Goal: Feedback & Contribution: Contribute content

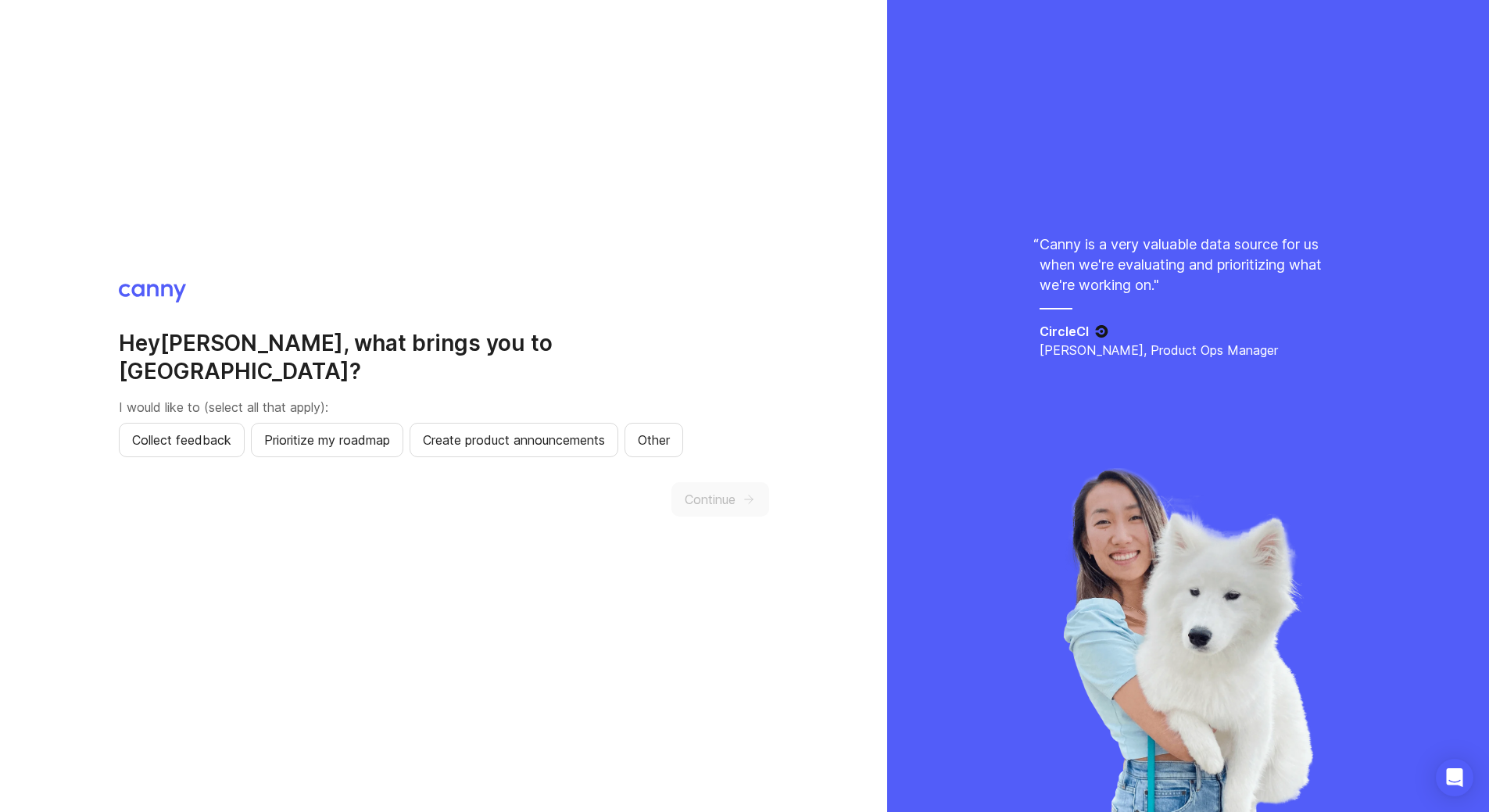
scroll to position [2, 0]
click at [596, 179] on div "Hey [PERSON_NAME] , what brings you to [GEOGRAPHIC_DATA]? I would like to (sele…" at bounding box center [443, 404] width 887 height 812
click at [172, 429] on span "Collect feedback" at bounding box center [182, 438] width 99 height 19
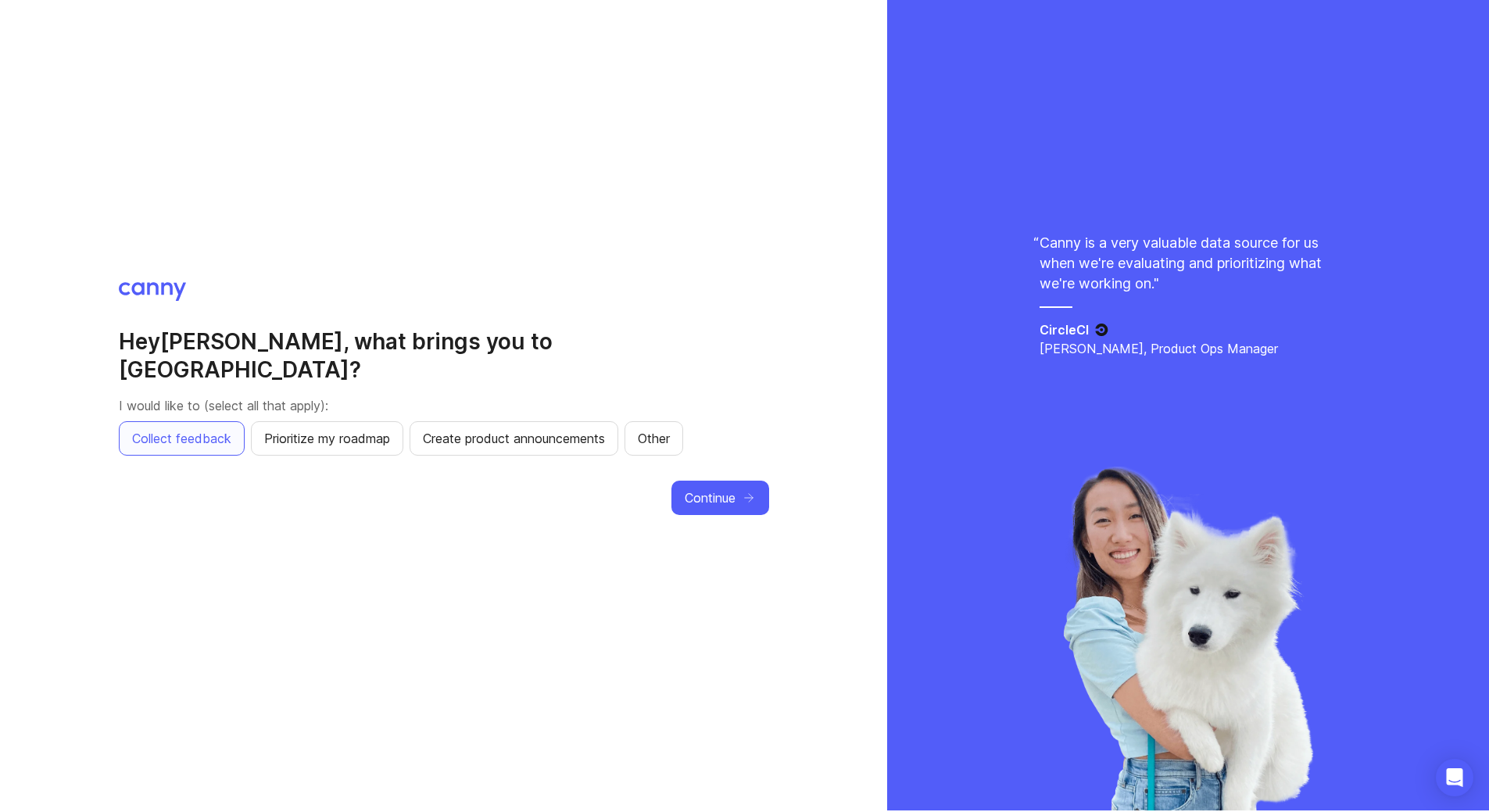
click at [749, 491] on icon "button" at bounding box center [748, 497] width 14 height 14
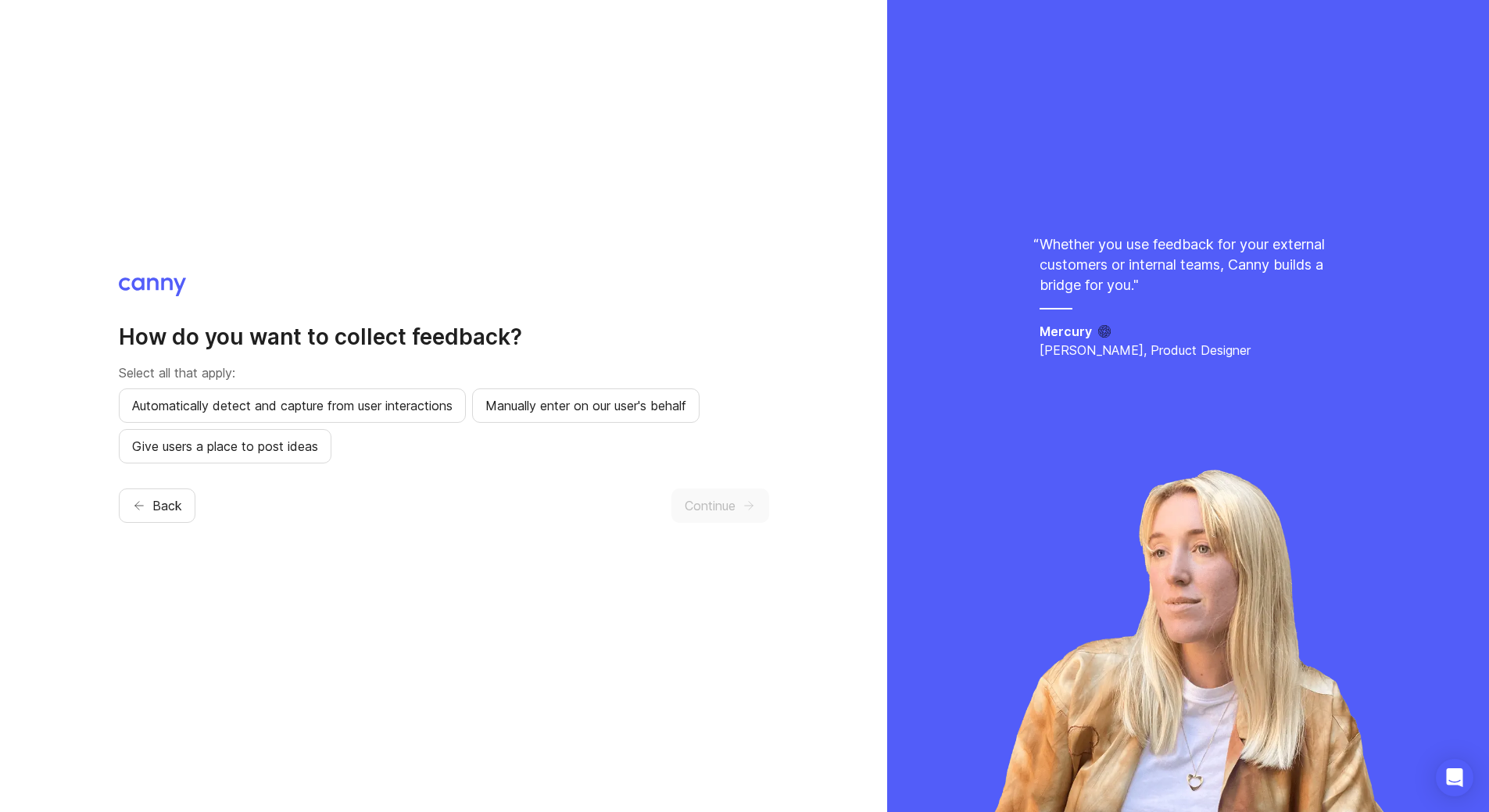
click at [530, 407] on span "Manually enter on our user's behalf" at bounding box center [586, 406] width 201 height 19
click at [271, 406] on span "Automatically detect and capture from user interactions" at bounding box center [292, 406] width 321 height 19
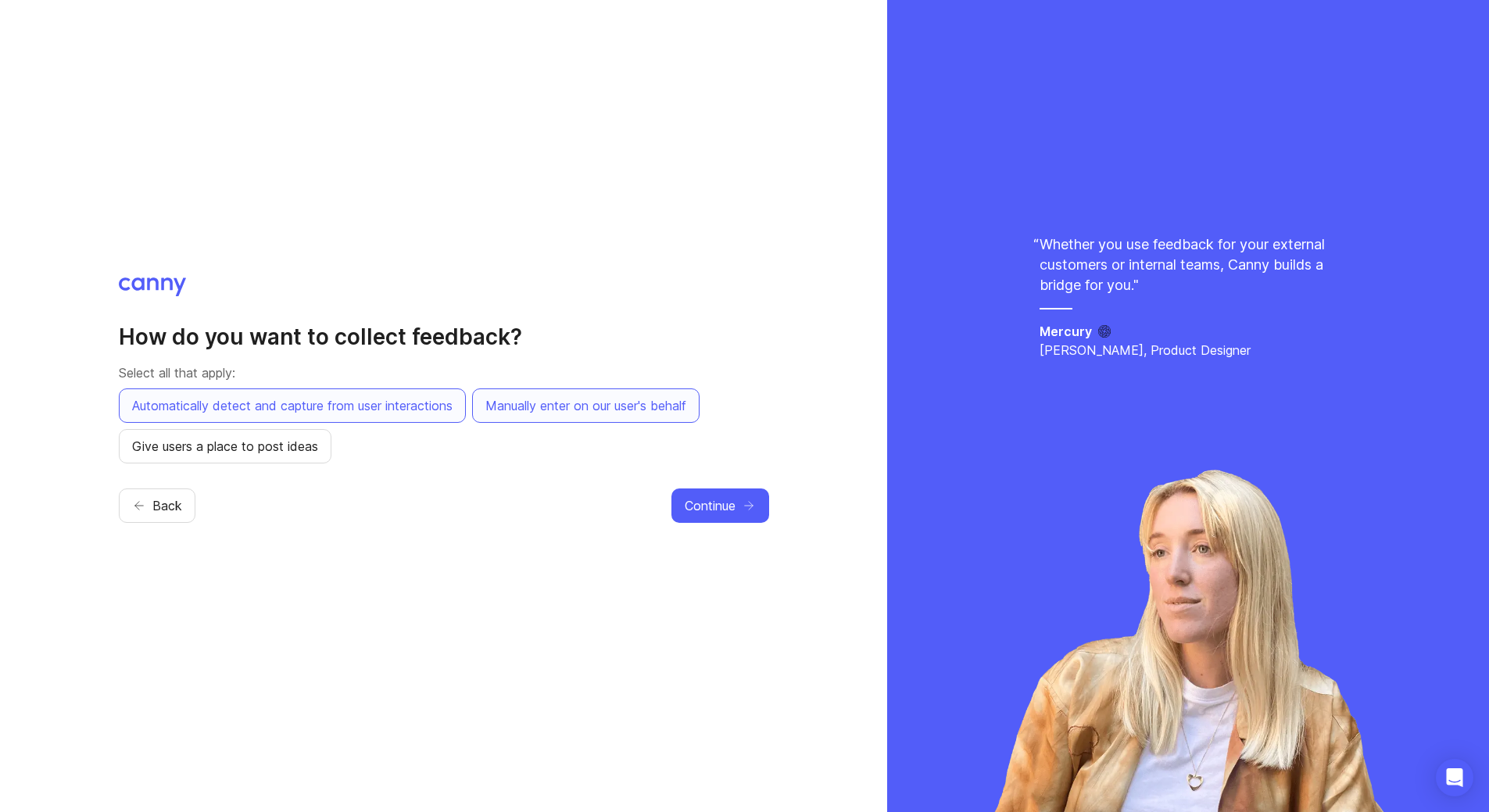
click at [287, 457] on button "Give users a place to post ideas" at bounding box center [225, 446] width 212 height 34
click at [408, 406] on span "Automatically detect and capture from user interactions" at bounding box center [292, 406] width 321 height 19
click at [421, 408] on span "Automatically detect and capture from user interactions" at bounding box center [292, 406] width 321 height 19
click at [687, 506] on span "Continue" at bounding box center [710, 506] width 51 height 19
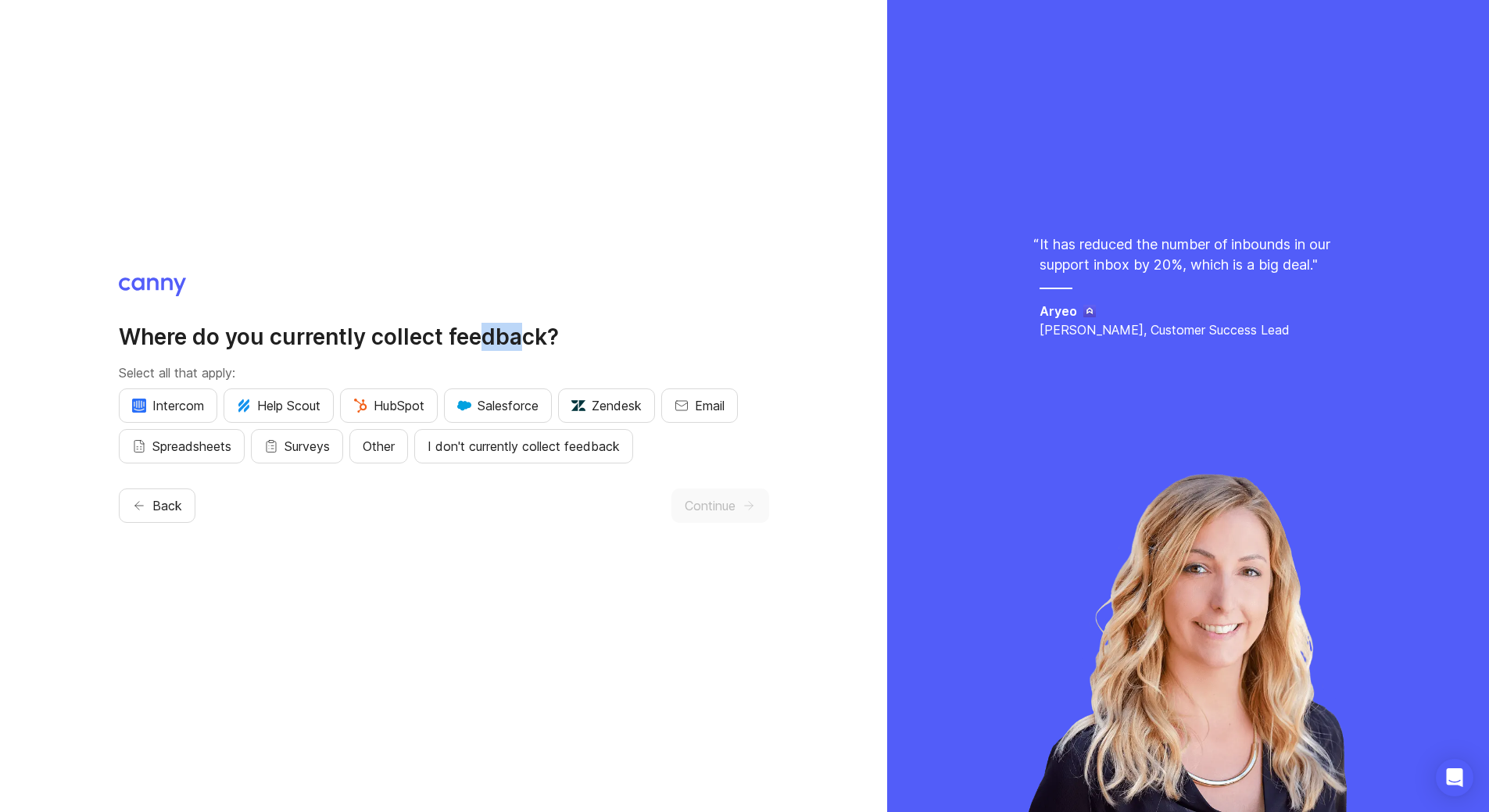
drag, startPoint x: 504, startPoint y: 333, endPoint x: 522, endPoint y: 333, distance: 18.0
click at [522, 333] on h2 "Where do you currently collect feedback?" at bounding box center [444, 336] width 650 height 28
click at [707, 408] on span "Email" at bounding box center [710, 406] width 30 height 19
click at [317, 453] on span "Surveys" at bounding box center [307, 446] width 45 height 19
click at [211, 448] on span "Spreadsheets" at bounding box center [192, 446] width 79 height 19
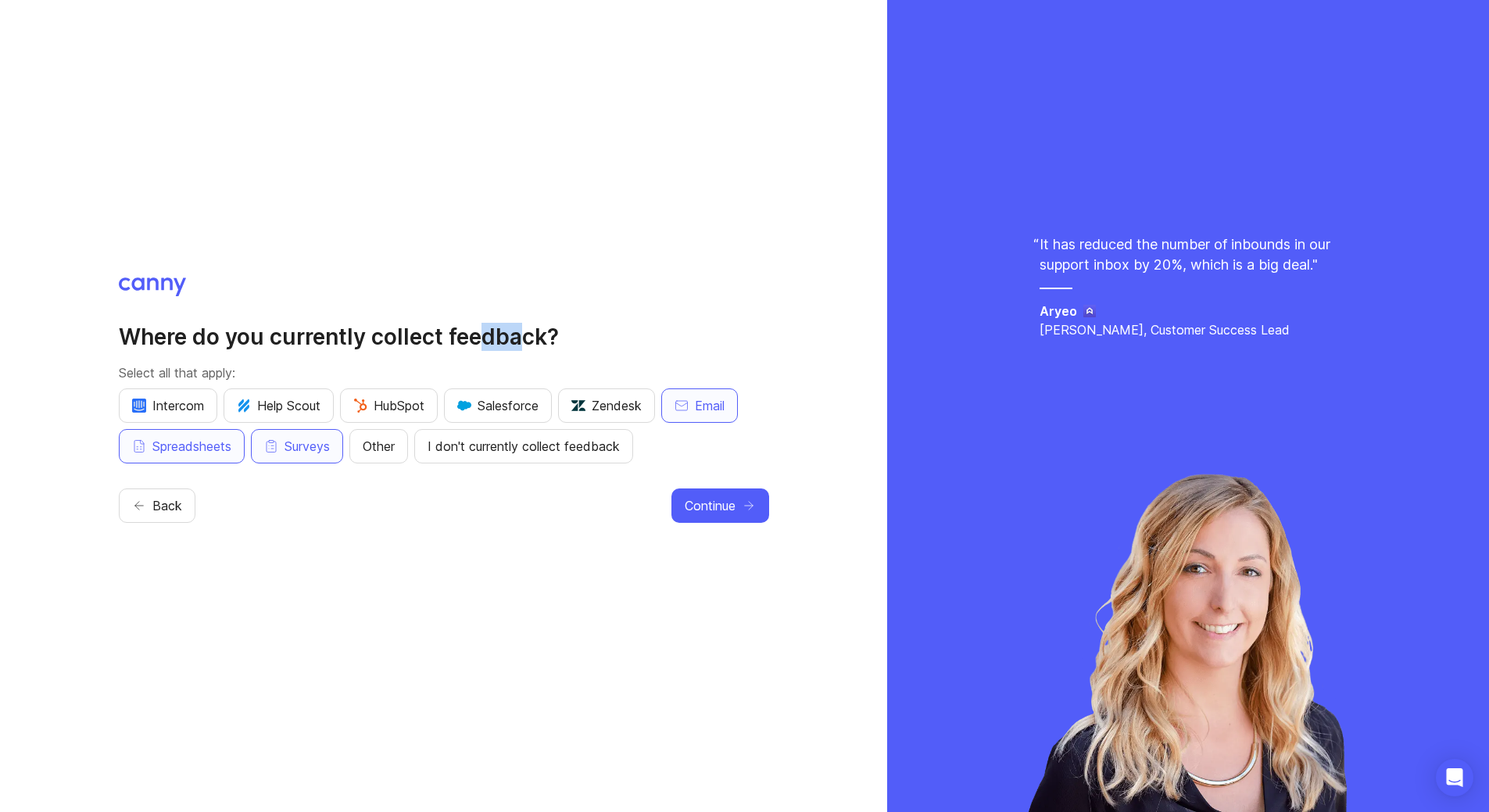
click at [707, 505] on span "Continue" at bounding box center [710, 506] width 51 height 19
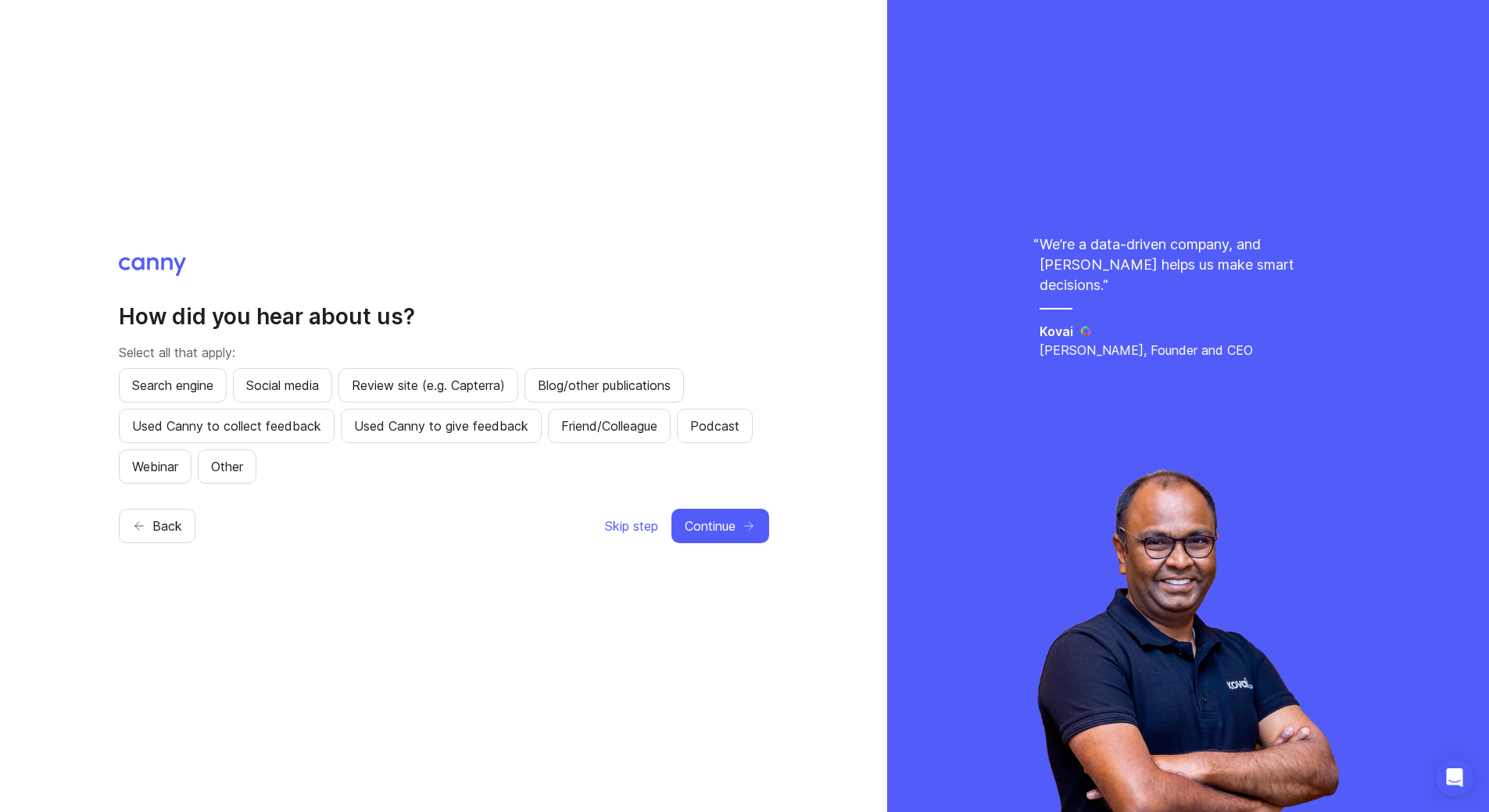
click at [170, 377] on span "Search engine" at bounding box center [173, 385] width 82 height 19
click at [718, 525] on span "Continue" at bounding box center [710, 526] width 51 height 19
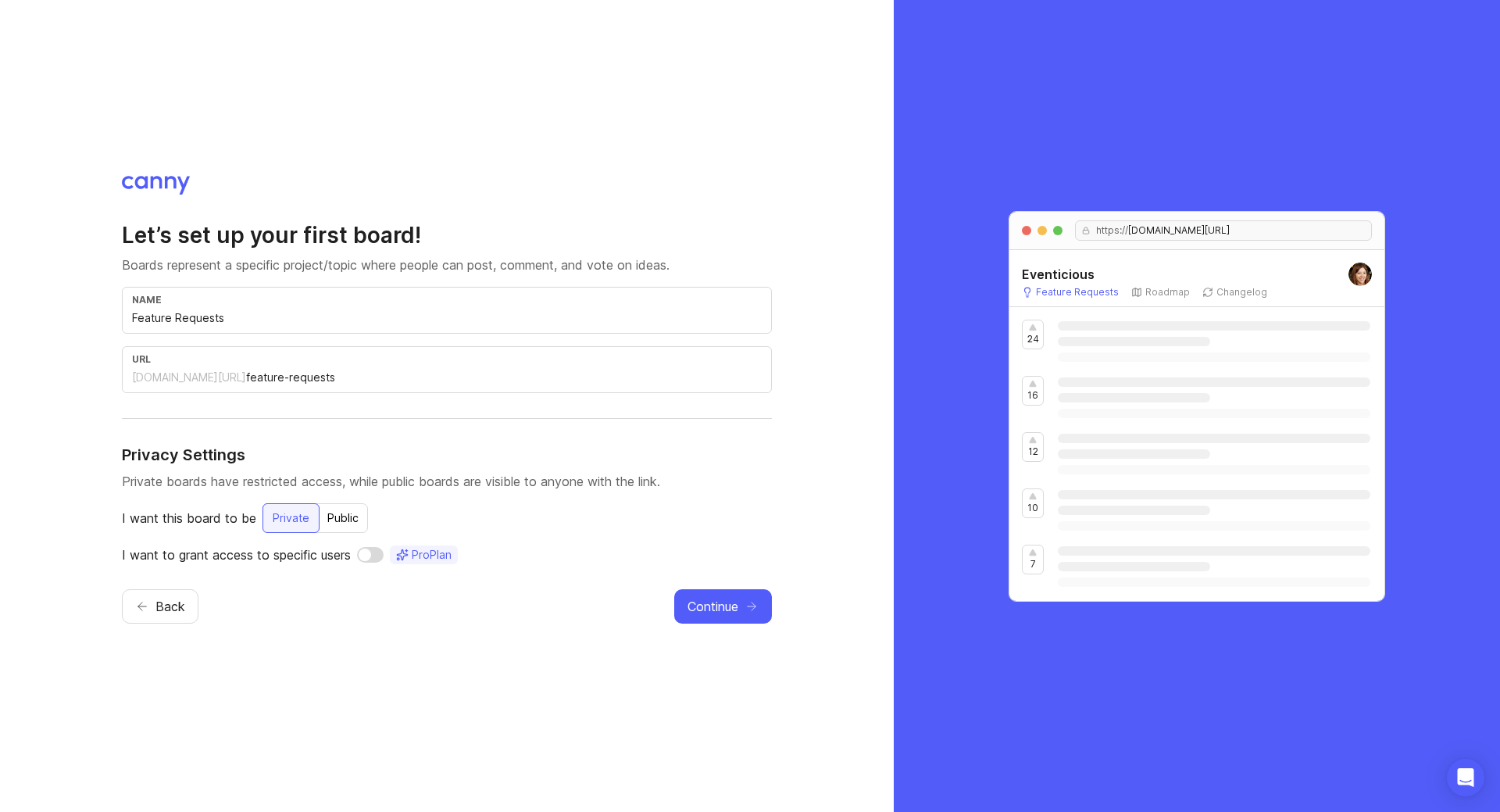
click at [366, 555] on input "checkbox" at bounding box center [371, 555] width 27 height 16
checkbox input "true"
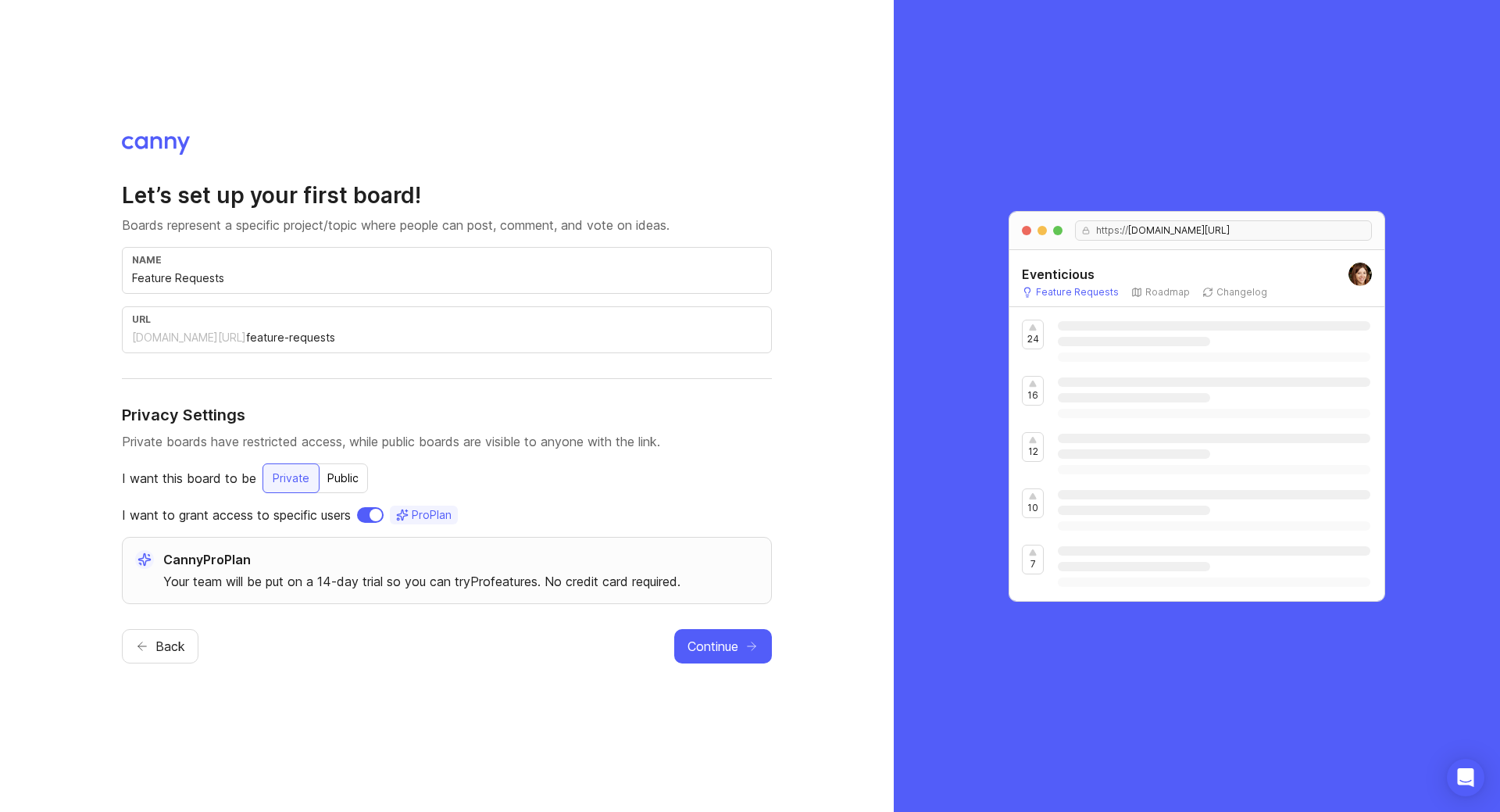
click at [710, 652] on span "Continue" at bounding box center [713, 646] width 51 height 19
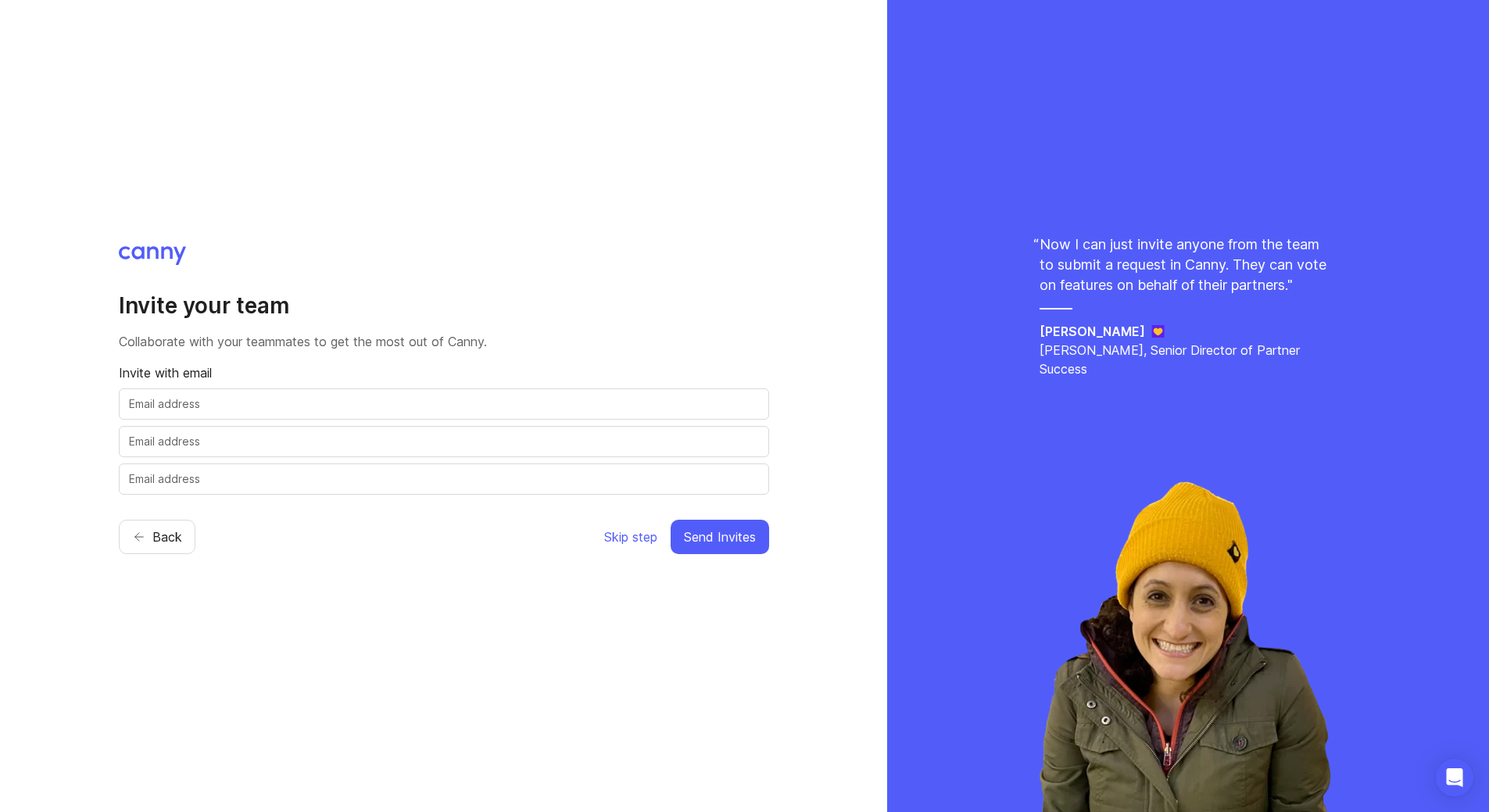
click at [637, 541] on span "Skip step" at bounding box center [631, 536] width 53 height 19
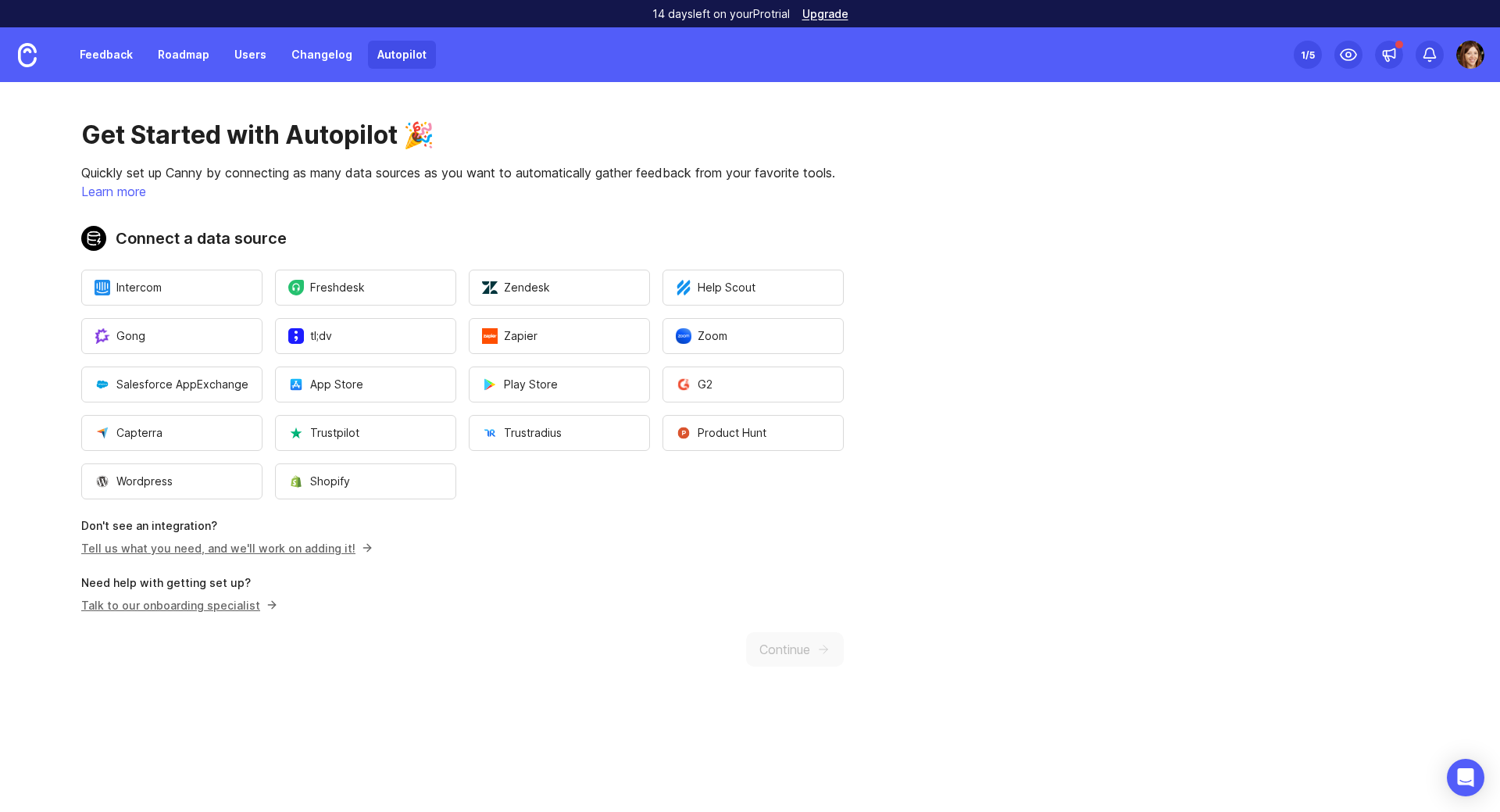
click at [601, 534] on div "Get Started with Autopilot 🎉 Quickly set up Canny by connecting as many data so…" at bounding box center [462, 392] width 925 height 622
click at [796, 638] on div "Get Started with Autopilot 🎉 Quickly set up Canny by connecting as many data so…" at bounding box center [462, 392] width 925 height 622
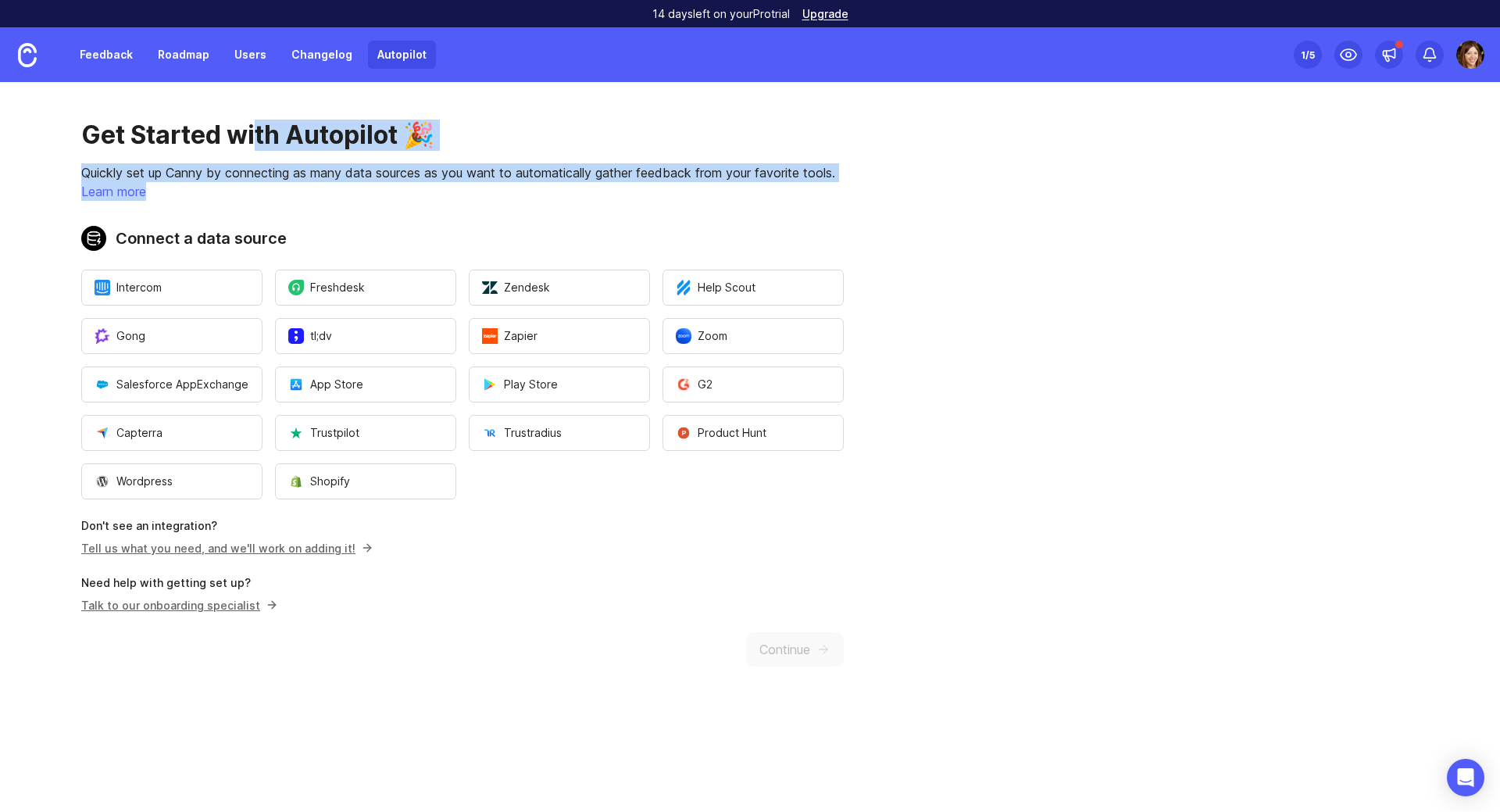
drag, startPoint x: 253, startPoint y: 134, endPoint x: 289, endPoint y: 188, distance: 64.9
click at [289, 188] on div "Get Started with Autopilot 🎉 Quickly set up Canny by connecting as many data so…" at bounding box center [462, 392] width 925 height 622
click at [115, 59] on link "Feedback" at bounding box center [106, 55] width 72 height 28
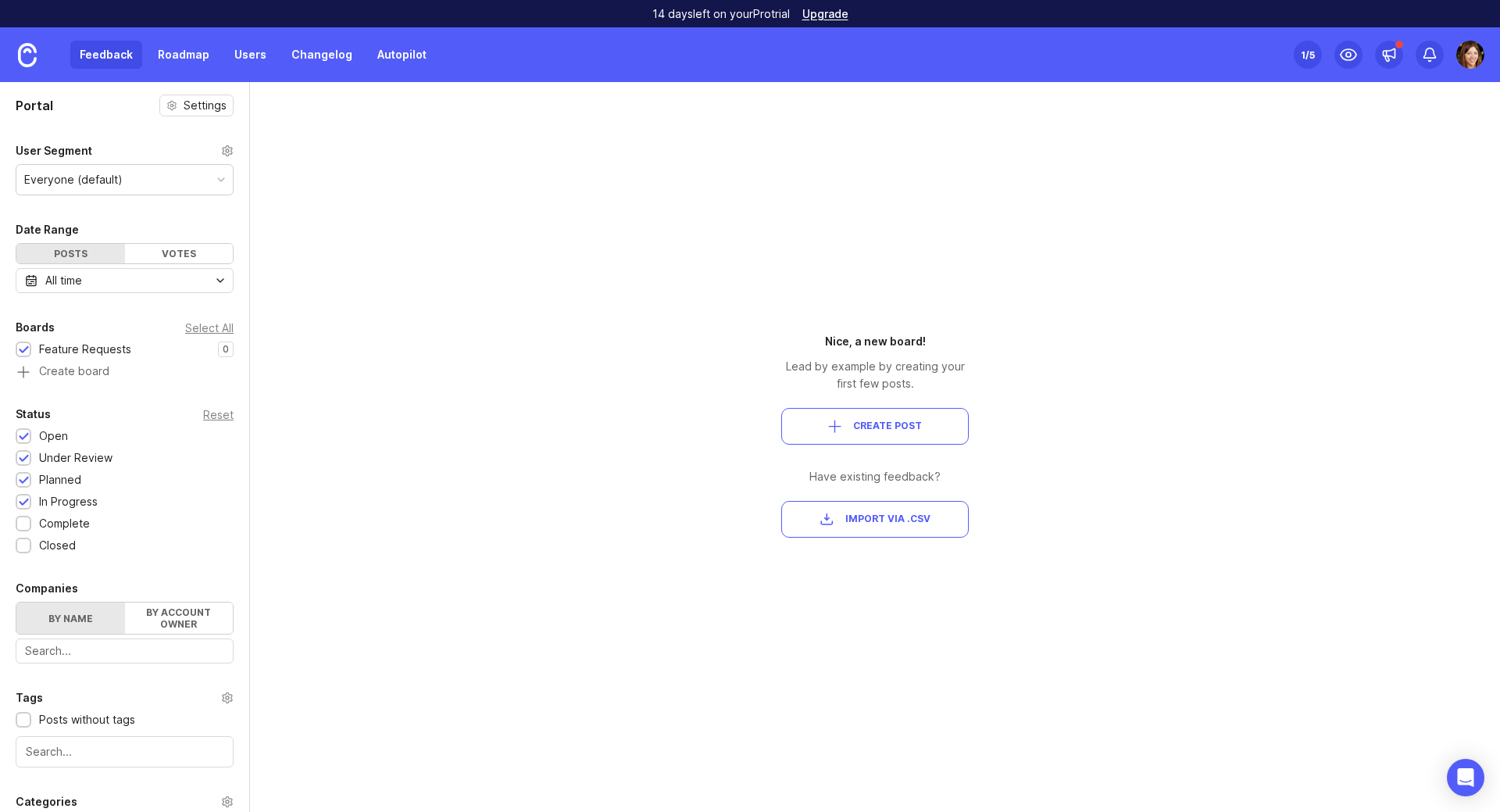
click at [443, 258] on div "Portal Settings User Segment Everyone (default) Date Range Posts Votes All time…" at bounding box center [750, 446] width 1500 height 730
click at [126, 184] on div "Everyone (default)" at bounding box center [125, 180] width 217 height 30
click at [406, 196] on div "Portal Settings User Segment Everyone (default) Date Range Posts Votes All time…" at bounding box center [750, 446] width 1500 height 730
click at [163, 252] on div "Votes" at bounding box center [179, 253] width 108 height 19
click at [89, 256] on div "Posts" at bounding box center [71, 253] width 108 height 19
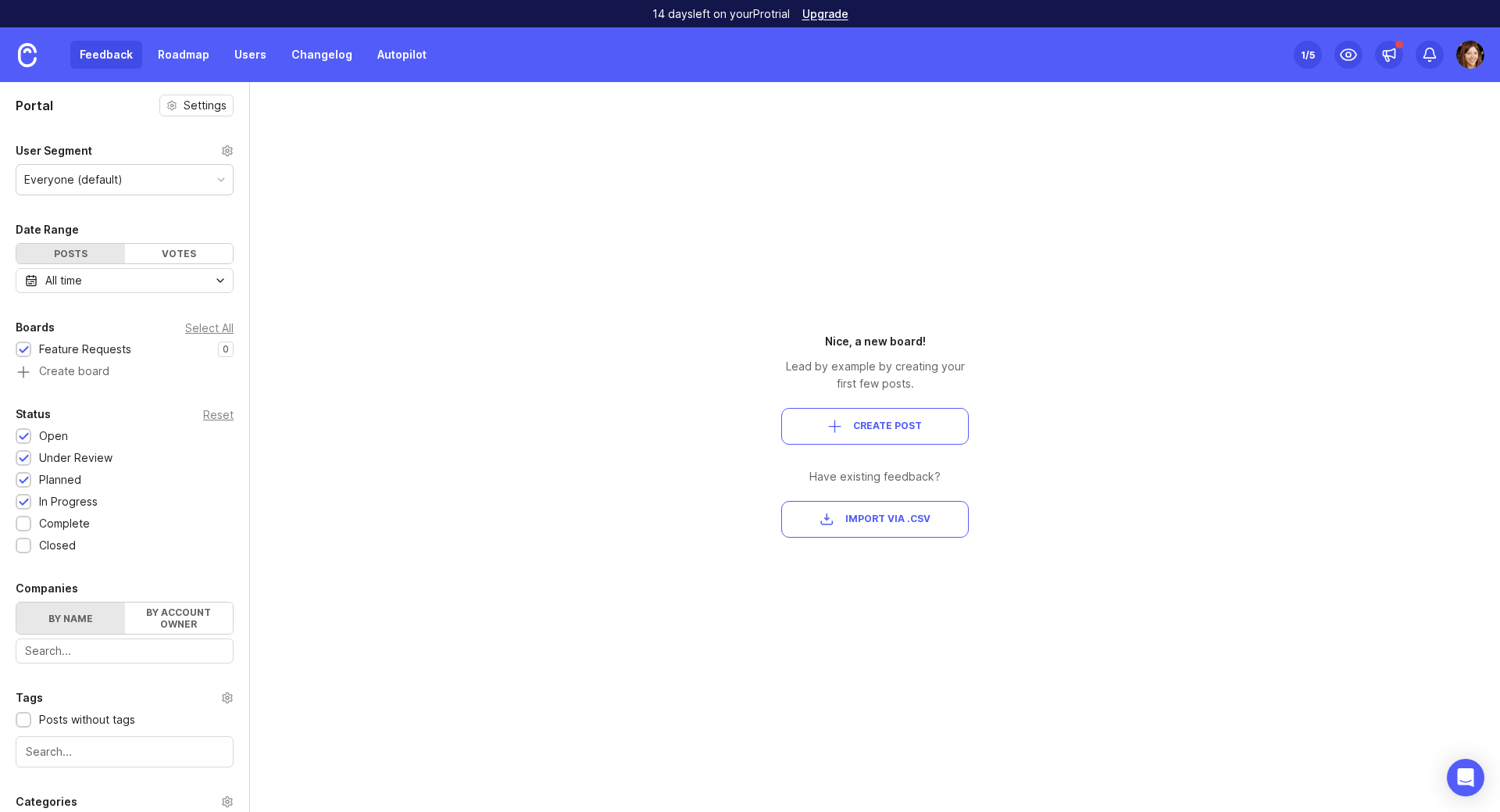
click at [341, 522] on div "Portal Settings User Segment Everyone (default) Date Range Posts Votes All time…" at bounding box center [750, 446] width 1500 height 730
click at [371, 617] on div "Portal Settings User Segment Everyone (default) Date Range Posts Votes All time…" at bounding box center [750, 446] width 1500 height 730
click at [167, 655] on input "text" at bounding box center [124, 650] width 199 height 17
click at [420, 644] on div "Portal Settings User Segment Everyone (default) Date Range Posts Votes All time…" at bounding box center [750, 446] width 1500 height 730
drag, startPoint x: 246, startPoint y: 617, endPoint x: 232, endPoint y: 655, distance: 40.5
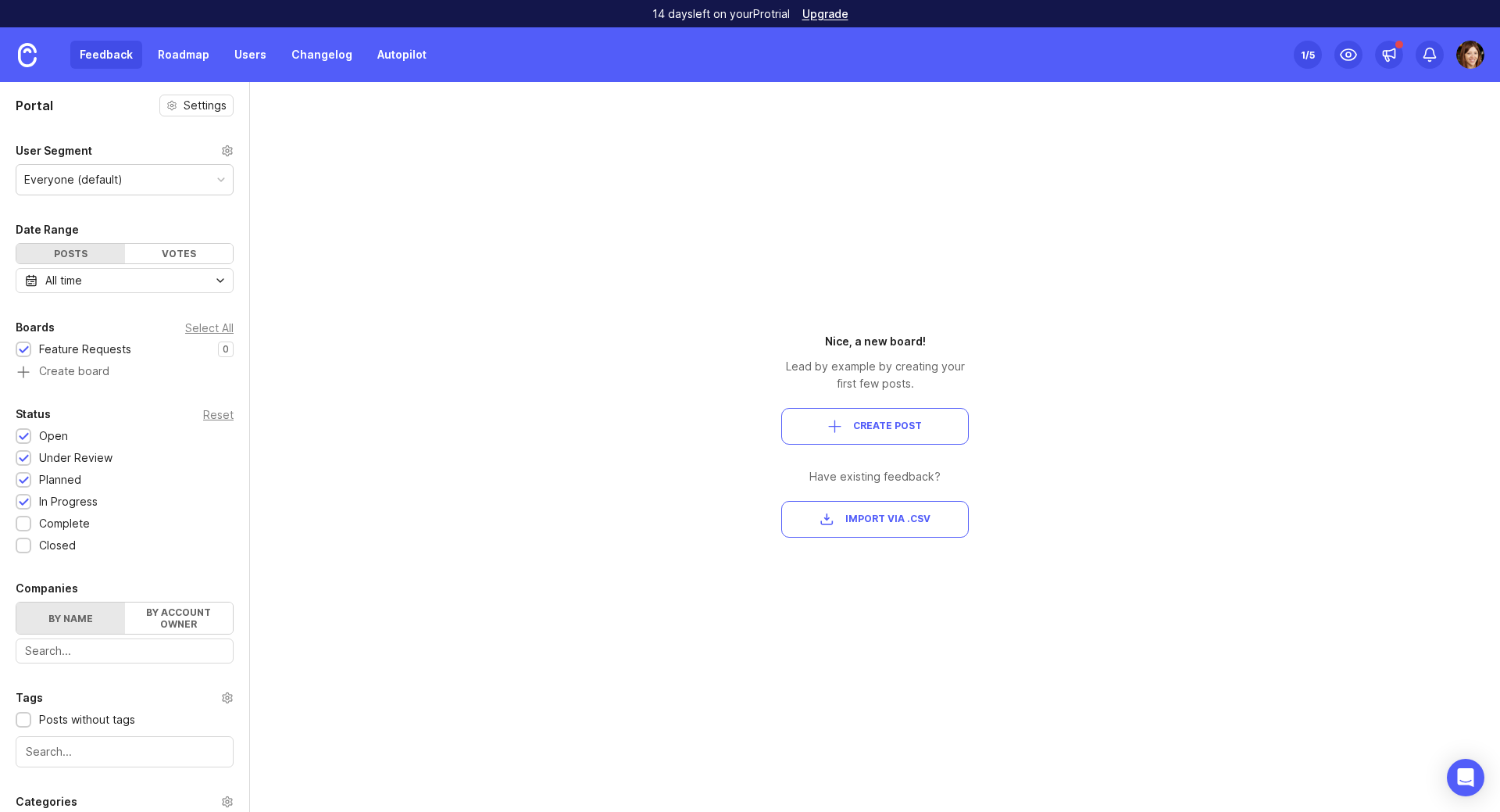
click at [248, 697] on div at bounding box center [246, 446] width 7 height 730
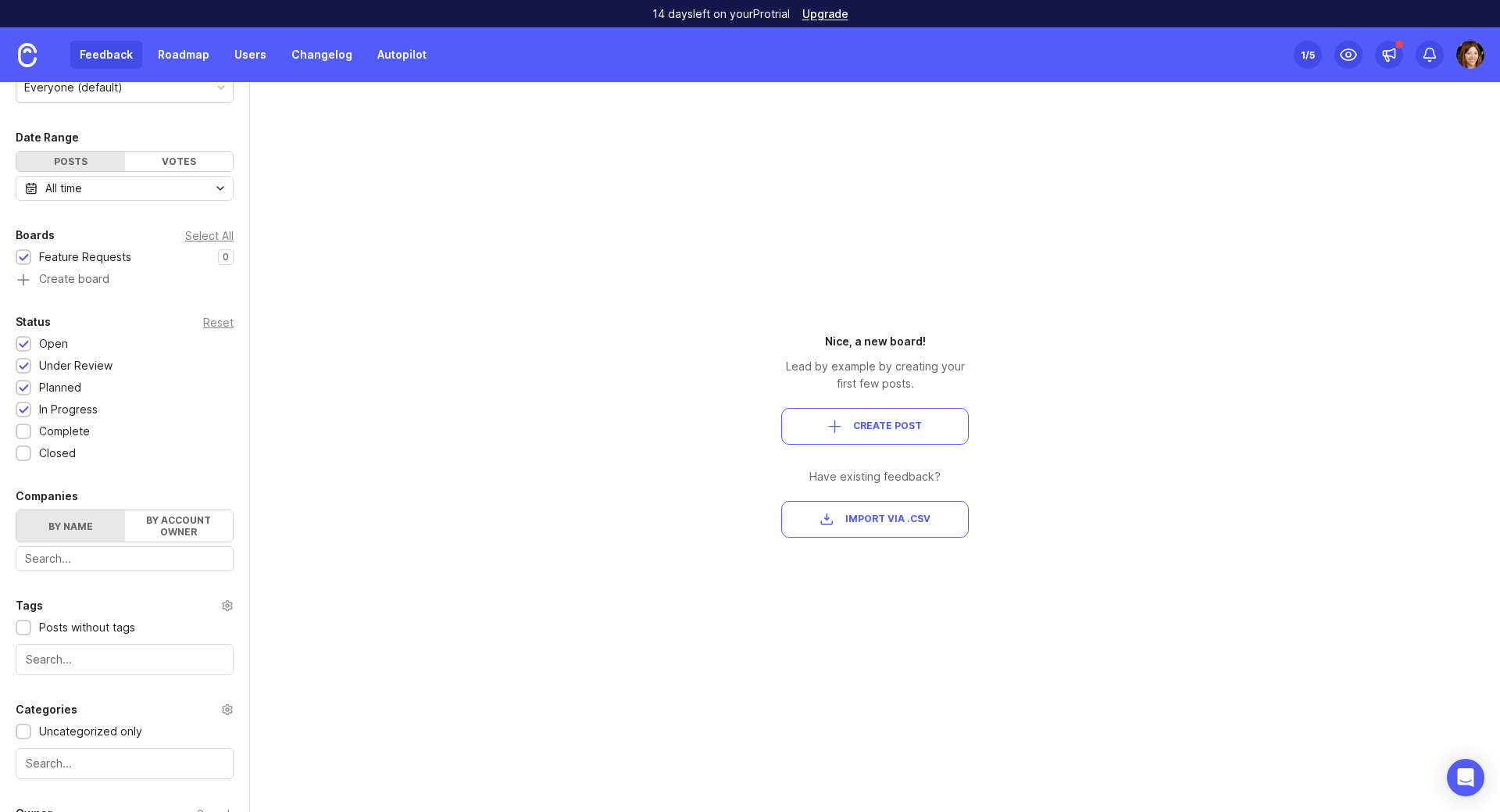
scroll to position [187, 0]
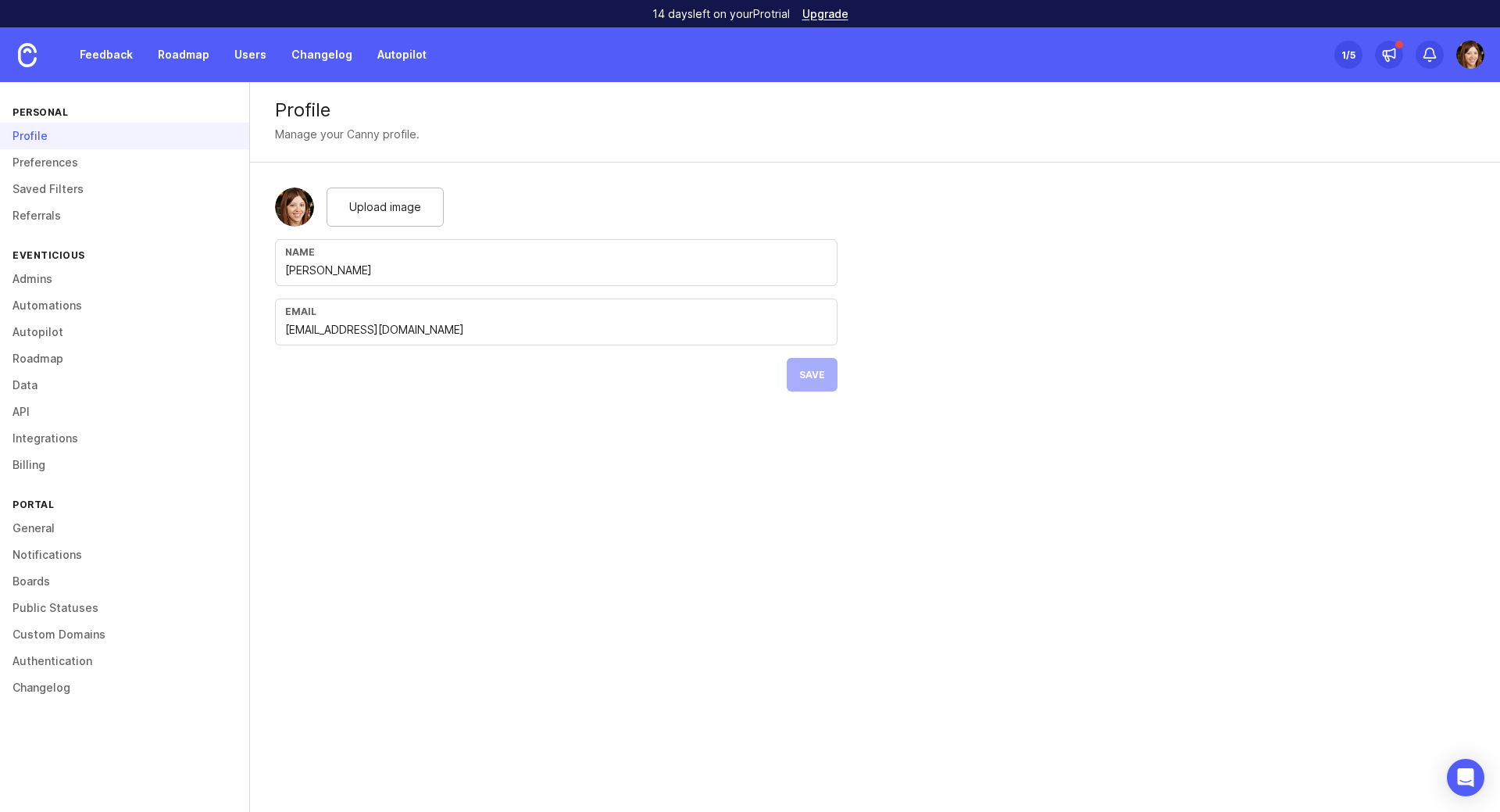
click at [28, 585] on link "Boards" at bounding box center [124, 581] width 249 height 27
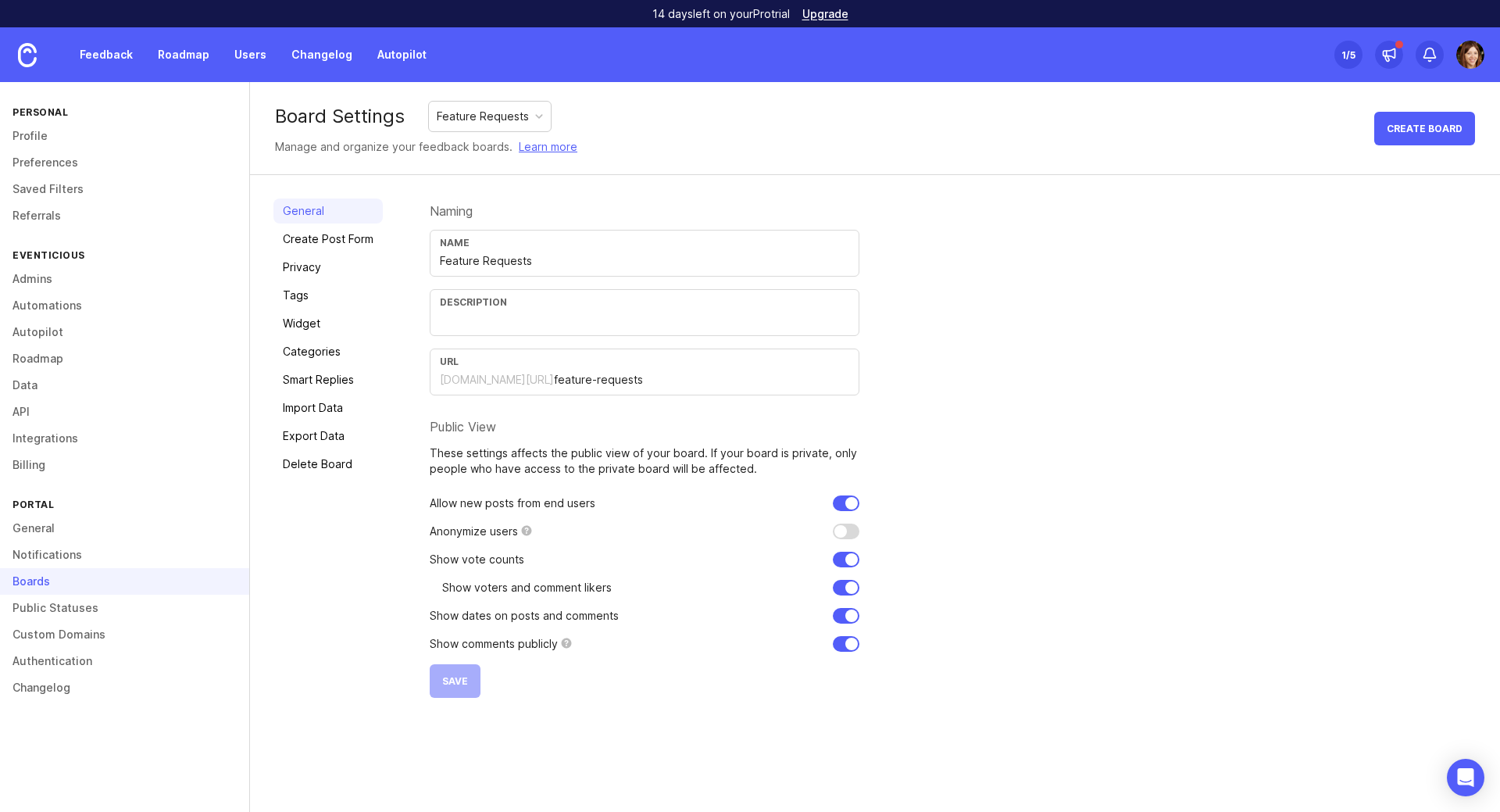
click at [55, 644] on link "Custom Domains" at bounding box center [124, 635] width 249 height 27
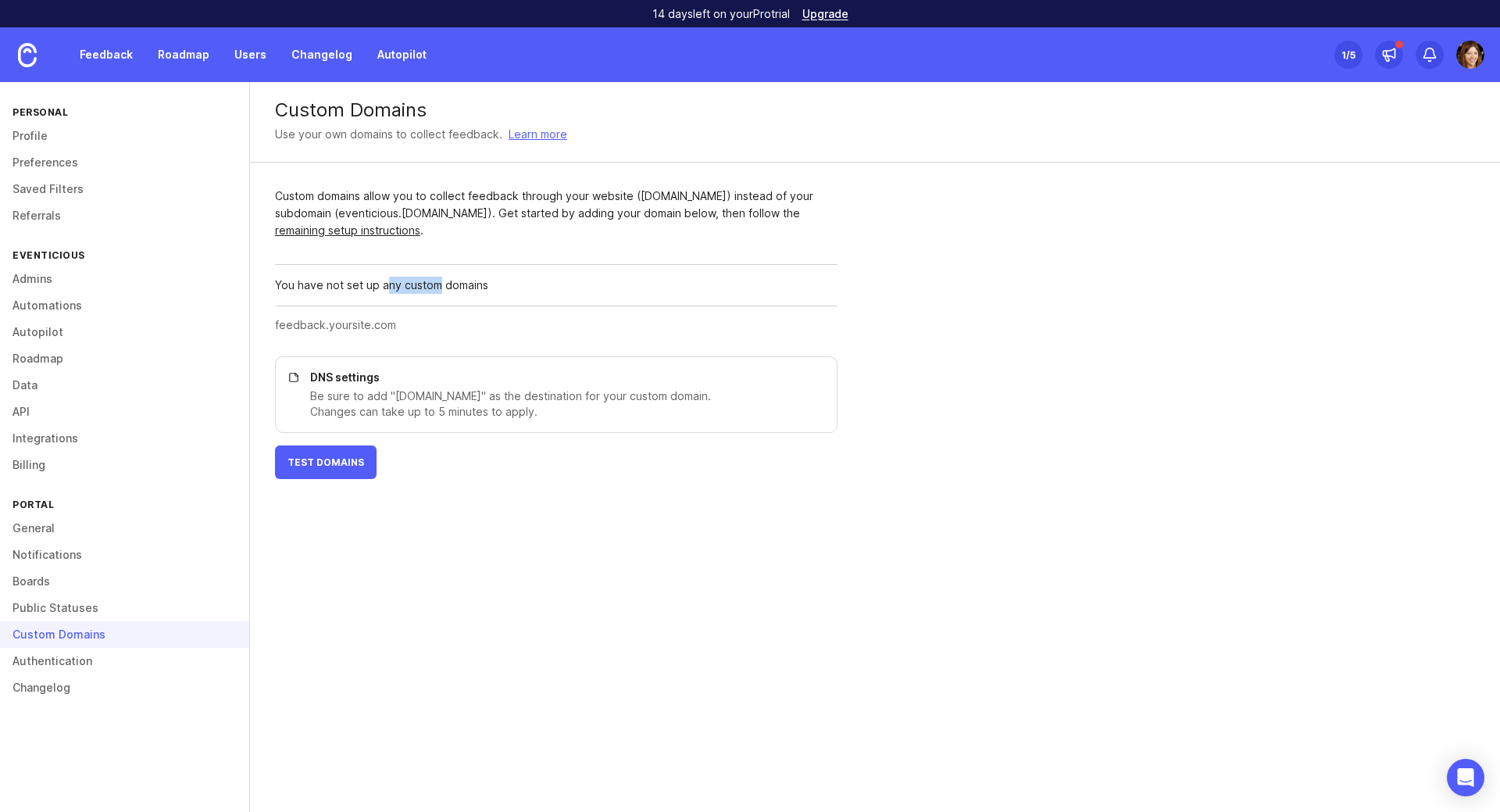
drag, startPoint x: 386, startPoint y: 284, endPoint x: 437, endPoint y: 286, distance: 51.0
click at [437, 286] on div "You have not set up any custom domains" at bounding box center [556, 285] width 562 height 42
drag, startPoint x: 352, startPoint y: 326, endPoint x: 383, endPoint y: 325, distance: 31.0
click at [383, 325] on input "text" at bounding box center [551, 325] width 553 height 17
drag, startPoint x: 646, startPoint y: 195, endPoint x: 741, endPoint y: 197, distance: 95.0
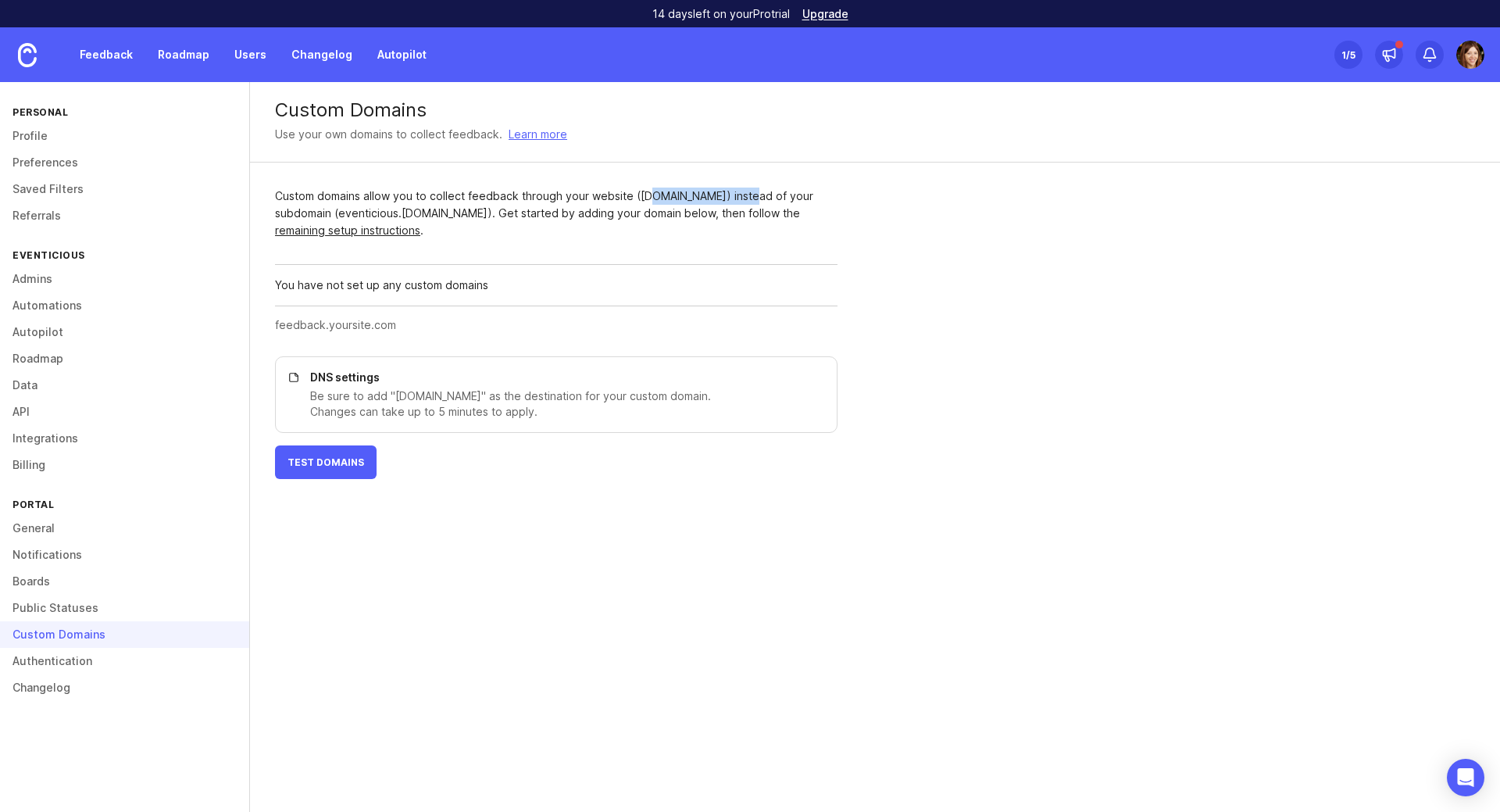
click at [741, 197] on div "Custom domains allow you to collect feedback through your website ([DOMAIN_NAME…" at bounding box center [556, 213] width 562 height 52
drag, startPoint x: 549, startPoint y: 213, endPoint x: 792, endPoint y: 217, distance: 243.0
click at [792, 217] on div "Custom domains allow you to collect feedback through your website ([DOMAIN_NAME…" at bounding box center [556, 213] width 562 height 52
drag, startPoint x: 391, startPoint y: 281, endPoint x: 509, endPoint y: 281, distance: 118.0
click at [476, 281] on div "You have not set up any custom domains" at bounding box center [556, 285] width 562 height 42
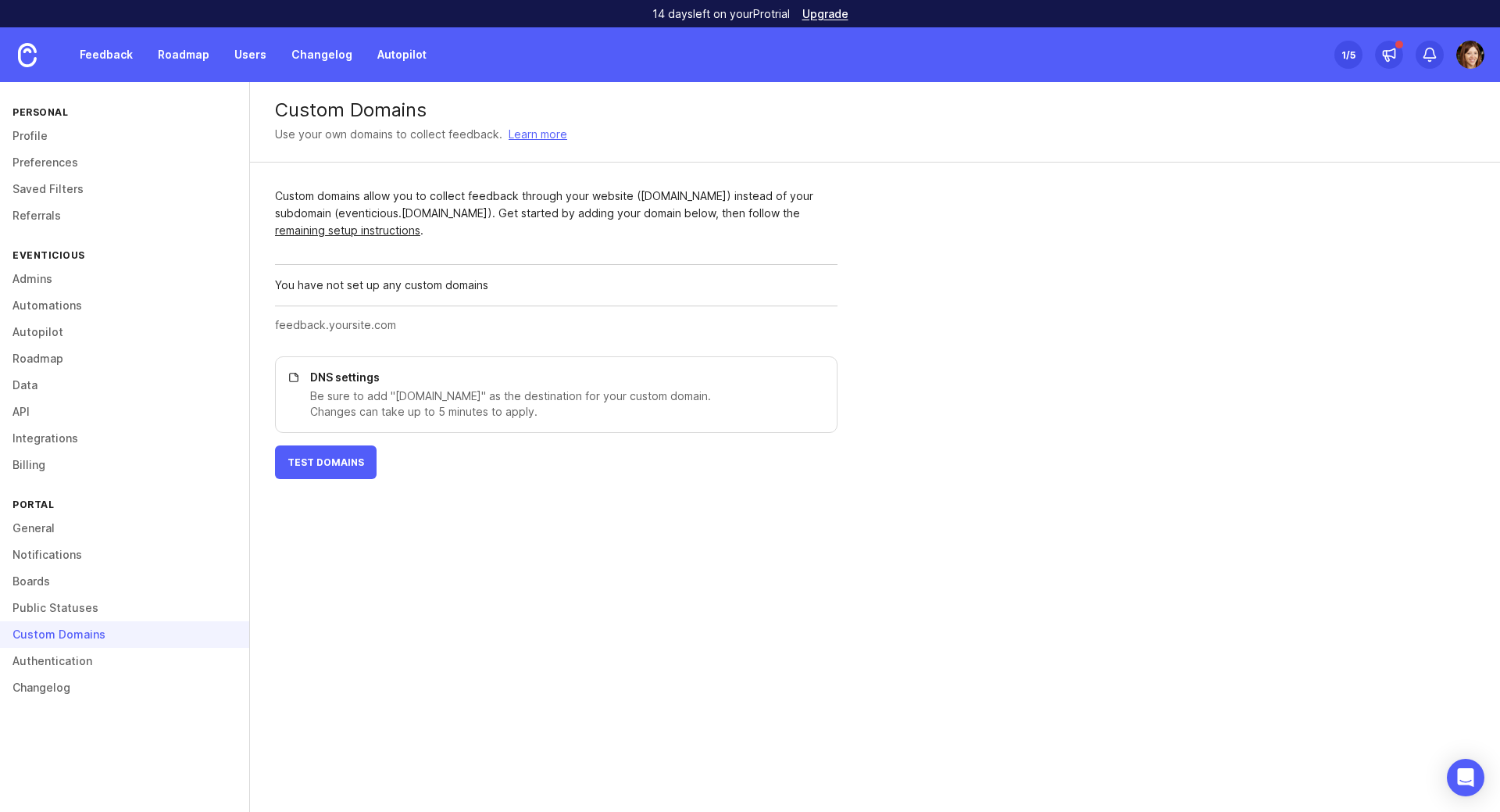
click at [525, 281] on div "You have not set up any custom domains" at bounding box center [556, 285] width 562 height 42
drag, startPoint x: 415, startPoint y: 393, endPoint x: 658, endPoint y: 430, distance: 245.8
click at [658, 430] on div "DNS settings Be sure to add "[DOMAIN_NAME]" as the destination for your custom …" at bounding box center [556, 395] width 562 height 77
click at [625, 488] on div "Custom domains allow you to collect feedback through your website ([DOMAIN_NAME…" at bounding box center [556, 333] width 612 height 341
click at [333, 329] on input "text" at bounding box center [551, 325] width 553 height 17
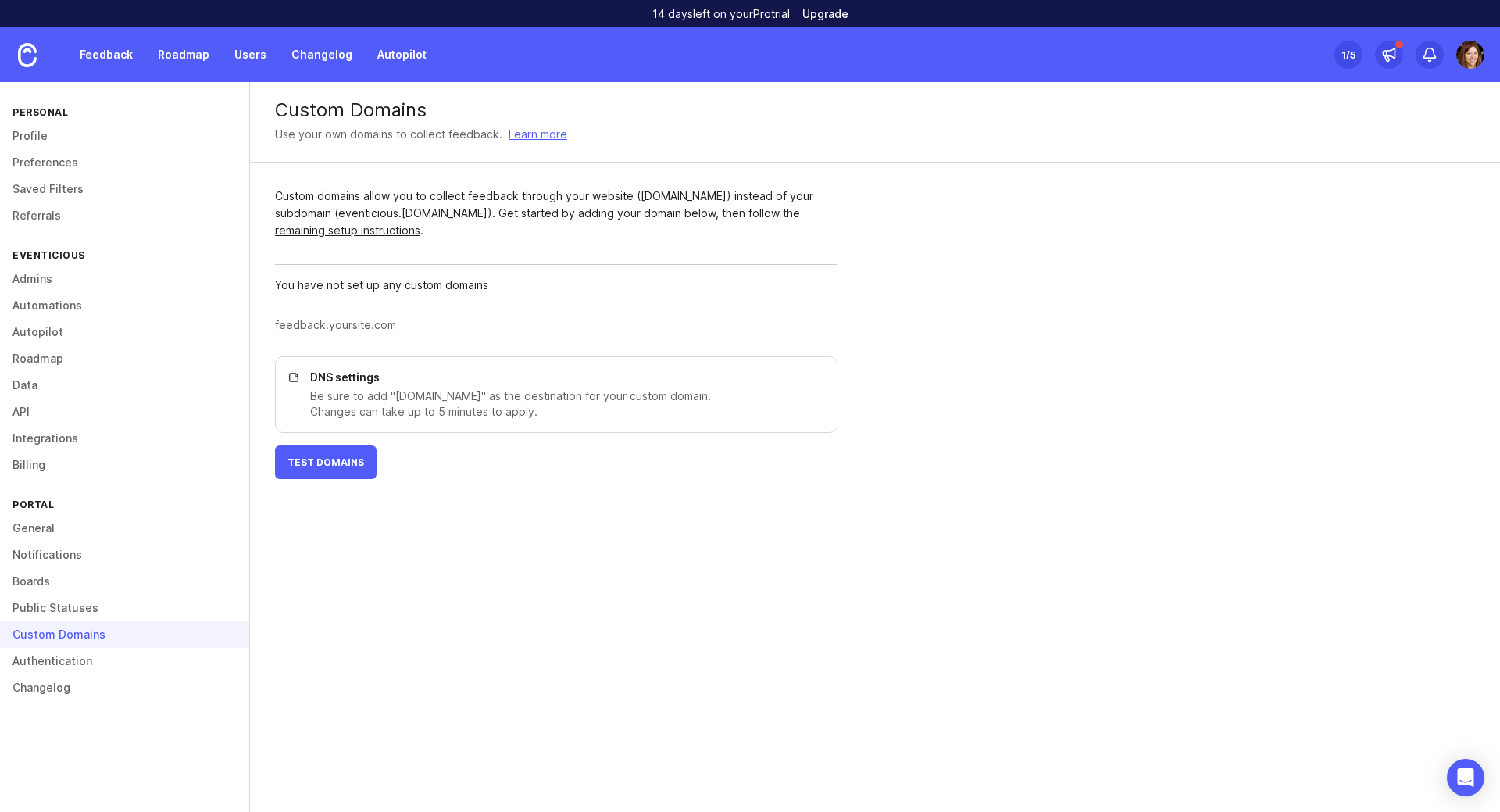
click at [348, 471] on button "Test Domains" at bounding box center [326, 462] width 102 height 33
click at [545, 578] on div "Custom Domains Use your own domains to collect feedback. Learn more Custom doma…" at bounding box center [875, 446] width 1250 height 730
drag, startPoint x: 318, startPoint y: 286, endPoint x: 401, endPoint y: 292, distance: 83.2
click at [401, 292] on div "You have not set up any custom domains" at bounding box center [556, 285] width 562 height 42
drag, startPoint x: 309, startPoint y: 321, endPoint x: 391, endPoint y: 321, distance: 82.0
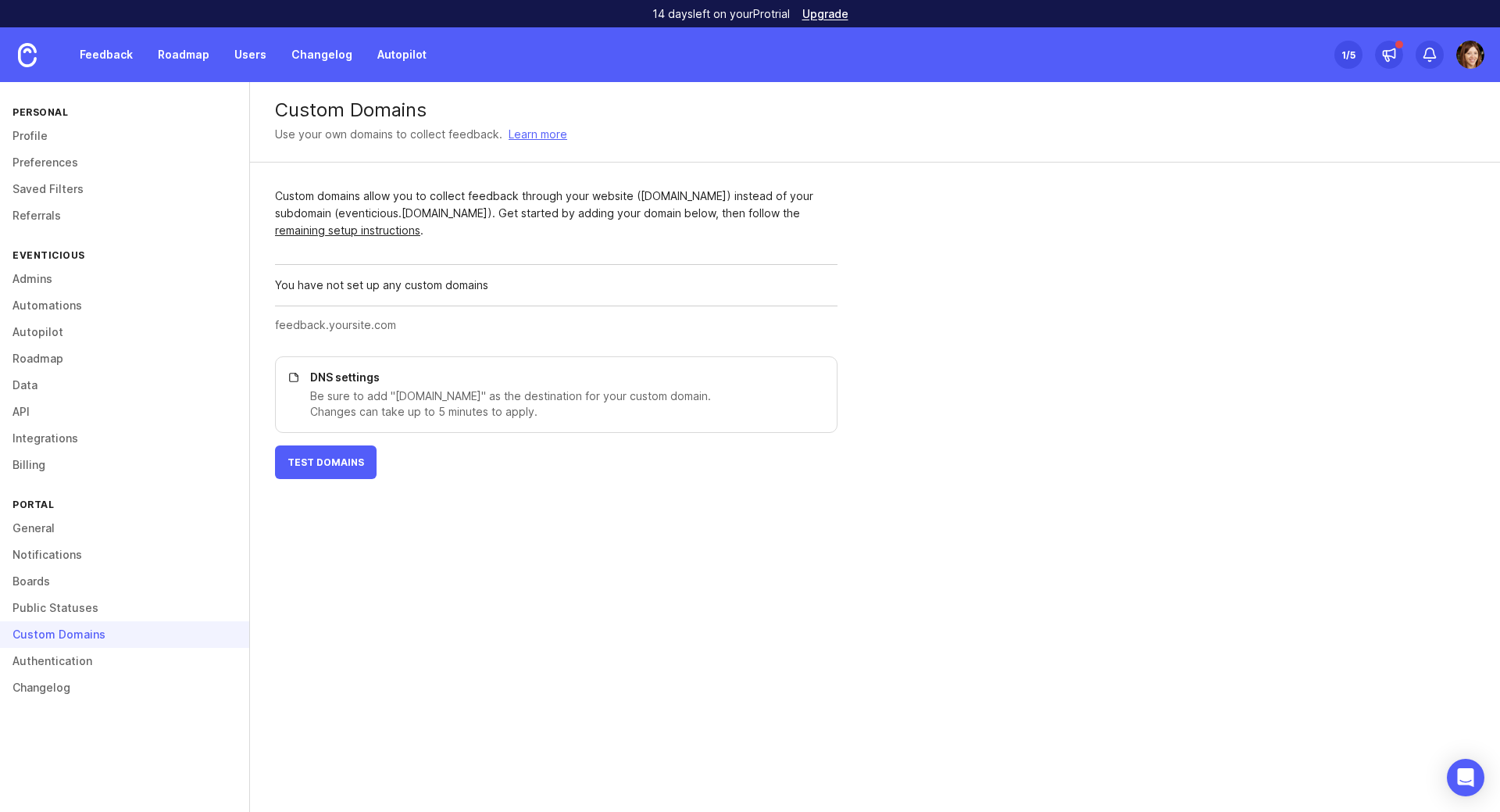
click at [391, 321] on input "text" at bounding box center [551, 325] width 553 height 17
drag, startPoint x: 375, startPoint y: 136, endPoint x: 529, endPoint y: 138, distance: 154.0
click at [529, 138] on div "Use your own domains to collect feedback. Learn more" at bounding box center [875, 134] width 1200 height 17
click at [436, 540] on div "Custom Domains Use your own domains to collect feedback. Learn more Custom doma…" at bounding box center [875, 446] width 1250 height 730
click at [37, 605] on link "Public Statuses" at bounding box center [124, 608] width 249 height 27
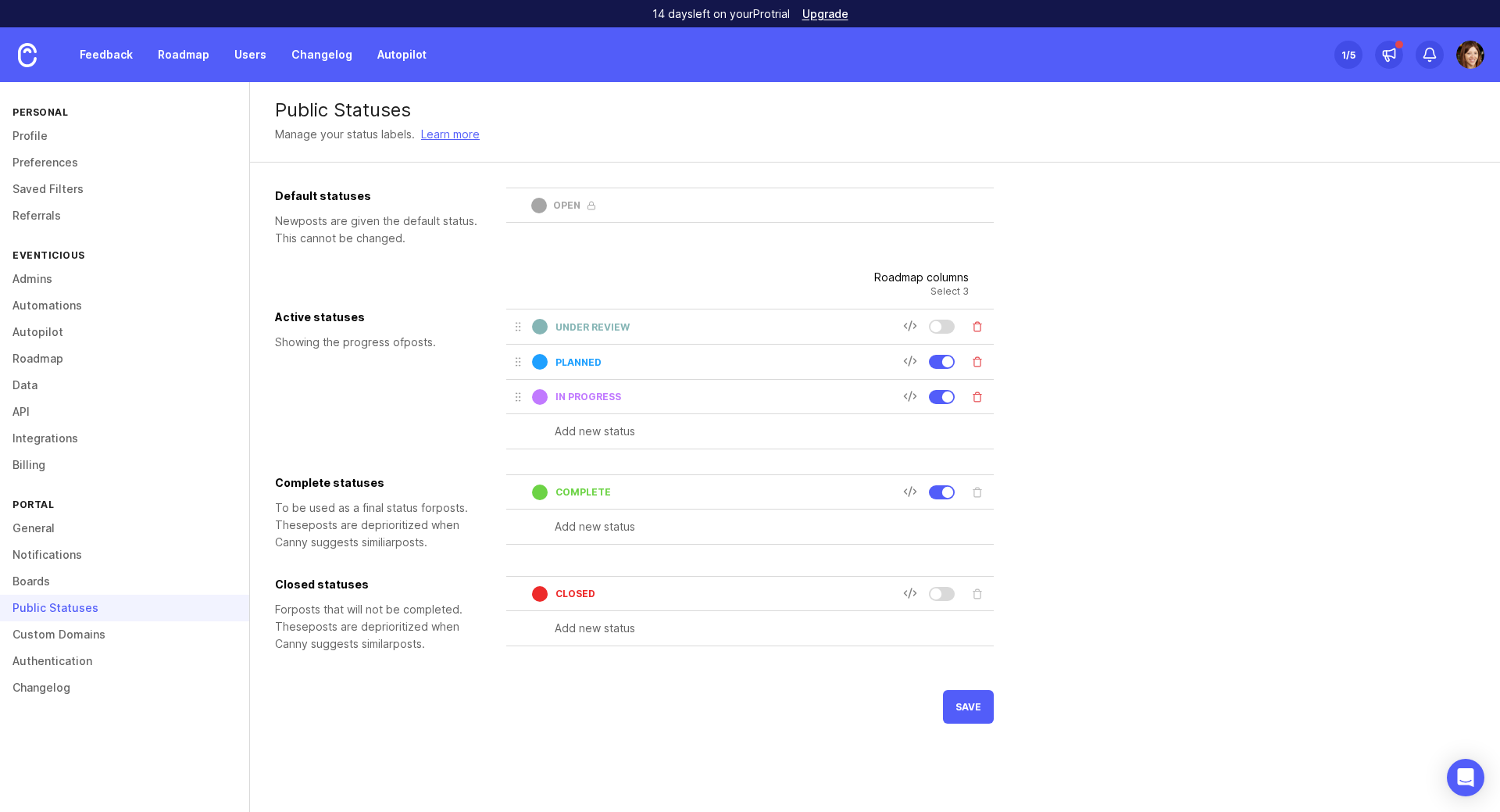
click at [591, 435] on input "text" at bounding box center [774, 431] width 439 height 17
click at [591, 433] on input "text" at bounding box center [774, 431] width 439 height 17
click at [449, 133] on link "Learn more" at bounding box center [451, 134] width 58 height 17
drag, startPoint x: 350, startPoint y: 223, endPoint x: 396, endPoint y: 241, distance: 49.4
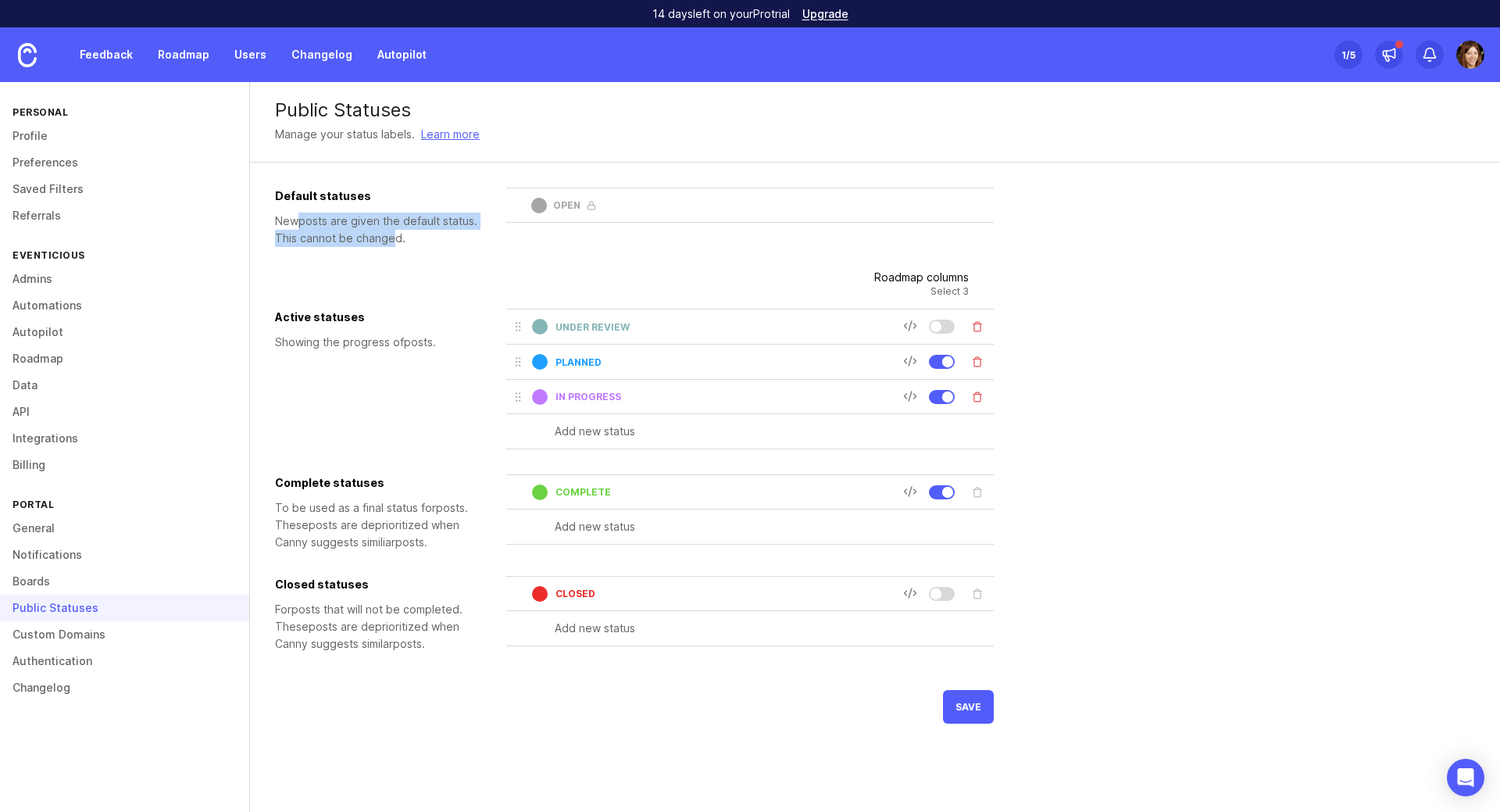
click at [396, 241] on div "New post s are given the default status. This cannot be changed." at bounding box center [384, 229] width 219 height 34
click at [456, 280] on div "Default statuses New post s are given the default status. This cannot be change…" at bounding box center [634, 432] width 719 height 490
drag, startPoint x: 291, startPoint y: 346, endPoint x: 423, endPoint y: 349, distance: 132.0
click at [423, 349] on div "Showing the progress of post s." at bounding box center [384, 342] width 219 height 17
click at [401, 397] on div "Active statuses Showing the progress of post s." at bounding box center [384, 379] width 219 height 141
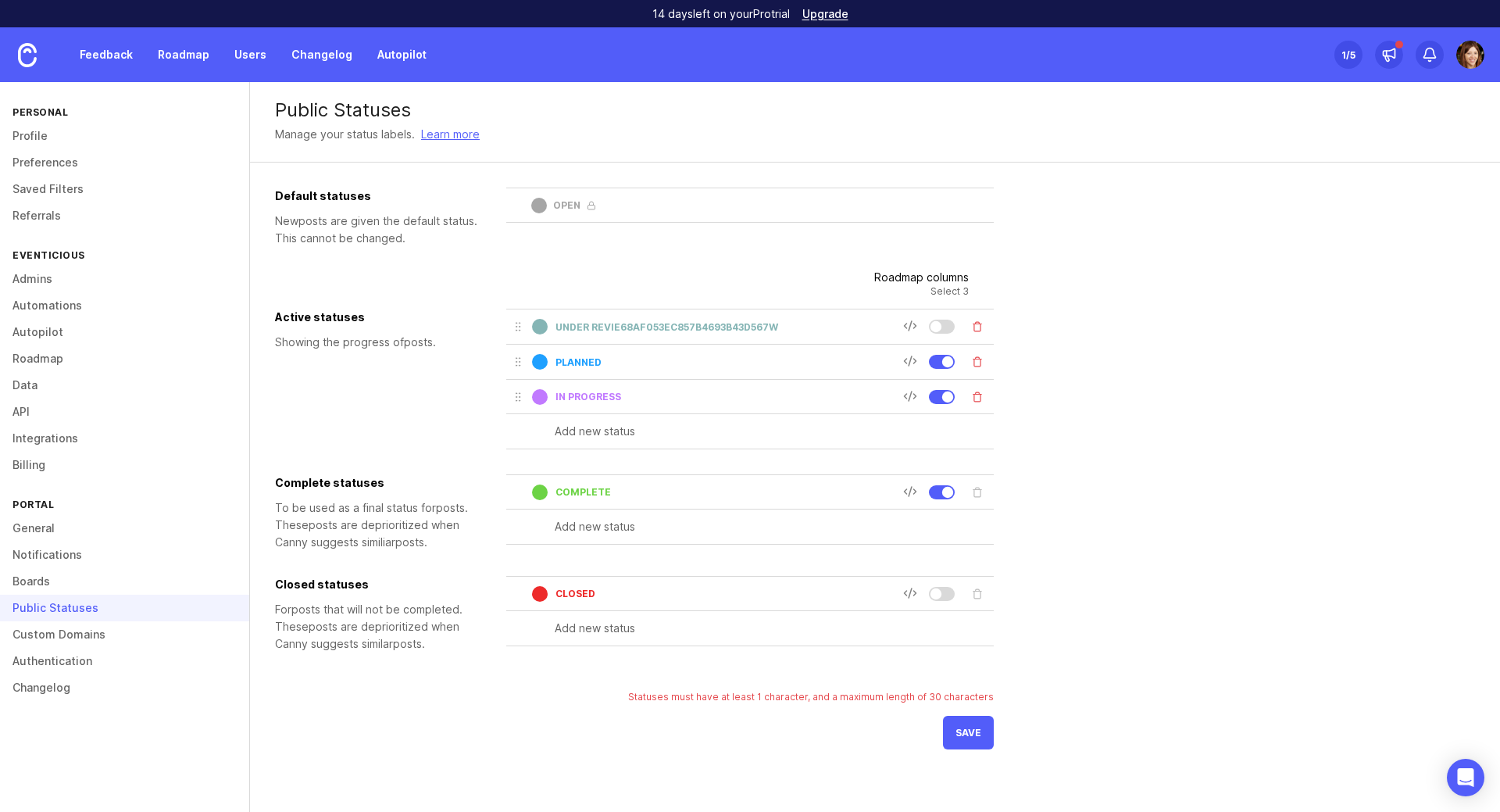
type input "under revie68af053ec857b4693b43d567w"
drag, startPoint x: 693, startPoint y: 697, endPoint x: 926, endPoint y: 695, distance: 233.0
click at [926, 695] on div "Statuses must have at least 1 character, and a maximum length of 30 characters" at bounding box center [810, 696] width 366 height 13
click at [767, 750] on div "Public Statuses Manage your status labels. Learn more Default statuses New post…" at bounding box center [875, 427] width 1250 height 692
click at [582, 436] on input "text" at bounding box center [774, 431] width 439 height 17
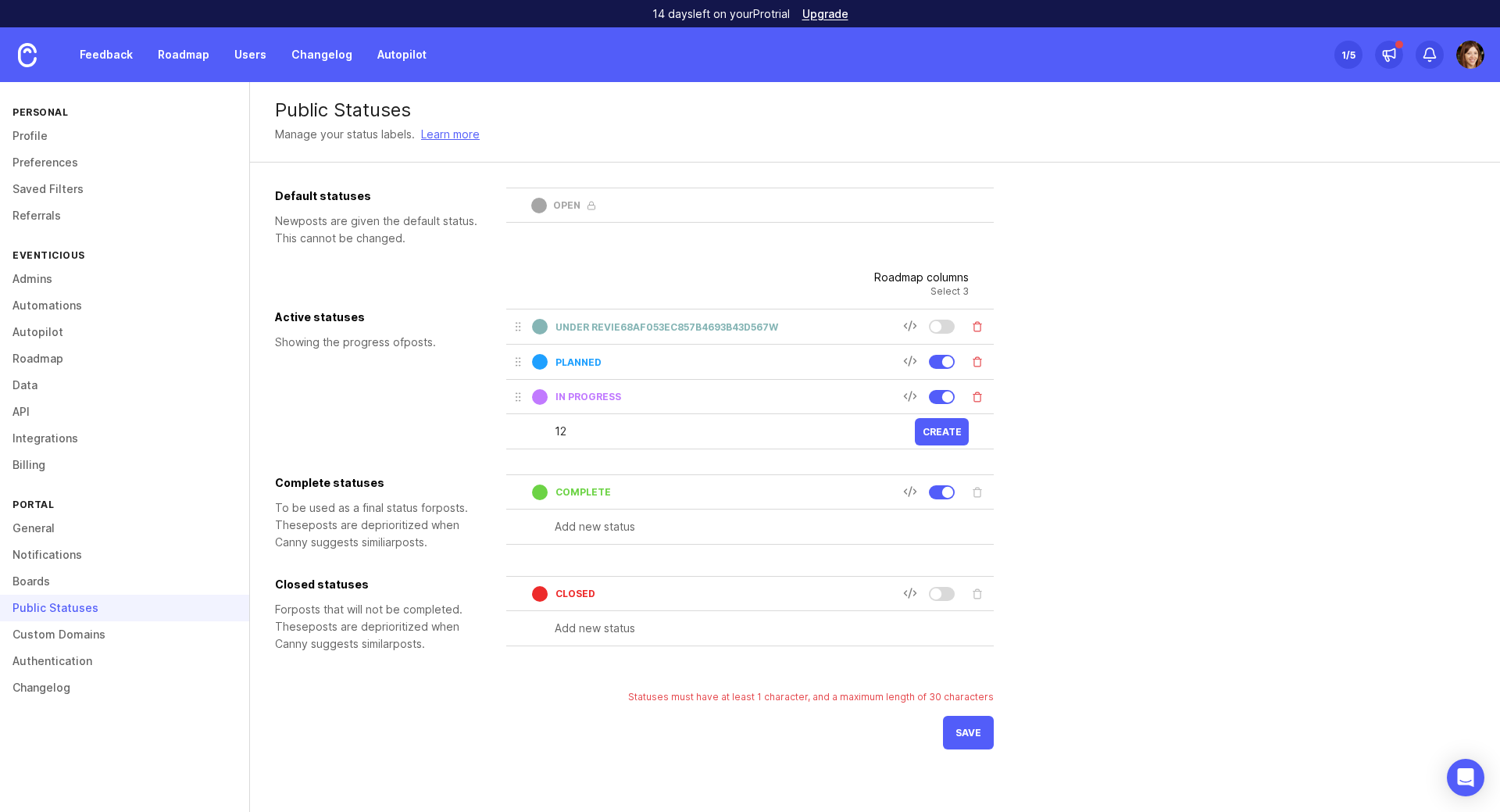
type input "1"
click at [810, 320] on div "under revie68af053ec857b4693b43d567w" at bounding box center [707, 326] width 391 height 23
click at [635, 331] on input "under revie68af053ec857b4693b43d567w" at bounding box center [729, 327] width 347 height 12
click at [623, 327] on input "under revie68af053ec857b4693b43d567w" at bounding box center [729, 327] width 347 height 12
click at [760, 326] on input "under revie68af053ec857b469368af053ec857b4693b43d567b43d567w" at bounding box center [729, 327] width 347 height 12
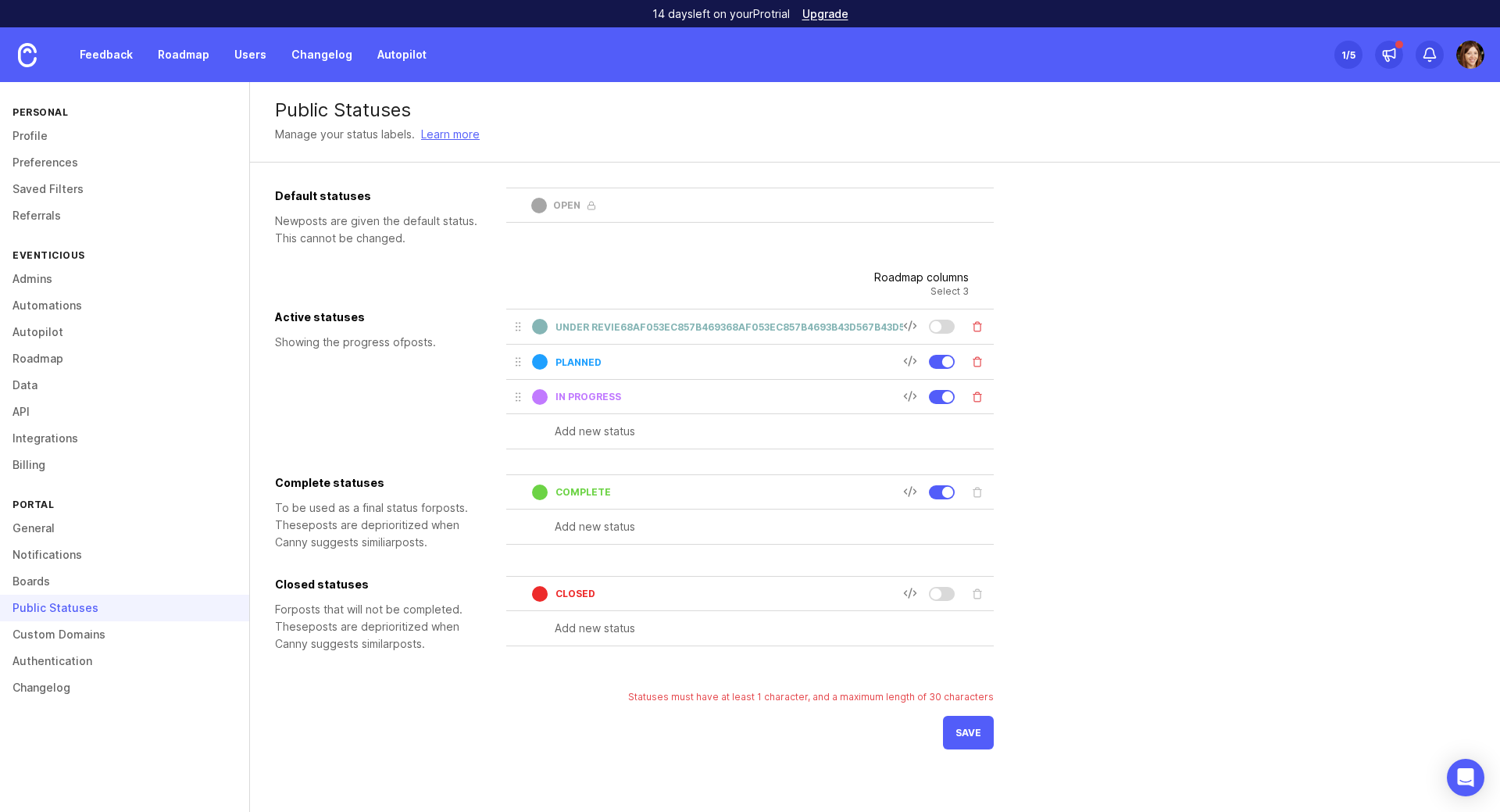
click at [760, 325] on input "under revie68af053ec857b469368af053ec857b4693b43d567b43d567w" at bounding box center [729, 327] width 347 height 12
click at [750, 326] on input "under revie68af053ec857b469368af053ec857b4693b43d567b43d567w" at bounding box center [729, 327] width 347 height 12
click at [602, 324] on input "under revie68af053ec857b469368af053ec857b4693b43d567b43d567w" at bounding box center [729, 327] width 347 height 12
type input "under REVIEW"
click at [756, 260] on div "Default statuses New post s are given the default status. This cannot be change…" at bounding box center [634, 432] width 719 height 490
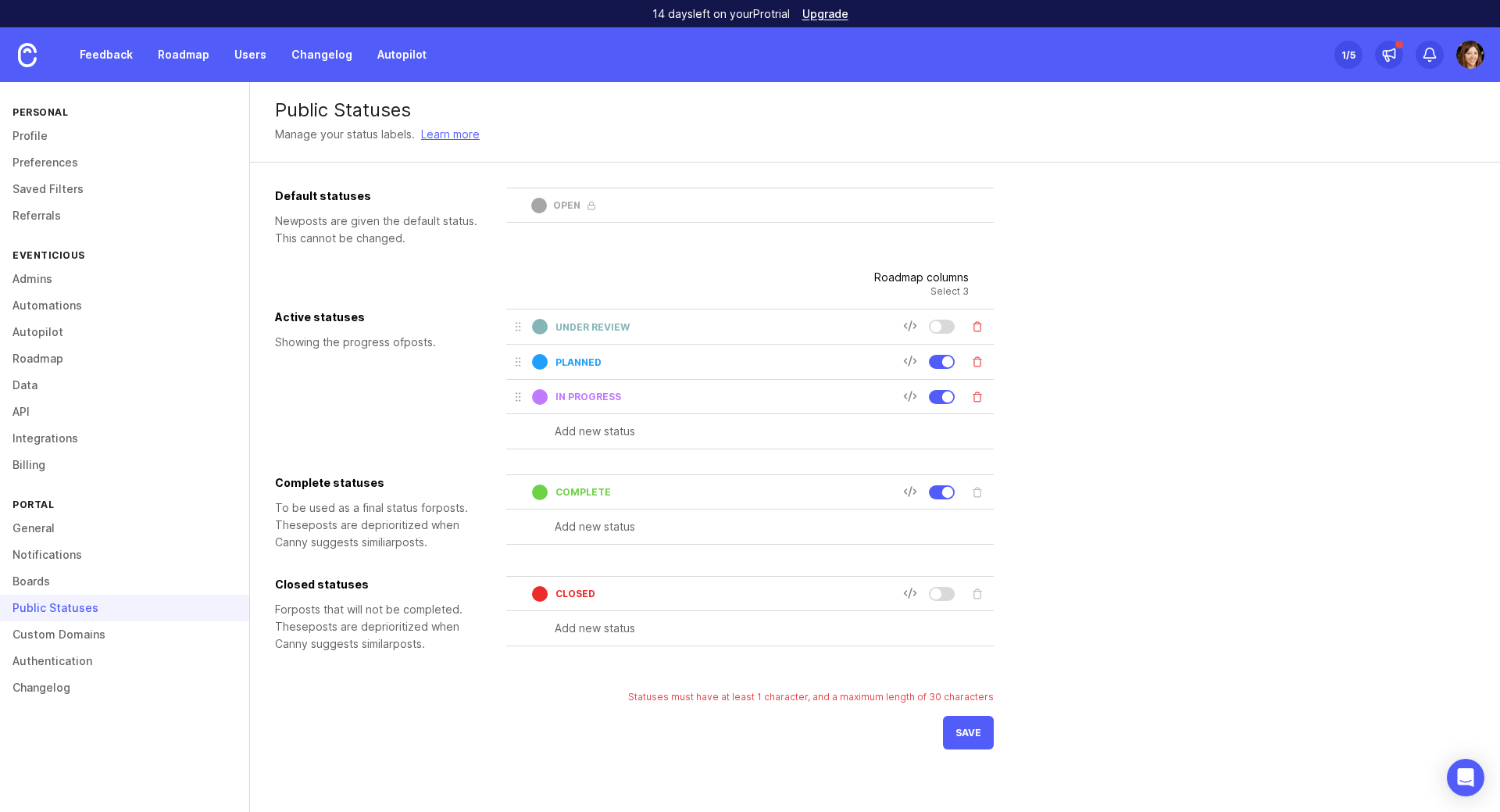
click at [50, 576] on link "Boards" at bounding box center [124, 581] width 249 height 27
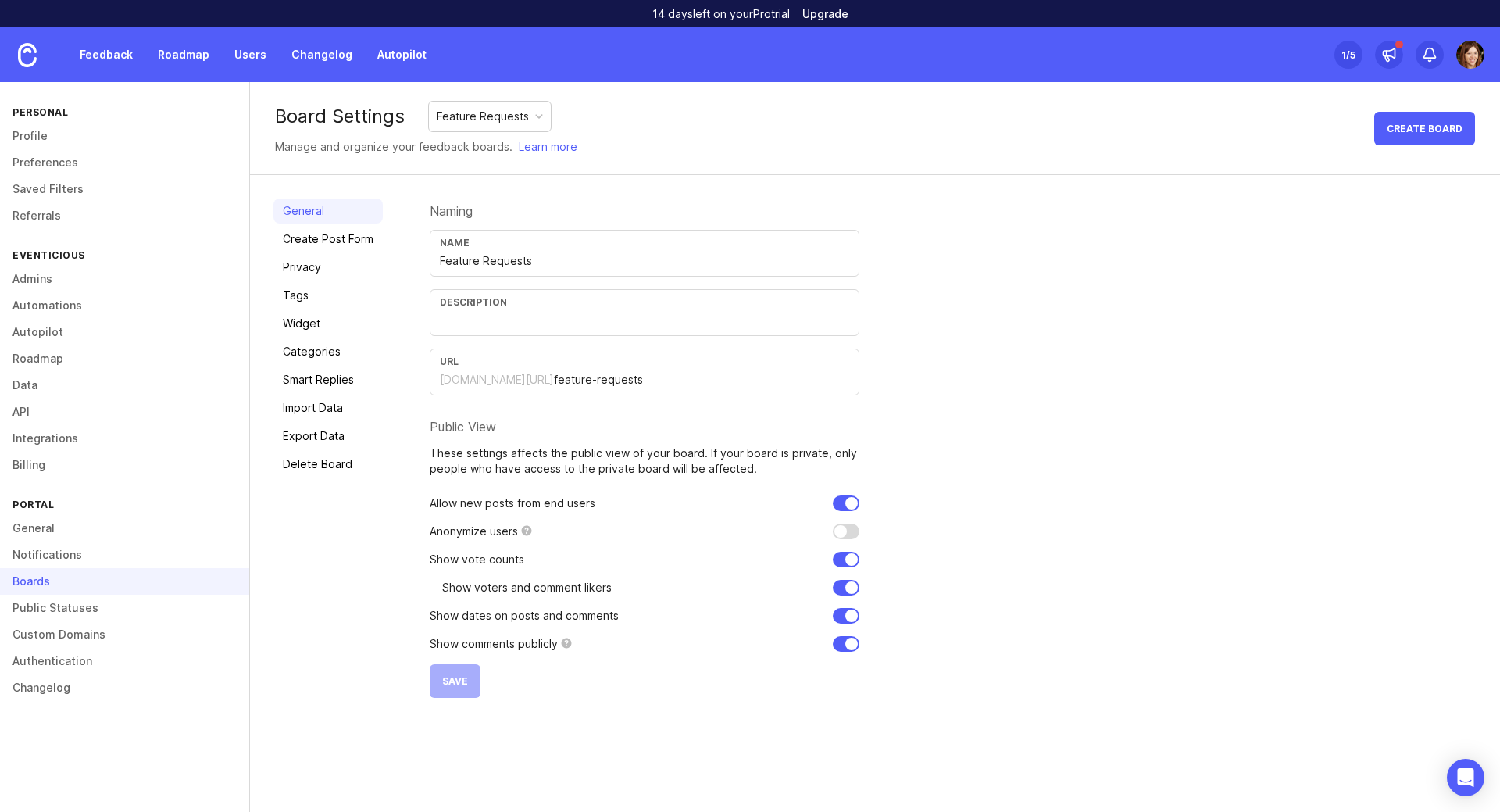
click at [57, 604] on link "Public Statuses" at bounding box center [124, 608] width 249 height 27
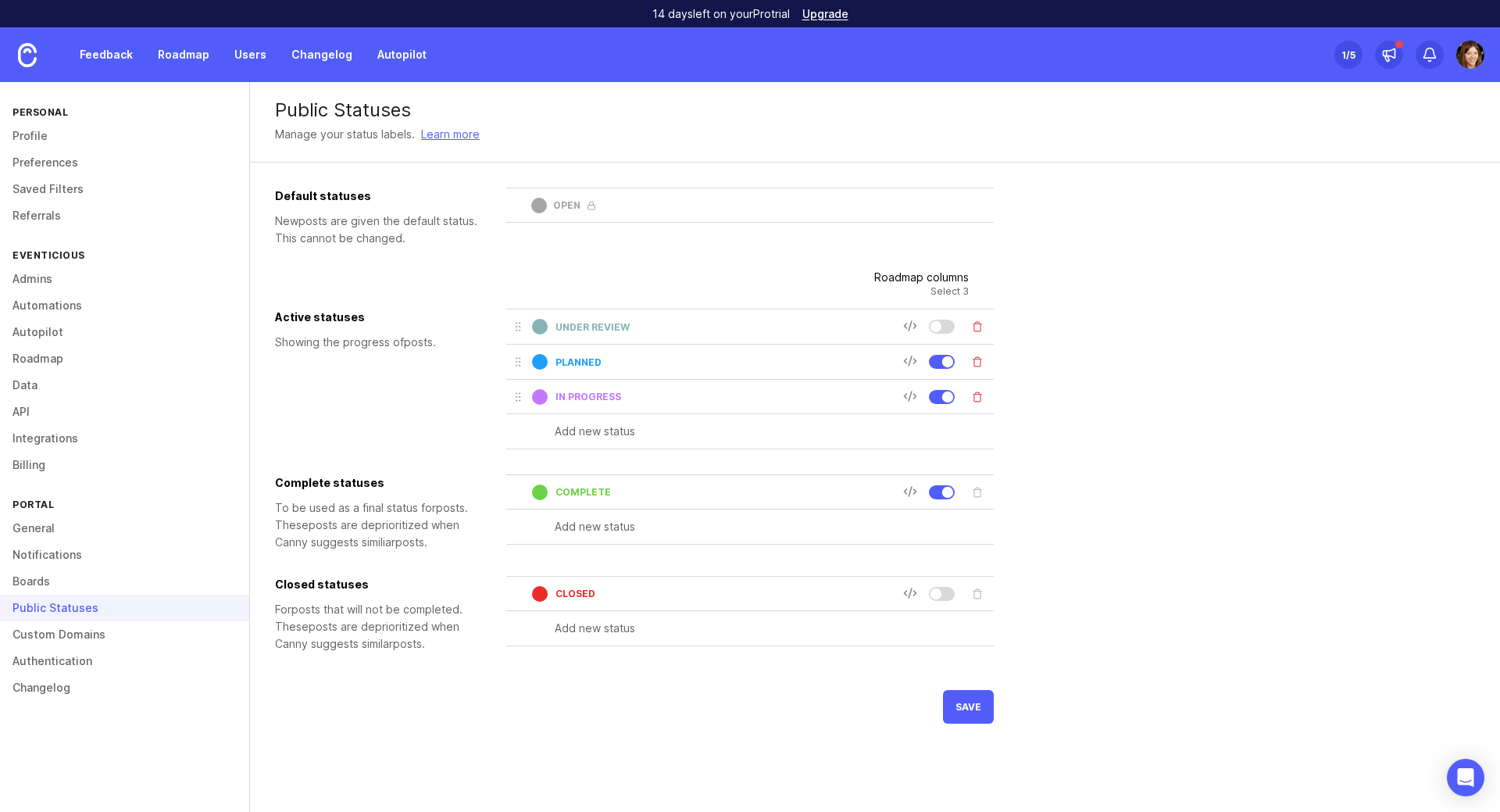
click at [405, 438] on div "Active statuses Showing the progress of post s." at bounding box center [384, 379] width 219 height 141
click at [68, 637] on link "Custom Domains" at bounding box center [124, 635] width 249 height 27
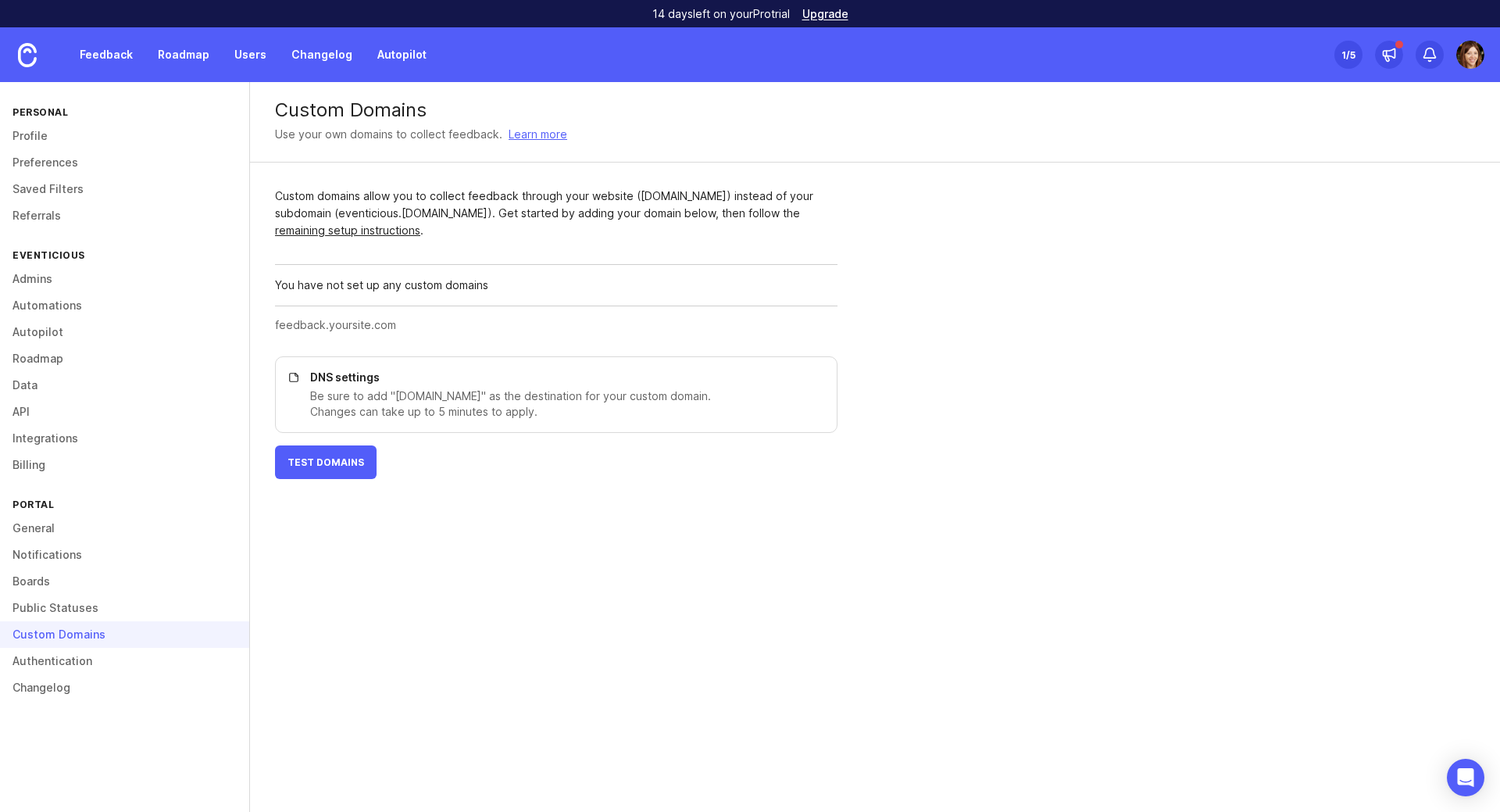
click at [58, 665] on link "Authentication" at bounding box center [124, 661] width 249 height 27
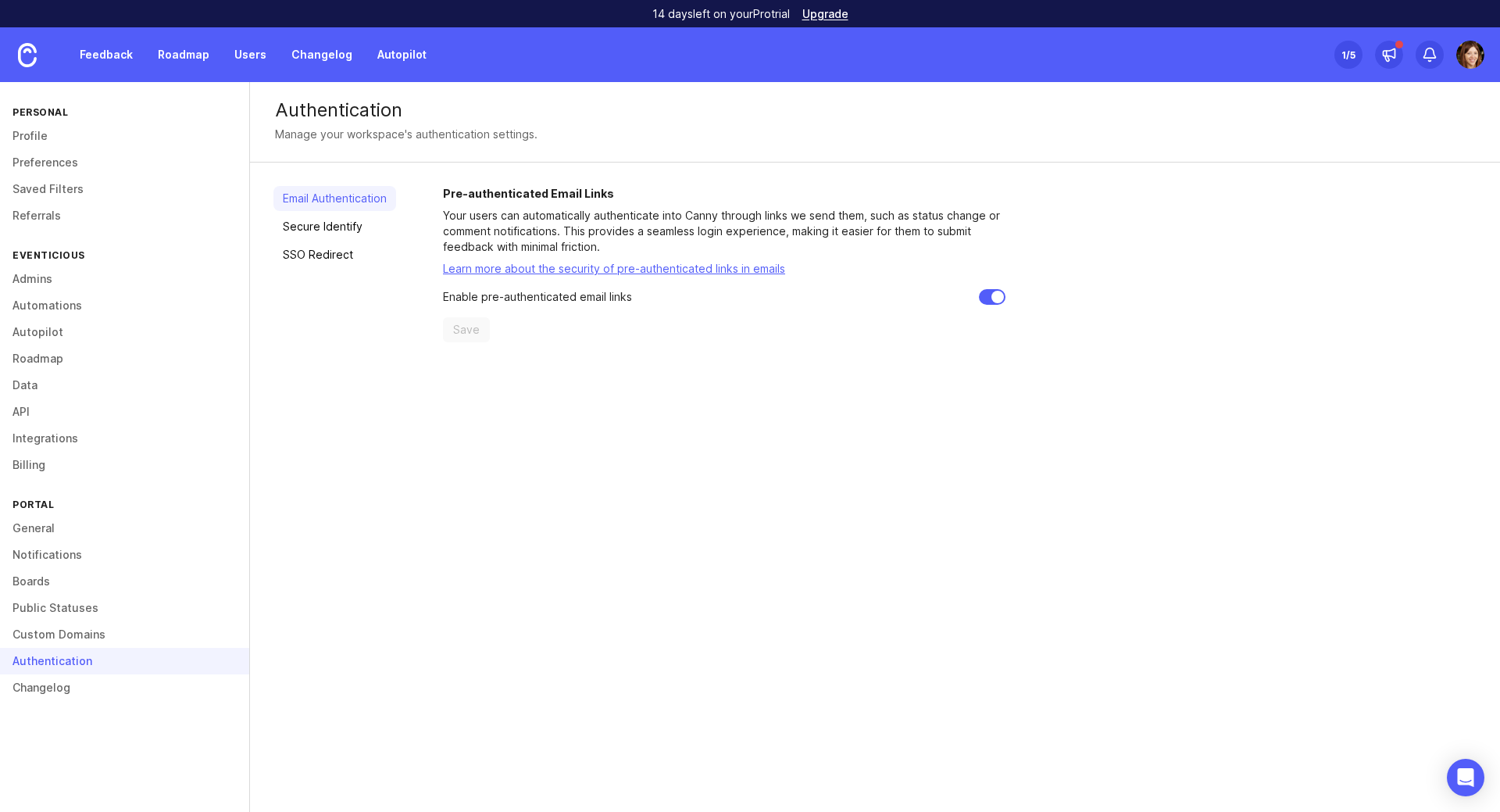
click at [55, 634] on link "Custom Domains" at bounding box center [124, 635] width 249 height 27
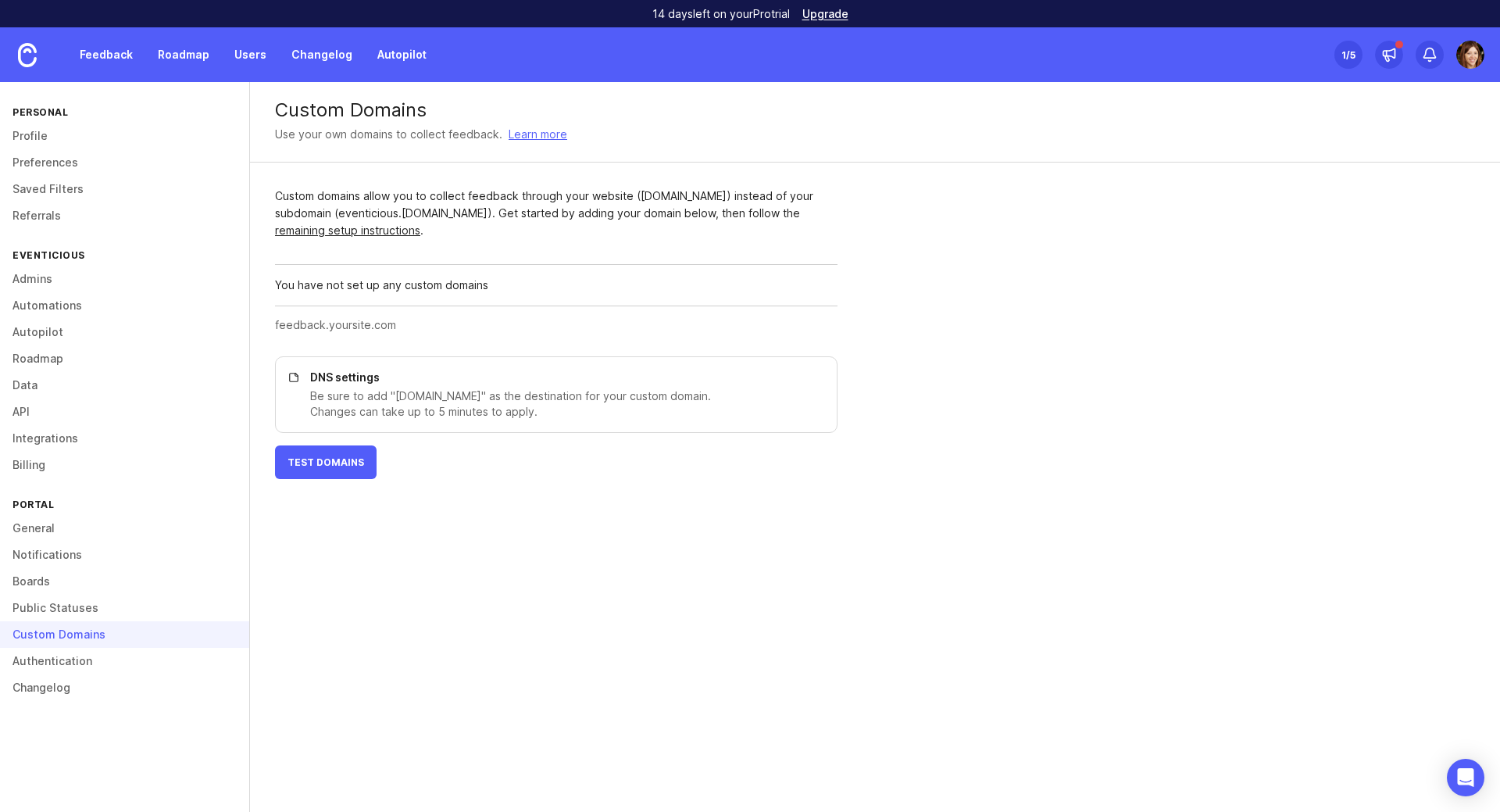
click at [61, 669] on link "Authentication" at bounding box center [124, 661] width 249 height 27
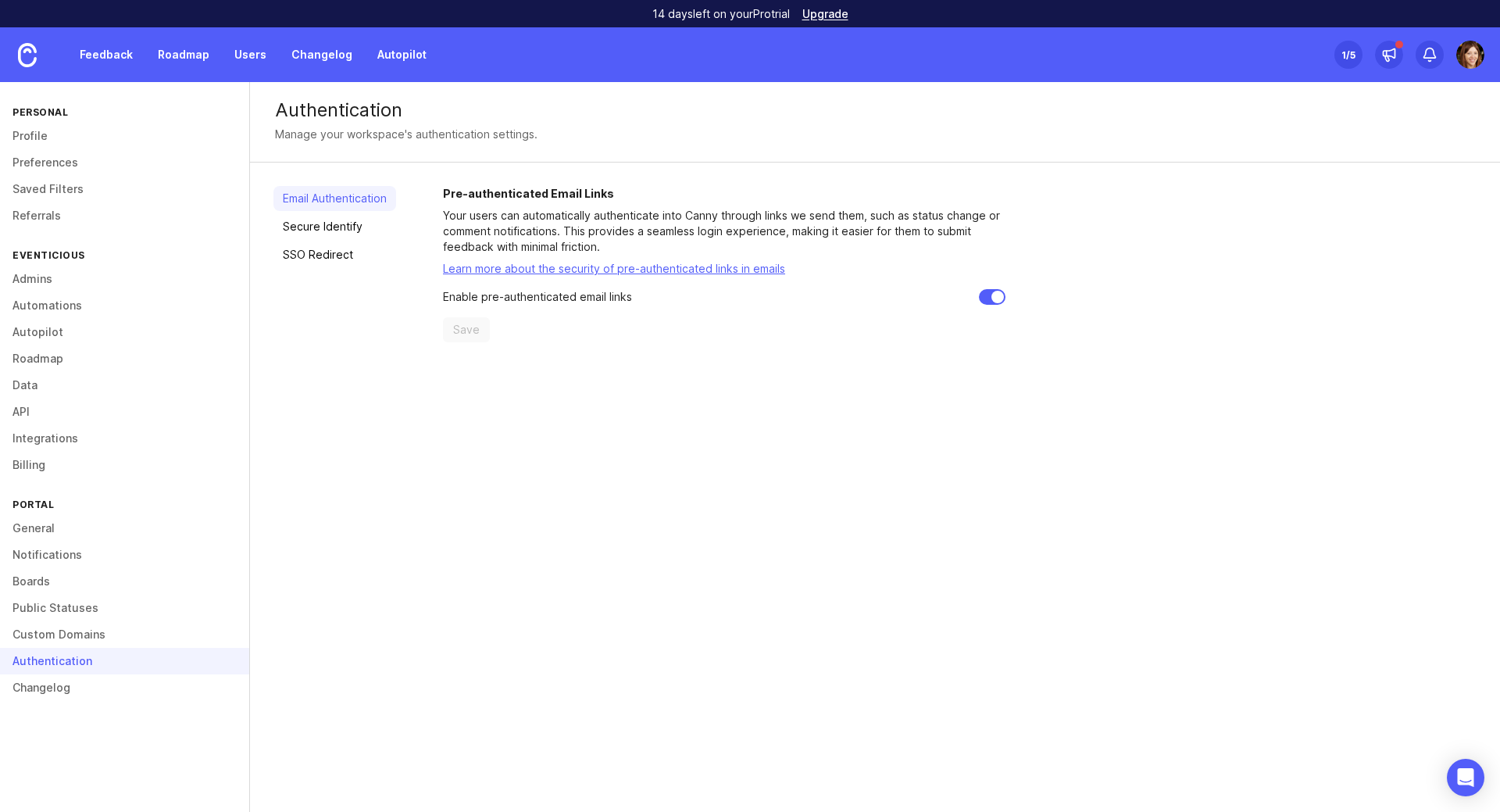
drag, startPoint x: 322, startPoint y: 252, endPoint x: 344, endPoint y: 260, distance: 23.4
click at [322, 253] on link "SSO Redirect" at bounding box center [334, 255] width 122 height 25
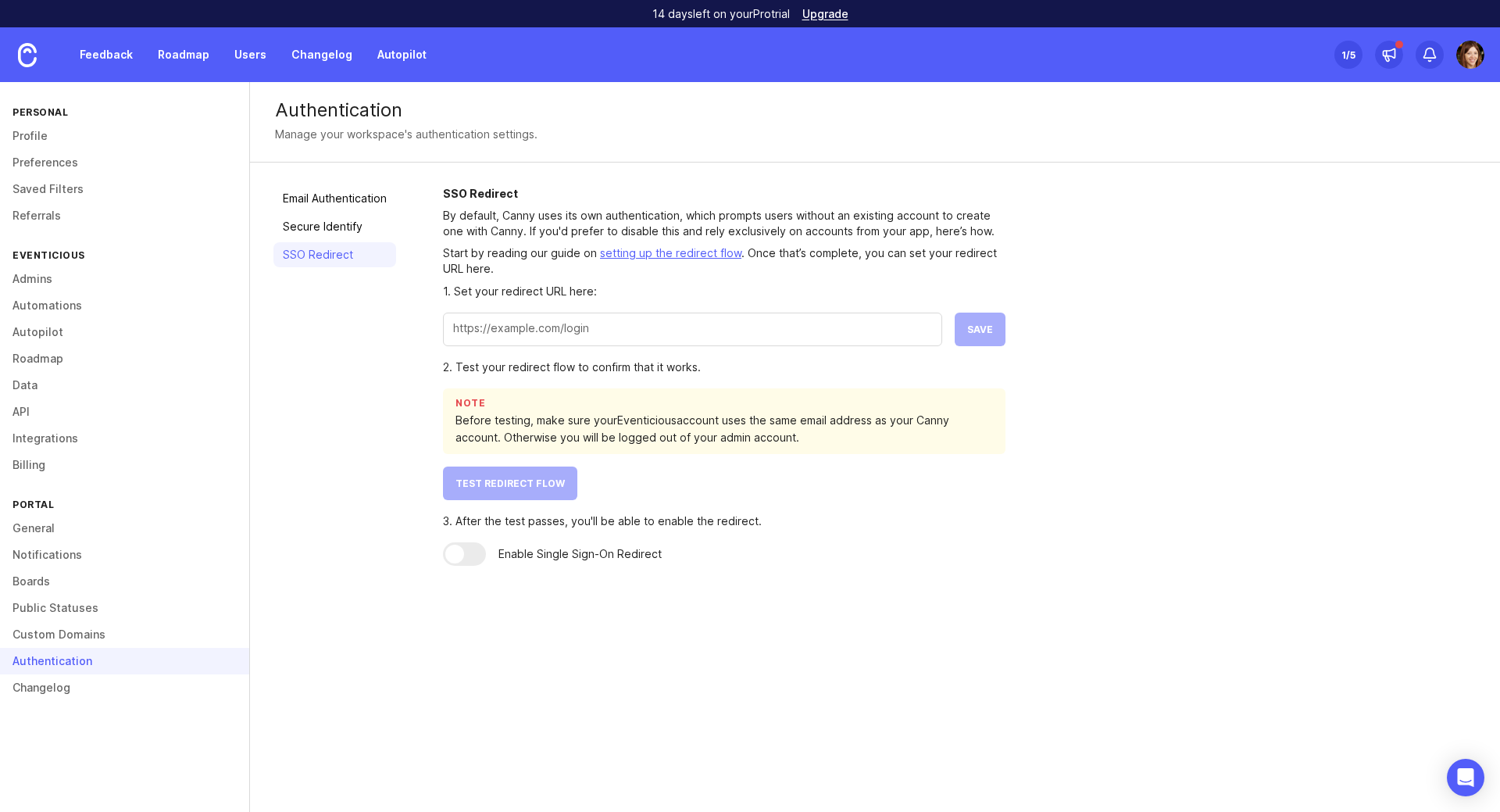
click at [28, 143] on link "Profile" at bounding box center [124, 136] width 249 height 27
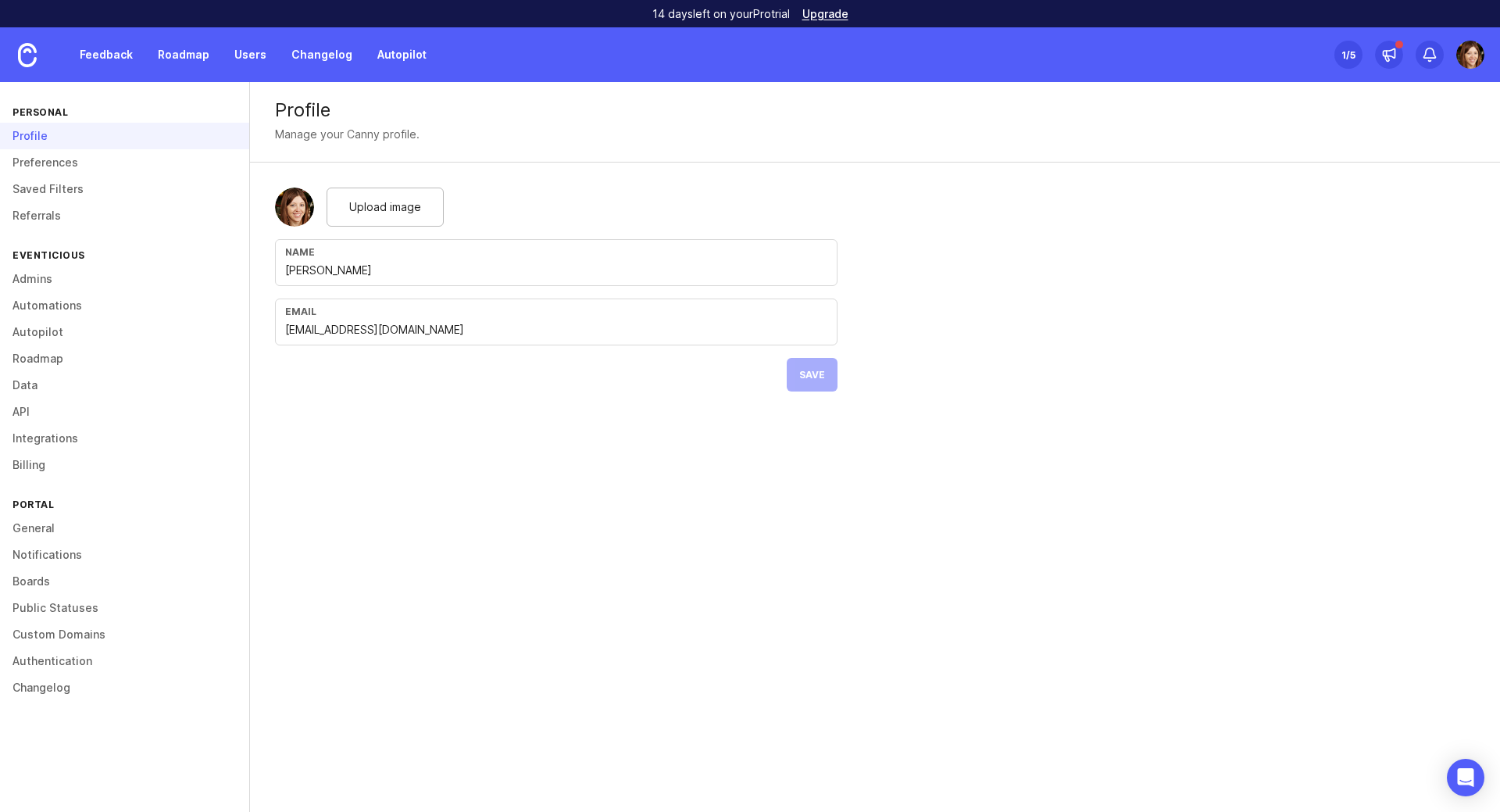
click at [46, 172] on link "Preferences" at bounding box center [124, 162] width 249 height 27
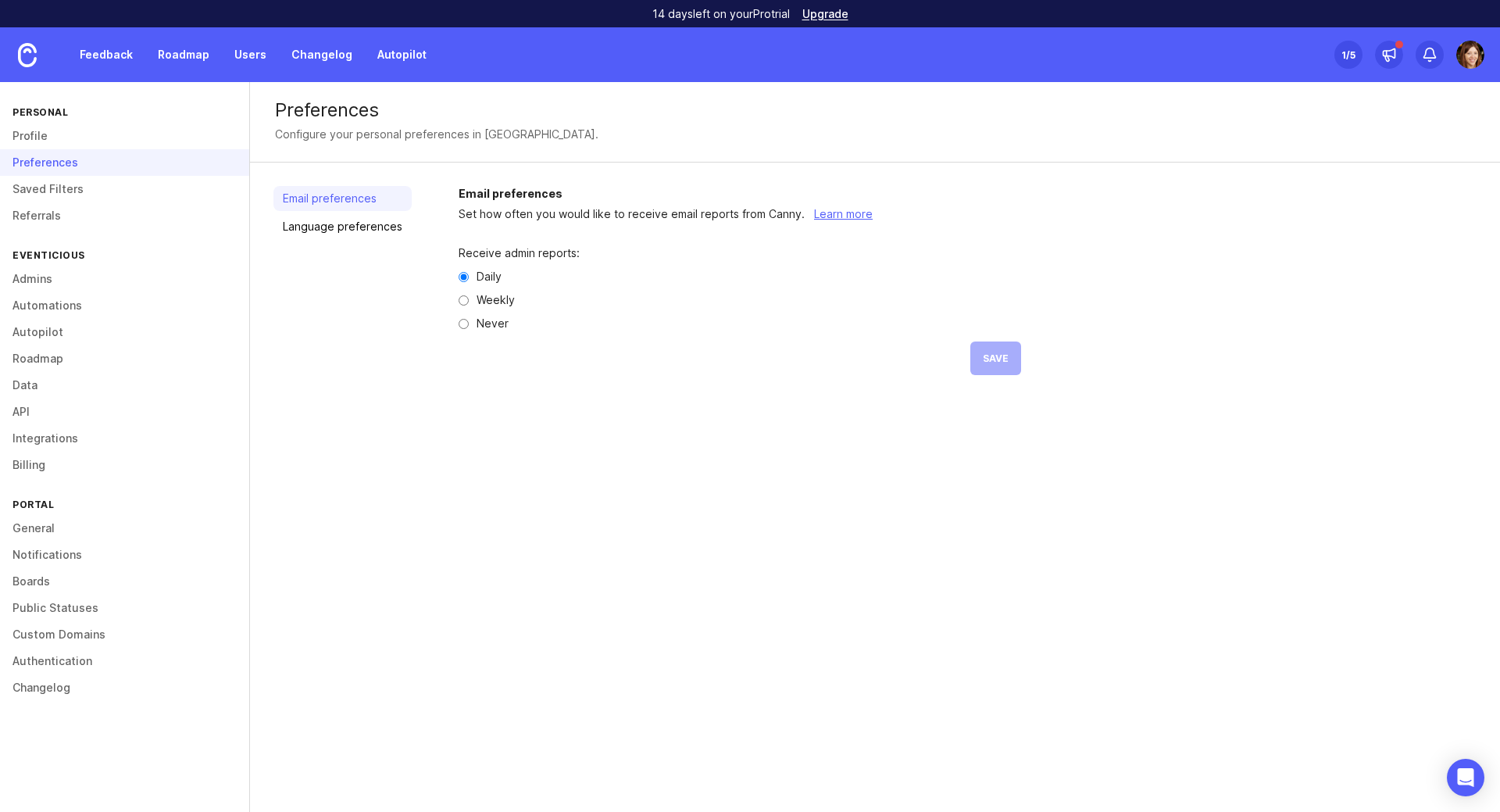
click at [109, 55] on link "Feedback" at bounding box center [106, 55] width 72 height 28
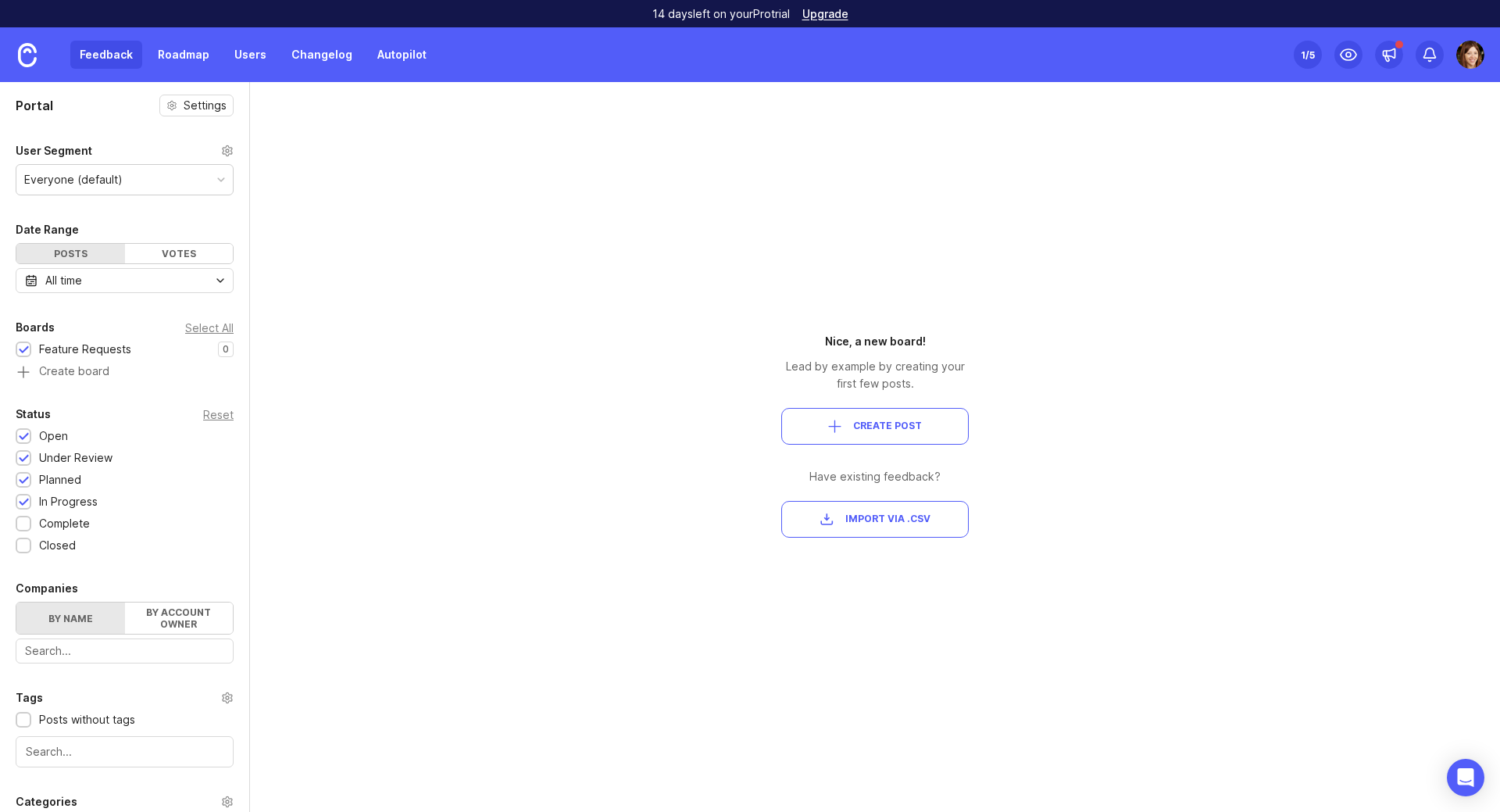
click at [182, 57] on link "Roadmap" at bounding box center [183, 55] width 70 height 28
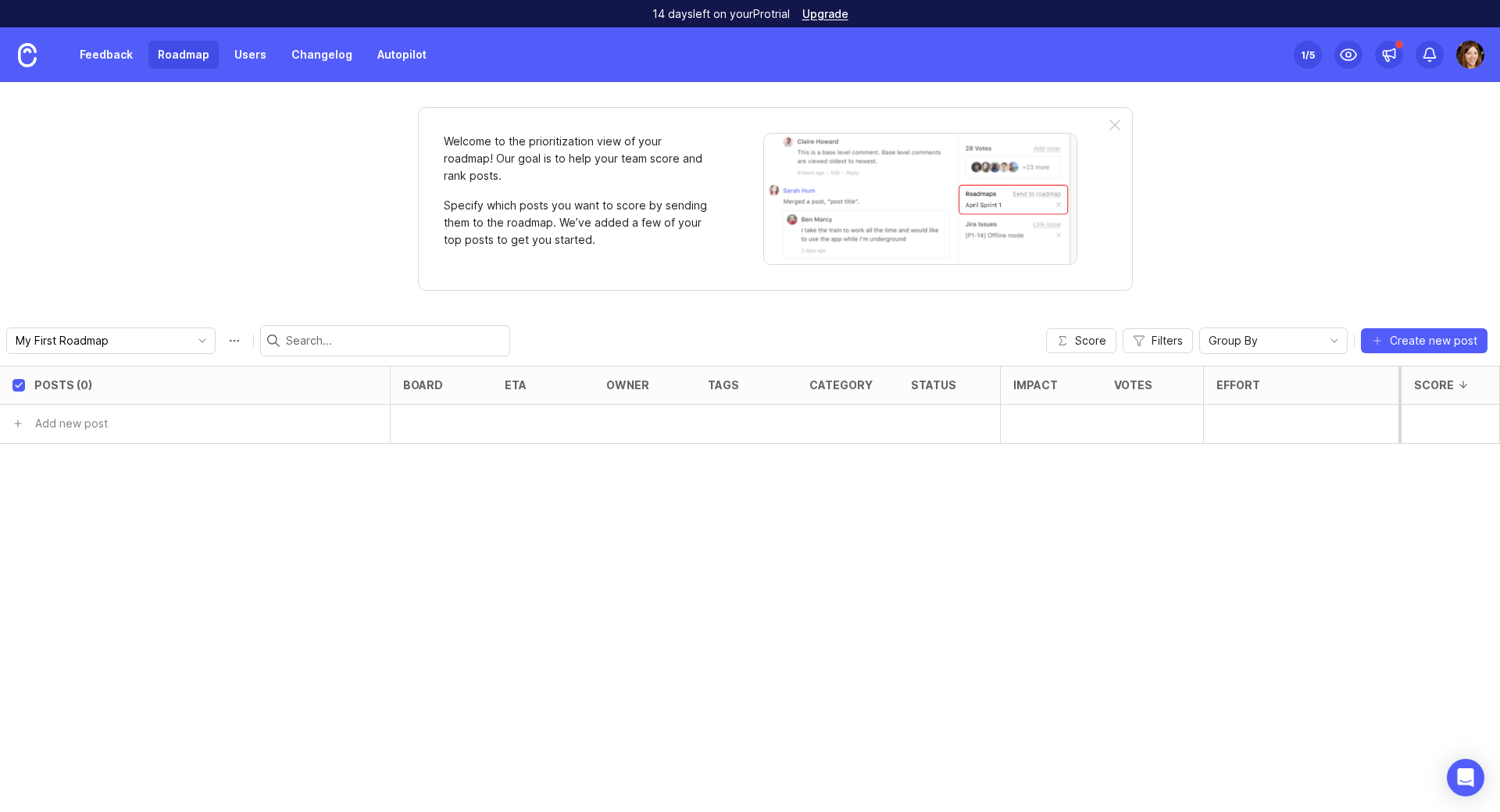
click at [266, 54] on link "Users" at bounding box center [250, 55] width 51 height 28
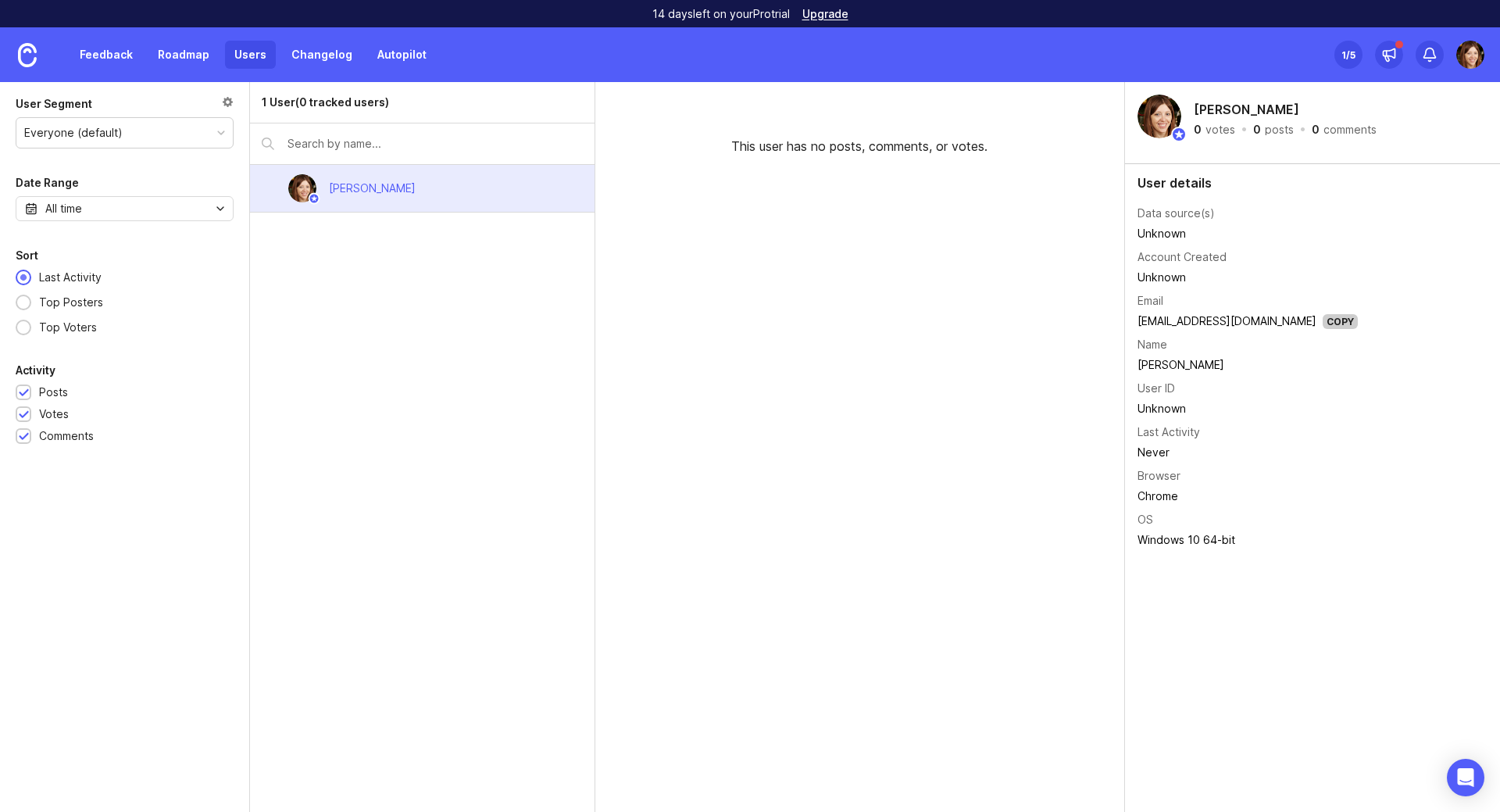
click at [321, 54] on link "Changelog" at bounding box center [322, 55] width 80 height 28
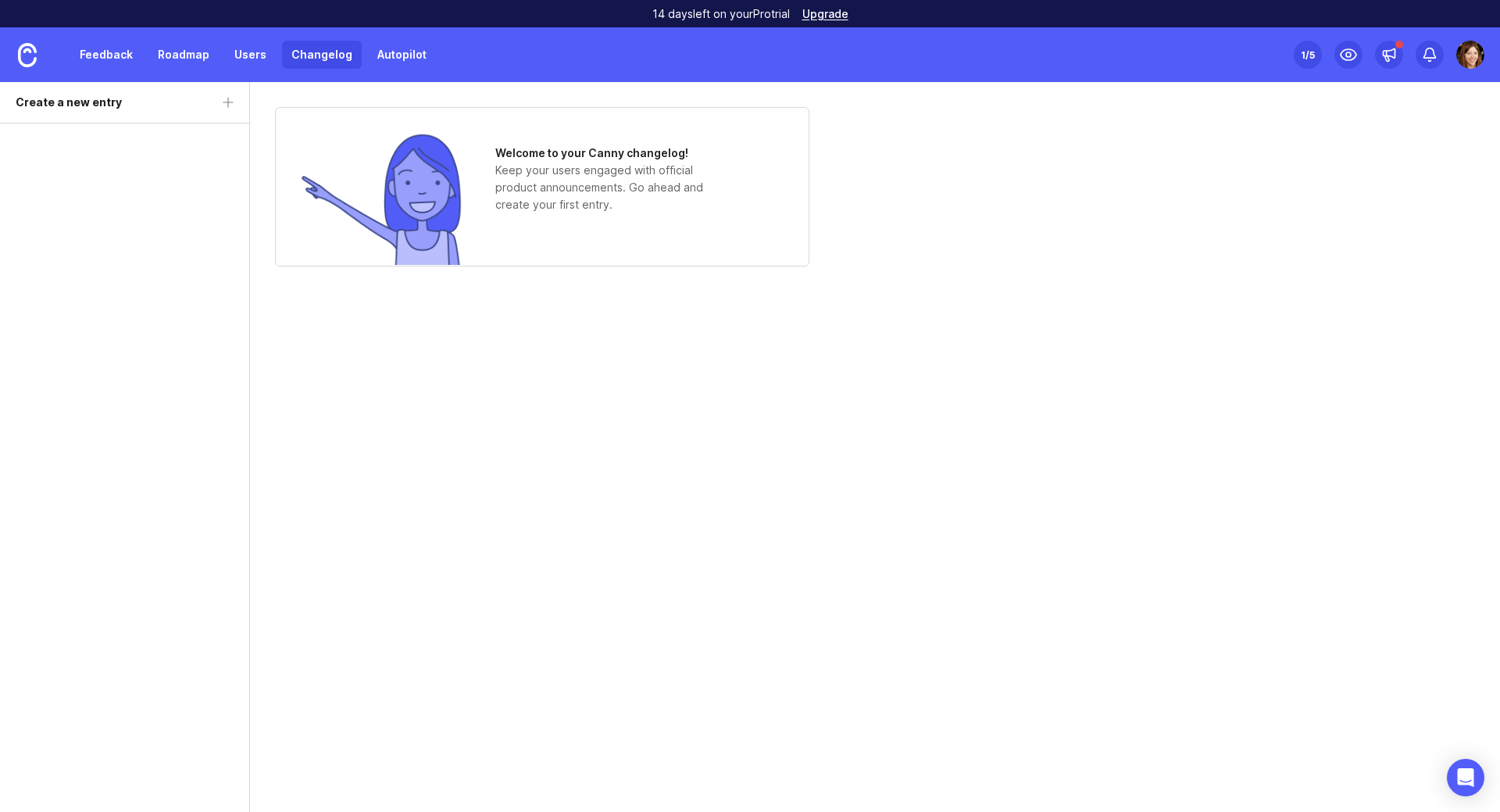
click at [133, 48] on link "Feedback" at bounding box center [106, 55] width 72 height 28
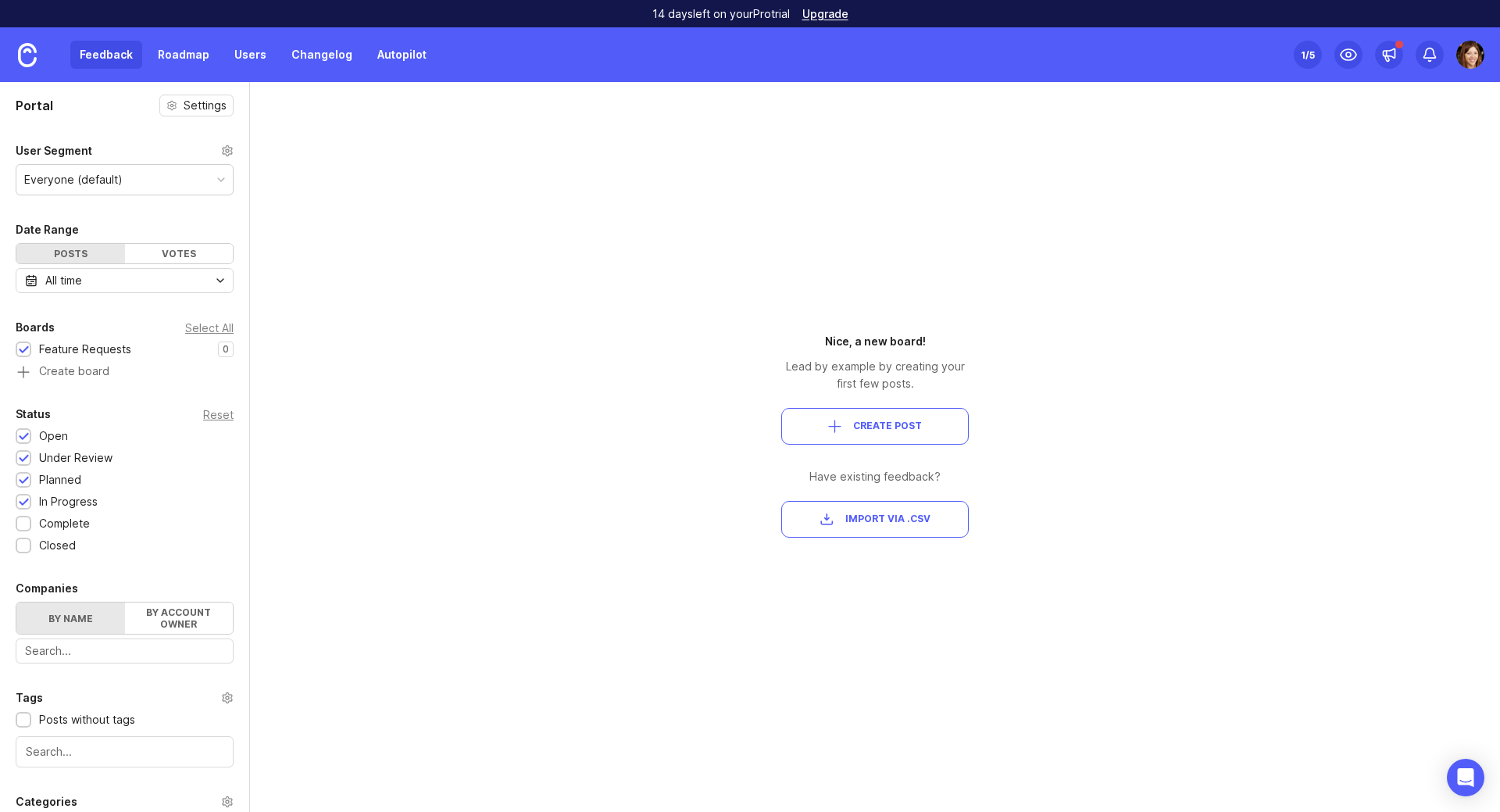
click at [135, 187] on div "Everyone (default)" at bounding box center [125, 180] width 217 height 30
click at [137, 182] on div "Everyone (default)" at bounding box center [125, 180] width 217 height 30
click at [222, 152] on icon at bounding box center [227, 150] width 9 height 10
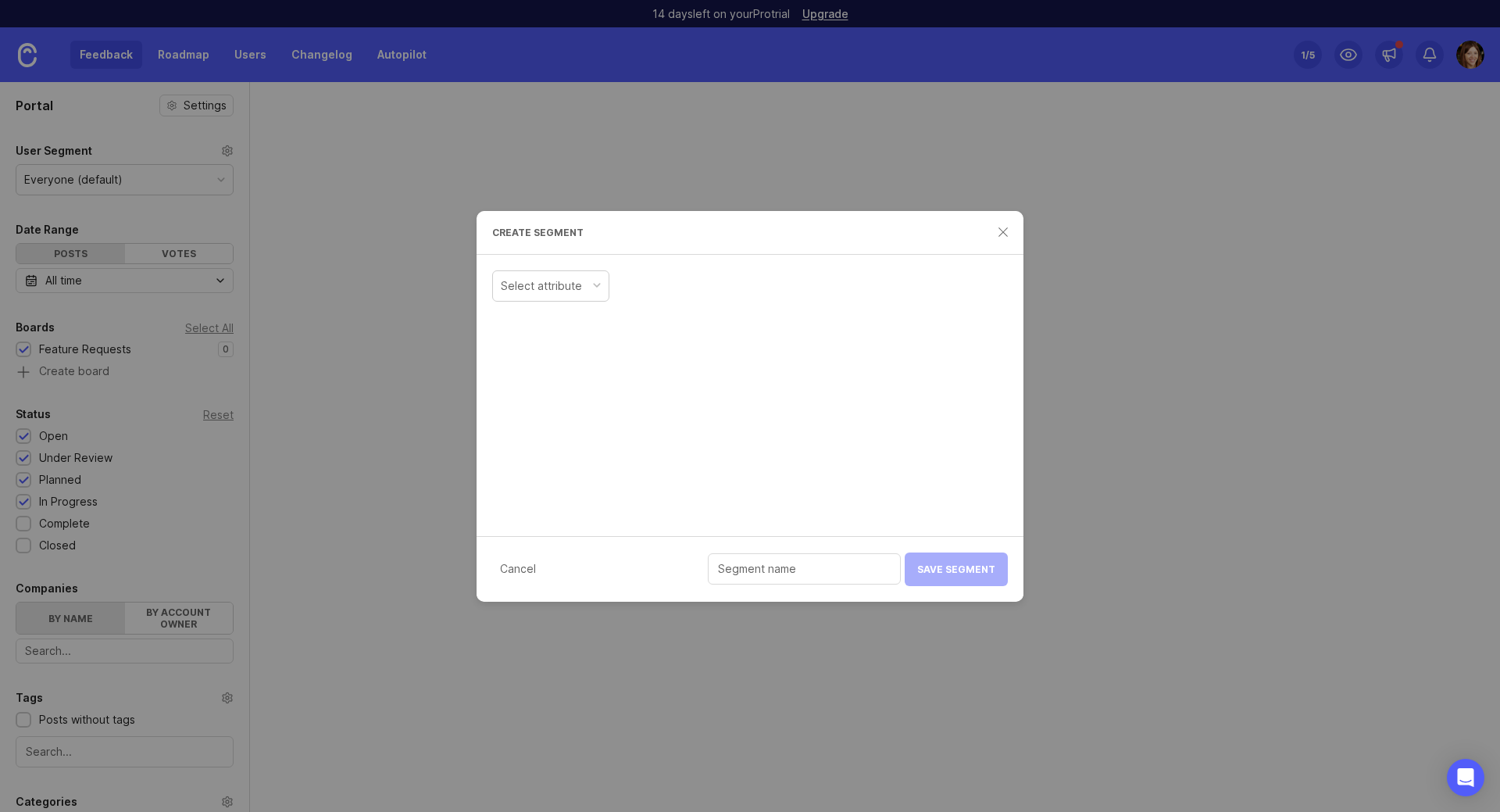
click at [568, 286] on div "Select attribute" at bounding box center [541, 286] width 82 height 17
click at [764, 302] on div "Select attribute" at bounding box center [750, 286] width 547 height 47
drag, startPoint x: 780, startPoint y: 563, endPoint x: 790, endPoint y: 565, distance: 10.2
click at [781, 563] on input "text" at bounding box center [804, 569] width 172 height 17
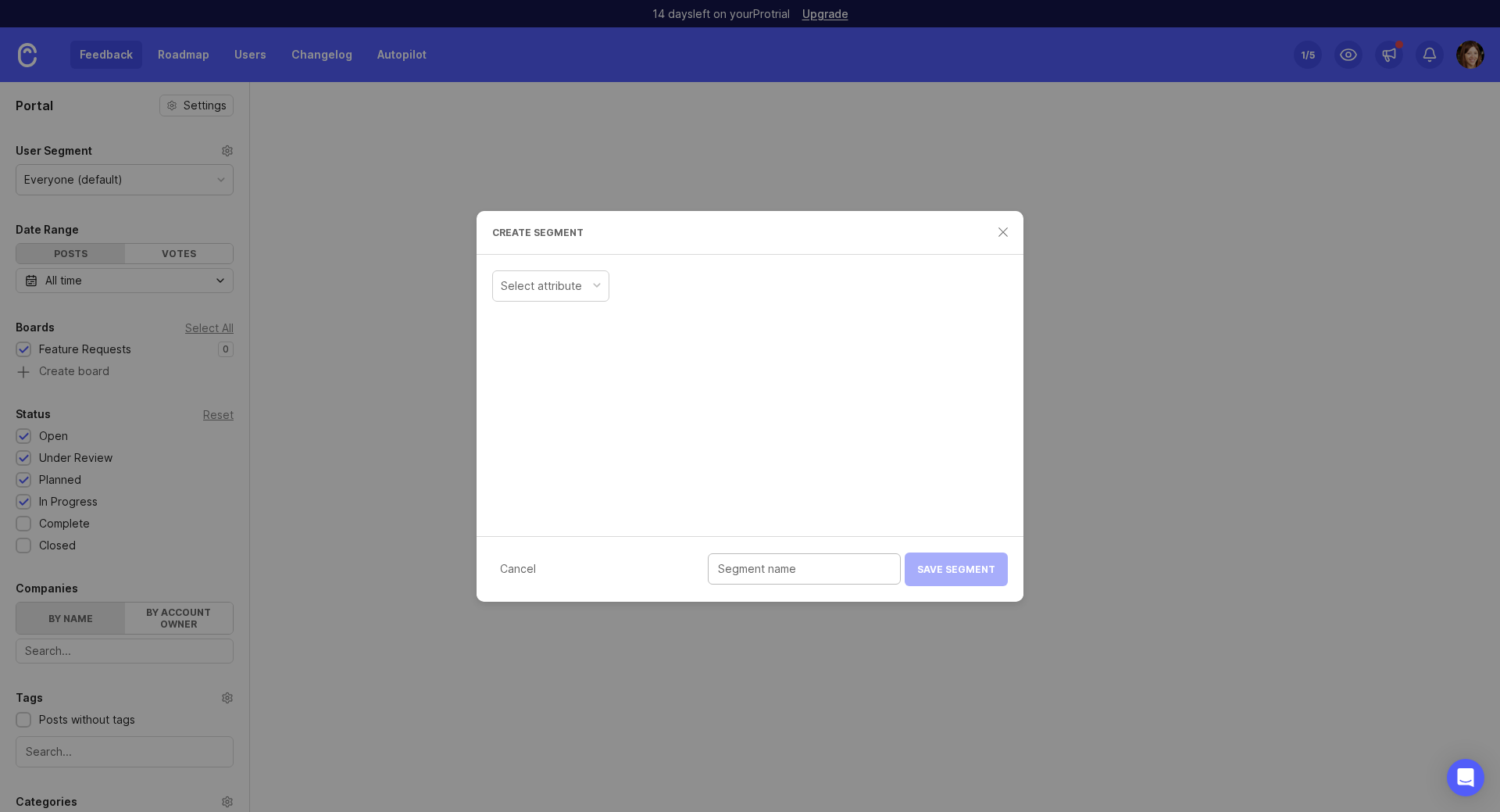
click at [596, 284] on div at bounding box center [596, 285] width 7 height 7
click at [796, 288] on input "text" at bounding box center [838, 286] width 172 height 17
click at [556, 343] on div "Select attribute" at bounding box center [541, 348] width 82 height 17
click at [685, 358] on div "Select attribute" at bounding box center [750, 344] width 516 height 39
click at [589, 351] on div "Select attribute" at bounding box center [551, 349] width 116 height 30
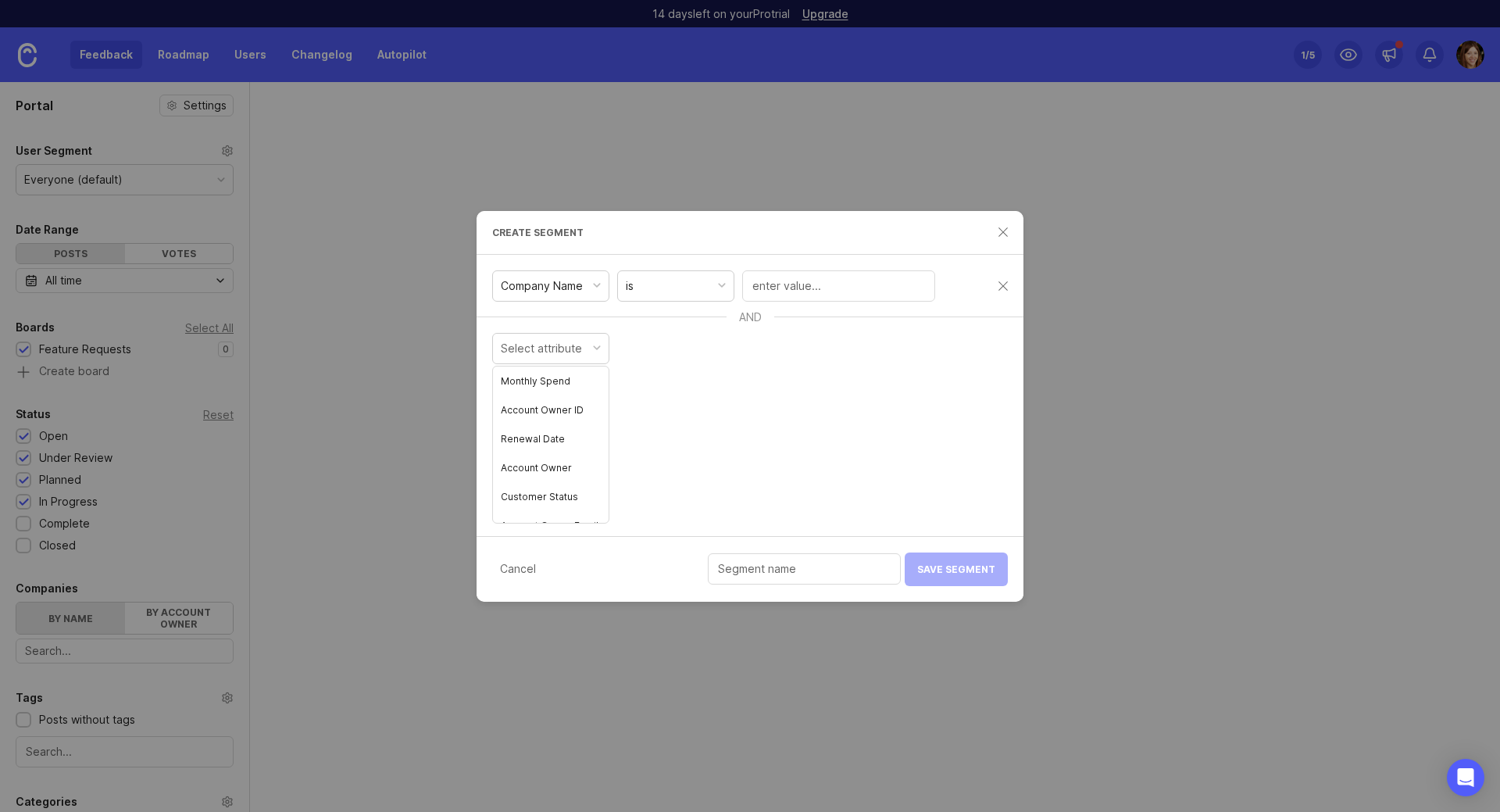
scroll to position [304, 0]
click at [796, 447] on div "Company Name is AND Select attribute" at bounding box center [750, 396] width 547 height 281
drag, startPoint x: 792, startPoint y: 570, endPoint x: 924, endPoint y: 560, distance: 132.4
click at [793, 570] on input "text" at bounding box center [804, 569] width 172 height 17
type input "V"
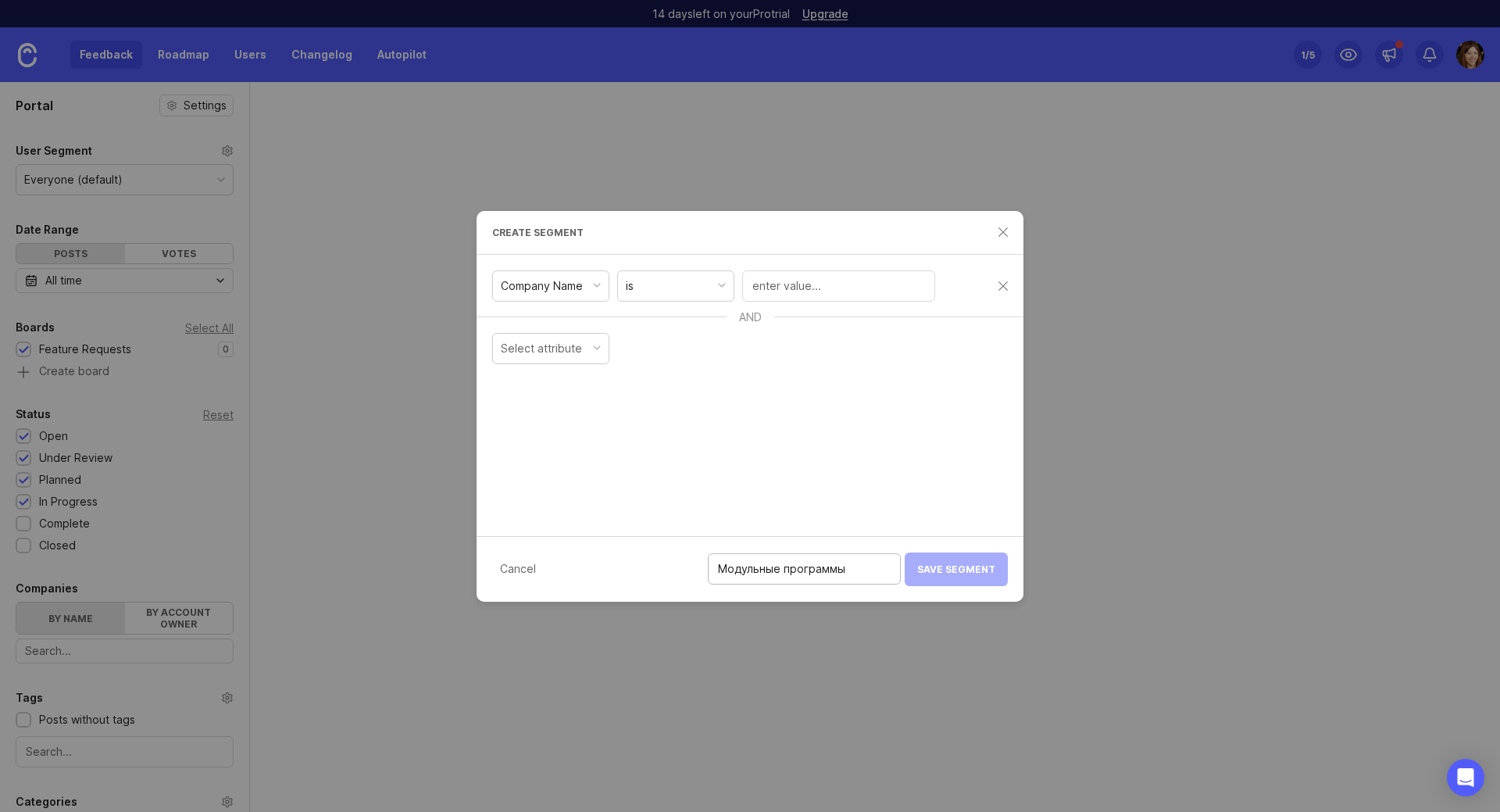
type input "Модульные программы"
click at [966, 561] on div "Cancel Модульные программы Save Segment" at bounding box center [750, 569] width 547 height 66
click at [966, 566] on div "Cancel Модульные программы Save Segment" at bounding box center [750, 569] width 547 height 66
click at [594, 280] on div "Company Name" at bounding box center [551, 286] width 116 height 30
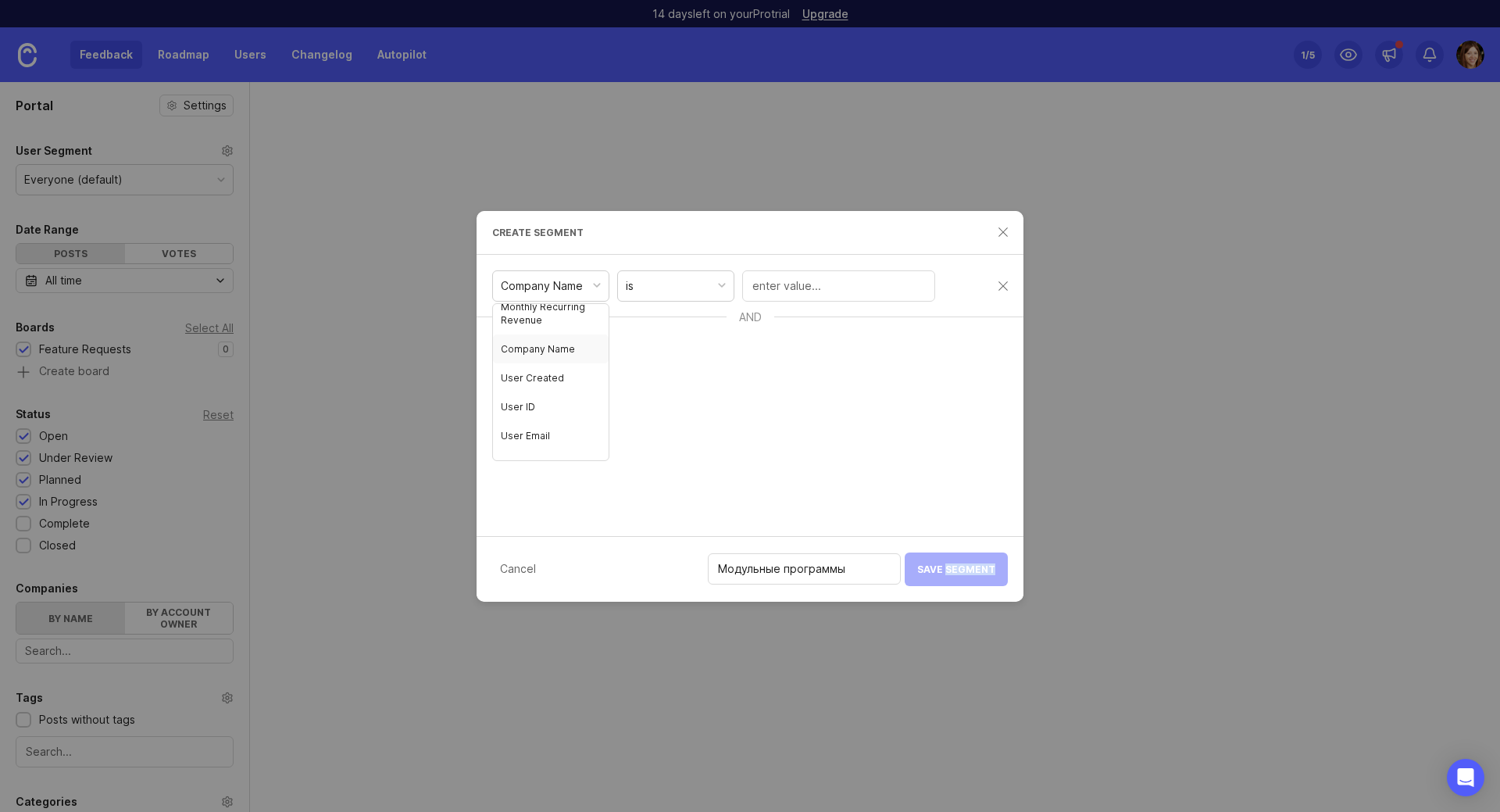
scroll to position [0, 0]
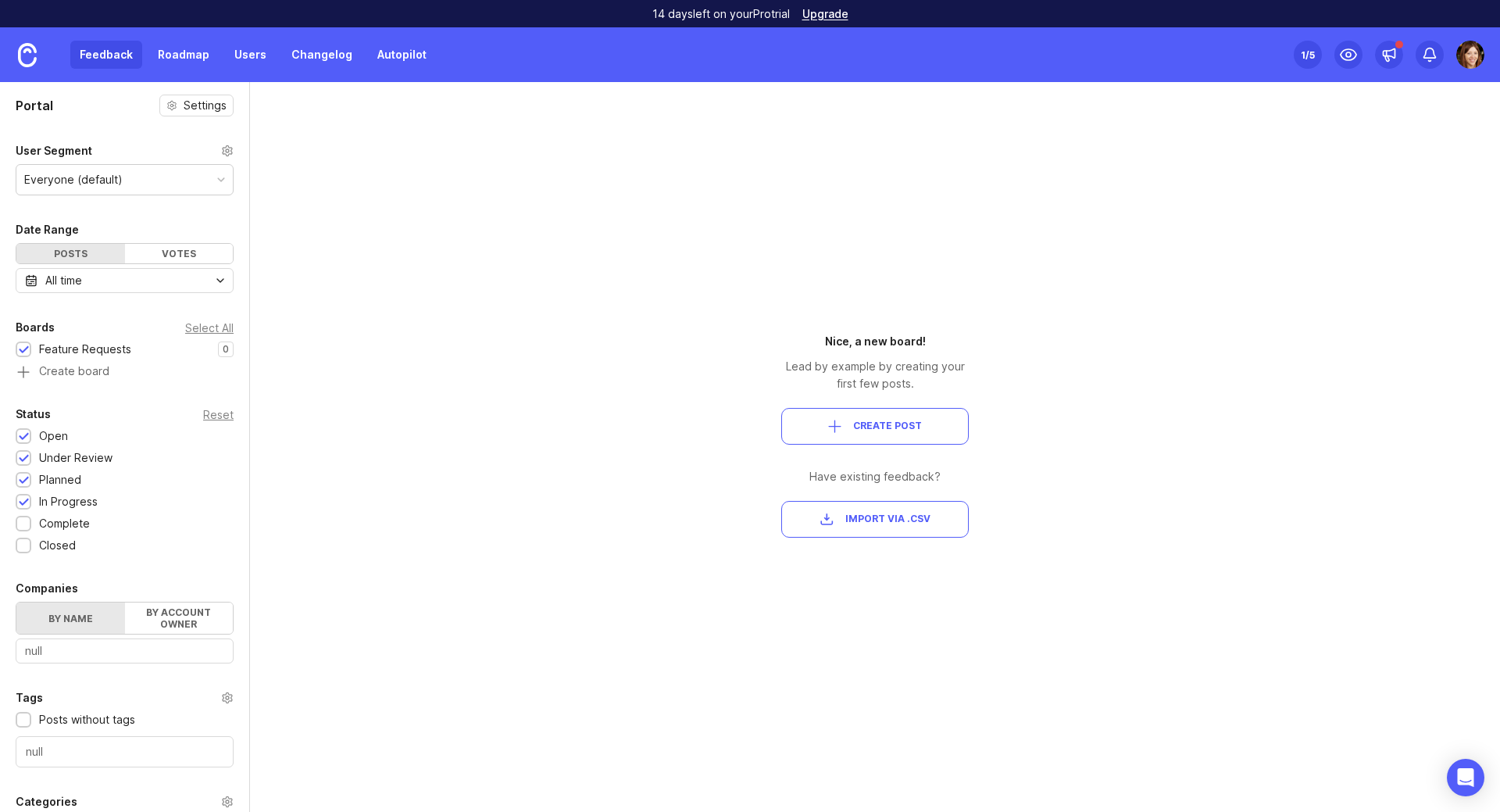
click at [221, 149] on icon at bounding box center [227, 151] width 12 height 12
drag, startPoint x: 839, startPoint y: 478, endPoint x: 917, endPoint y: 477, distance: 78.0
click at [917, 477] on div "Have existing feedback?" at bounding box center [875, 476] width 187 height 17
click at [1129, 245] on div "Portal Settings User Segment Everyone (default) Date Range Posts Votes All time…" at bounding box center [750, 446] width 1500 height 730
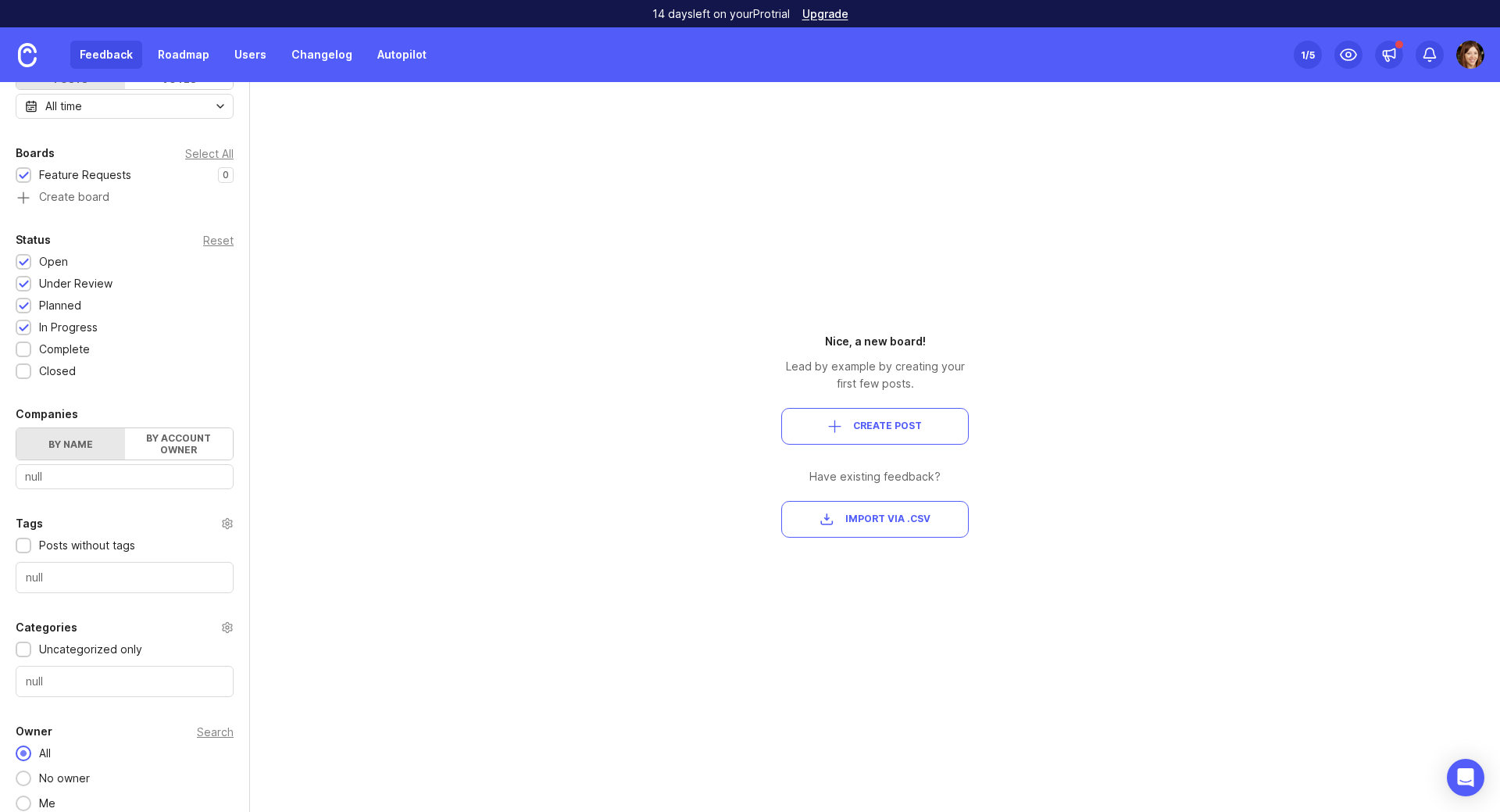
scroll to position [187, 0]
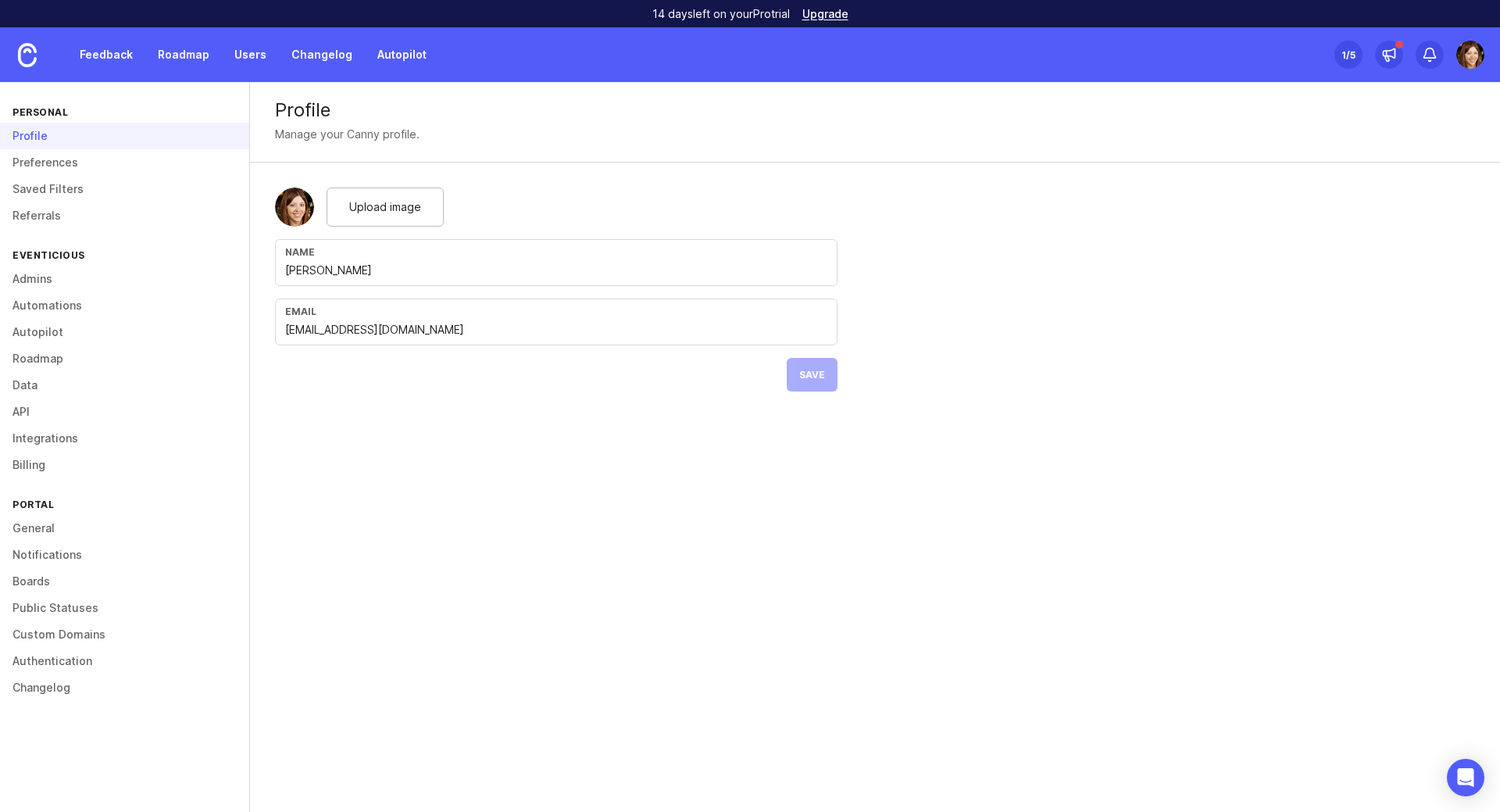
click at [131, 58] on link "Feedback" at bounding box center [106, 55] width 72 height 28
click at [74, 165] on link "Preferences" at bounding box center [124, 162] width 249 height 27
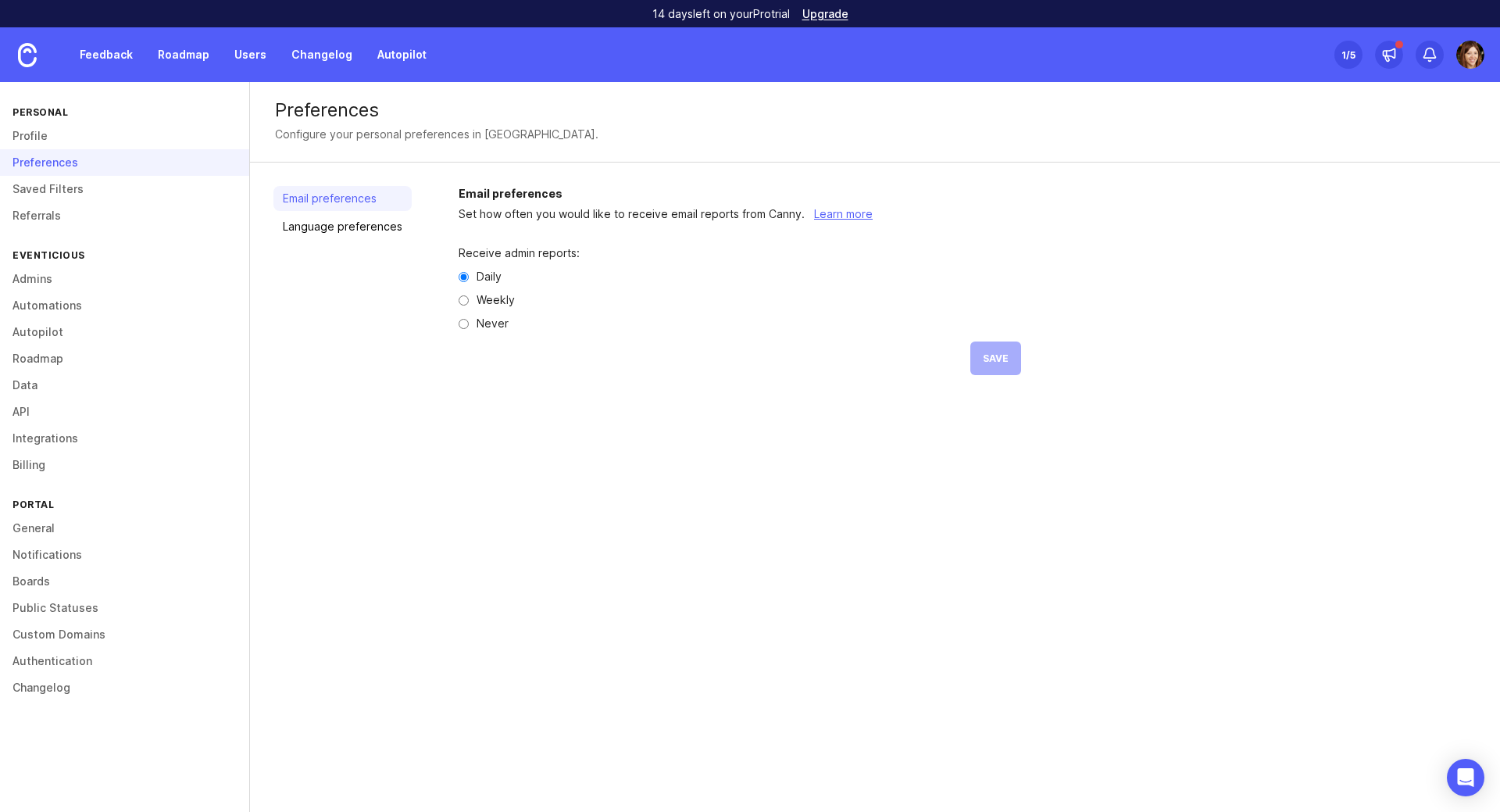
click at [80, 191] on link "Saved Filters" at bounding box center [124, 189] width 249 height 27
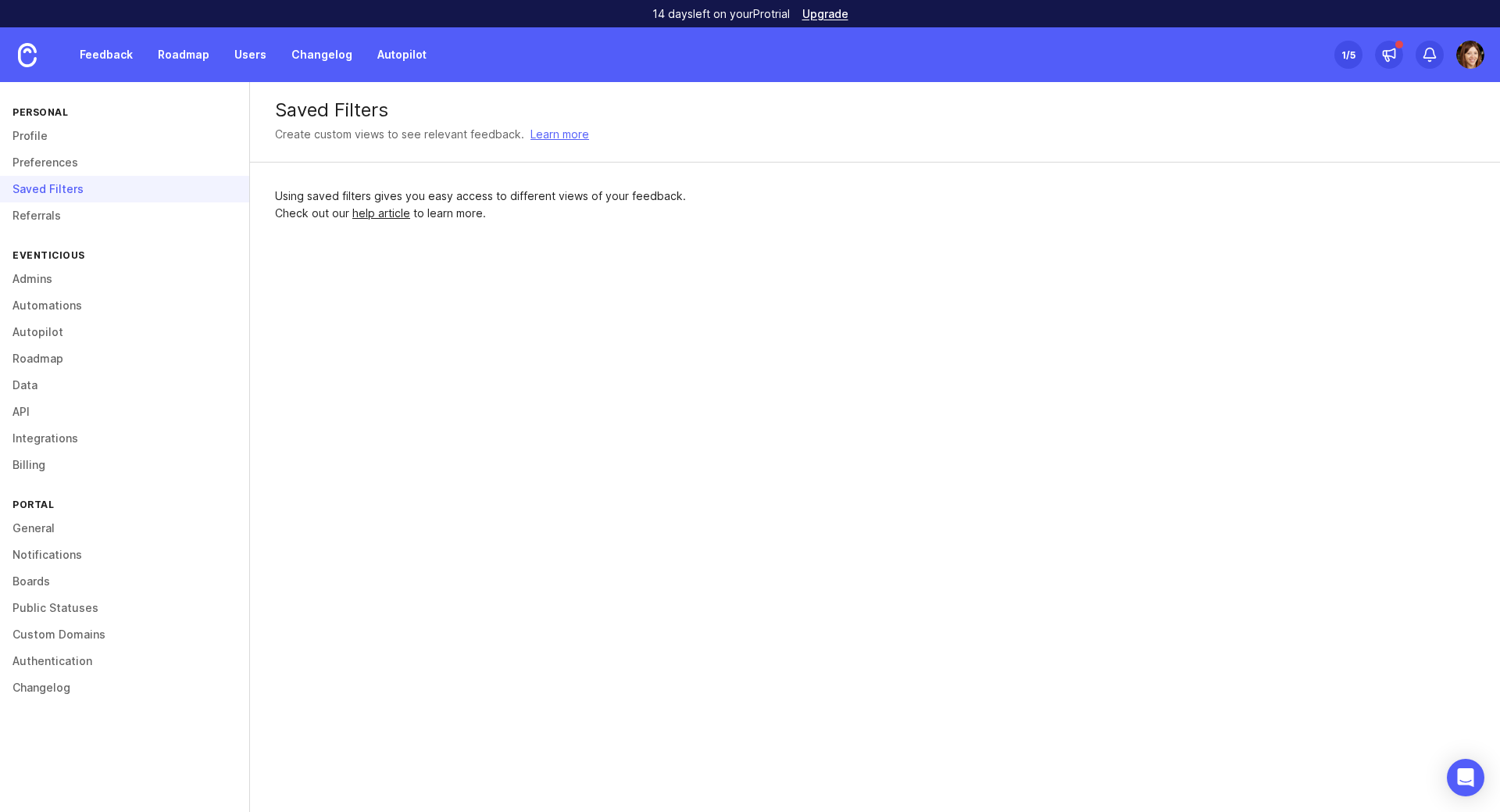
click at [87, 220] on link "Referrals" at bounding box center [124, 216] width 249 height 27
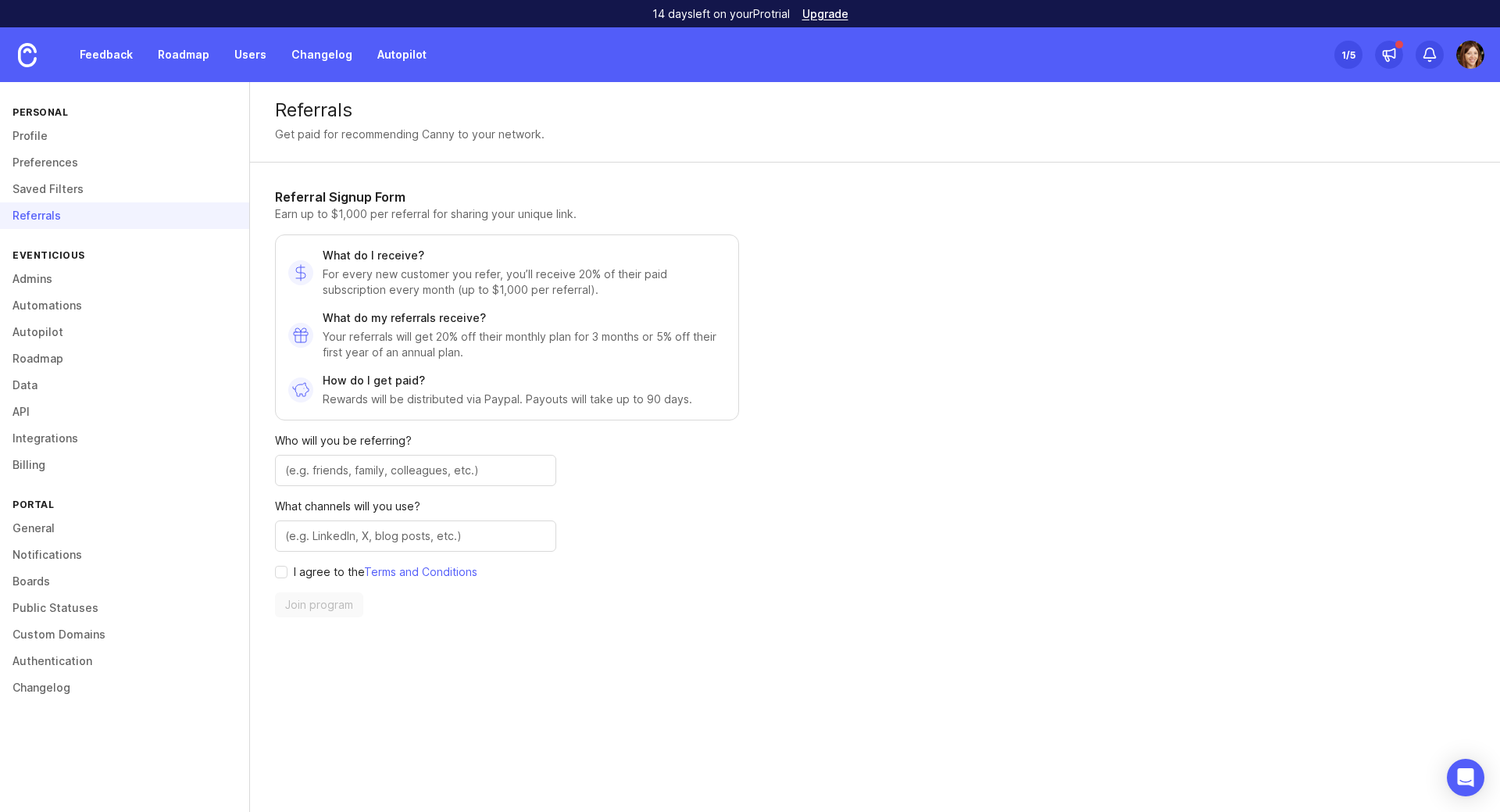
click at [42, 279] on link "Admins" at bounding box center [124, 279] width 249 height 27
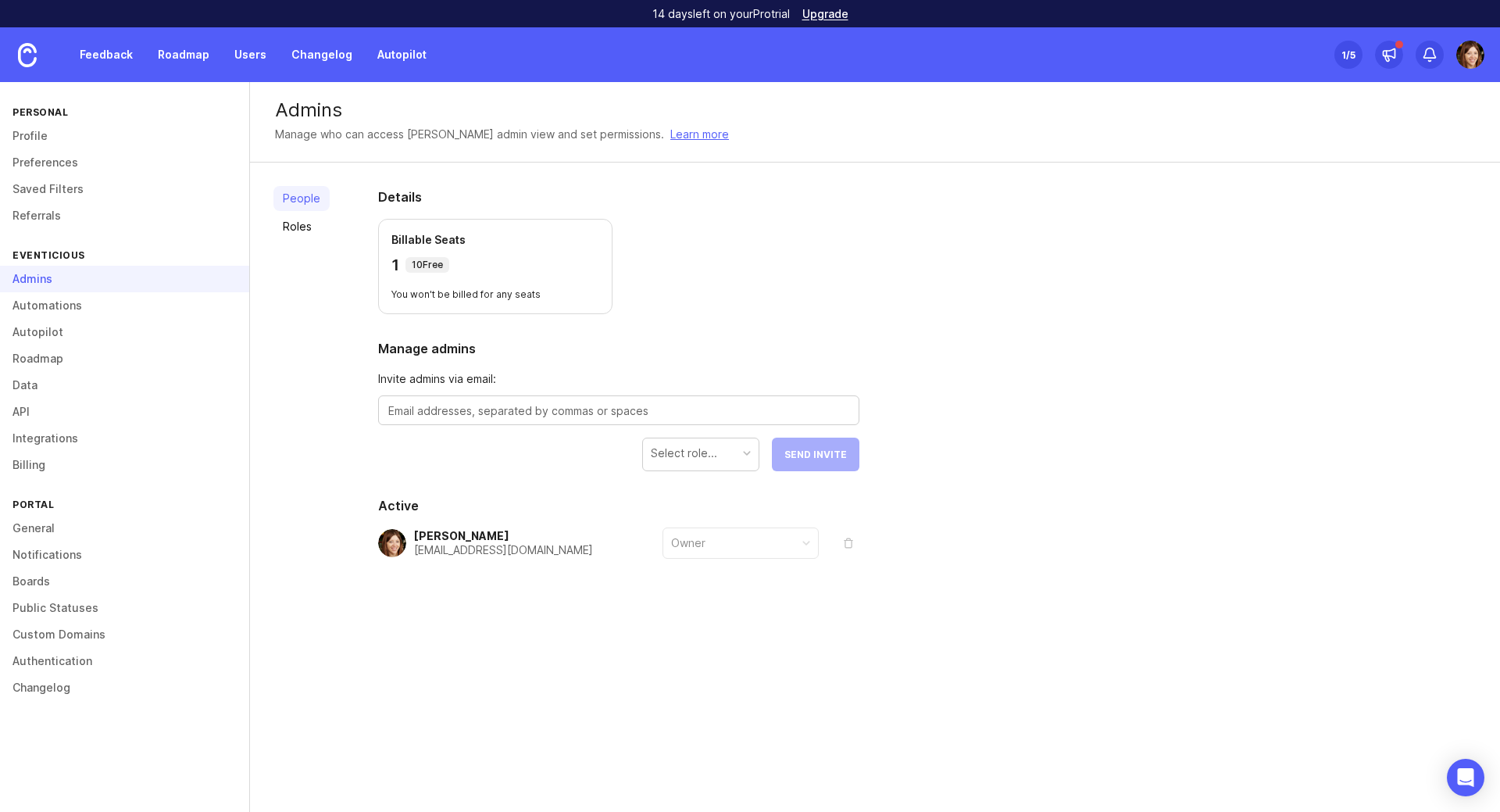
click at [292, 232] on link "Roles" at bounding box center [301, 227] width 57 height 25
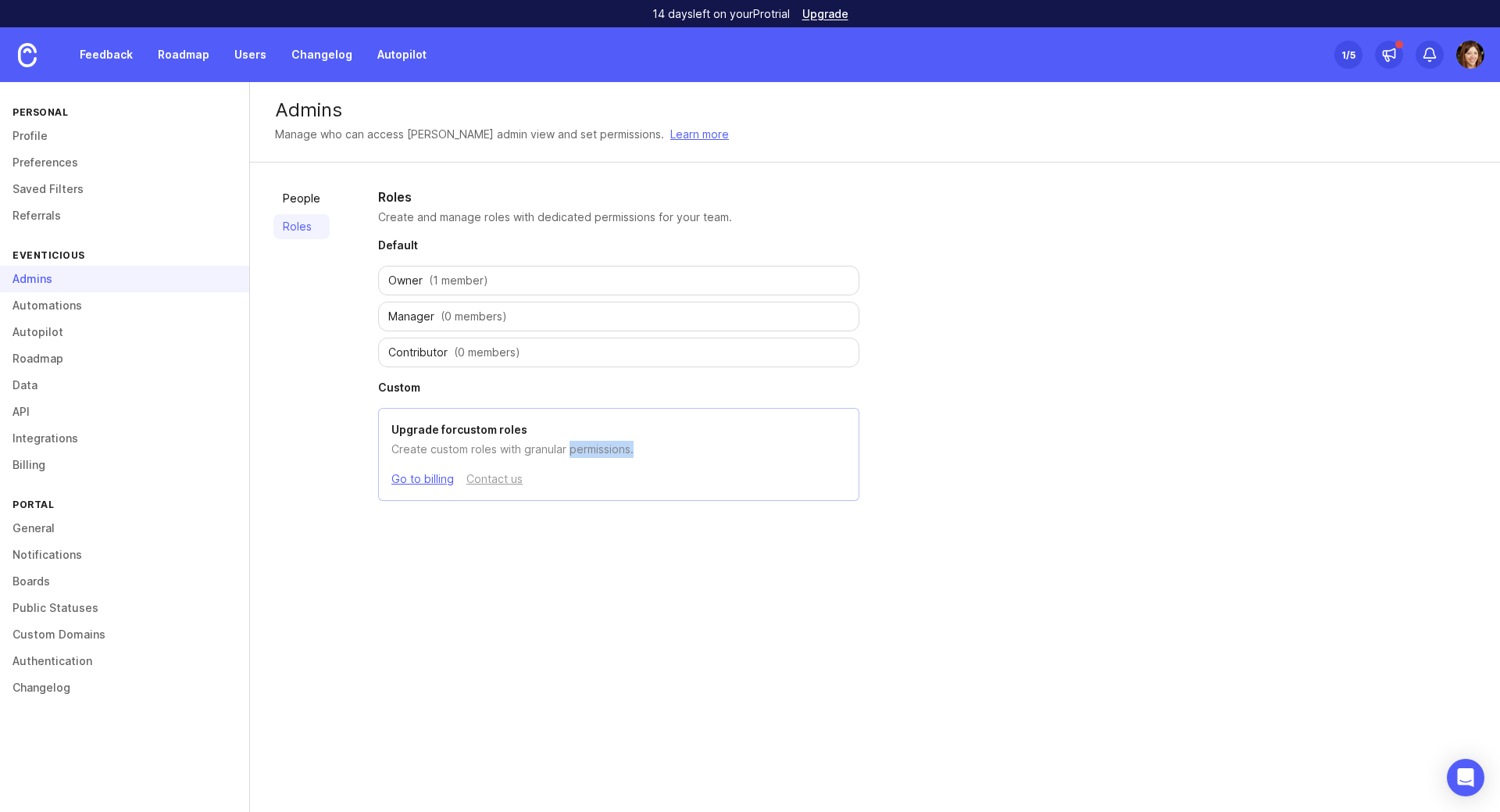
drag, startPoint x: 573, startPoint y: 449, endPoint x: 634, endPoint y: 449, distance: 61.0
click at [634, 449] on p "Create custom roles with granular permissions." at bounding box center [619, 449] width 455 height 17
click at [43, 305] on link "Automations" at bounding box center [124, 306] width 249 height 27
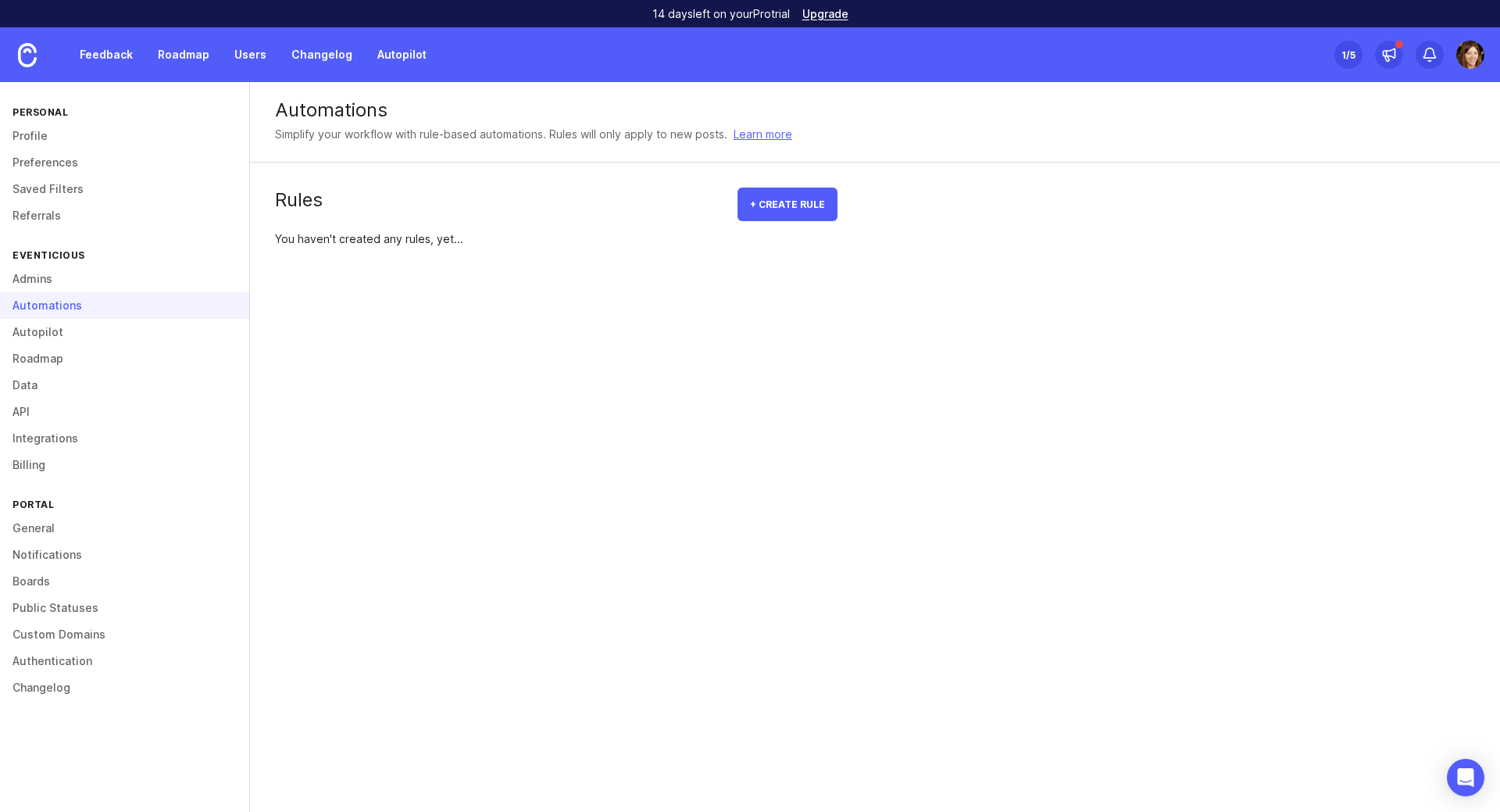
click at [44, 336] on link "Autopilot" at bounding box center [124, 332] width 249 height 27
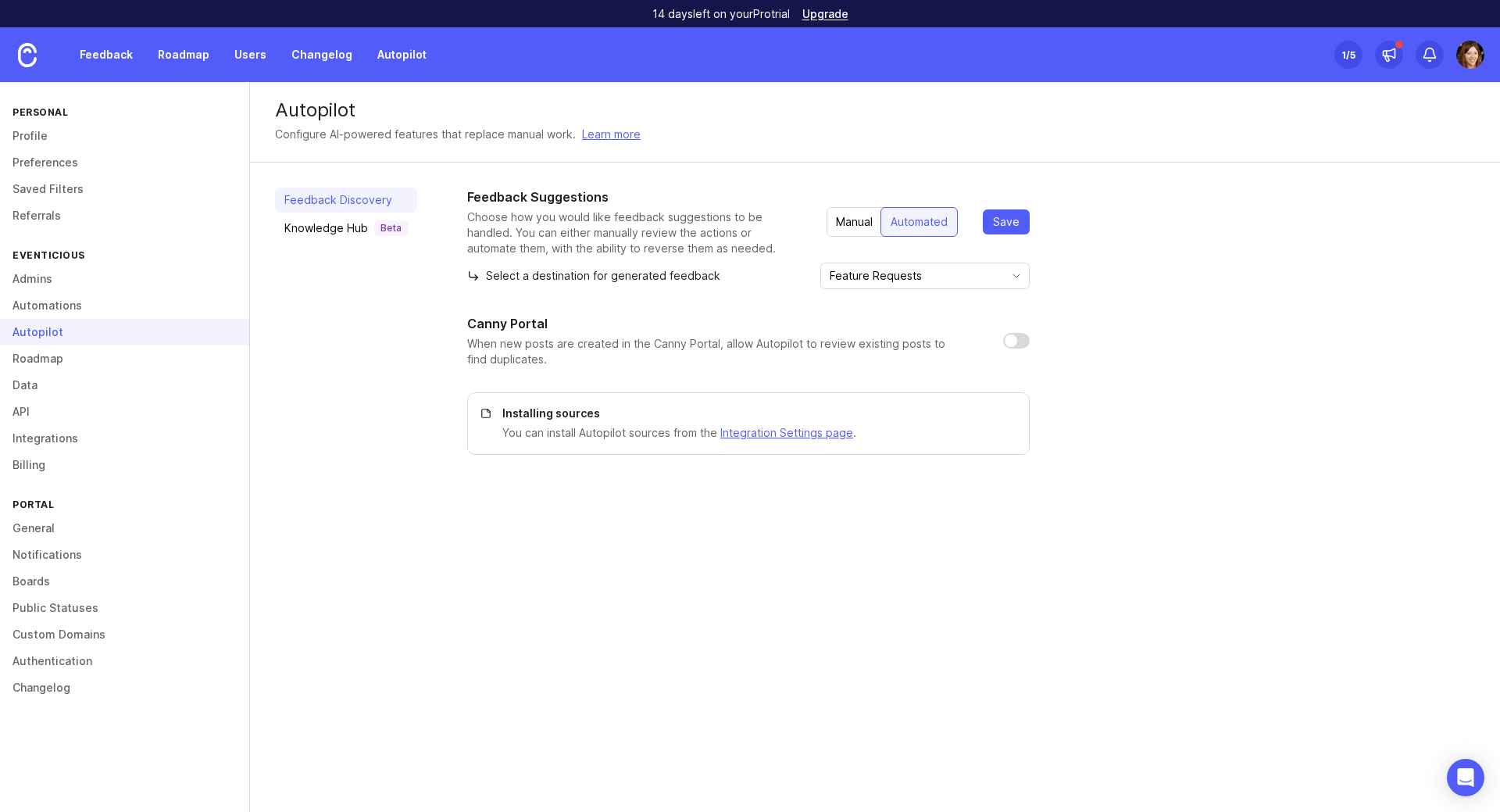
click at [37, 362] on link "Roadmap" at bounding box center [124, 359] width 249 height 27
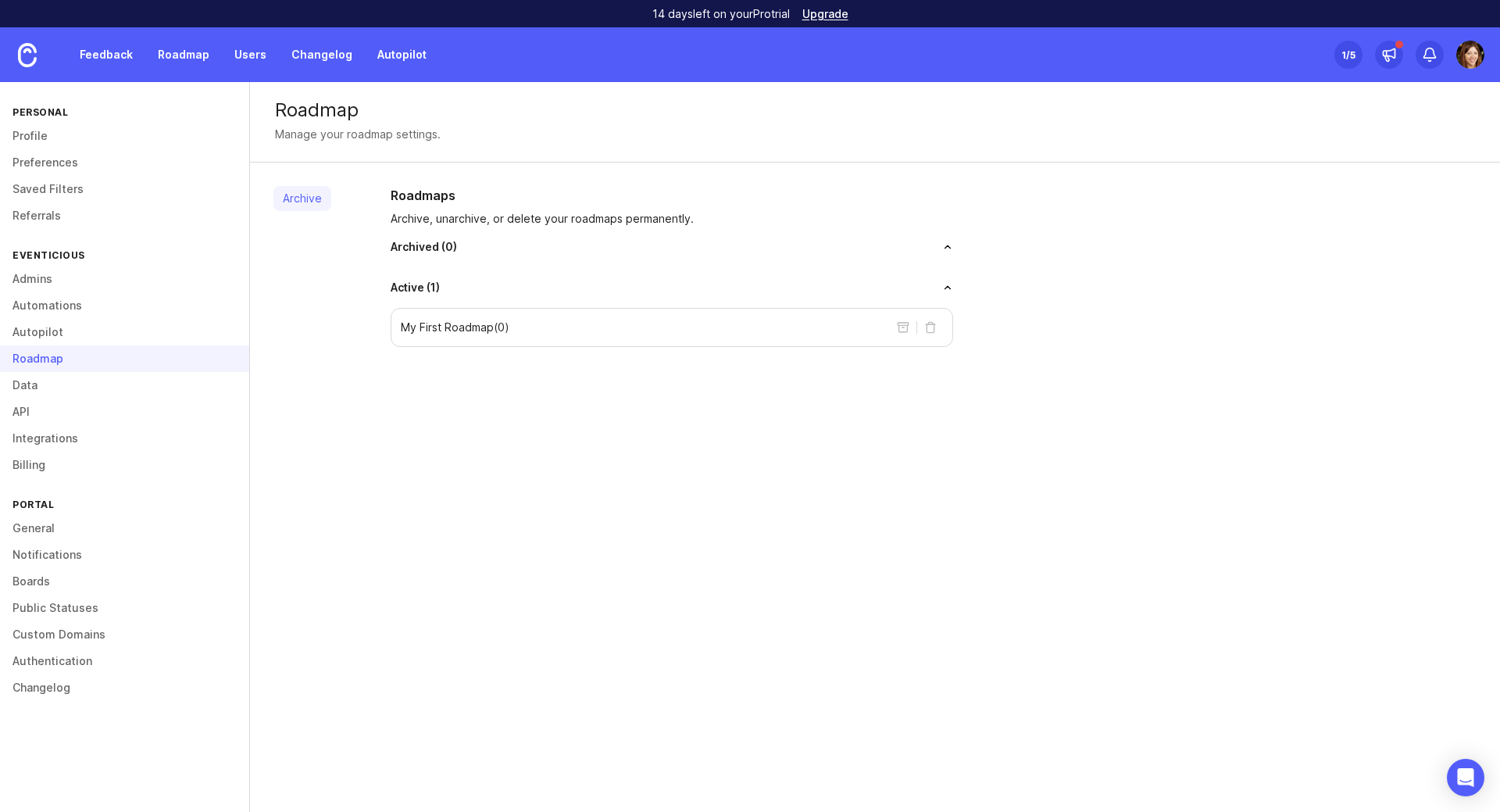
click at [22, 386] on link "Data" at bounding box center [124, 386] width 249 height 27
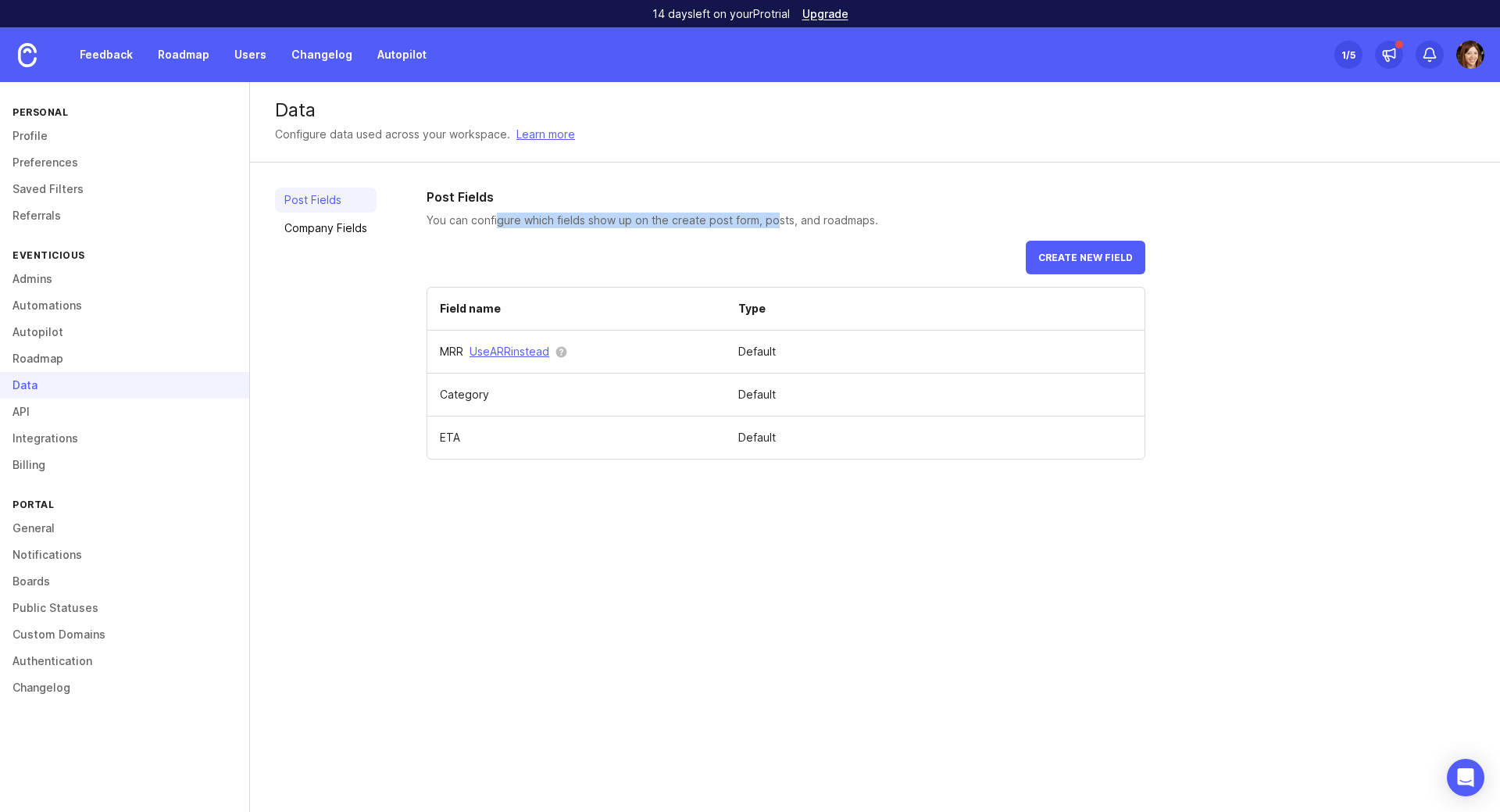
drag, startPoint x: 498, startPoint y: 219, endPoint x: 787, endPoint y: 220, distance: 289.0
click at [786, 220] on p "You can configure which fields show up on the create post form, posts, and road…" at bounding box center [785, 220] width 719 height 16
drag, startPoint x: 846, startPoint y: 220, endPoint x: 890, endPoint y: 223, distance: 44.1
click at [889, 223] on p "You can configure which fields show up on the create post form, posts, and road…" at bounding box center [785, 220] width 719 height 16
drag, startPoint x: 466, startPoint y: 393, endPoint x: 488, endPoint y: 393, distance: 22.0
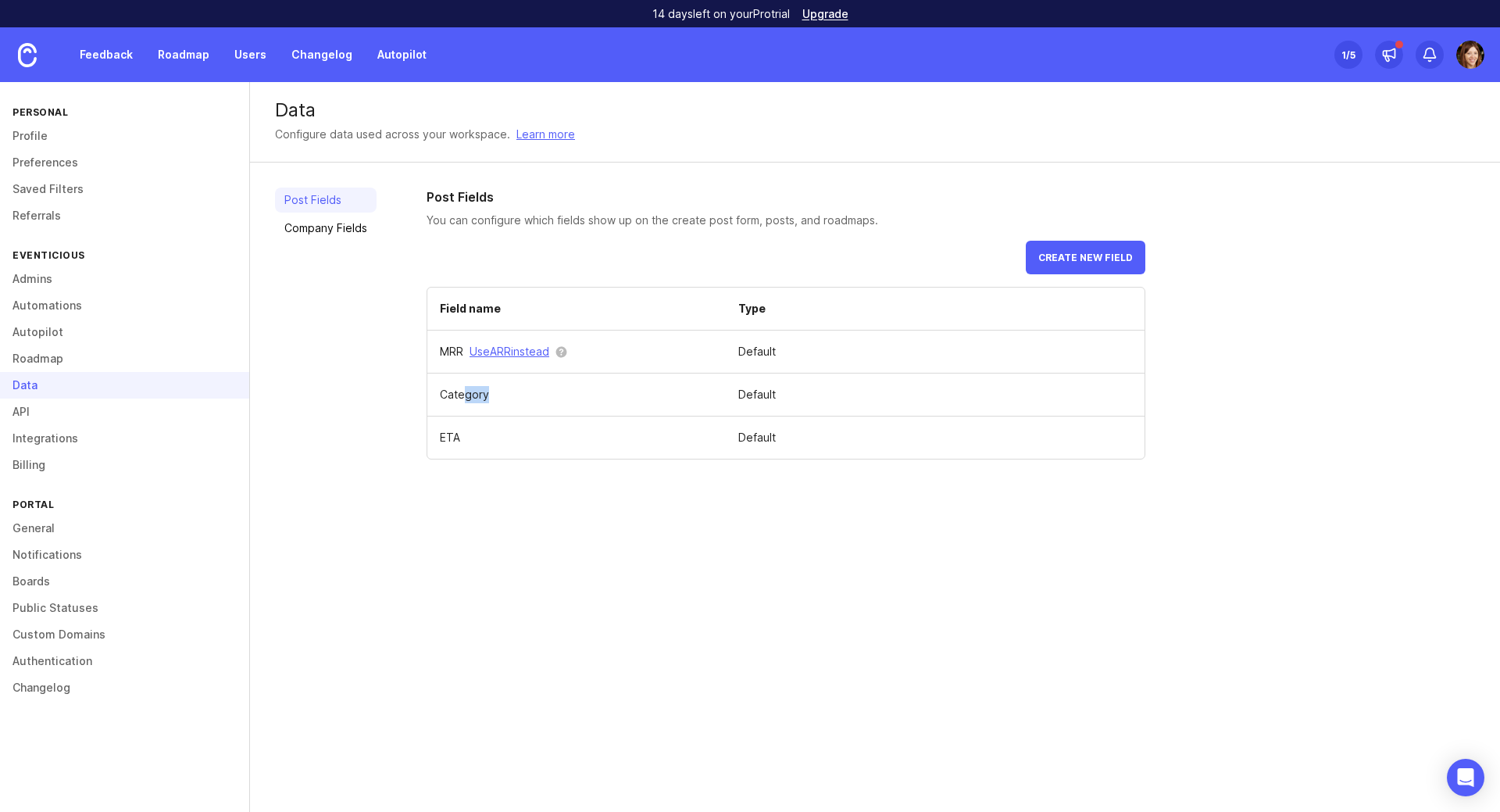
click at [488, 393] on td "Category" at bounding box center [576, 395] width 298 height 43
click at [297, 232] on link "Company Fields" at bounding box center [326, 228] width 102 height 25
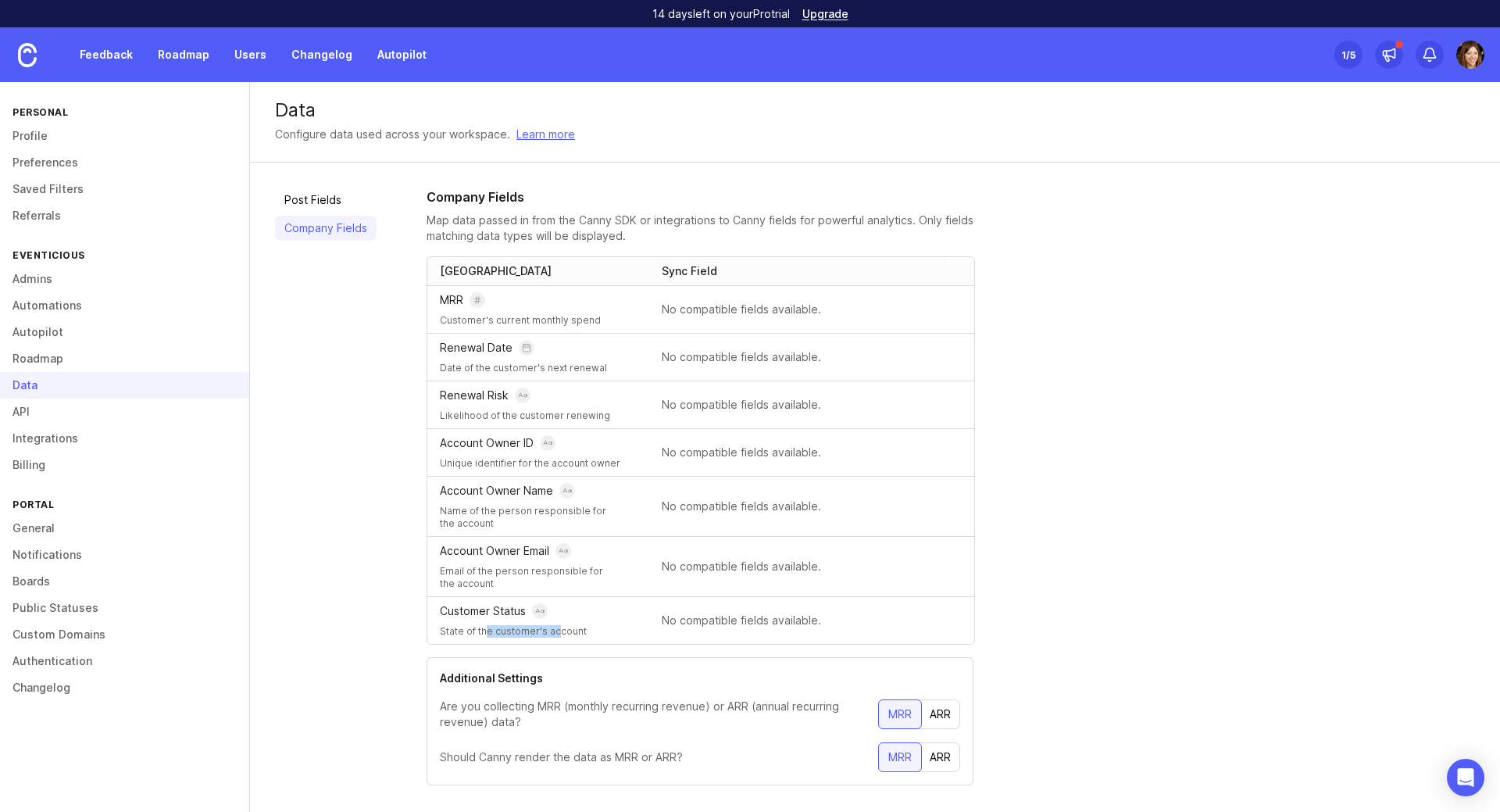
drag, startPoint x: 491, startPoint y: 628, endPoint x: 555, endPoint y: 634, distance: 64.3
click at [555, 634] on p "State of the customer's account" at bounding box center [533, 630] width 187 height 12
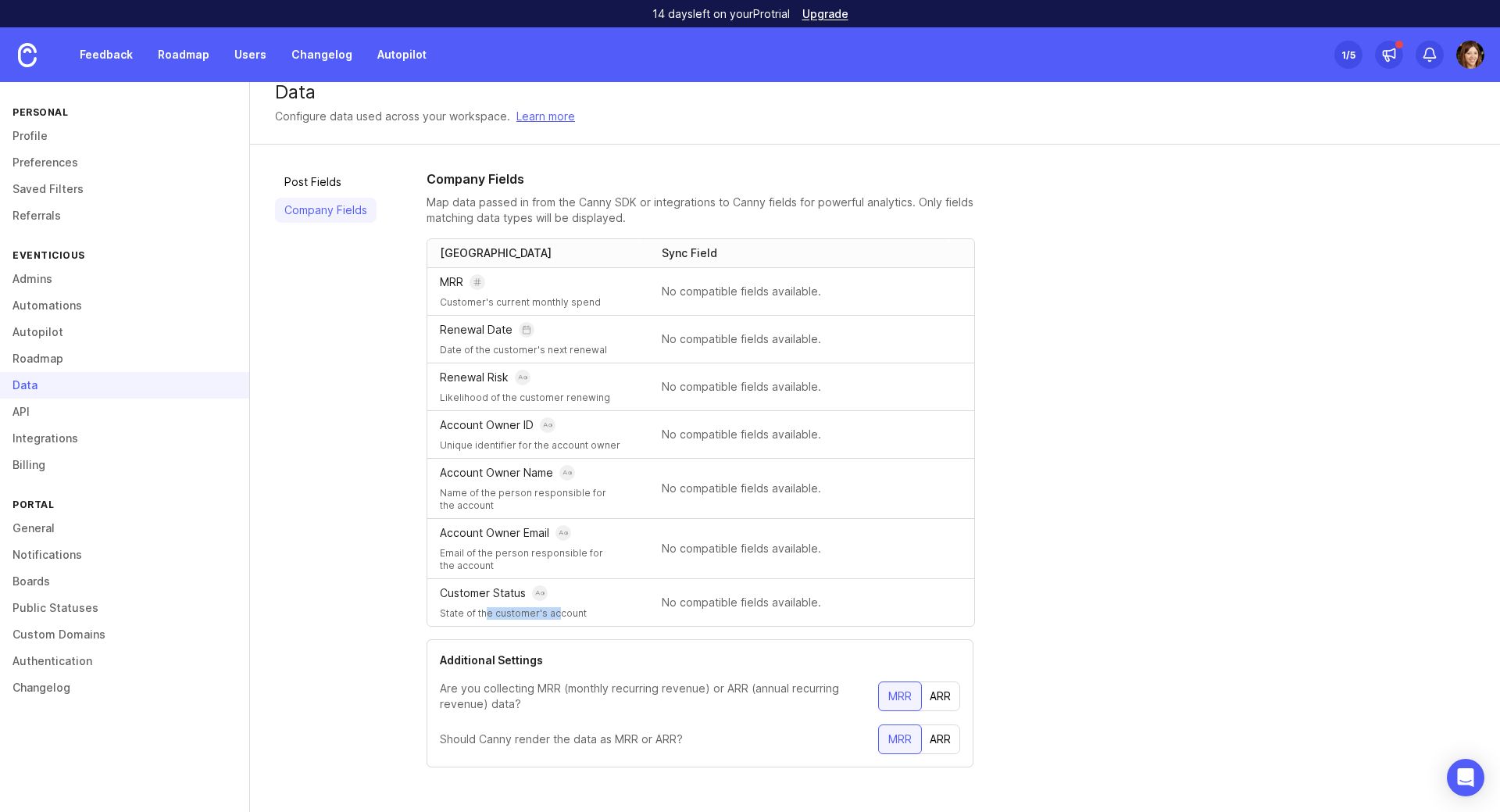
scroll to position [23, 0]
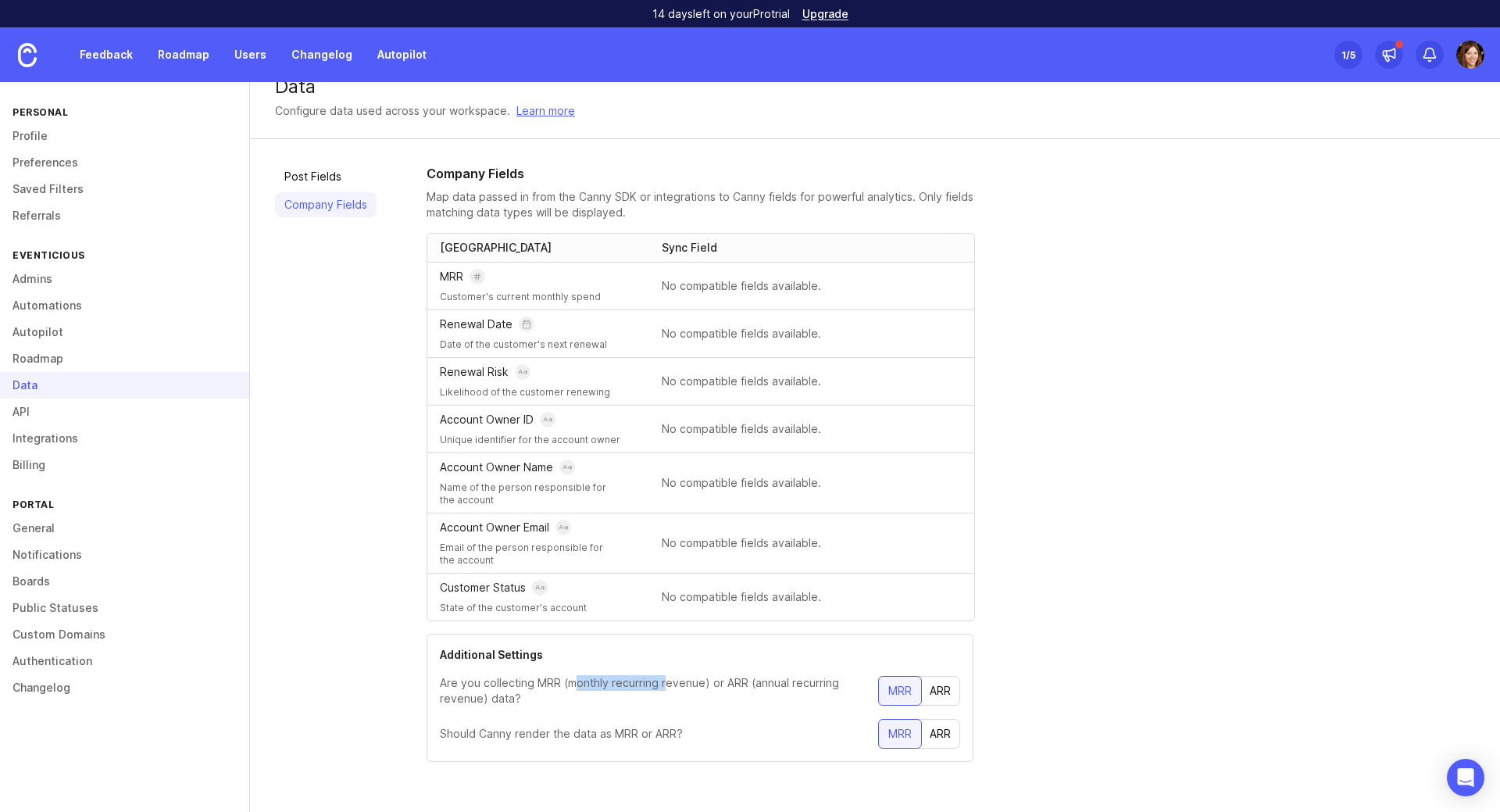
drag, startPoint x: 575, startPoint y: 680, endPoint x: 664, endPoint y: 680, distance: 89.0
click at [664, 680] on p "Are you collecting MRR (monthly recurring revenue) or ARR (annual recurring rev…" at bounding box center [659, 690] width 438 height 32
drag, startPoint x: 767, startPoint y: 680, endPoint x: 807, endPoint y: 684, distance: 40.2
click at [807, 684] on p "Are you collecting MRR (monthly recurring revenue) or ARR (annual recurring rev…" at bounding box center [659, 690] width 438 height 32
drag, startPoint x: 461, startPoint y: 732, endPoint x: 637, endPoint y: 735, distance: 176.0
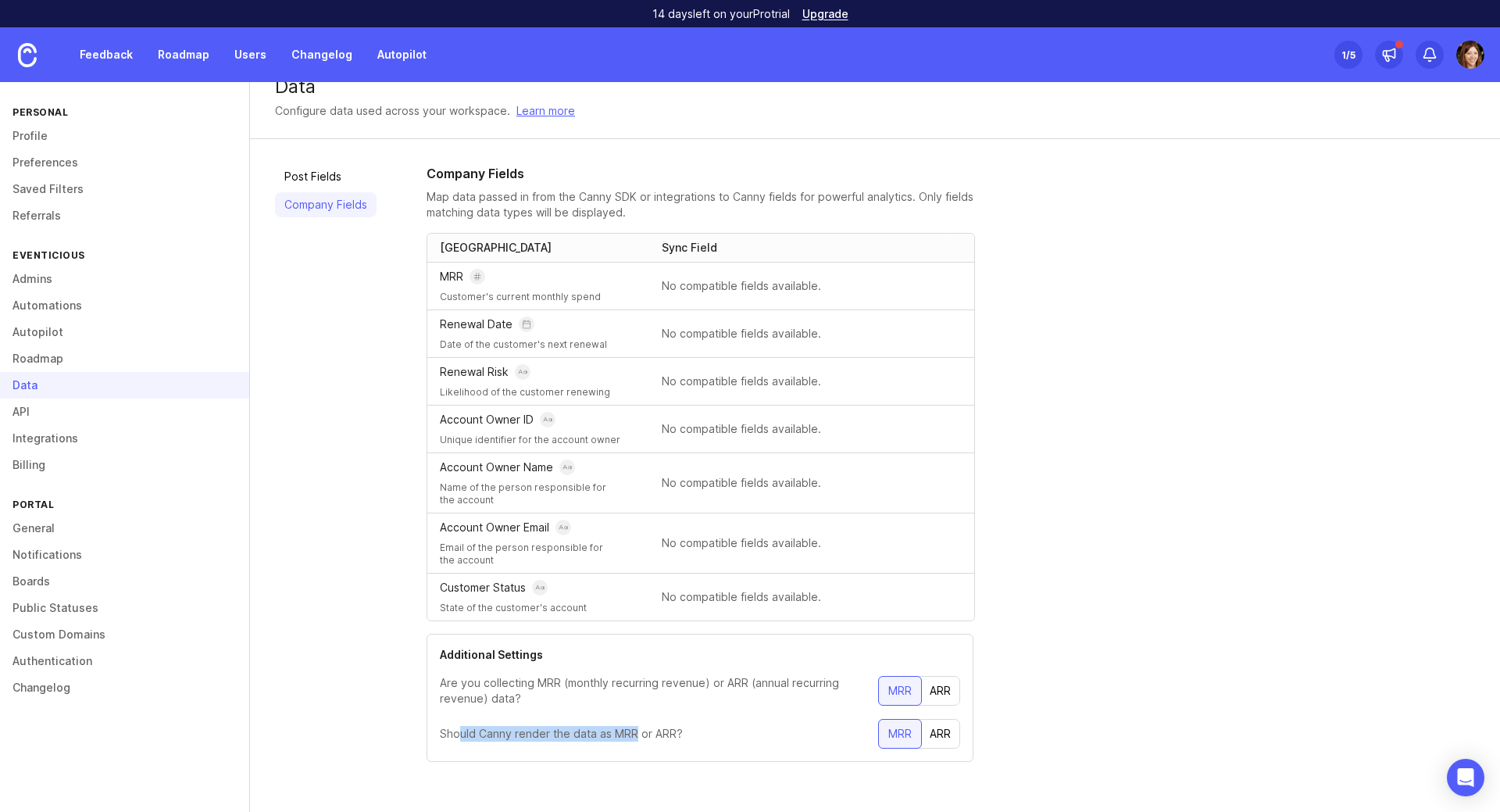
click at [637, 735] on p "Should Canny render the data as MRR or ARR?" at bounding box center [561, 733] width 243 height 16
click at [306, 182] on link "Post Fields" at bounding box center [326, 177] width 102 height 25
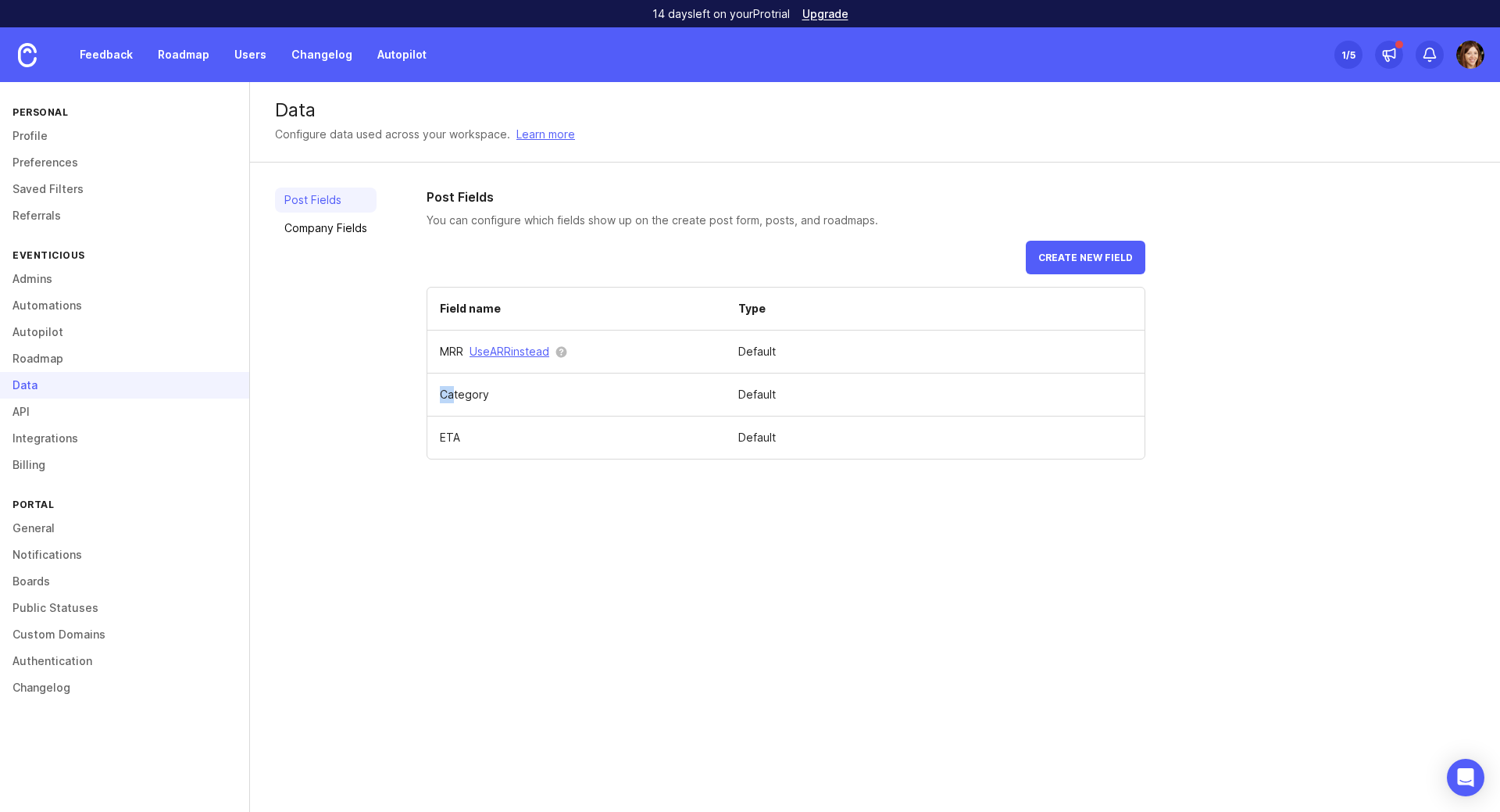
drag, startPoint x: 440, startPoint y: 397, endPoint x: 462, endPoint y: 396, distance: 22.0
click at [451, 396] on td "Category" at bounding box center [576, 395] width 298 height 43
click at [1113, 252] on span "Create new field" at bounding box center [1086, 257] width 95 height 12
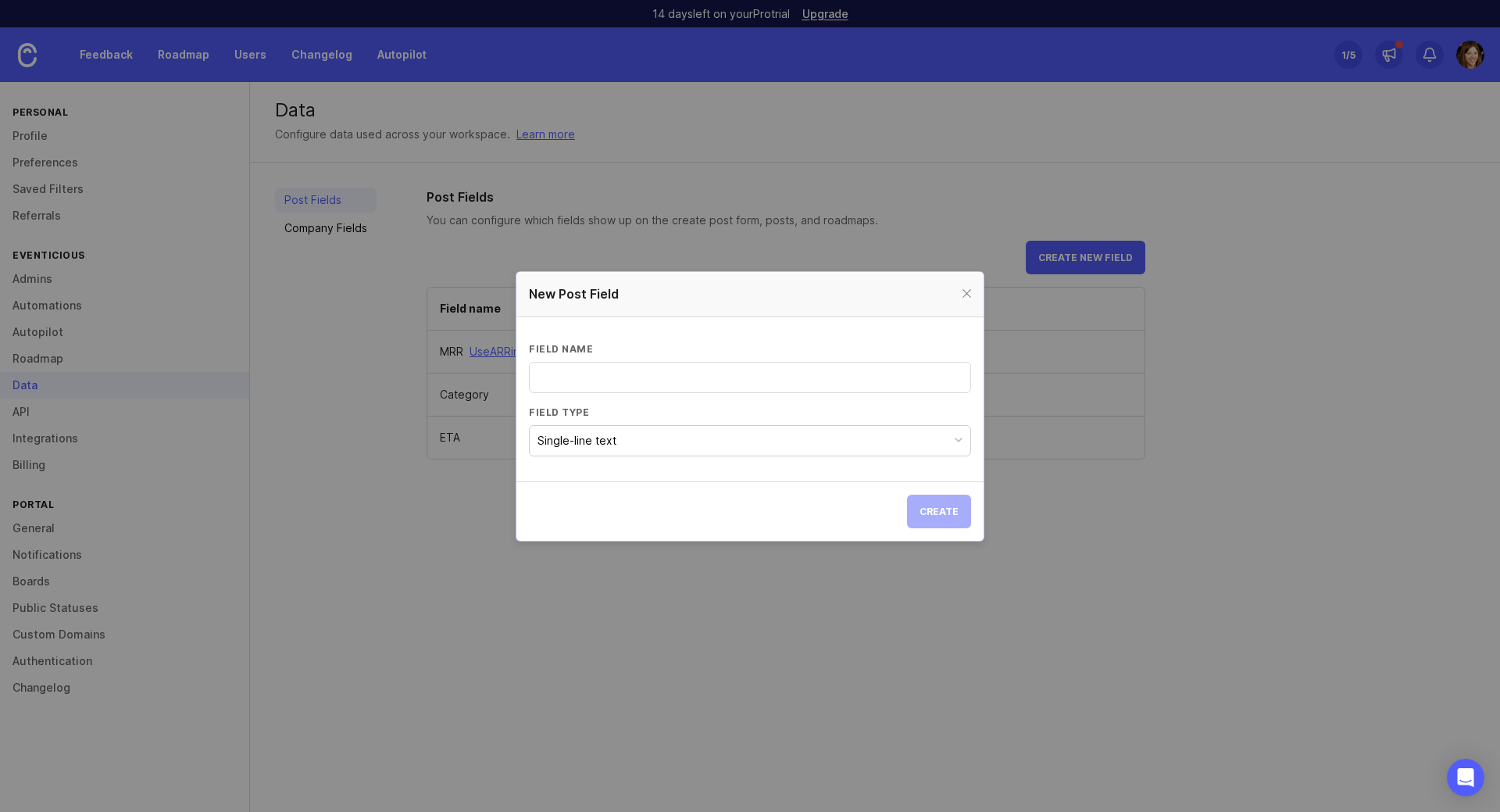
click at [561, 445] on div "Single-line text" at bounding box center [576, 441] width 79 height 17
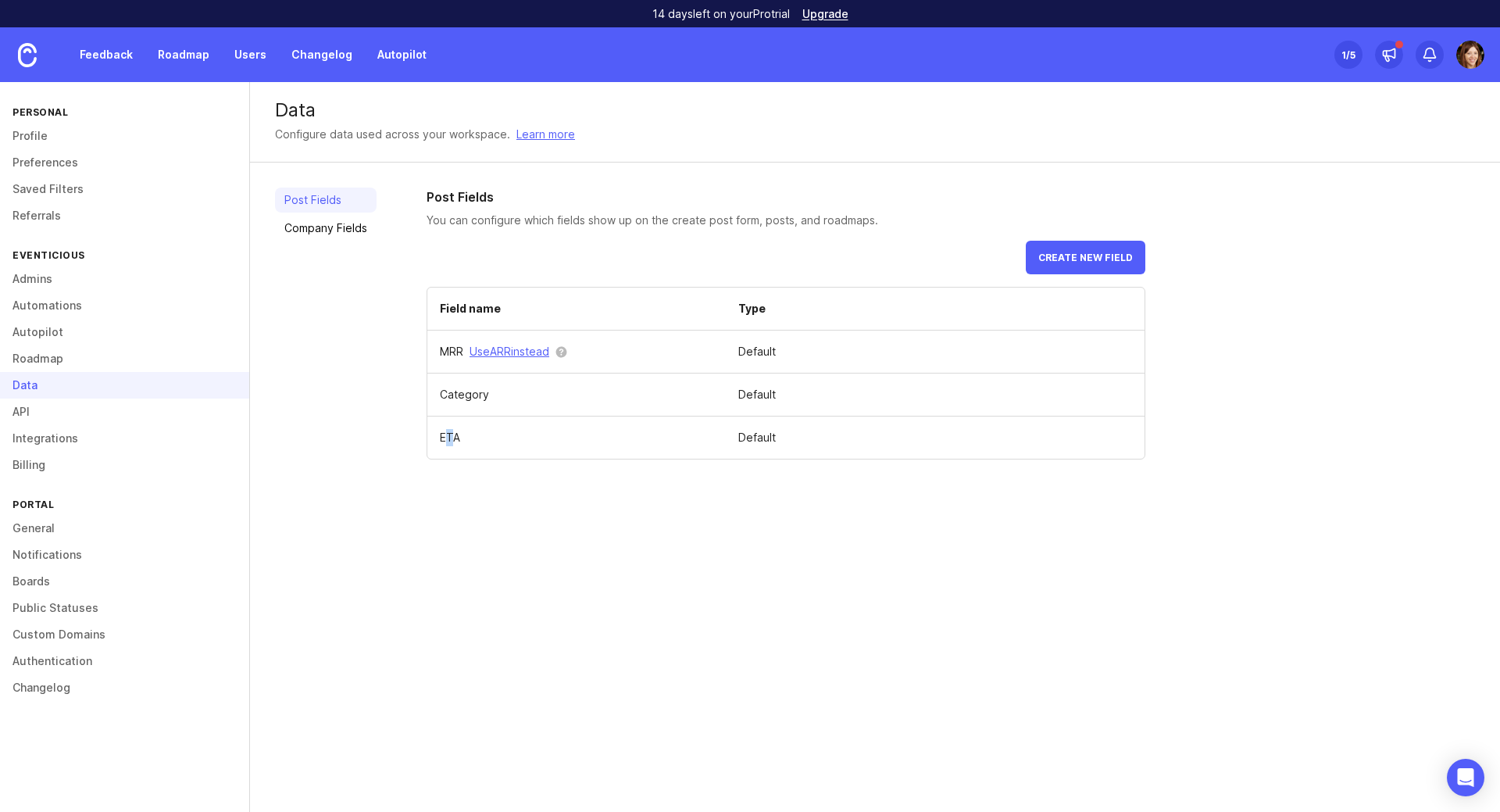
drag, startPoint x: 445, startPoint y: 439, endPoint x: 455, endPoint y: 438, distance: 10.0
click at [455, 438] on td "ETA" at bounding box center [576, 438] width 298 height 43
click at [506, 445] on td "ETA" at bounding box center [576, 438] width 298 height 43
click at [331, 233] on link "Company Fields" at bounding box center [326, 228] width 102 height 25
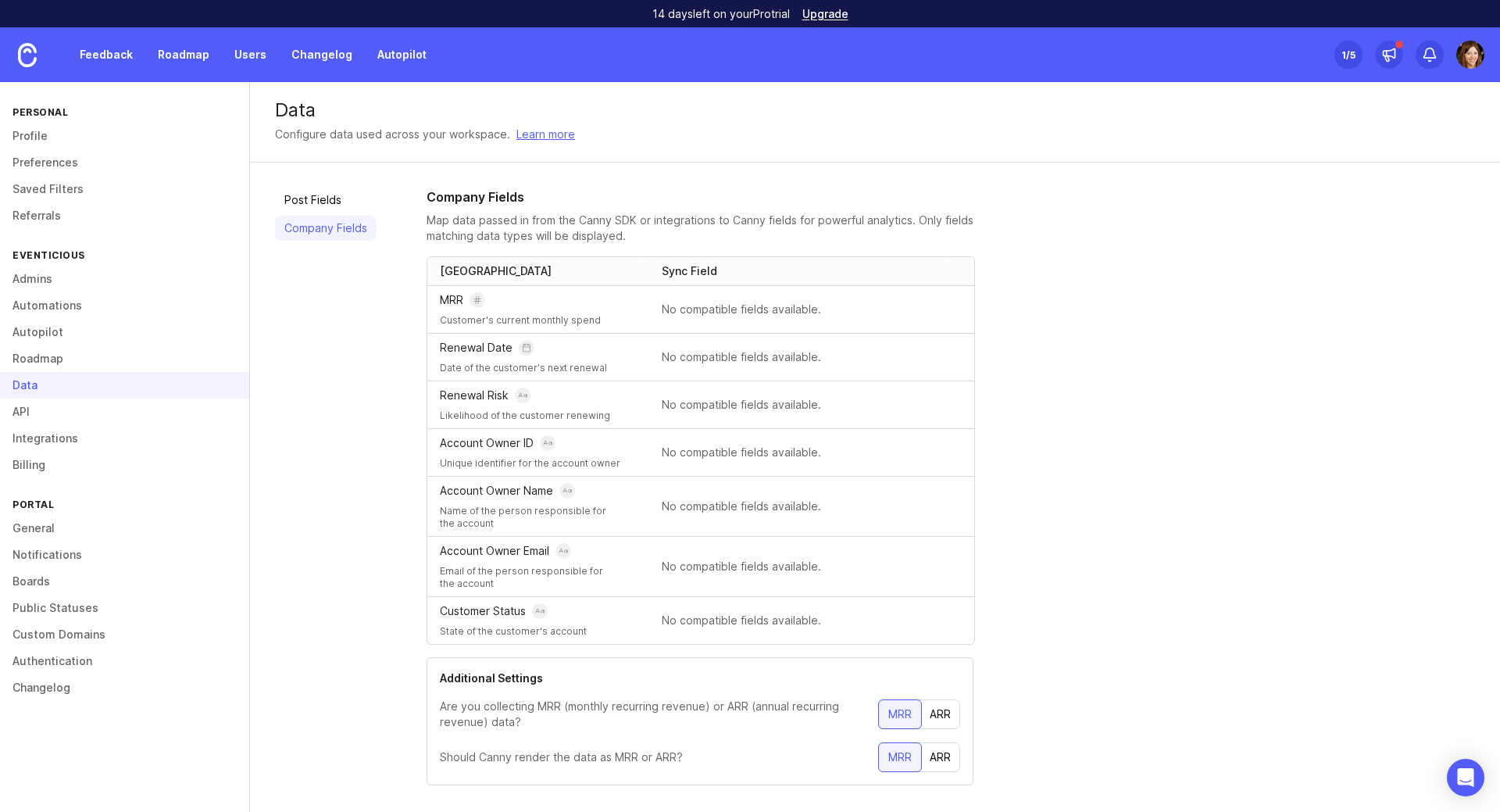
click at [302, 207] on link "Post Fields" at bounding box center [326, 200] width 102 height 25
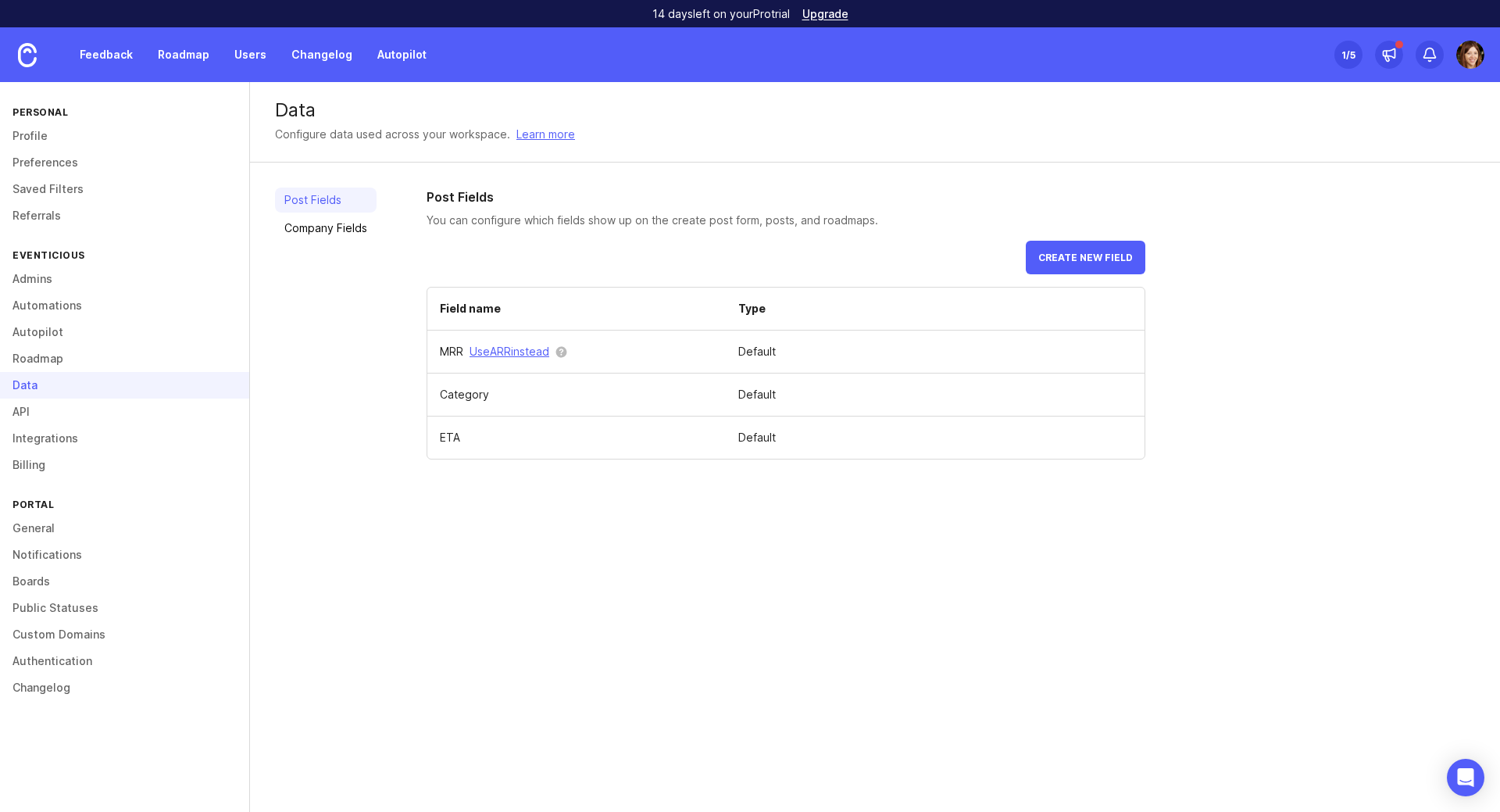
click at [1128, 259] on span "Create new field" at bounding box center [1086, 257] width 95 height 12
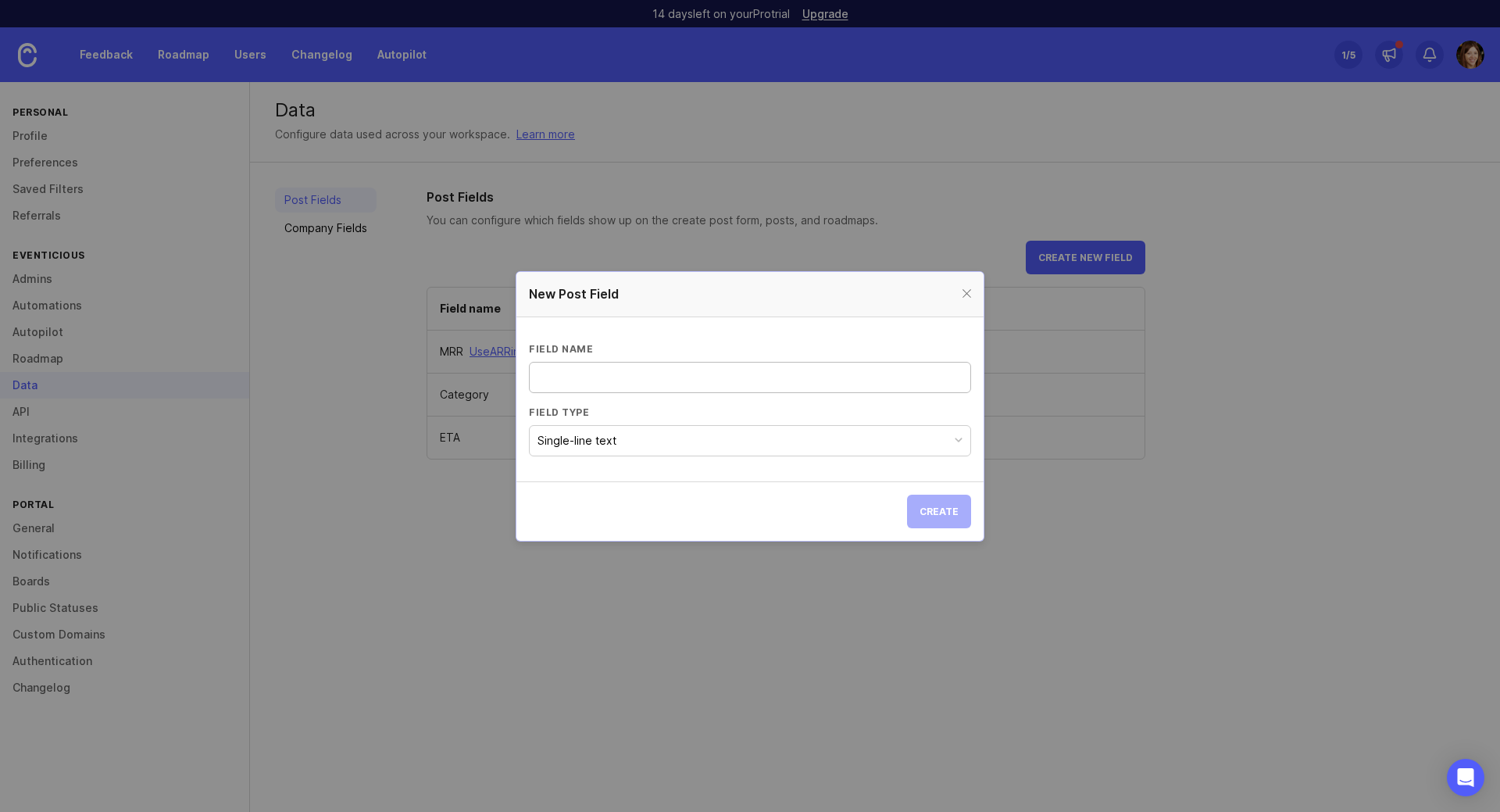
click at [650, 381] on input "Field name" at bounding box center [750, 377] width 422 height 17
type input "Ш"
type input "[PERSON_NAME]"
type input "Ш"
type input "UI"
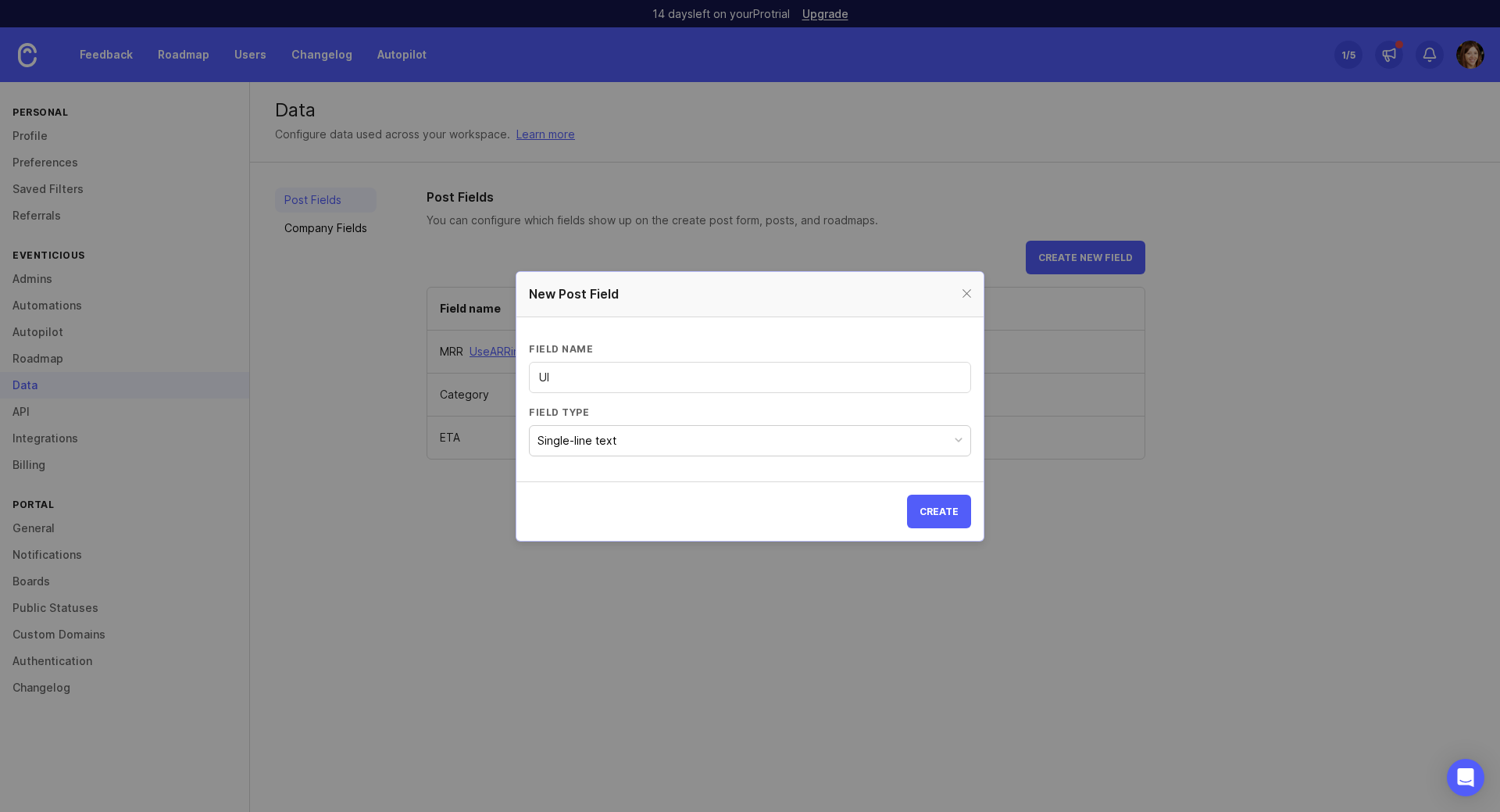
click at [701, 436] on button "Single-line text" at bounding box center [750, 441] width 442 height 32
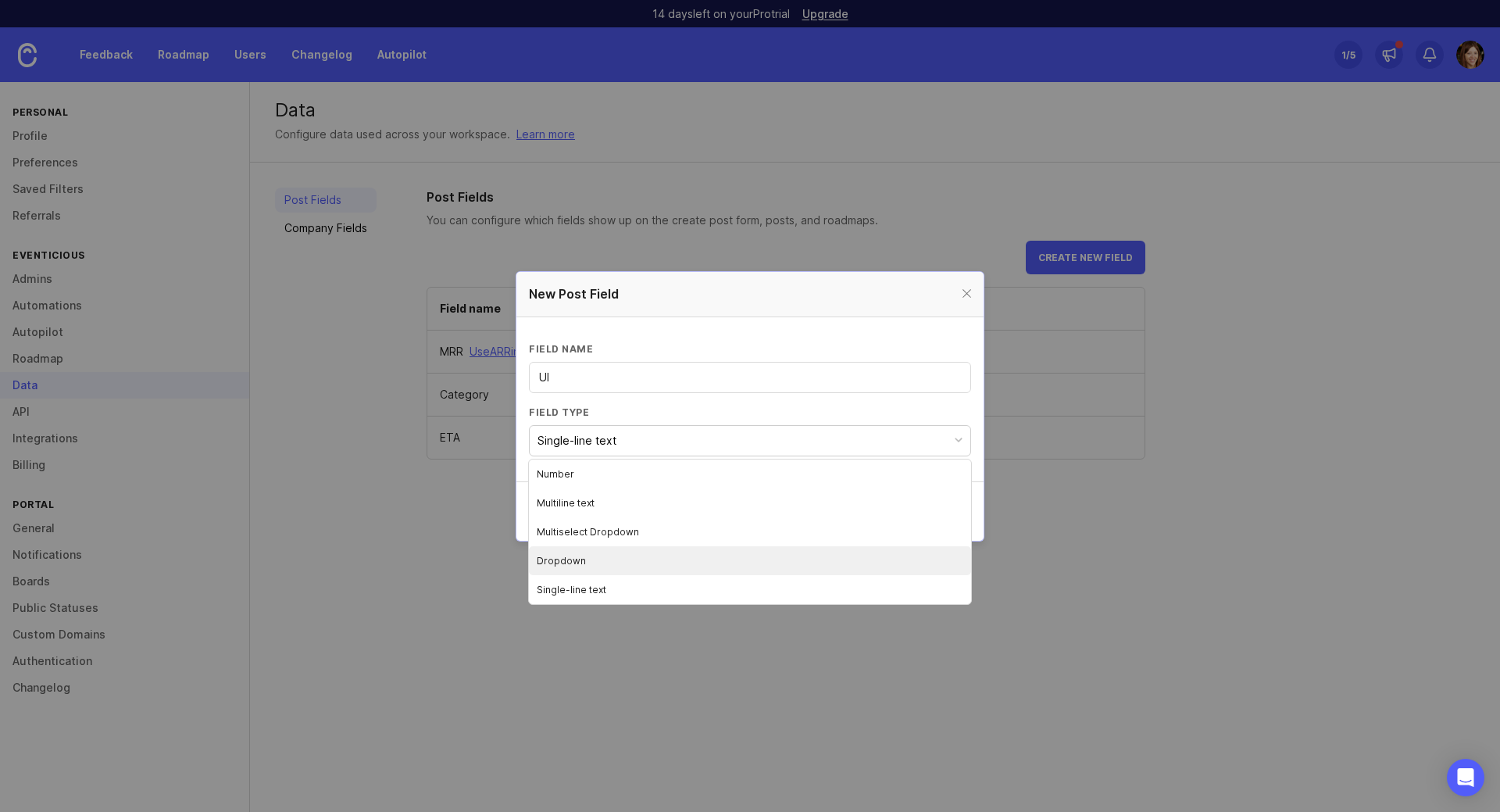
click at [673, 550] on li "Dropdown" at bounding box center [750, 560] width 442 height 29
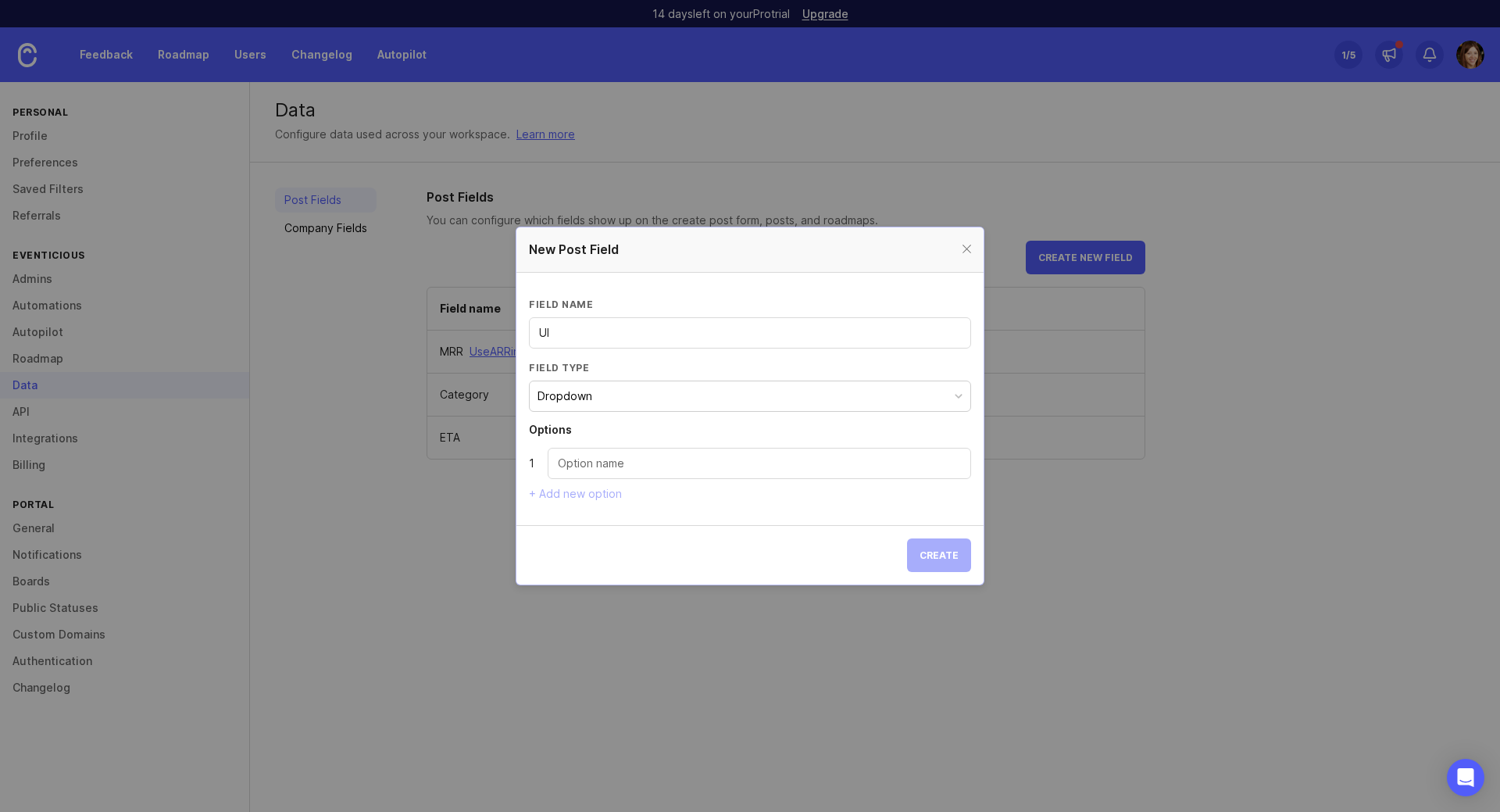
click at [695, 461] on input "Dropdown option" at bounding box center [760, 463] width 403 height 17
type input "Mov"
click at [696, 331] on input "UI" at bounding box center [750, 332] width 422 height 17
type input "A"
type input "B"
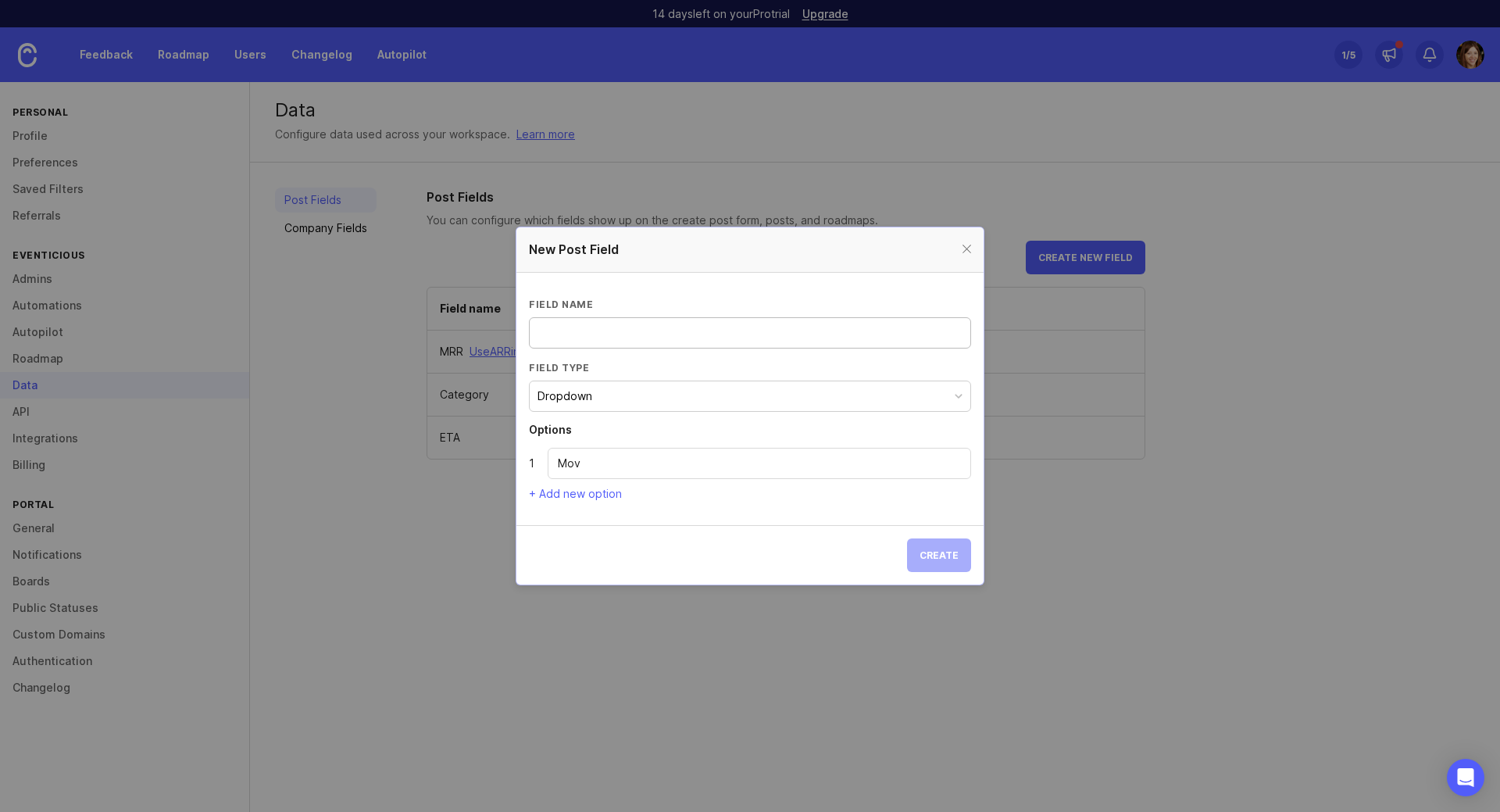
type input "C"
type input "A"
type input "N"
type input "I"
click at [737, 401] on button "Dropdown" at bounding box center [750, 396] width 442 height 32
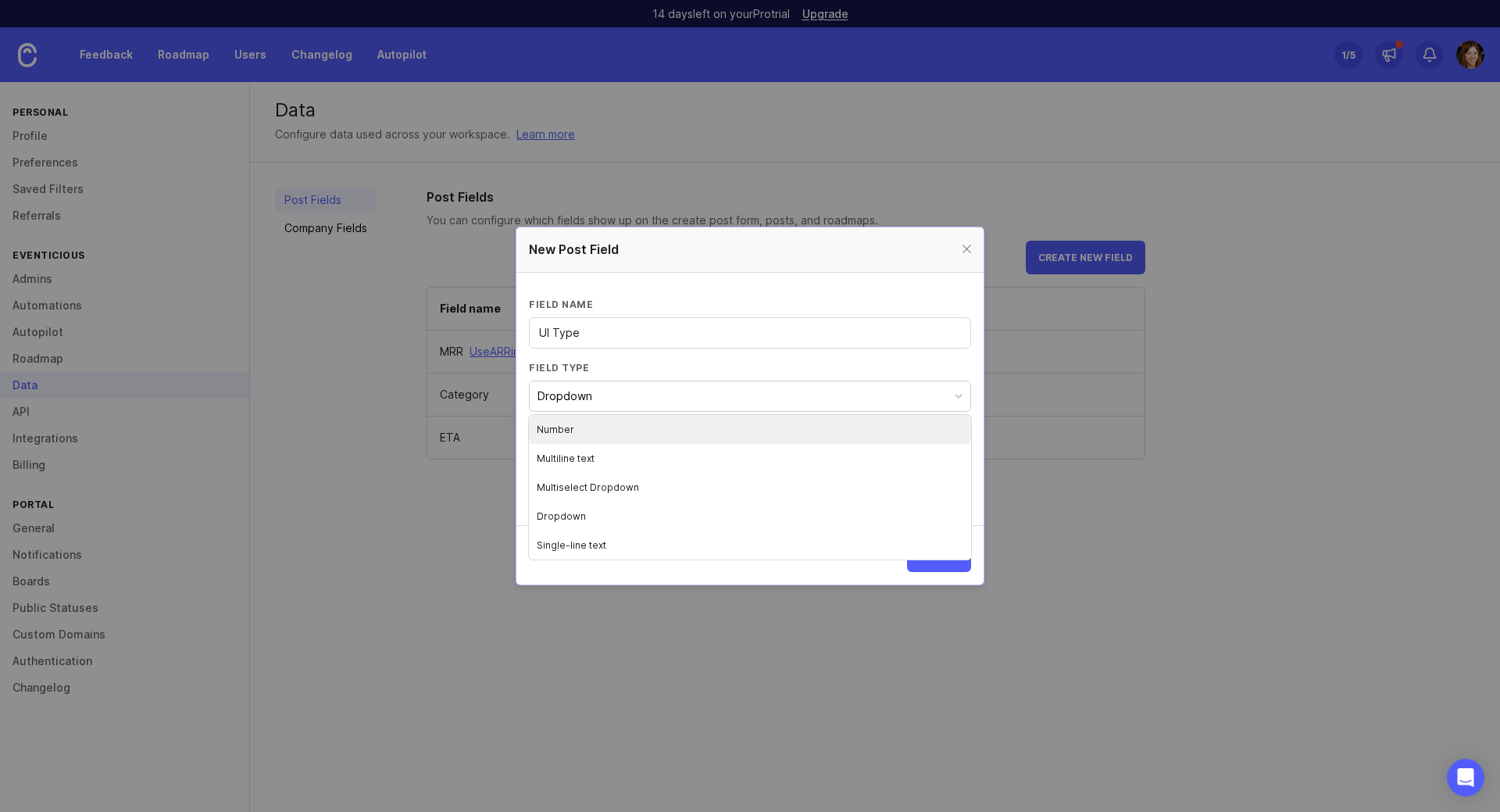
click at [739, 401] on button "Dropdown" at bounding box center [750, 396] width 442 height 32
click at [673, 472] on div "Mov" at bounding box center [760, 464] width 423 height 32
drag, startPoint x: 693, startPoint y: 461, endPoint x: 465, endPoint y: 461, distance: 228.0
click at [480, 461] on div "New Post Field Field name UI Type Field type Dropdown Options 1 Mov + Add new o…" at bounding box center [750, 406] width 1500 height 812
click at [625, 331] on input "UI Type" at bounding box center [750, 332] width 422 height 17
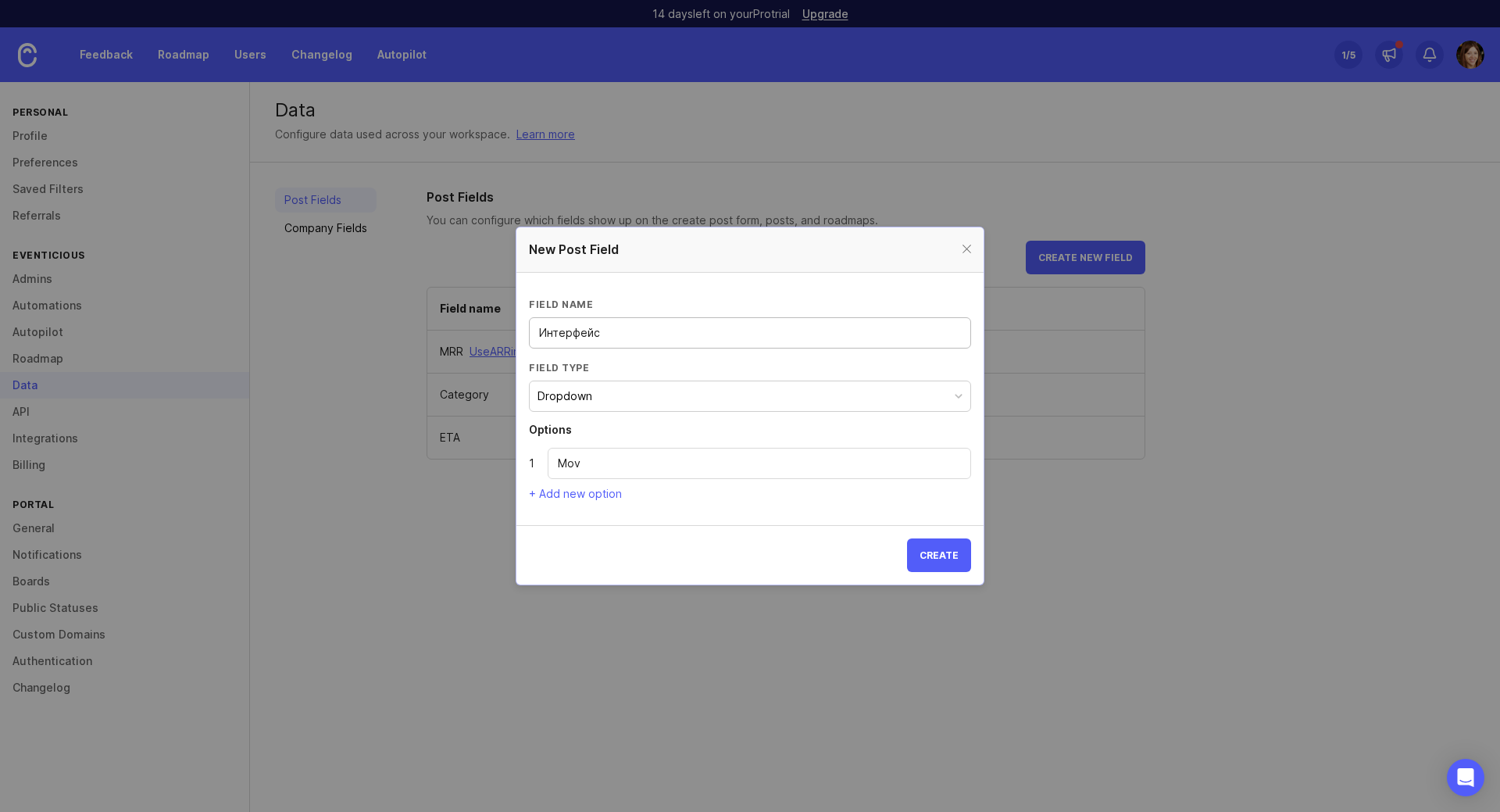
type input "Интерфейс"
click at [710, 472] on div "Mov" at bounding box center [760, 464] width 423 height 32
type input "Клиентское мобильное приложени"
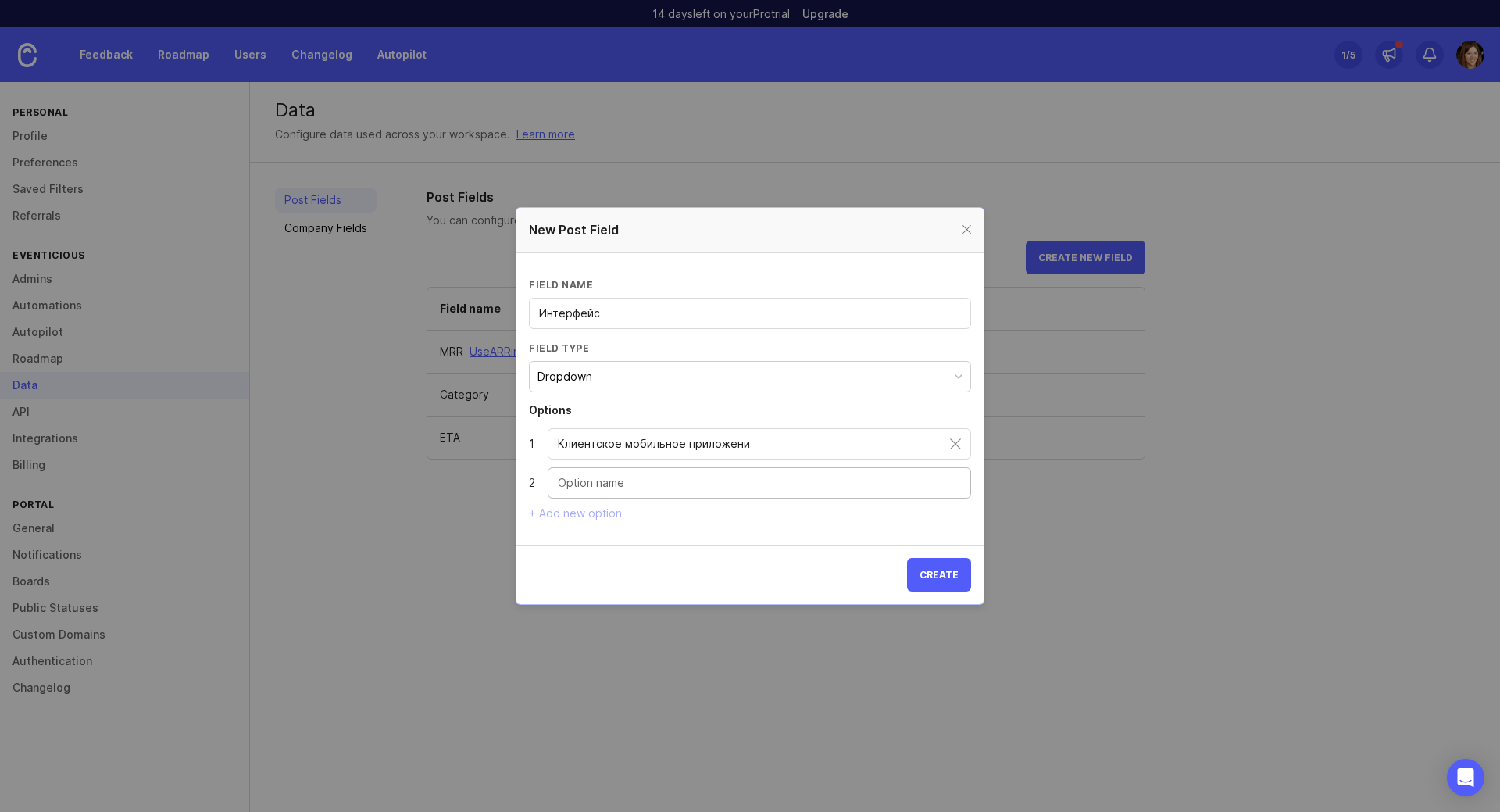
click at [648, 489] on input "Dropdown option" at bounding box center [760, 482] width 403 height 17
type input "Кли"
click at [772, 444] on input "Клиентское мобильное приложени" at bounding box center [754, 444] width 392 height 17
click at [776, 441] on input "Клиентское мобильное приложени" at bounding box center [754, 444] width 392 height 17
click at [736, 314] on input "Интерфейс" at bounding box center [750, 313] width 422 height 17
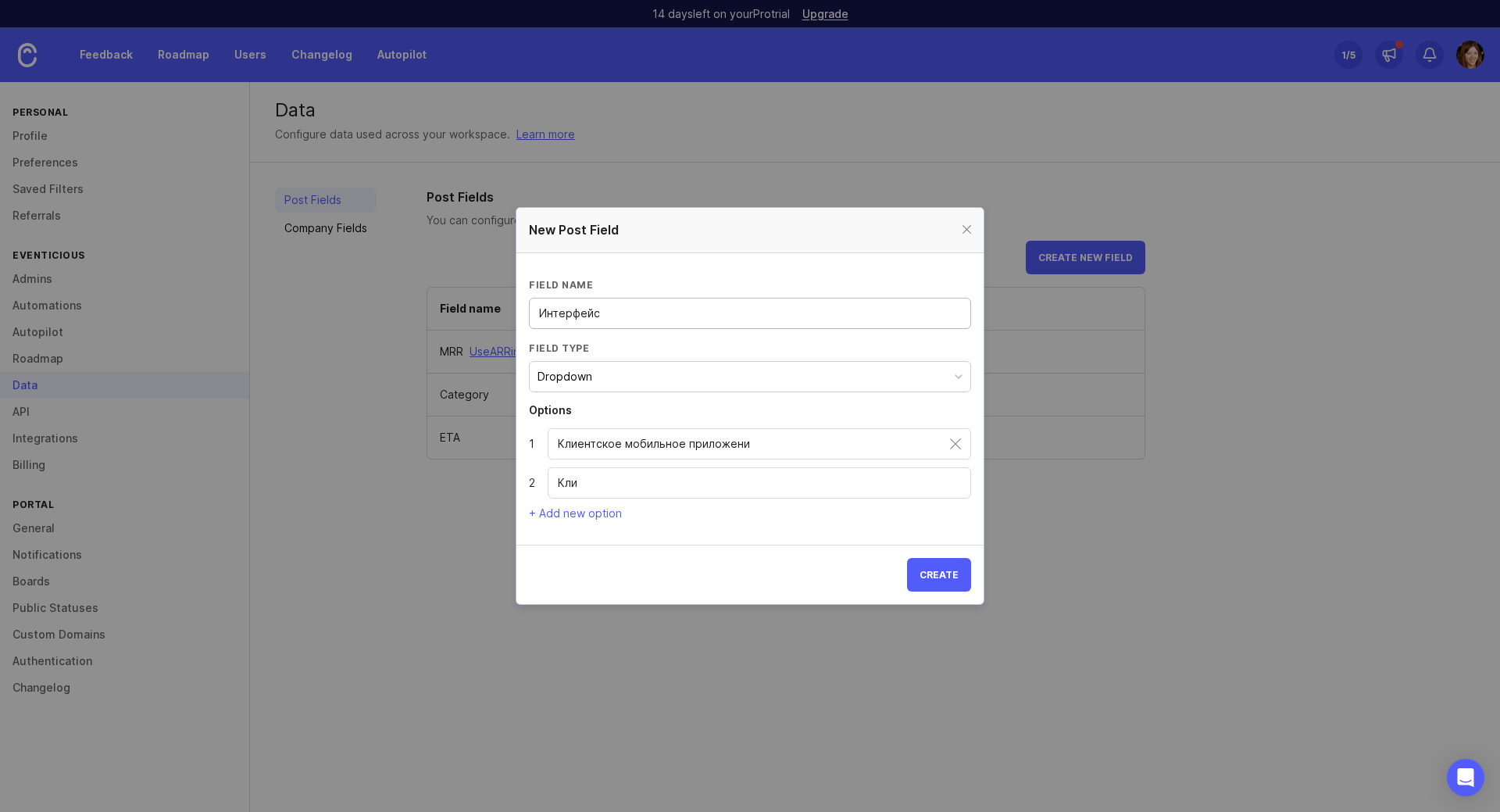
click at [631, 443] on input "Клиентское мобильное приложени" at bounding box center [754, 444] width 392 height 17
type input "Мобильное приложение"
click at [600, 475] on input "Кли" at bounding box center [760, 482] width 403 height 17
drag, startPoint x: 545, startPoint y: 479, endPoint x: 502, endPoint y: 479, distance: 43.0
click at [502, 479] on div "New Post Field Field name Интерфейс Field type Dropdown Options 1 Мобильное при…" at bounding box center [750, 406] width 1500 height 812
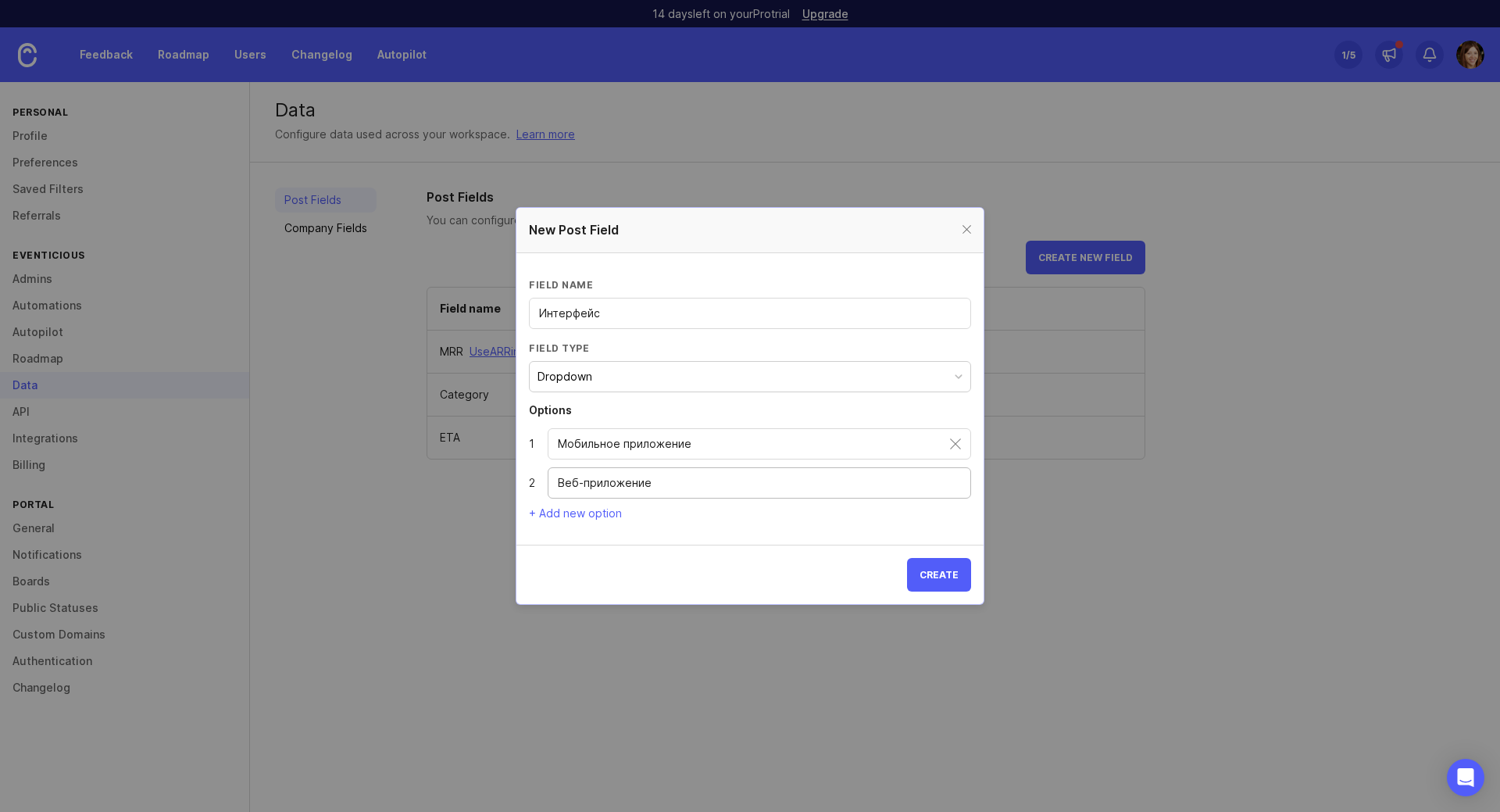
type input "Веб-приложение"
drag, startPoint x: 543, startPoint y: 512, endPoint x: 561, endPoint y: 513, distance: 18.0
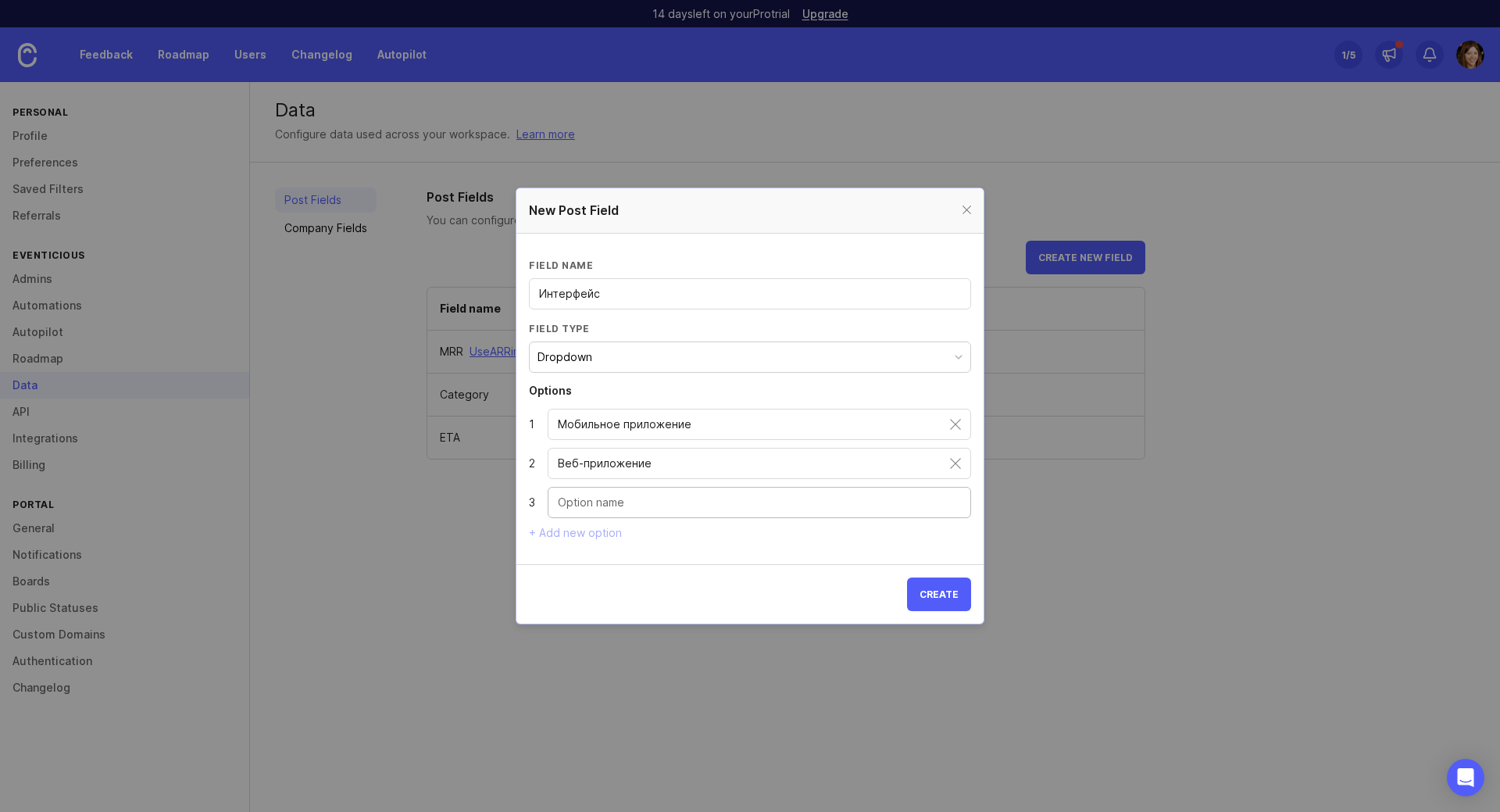
click at [600, 508] on input "Dropdown option" at bounding box center [760, 502] width 403 height 17
type input "Админ панель"
click at [934, 581] on button "Create" at bounding box center [939, 594] width 64 height 33
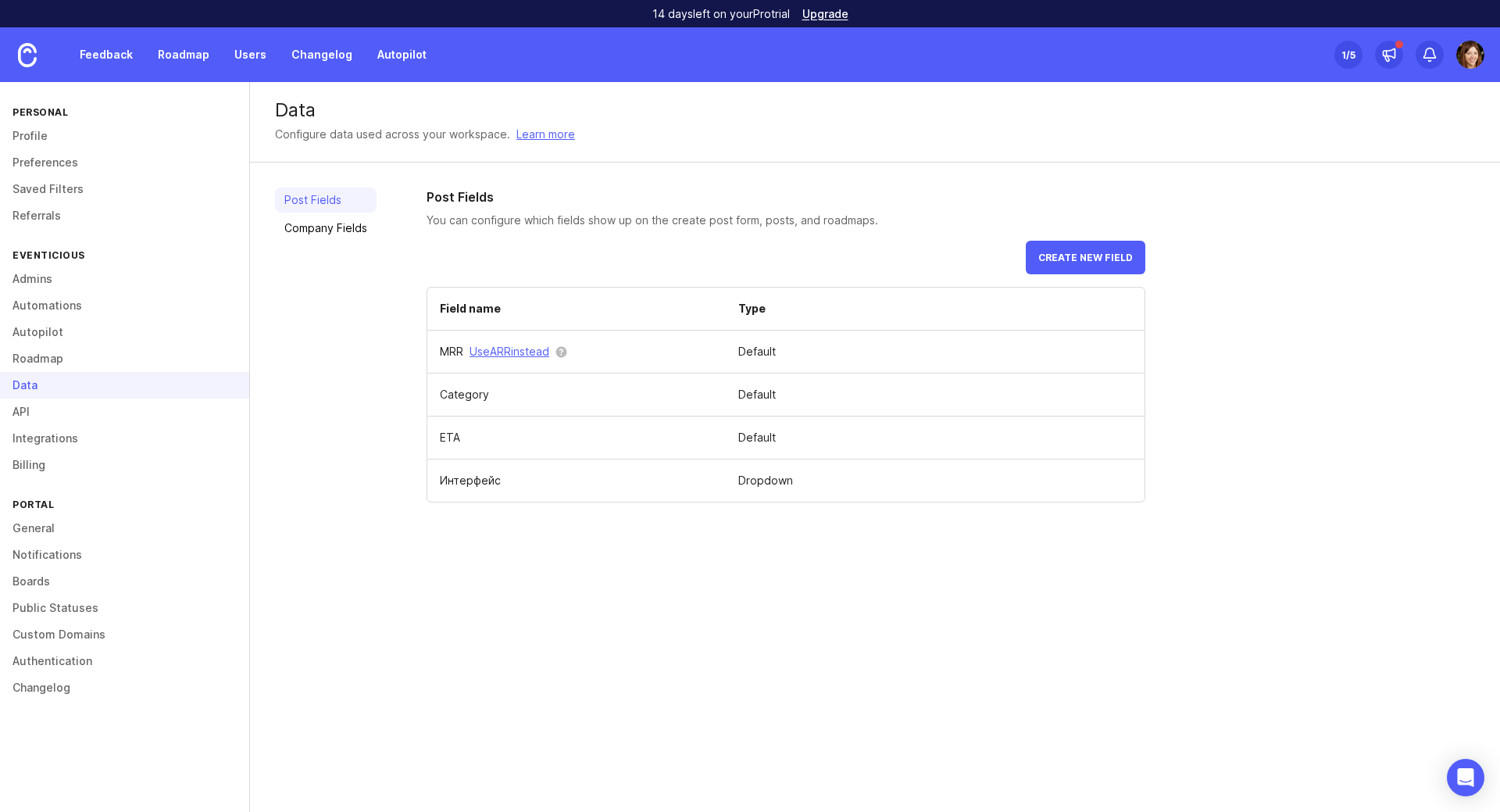
click at [1118, 259] on span "Create new field" at bounding box center [1086, 257] width 95 height 12
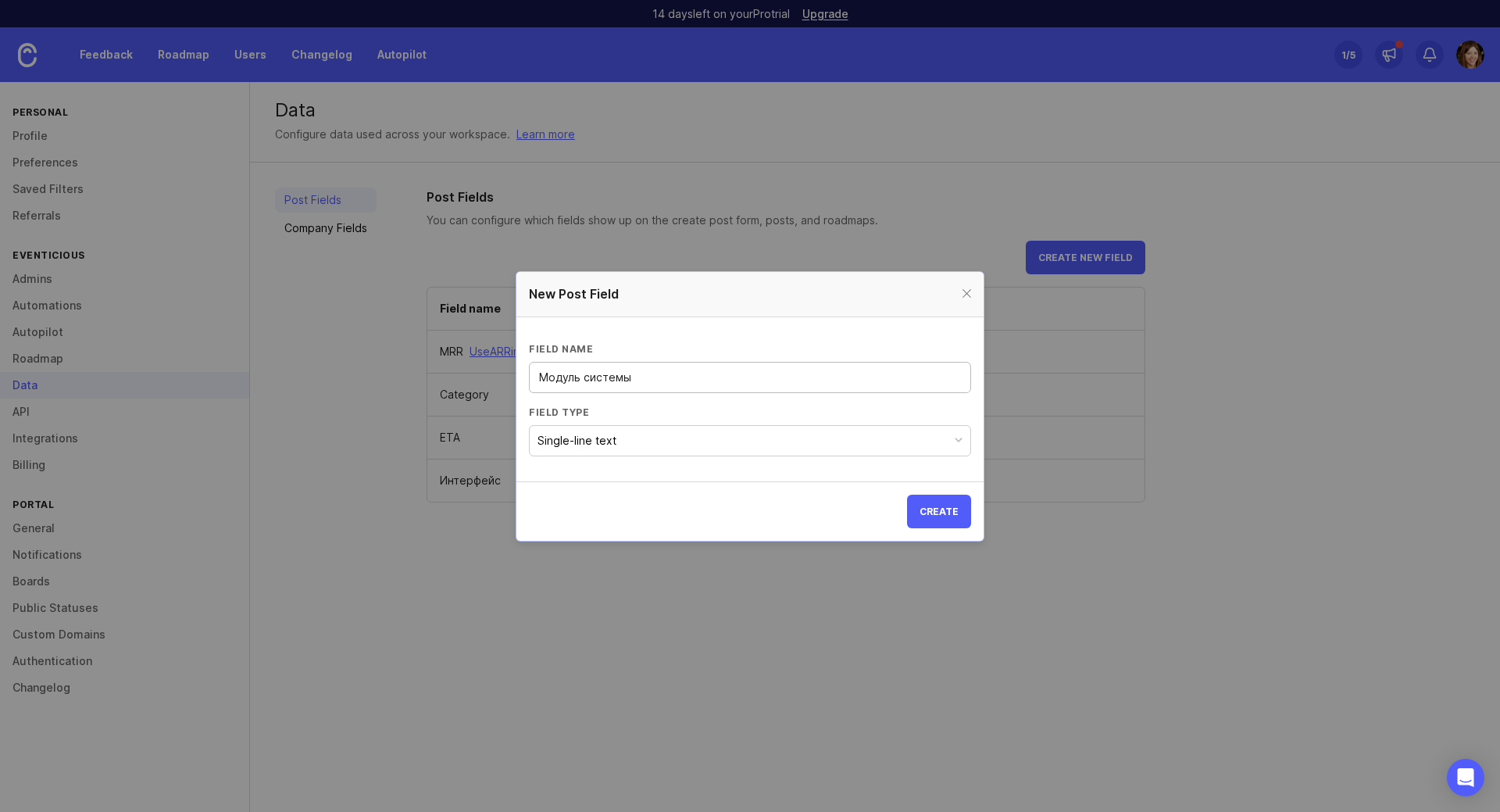
type input "Модуль системы"
click at [733, 436] on button "Single-line text" at bounding box center [750, 441] width 442 height 32
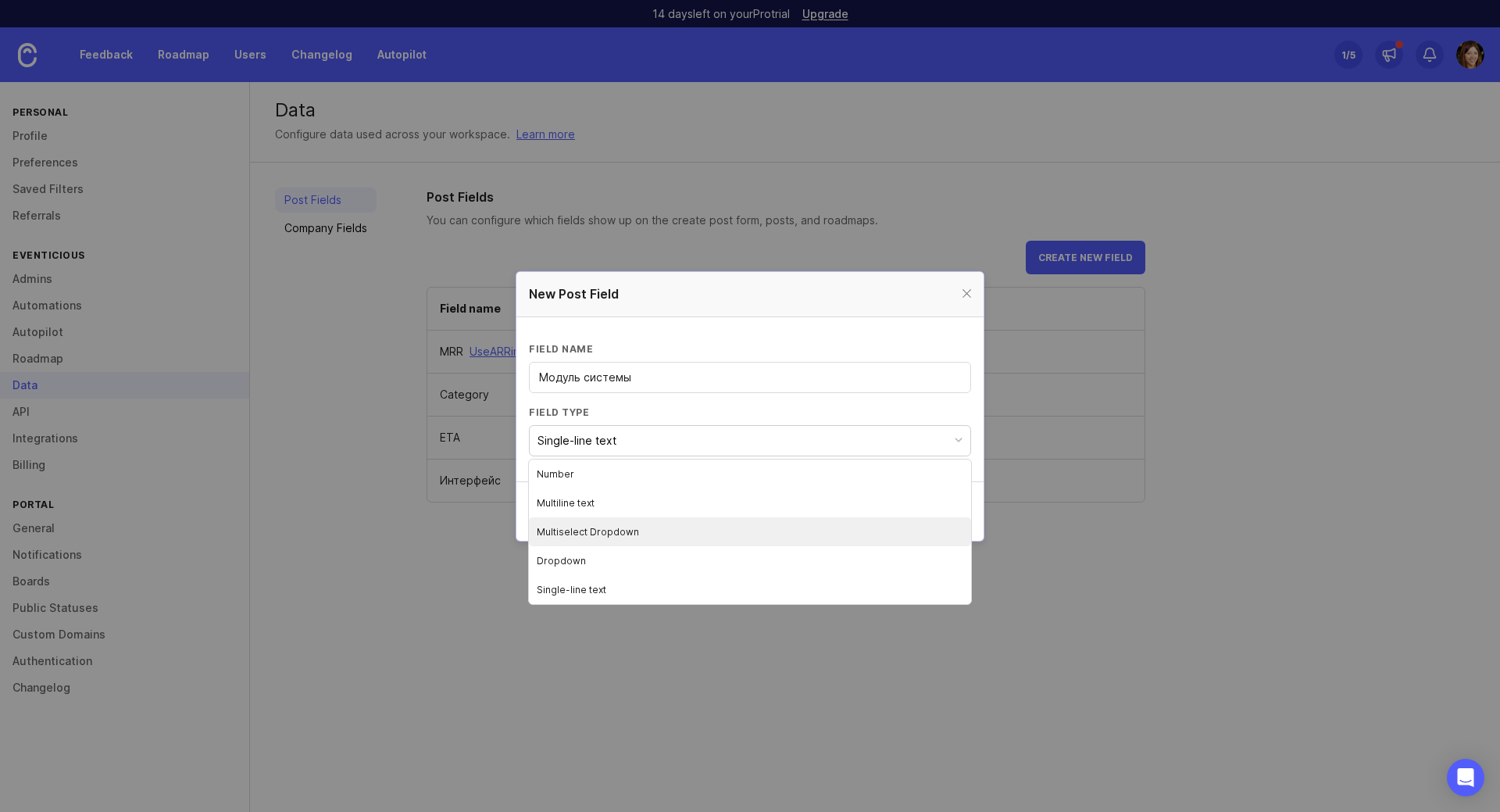
click at [694, 531] on li "Multiselect Dropdown" at bounding box center [750, 531] width 442 height 29
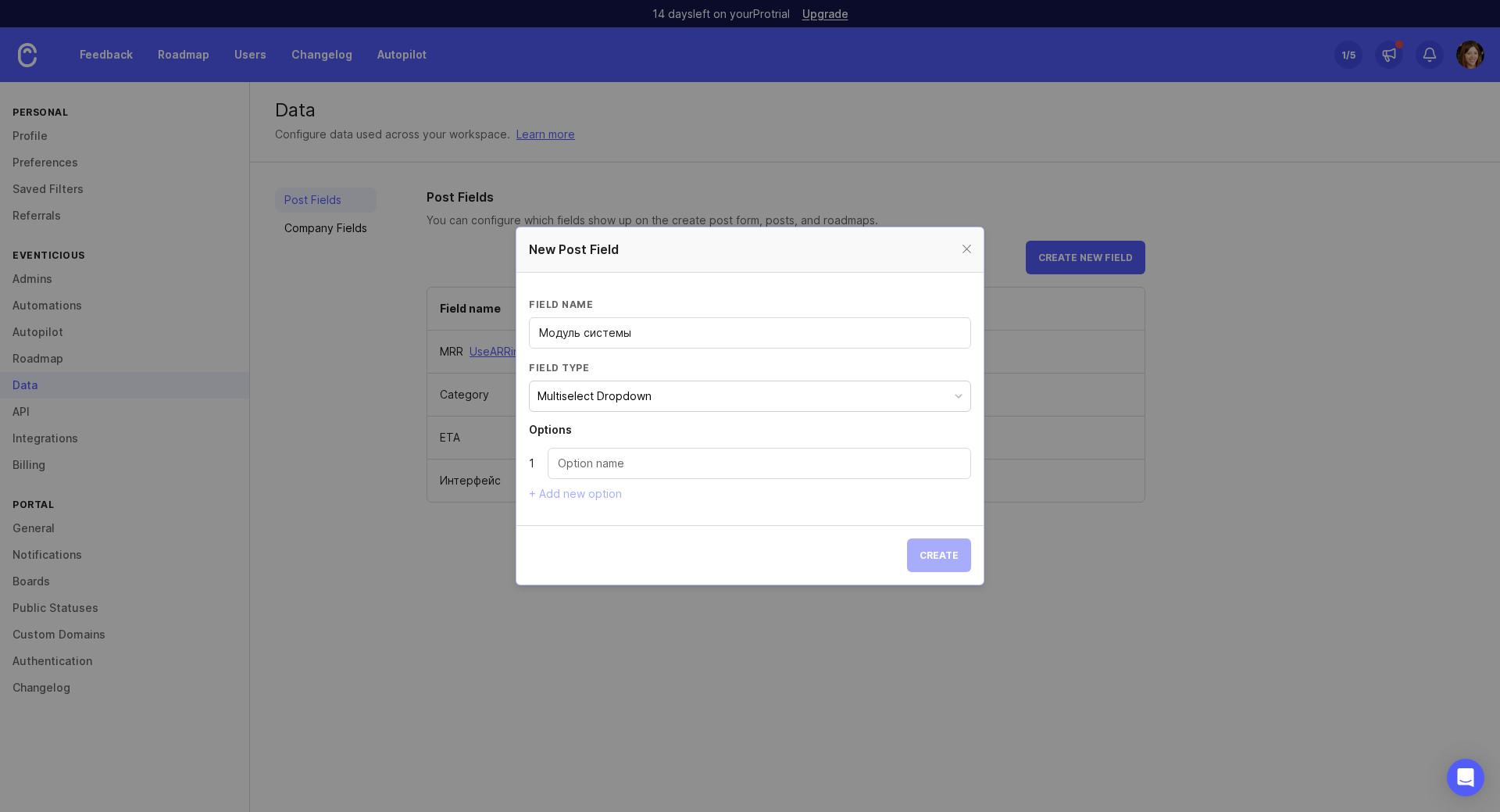
click at [642, 463] on input "Dropdown option" at bounding box center [760, 463] width 403 height 17
click at [660, 476] on div at bounding box center [760, 464] width 423 height 32
type input "Траектории обучения"
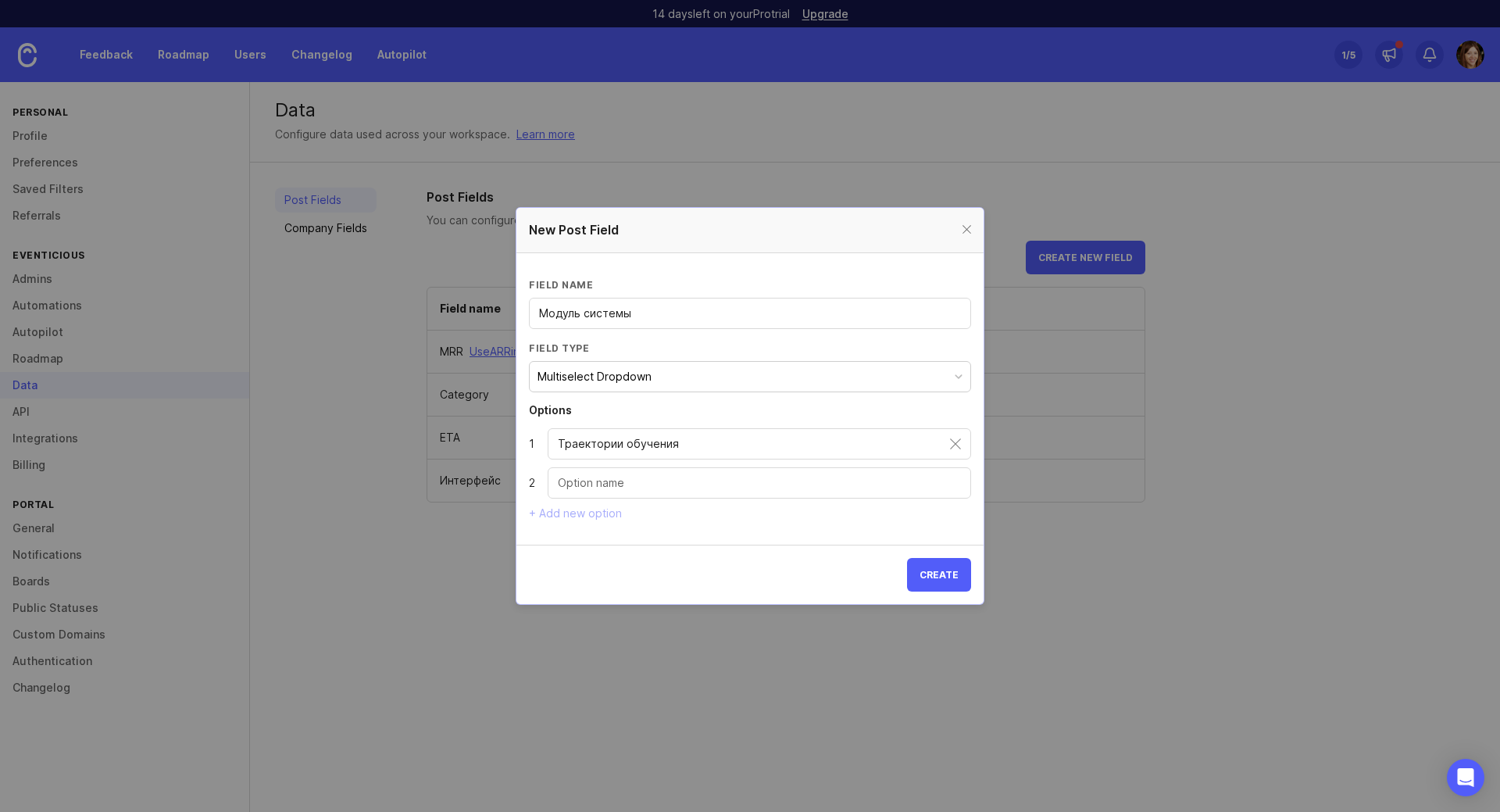
click at [637, 491] on div at bounding box center [760, 483] width 423 height 32
type input "Курсы"
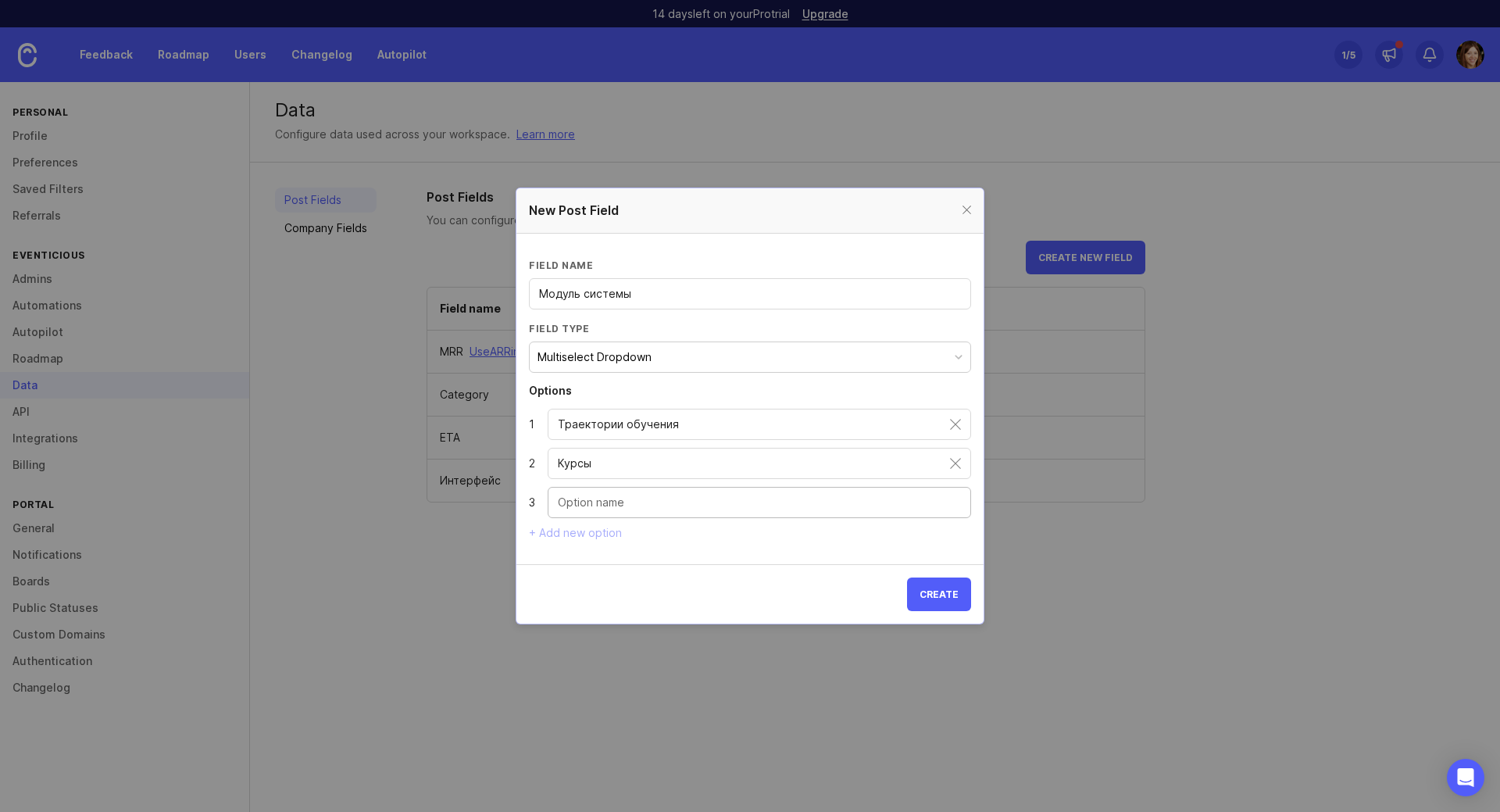
click at [634, 502] on input "Dropdown option" at bounding box center [760, 502] width 403 height 17
type input "Опросы и тесты"
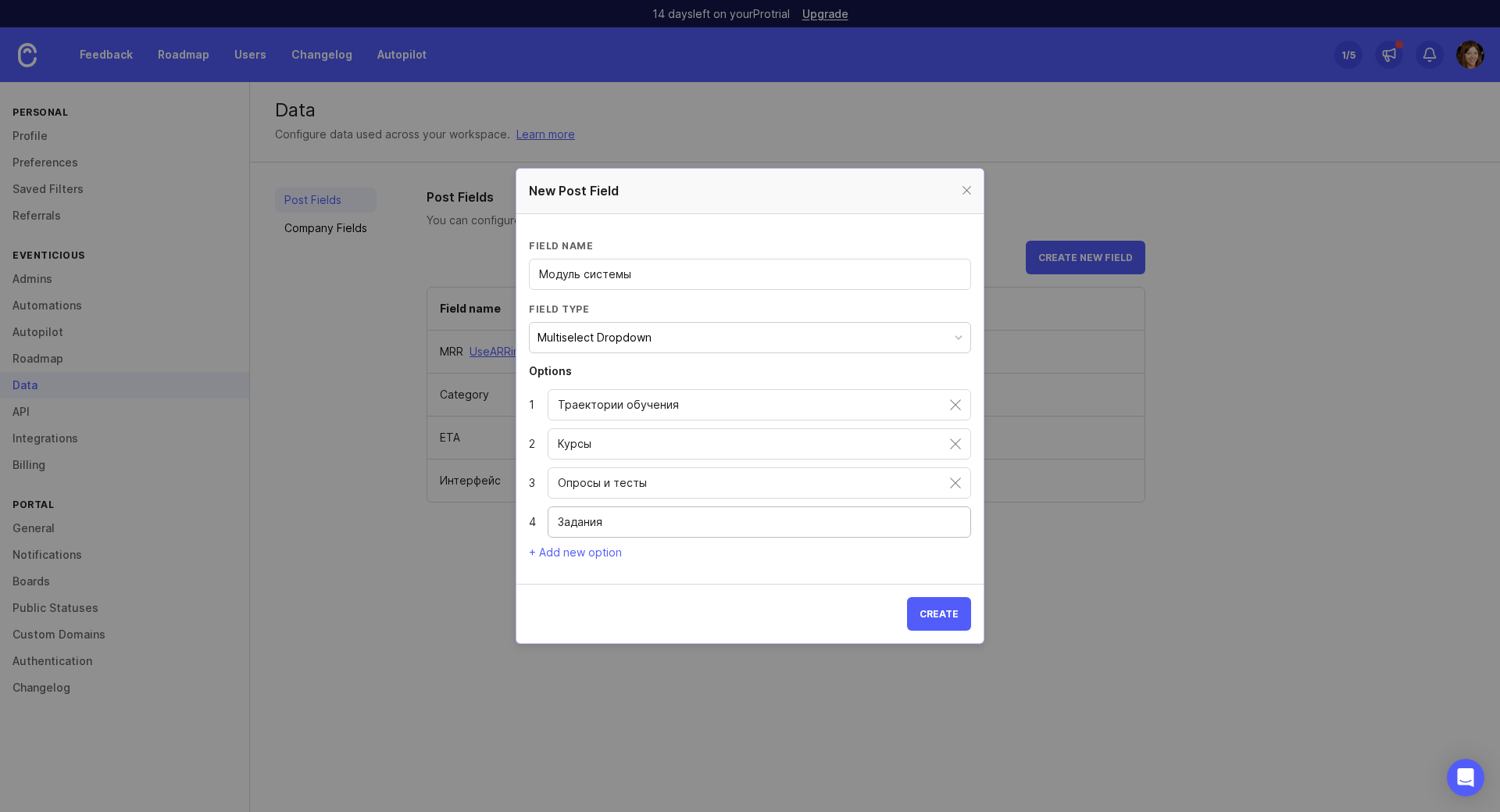
type input "Задания"
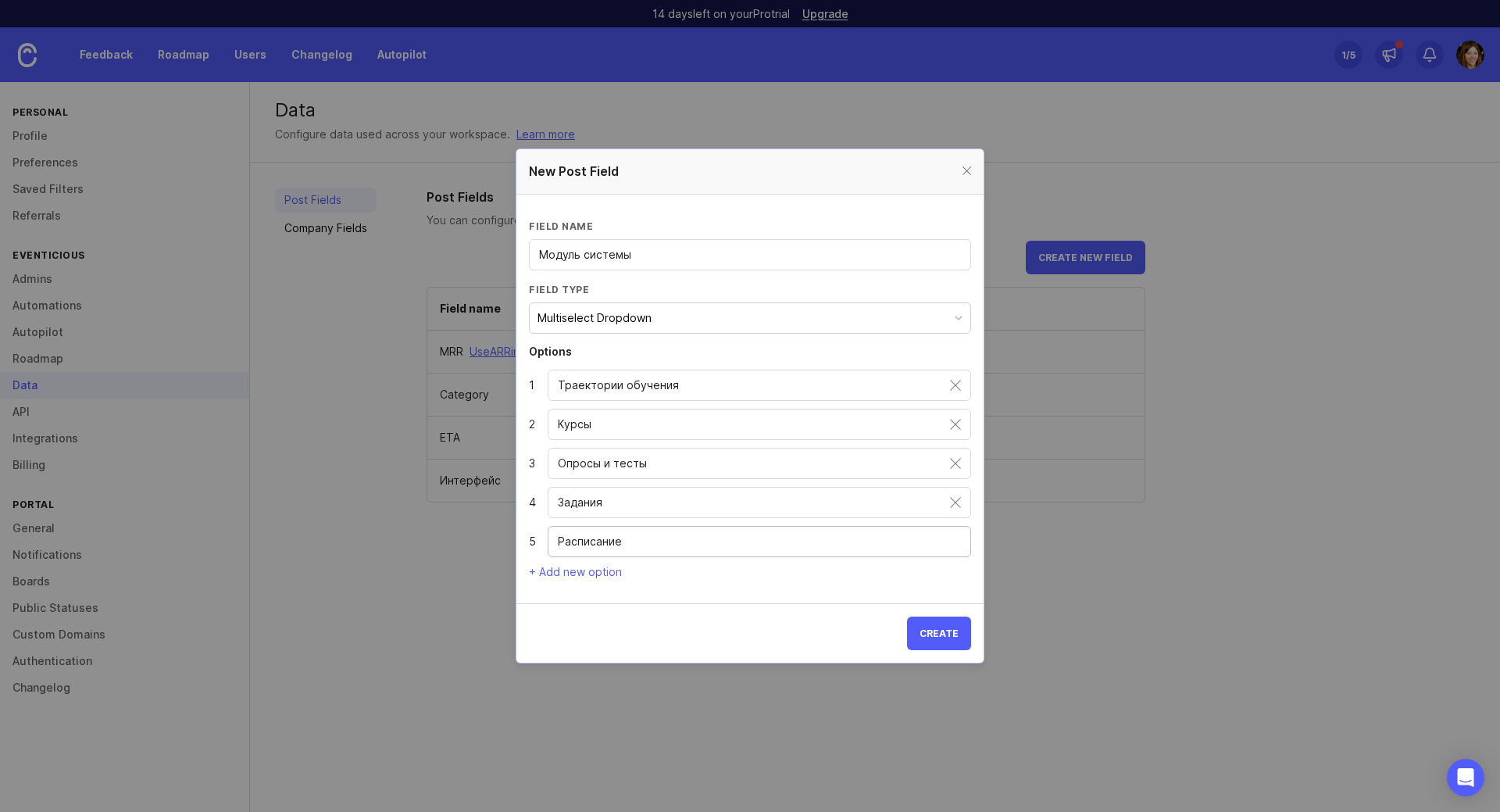
type input "Расписание"
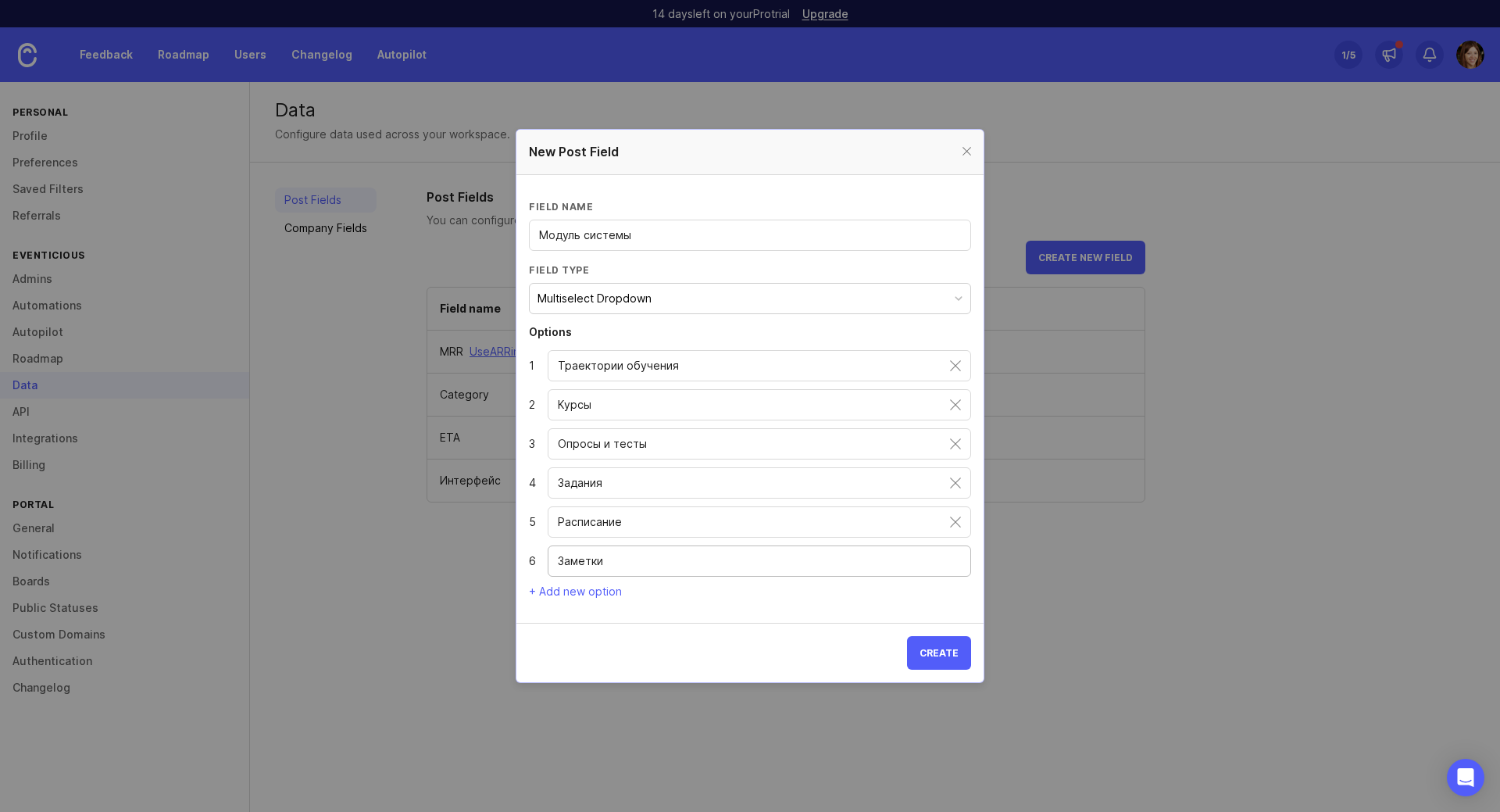
type input "Заметки"
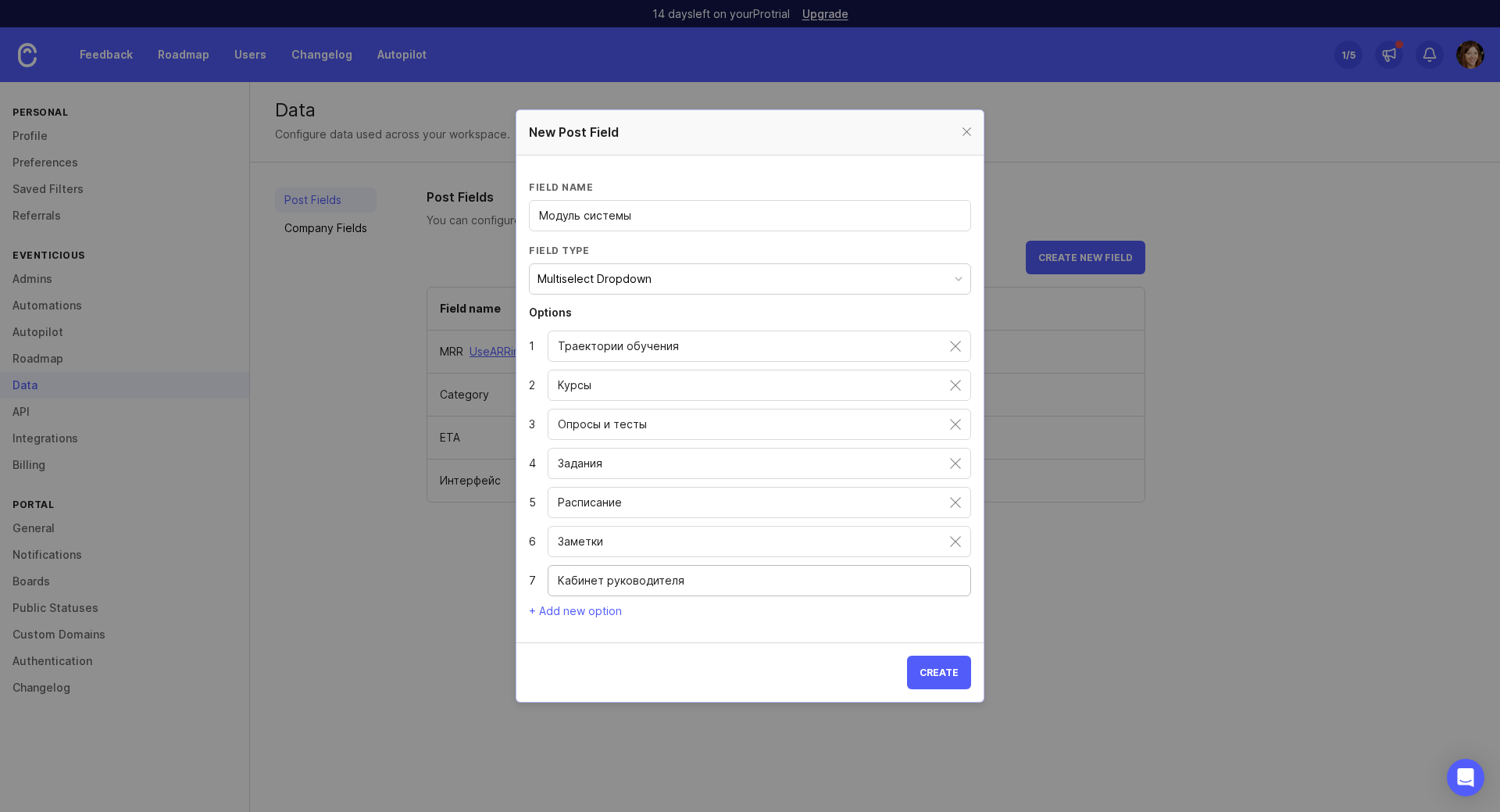
type input "Кабинет руководителя"
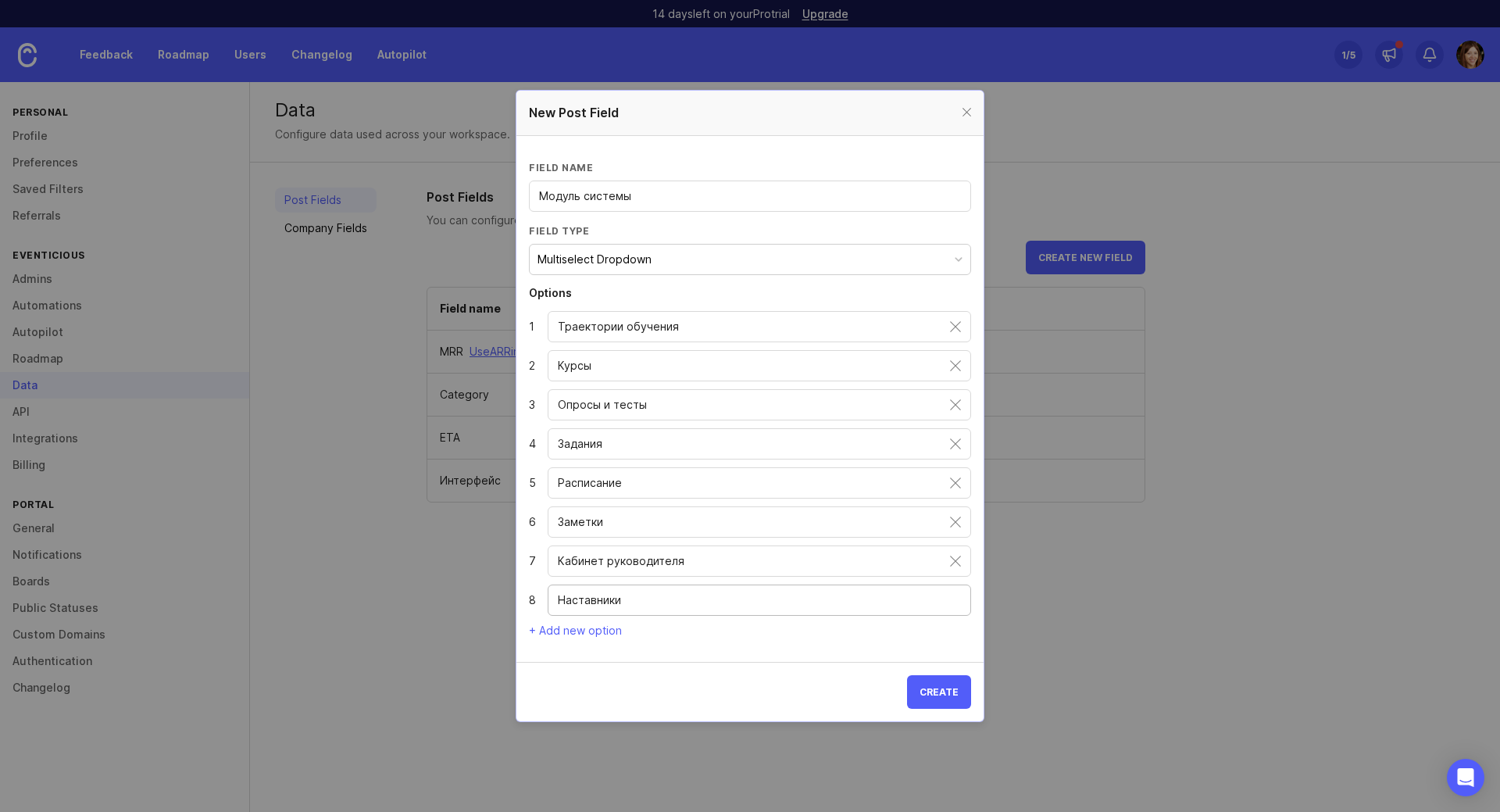
type input "Наставники"
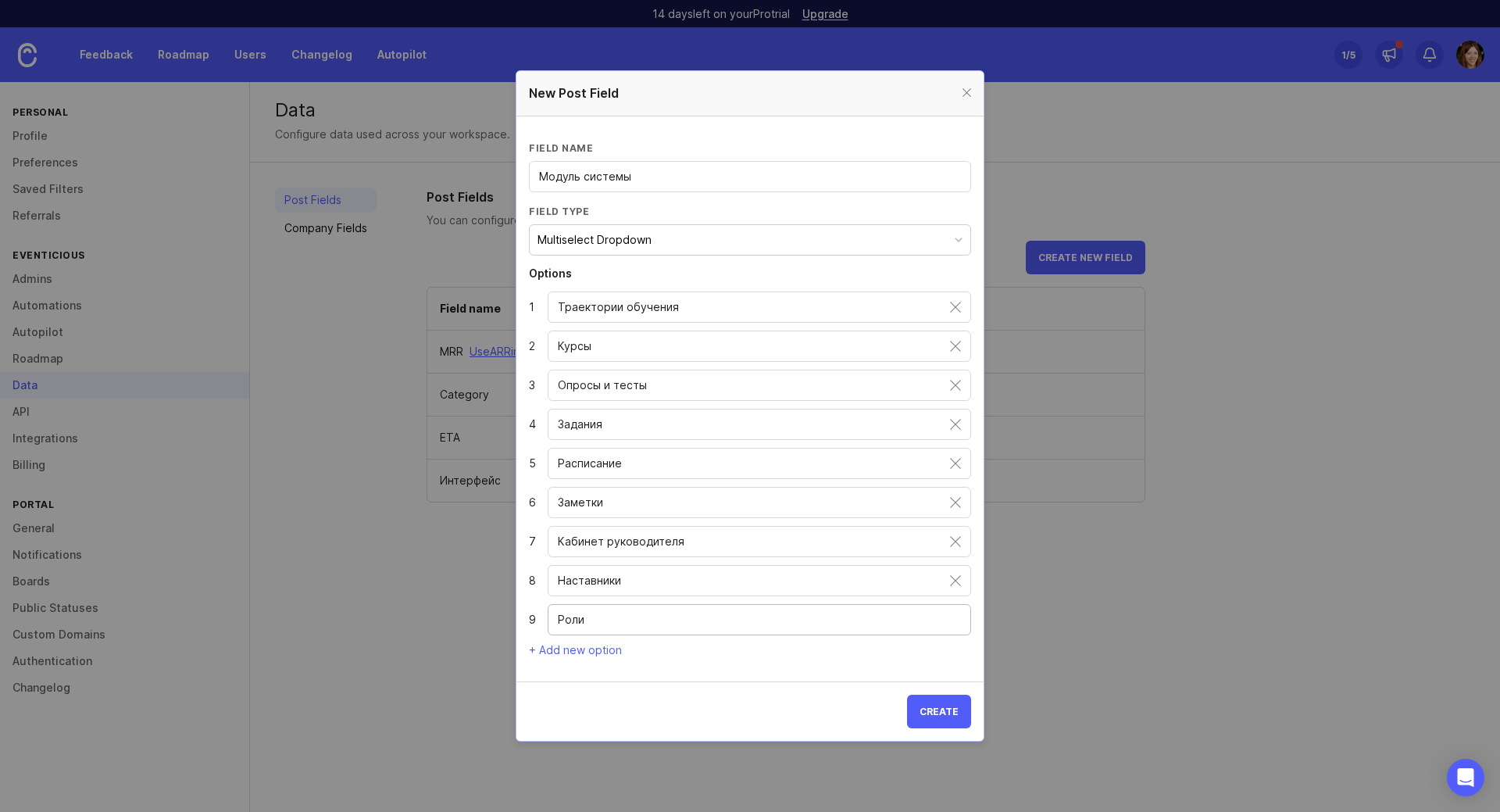
type input "Роли"
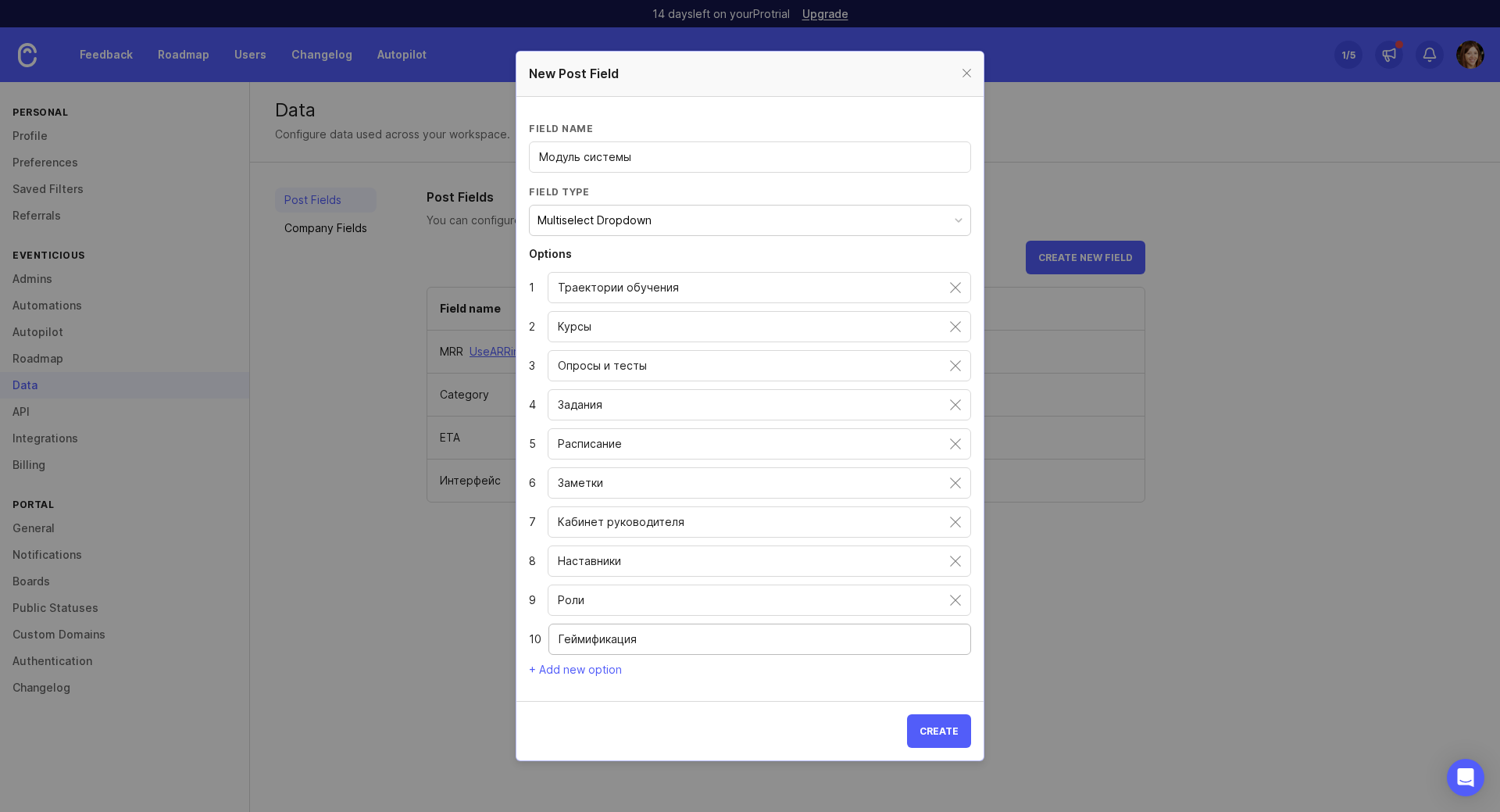
type input "Геймификация"
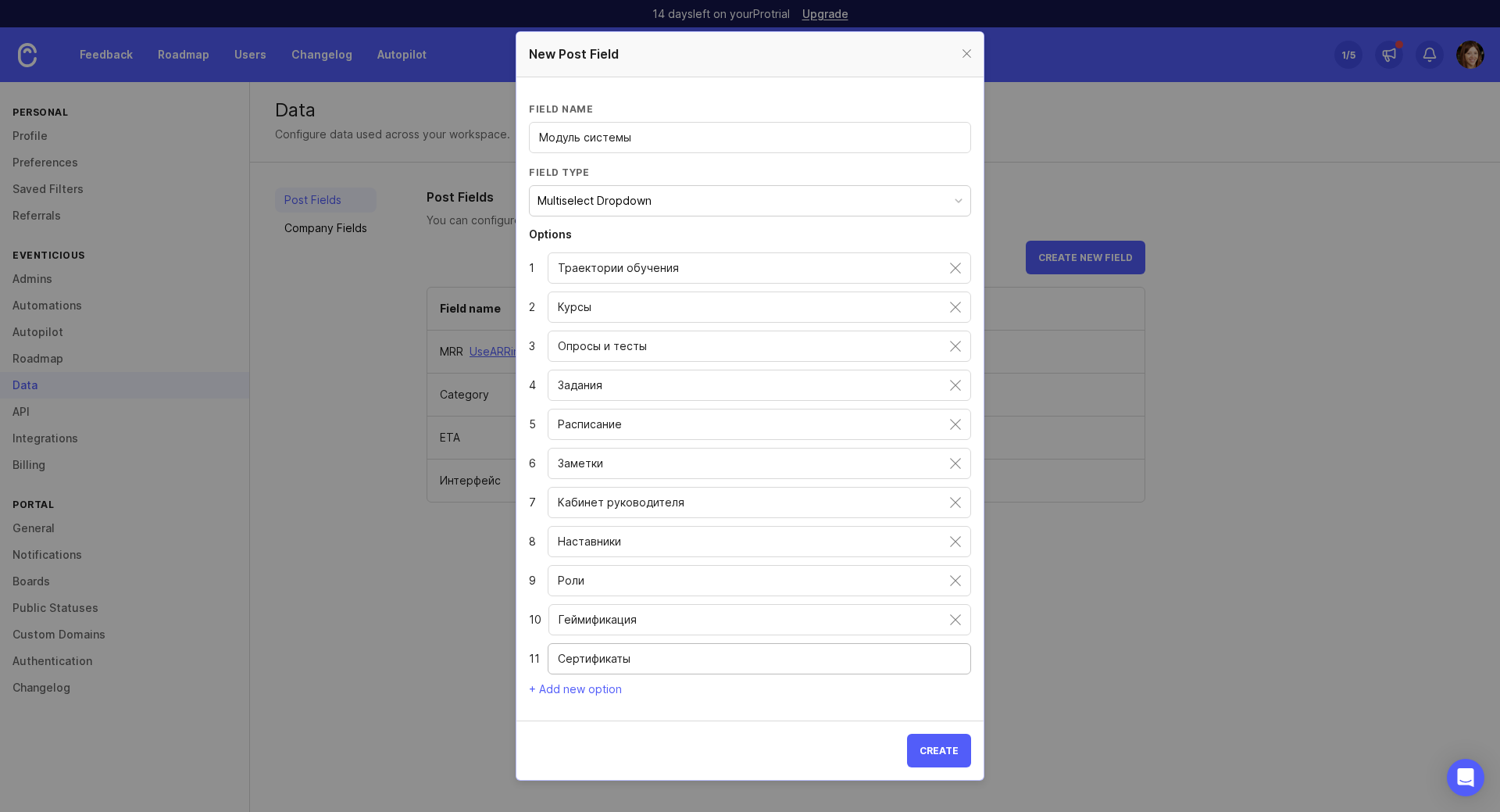
type input "Сертификаты"
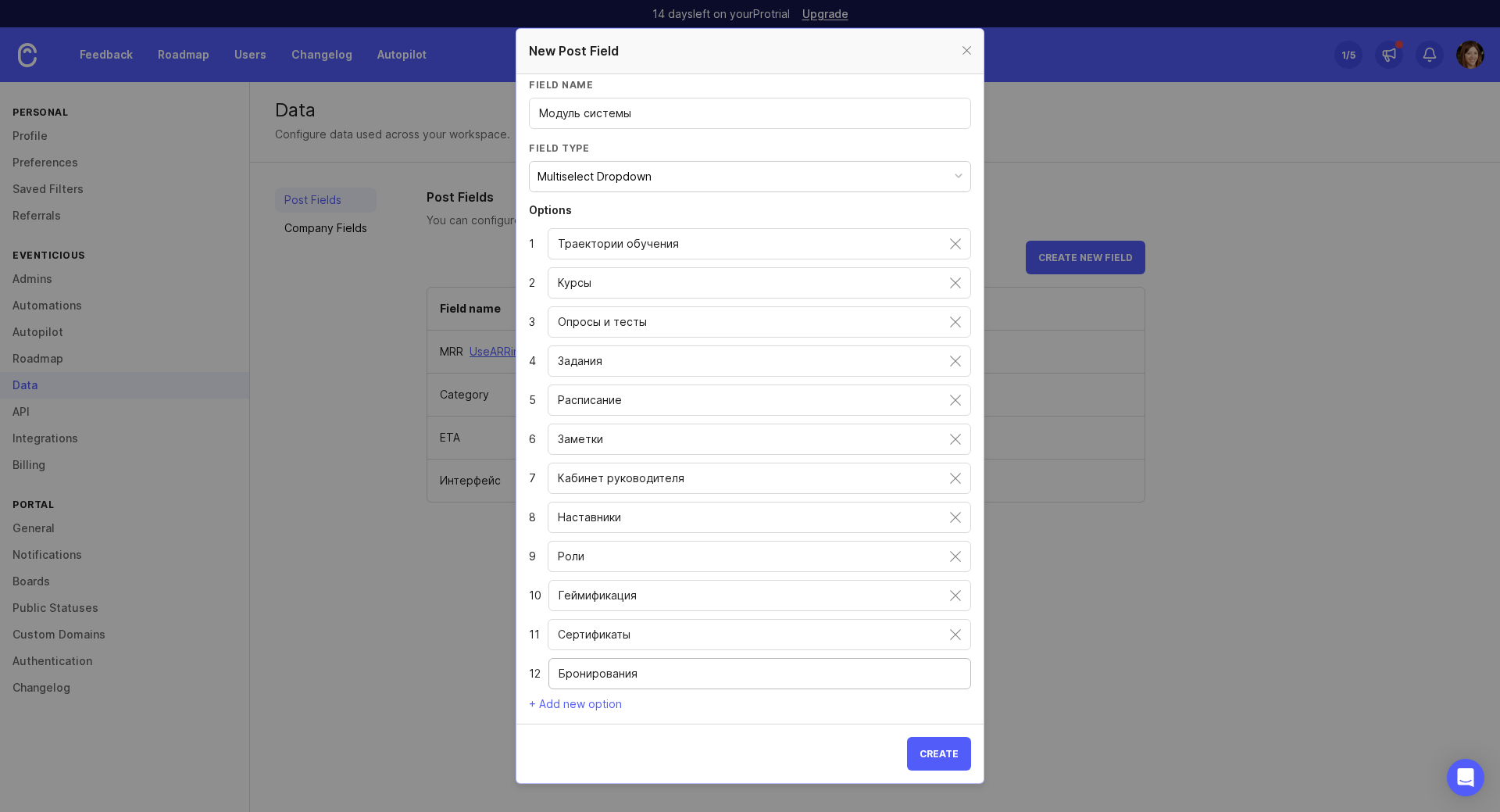
scroll to position [32, 0]
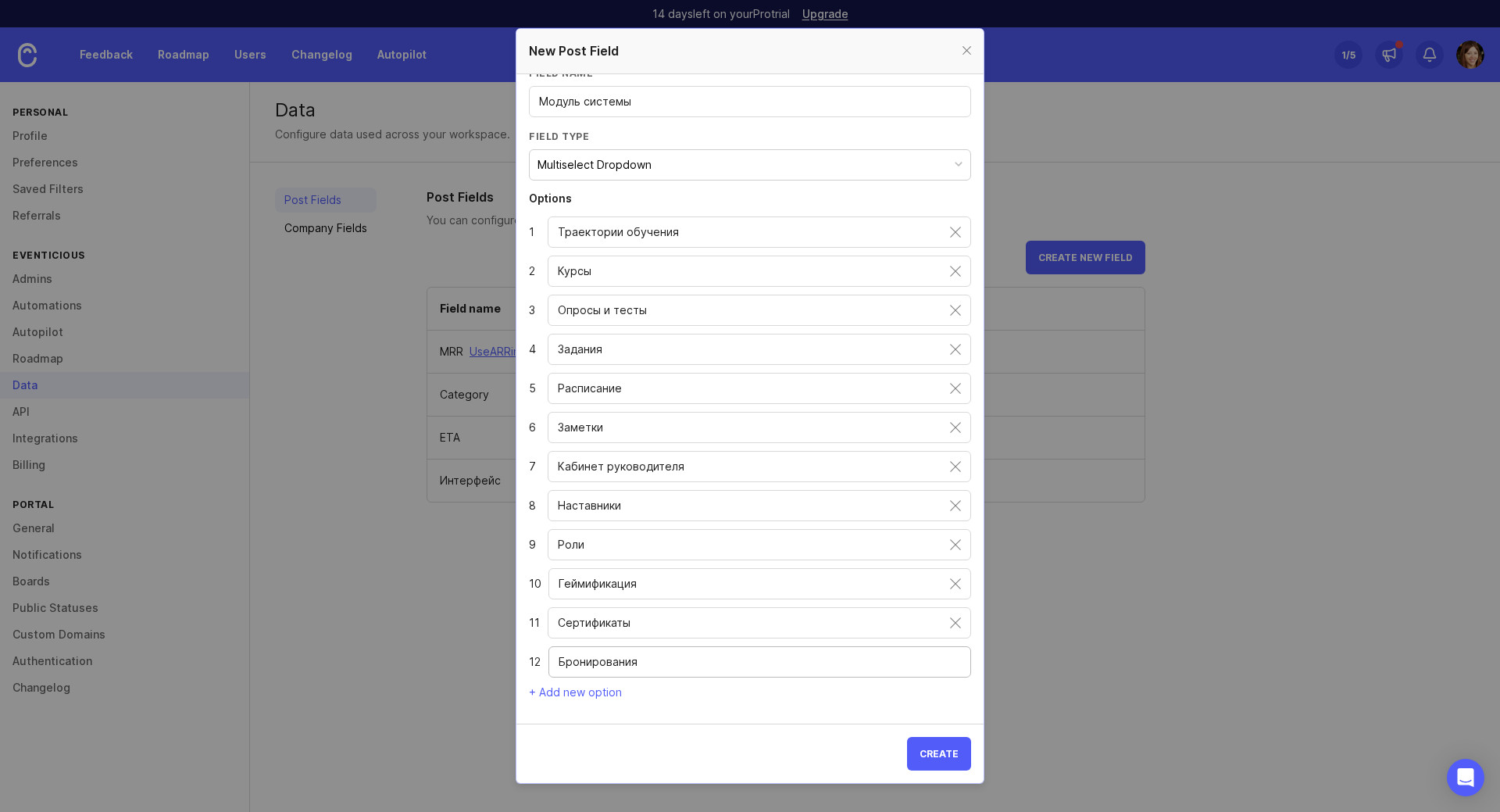
type input "Бронирования"
type input "Ленты"
click at [919, 755] on button "Create" at bounding box center [939, 754] width 64 height 33
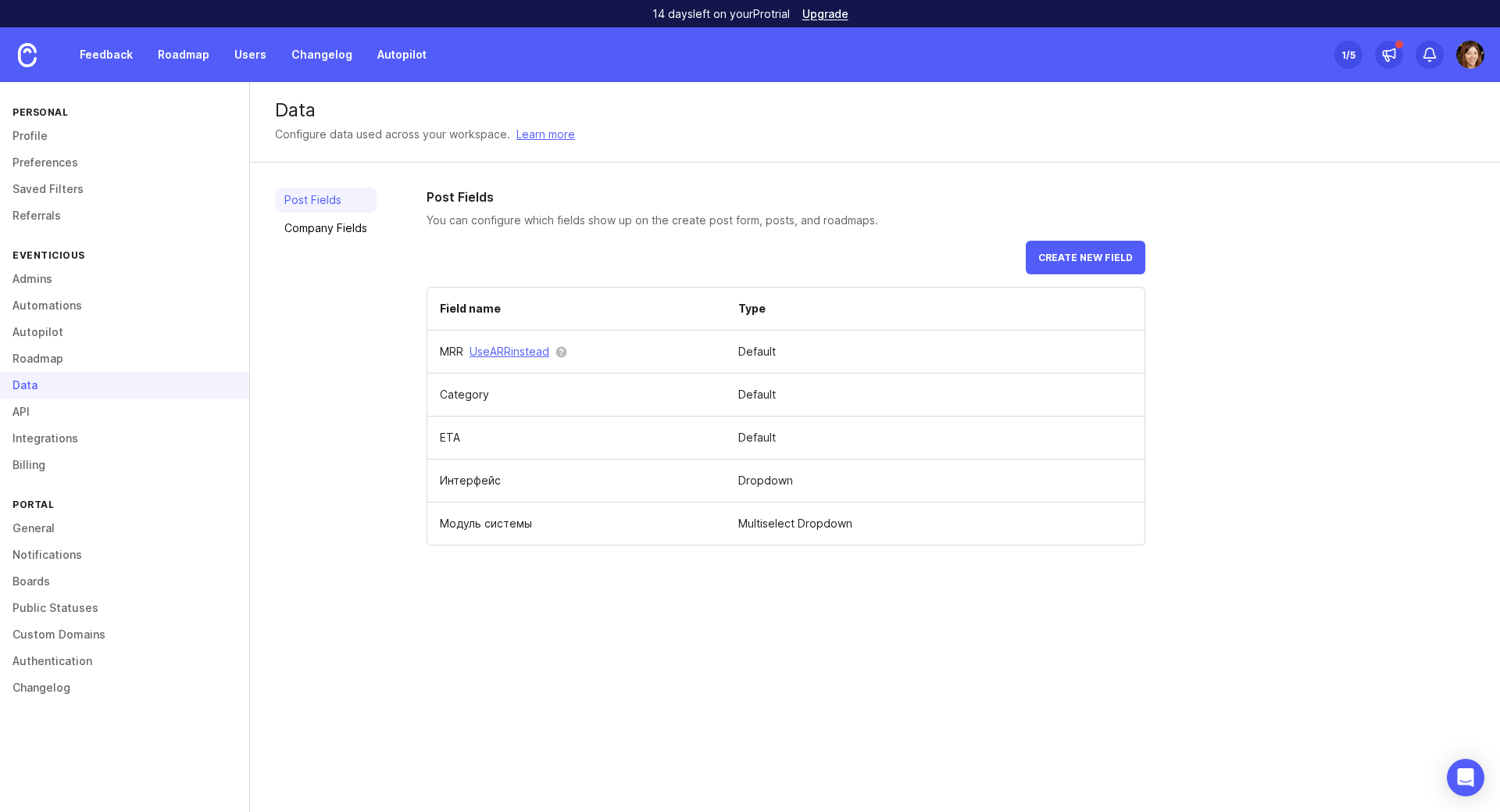
click at [0, 0] on span at bounding box center [0, 0] width 0 height 0
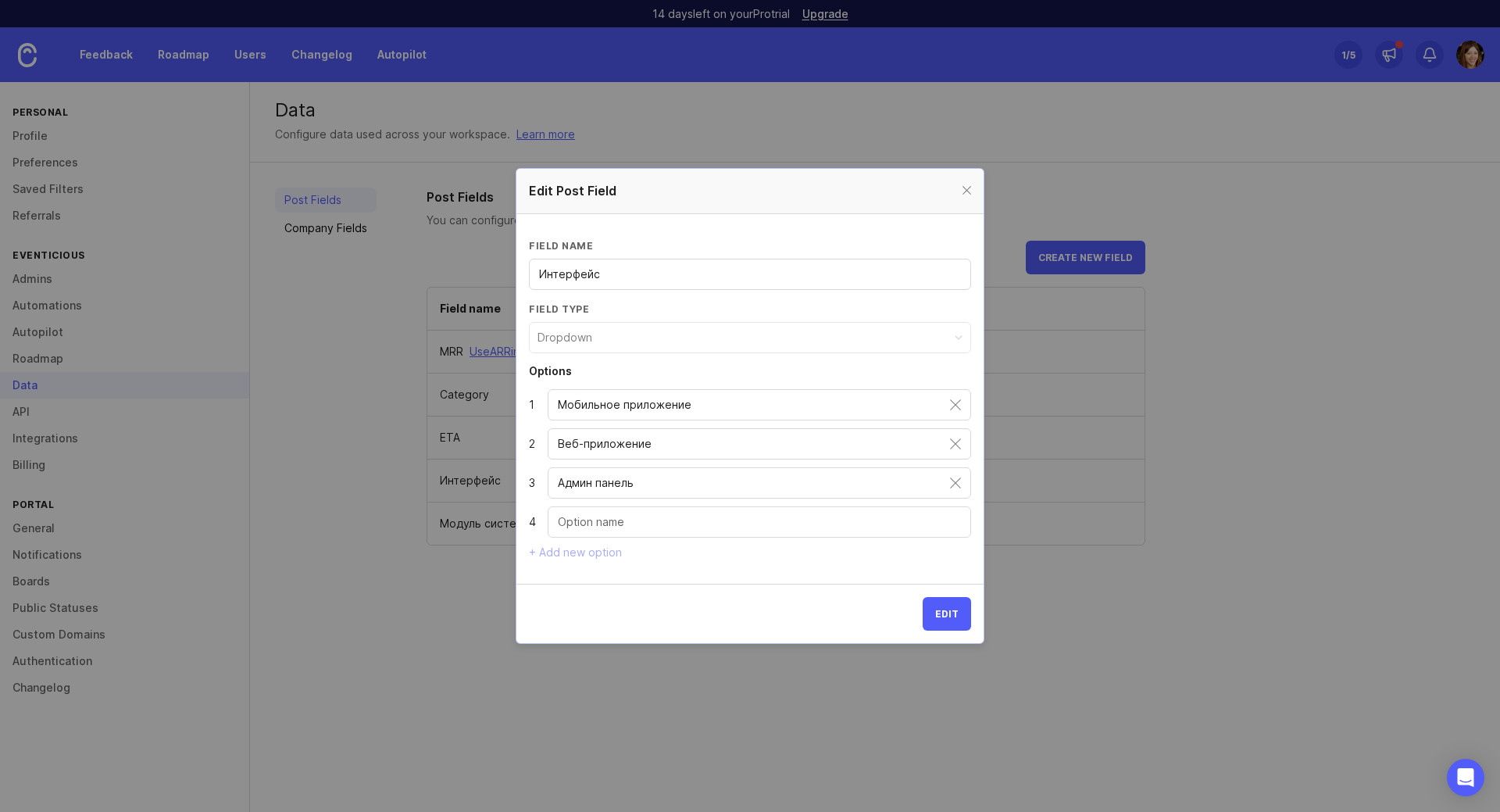
click at [715, 334] on button "Dropdown" at bounding box center [750, 337] width 442 height 32
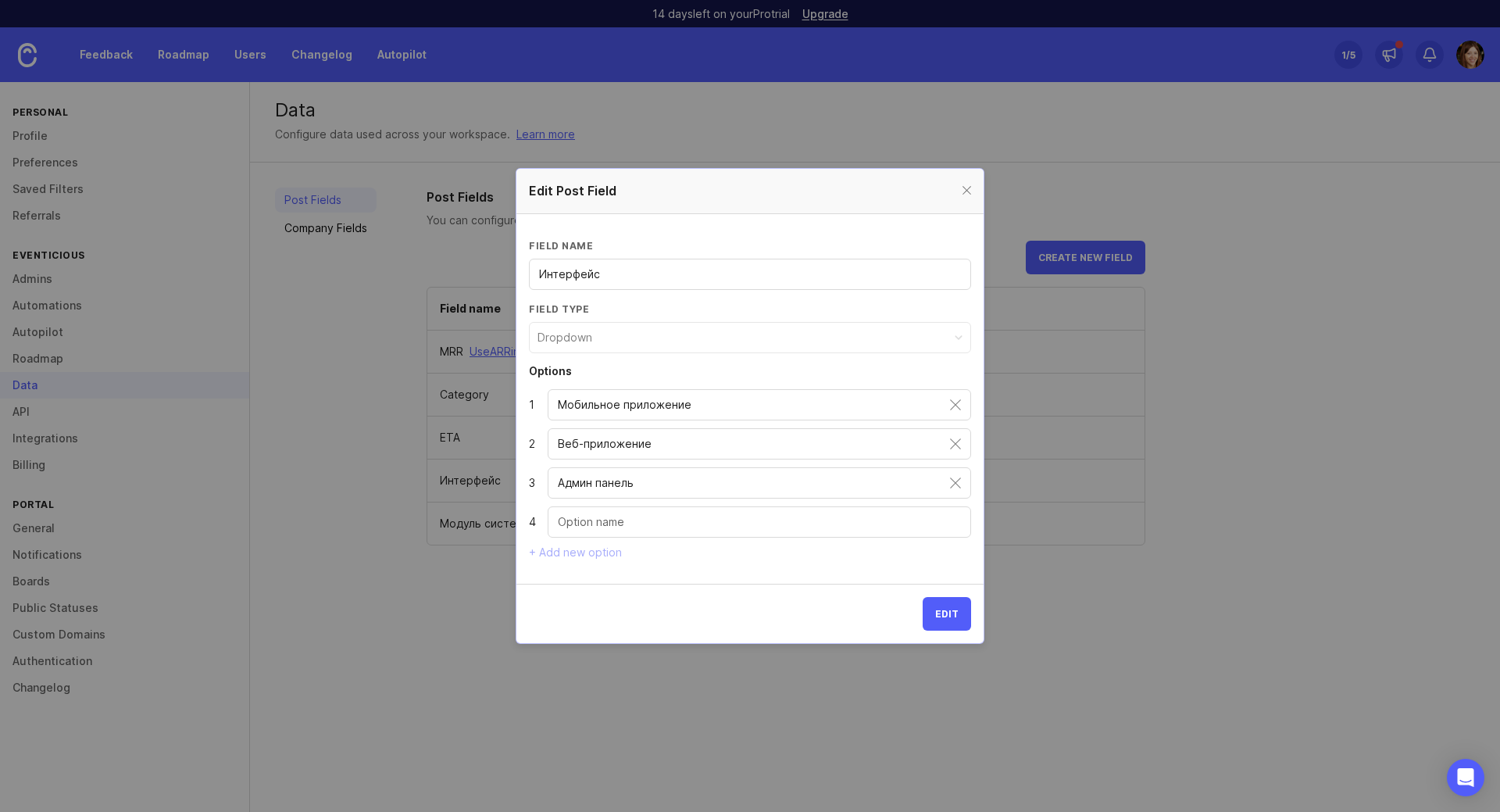
click at [715, 334] on button "Dropdown" at bounding box center [750, 337] width 442 height 32
click at [973, 186] on div at bounding box center [967, 191] width 18 height 19
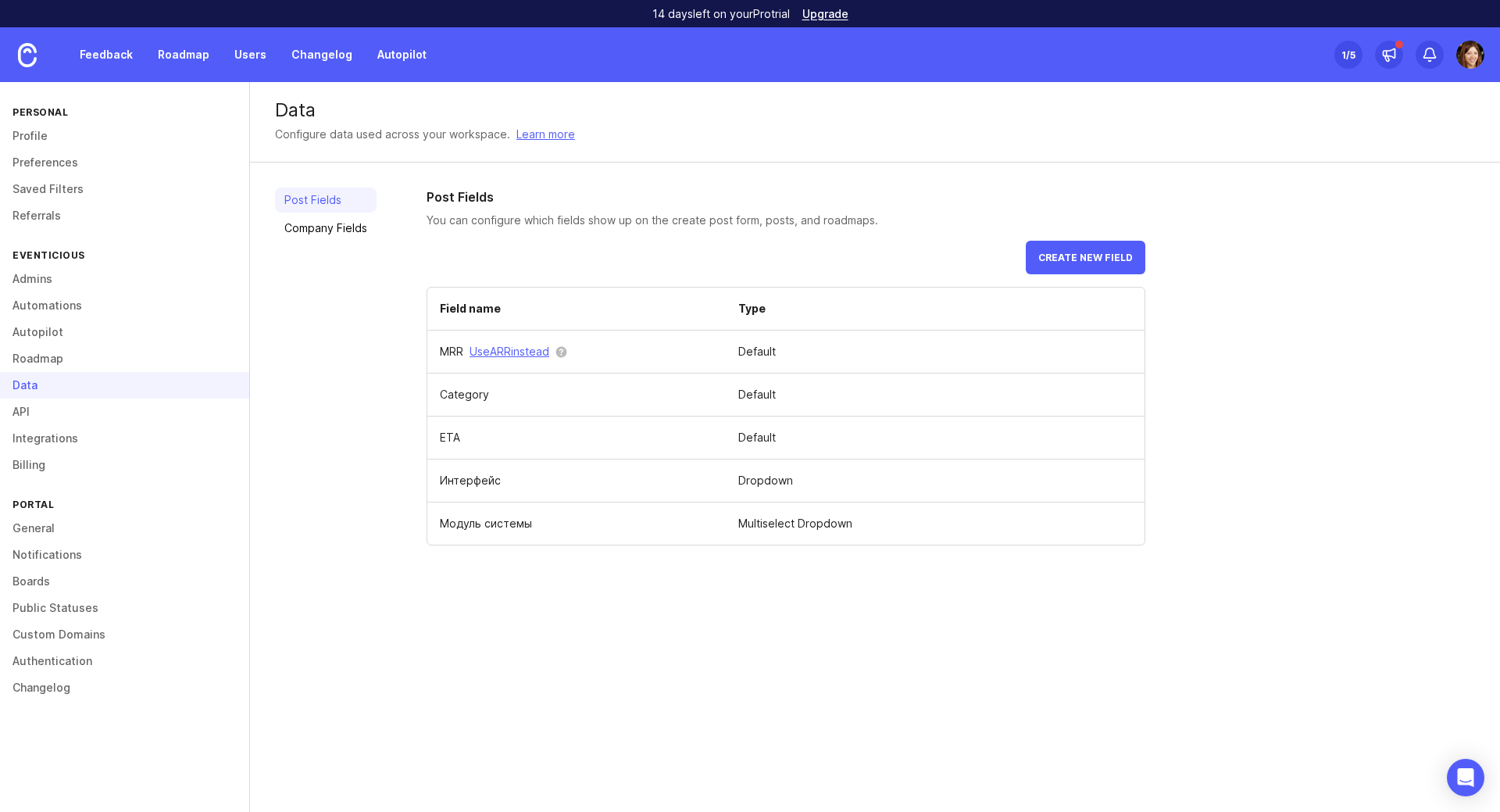
click at [1072, 261] on span "Create new field" at bounding box center [1086, 257] width 95 height 12
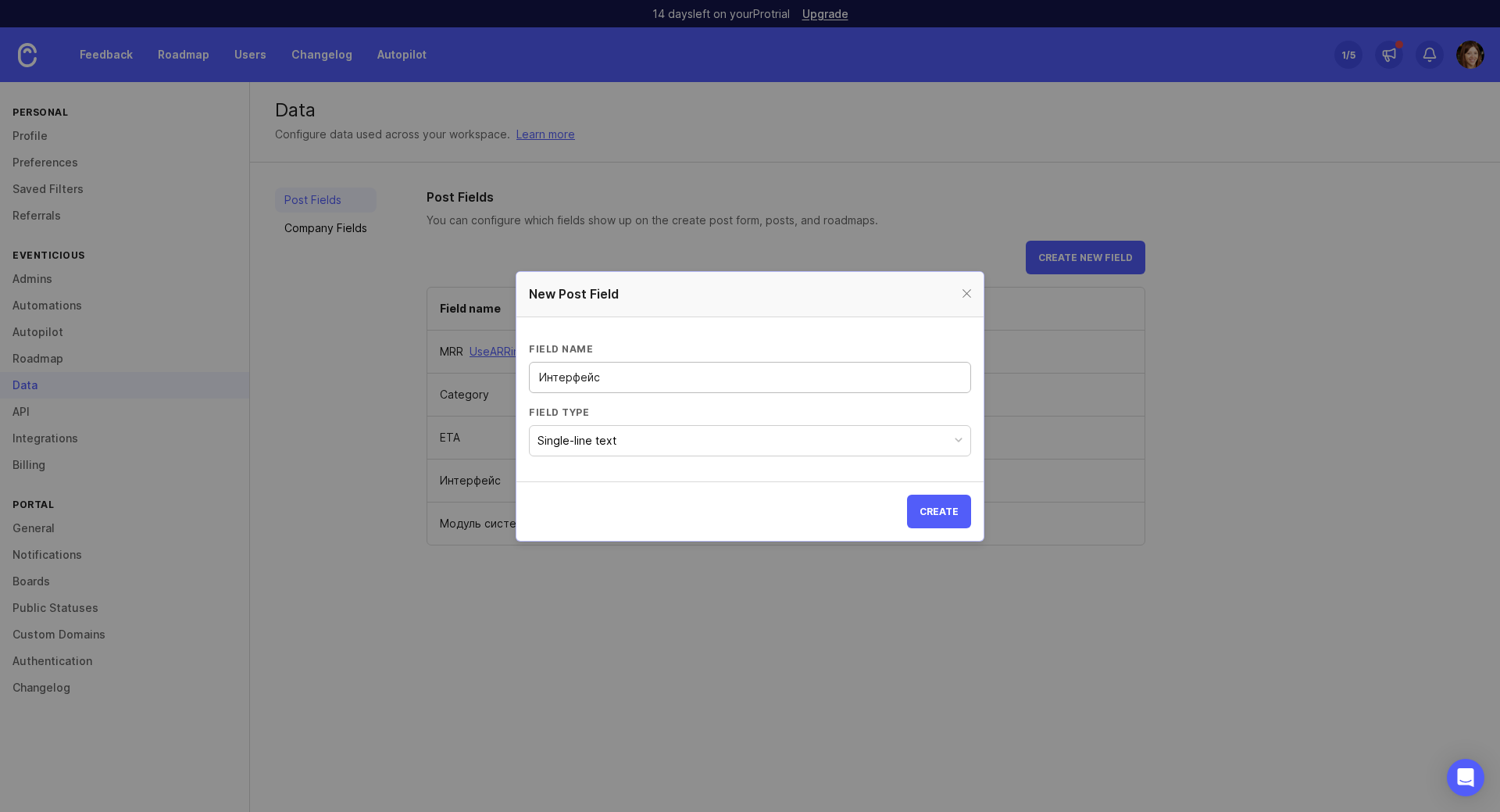
type input "Интерфейс"
click at [718, 441] on button "Single-line text" at bounding box center [750, 441] width 442 height 32
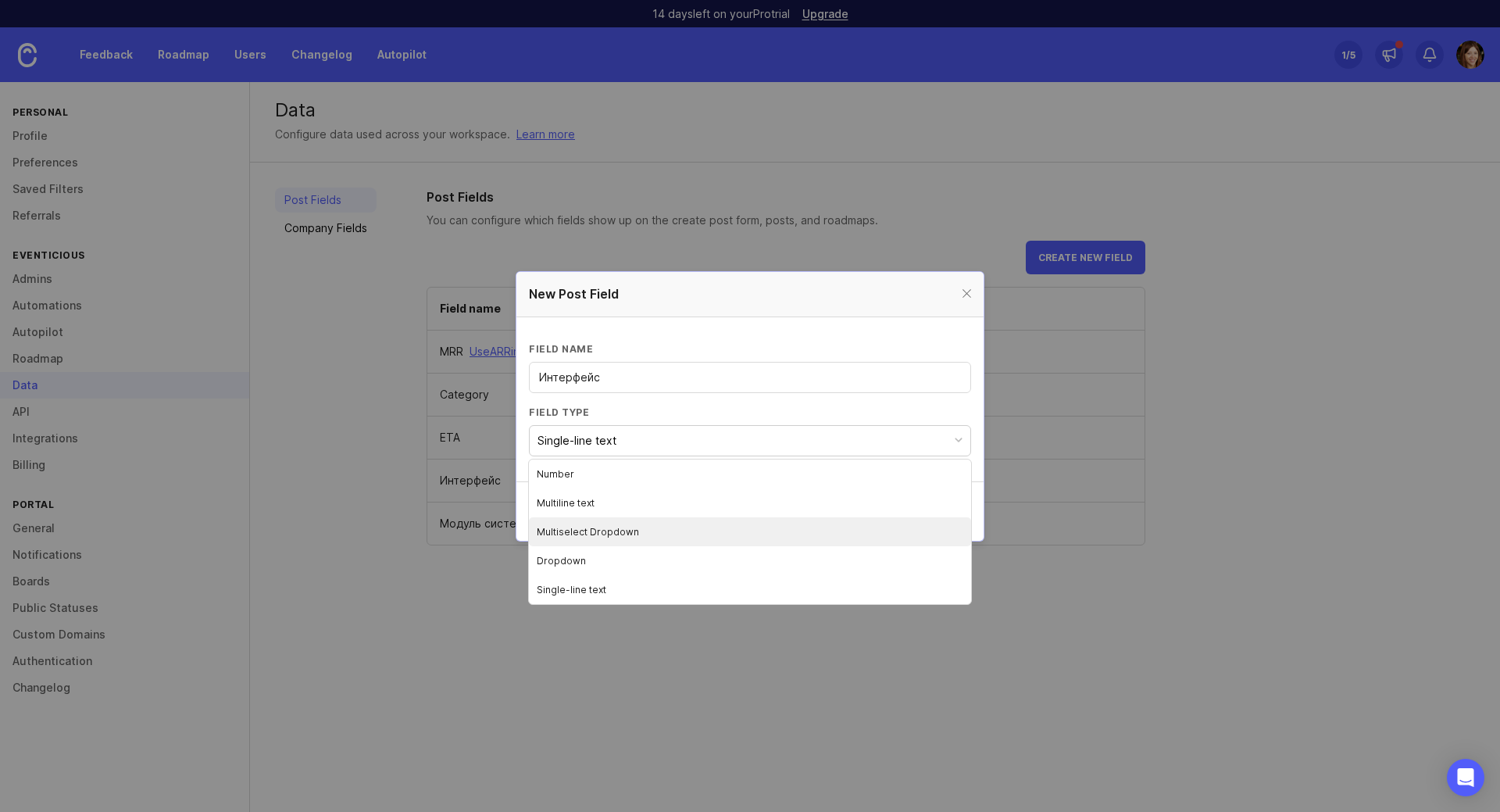
click at [677, 520] on li "Multiselect Dropdown" at bounding box center [750, 531] width 442 height 29
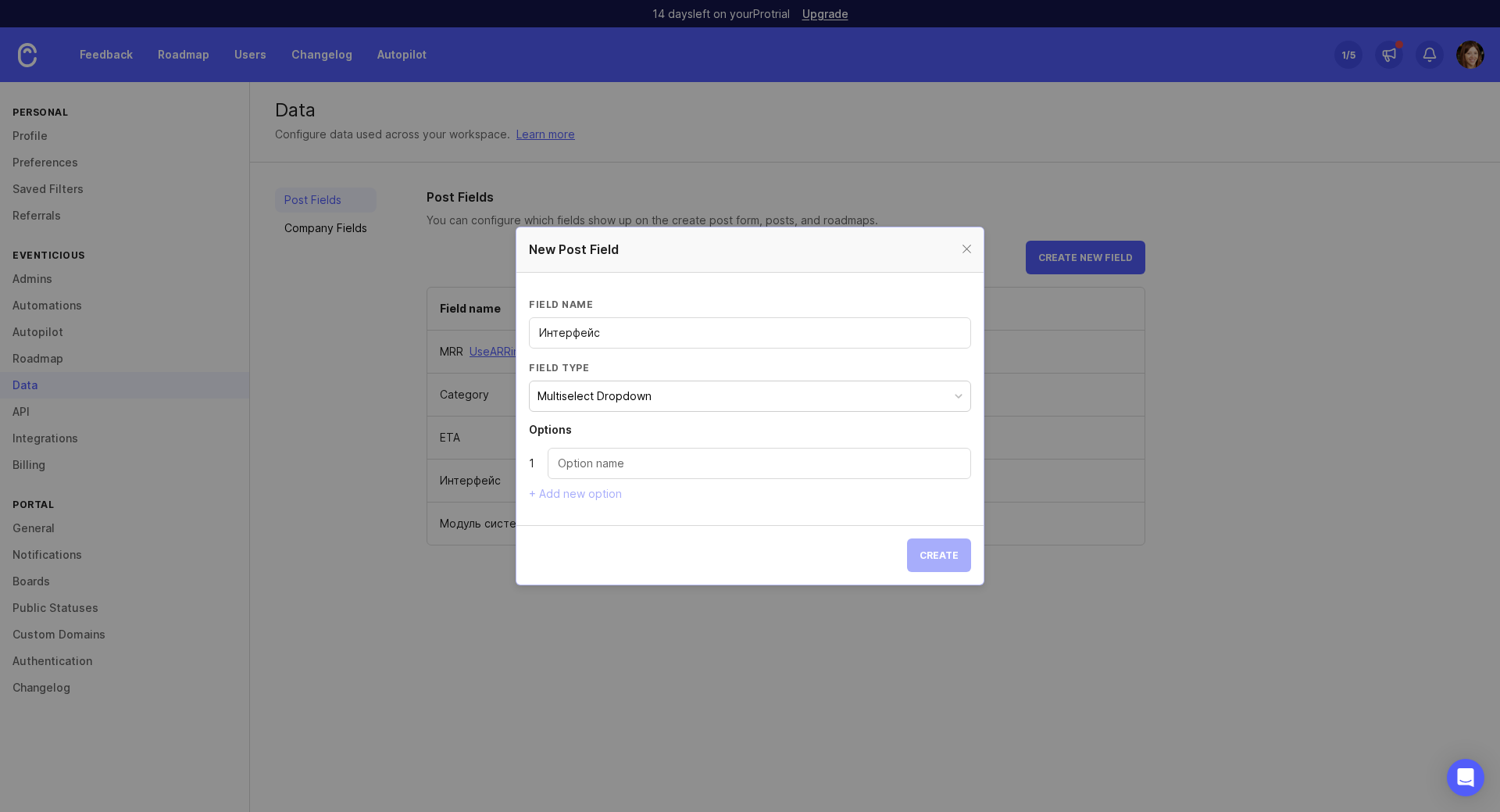
click at [715, 462] on input "Dropdown option" at bounding box center [760, 463] width 403 height 17
type input "В"
type input "Мобильное приложение"
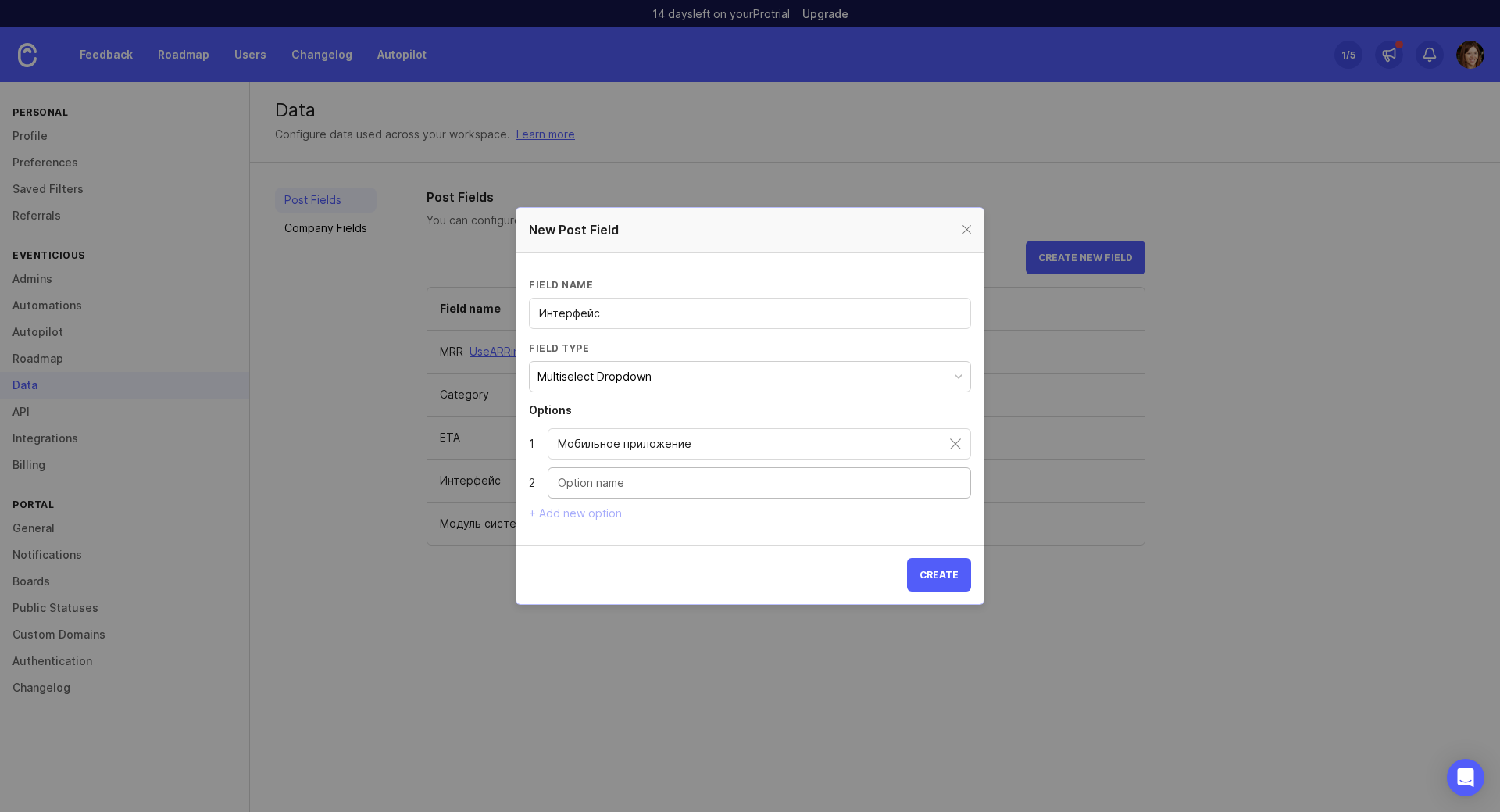
click at [665, 491] on div at bounding box center [760, 483] width 423 height 32
type input "Веб-приложение"
click at [621, 517] on div "+ Add new option" at bounding box center [750, 513] width 442 height 13
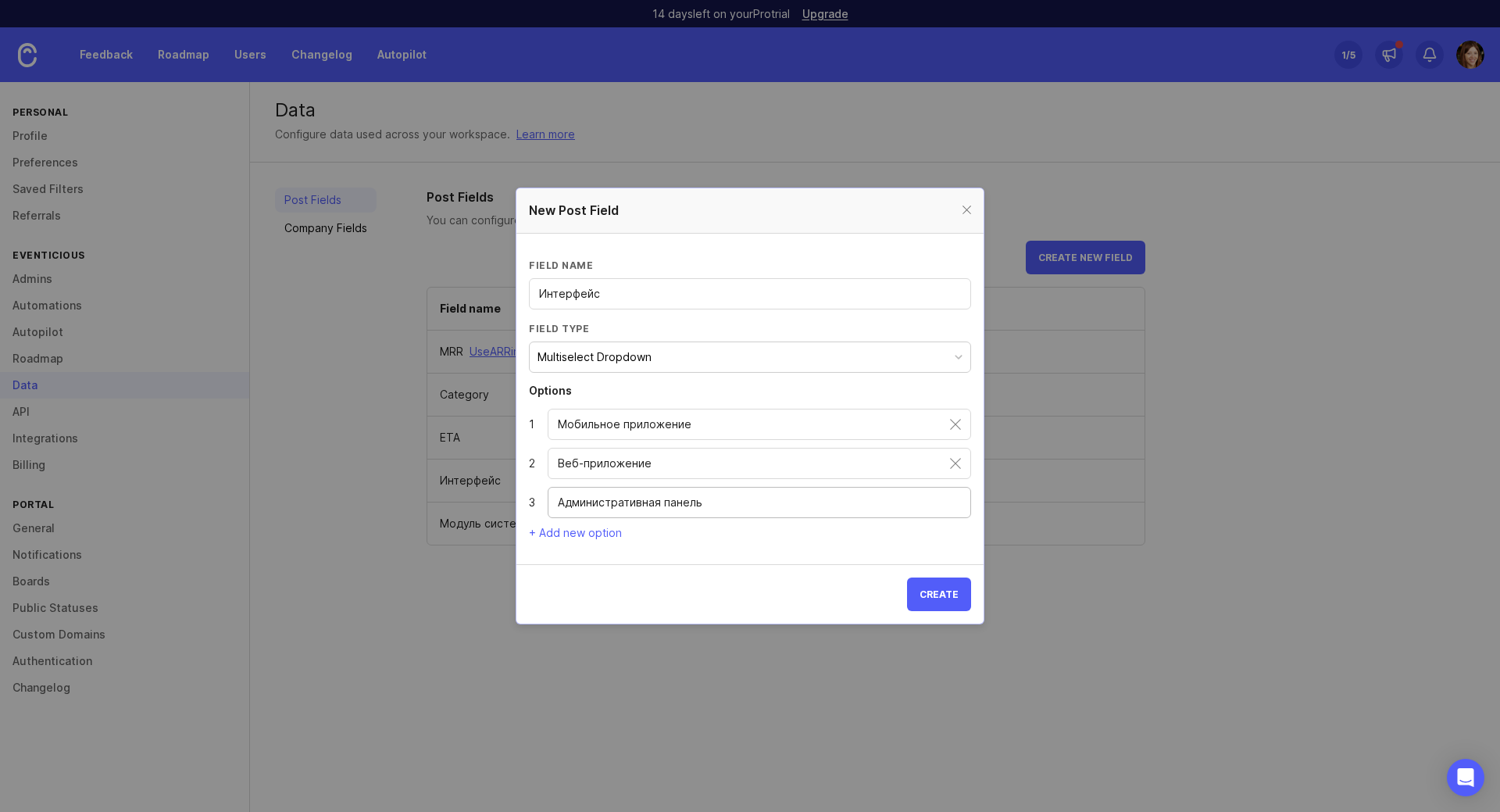
type input "Административная панель"
click at [927, 590] on span "Create" at bounding box center [939, 594] width 39 height 12
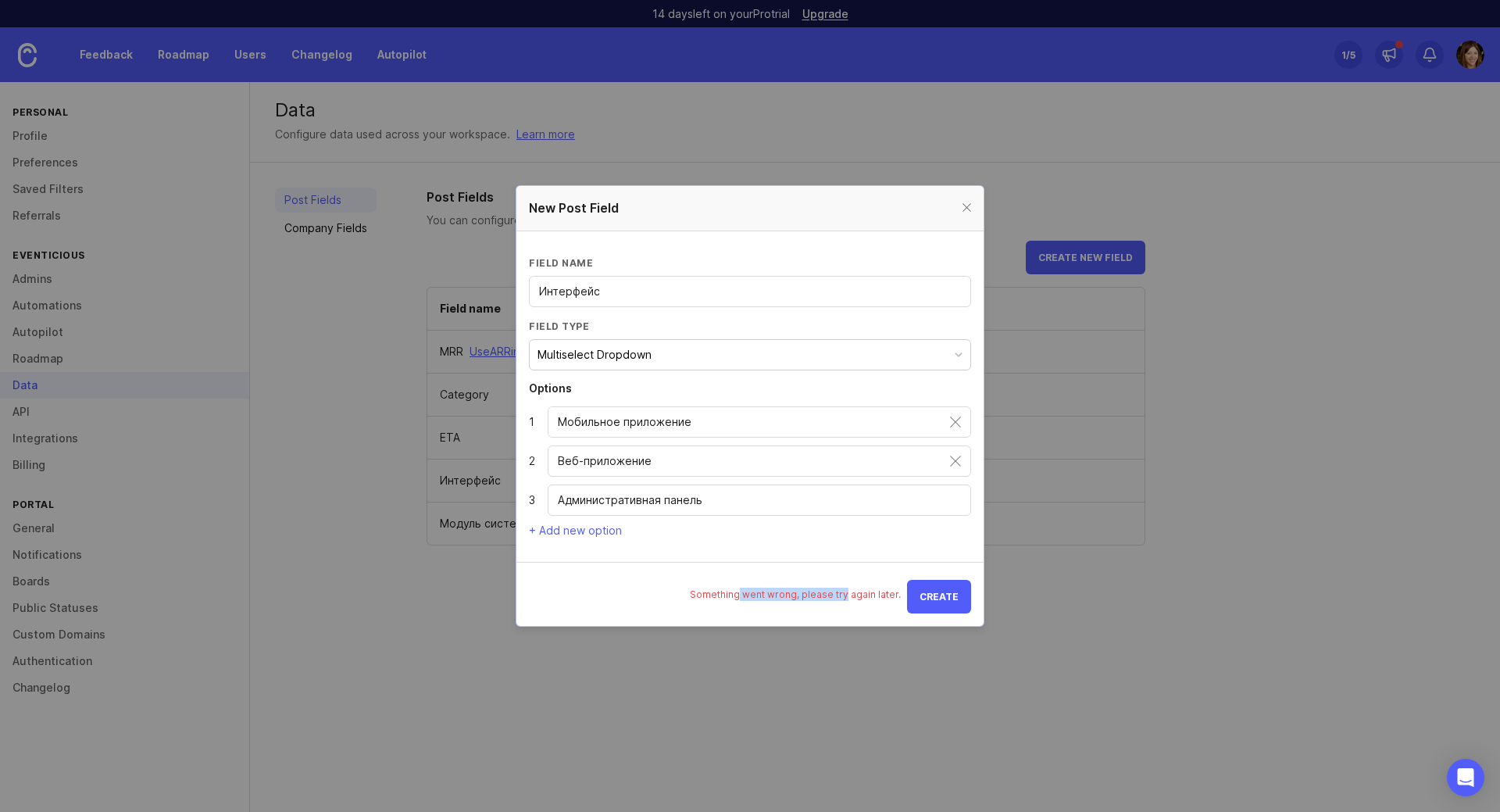
drag, startPoint x: 777, startPoint y: 595, endPoint x: 853, endPoint y: 600, distance: 76.2
click at [853, 600] on section "Something went wrong, please try again later. Create" at bounding box center [750, 593] width 467 height 64
click at [666, 300] on div "Интерфейс" at bounding box center [750, 291] width 442 height 32
drag, startPoint x: 675, startPoint y: 292, endPoint x: 330, endPoint y: 276, distance: 345.4
click at [330, 276] on div "New Post Field Field name Интерфейс Field type Multiselect Dropdown Options 1 М…" at bounding box center [750, 406] width 1500 height 812
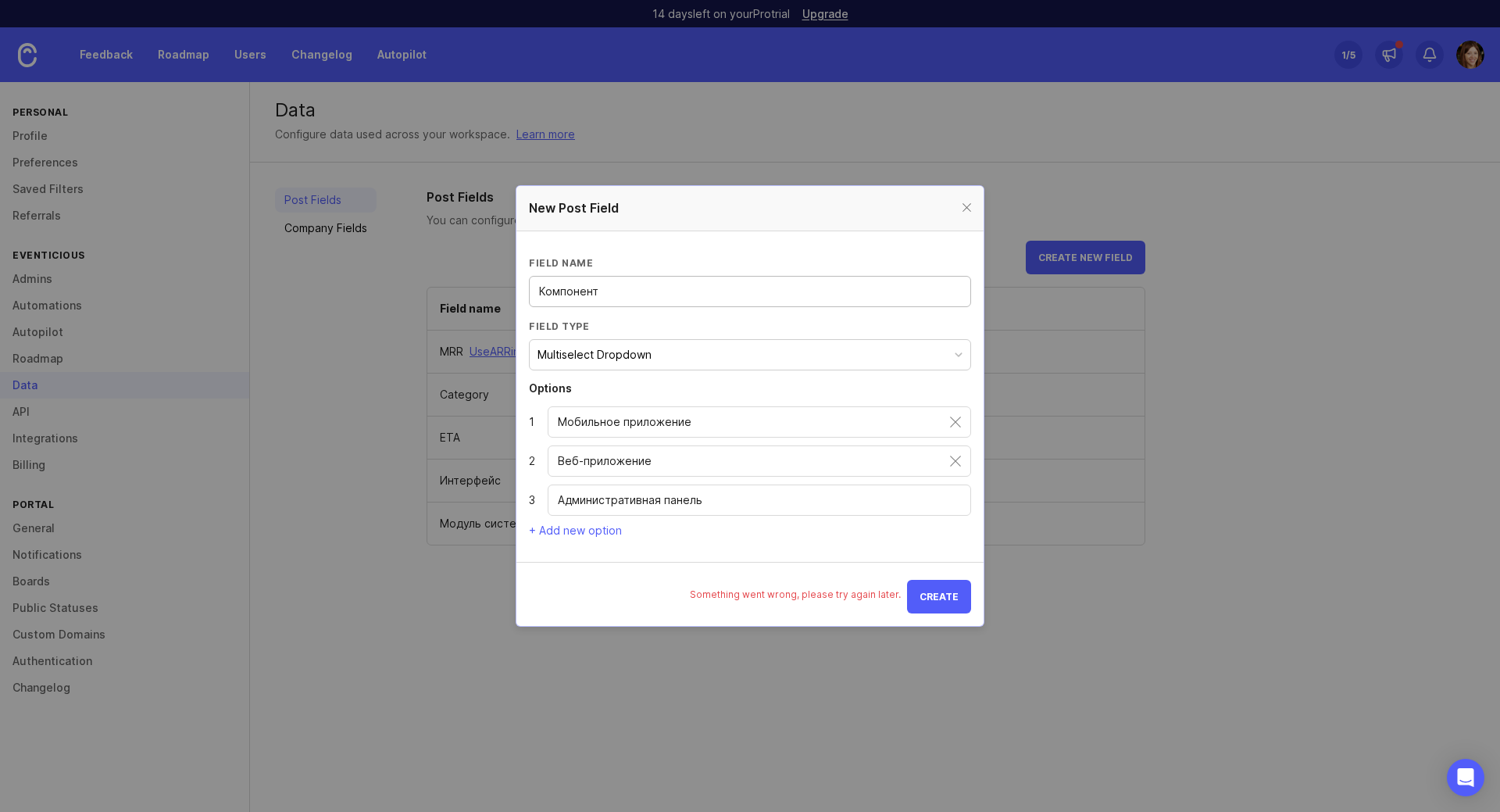
type input "Компонент"
click at [944, 588] on button "Create" at bounding box center [939, 596] width 64 height 33
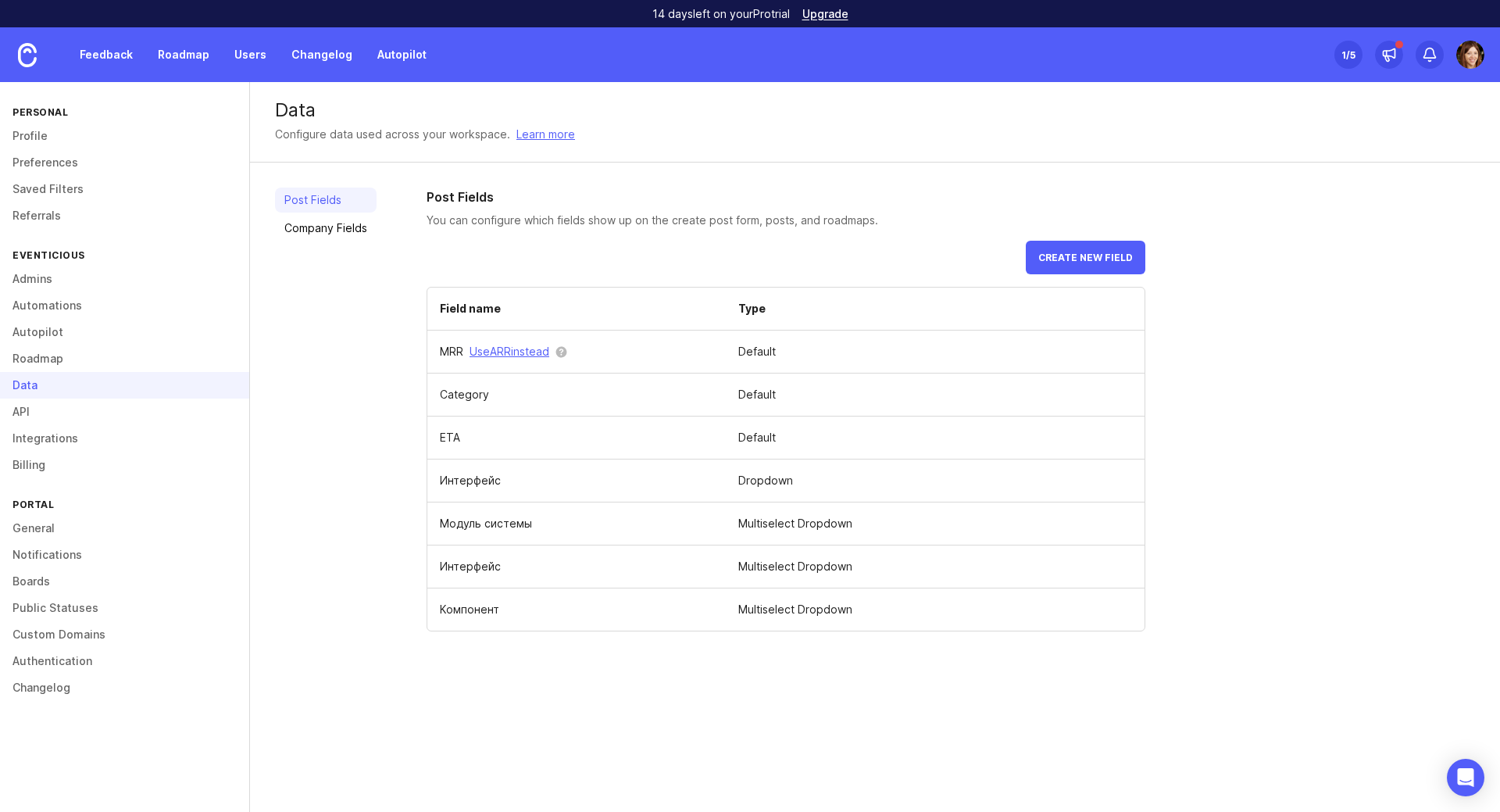
click at [0, 0] on span at bounding box center [0, 0] width 0 height 0
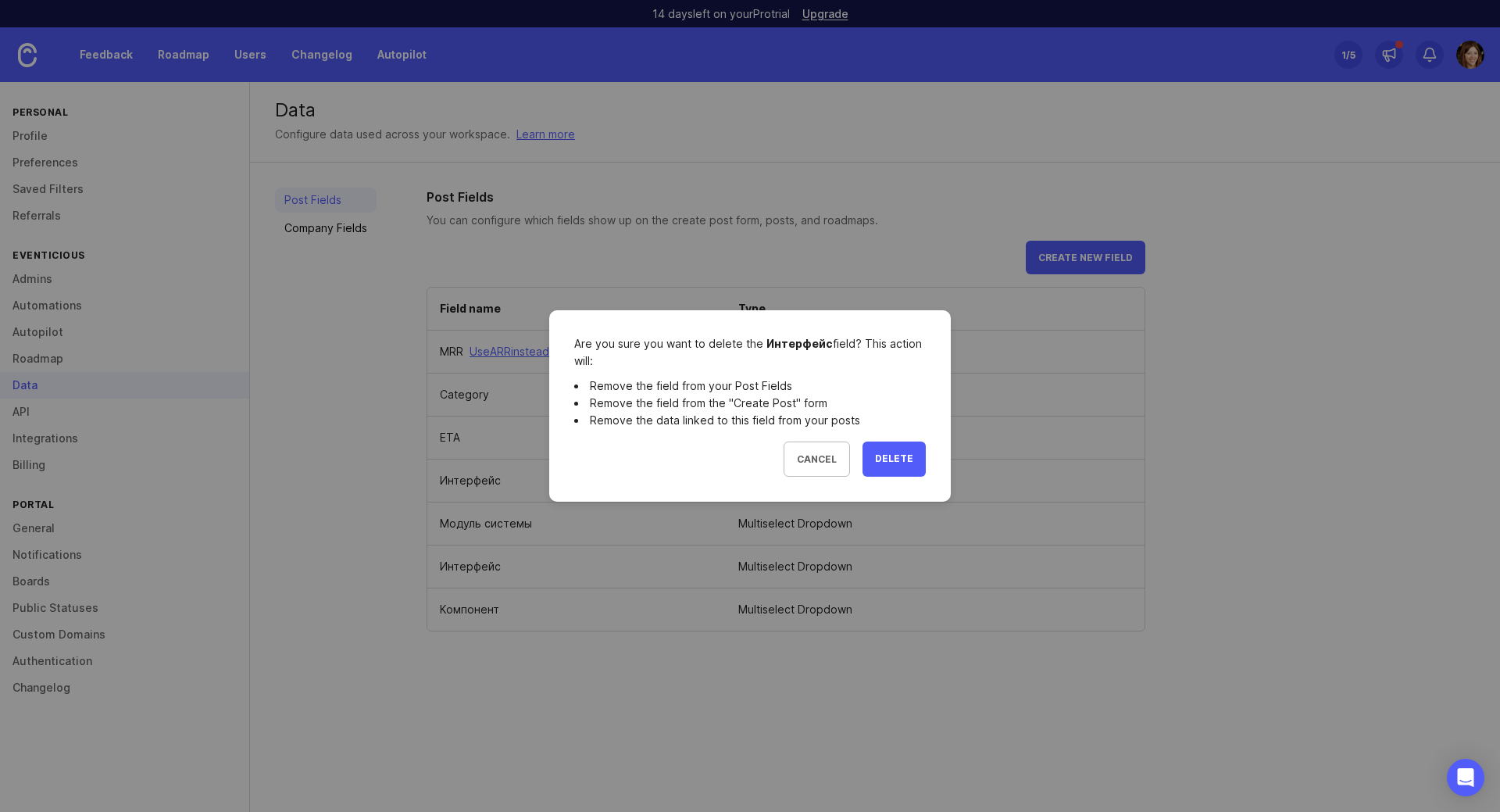
click at [904, 454] on span "Delete" at bounding box center [895, 459] width 38 height 13
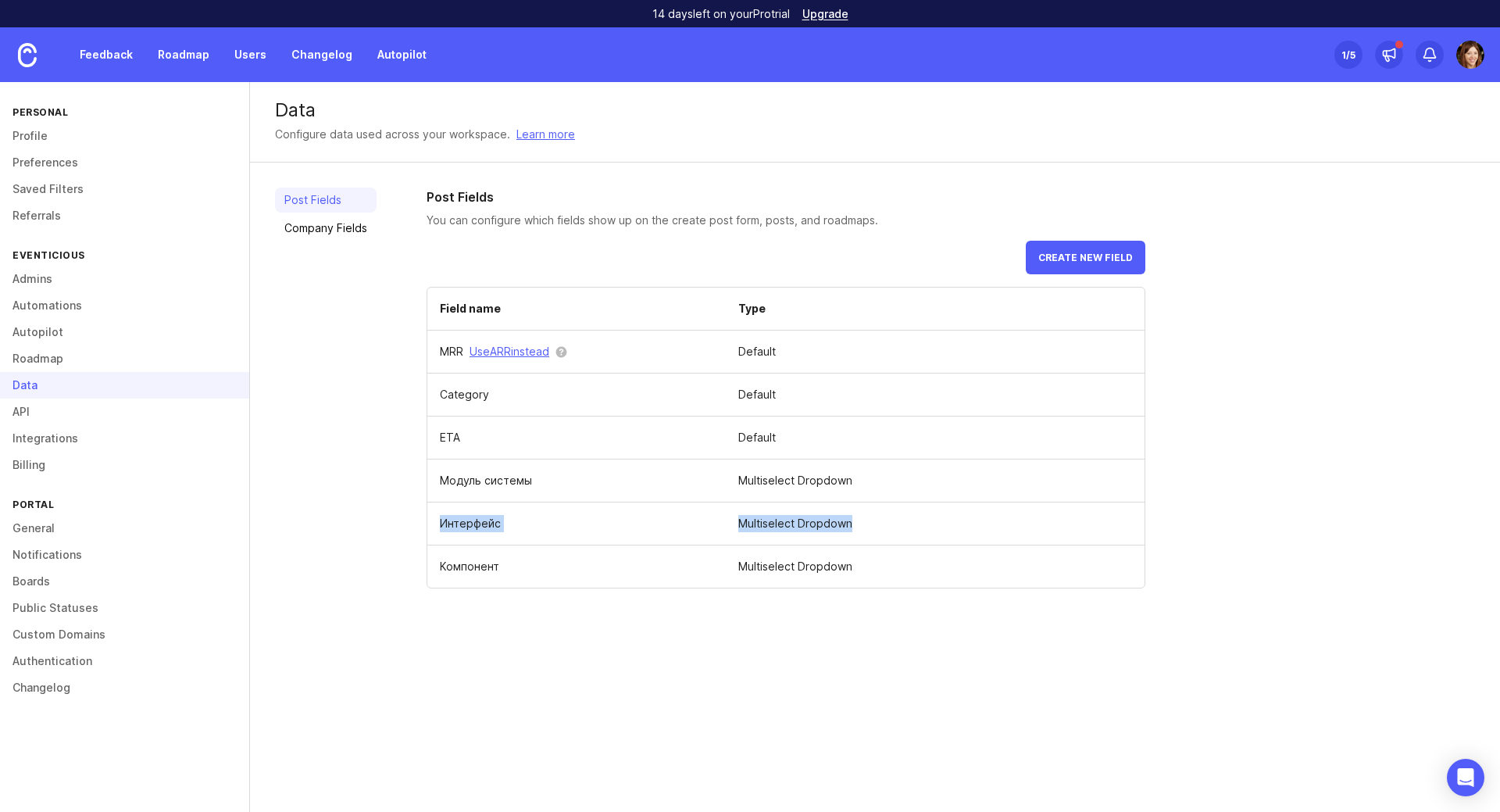
drag, startPoint x: 1014, startPoint y: 527, endPoint x: 1027, endPoint y: 466, distance: 62.4
click at [1027, 466] on tbody "MRR Use ARR instead Default Category Default ETA Default Модуль системы Multise…" at bounding box center [785, 460] width 717 height 258
click at [959, 536] on td "Multiselect Dropdown" at bounding box center [934, 524] width 419 height 43
click at [0, 0] on span at bounding box center [0, 0] width 0 height 0
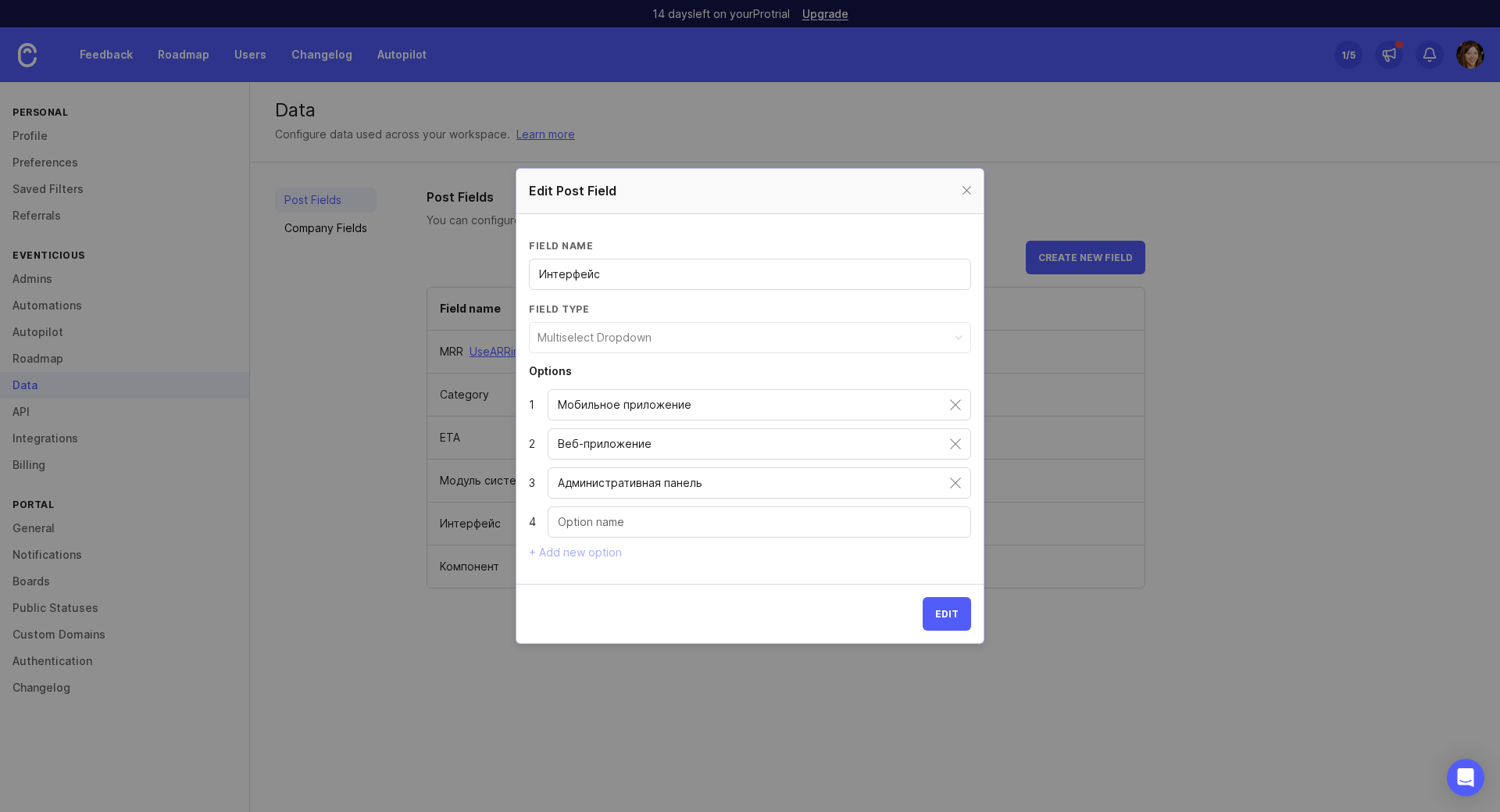
click at [637, 332] on div "Multiselect Dropdown" at bounding box center [594, 337] width 114 height 17
drag, startPoint x: 637, startPoint y: 335, endPoint x: 638, endPoint y: 349, distance: 14.0
click at [638, 349] on button "Multiselect Dropdown" at bounding box center [750, 337] width 442 height 32
click at [967, 189] on div at bounding box center [967, 191] width 18 height 19
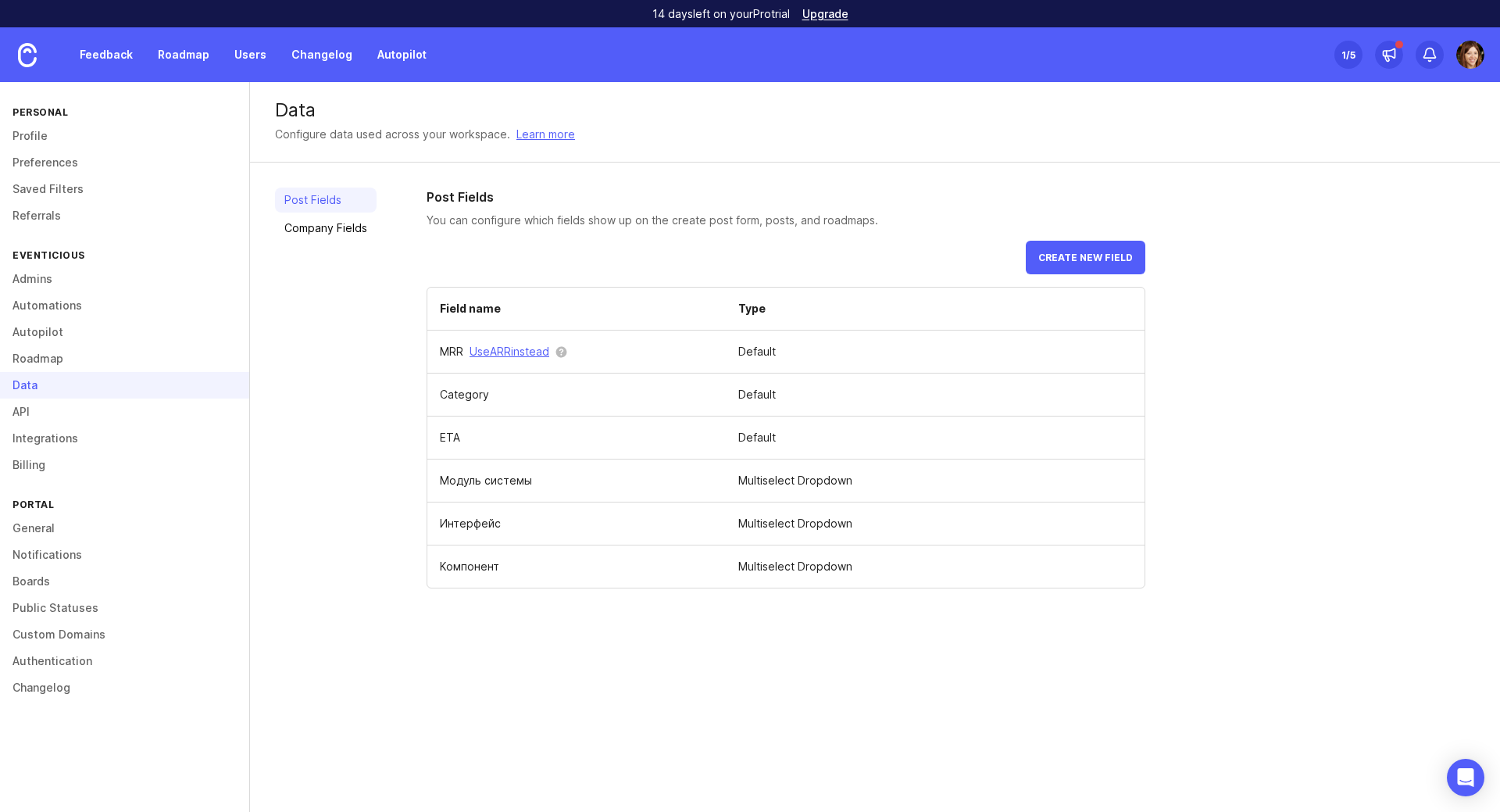
click at [0, 0] on td at bounding box center [0, 0] width 0 height 0
click at [0, 0] on span at bounding box center [0, 0] width 0 height 0
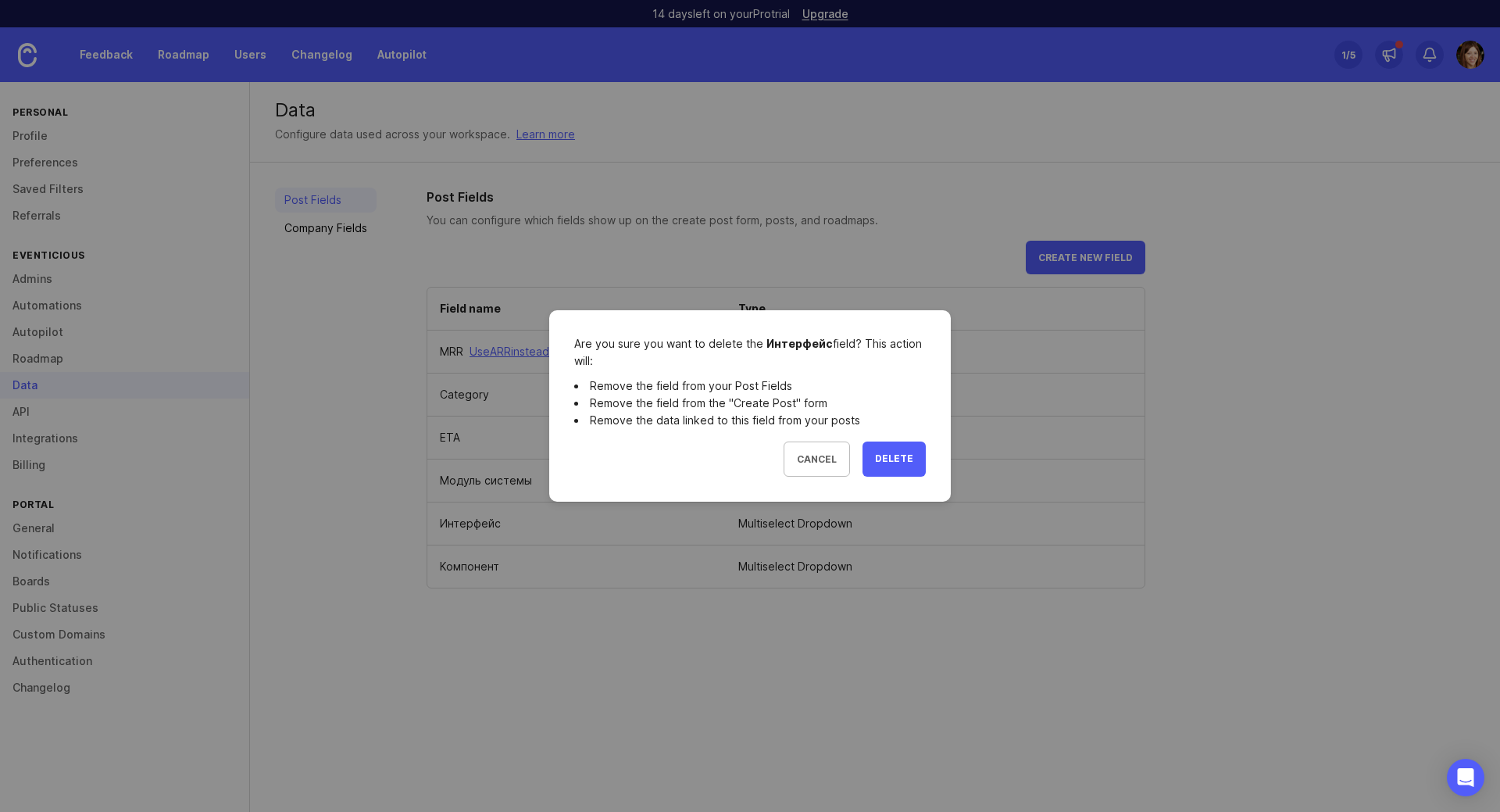
click at [914, 459] on button "Delete" at bounding box center [895, 459] width 63 height 35
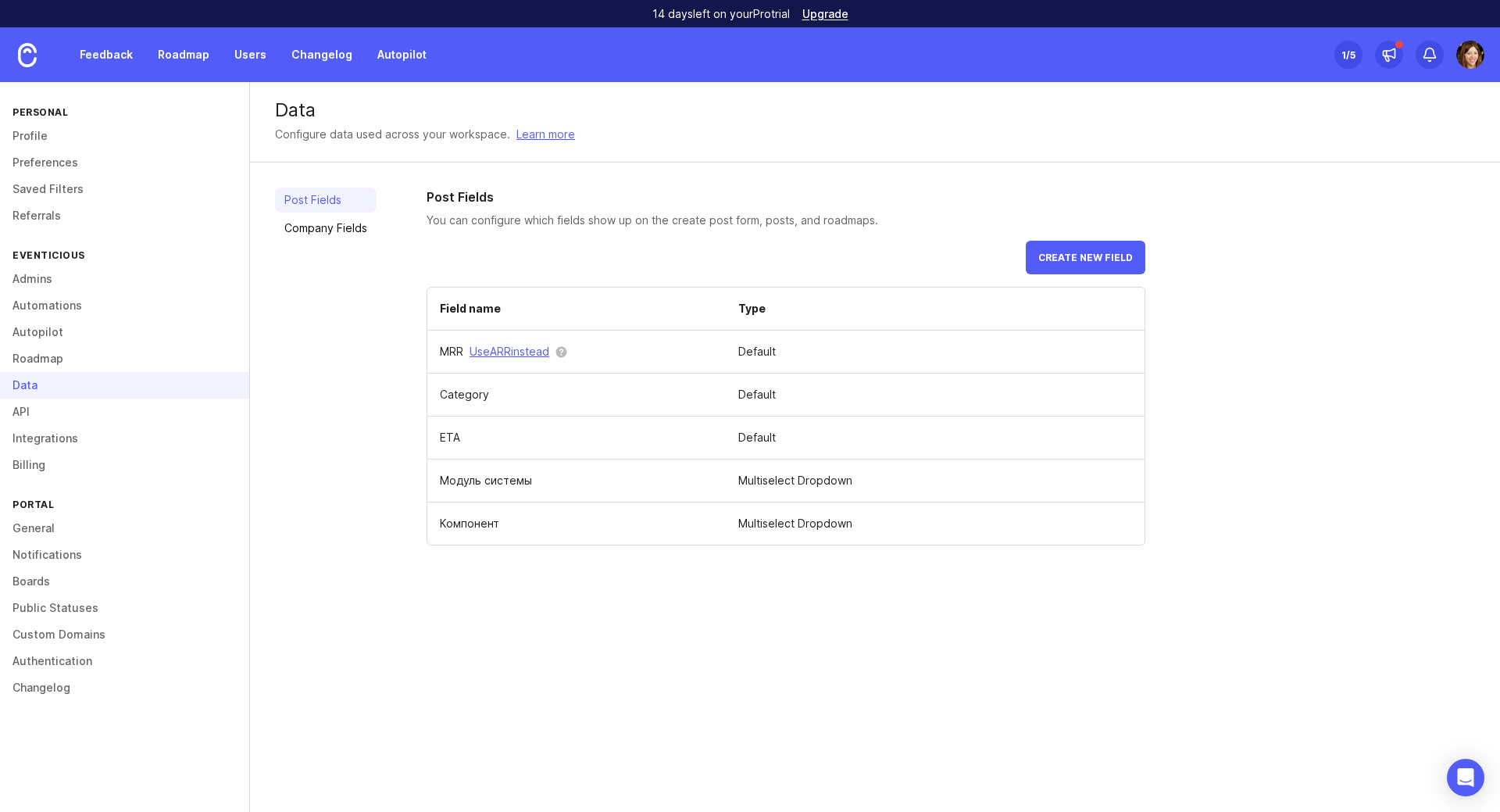
click at [1083, 272] on button "Create new field" at bounding box center [1086, 257] width 120 height 33
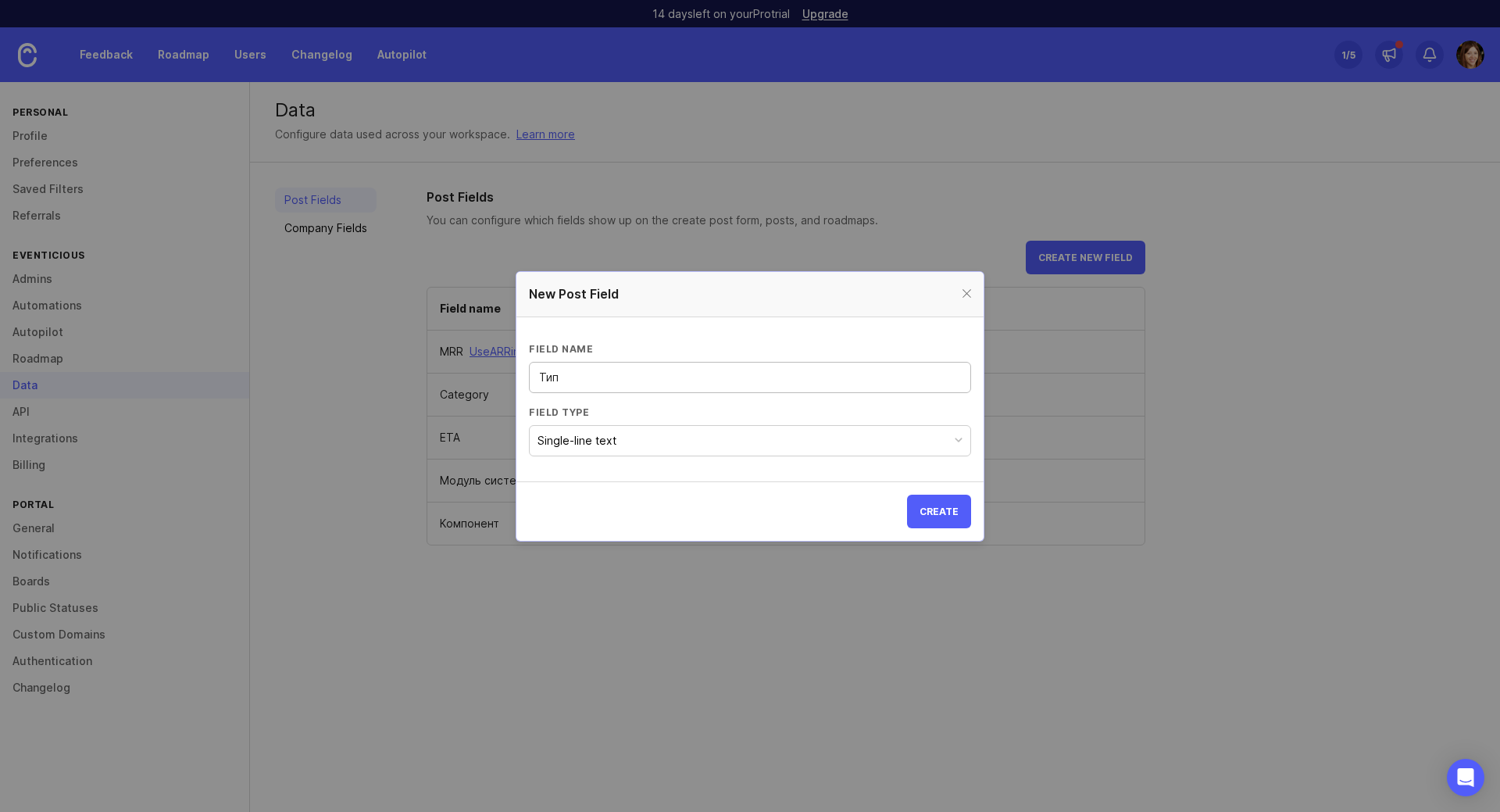
click at [743, 450] on button "Single-line text" at bounding box center [750, 441] width 442 height 32
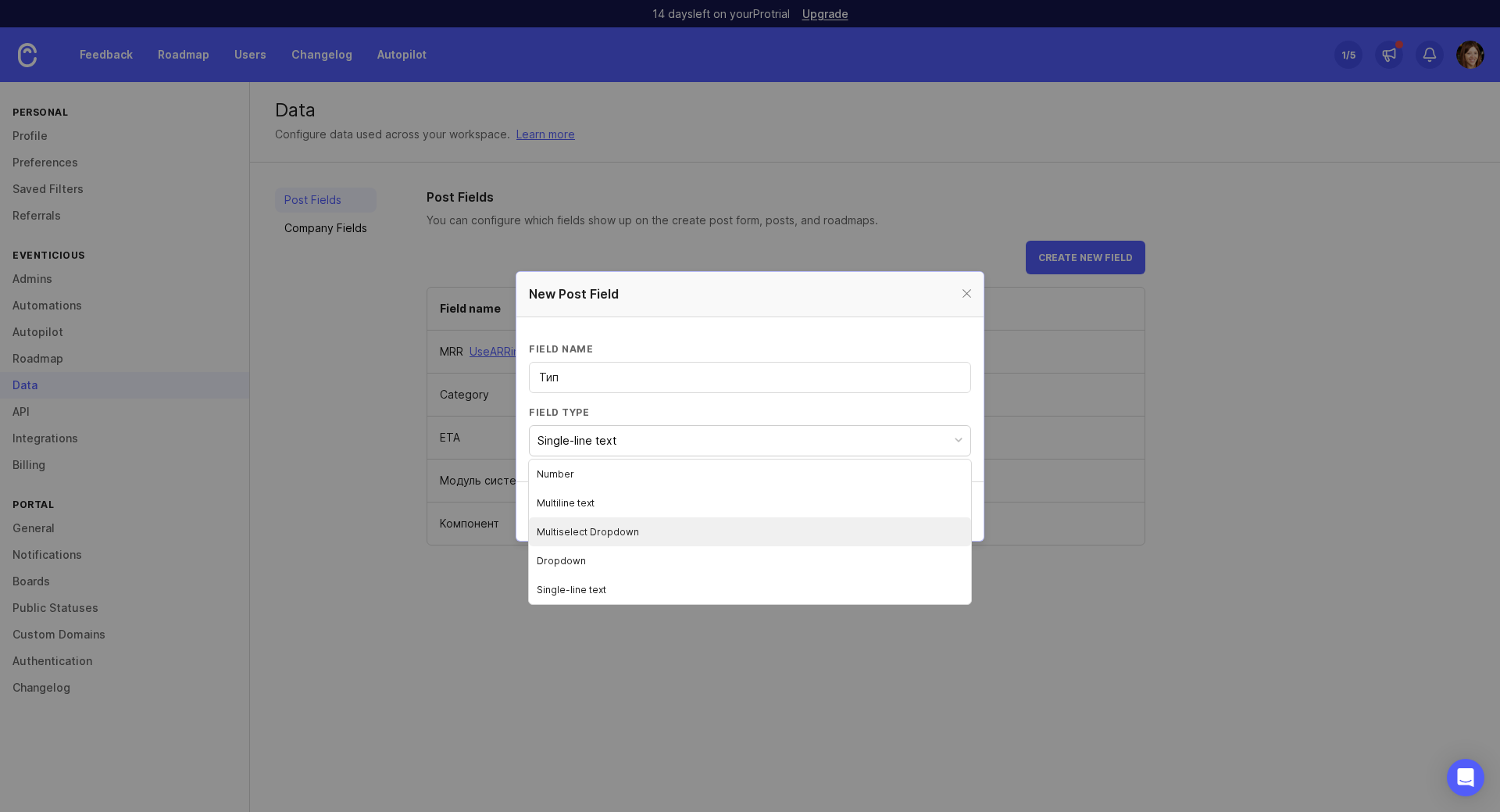
click at [711, 526] on li "Multiselect Dropdown" at bounding box center [750, 531] width 442 height 29
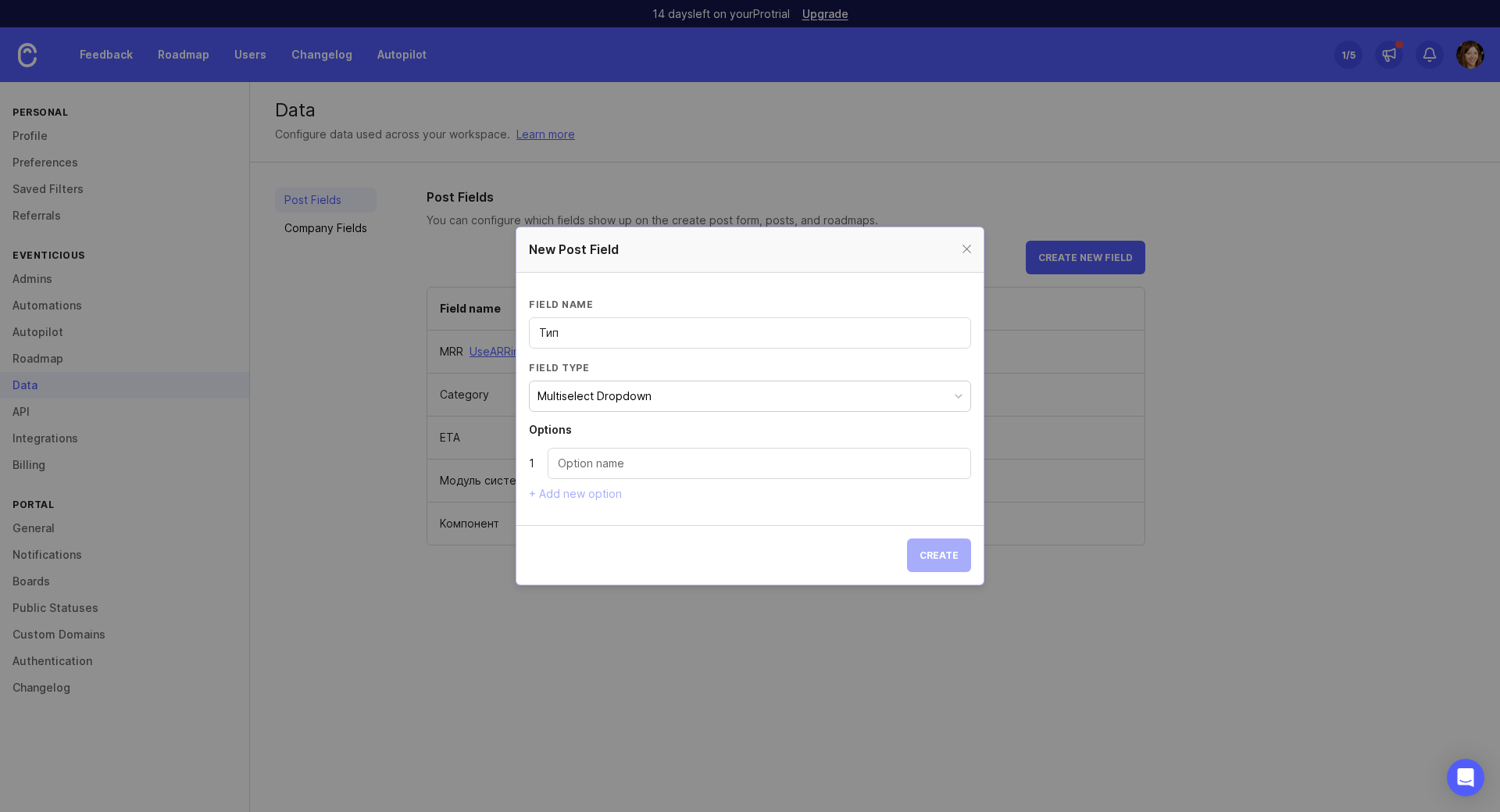
click at [738, 466] on input "Dropdown option" at bounding box center [760, 463] width 403 height 17
click at [625, 325] on input "Тип" at bounding box center [750, 332] width 422 height 17
type input "Тип"
click at [638, 476] on div at bounding box center [760, 464] width 423 height 32
type input "Модульная программа"
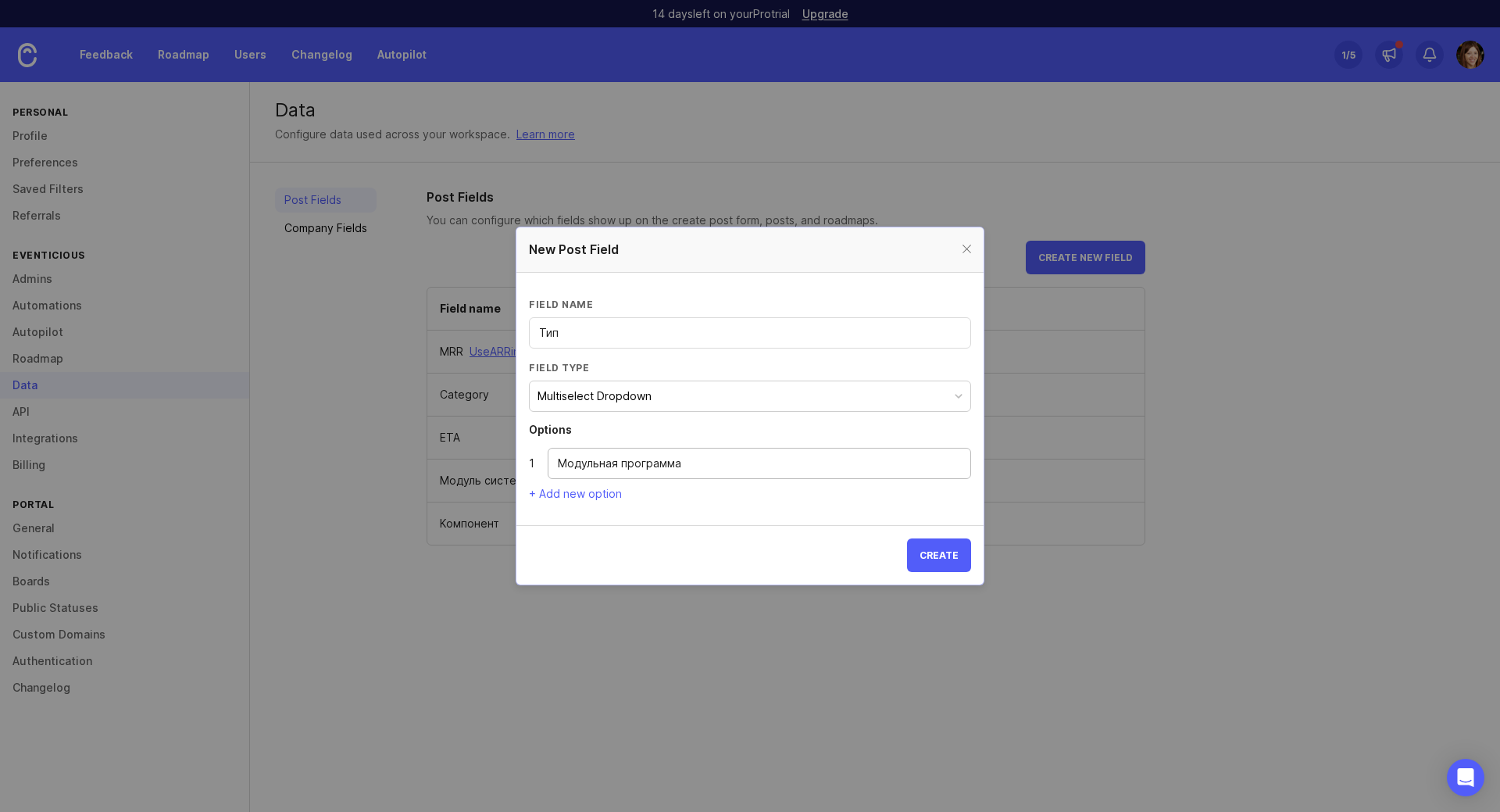
drag, startPoint x: 598, startPoint y: 488, endPoint x: 610, endPoint y: 497, distance: 15.0
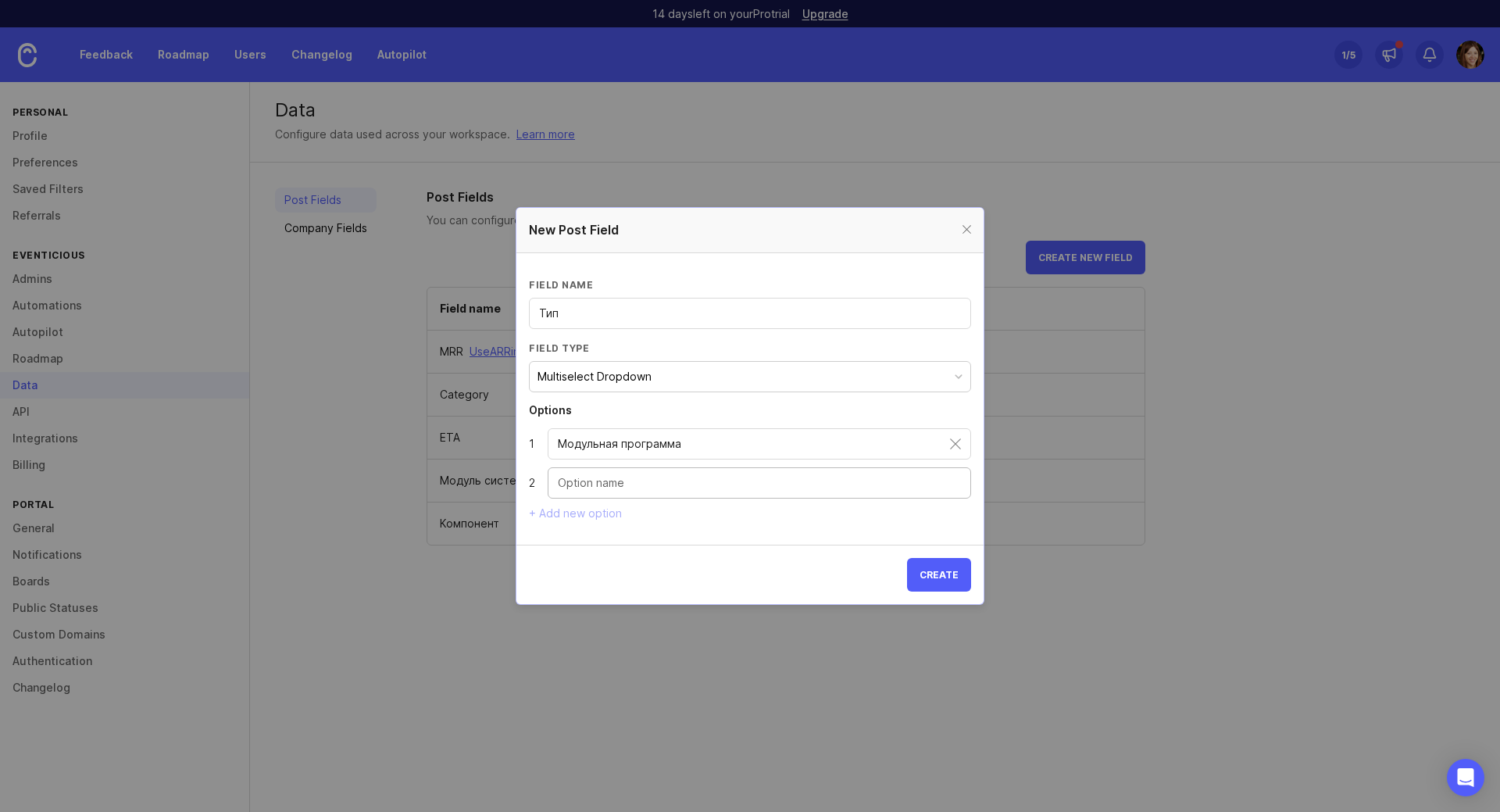
click at [655, 488] on input "Dropdown option" at bounding box center [760, 482] width 403 height 17
type input "Обучение"
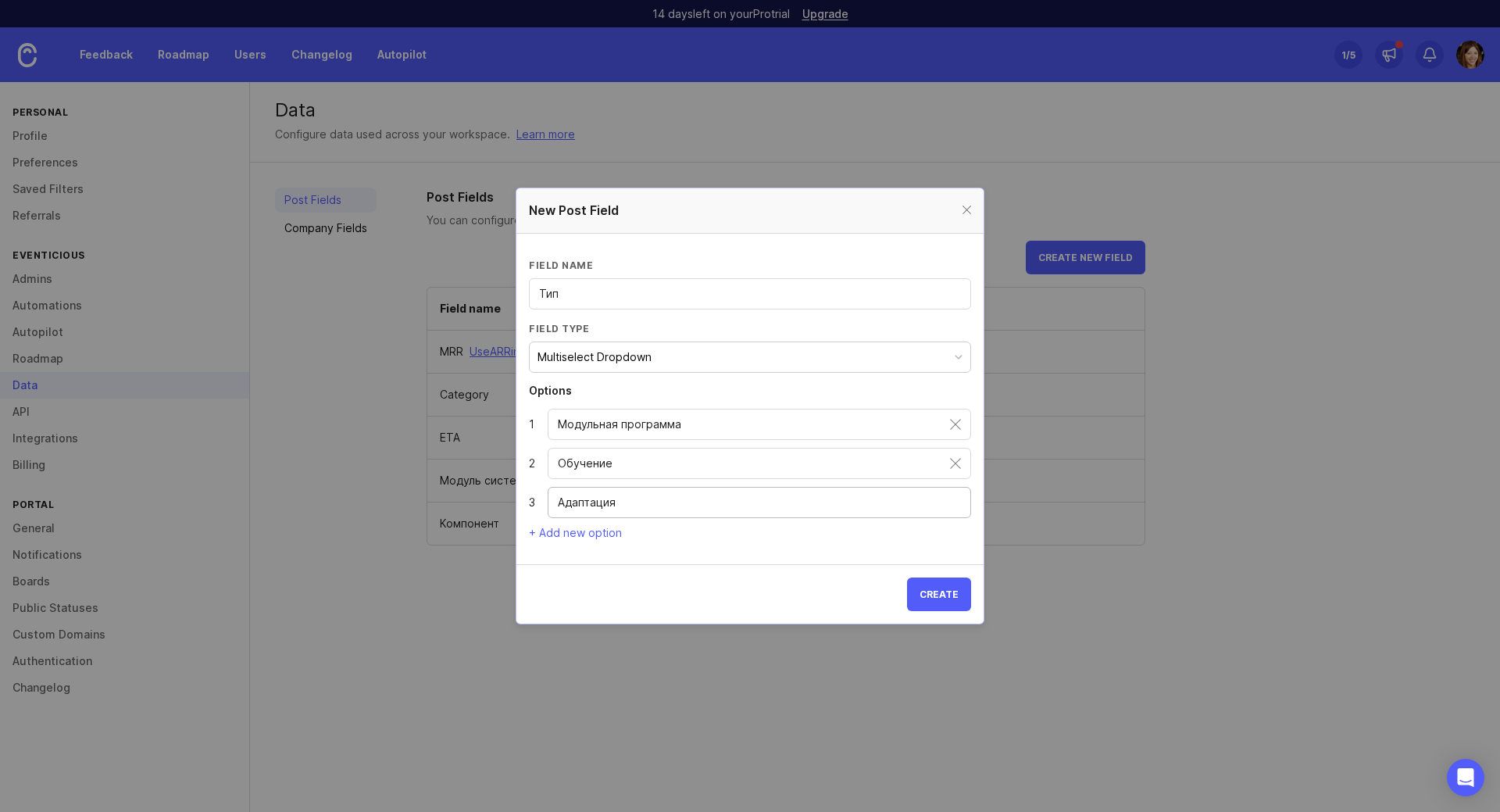
type input "Адаптация"
drag, startPoint x: 932, startPoint y: 591, endPoint x: 953, endPoint y: 599, distance: 22.5
click at [933, 592] on span "Create" at bounding box center [939, 594] width 39 height 12
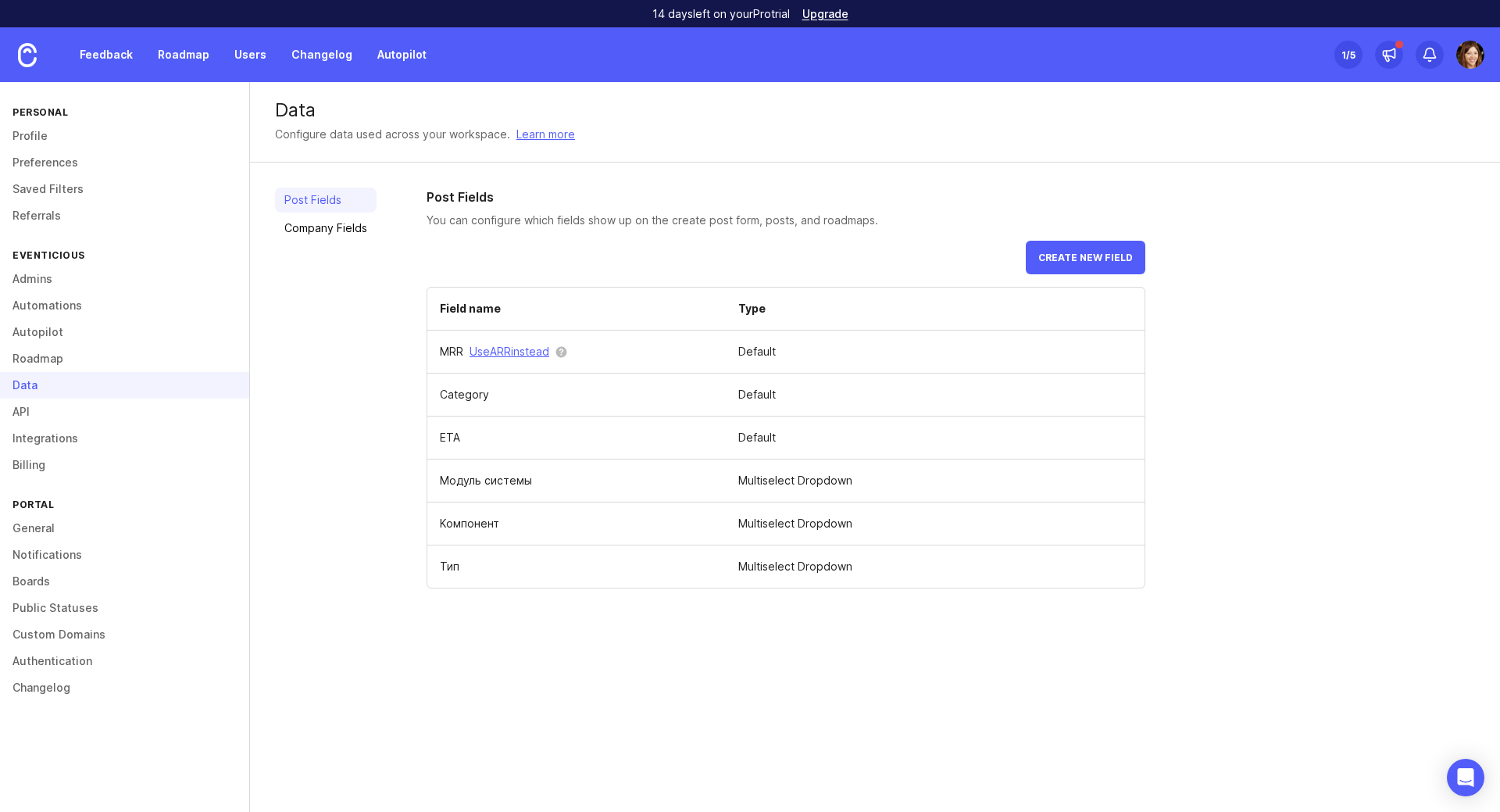
click at [96, 57] on link "Feedback" at bounding box center [106, 55] width 72 height 28
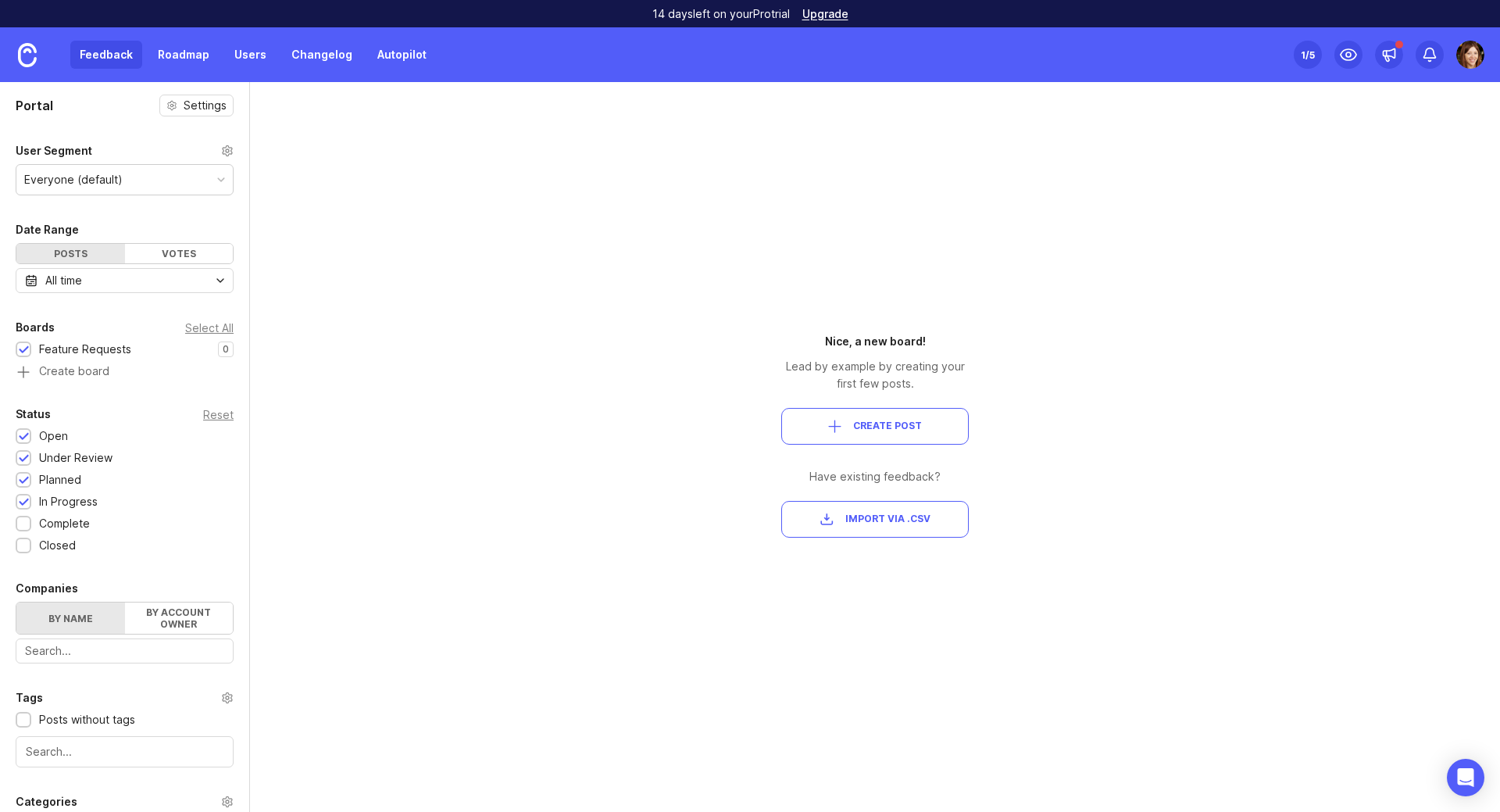
click at [838, 436] on button "Create Post" at bounding box center [875, 426] width 187 height 37
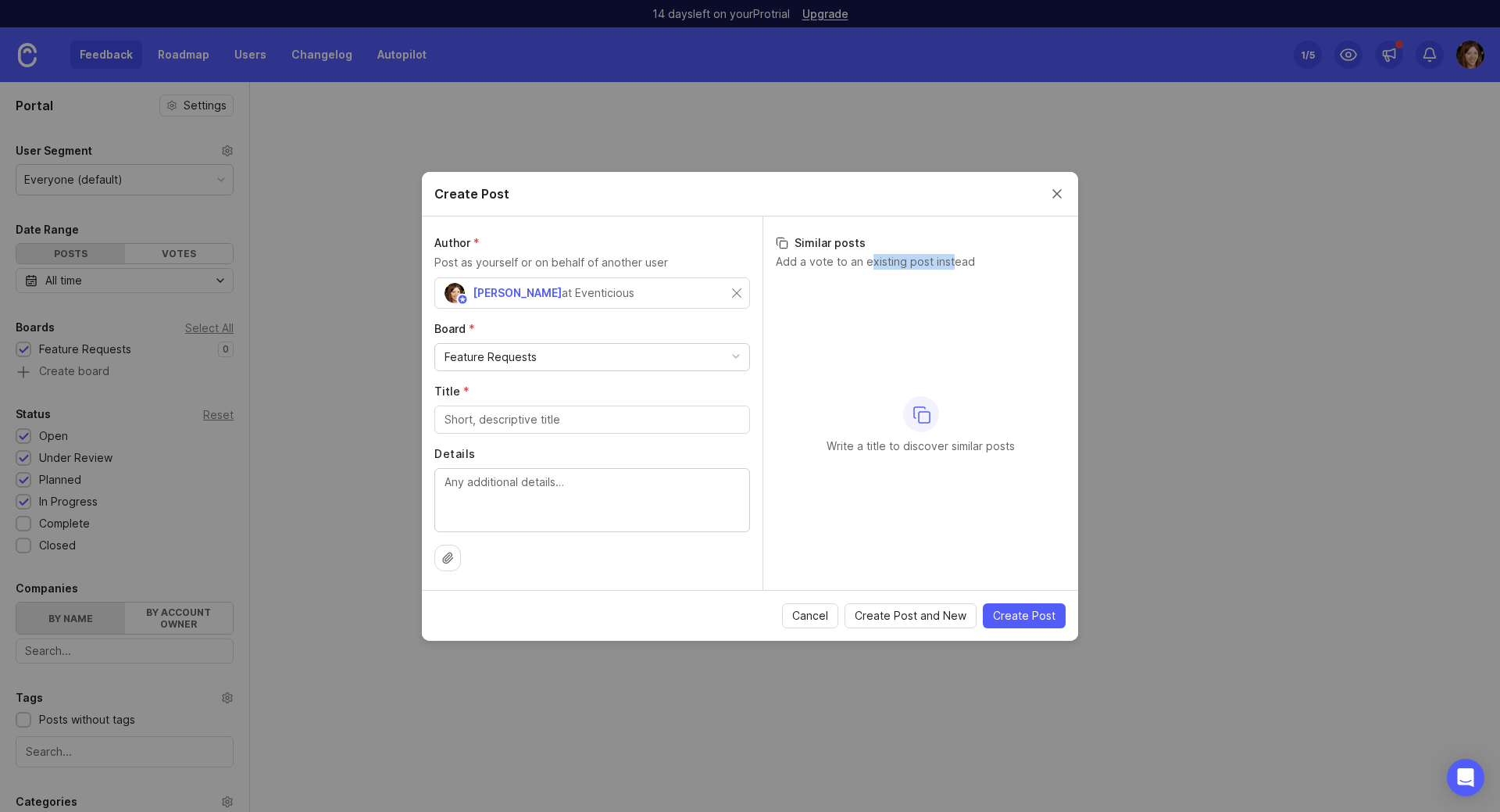
drag, startPoint x: 867, startPoint y: 259, endPoint x: 954, endPoint y: 260, distance: 87.0
click at [954, 260] on p "Add a vote to an existing post instead" at bounding box center [921, 262] width 290 height 16
drag, startPoint x: 885, startPoint y: 447, endPoint x: 1024, endPoint y: 454, distance: 139.2
click at [1024, 454] on div "Write a title to discover similar posts" at bounding box center [921, 425] width 290 height 292
click at [1024, 504] on div "Write a title to discover similar posts" at bounding box center [921, 425] width 290 height 292
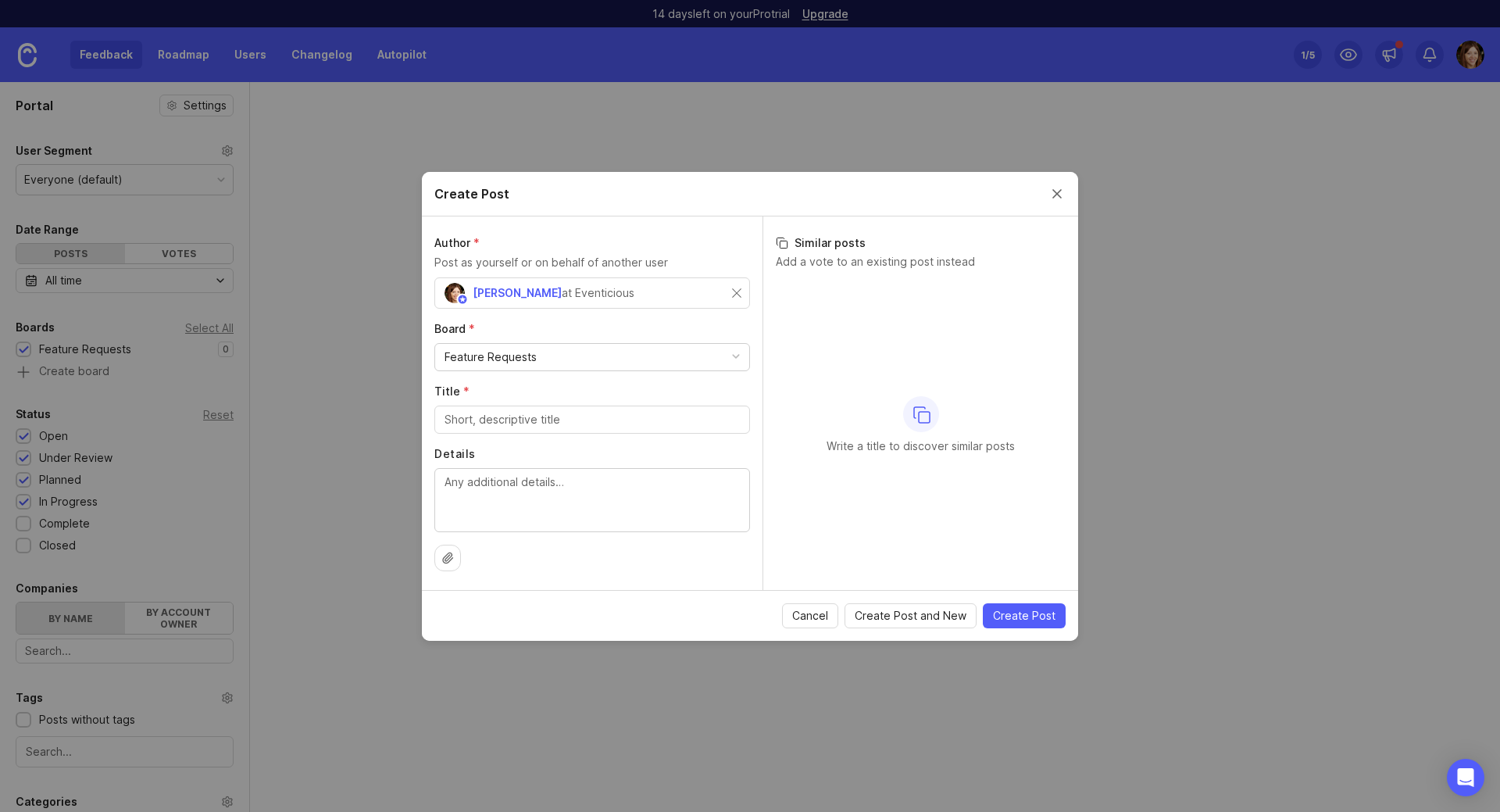
click at [568, 364] on div "Feature Requests" at bounding box center [592, 357] width 314 height 27
click at [570, 360] on div "Feature Requests" at bounding box center [592, 357] width 314 height 27
click at [574, 355] on div "Feature Requests" at bounding box center [592, 357] width 314 height 27
click at [571, 412] on input "Title *" at bounding box center [592, 419] width 296 height 17
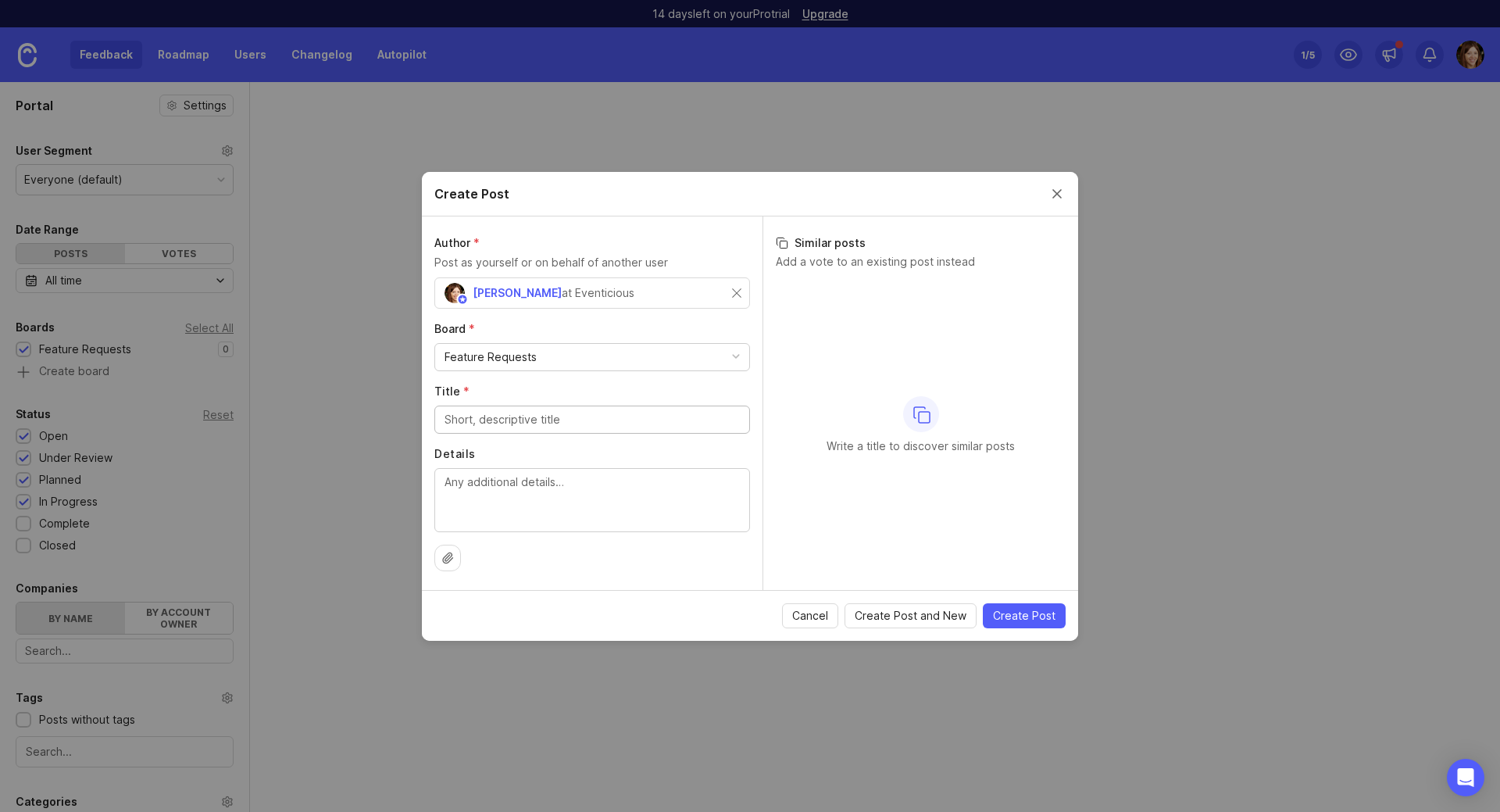
click at [571, 421] on input "Title *" at bounding box center [592, 419] width 296 height 17
click at [571, 428] on div at bounding box center [592, 420] width 316 height 28
click at [533, 513] on textarea "Details" at bounding box center [592, 499] width 296 height 52
click at [443, 565] on div at bounding box center [448, 558] width 27 height 27
drag, startPoint x: 954, startPoint y: 448, endPoint x: 1007, endPoint y: 456, distance: 53.6
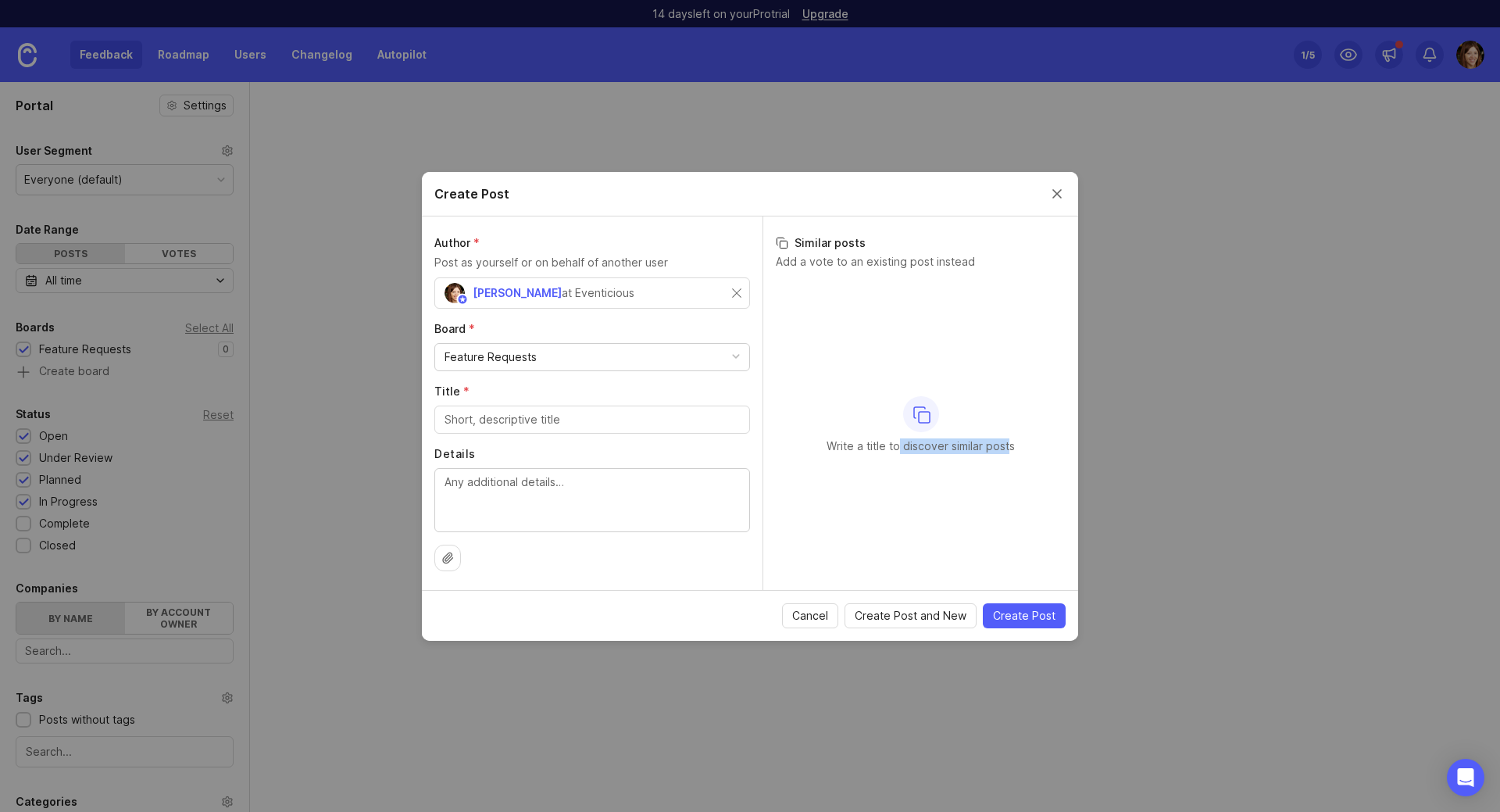
click at [1007, 456] on div "Write a title to discover similar posts" at bounding box center [921, 425] width 290 height 292
click at [935, 484] on div "Write a title to discover similar posts" at bounding box center [921, 425] width 290 height 292
click at [599, 361] on div "Feature Requests" at bounding box center [592, 357] width 314 height 27
click at [619, 331] on label "Board *" at bounding box center [592, 329] width 316 height 16
click at [592, 421] on input "Title *" at bounding box center [592, 419] width 296 height 17
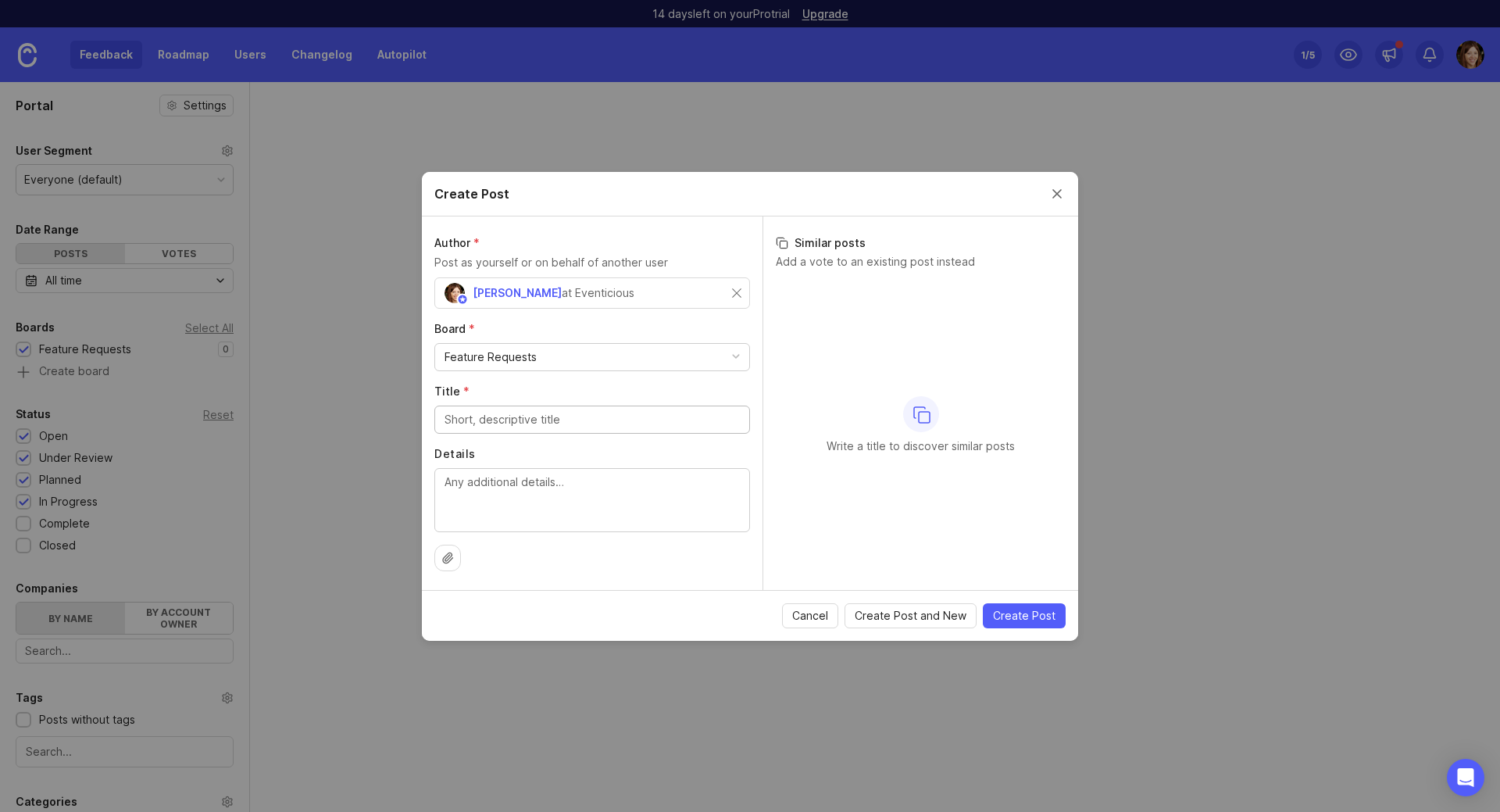
paste input "Возможность добавлять встречи 1 на 1 в трек адаптации"
click at [650, 426] on input "Возможность добавлять встречи 1 на 1 в трек адаптации" at bounding box center [592, 419] width 296 height 17
type input "Возможность добавлять встречи 1 на 1 в трек адаптации"
click at [592, 485] on textarea "Details" at bounding box center [592, 499] width 296 height 52
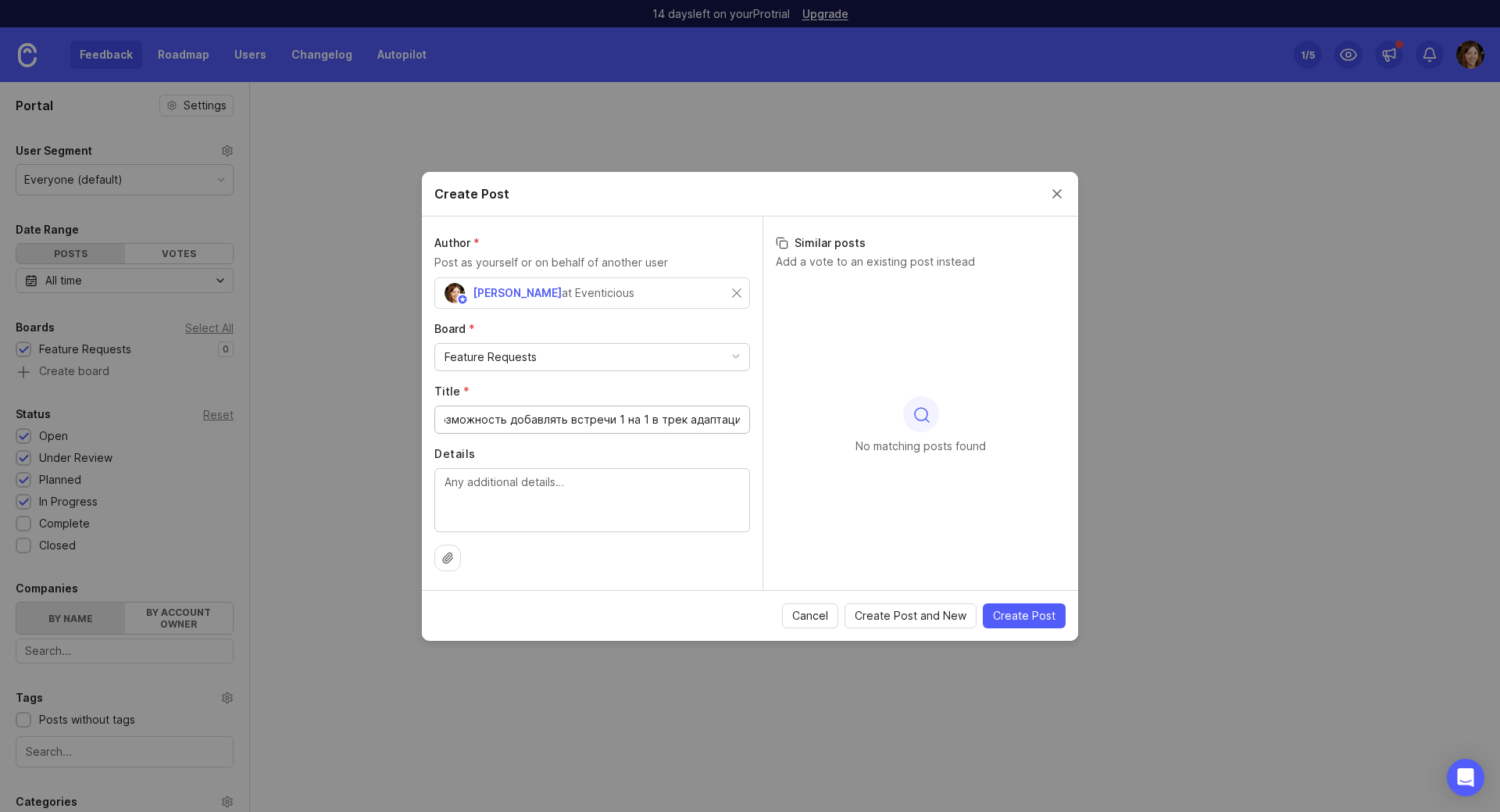
scroll to position [0, 0]
click at [563, 501] on textarea "Details" at bounding box center [592, 499] width 296 height 52
drag, startPoint x: 406, startPoint y: 479, endPoint x: 343, endPoint y: 474, distance: 63.2
click at [343, 474] on div "Create Post Author * Post as yourself or on behalf of another user [PERSON_NAME…" at bounding box center [750, 406] width 1500 height 812
paste textarea "озможность добавлять встречи 1 на 1 в трек адаптации, которые будут появляться …"
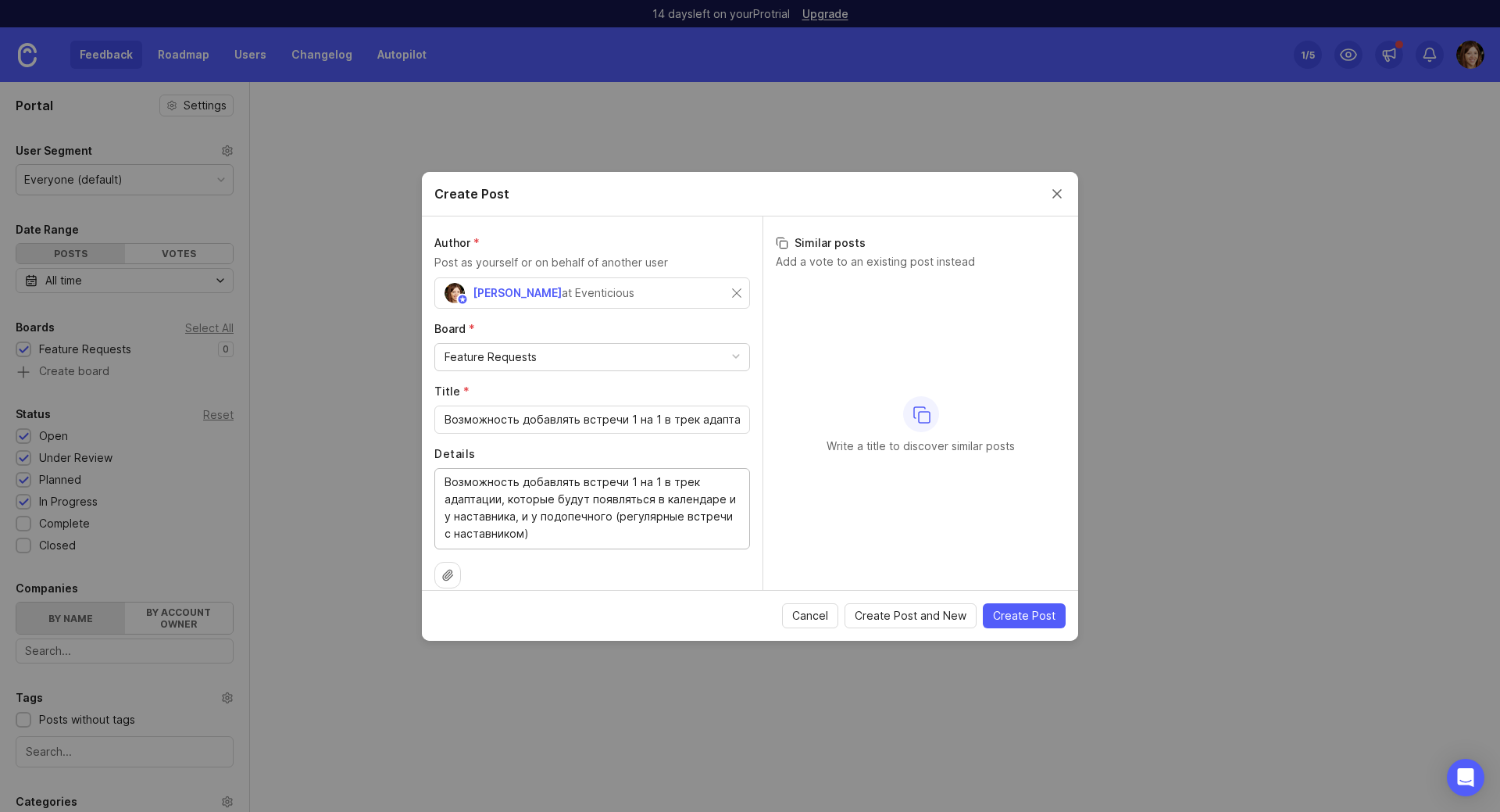
type textarea "Возможность добавлять встречи 1 на 1 в трек адаптации, которые будут появляться…"
click at [541, 414] on input "Возможность добавлять встречи 1 на 1 в трек адаптации" at bounding box center [592, 419] width 296 height 17
type input "Встречи 1 на 1 в треке адаптации"
click at [1019, 619] on span "Create Post" at bounding box center [1024, 615] width 62 height 16
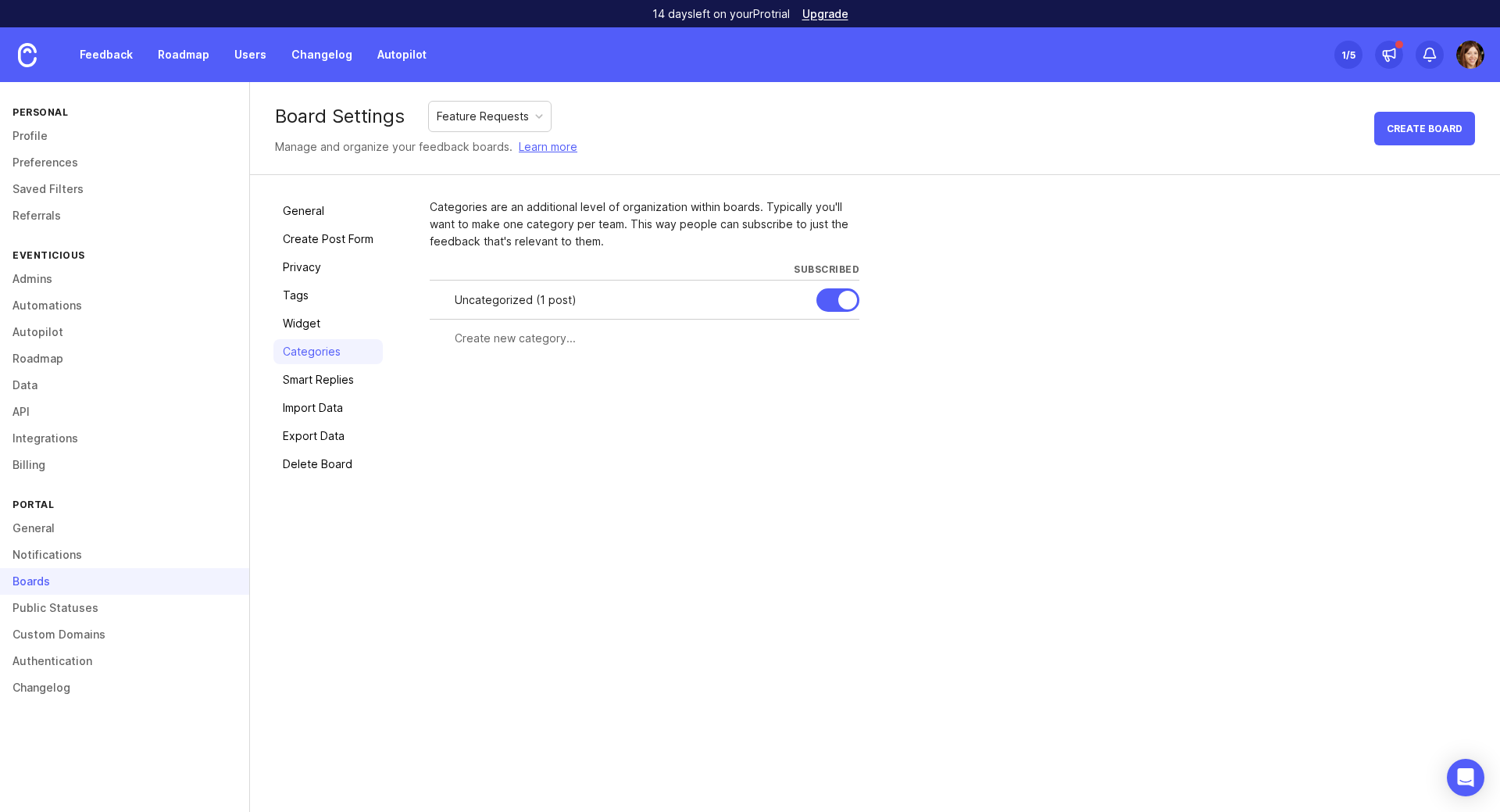
click at [44, 129] on link "Profile" at bounding box center [124, 136] width 249 height 27
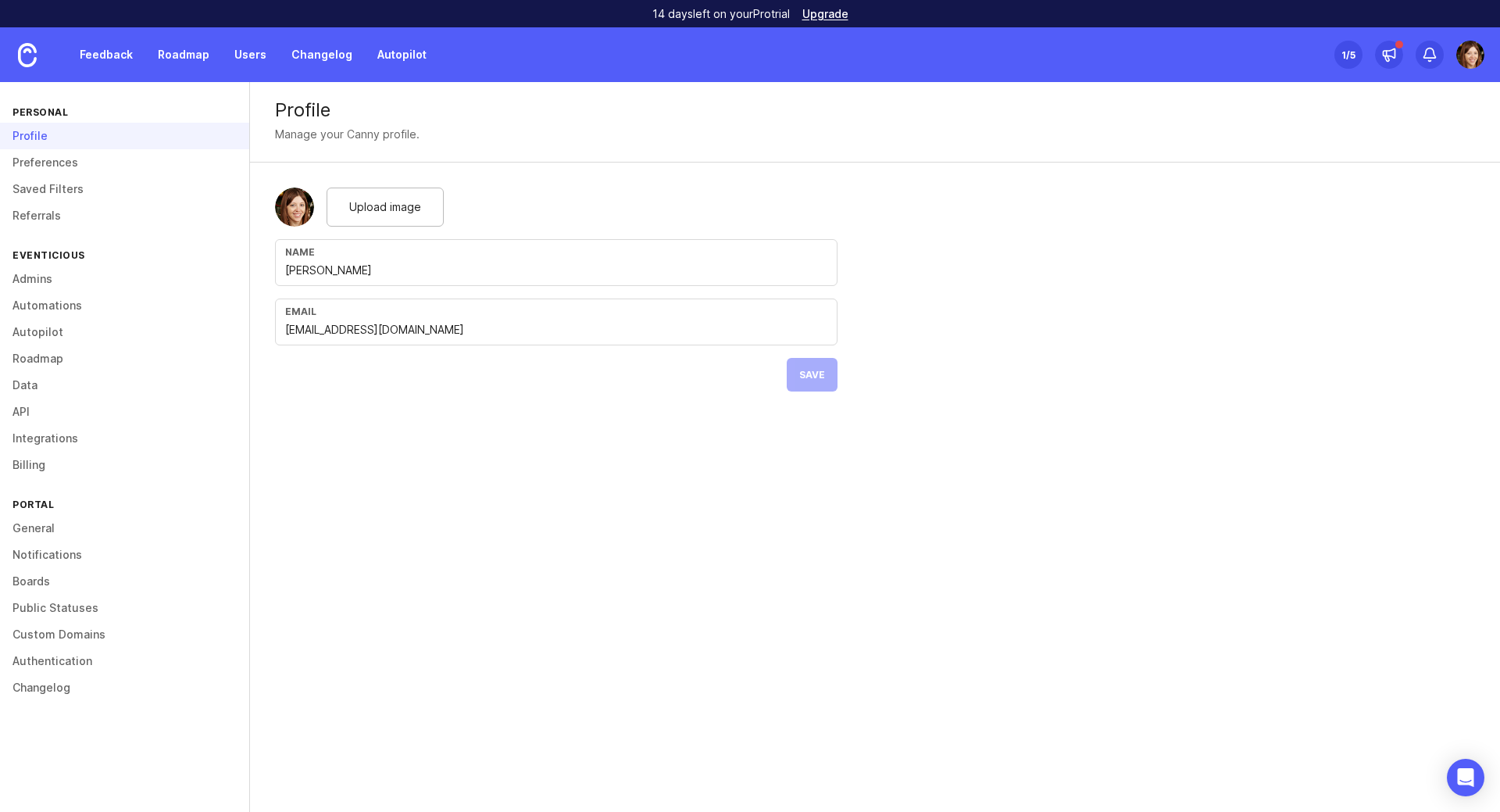
click at [101, 54] on link "Feedback" at bounding box center [106, 55] width 72 height 28
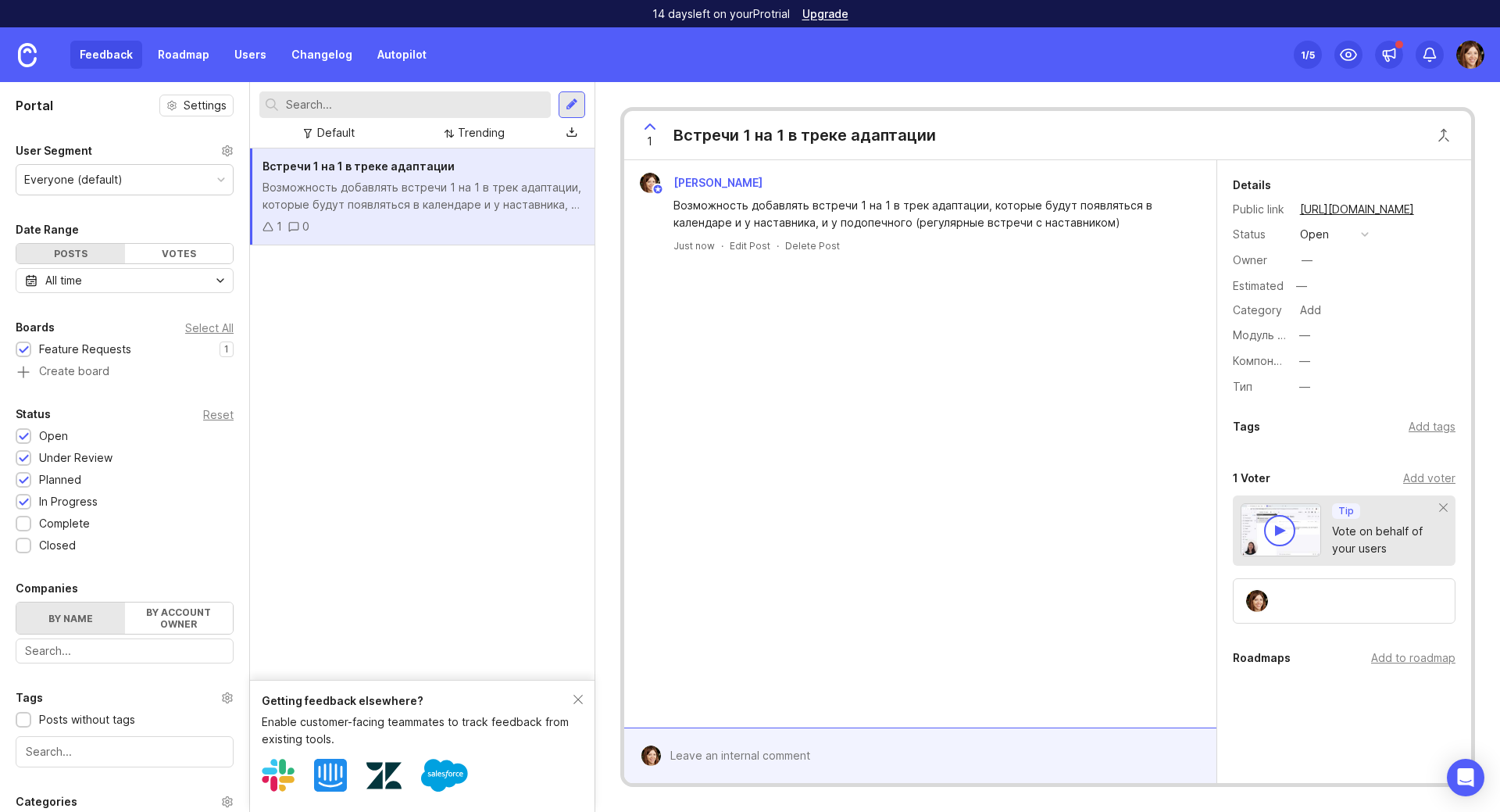
click at [1417, 475] on div "Add voter" at bounding box center [1429, 478] width 52 height 17
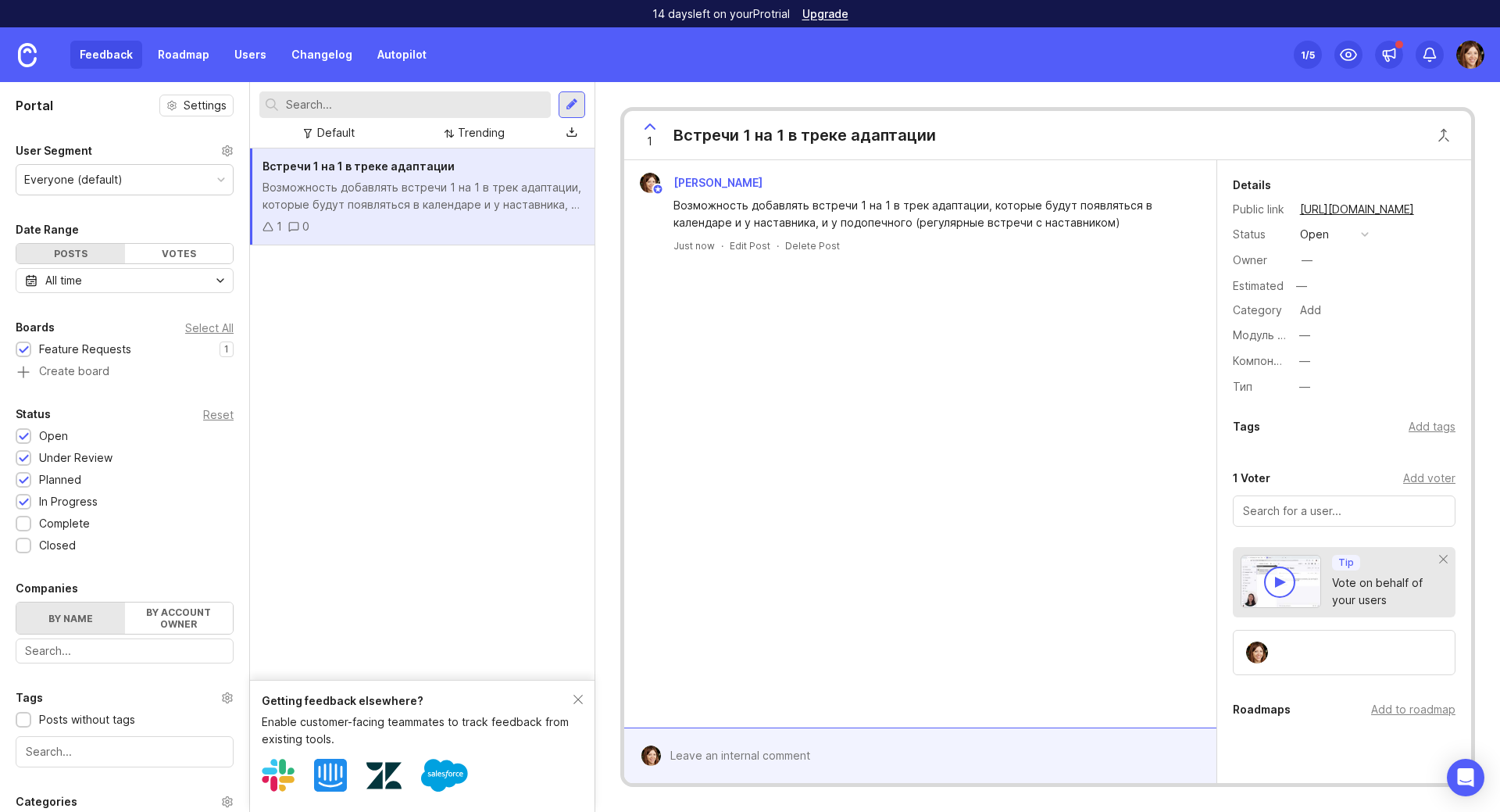
click at [1300, 388] on div "—" at bounding box center [1304, 386] width 11 height 17
click at [1438, 375] on div "Details Public link [URL][DOMAIN_NAME] Status open Owner — Estimated — Category…" at bounding box center [1344, 286] width 254 height 222
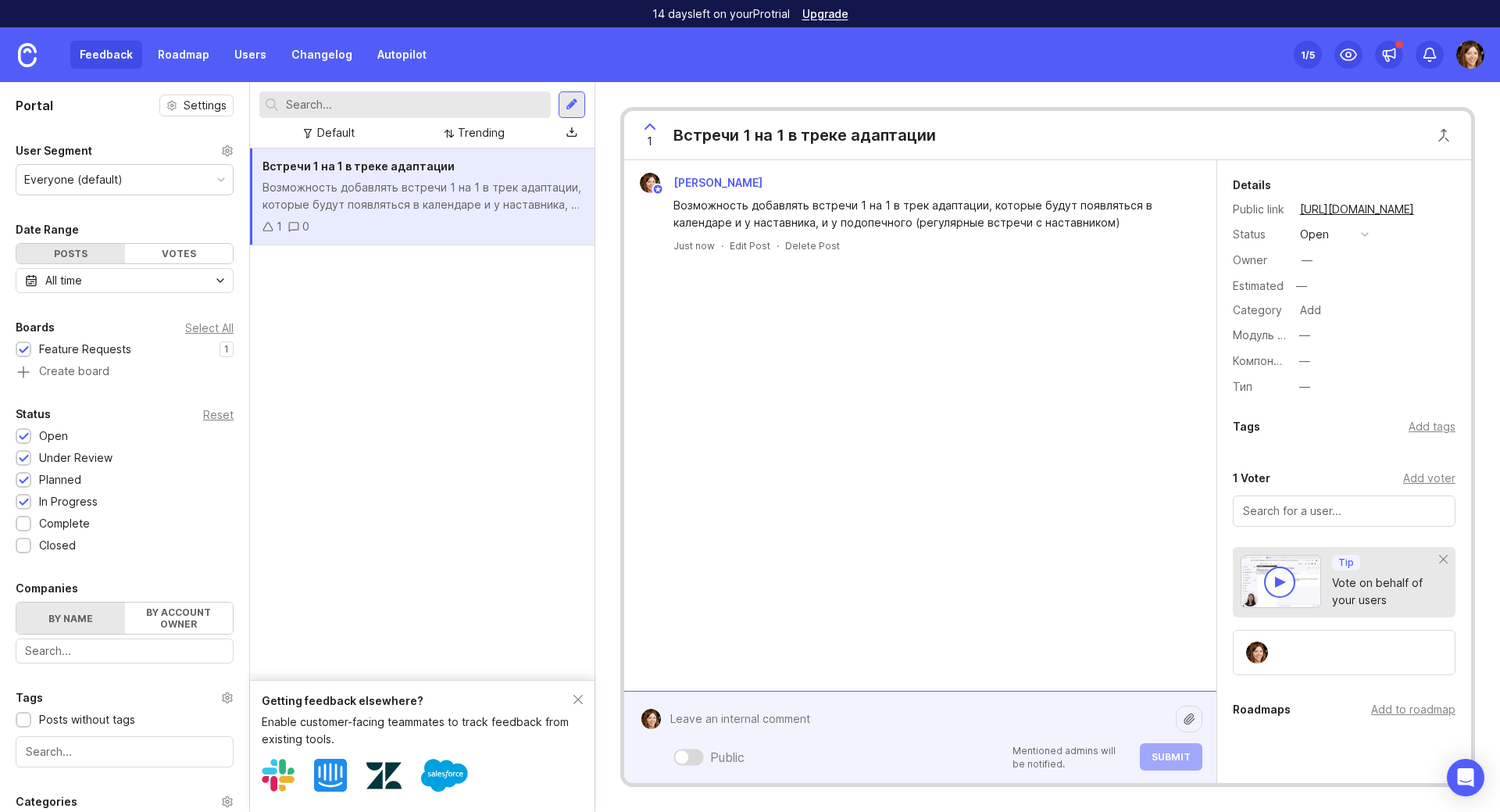
drag, startPoint x: 718, startPoint y: 758, endPoint x: 772, endPoint y: 759, distance: 54.0
click at [768, 758] on div "Public Mentioned admins will be notified. Submit" at bounding box center [932, 737] width 541 height 67
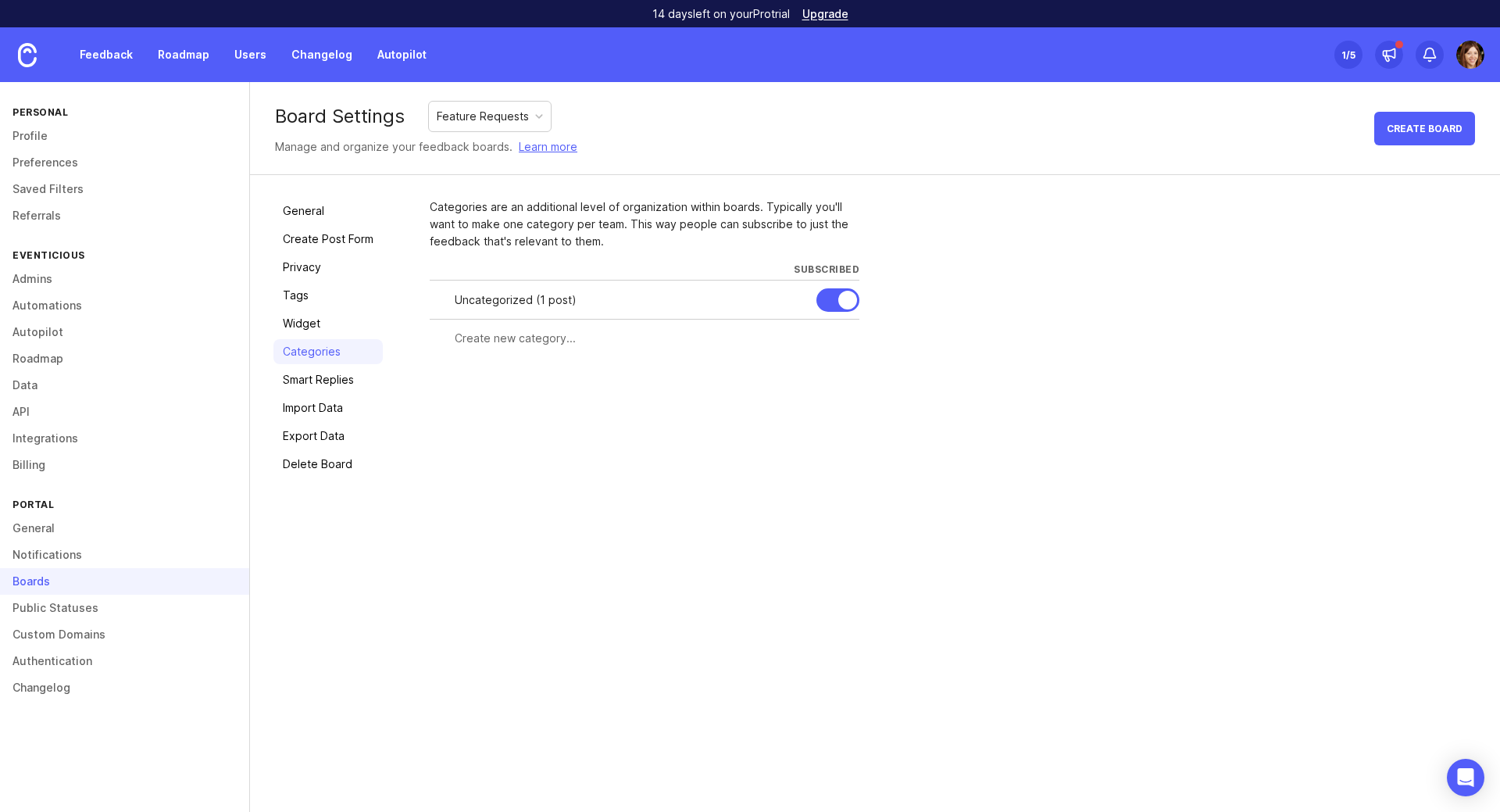
click at [498, 336] on input "text" at bounding box center [652, 338] width 396 height 17
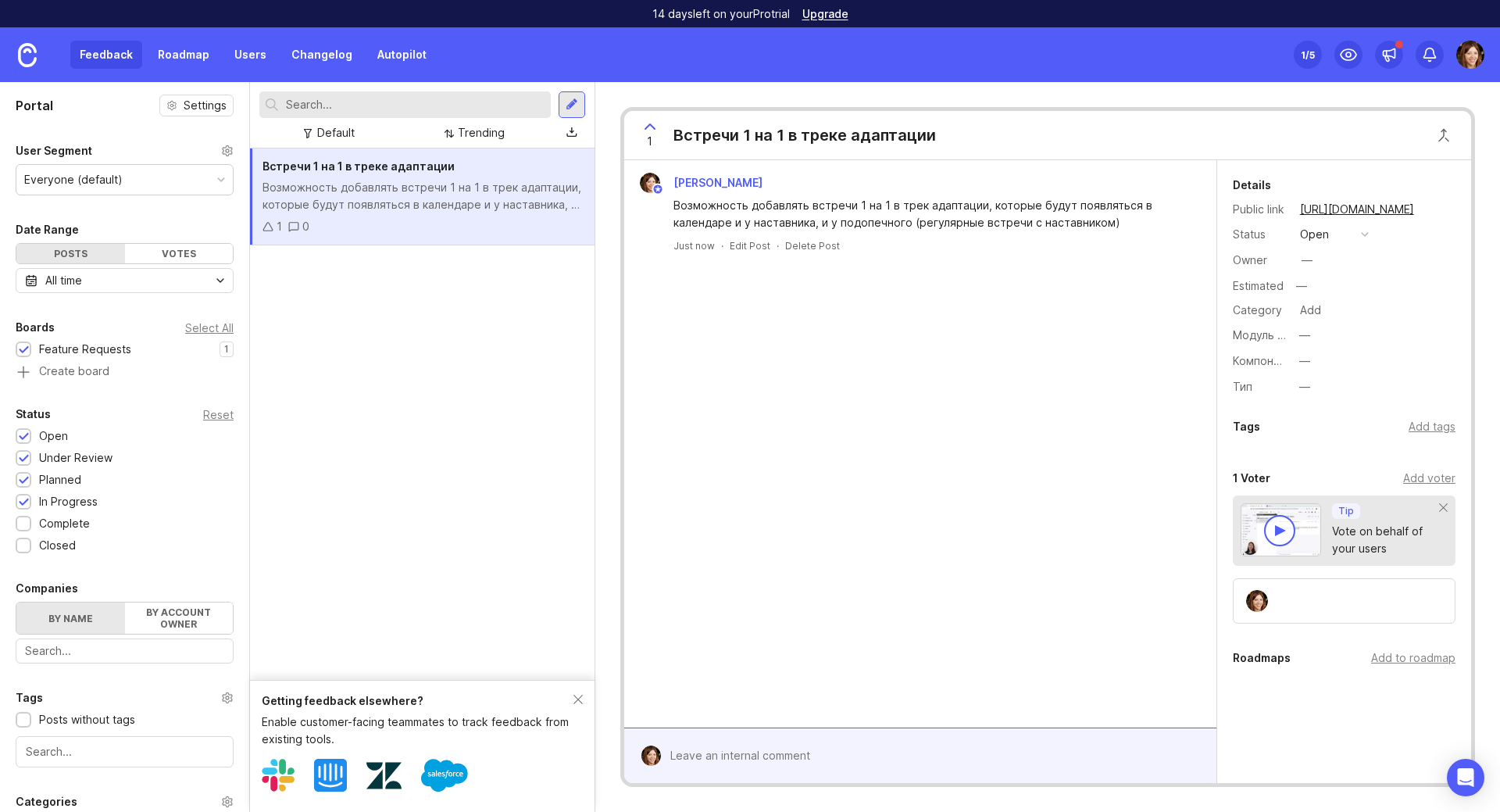
click at [1307, 335] on div "—" at bounding box center [1304, 335] width 11 height 17
drag, startPoint x: 1323, startPoint y: 491, endPoint x: 1024, endPoint y: 473, distance: 299.5
click at [1064, 480] on body "14 days left on your Pro trial Upgrade Feedback Roadmap Users Changelog Autopil…" at bounding box center [750, 406] width 1500 height 812
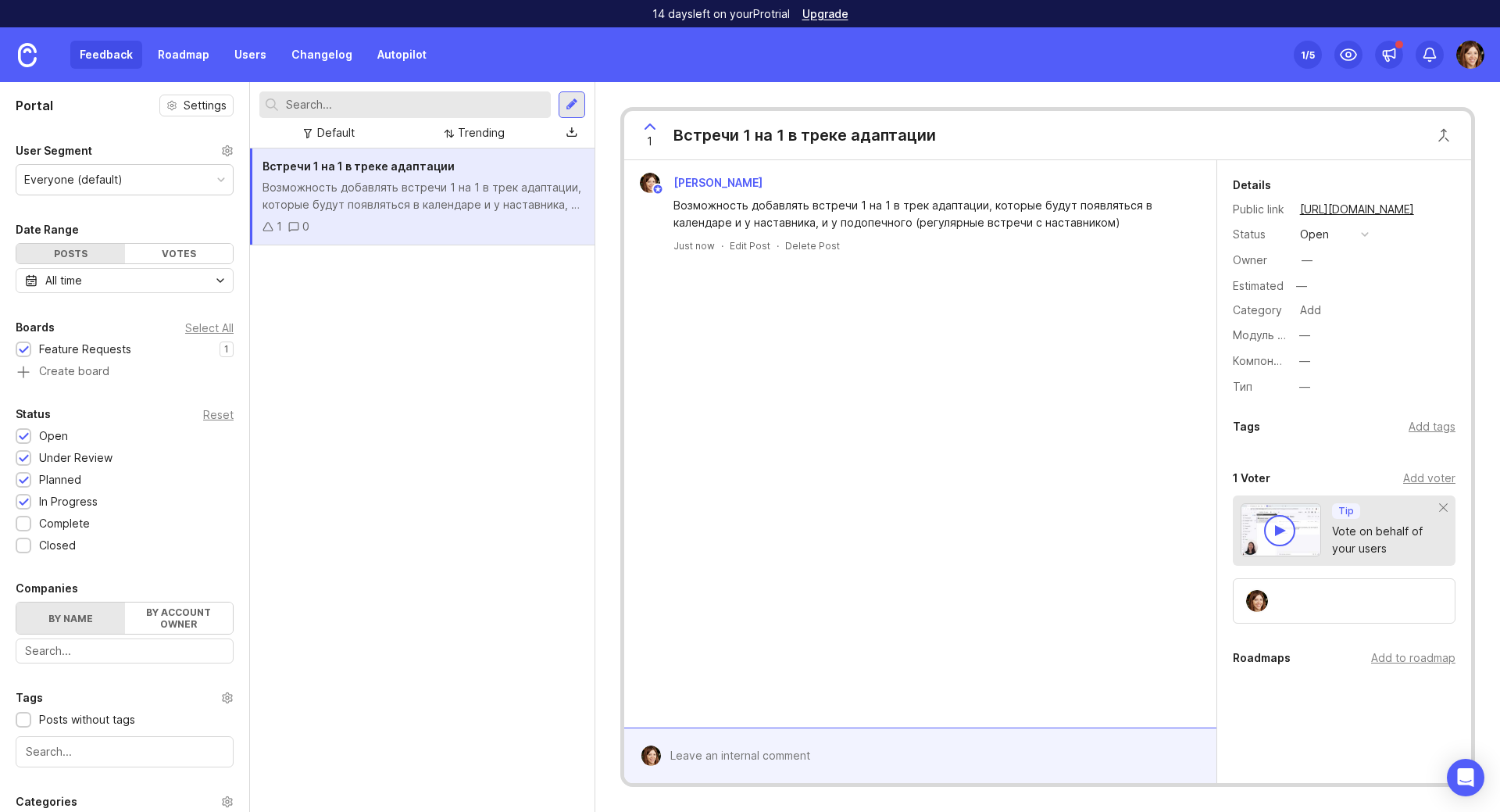
click at [1302, 386] on div "—" at bounding box center [1304, 386] width 11 height 17
click at [1306, 336] on div "—" at bounding box center [1304, 335] width 11 height 17
click at [1311, 237] on div "open" at bounding box center [1314, 234] width 29 height 17
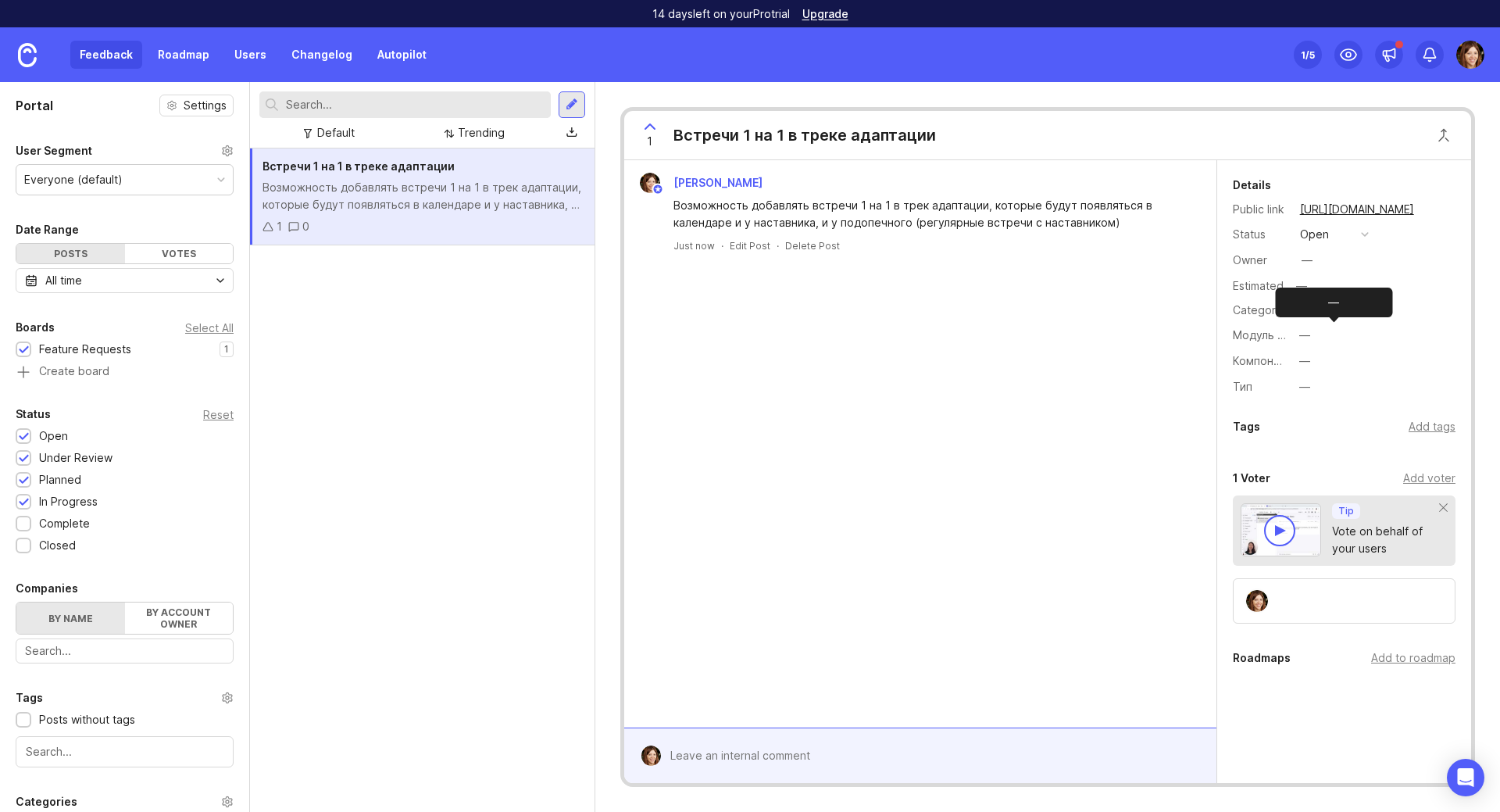
click at [1309, 334] on div "—" at bounding box center [1304, 335] width 11 height 17
click at [1343, 367] on обучения "Траектории обучения" at bounding box center [1333, 362] width 78 height 29
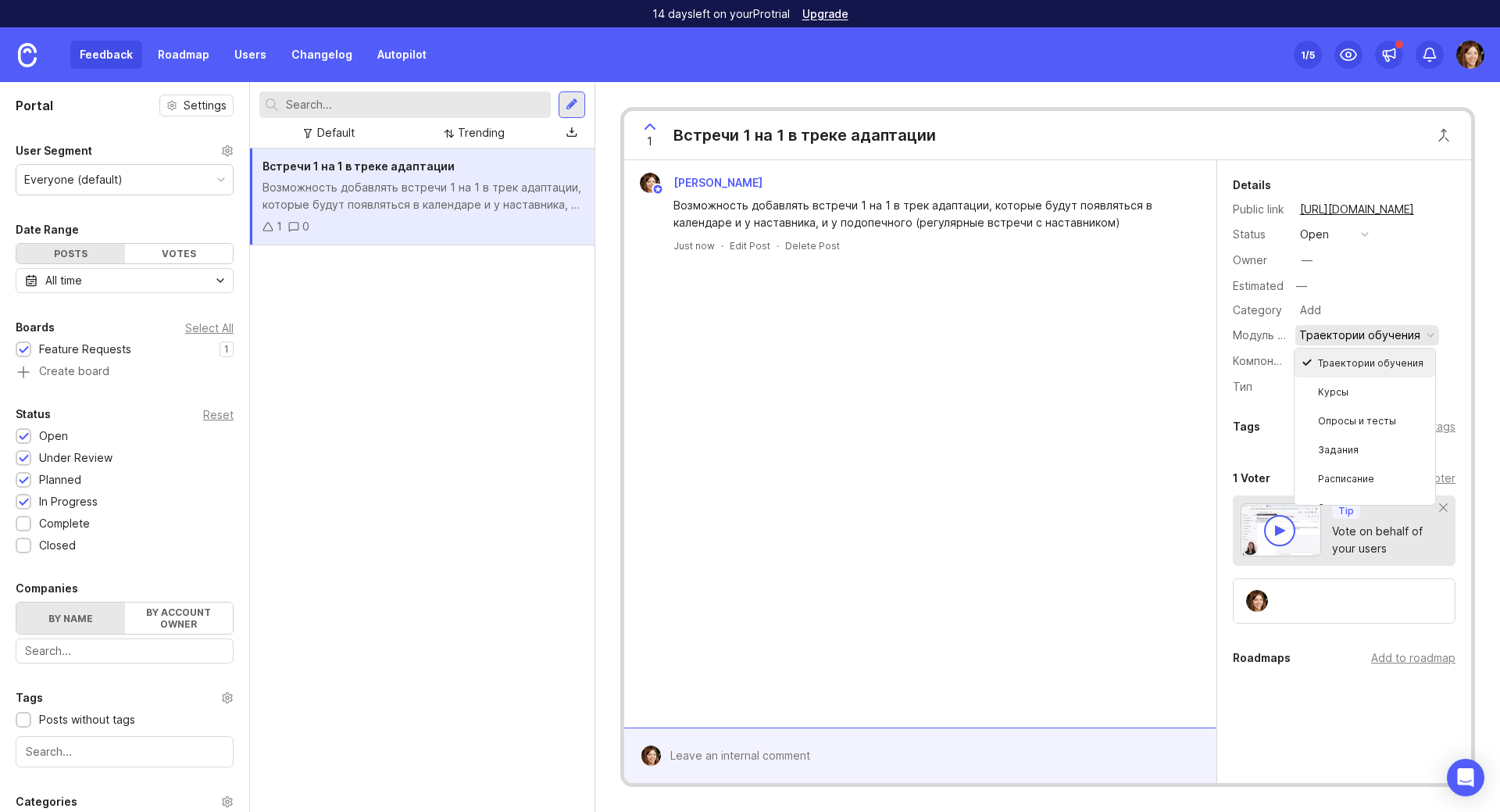
click at [1449, 296] on div "Details Public link [URL][DOMAIN_NAME] Status open Owner — Estimated — Category…" at bounding box center [1344, 286] width 254 height 222
click at [1330, 364] on button "—" at bounding box center [1333, 361] width 78 height 20
click at [1348, 395] on приложение "Мобильное приложение" at bounding box center [1333, 388] width 78 height 29
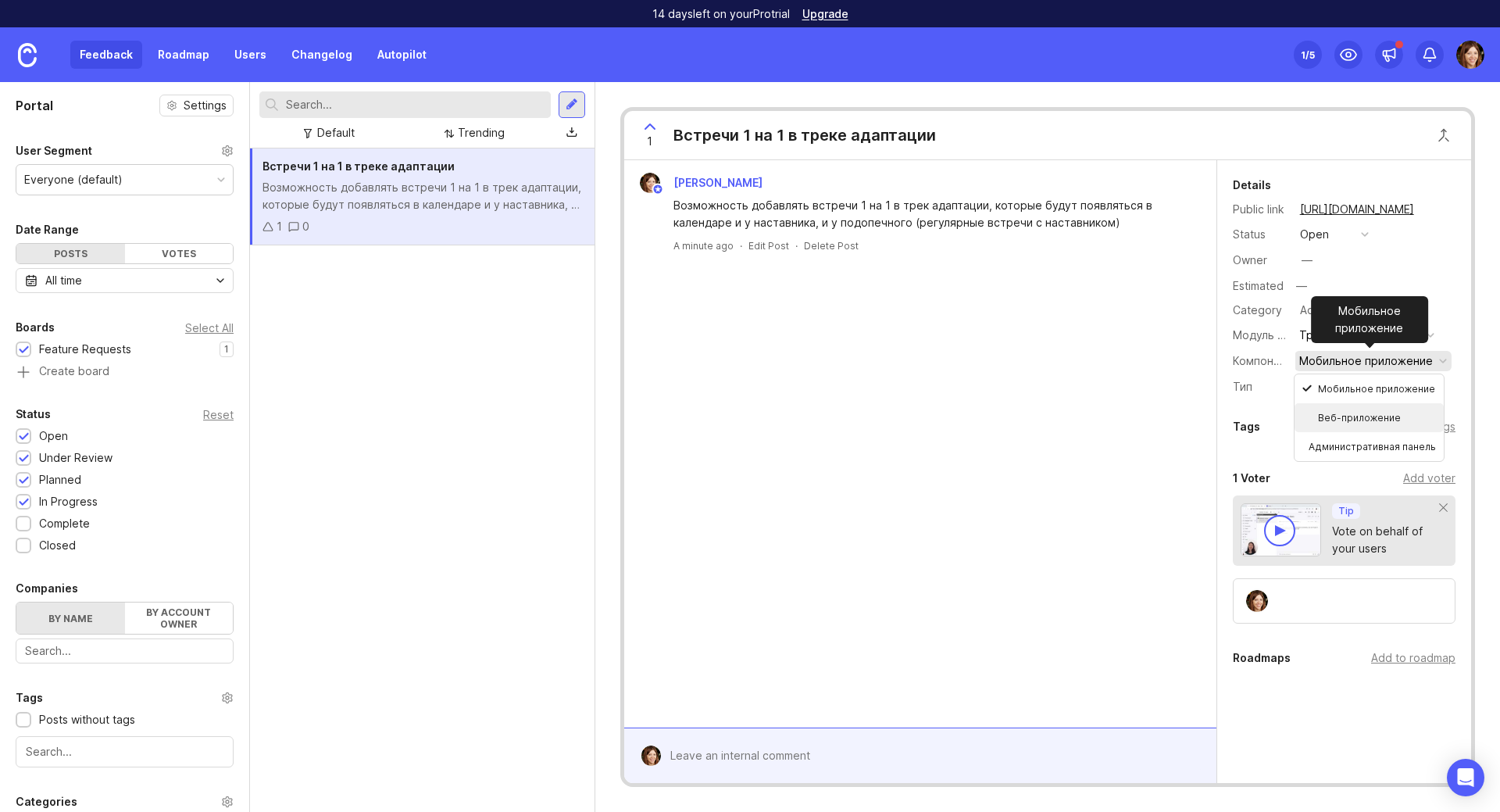
click at [1379, 417] on li "Веб-приложение" at bounding box center [1368, 417] width 149 height 29
click at [1164, 406] on div "[PERSON_NAME] Возможность добавлять встречи 1 на 1 в трек адаптации, которые бу…" at bounding box center [920, 443] width 592 height 567
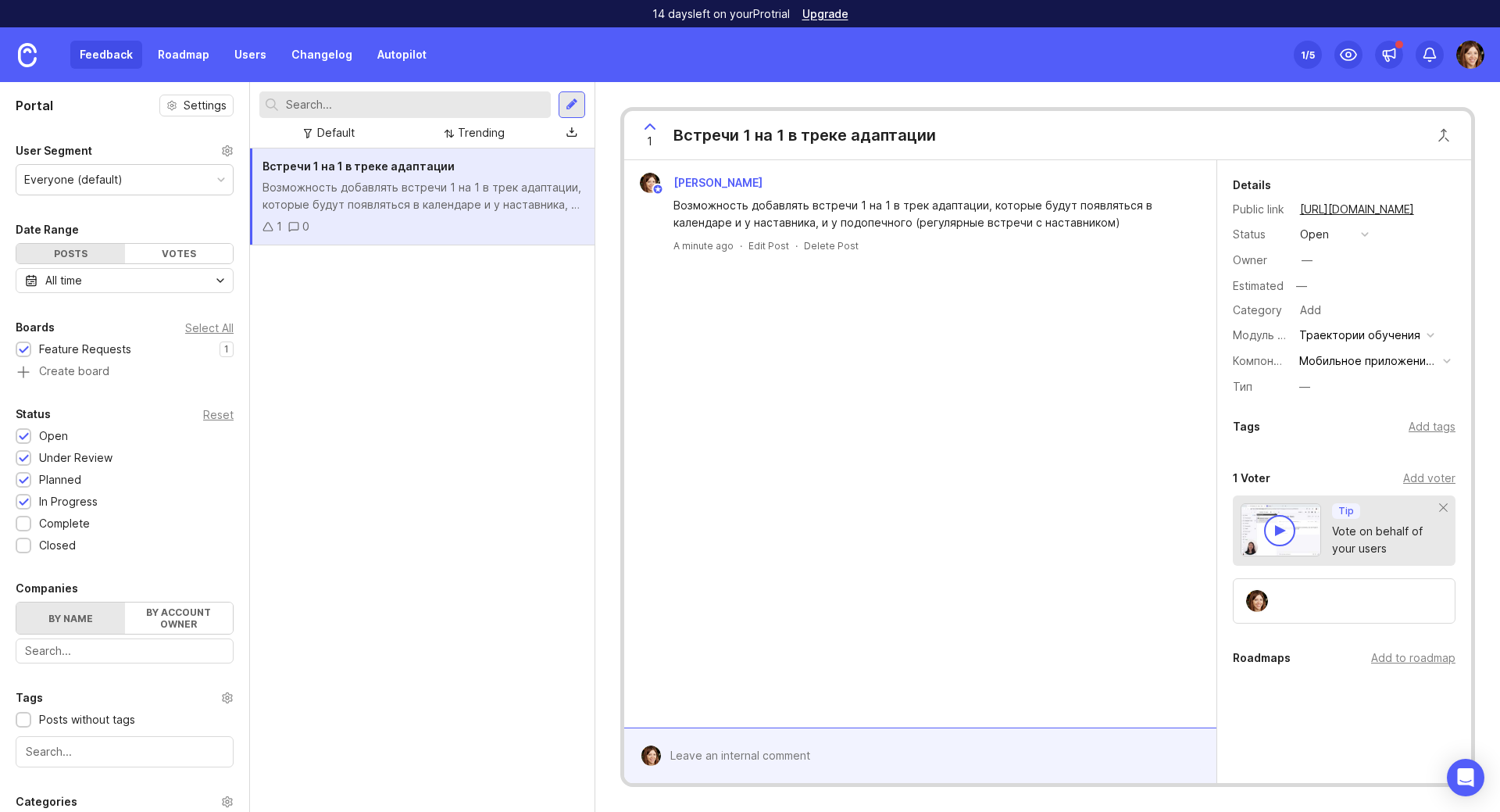
click at [1306, 388] on div "—" at bounding box center [1304, 386] width 11 height 17
click at [1308, 472] on li "Адаптация" at bounding box center [1333, 472] width 78 height 29
click at [1113, 447] on div "[PERSON_NAME] Возможность добавлять встречи 1 на 1 в трек адаптации, которые бу…" at bounding box center [920, 443] width 592 height 567
click at [1061, 344] on div "[PERSON_NAME] Возможность добавлять встречи 1 на 1 в трек адаптации, которые бу…" at bounding box center [920, 443] width 592 height 567
click at [515, 347] on div "Встречи 1 на 1 в треке адаптации Возможность добавлять встречи 1 на 1 в трек ад…" at bounding box center [422, 480] width 345 height 663
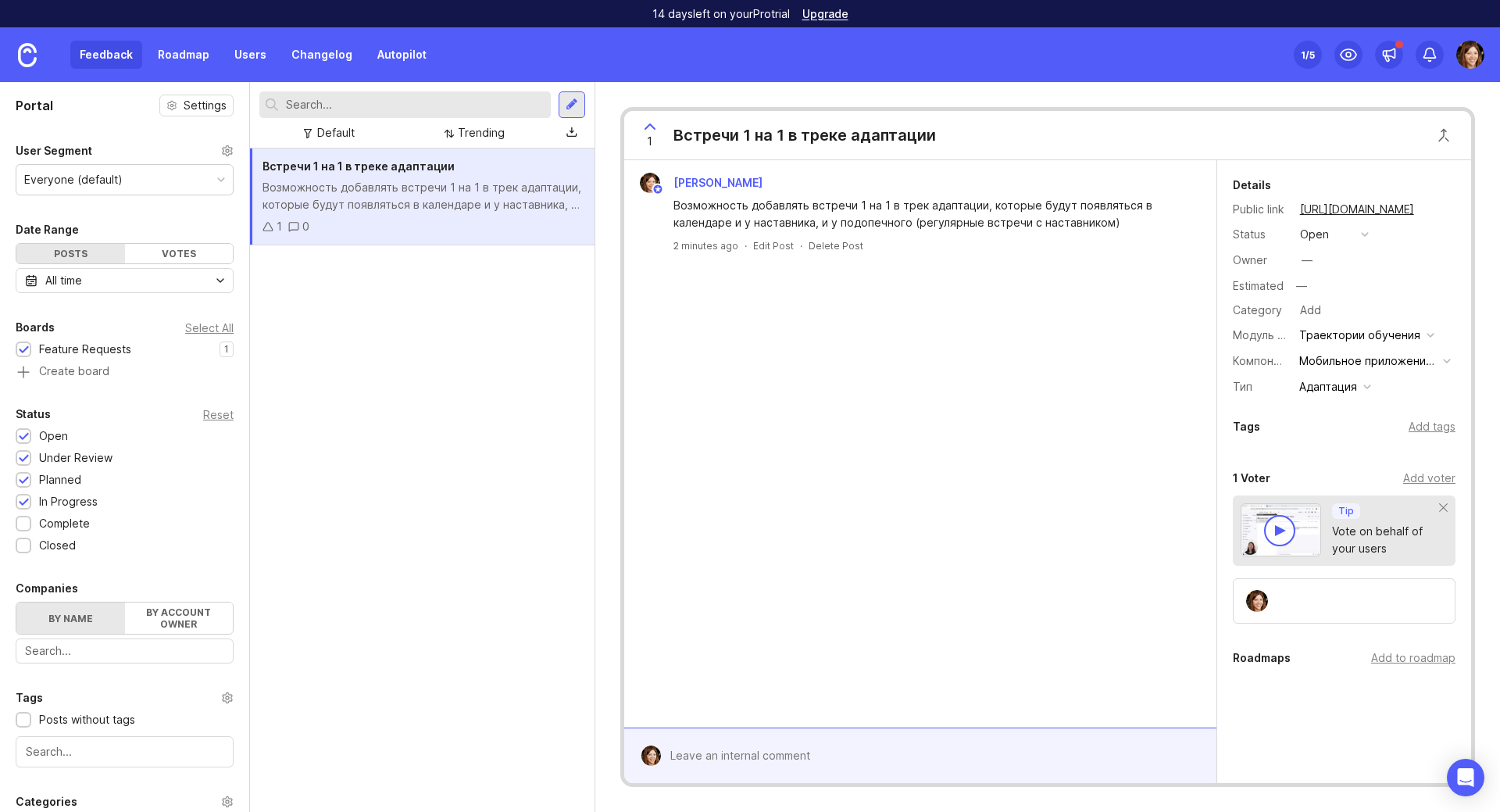
click at [651, 125] on icon at bounding box center [650, 127] width 9 height 5
click at [645, 123] on icon at bounding box center [650, 127] width 19 height 19
click at [652, 147] on span "0" at bounding box center [650, 141] width 7 height 17
click at [484, 307] on div "Встречи 1 на 1 в треке адаптации Возможность добавлять встречи 1 на 1 в трек ад…" at bounding box center [422, 480] width 345 height 663
click at [1306, 52] on div "1 /5" at bounding box center [1308, 55] width 14 height 22
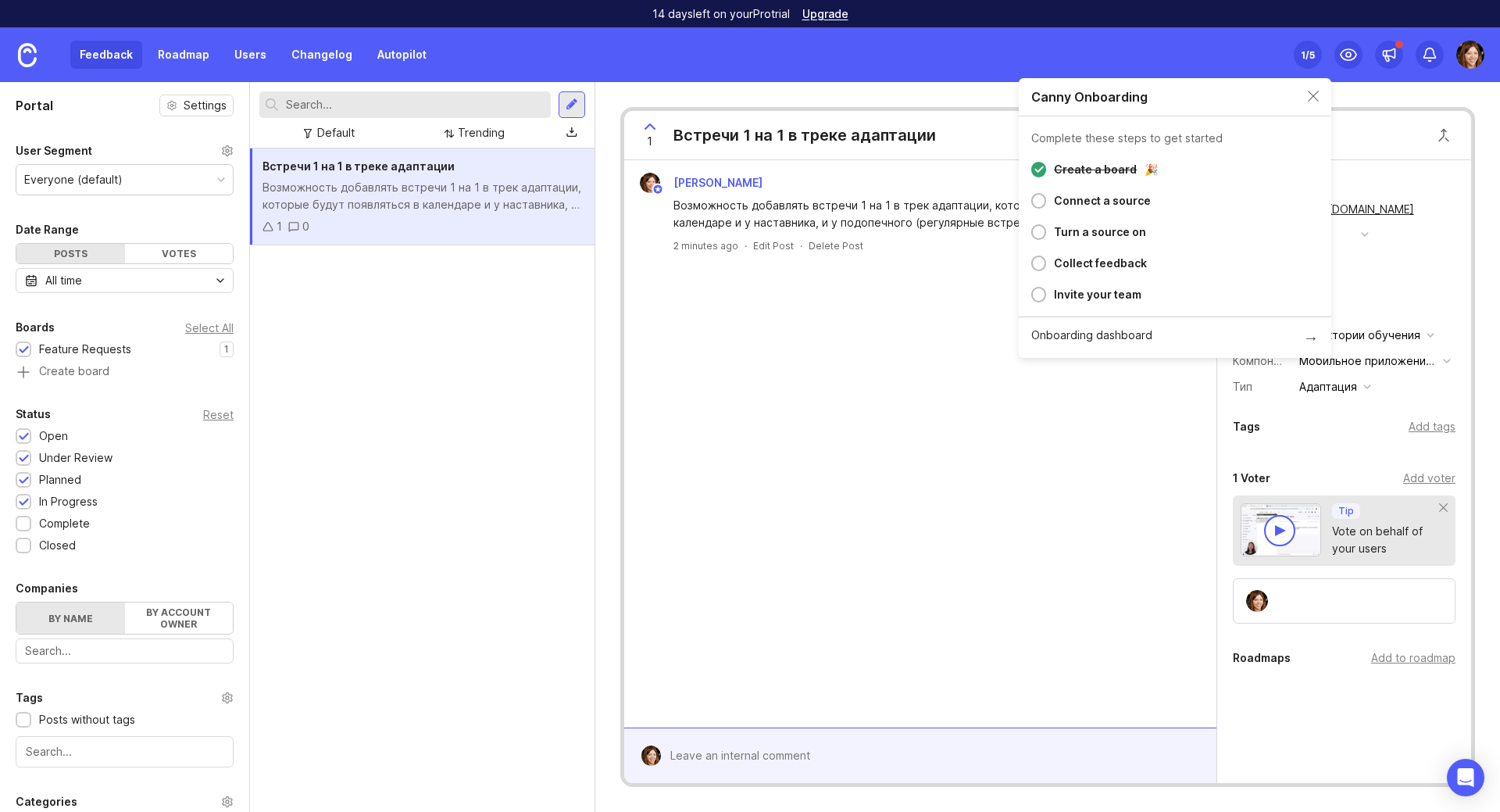
click at [488, 375] on div "Встречи 1 на 1 в треке адаптации Возможность добавлять встречи 1 на 1 в трек ад…" at bounding box center [422, 480] width 345 height 663
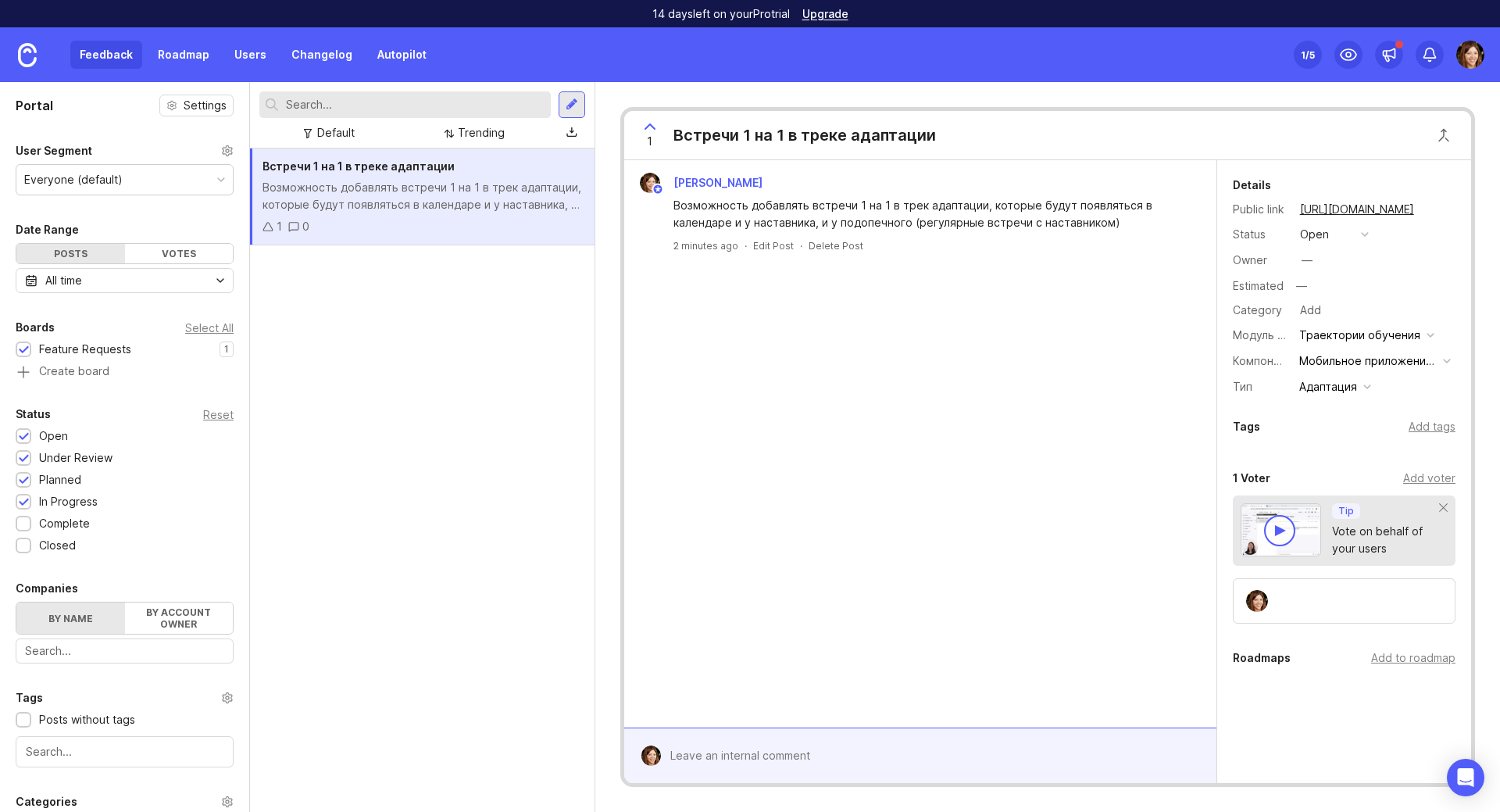
click at [1418, 426] on div "Add tags" at bounding box center [1432, 426] width 47 height 17
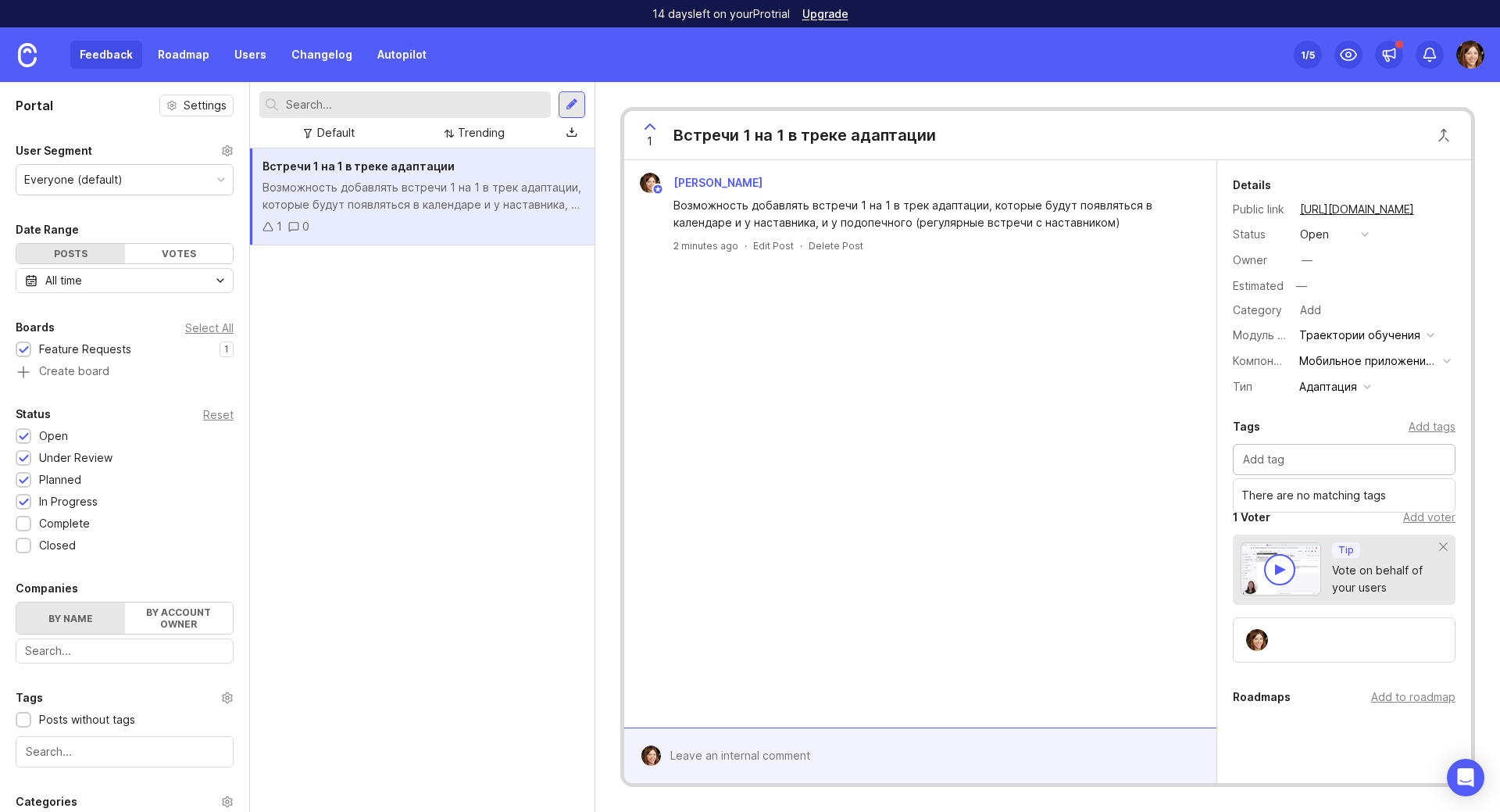
click at [1138, 561] on div "[PERSON_NAME] Возможность добавлять встречи 1 на 1 в трек адаптации, которые бу…" at bounding box center [920, 443] width 592 height 567
click at [1359, 583] on div "Vote on behalf of your users" at bounding box center [1385, 578] width 107 height 34
click at [267, 230] on icon at bounding box center [267, 226] width 11 height 11
click at [269, 226] on icon at bounding box center [267, 226] width 11 height 11
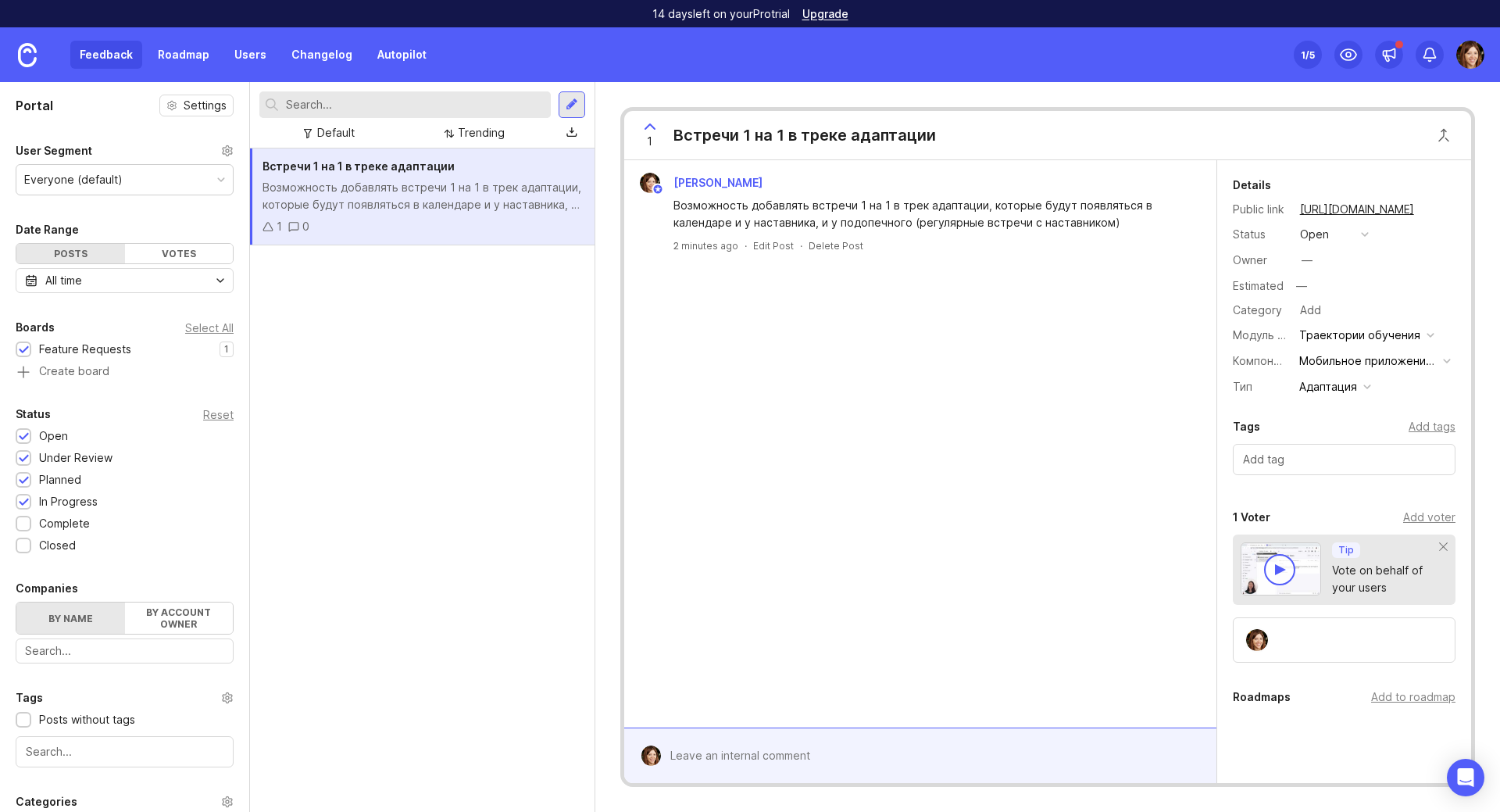
click at [269, 226] on icon at bounding box center [267, 226] width 11 height 11
click at [297, 225] on icon at bounding box center [293, 227] width 9 height 8
click at [304, 228] on div "0" at bounding box center [306, 227] width 7 height 17
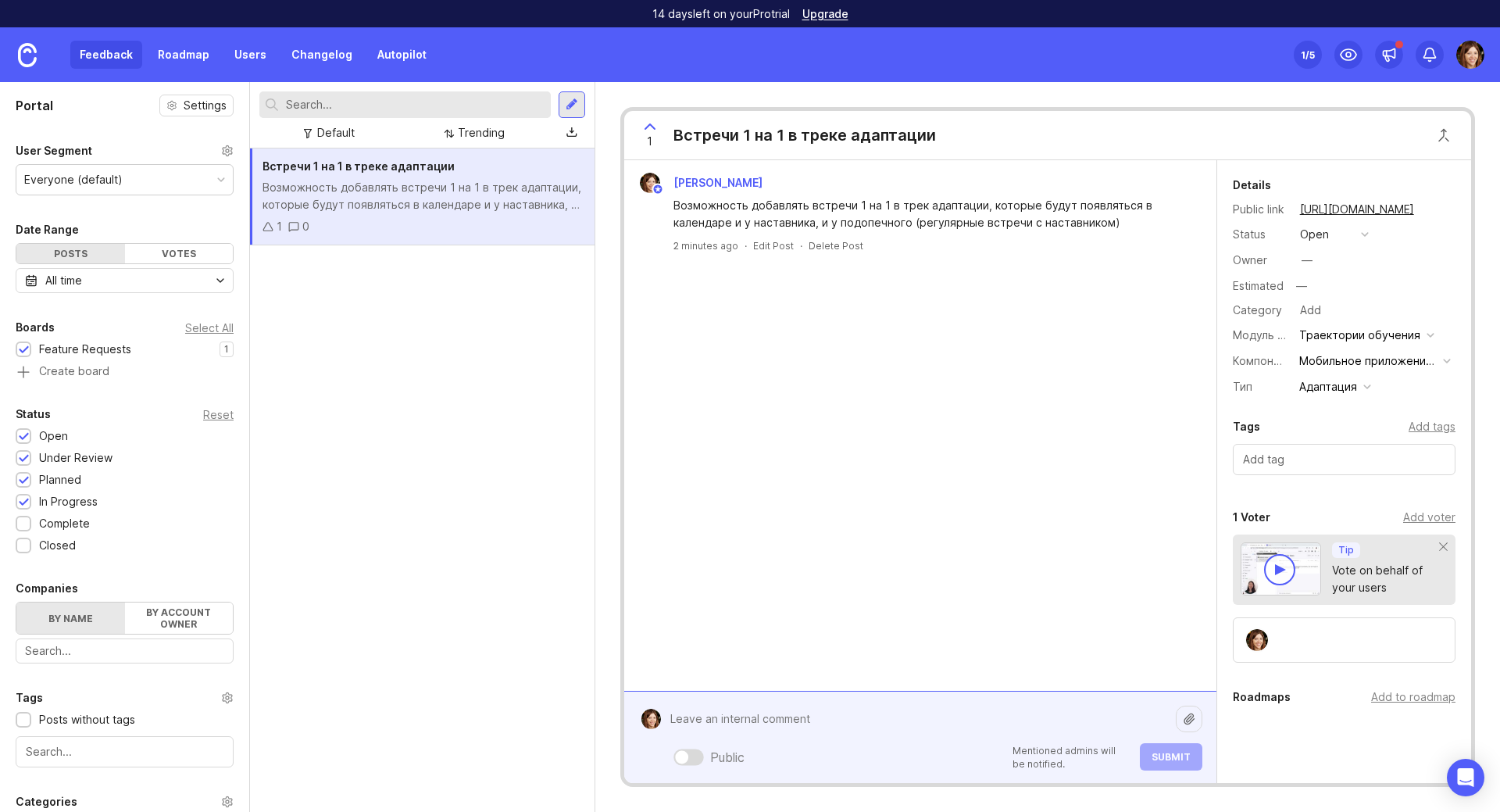
click at [802, 753] on div "Public Mentioned admins will be notified. Submit" at bounding box center [932, 737] width 541 height 67
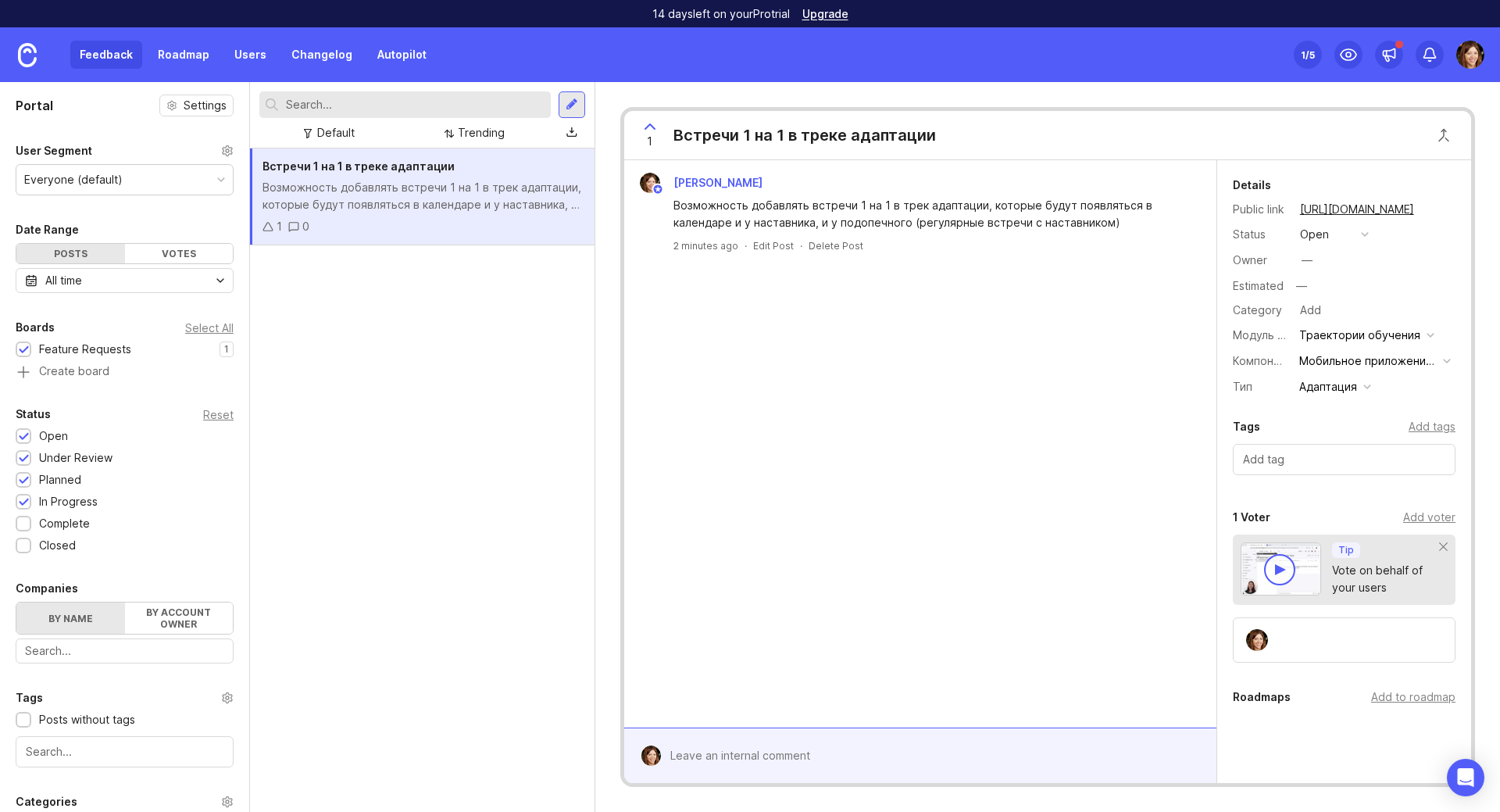
click at [936, 637] on div "[PERSON_NAME] Возможность добавлять встречи 1 на 1 в трек адаптации, которые бу…" at bounding box center [920, 443] width 592 height 567
click at [1422, 517] on div "Add voter" at bounding box center [1429, 517] width 52 height 17
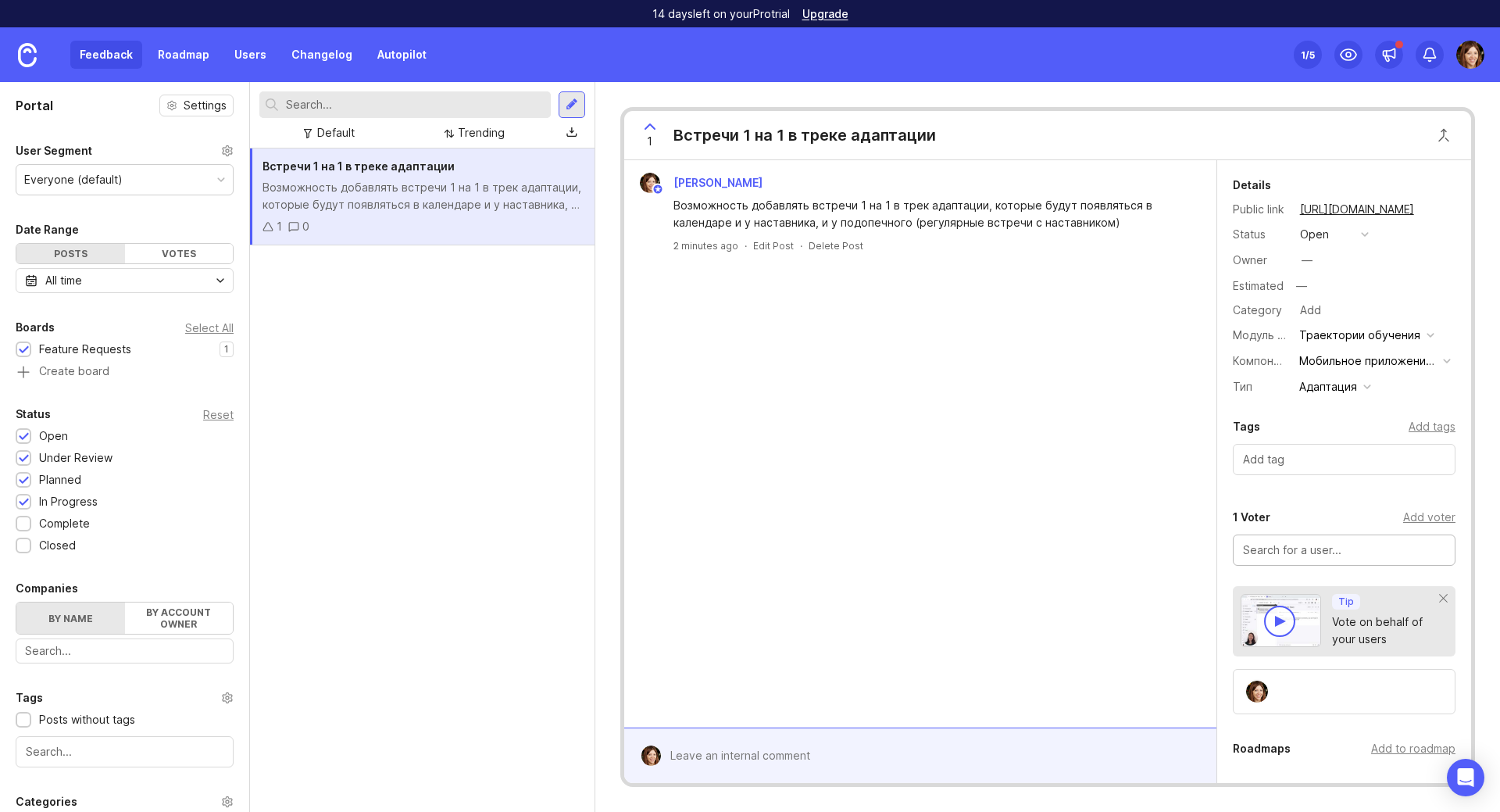
click at [1309, 542] on input "text" at bounding box center [1343, 550] width 202 height 17
click at [1306, 547] on input "text" at bounding box center [1343, 550] width 202 height 17
drag, startPoint x: 1179, startPoint y: 540, endPoint x: 1192, endPoint y: 541, distance: 13.0
click at [1179, 540] on div "[PERSON_NAME] Возможность добавлять встречи 1 на 1 в трек адаптации, которые бу…" at bounding box center [920, 443] width 592 height 567
click at [1285, 551] on input "text" at bounding box center [1343, 550] width 202 height 17
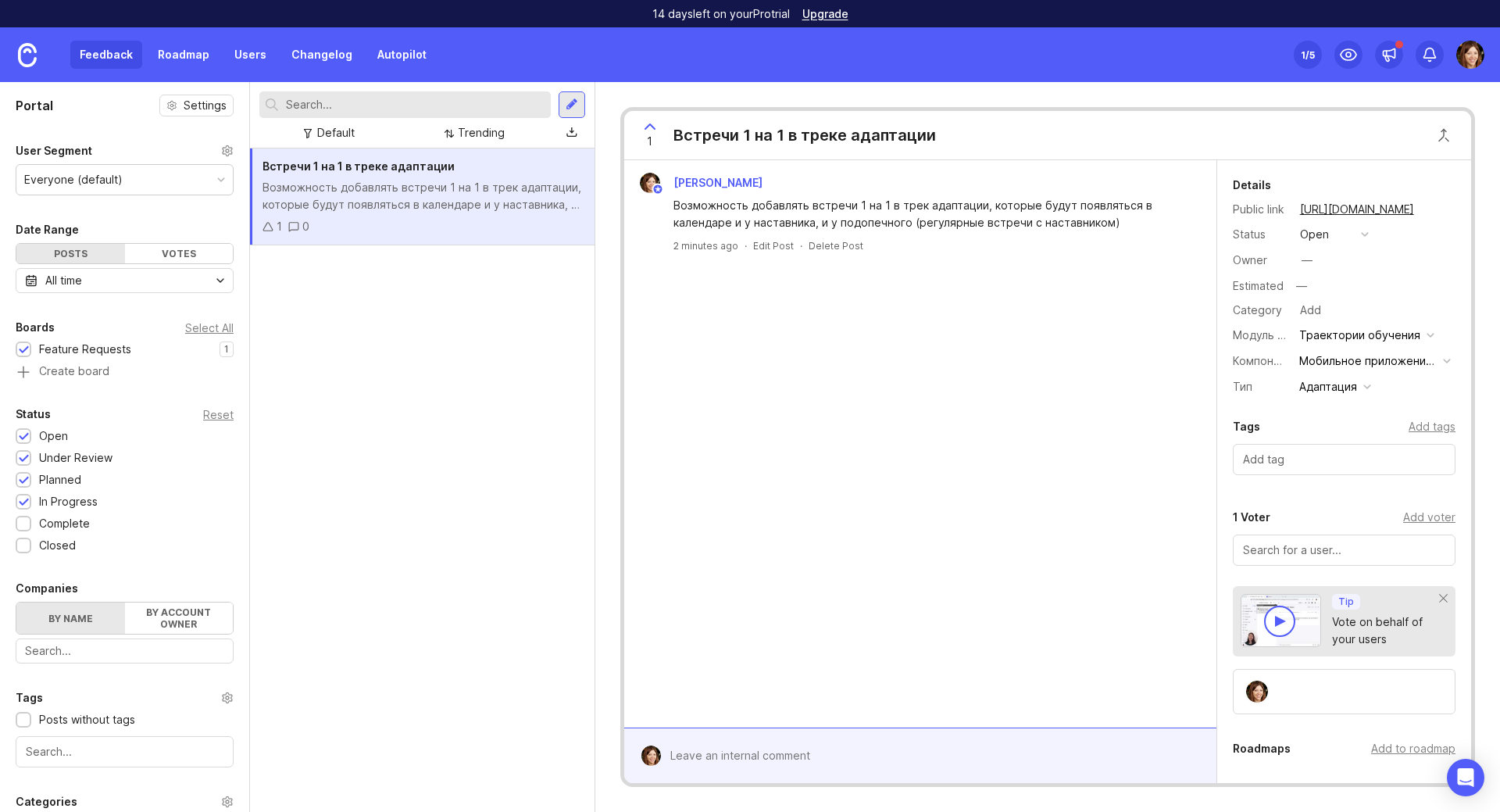
click at [1323, 500] on div "Details Public link [URL][DOMAIN_NAME] Status open Owner — Estimated — Category…" at bounding box center [1344, 533] width 254 height 746
click at [1318, 547] on input "text" at bounding box center [1343, 550] width 202 height 17
click at [1318, 366] on div "Мобильное приложение, Веб-приложение" at bounding box center [1368, 361] width 137 height 17
click at [1097, 337] on div "[PERSON_NAME] Возможность добавлять встречи 1 на 1 в трек адаптации, которые бу…" at bounding box center [920, 443] width 592 height 567
click at [163, 257] on div "Votes" at bounding box center [179, 253] width 108 height 19
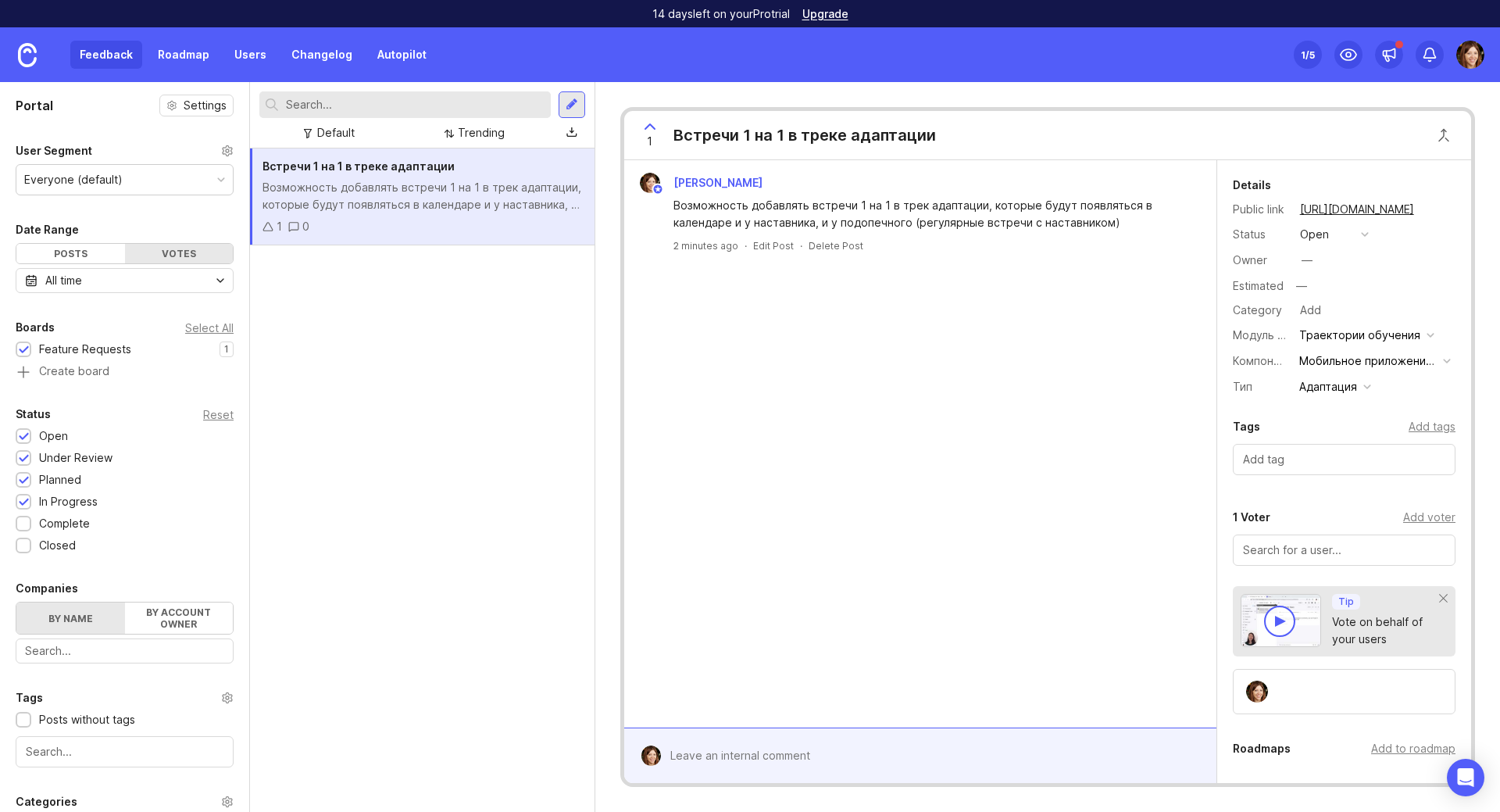
click at [94, 254] on div "Posts" at bounding box center [71, 253] width 108 height 19
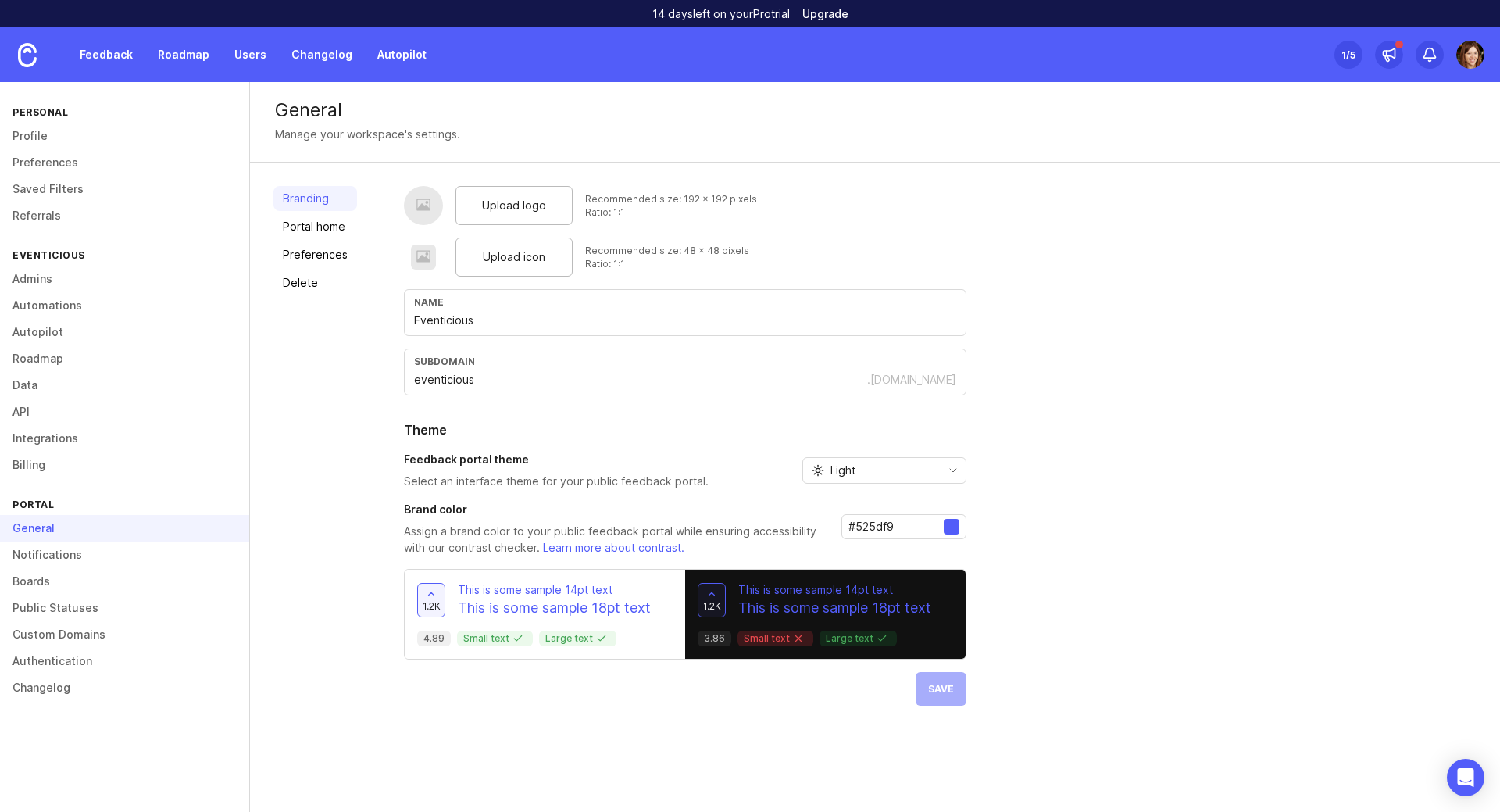
click at [39, 550] on link "Notifications" at bounding box center [124, 555] width 249 height 27
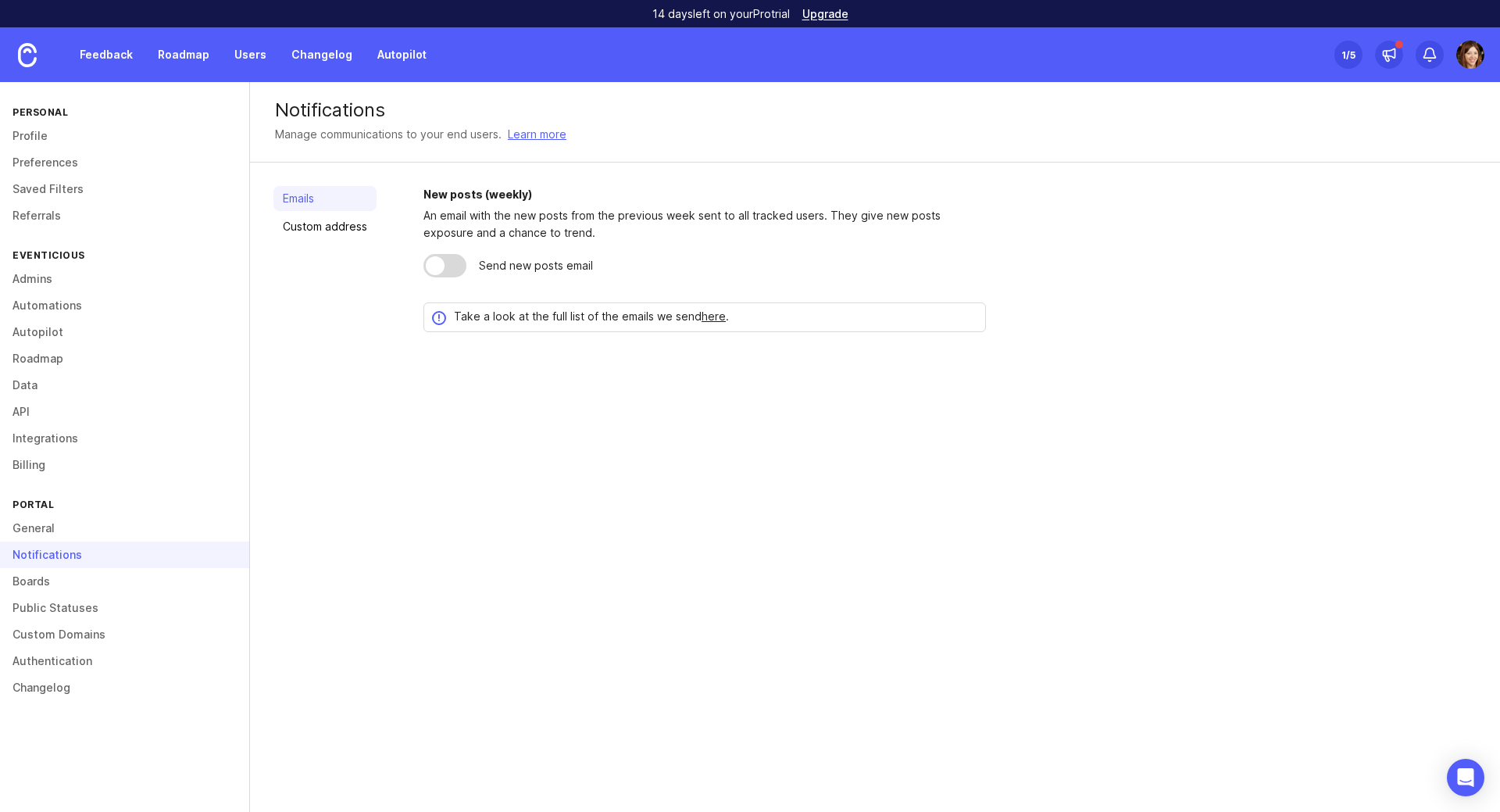
click at [31, 582] on link "Boards" at bounding box center [124, 581] width 249 height 27
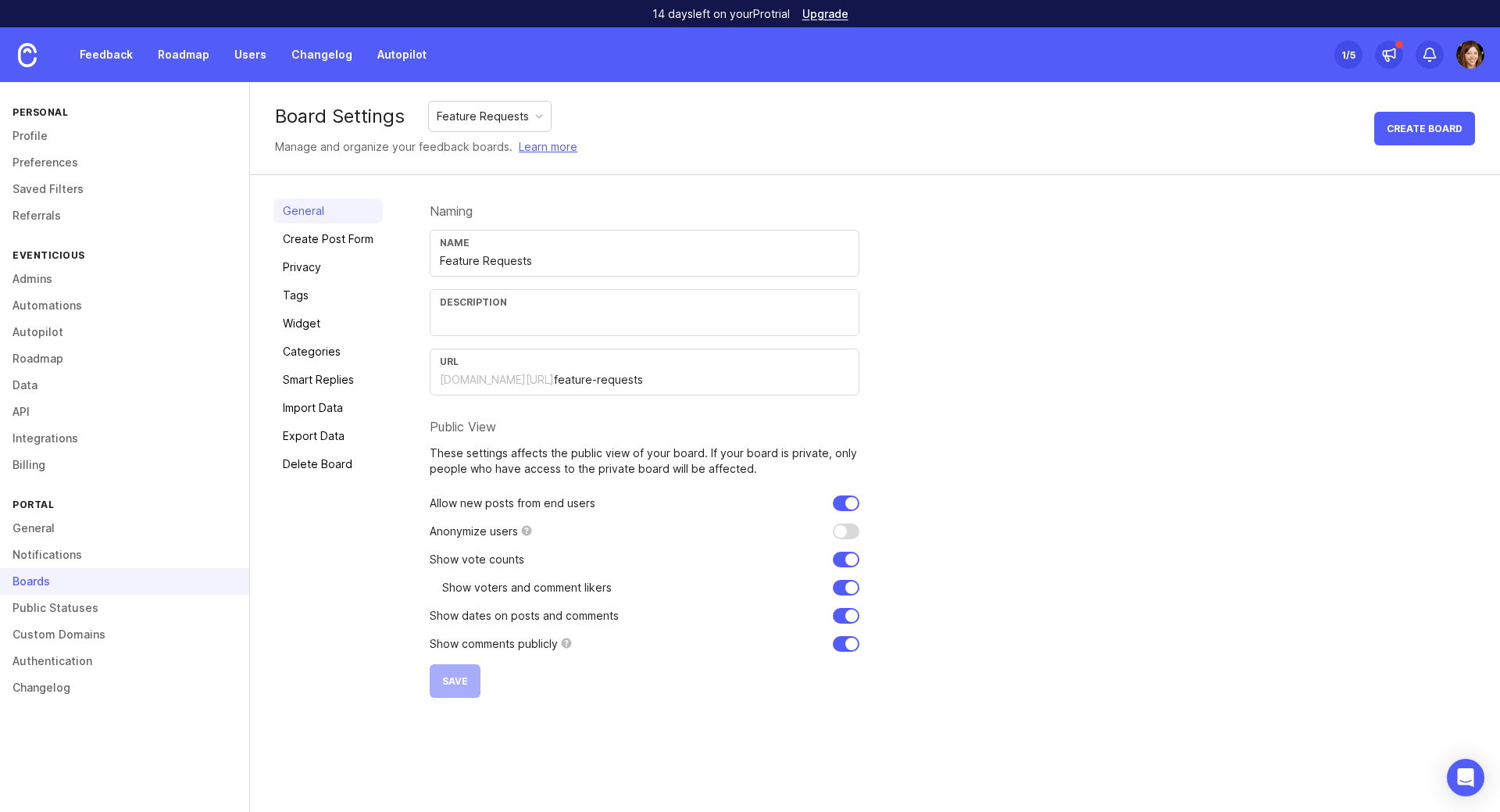
click at [295, 234] on link "Create Post Form" at bounding box center [327, 239] width 109 height 25
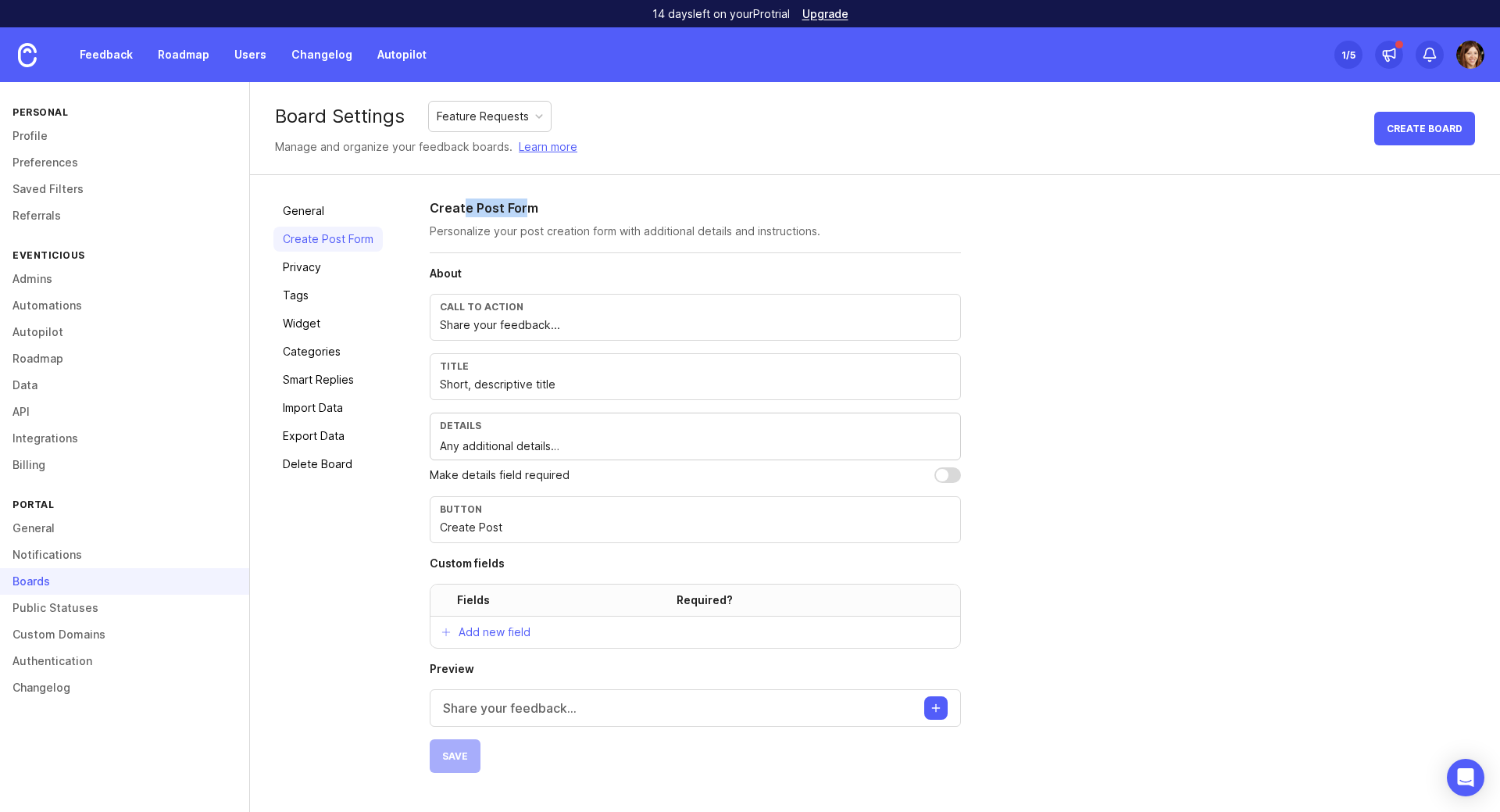
drag, startPoint x: 463, startPoint y: 206, endPoint x: 525, endPoint y: 207, distance: 62.0
click at [525, 207] on h2 "Create Post Form" at bounding box center [695, 207] width 531 height 19
click at [591, 223] on p "Personalize your post creation form with additional details and instructions." at bounding box center [695, 231] width 531 height 16
click at [478, 330] on input "Share your feedback..." at bounding box center [695, 325] width 511 height 17
click at [93, 60] on link "Feedback" at bounding box center [106, 55] width 72 height 28
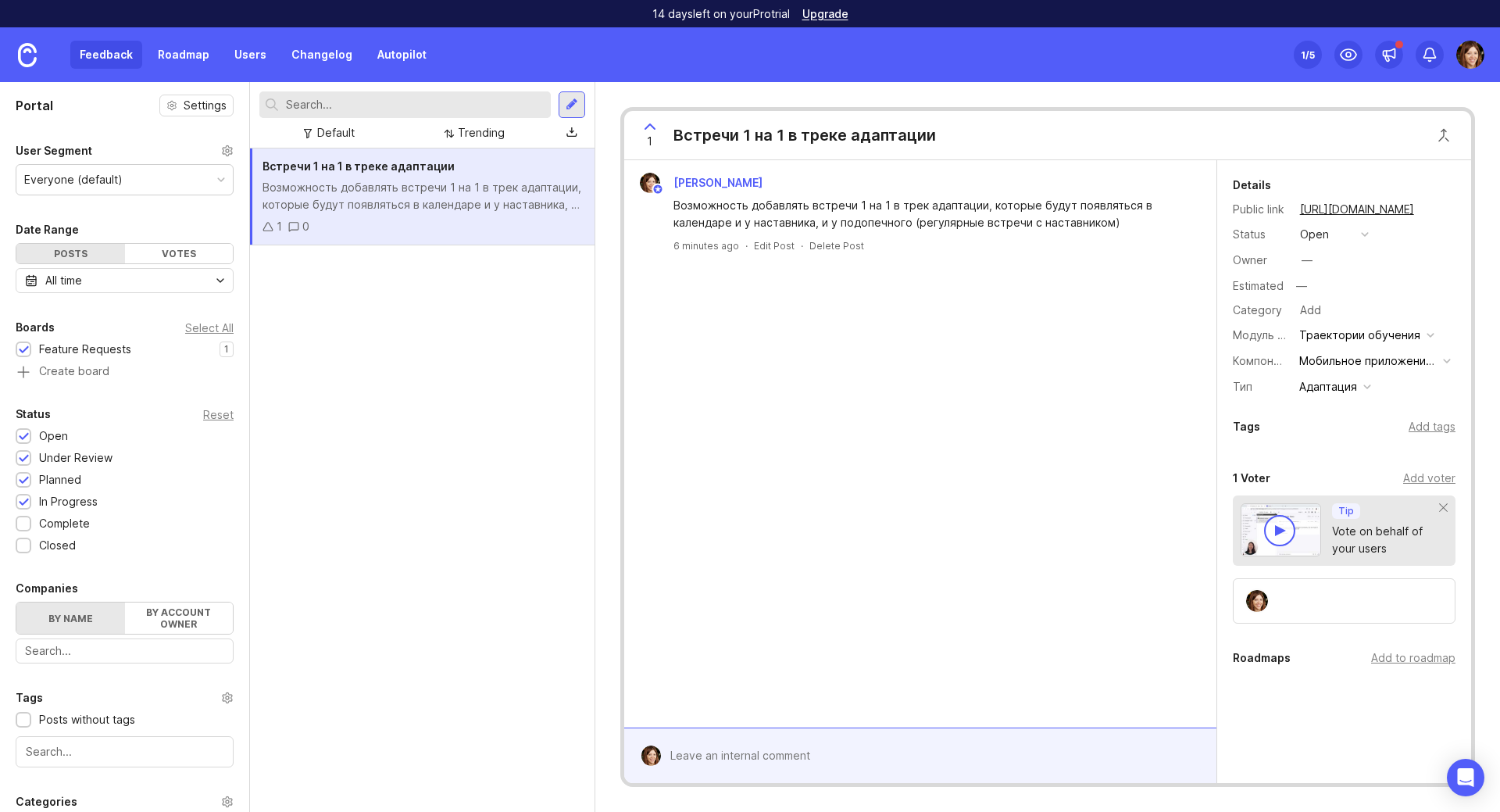
click at [1412, 480] on div "Add voter" at bounding box center [1429, 478] width 52 height 17
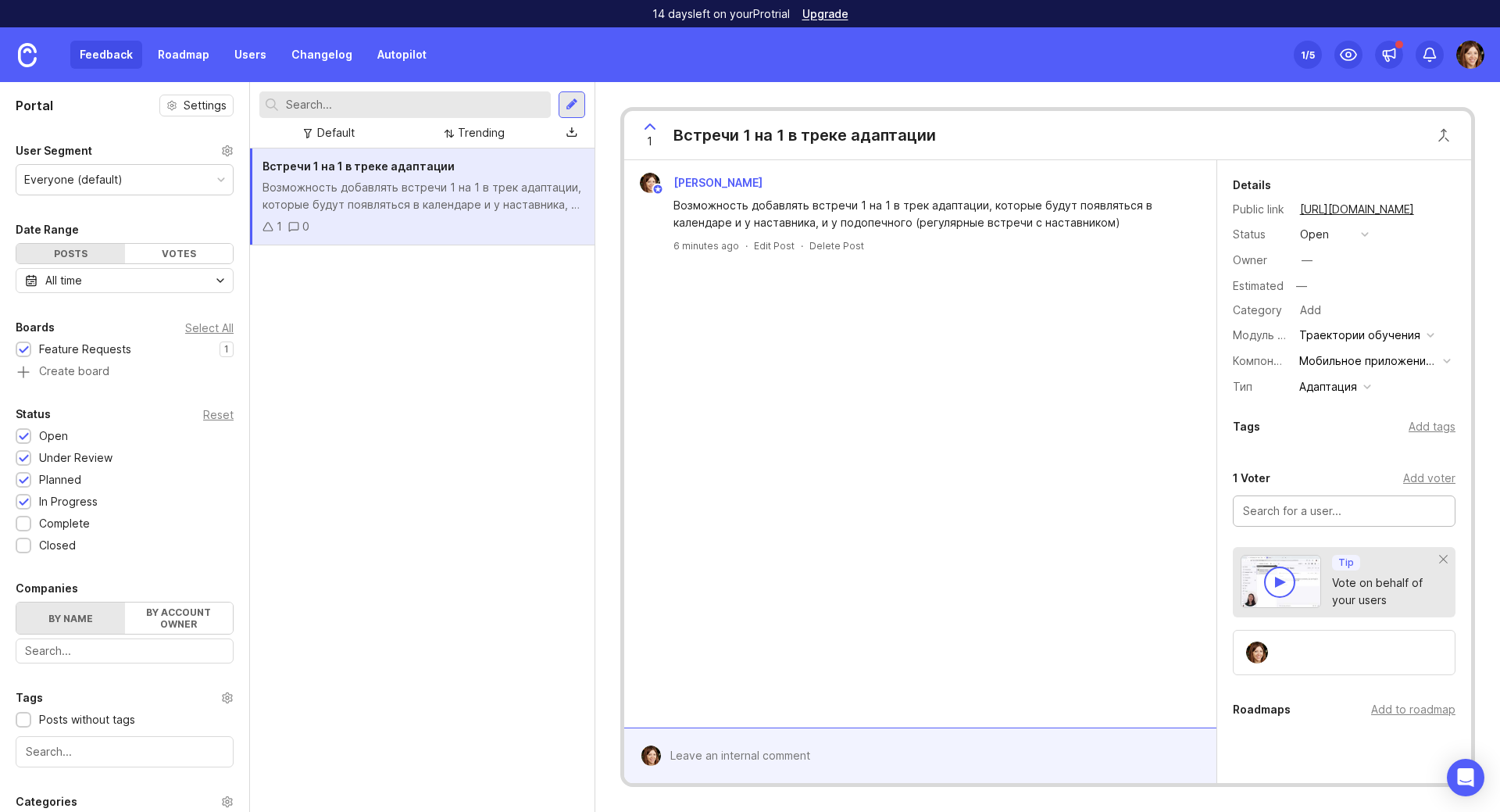
click at [1306, 516] on input "text" at bounding box center [1343, 511] width 202 height 17
drag, startPoint x: 1342, startPoint y: 506, endPoint x: 1073, endPoint y: 506, distance: 269.0
click at [1073, 506] on div "[PERSON_NAME] Возможность добавлять встречи 1 на 1 в трек адаптации, которые бу…" at bounding box center [1048, 471] width 847 height 623
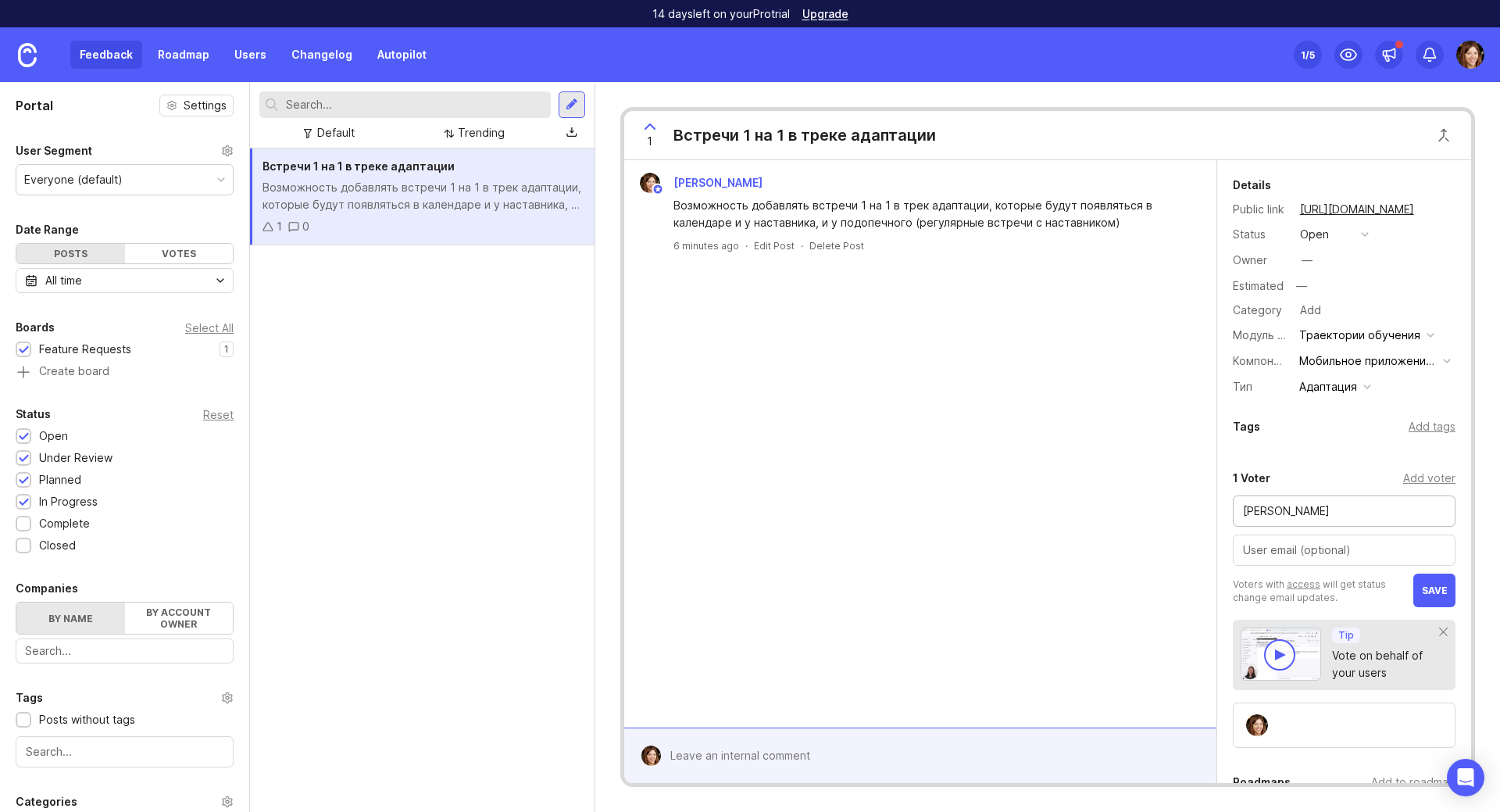
drag, startPoint x: 1378, startPoint y: 510, endPoint x: 1124, endPoint y: 505, distance: 254.0
click at [1127, 505] on div "[PERSON_NAME] Возможность добавлять встречи 1 на 1 в трек адаптации, которые бу…" at bounding box center [1048, 471] width 847 height 623
type input "СМ-Клиника"
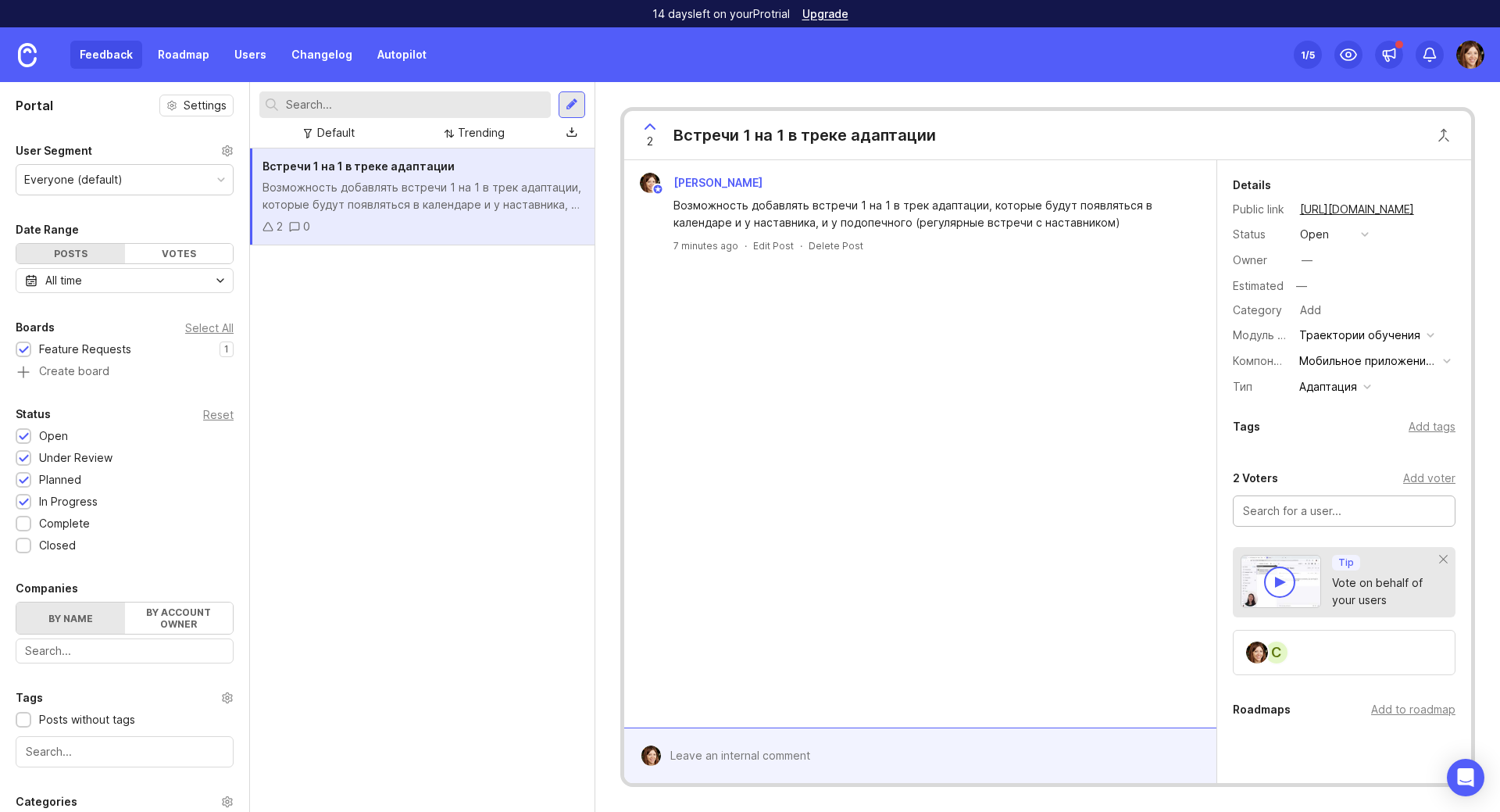
click at [360, 203] on div "Возможность добавлять встречи 1 на 1 в трек адаптации, которые будут появляться…" at bounding box center [422, 196] width 320 height 34
click at [1420, 426] on div "Add tags" at bounding box center [1432, 426] width 47 height 17
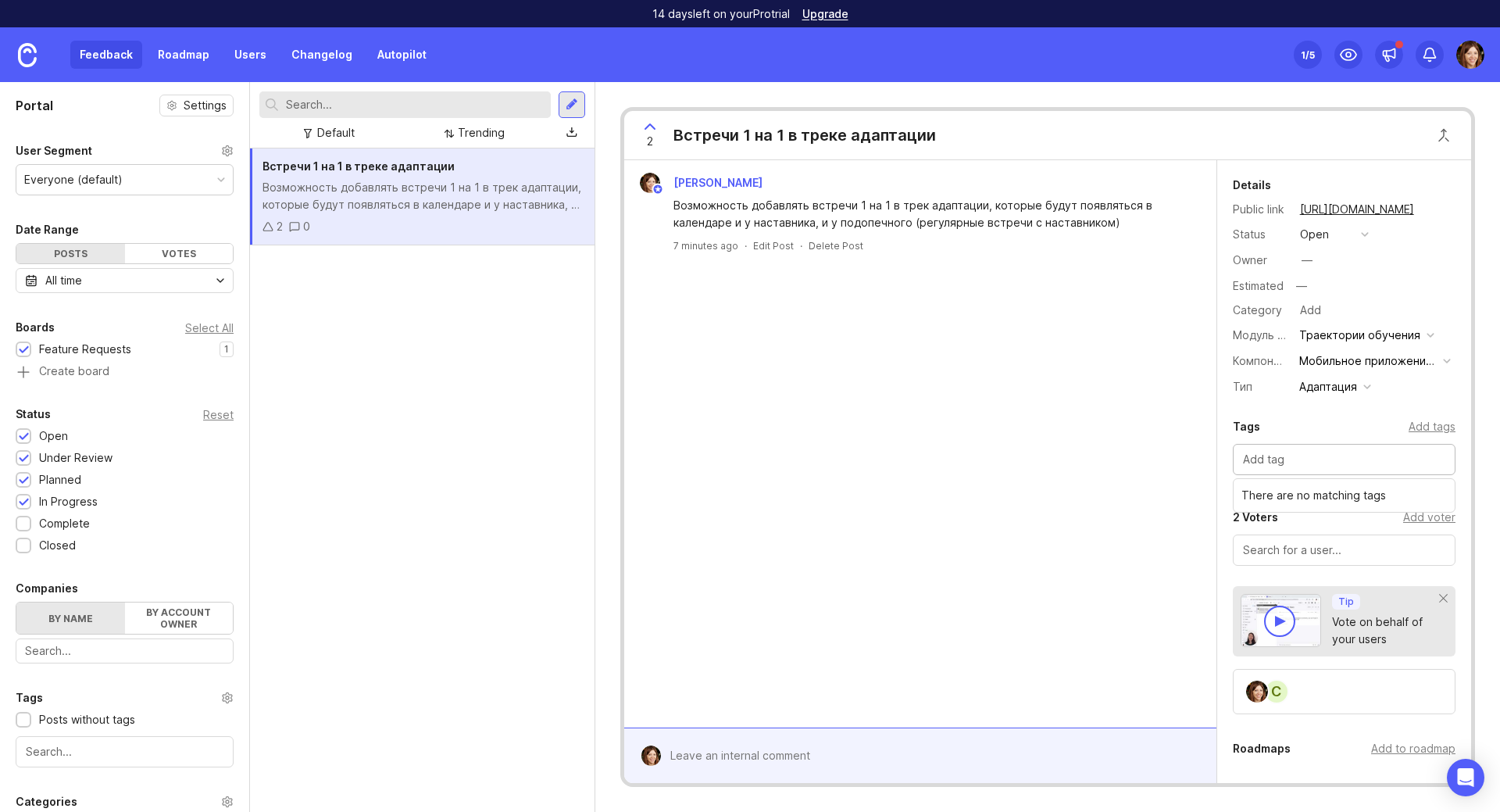
click at [1331, 464] on input "text" at bounding box center [1343, 459] width 202 height 17
click at [1018, 461] on div "[PERSON_NAME] Возможность добавлять встречи 1 на 1 в трек адаптации, которые бу…" at bounding box center [920, 443] width 592 height 567
click at [1431, 514] on div "Add voter" at bounding box center [1429, 517] width 52 height 17
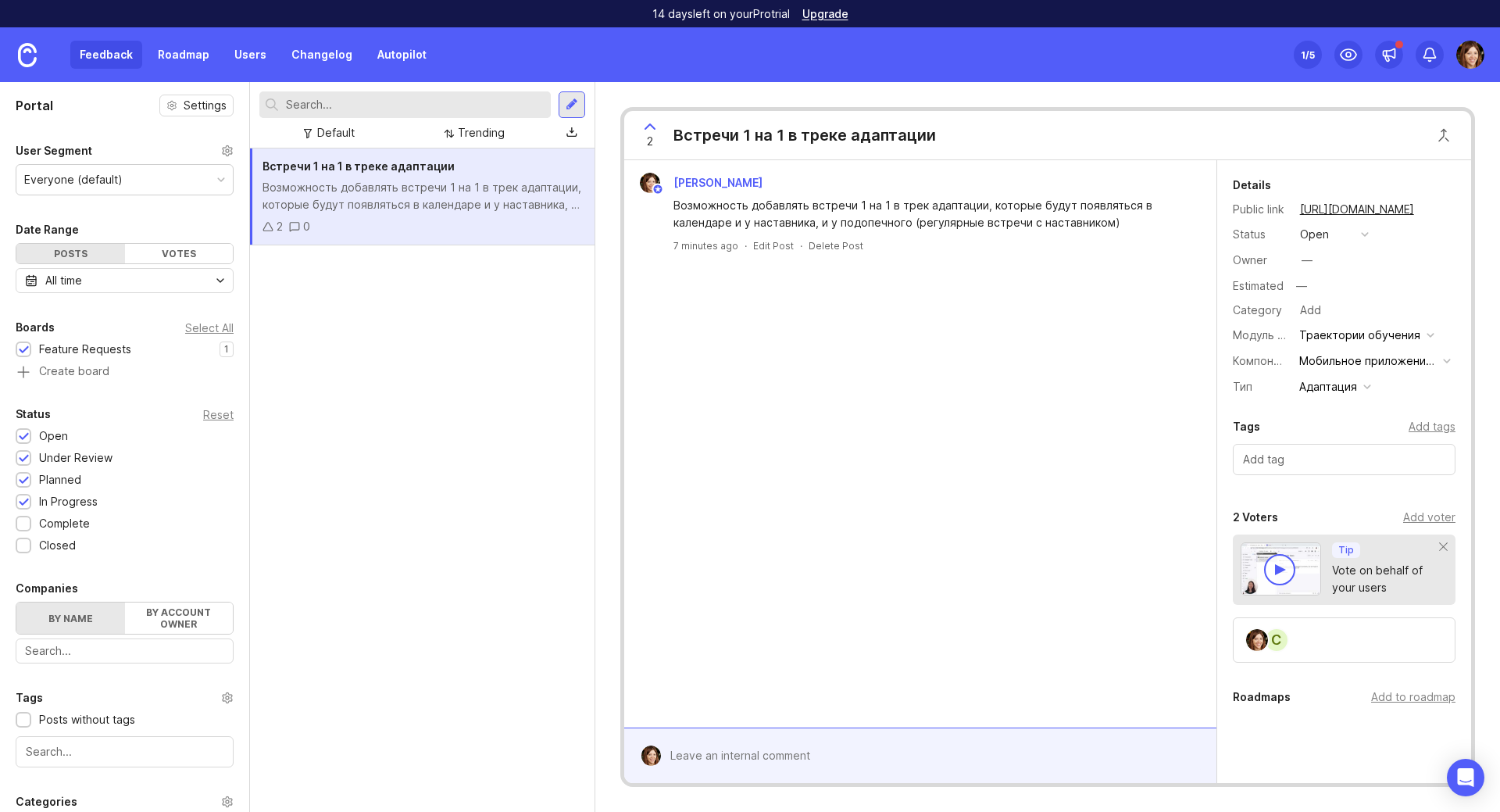
click at [1429, 518] on div "Add voter" at bounding box center [1429, 517] width 52 height 17
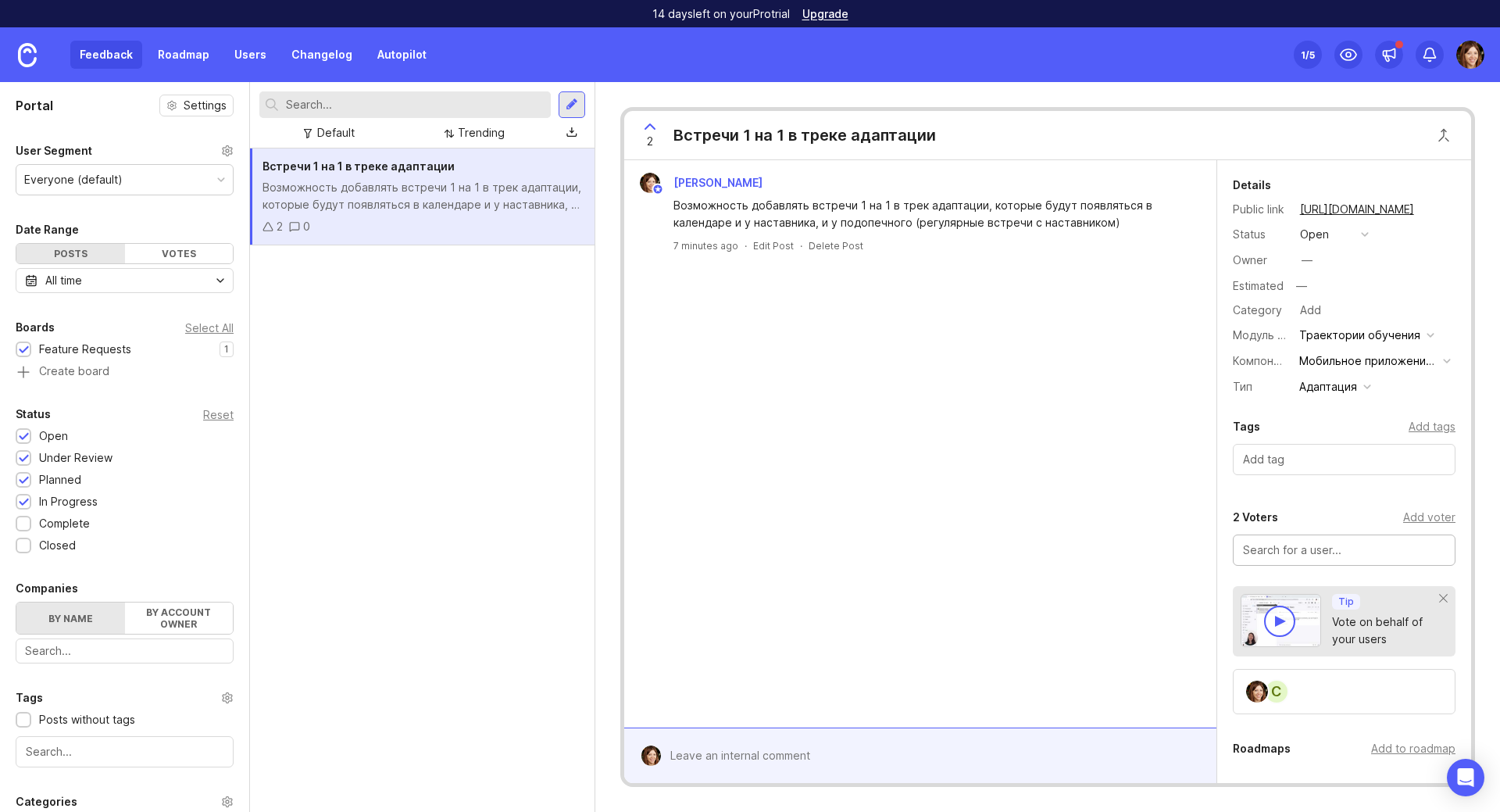
click at [1336, 551] on input "text" at bounding box center [1343, 550] width 202 height 17
type input "БСПБ"
click at [899, 634] on div "[PERSON_NAME] Возможность добавлять встречи 1 на 1 в трек адаптации, которые бу…" at bounding box center [920, 443] width 592 height 567
click at [386, 183] on div "Возможность добавлять встречи 1 на 1 в трек адаптации, которые будут появляться…" at bounding box center [422, 196] width 320 height 34
click at [386, 199] on div "Возможность добавлять встречи 1 на 1 в трек адаптации, которые будут появляться…" at bounding box center [422, 196] width 320 height 34
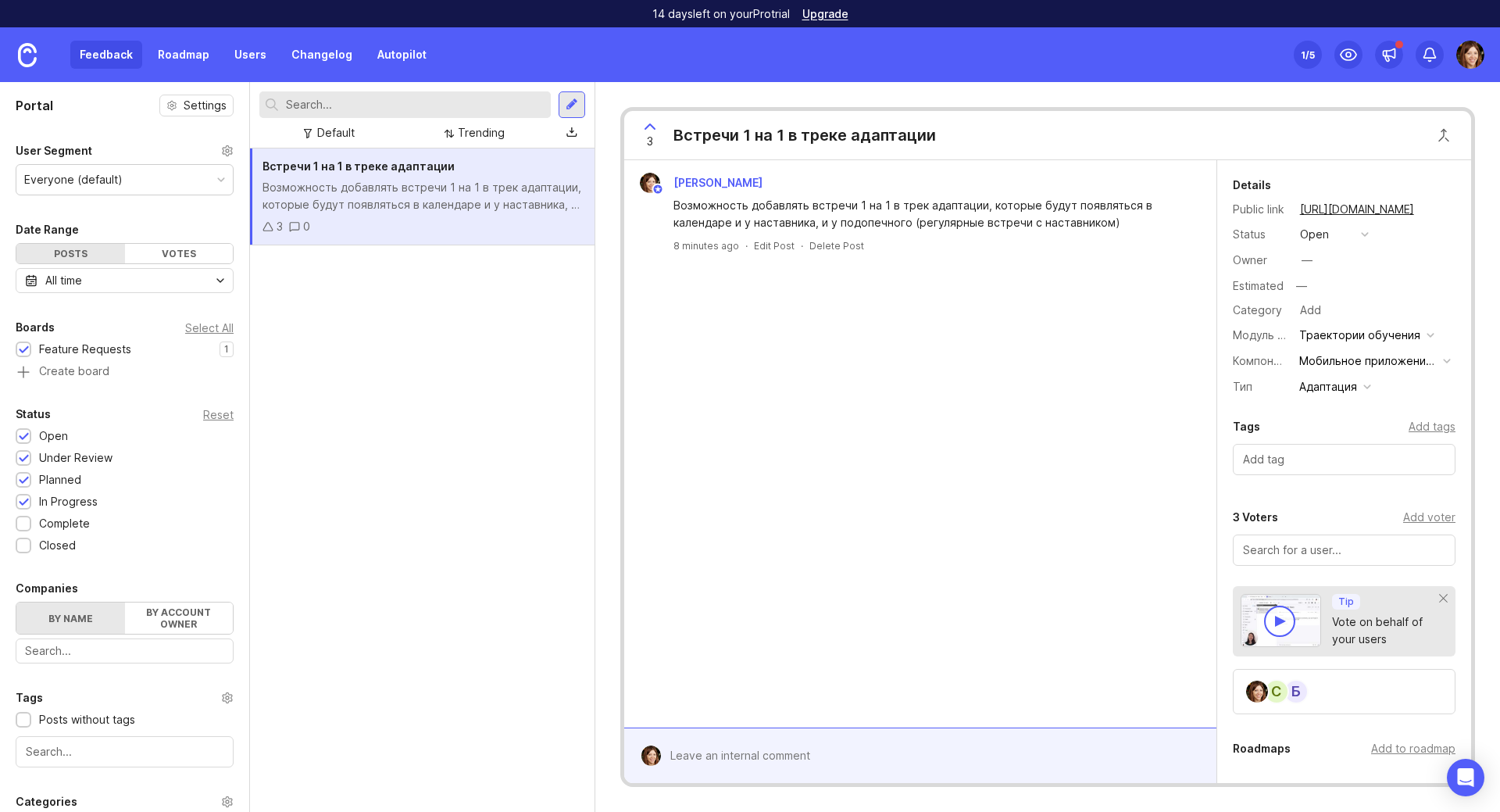
click at [1063, 516] on div "[PERSON_NAME] Возможность добавлять встречи 1 на 1 в трек адаптации, которые бу…" at bounding box center [920, 443] width 592 height 567
click at [1244, 521] on div "3 Voters" at bounding box center [1255, 517] width 45 height 19
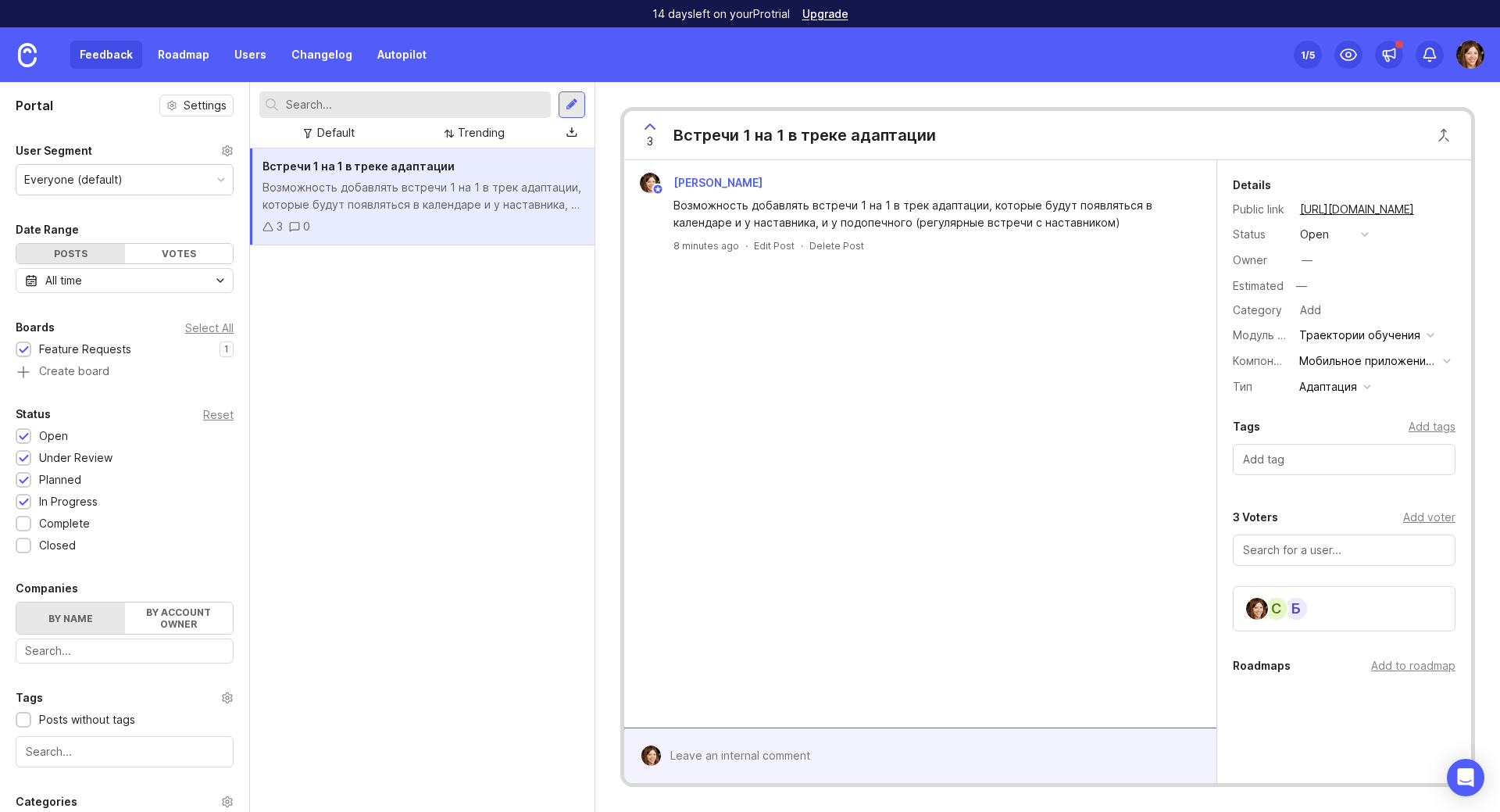
click at [1281, 607] on div "С" at bounding box center [1277, 609] width 25 height 25
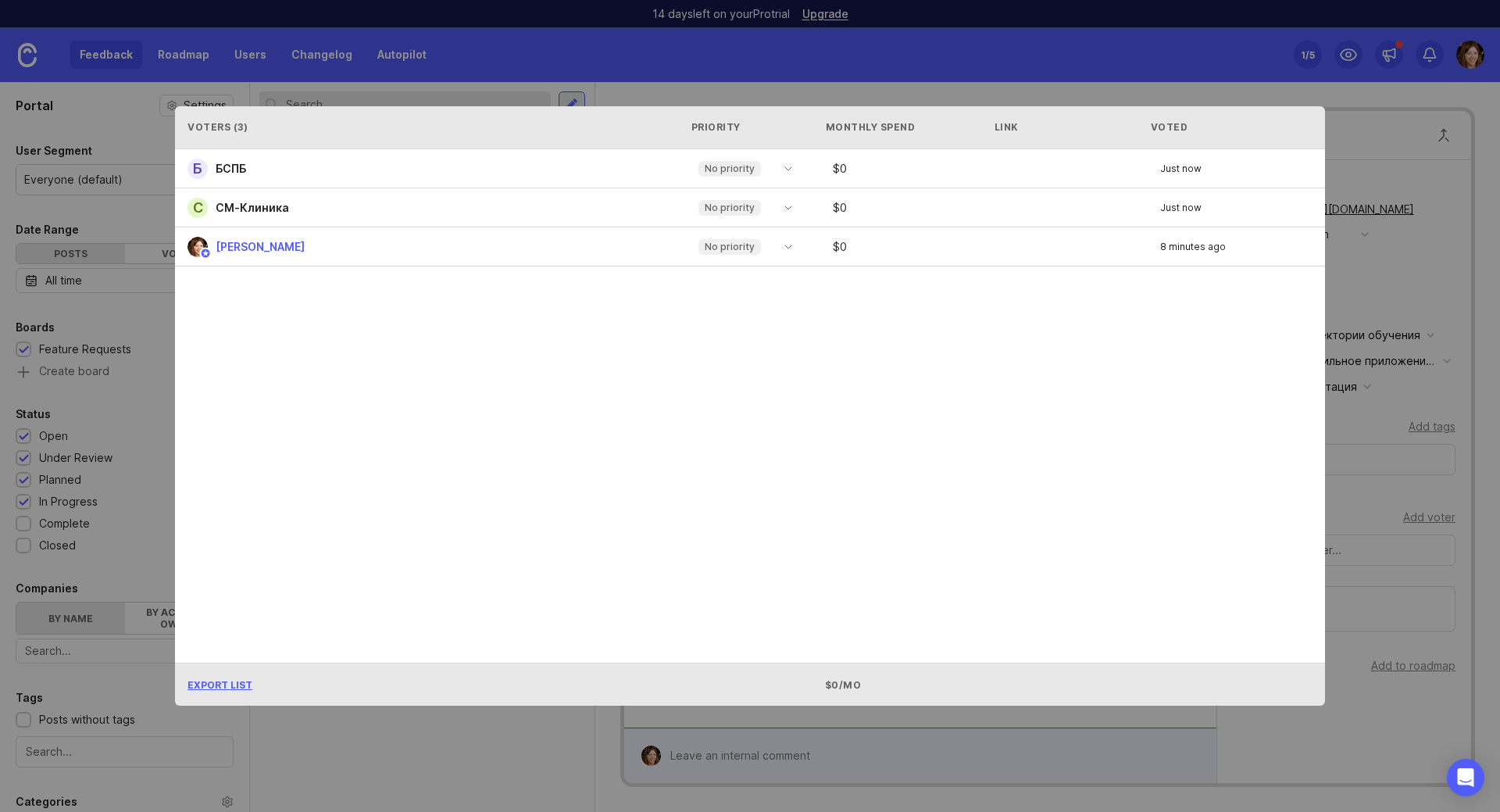
click at [796, 172] on icon "toggle icon" at bounding box center [789, 168] width 25 height 12
click at [860, 344] on div "Б БСПБ No priority $ 0 Just now С СМ-Клиника No priority $ 0 Just now [PERSON_N…" at bounding box center [750, 406] width 1150 height 513
click at [716, 171] on p "No priority" at bounding box center [730, 168] width 50 height 12
drag, startPoint x: 1031, startPoint y: 380, endPoint x: 1028, endPoint y: 297, distance: 83.1
click at [1032, 366] on div "Б БСПБ No priority $ 0 Just now С СМ-Клиника No priority $ 0 Just now [PERSON_N…" at bounding box center [750, 406] width 1150 height 513
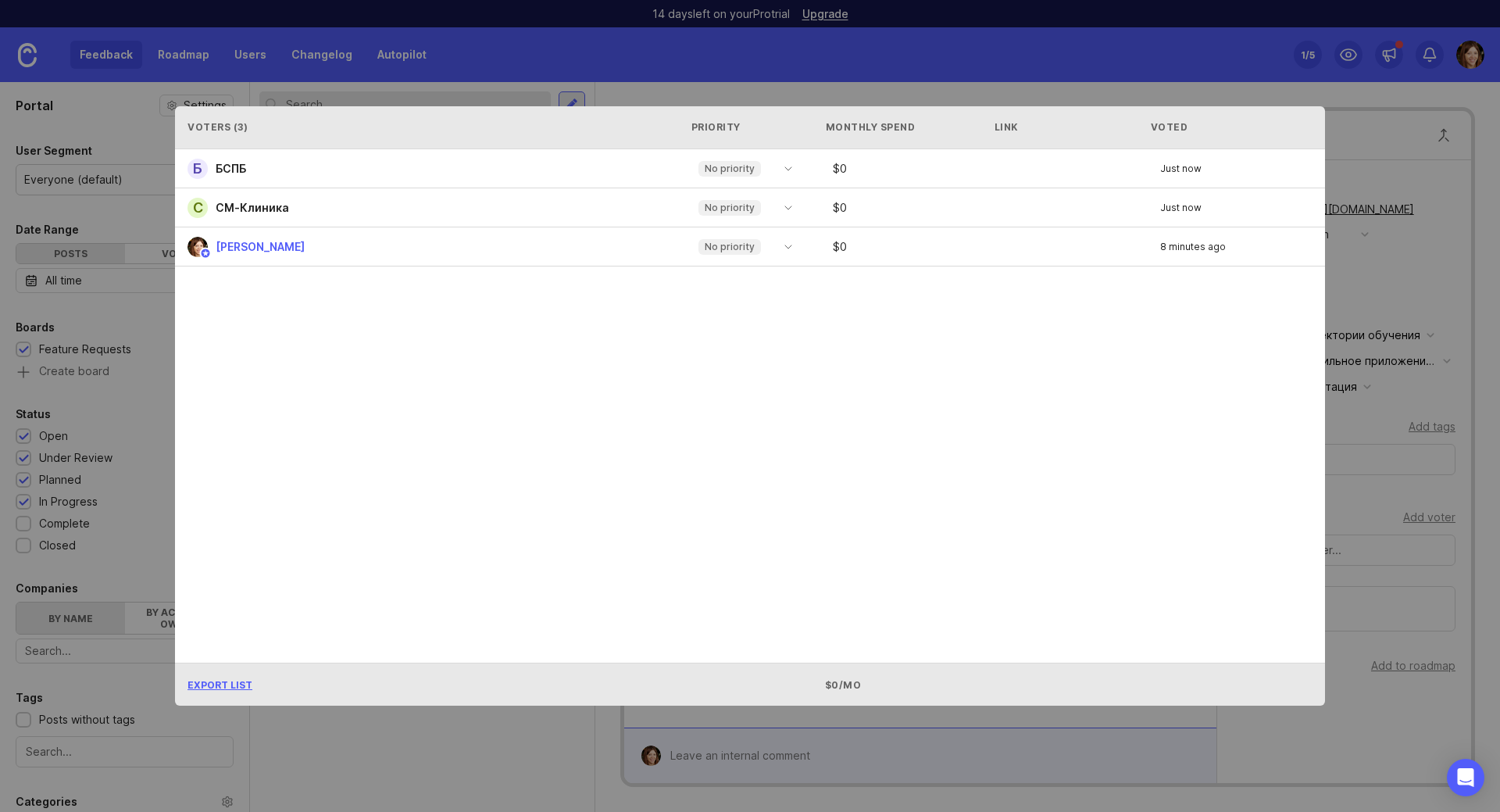
click at [1010, 175] on div "Б БСПБ No priority $ 0 Just now" at bounding box center [750, 168] width 1150 height 39
click at [827, 170] on div "$ 0" at bounding box center [914, 168] width 177 height 11
click at [843, 212] on div "$ 0" at bounding box center [914, 207] width 177 height 11
click at [776, 244] on icon "toggle icon" at bounding box center [789, 247] width 25 height 12
click at [959, 333] on div "Б БСПБ No priority $ 0 Just now С СМ-Клиника No priority $ 0 Just now [PERSON_N…" at bounding box center [750, 406] width 1150 height 513
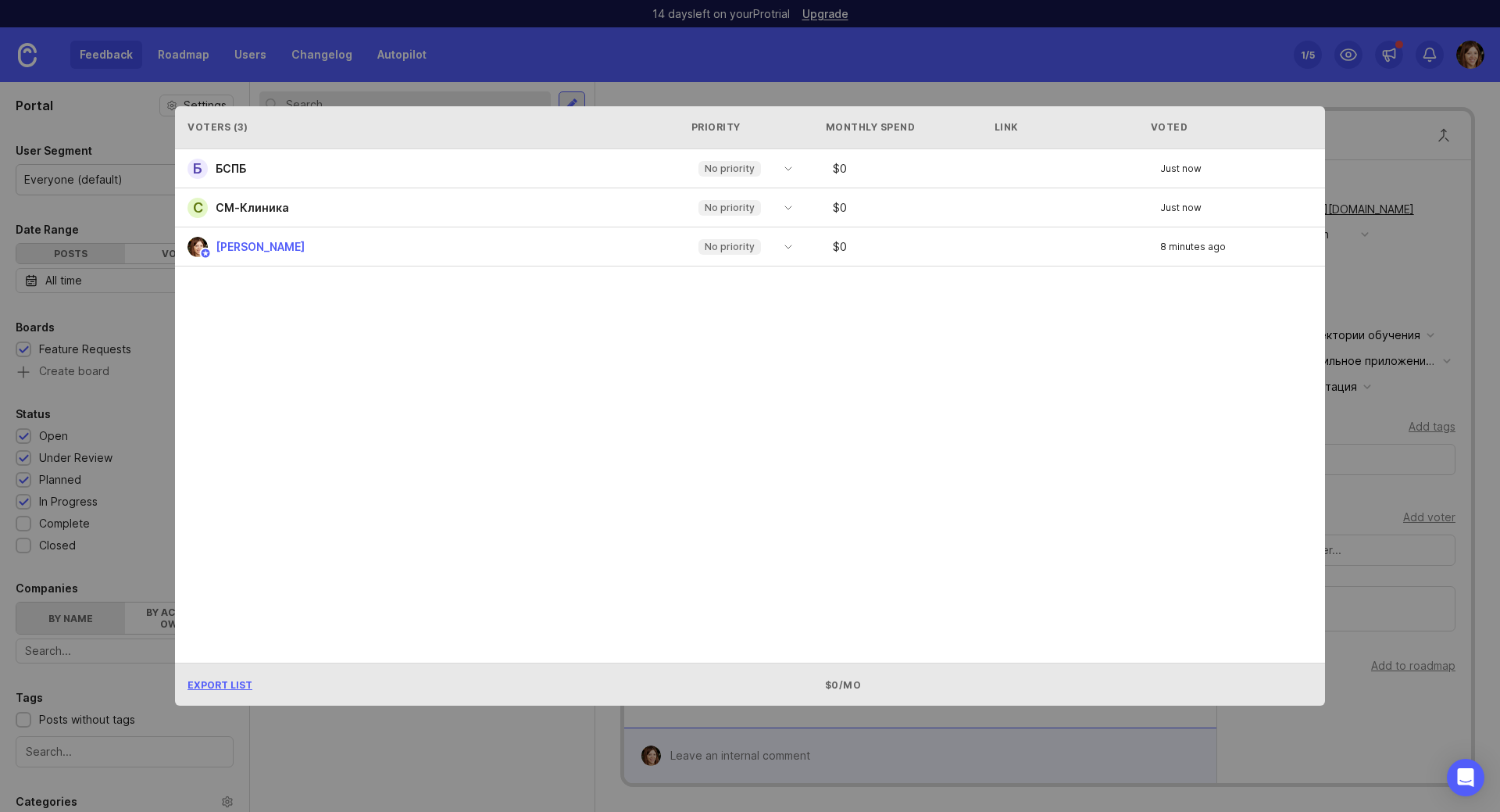
click at [753, 605] on div "Б БСПБ No priority $ 0 Just now С СМ-Клиника No priority $ 0 Just now [PERSON_N…" at bounding box center [750, 406] width 1150 height 513
click at [1135, 330] on div "Б БСПБ No priority $ 0 Just now С СМ-Клиника No priority $ 0 Just now [PERSON_N…" at bounding box center [750, 406] width 1150 height 513
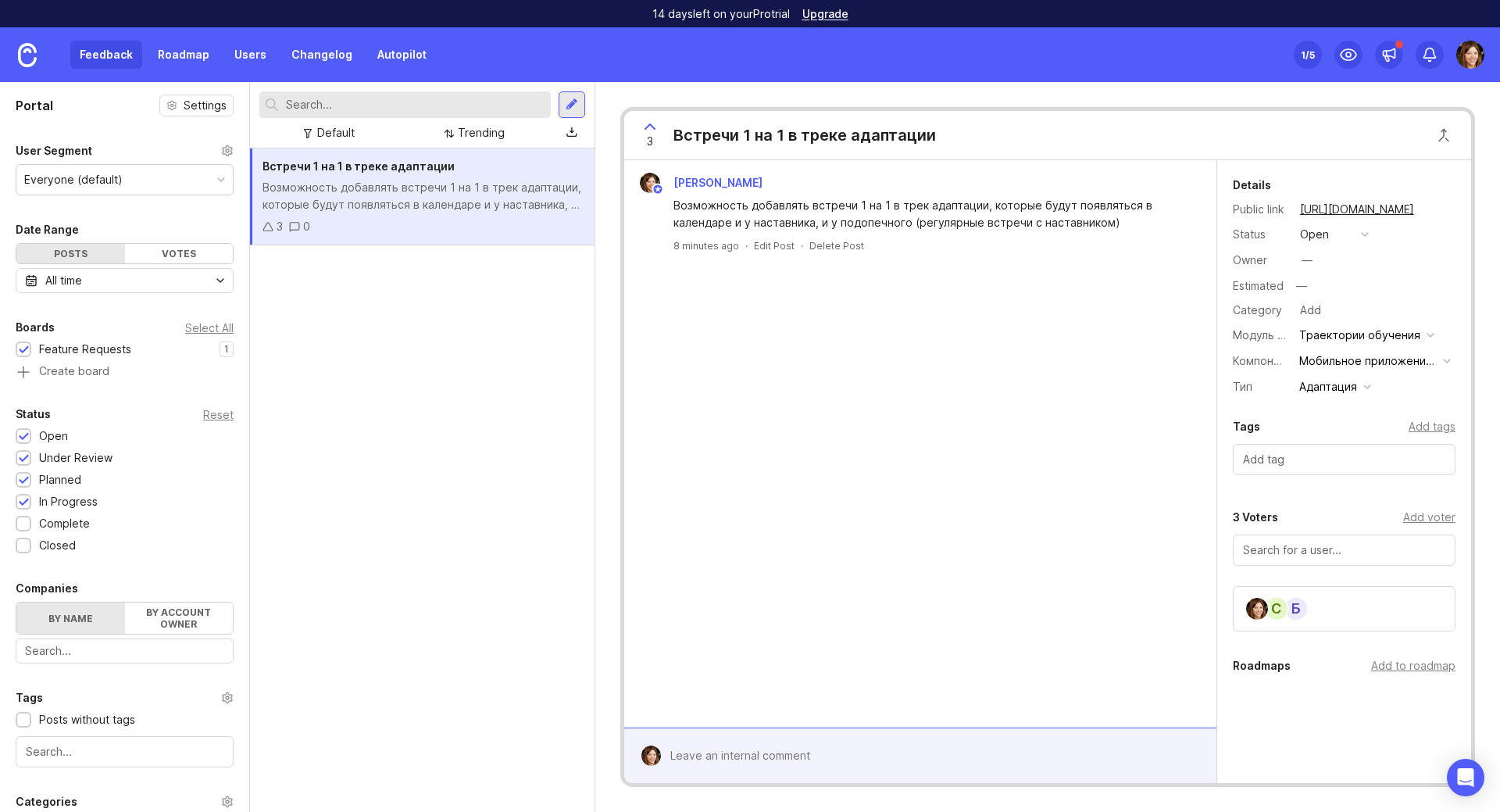
click at [869, 760] on div at bounding box center [932, 755] width 541 height 30
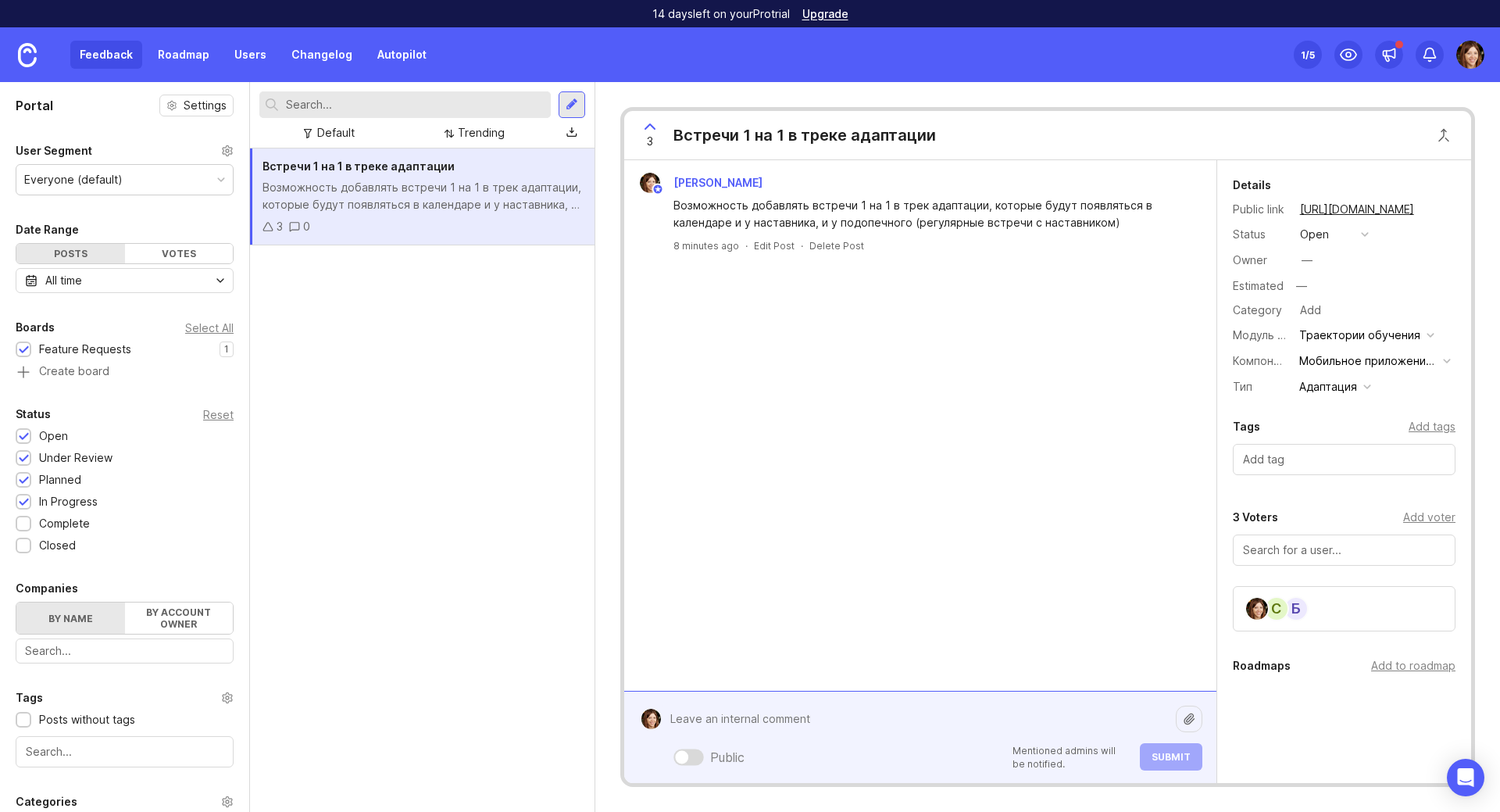
click at [974, 724] on textarea at bounding box center [919, 719] width 515 height 30
drag, startPoint x: 724, startPoint y: 716, endPoint x: 797, endPoint y: 716, distance: 73.0
click at [797, 716] on textarea at bounding box center [919, 719] width 515 height 30
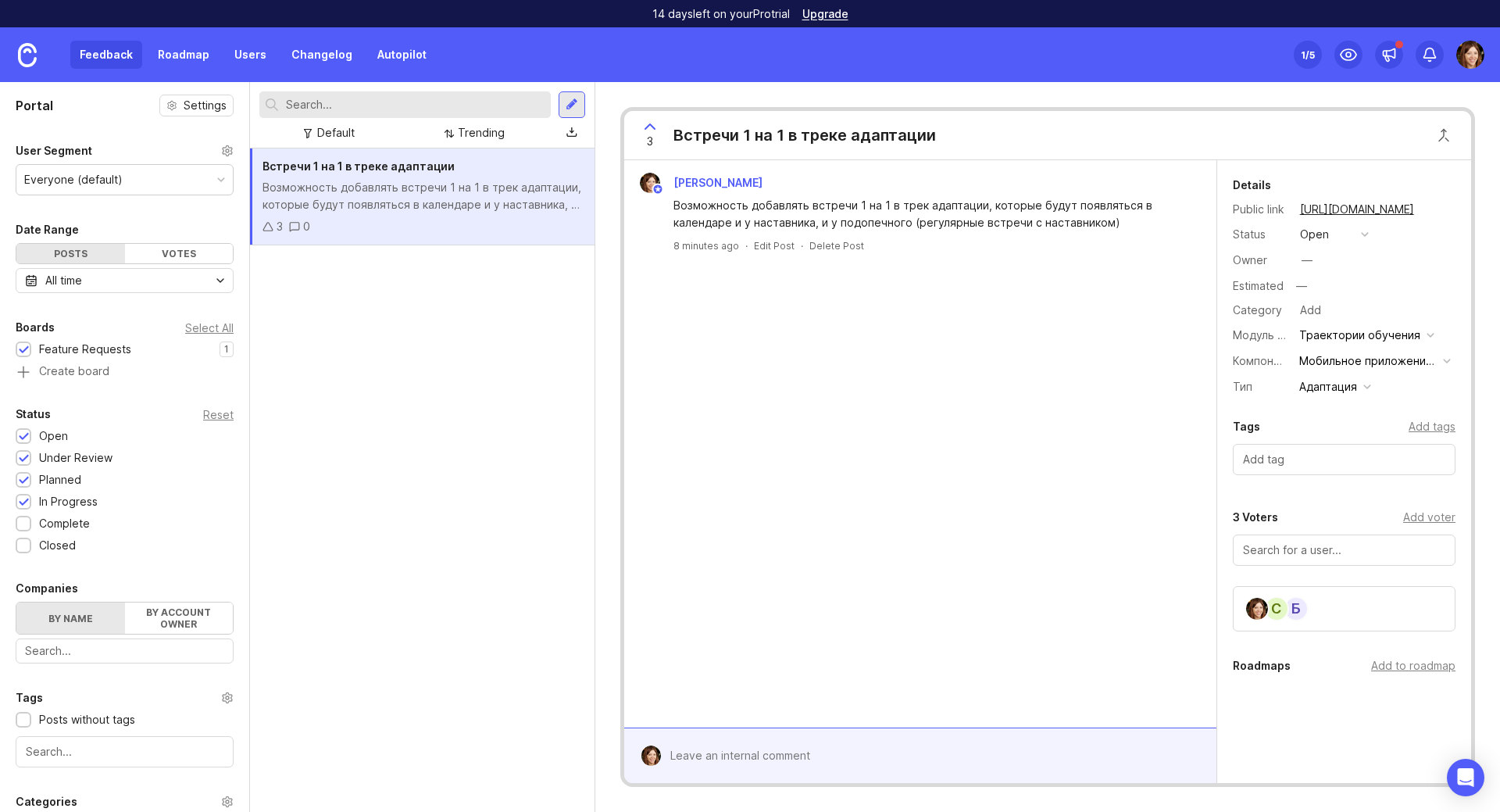
click at [907, 608] on div "[PERSON_NAME] Возможность добавлять встречи 1 на 1 в трек адаптации, которые бу…" at bounding box center [920, 443] width 592 height 567
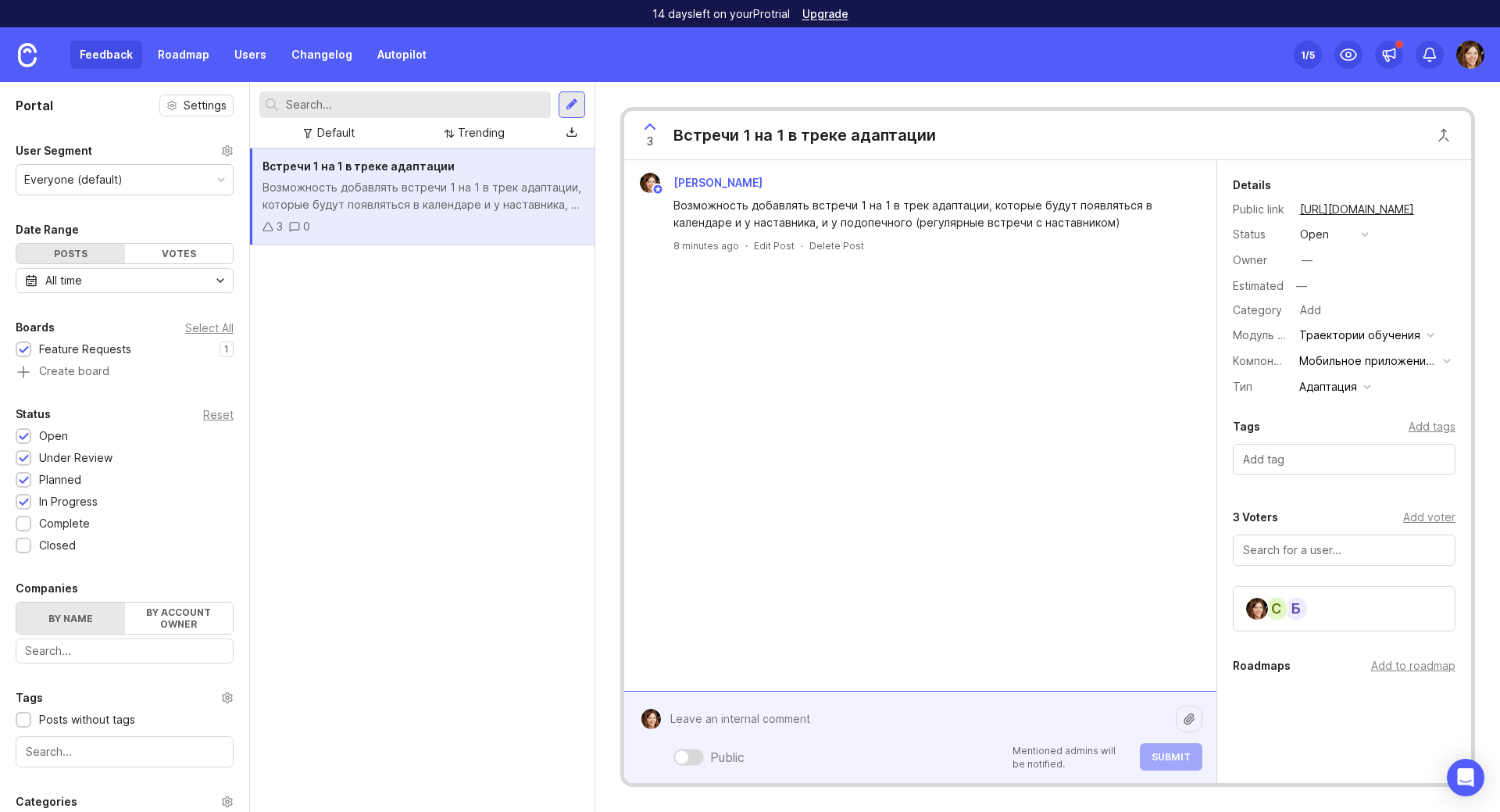
click at [731, 750] on div "Public Mentioned admins will be notified. Submit" at bounding box center [932, 737] width 541 height 67
type textarea "Аналогичный запрос был у БСПБ"
click at [1164, 750] on button "Submit" at bounding box center [1171, 756] width 62 height 27
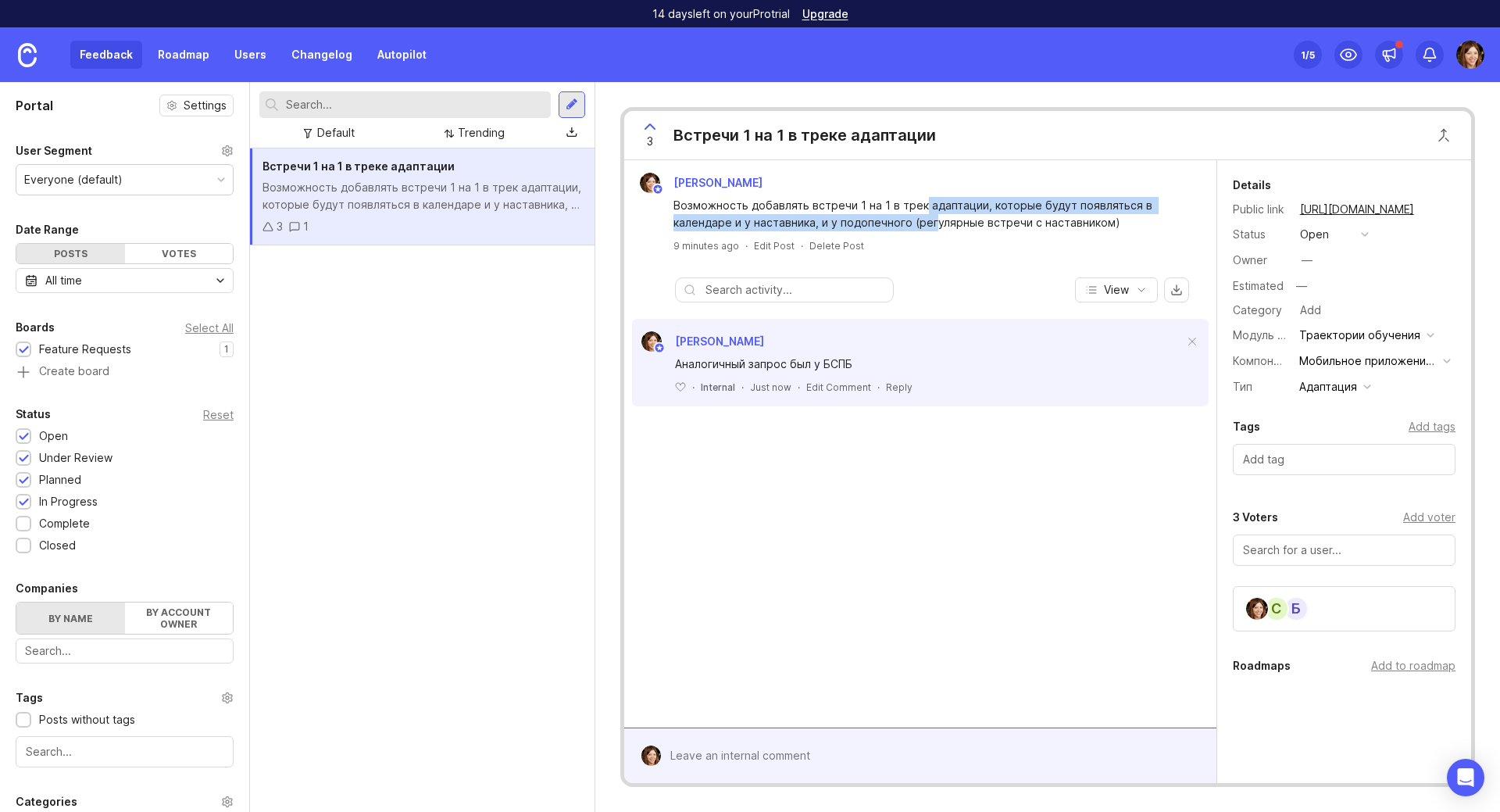
drag, startPoint x: 922, startPoint y: 208, endPoint x: 931, endPoint y: 230, distance: 23.8
click at [931, 230] on div "Возможность добавлять встречи 1 на 1 в трек адаптации, которые будут появляться…" at bounding box center [929, 213] width 511 height 34
click at [814, 289] on input "text" at bounding box center [795, 290] width 180 height 17
click at [894, 491] on div "[PERSON_NAME] Возможность добавлять встречи 1 на 1 в трек адаптации, которые бу…" at bounding box center [920, 443] width 592 height 567
click at [723, 753] on div at bounding box center [932, 755] width 541 height 30
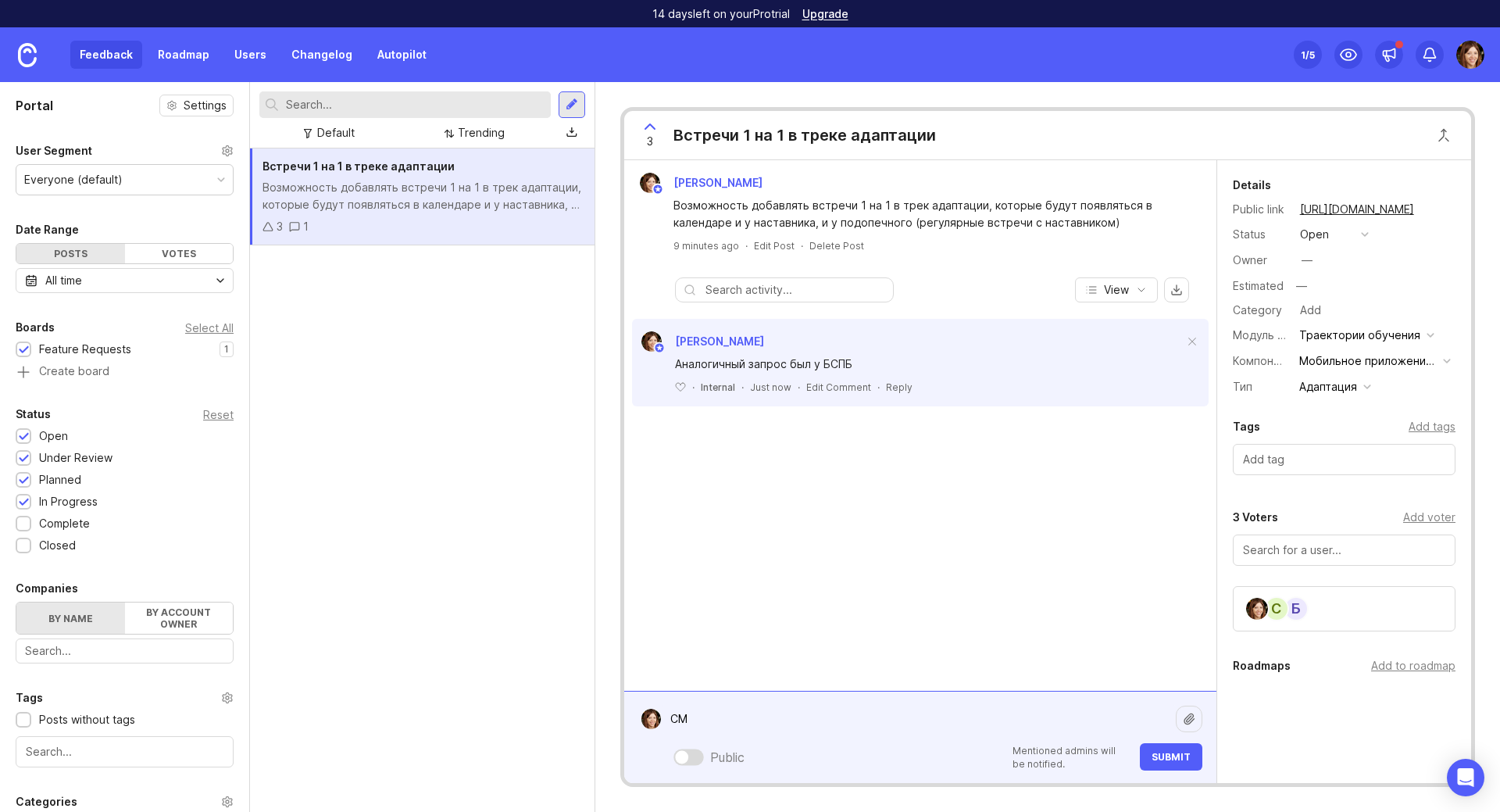
type textarea "С"
type textarea "Для СМ-клиники также актуальны встречи с наставником 1-1 в период адаптации."
click at [1163, 759] on span "Submit" at bounding box center [1171, 756] width 39 height 12
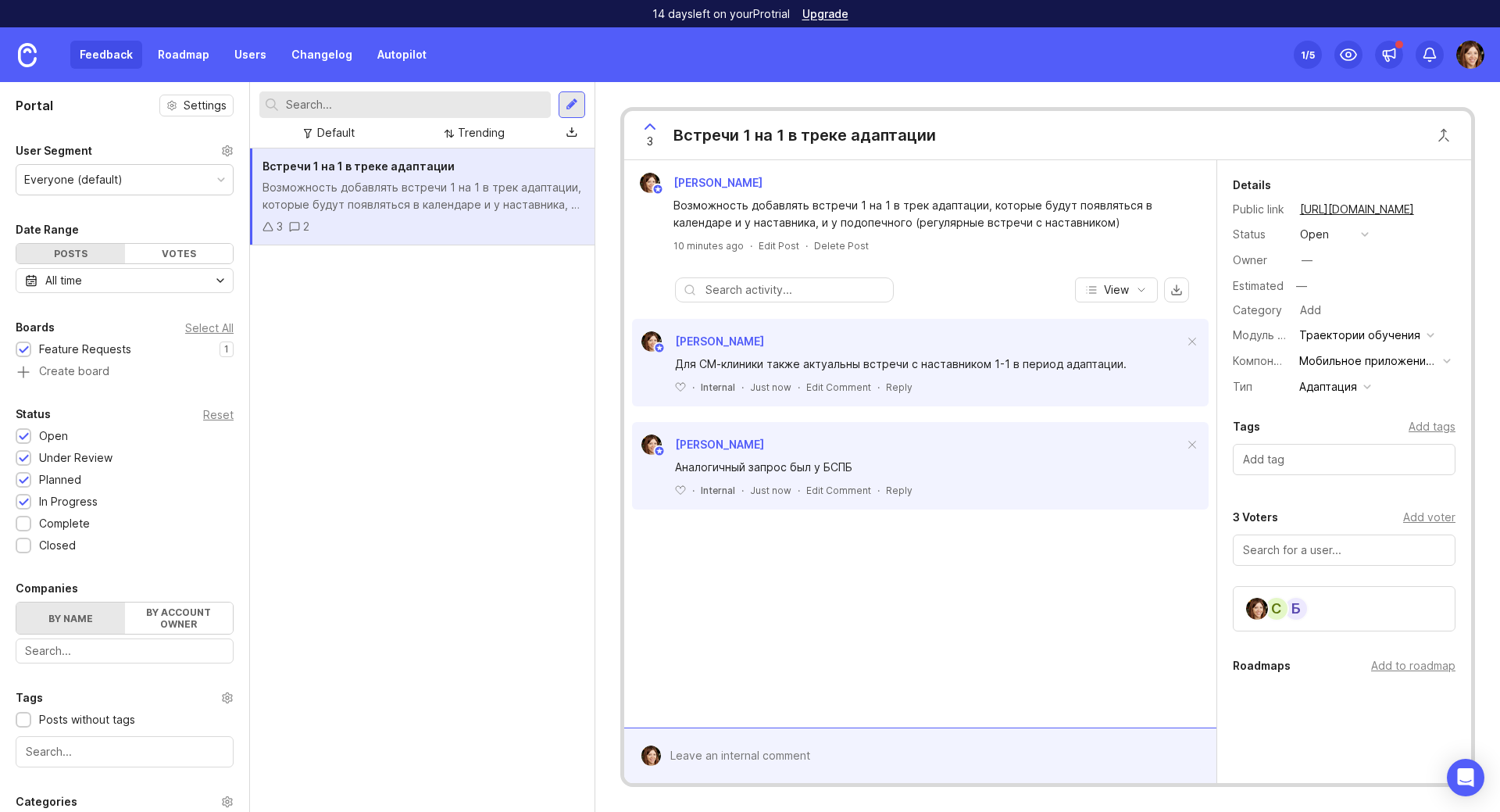
click at [1140, 293] on icon "button" at bounding box center [1141, 290] width 12 height 12
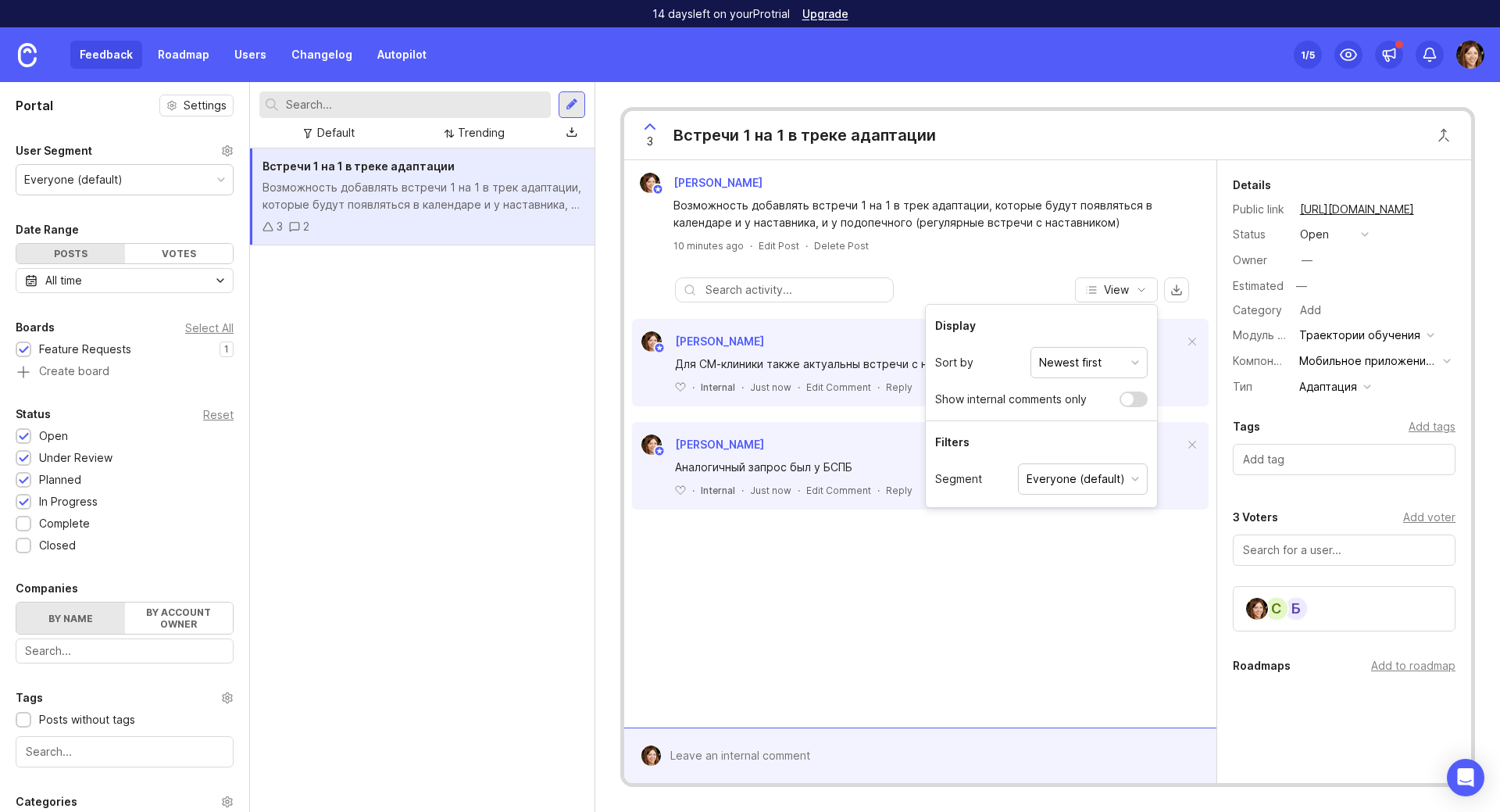
click at [911, 595] on div "[PERSON_NAME] Возможность добавлять встречи 1 на 1 в трек адаптации, которые бу…" at bounding box center [920, 443] width 592 height 567
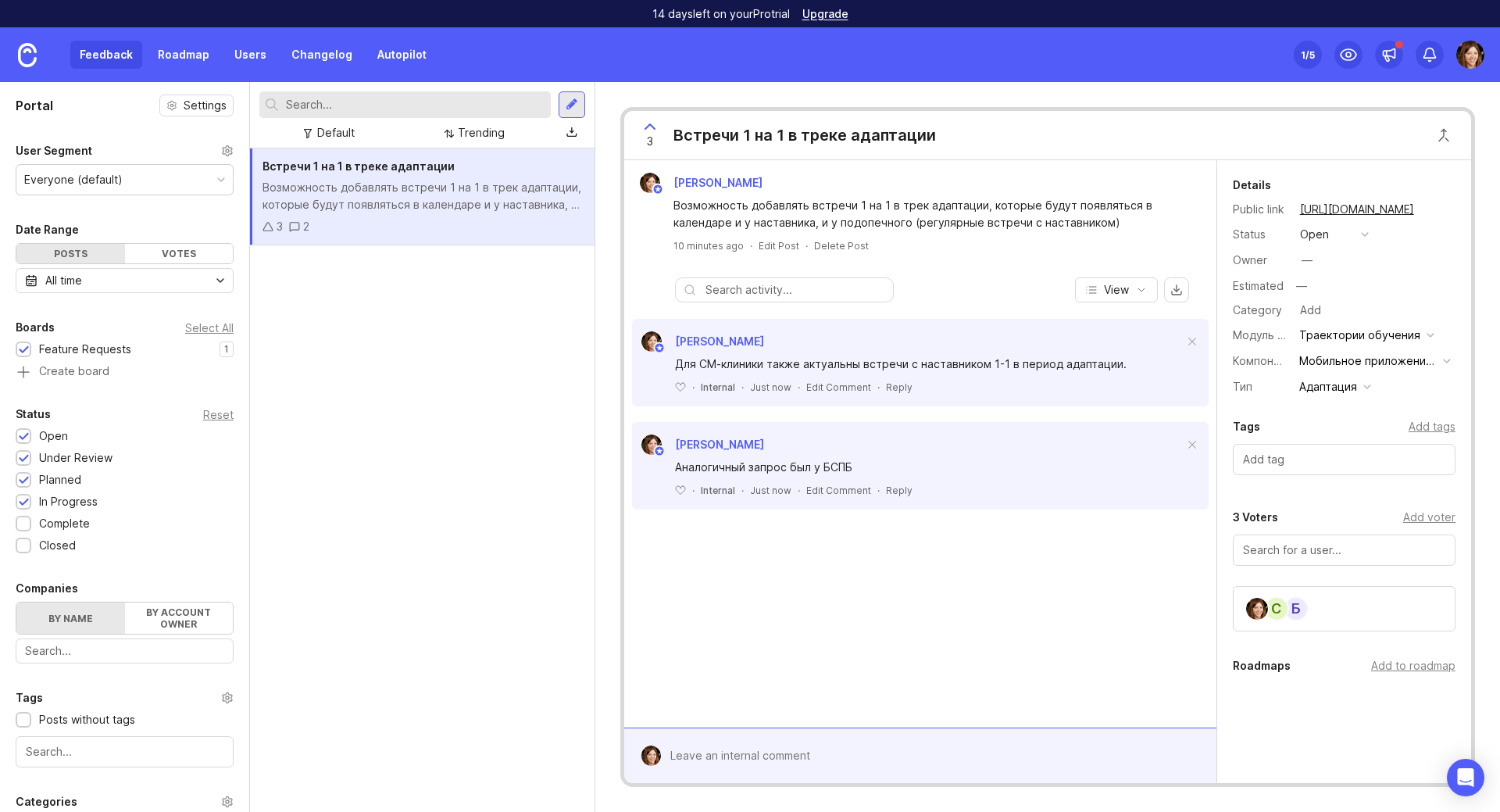
click at [395, 213] on div "Встречи 1 на 1 в треке адаптации Возможность добавлять встречи 1 на 1 в трек ад…" at bounding box center [422, 197] width 345 height 97
click at [870, 671] on div "[PERSON_NAME] Возможность добавлять встречи 1 на 1 в трек адаптации, которые бу…" at bounding box center [920, 443] width 592 height 567
click at [704, 292] on div at bounding box center [785, 290] width 202 height 17
click at [778, 293] on input "text" at bounding box center [795, 290] width 180 height 17
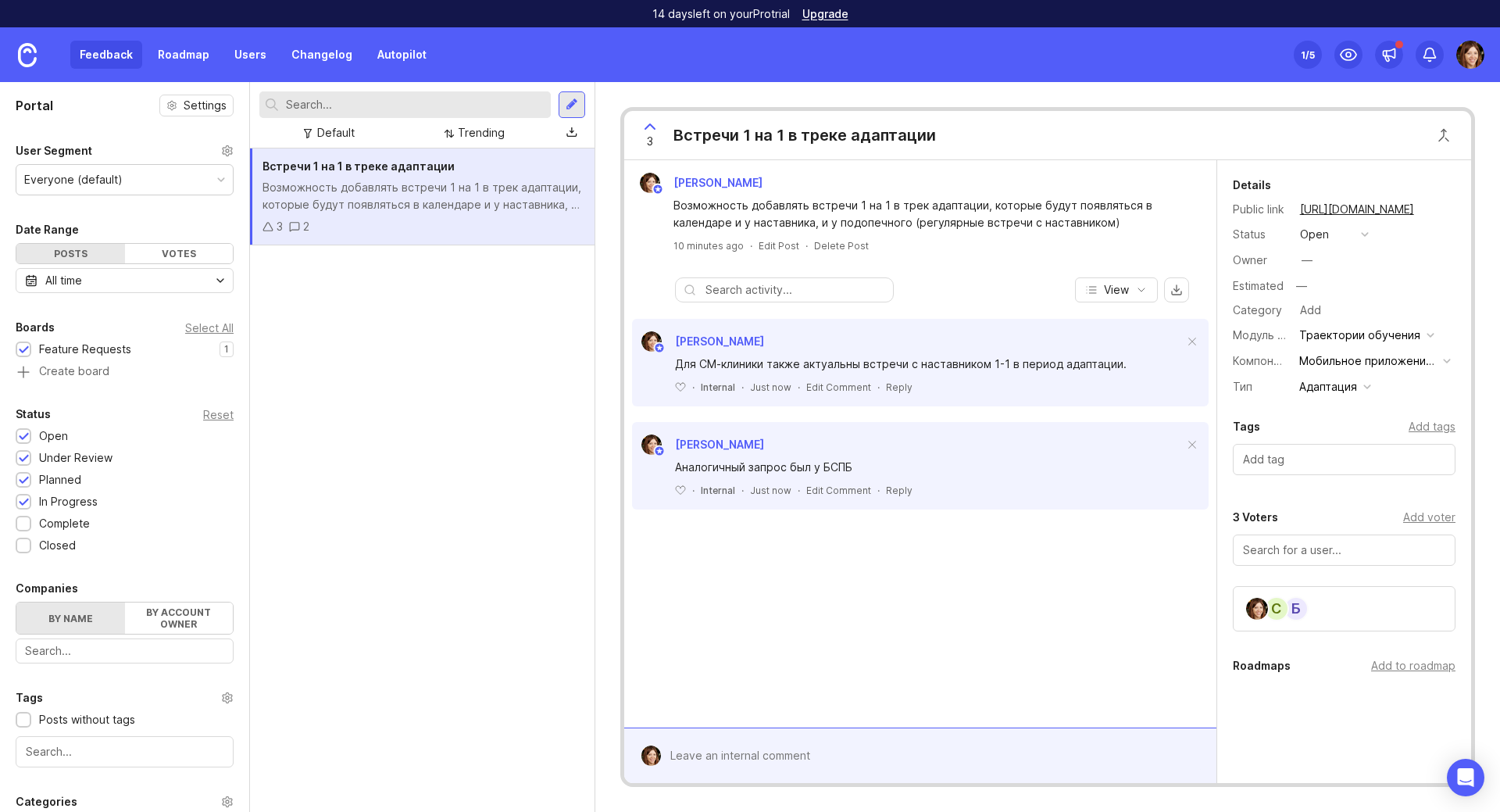
click at [778, 293] on input "text" at bounding box center [795, 290] width 180 height 17
click at [1031, 293] on div "View" at bounding box center [920, 290] width 592 height 25
click at [1424, 431] on div "Add tags" at bounding box center [1432, 426] width 47 height 17
click at [1413, 431] on div "Add tags" at bounding box center [1432, 426] width 47 height 17
click at [1115, 564] on div "[PERSON_NAME] Возможность добавлять встречи 1 на 1 в трек адаптации, которые бу…" at bounding box center [920, 443] width 592 height 567
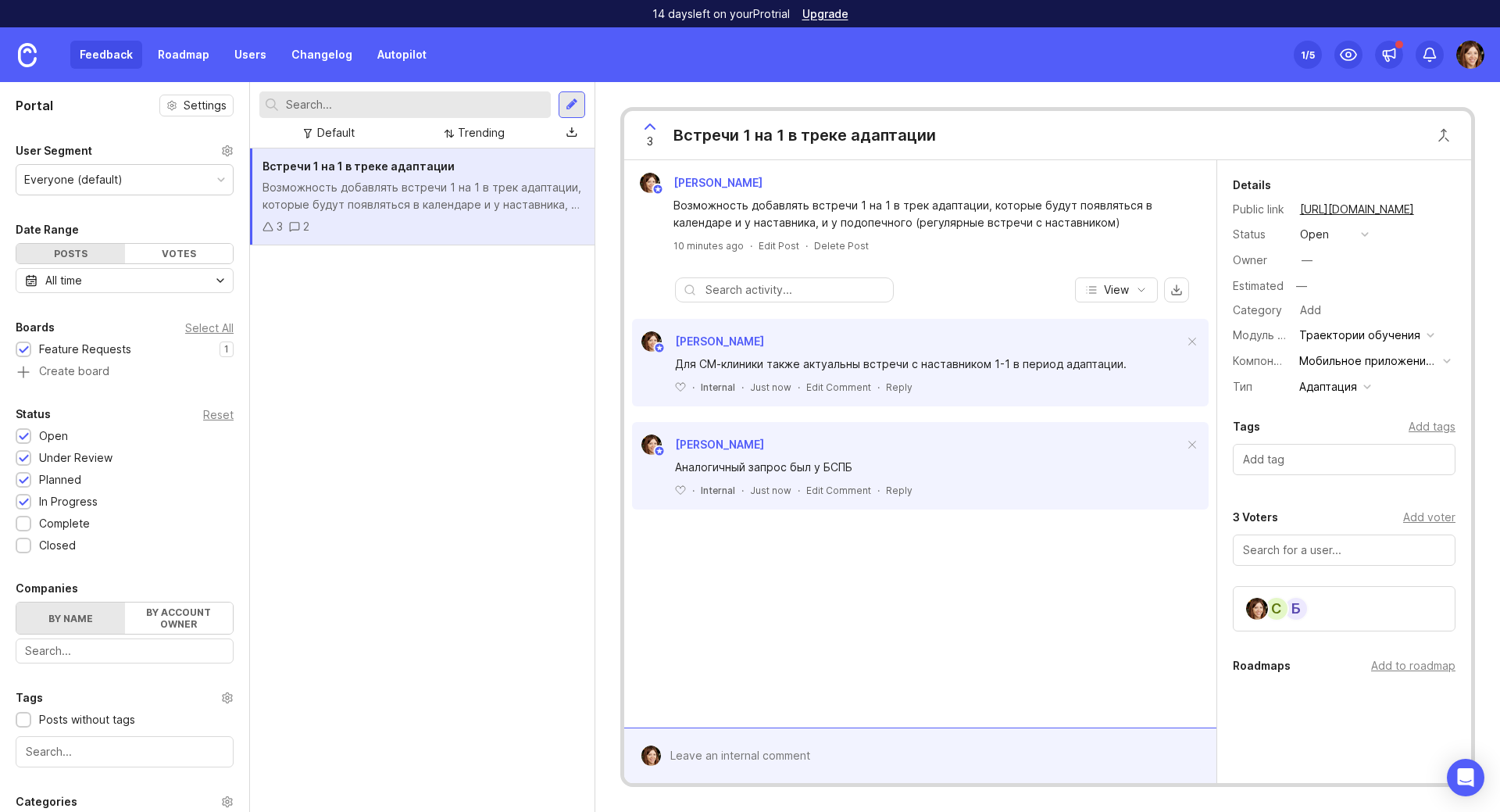
click at [1420, 430] on div "Add tags" at bounding box center [1432, 426] width 47 height 17
click at [1409, 423] on div "Add tags" at bounding box center [1432, 426] width 47 height 17
click at [1273, 458] on input "text" at bounding box center [1343, 459] width 202 height 17
type input "У"
type input "Talent Rocks"
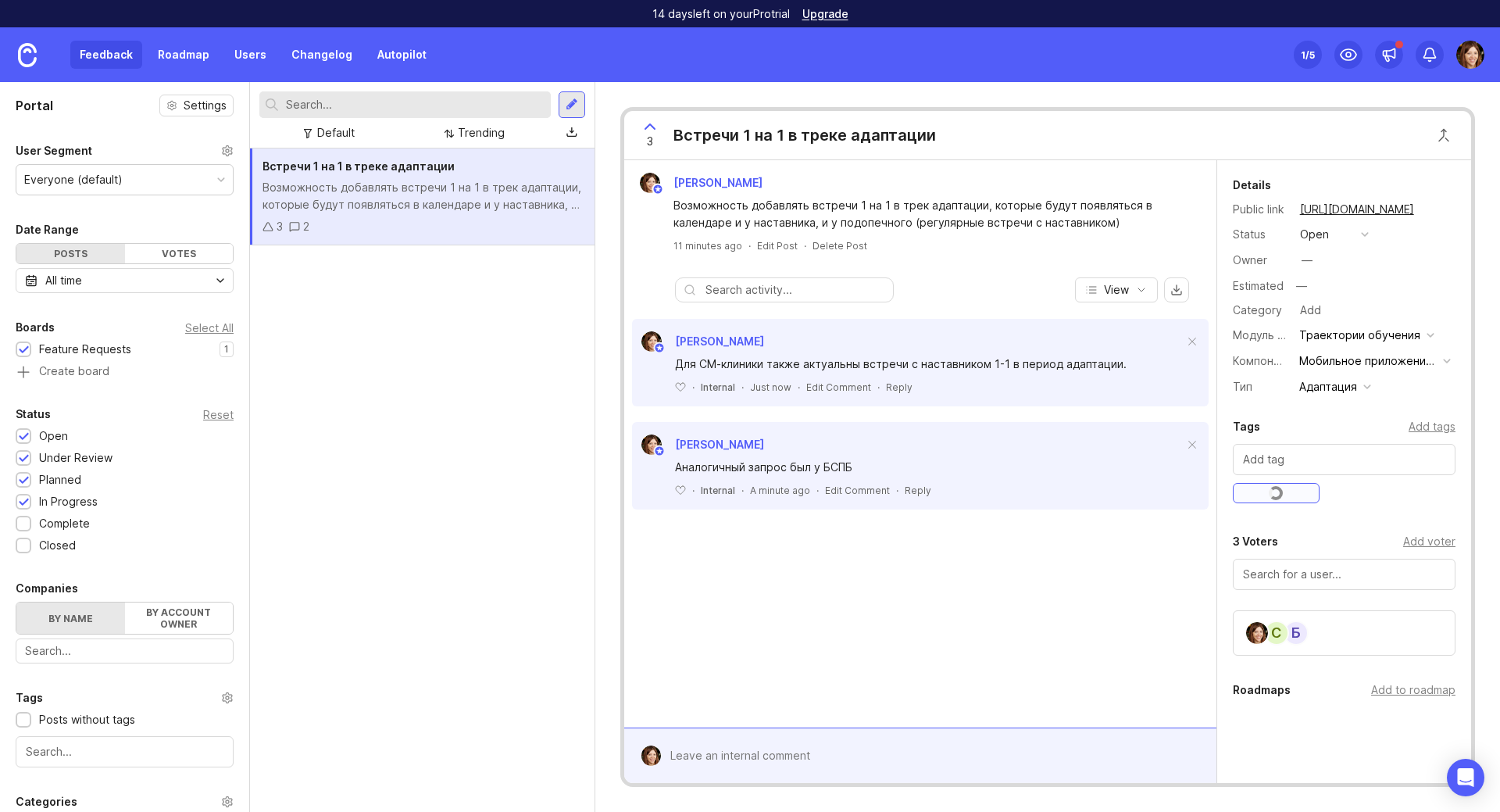
drag, startPoint x: 1341, startPoint y: 499, endPoint x: 1160, endPoint y: 473, distance: 182.9
click at [1339, 499] on div "Talent Rocks" at bounding box center [1343, 495] width 222 height 24
click at [486, 201] on div "Возможность добавлять встречи 1 на 1 в трек адаптации, которые будут появляться…" at bounding box center [422, 196] width 320 height 34
click at [459, 302] on div "Встречи 1 на 1 в треке адаптации Возможность добавлять встречи 1 на 1 в трек ад…" at bounding box center [422, 480] width 345 height 663
click at [471, 223] on div "3 2" at bounding box center [422, 227] width 320 height 17
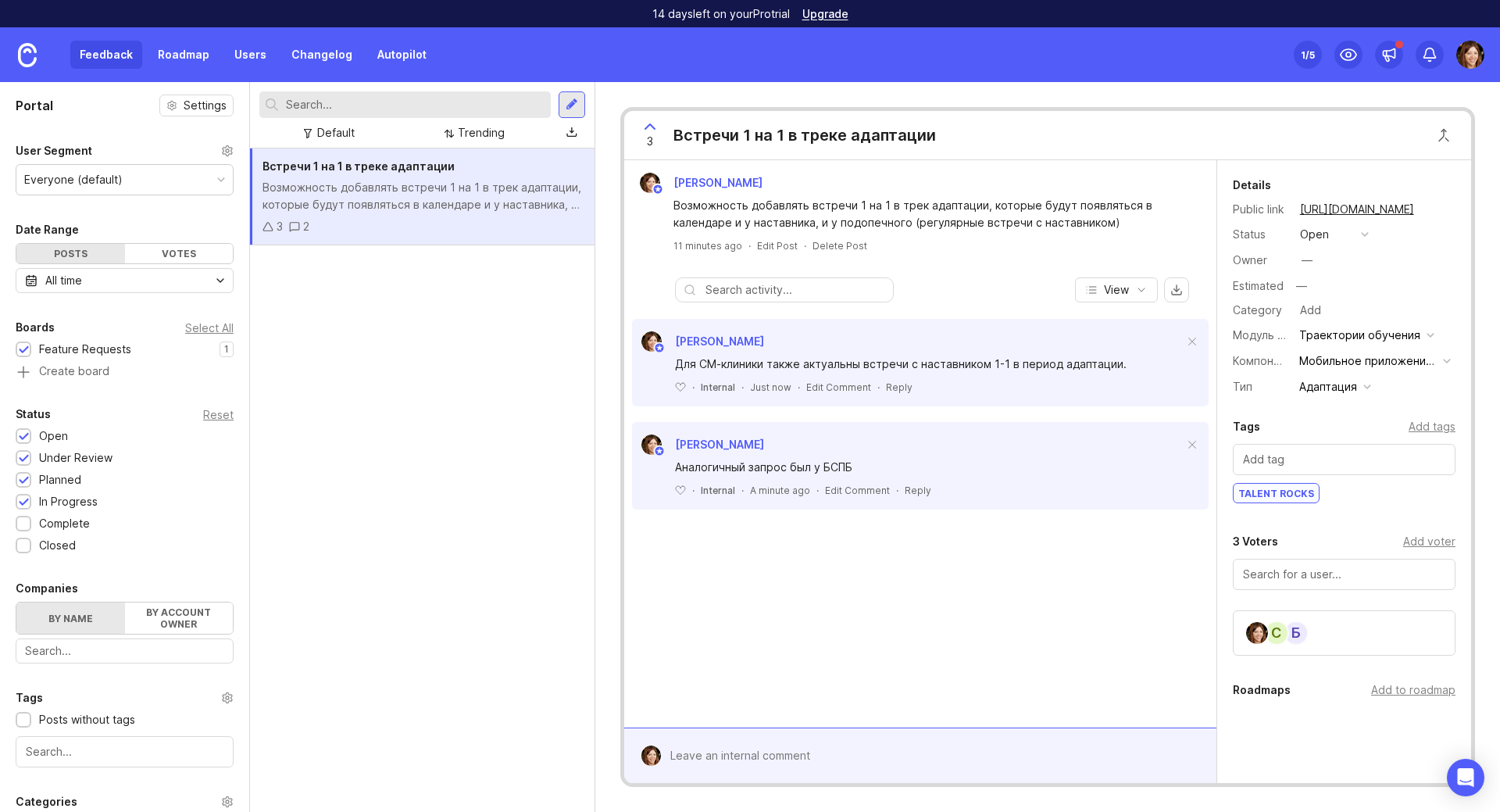
click at [466, 298] on div "Встречи 1 на 1 в треке адаптации Возможность добавлять встречи 1 на 1 в трек ад…" at bounding box center [422, 480] width 345 height 663
click at [338, 519] on div "Встречи 1 на 1 в треке адаптации Возможность добавлять встречи 1 на 1 в трек ад…" at bounding box center [422, 480] width 345 height 663
click at [162, 251] on div "Votes" at bounding box center [179, 253] width 108 height 19
click at [67, 260] on div "Posts" at bounding box center [71, 253] width 108 height 19
click at [332, 276] on div "Встречи 1 на 1 в треке адаптации Возможность добавлять встречи 1 на 1 в трек ад…" at bounding box center [422, 480] width 345 height 663
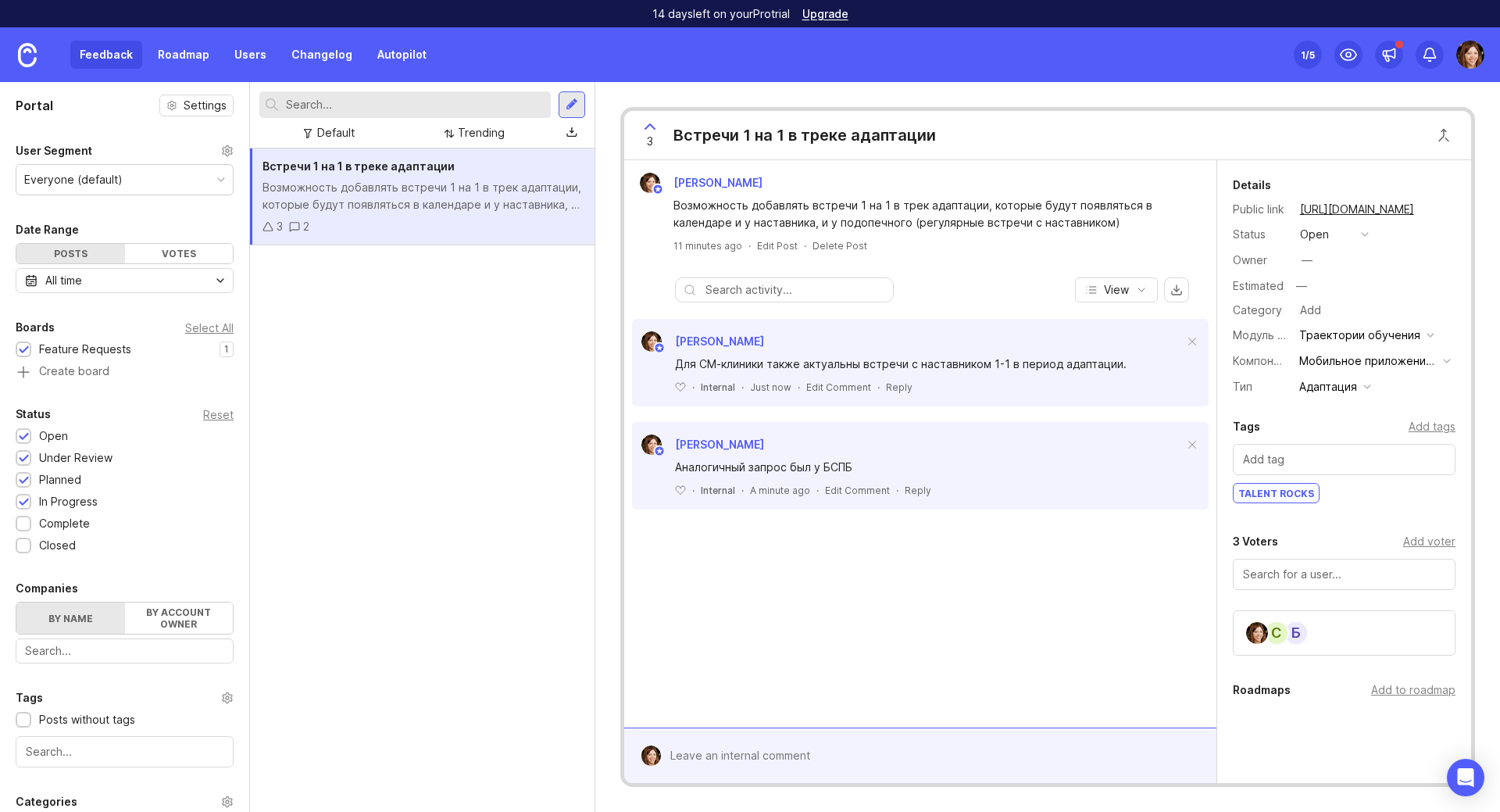
click at [352, 131] on div "Default" at bounding box center [336, 132] width 37 height 17
click at [506, 137] on div "Trending" at bounding box center [474, 132] width 72 height 21
click at [501, 135] on div "Top" at bounding box center [481, 132] width 47 height 21
click at [339, 129] on div "Default" at bounding box center [336, 132] width 37 height 17
drag, startPoint x: 340, startPoint y: 341, endPoint x: 362, endPoint y: 334, distance: 23.1
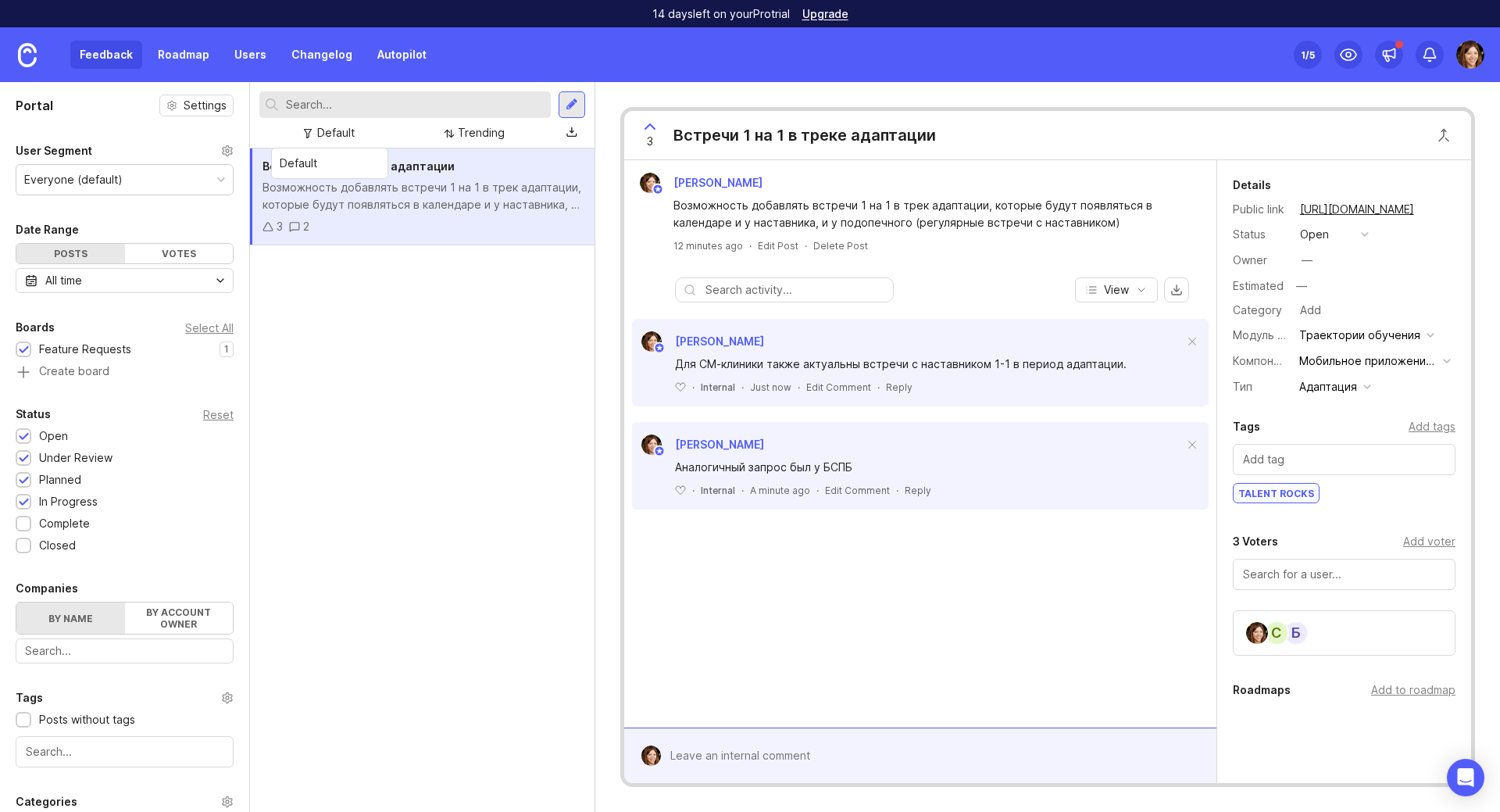
click at [341, 341] on div "Встречи 1 на 1 в треке адаптации Возможность добавлять встречи 1 на 1 в трек ад…" at bounding box center [422, 480] width 345 height 663
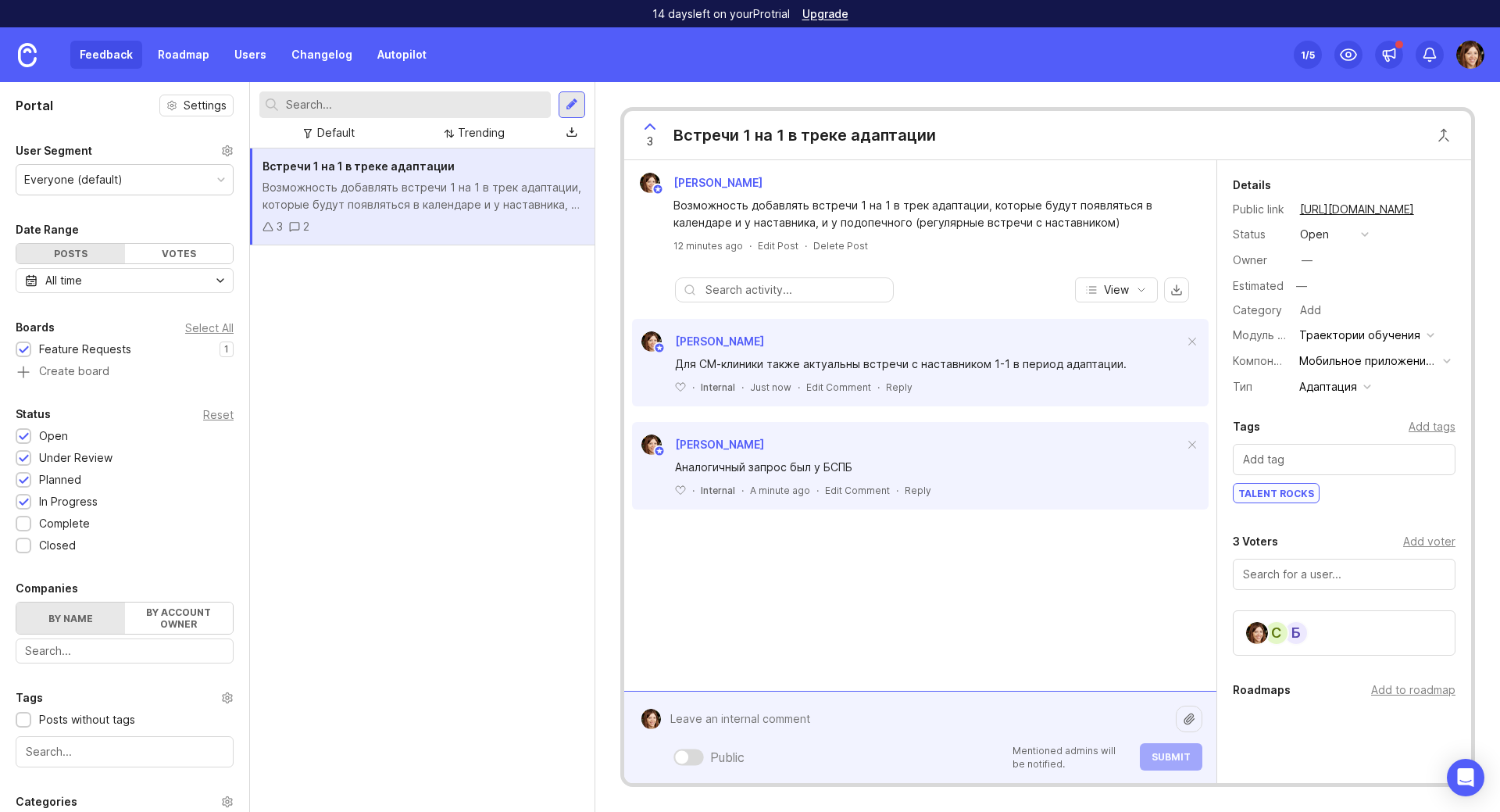
click at [969, 740] on div "Public Mentioned admins will be notified. Submit" at bounding box center [932, 737] width 541 height 67
click at [1039, 614] on div "[PERSON_NAME] Возможность добавлять встречи 1 на 1 в трек адаптации, которые бу…" at bounding box center [920, 425] width 592 height 531
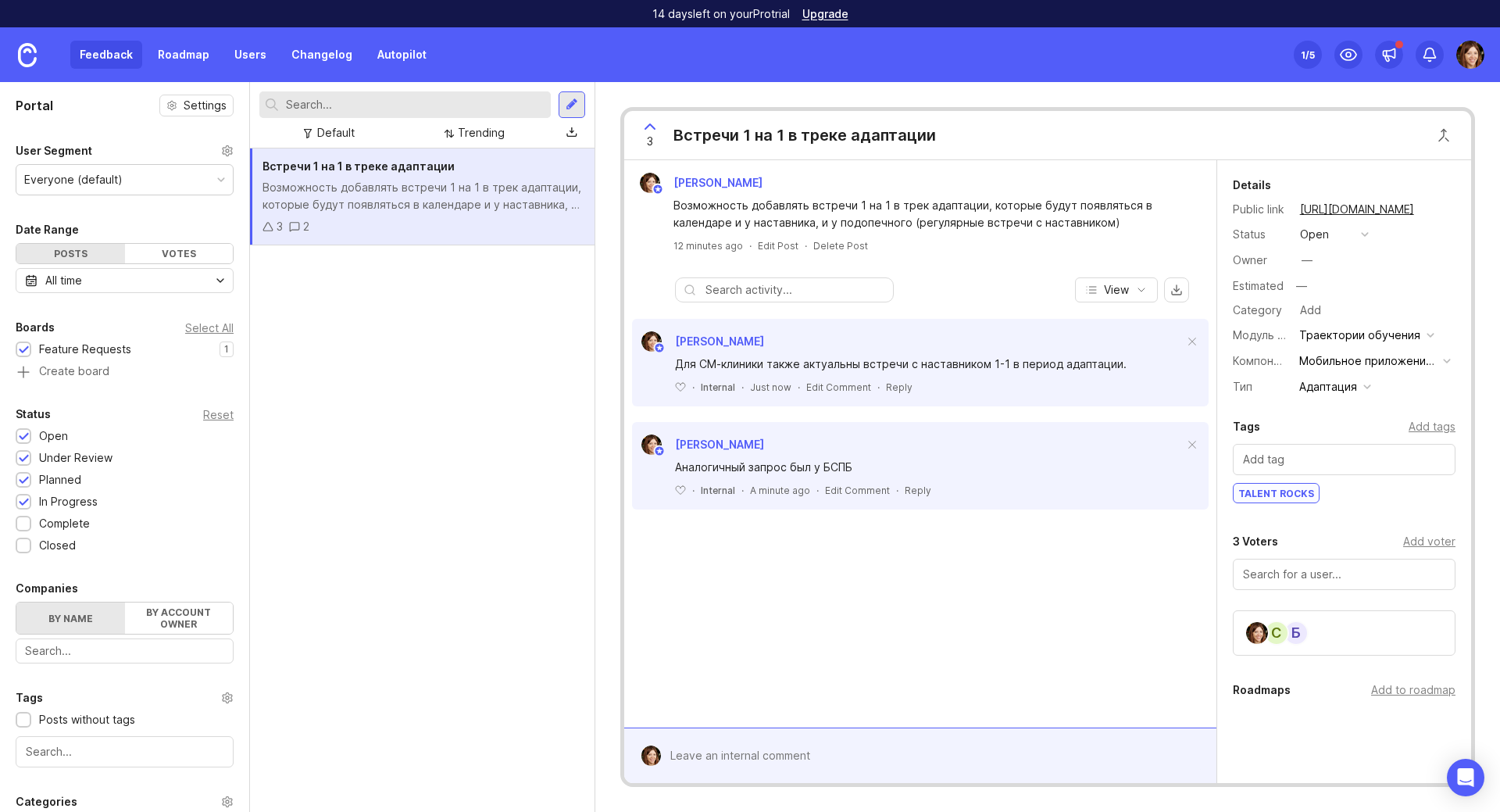
click at [1272, 635] on div "С" at bounding box center [1277, 633] width 25 height 25
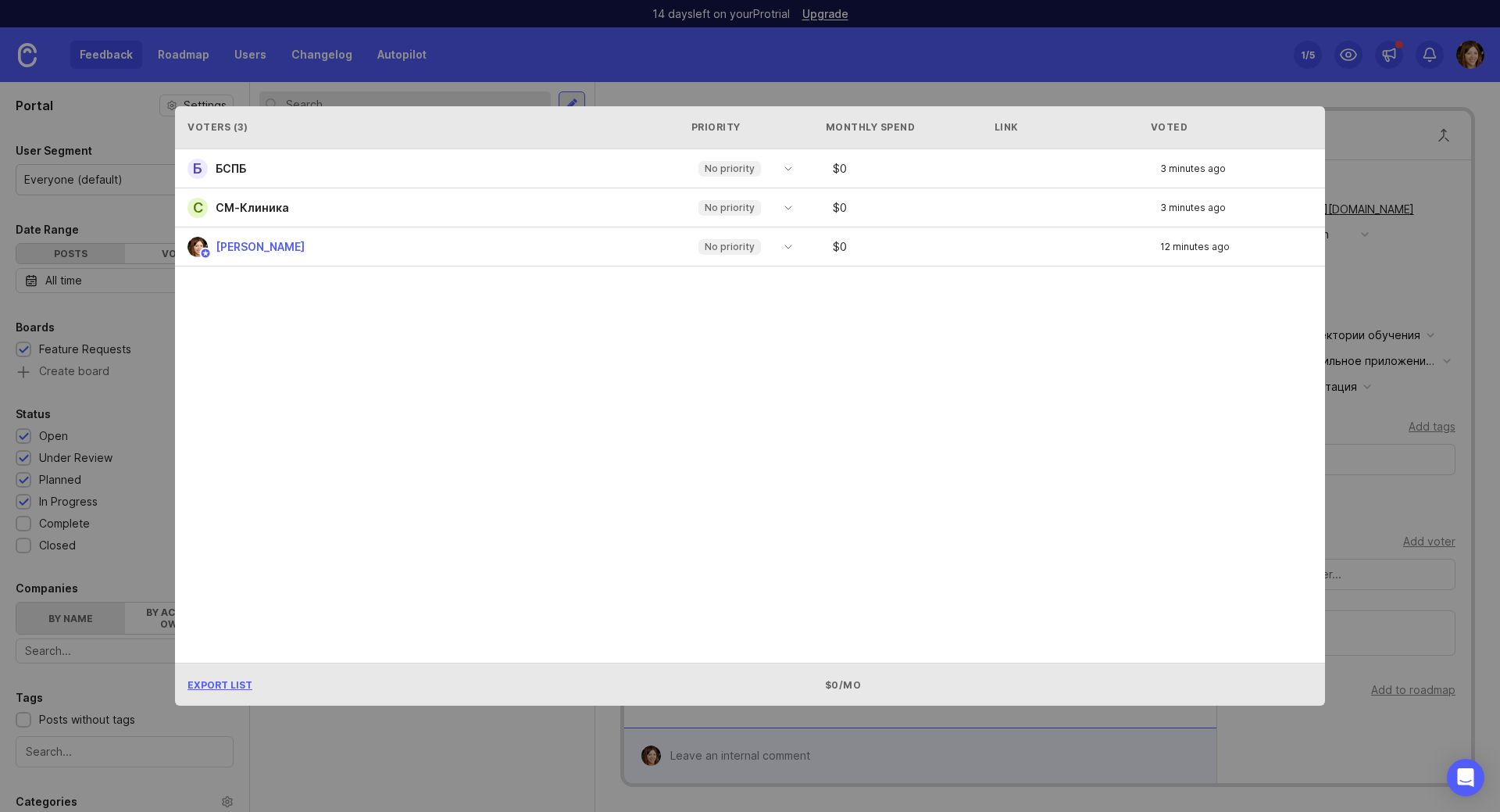
click at [450, 716] on div "Voters ( 3 ) Priority Monthly Spend Link Voted Б БСПБ No priority $ 0 3 minutes…" at bounding box center [750, 406] width 1200 height 650
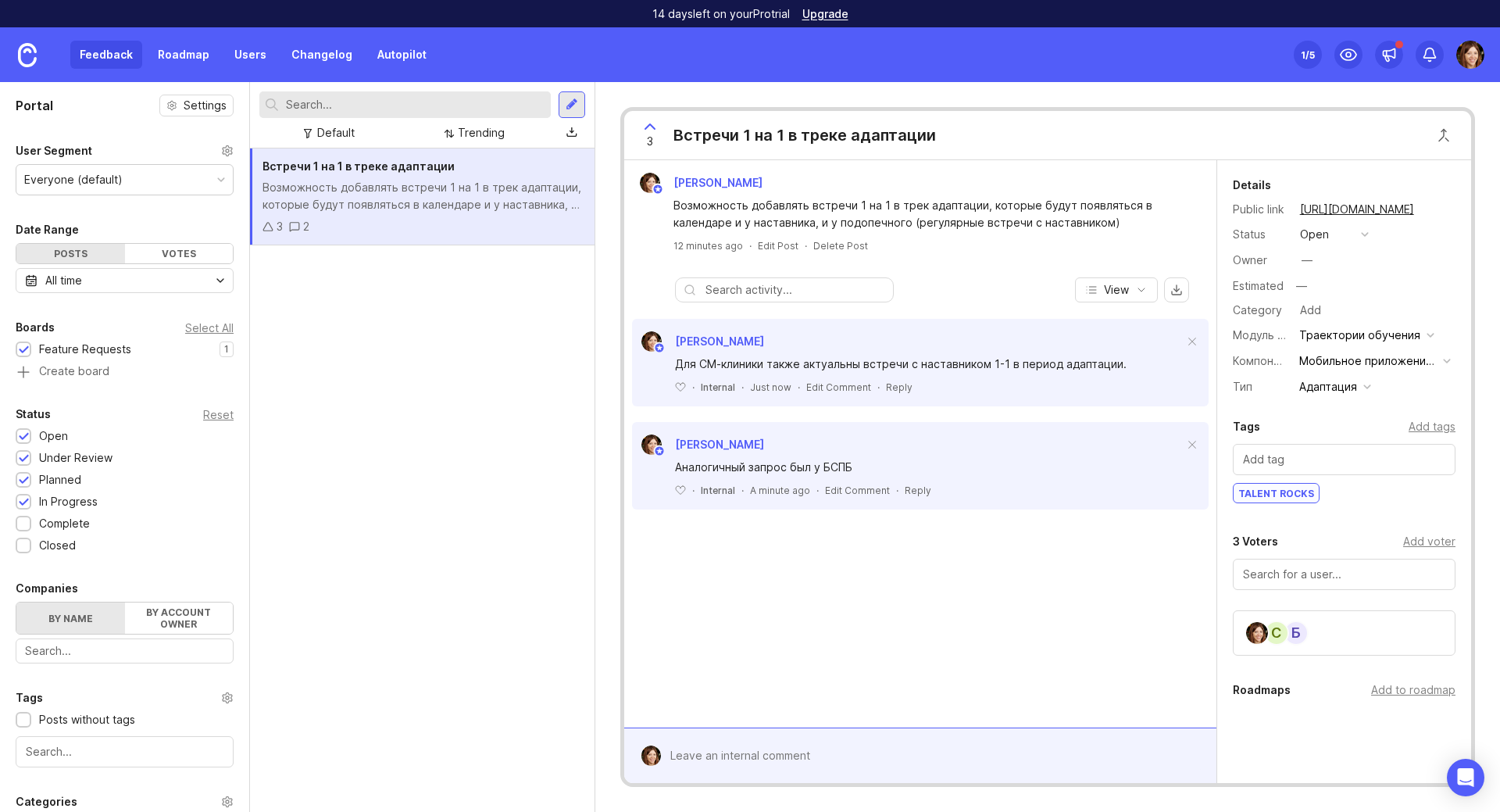
click at [1144, 293] on icon "button" at bounding box center [1141, 290] width 12 height 12
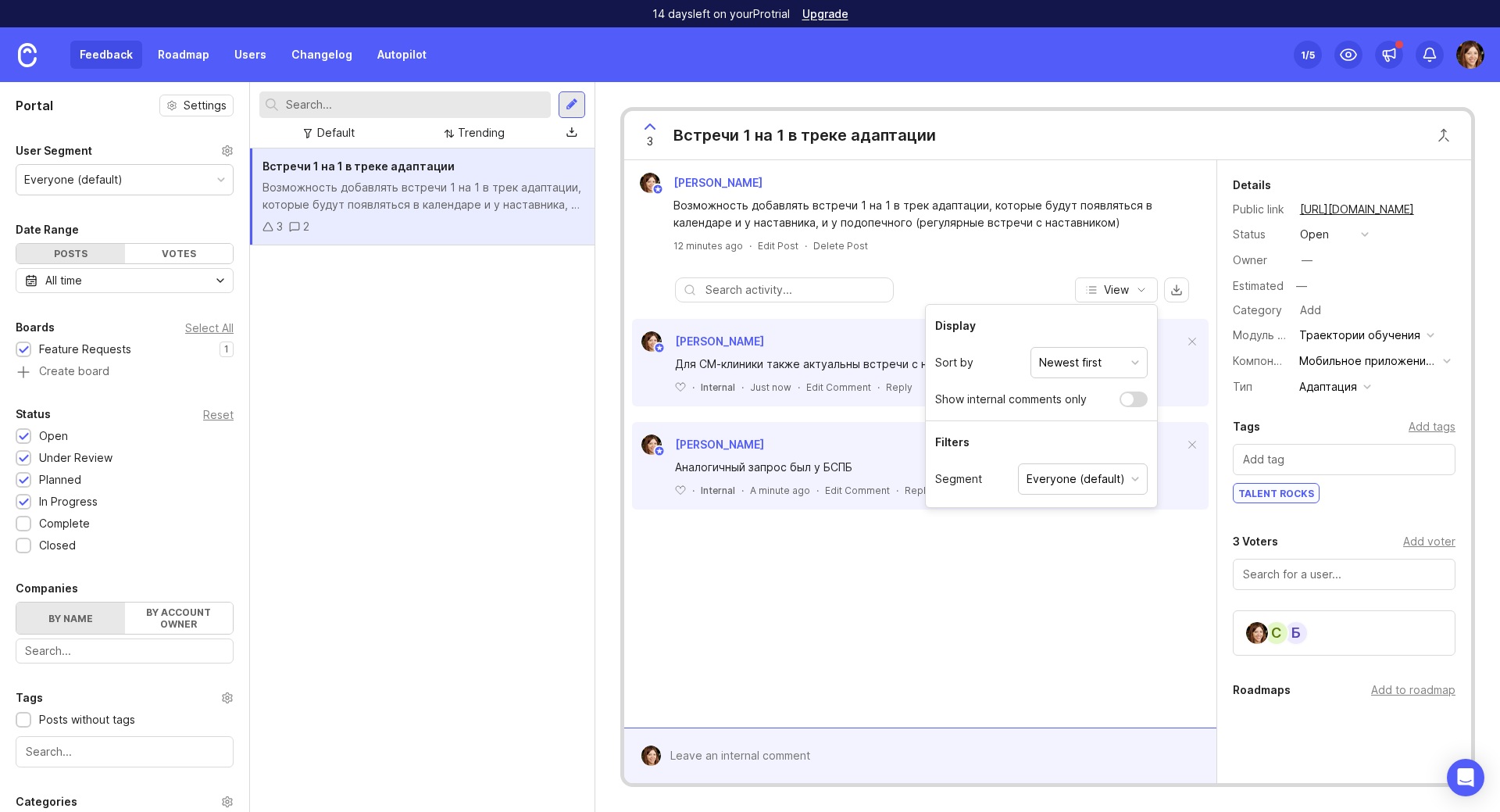
click at [1050, 485] on div "Everyone (default)" at bounding box center [1076, 479] width 98 height 17
click at [1056, 449] on div "Filters" at bounding box center [1042, 436] width 232 height 31
click at [1133, 400] on div at bounding box center [1127, 399] width 12 height 12
click at [1134, 401] on div at bounding box center [1139, 399] width 12 height 12
click at [1134, 401] on div at bounding box center [1134, 399] width 28 height 16
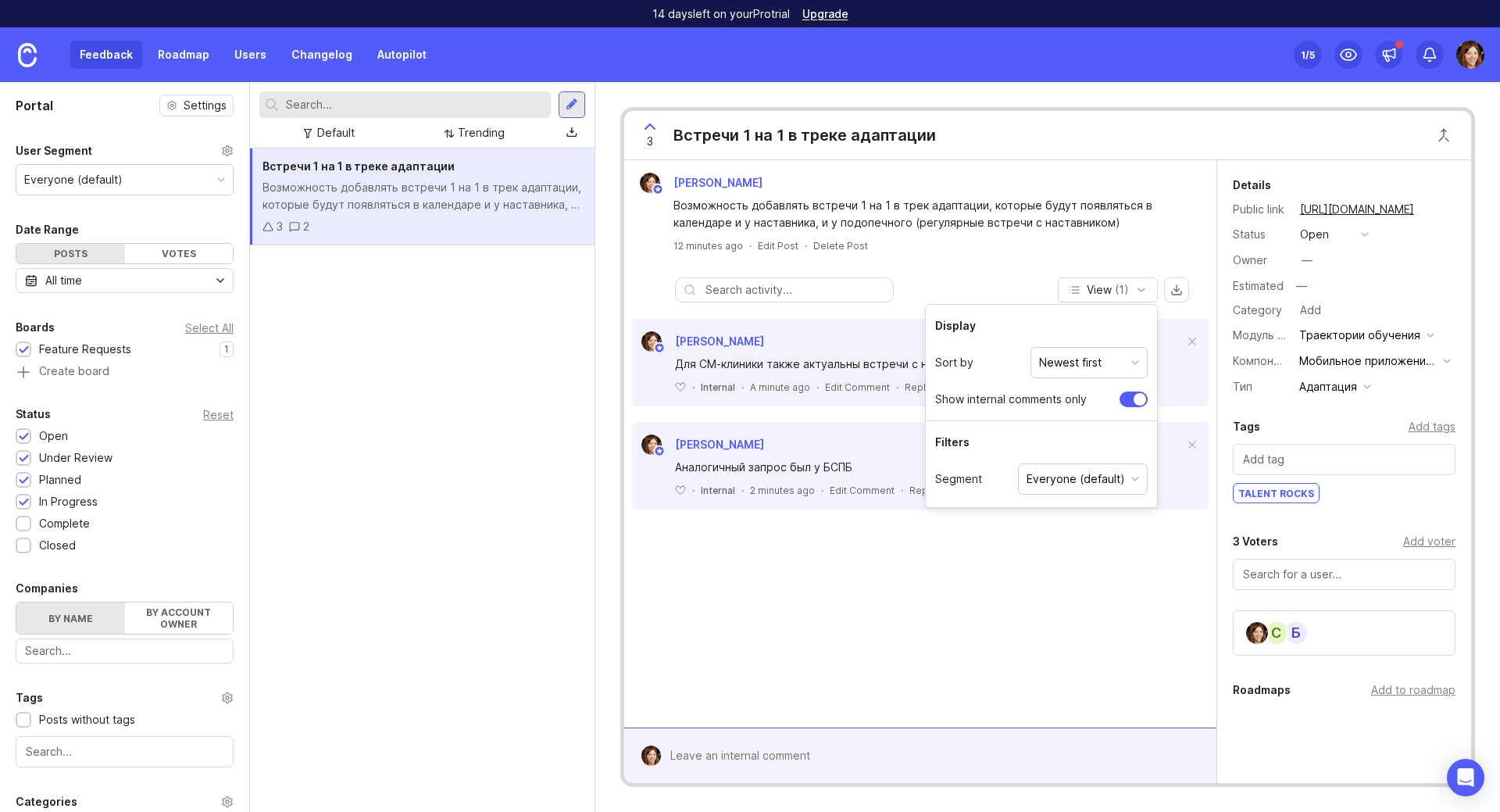
click at [1134, 401] on div at bounding box center [1139, 399] width 12 height 12
click at [830, 611] on div "[PERSON_NAME] Возможность добавлять встречи 1 на 1 в трек адаптации, которые бу…" at bounding box center [920, 443] width 592 height 567
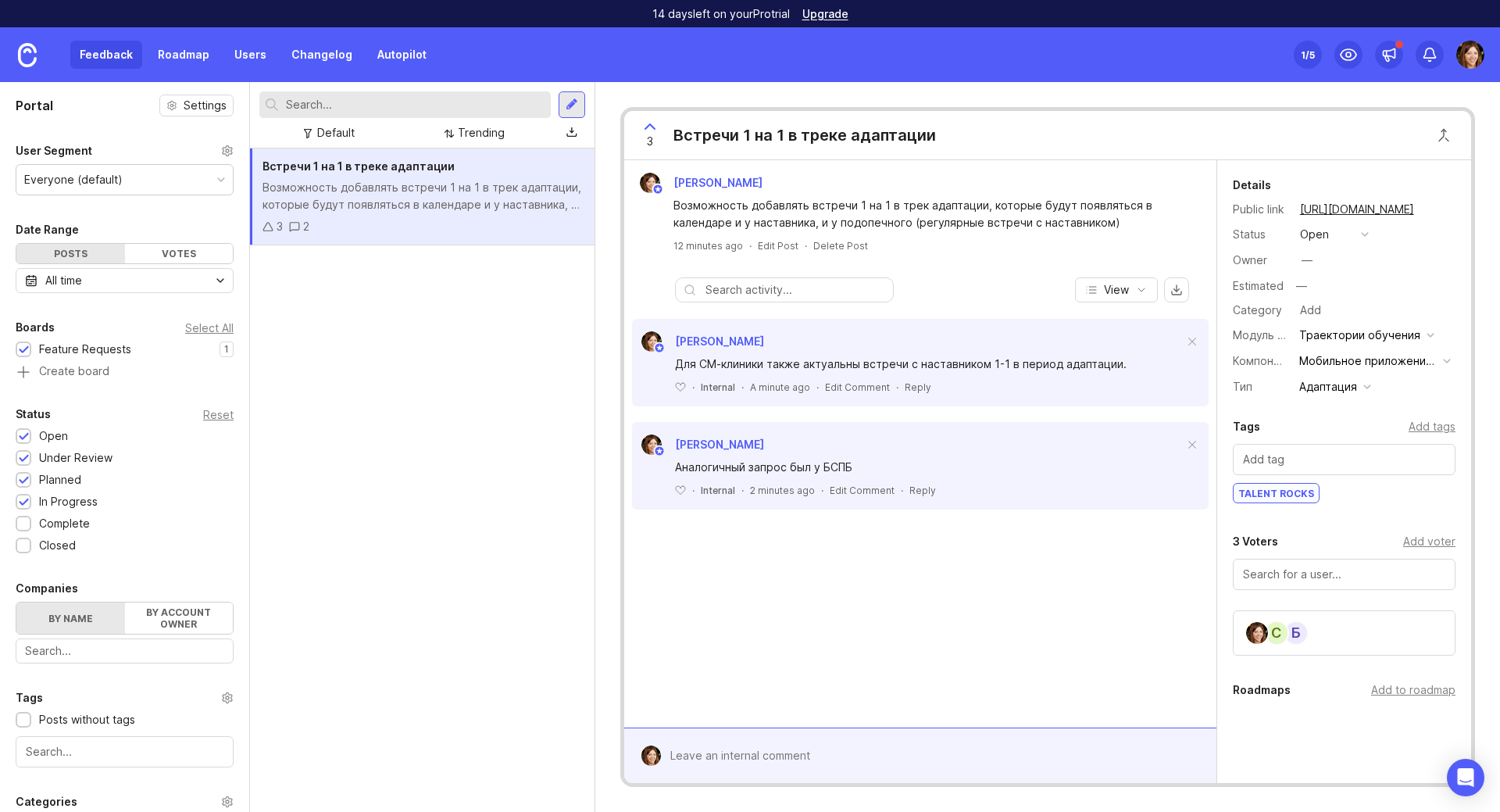
click at [775, 664] on div "[PERSON_NAME] Возможность добавлять встречи 1 на 1 в трек адаптации, которые бу…" at bounding box center [920, 443] width 592 height 567
click at [820, 295] on input "text" at bounding box center [795, 290] width 180 height 17
click at [995, 279] on div "View" at bounding box center [920, 290] width 592 height 25
click at [955, 669] on div "[PERSON_NAME] Возможность добавлять встречи 1 на 1 в трек адаптации, которые бу…" at bounding box center [920, 443] width 592 height 567
click at [571, 135] on div at bounding box center [571, 132] width 11 height 12
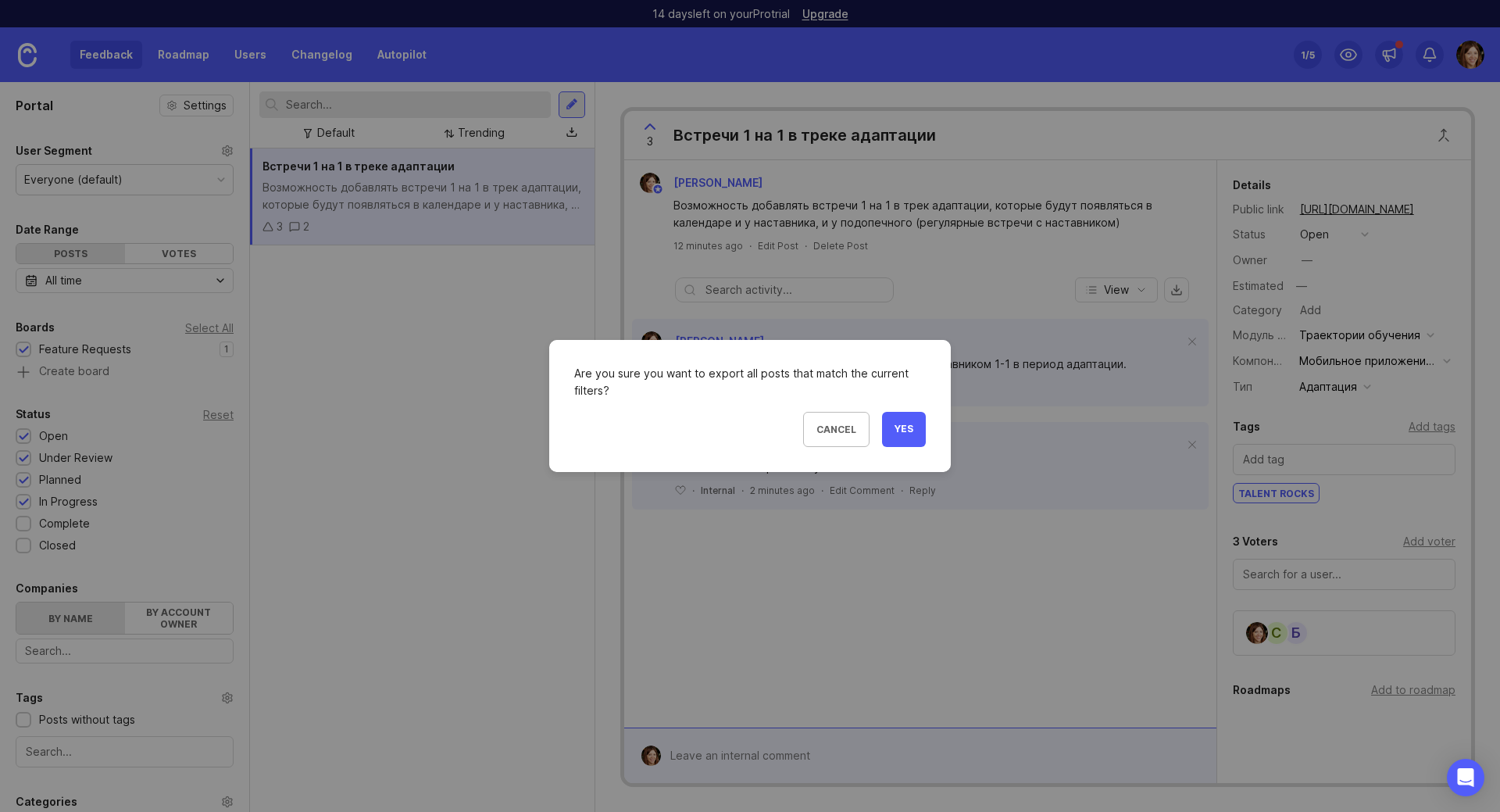
click at [910, 432] on span "Yes" at bounding box center [904, 429] width 19 height 13
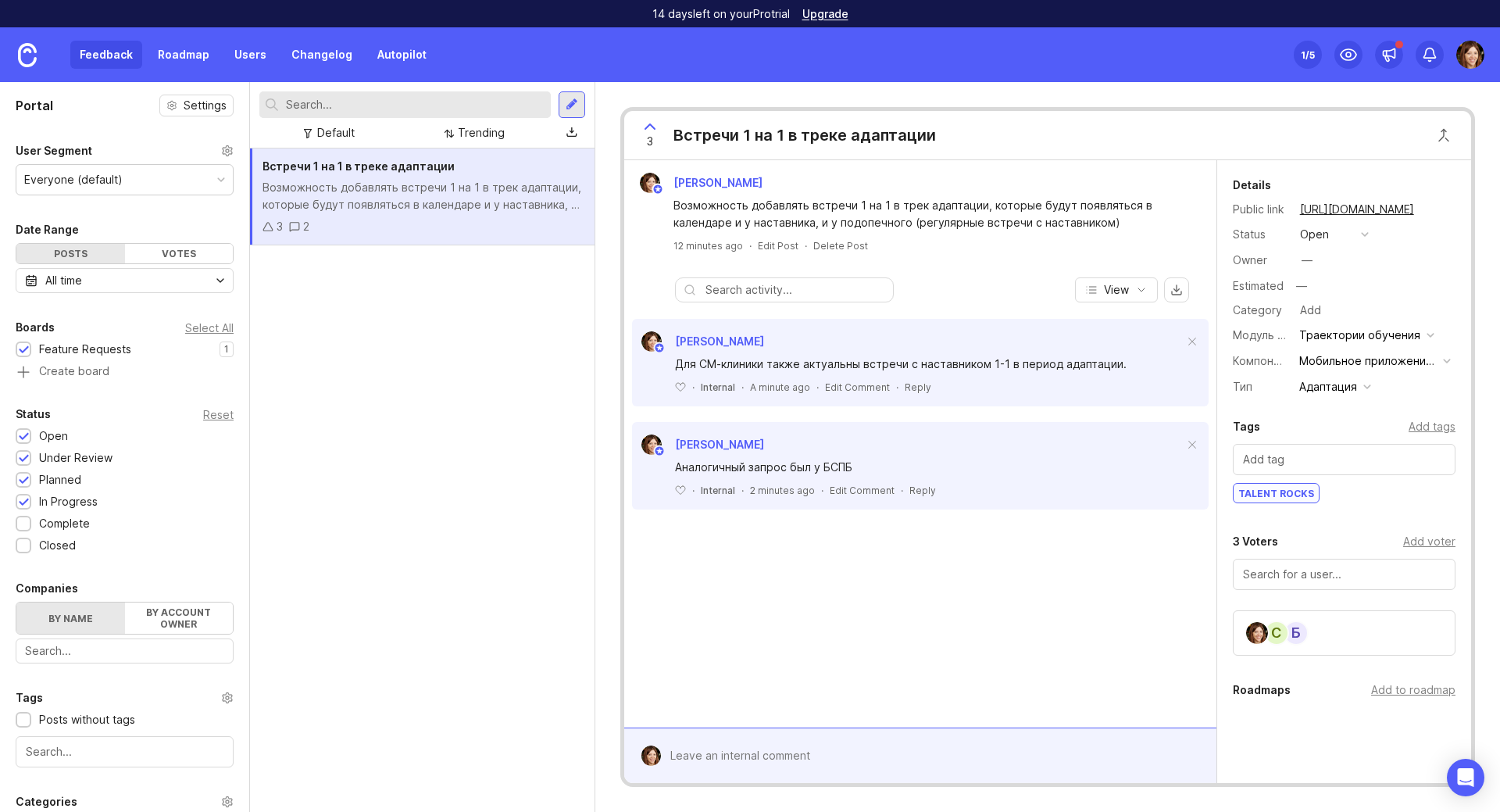
click at [461, 344] on div "Встречи 1 на 1 в треке адаптации Возможность добавлять встречи 1 на 1 в трек ад…" at bounding box center [422, 480] width 345 height 663
click at [306, 336] on div "Встречи 1 на 1 в треке адаптации Возможность добавлять встречи 1 на 1 в трек ад…" at bounding box center [422, 480] width 345 height 663
click at [1477, 54] on img at bounding box center [1471, 55] width 28 height 28
click at [429, 330] on div "Встречи 1 на 1 в треке адаптации Возможность добавлять встречи 1 на 1 в трек ад…" at bounding box center [422, 480] width 345 height 663
click at [492, 367] on div "Встречи 1 на 1 в треке адаптации Возможность добавлять встречи 1 на 1 в трек ад…" at bounding box center [422, 480] width 345 height 663
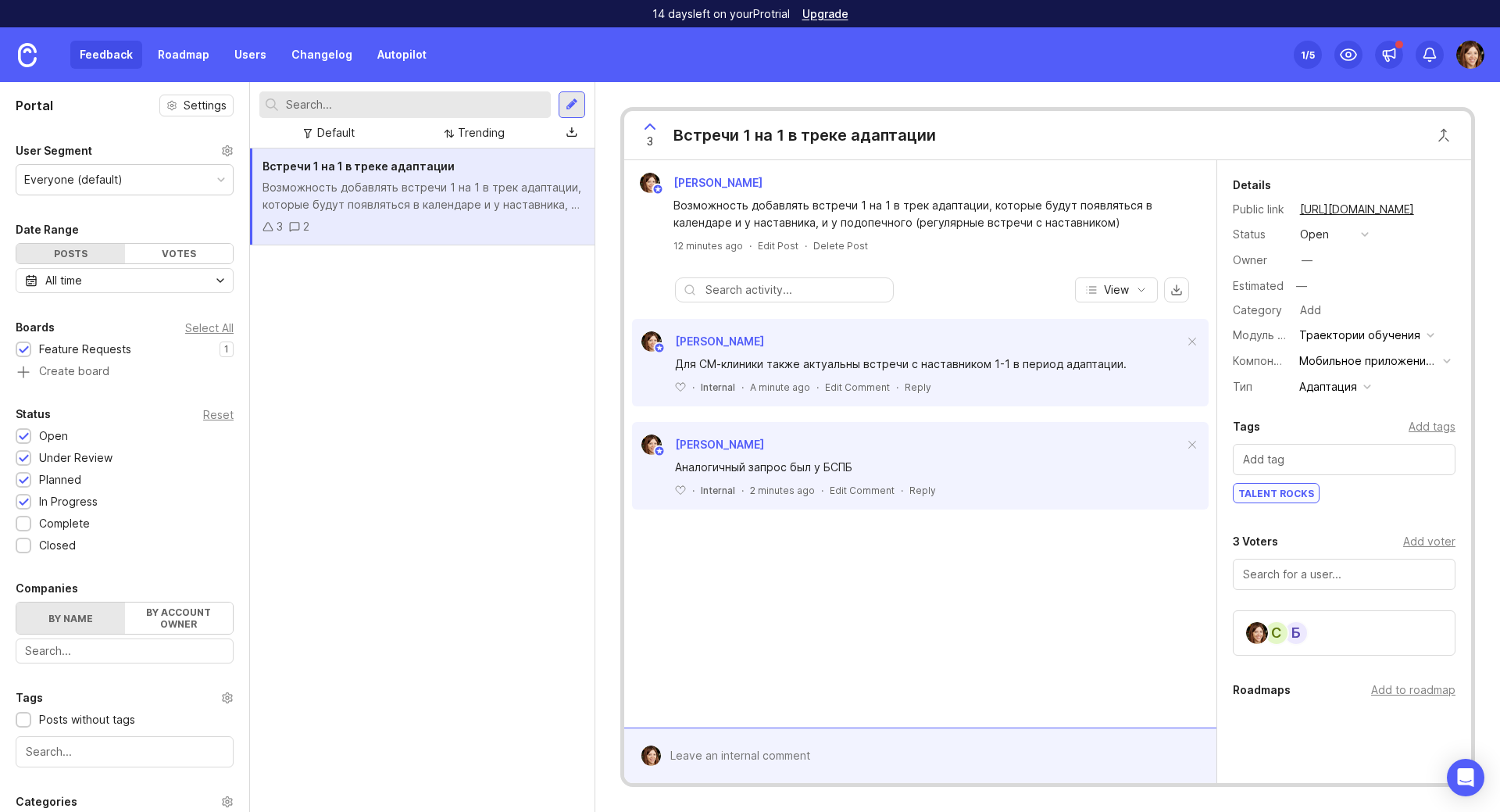
click at [464, 274] on div "Встречи 1 на 1 в треке адаптации Возможность добавлять встречи 1 на 1 в трек ад…" at bounding box center [422, 480] width 345 height 663
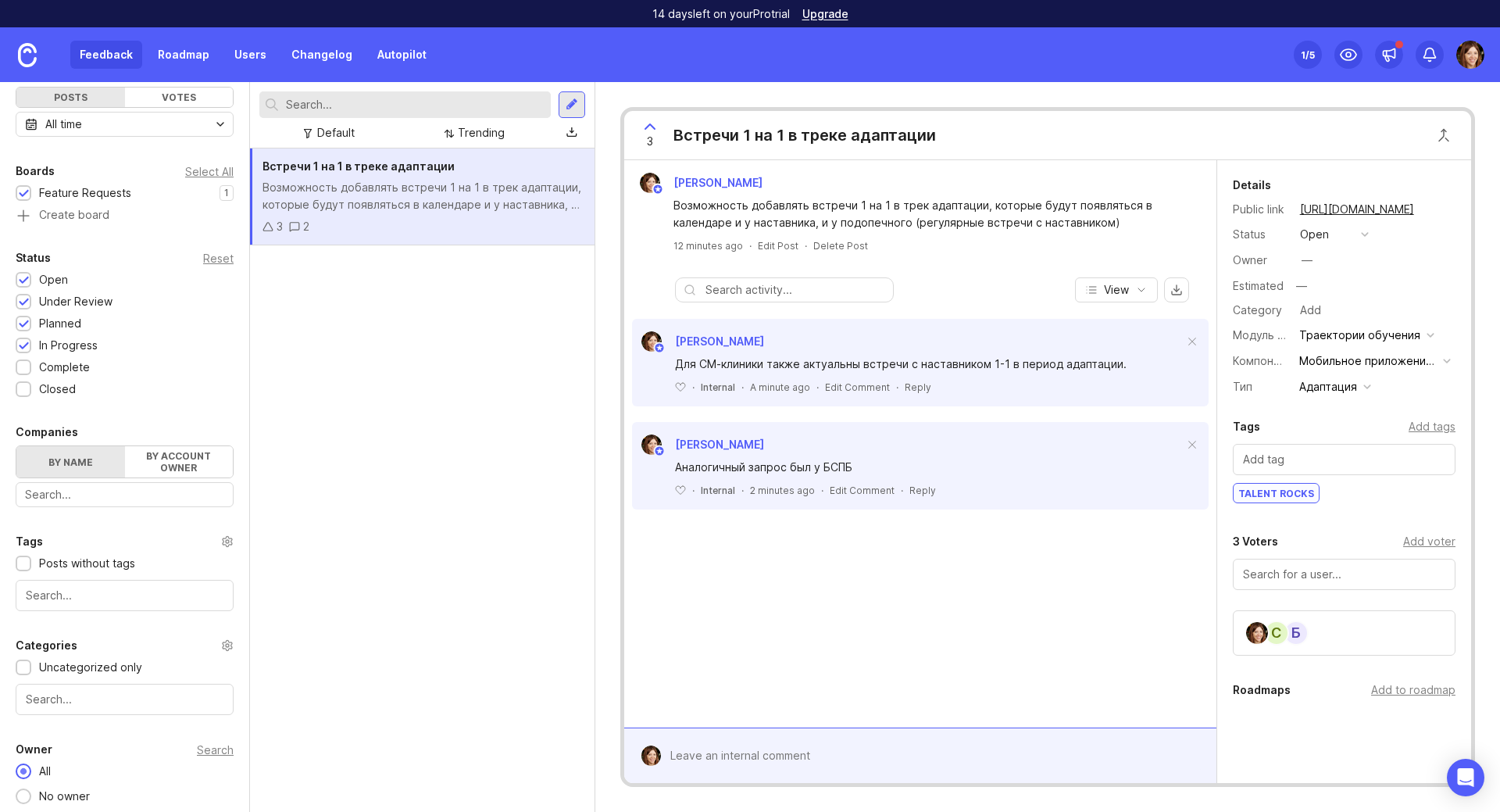
scroll to position [187, 0]
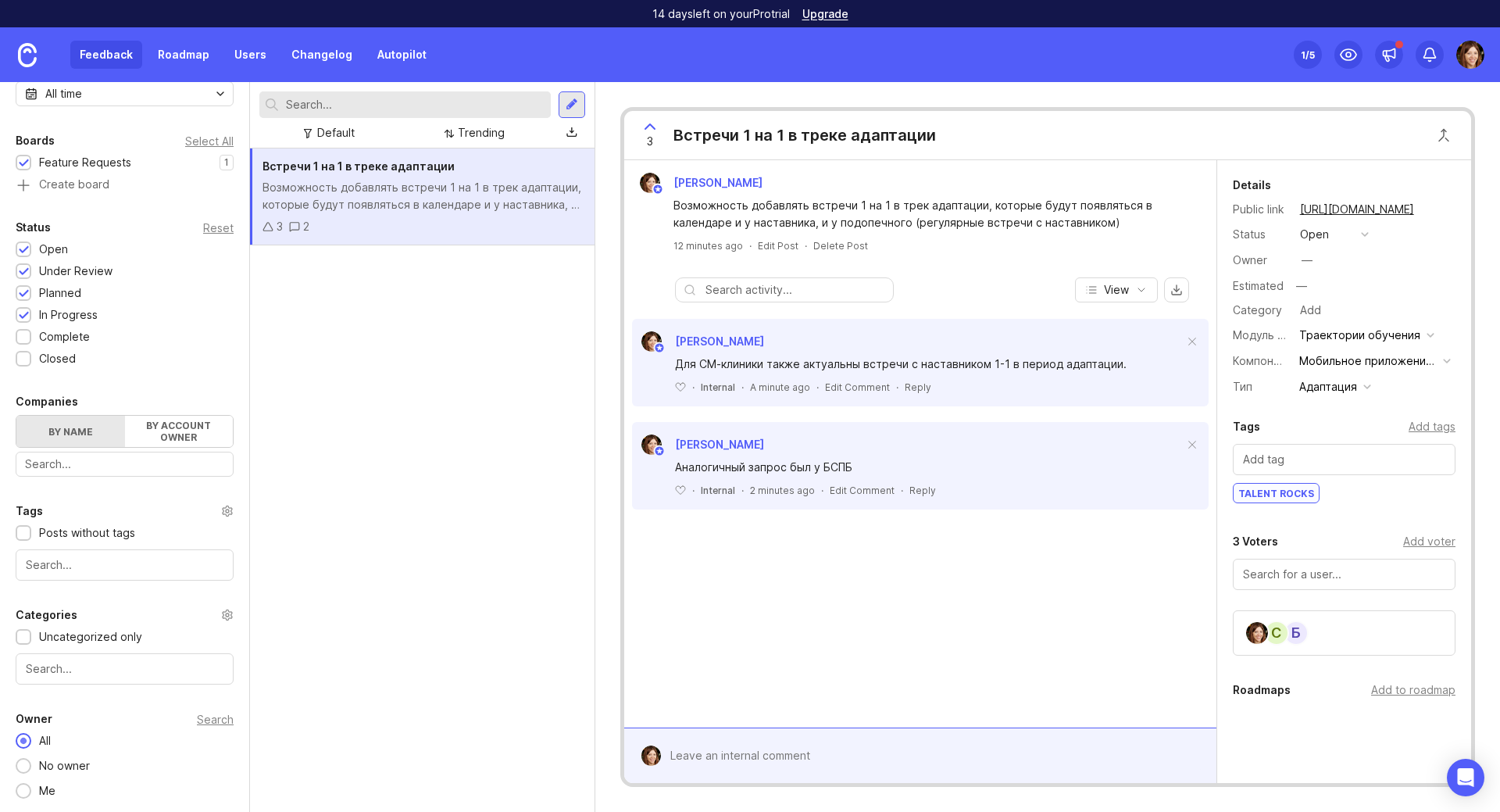
click at [91, 560] on input "text" at bounding box center [124, 565] width 197 height 17
click at [77, 567] on input "text" at bounding box center [124, 565] width 197 height 17
click at [83, 564] on input "text" at bounding box center [124, 565] width 197 height 17
click at [301, 588] on div "Встречи 1 на 1 в треке адаптации Возможность добавлять встречи 1 на 1 в трек ад…" at bounding box center [422, 480] width 345 height 663
click at [152, 431] on label "By account owner" at bounding box center [179, 431] width 108 height 32
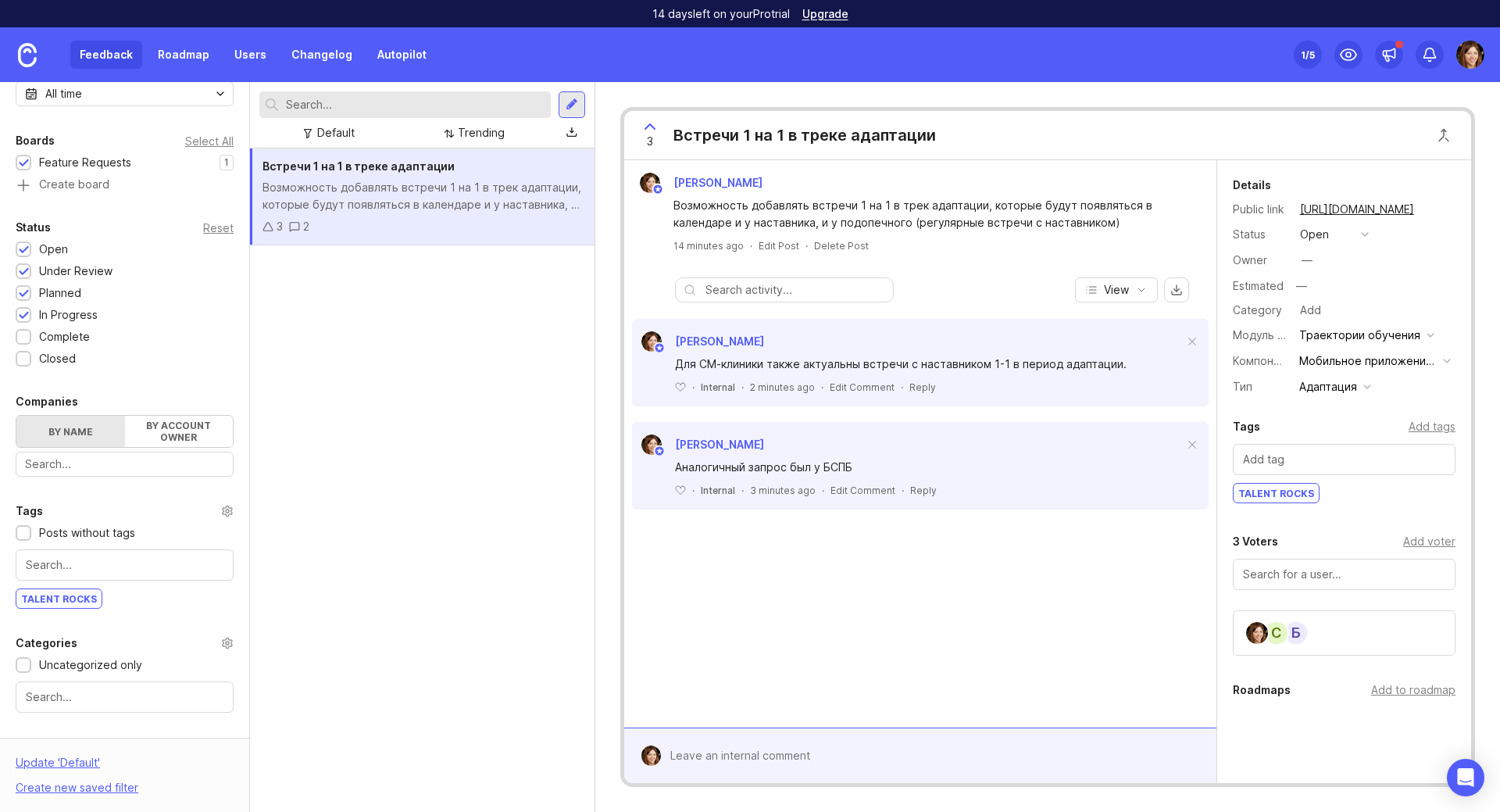
click at [17, 416] on input "By account owner" at bounding box center [17, 416] width 0 height 0
click at [83, 434] on label "By name" at bounding box center [71, 431] width 108 height 32
click at [17, 416] on input "By name" at bounding box center [17, 416] width 0 height 0
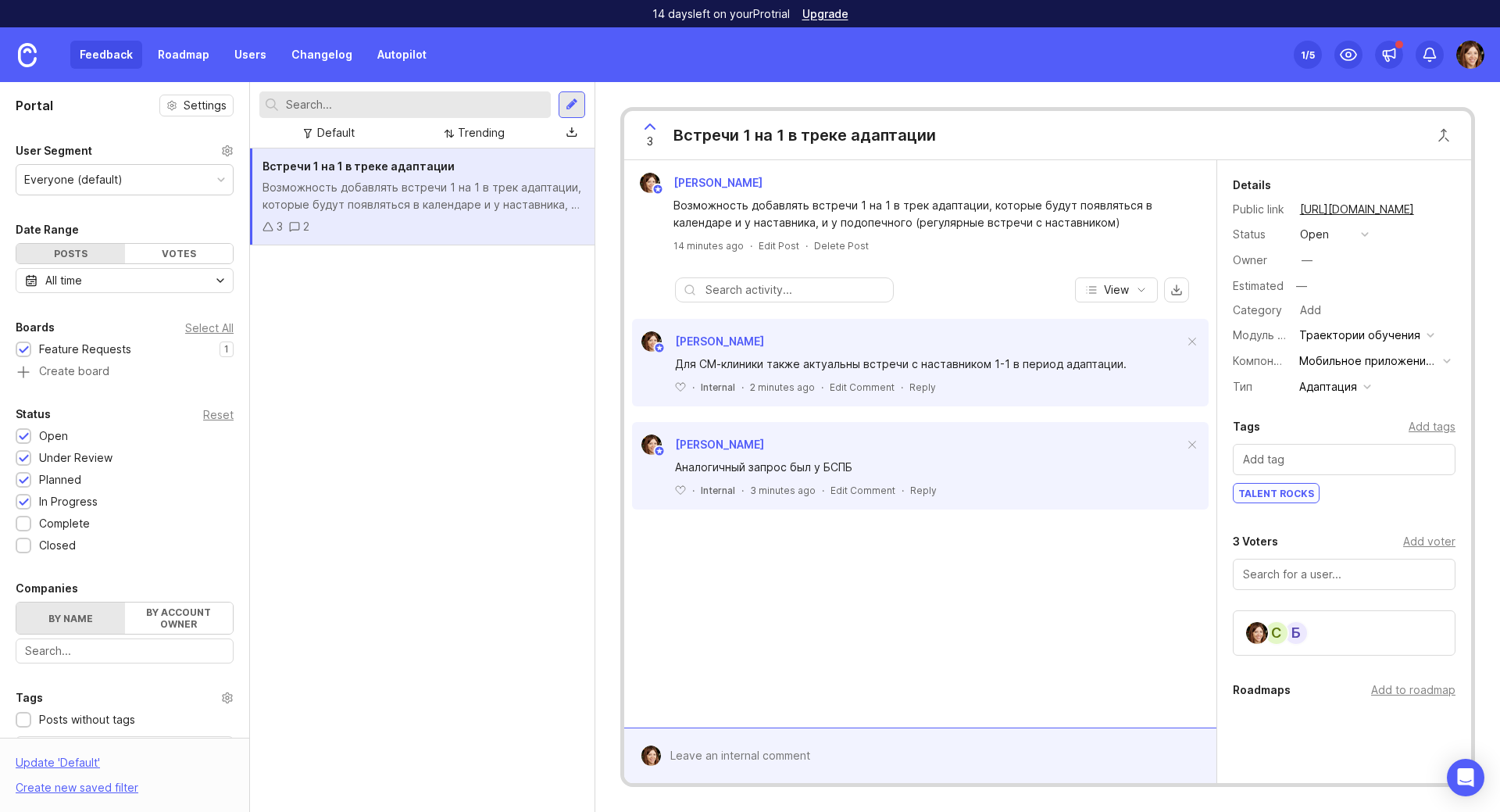
click at [162, 247] on div "Votes" at bounding box center [179, 253] width 108 height 19
click at [166, 278] on div "All time" at bounding box center [125, 281] width 218 height 25
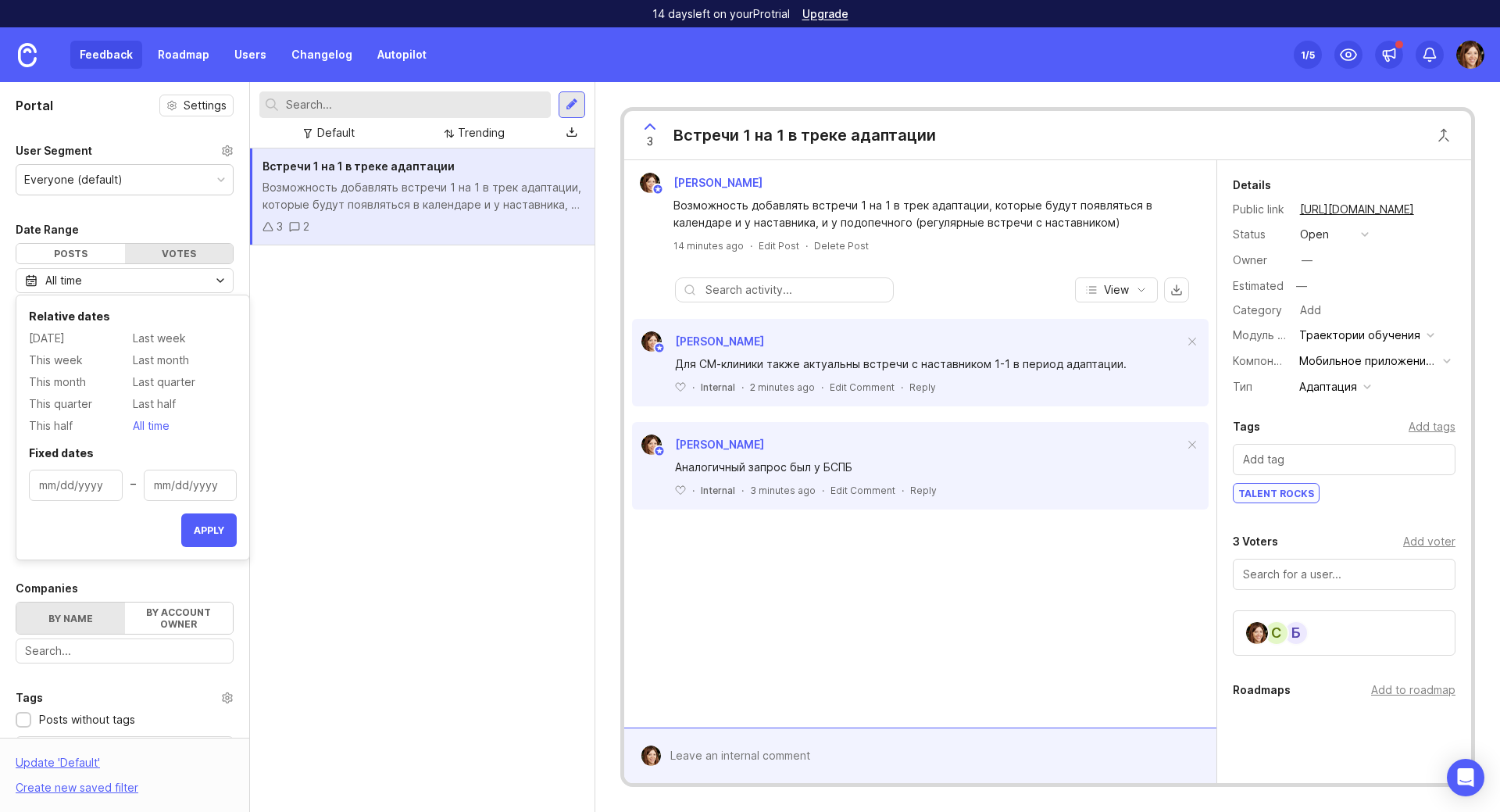
click at [166, 278] on div "All time" at bounding box center [125, 281] width 218 height 25
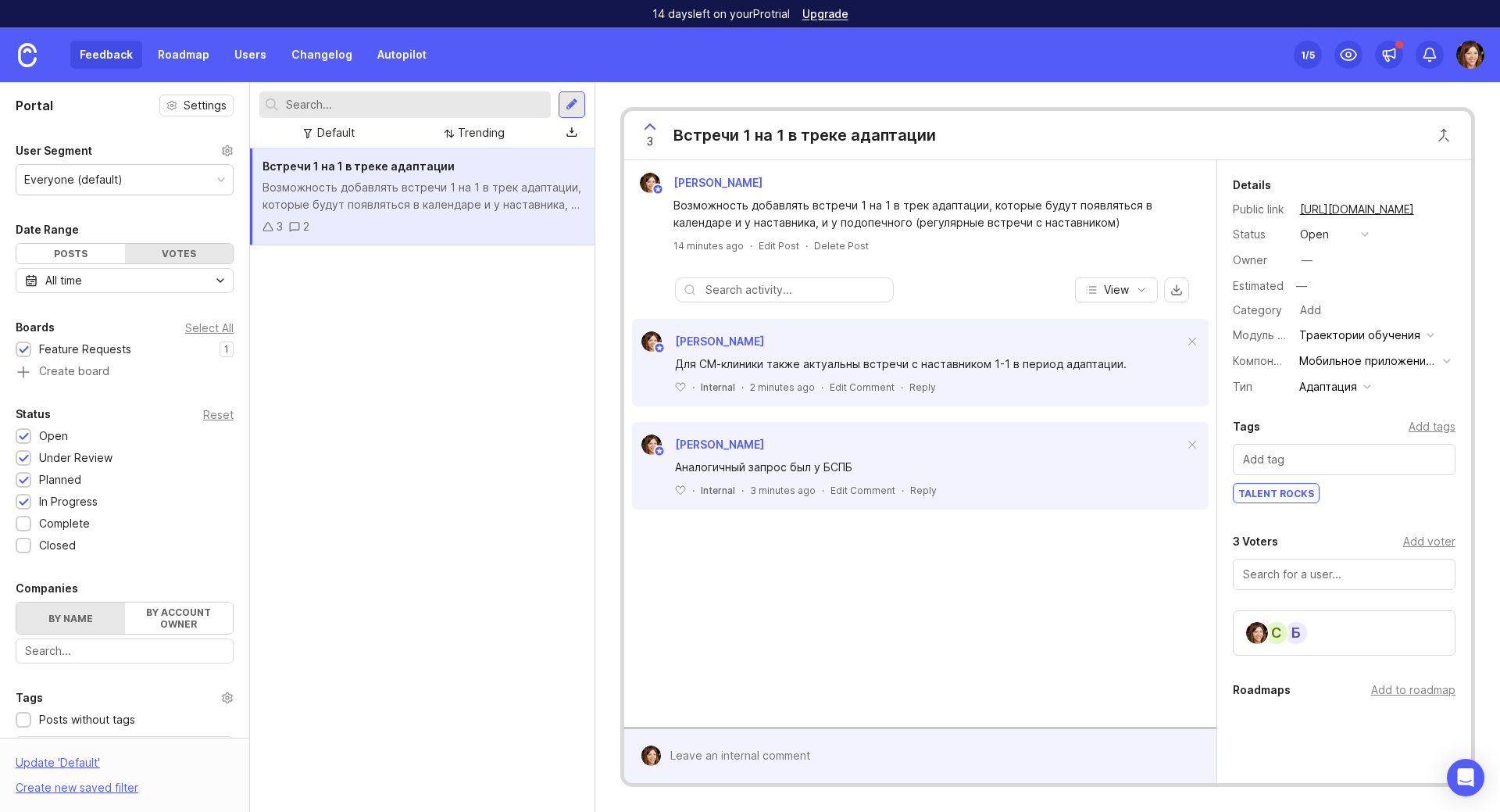
click at [179, 224] on div "Date Range" at bounding box center [125, 230] width 218 height 19
click at [173, 257] on div "Votes" at bounding box center [179, 253] width 108 height 19
click at [88, 256] on div "Posts" at bounding box center [71, 253] width 108 height 19
click at [137, 251] on div "Votes" at bounding box center [179, 253] width 108 height 19
click at [103, 259] on div "Posts" at bounding box center [71, 253] width 108 height 19
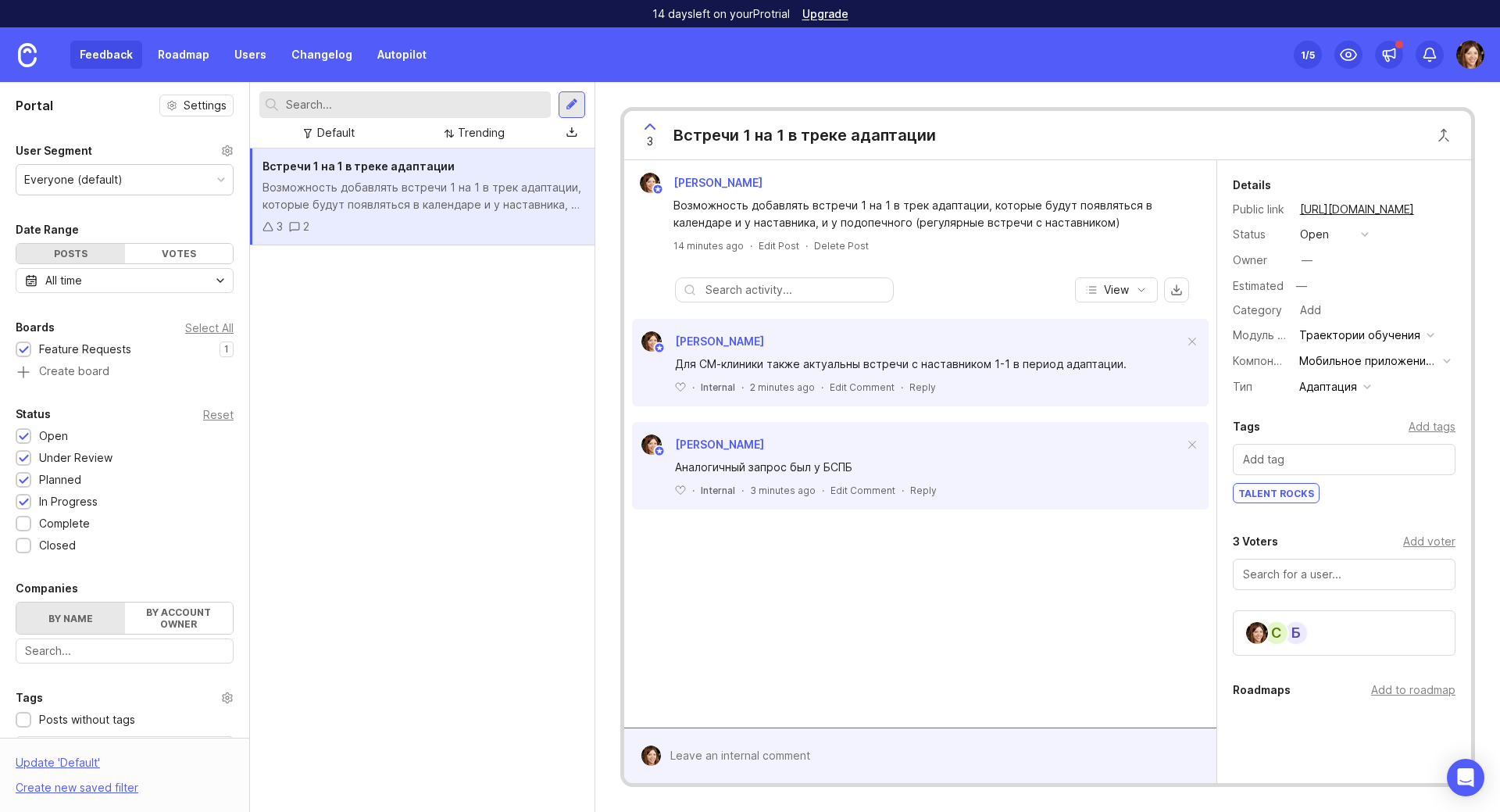
click at [188, 182] on div "Everyone (default)" at bounding box center [125, 180] width 217 height 30
click at [169, 130] on div "Portal Settings User Segment Everyone (default) Date Range Posts Votes All time…" at bounding box center [124, 554] width 249 height 944
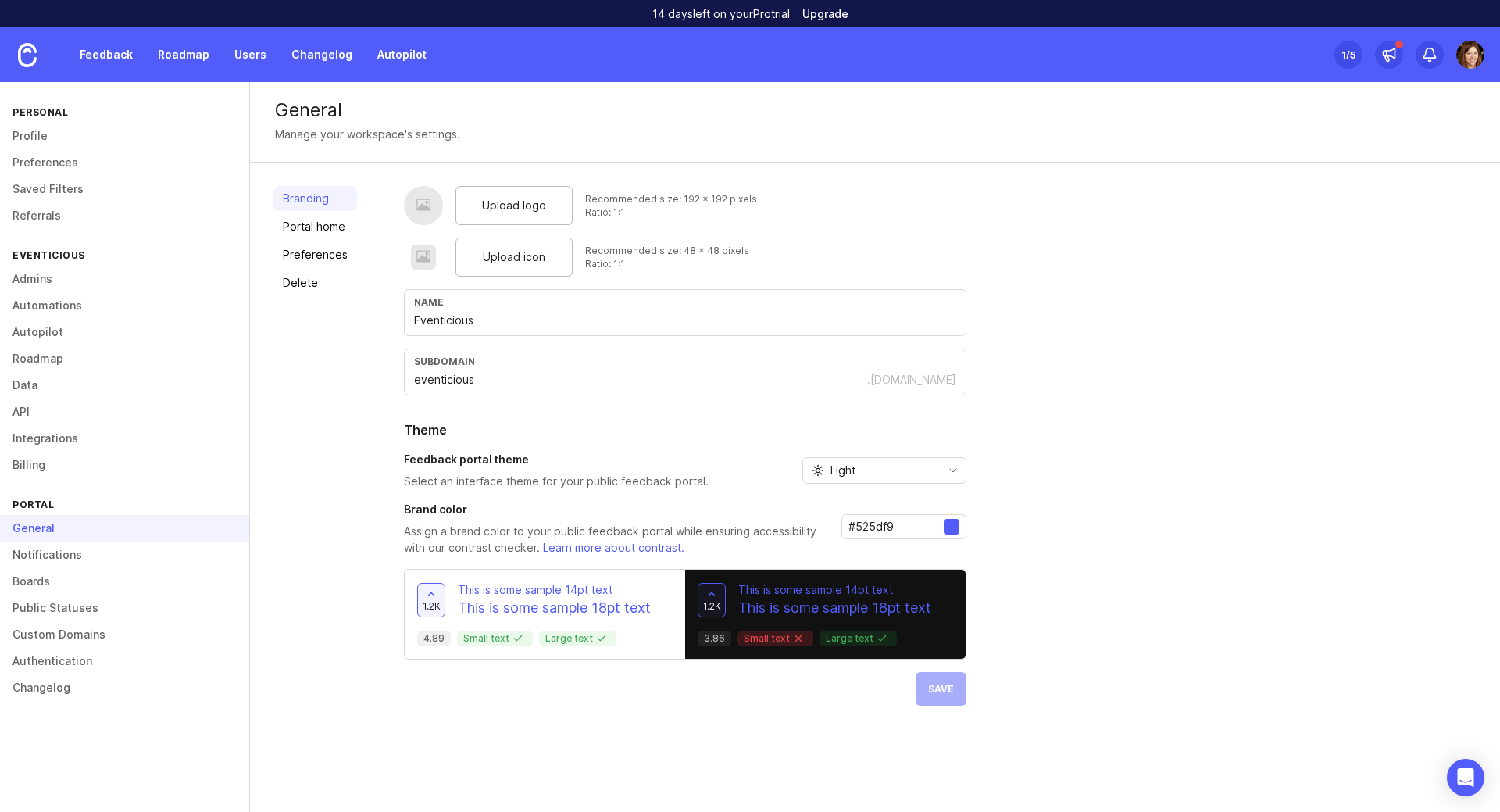
click at [130, 56] on link "Feedback" at bounding box center [106, 55] width 72 height 28
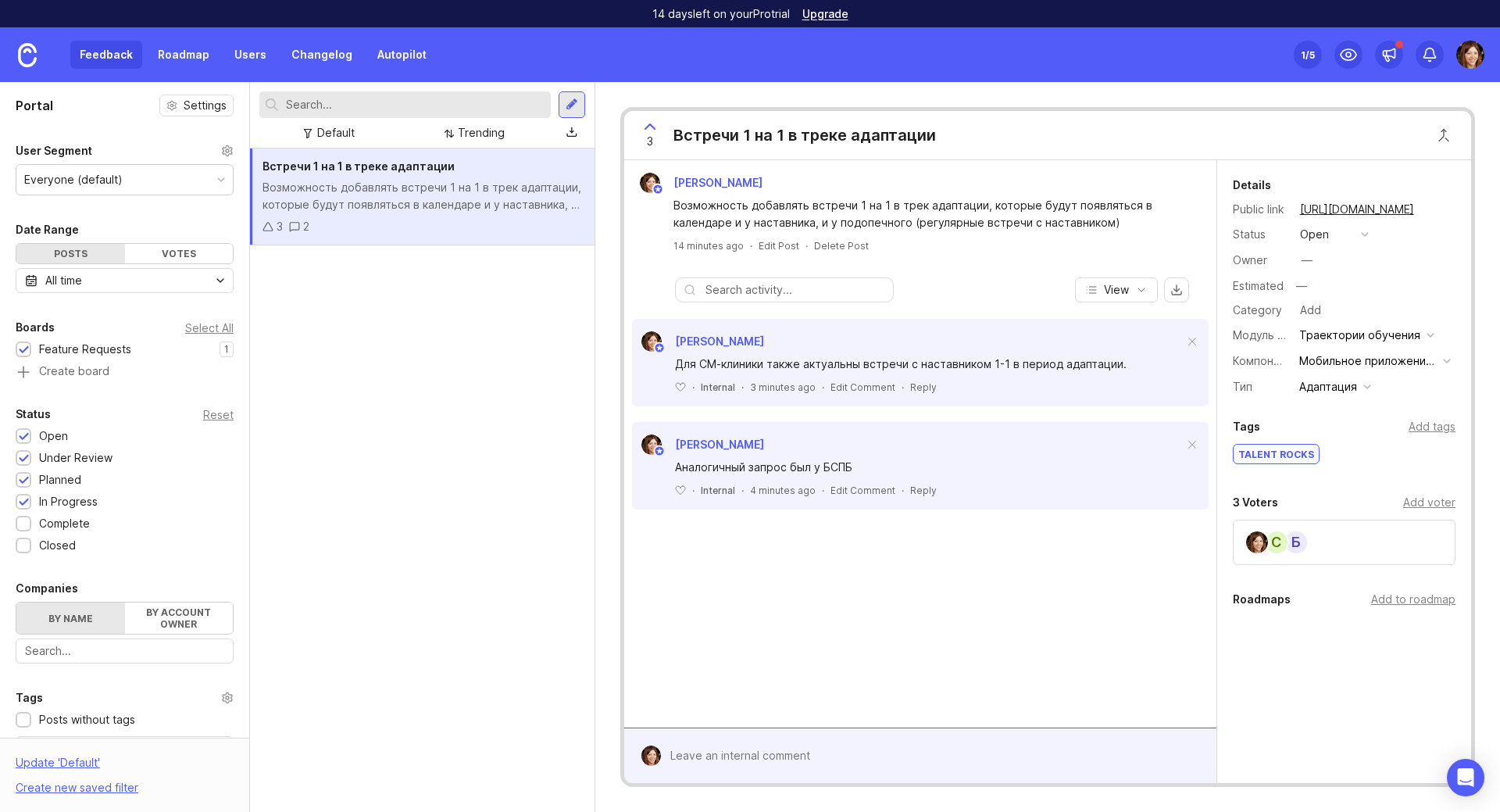
click at [245, 52] on link "Users" at bounding box center [250, 55] width 51 height 28
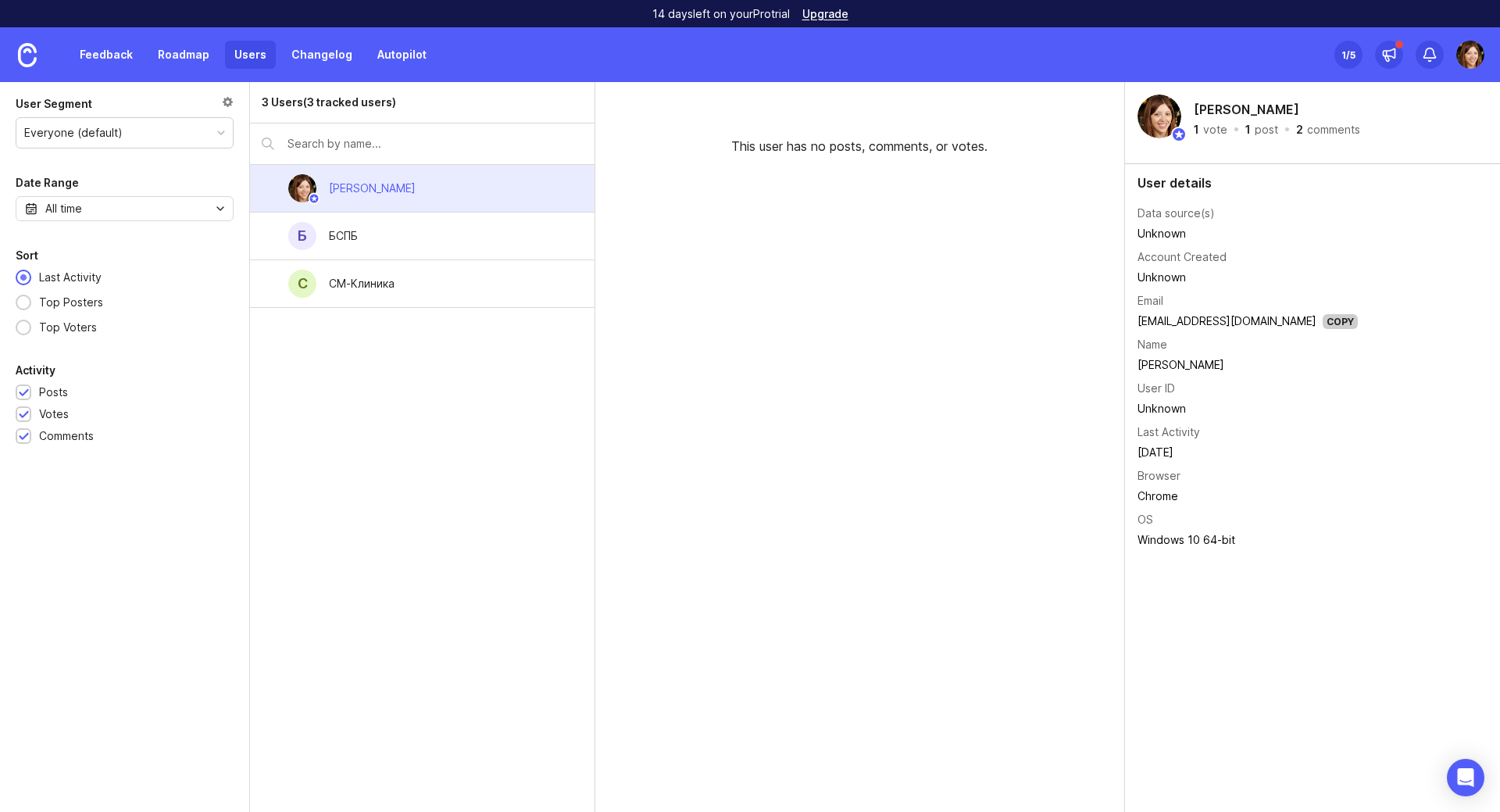
click at [500, 232] on div "Б БСПБ" at bounding box center [422, 236] width 345 height 47
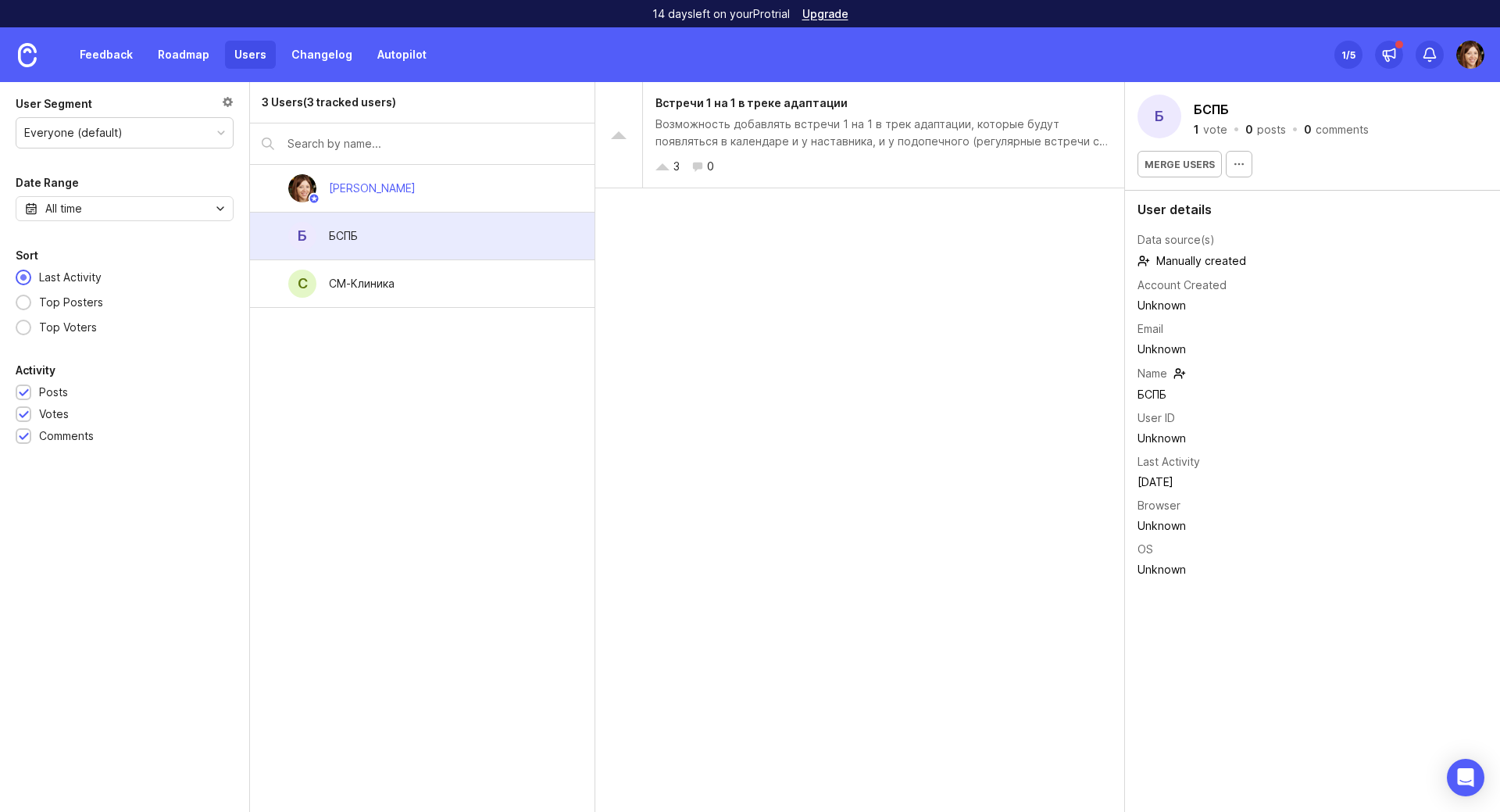
click at [476, 288] on div "С СМ-Клиника" at bounding box center [422, 283] width 345 height 47
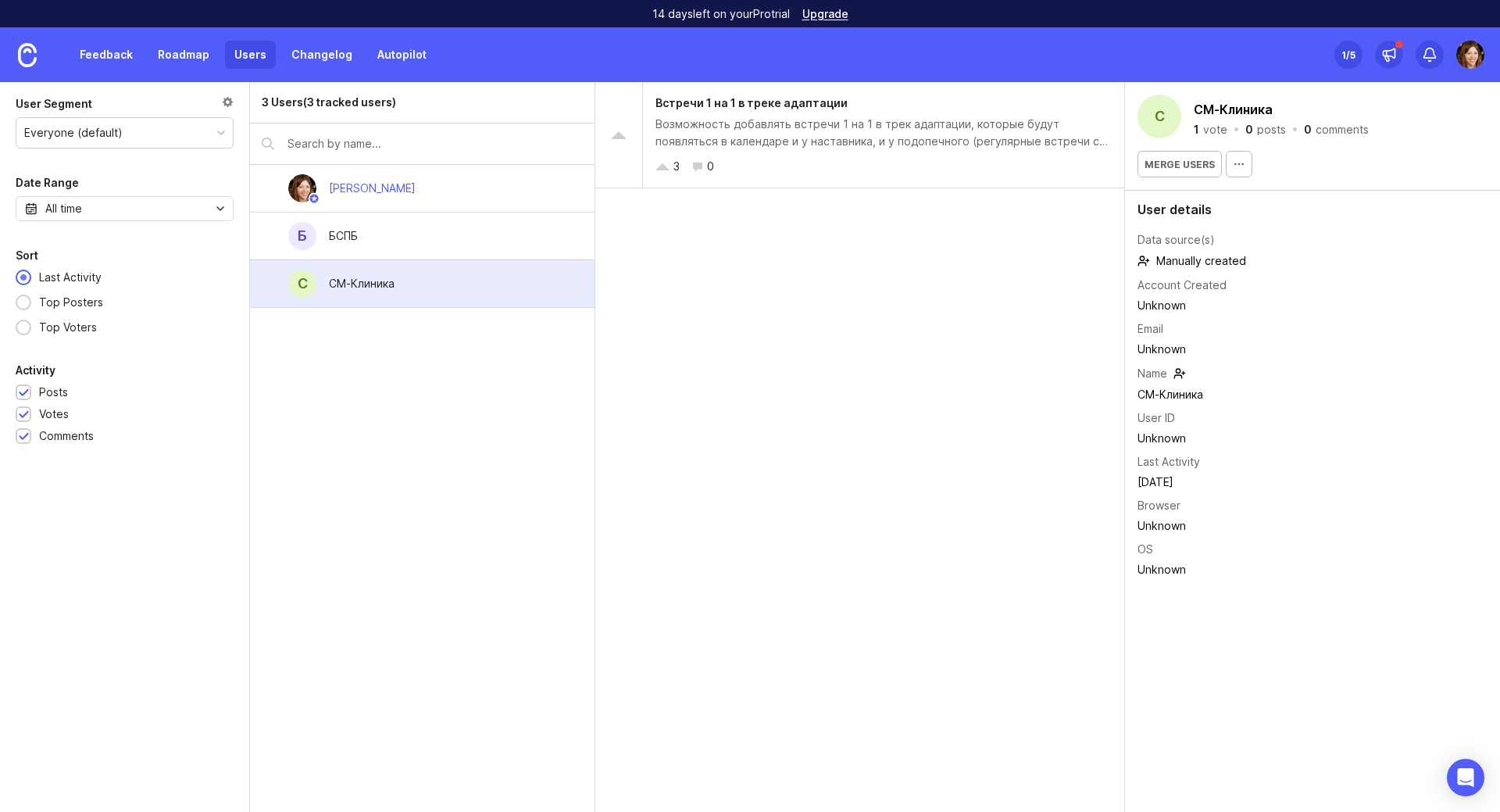
click at [477, 243] on div "Б БСПБ" at bounding box center [422, 236] width 345 height 47
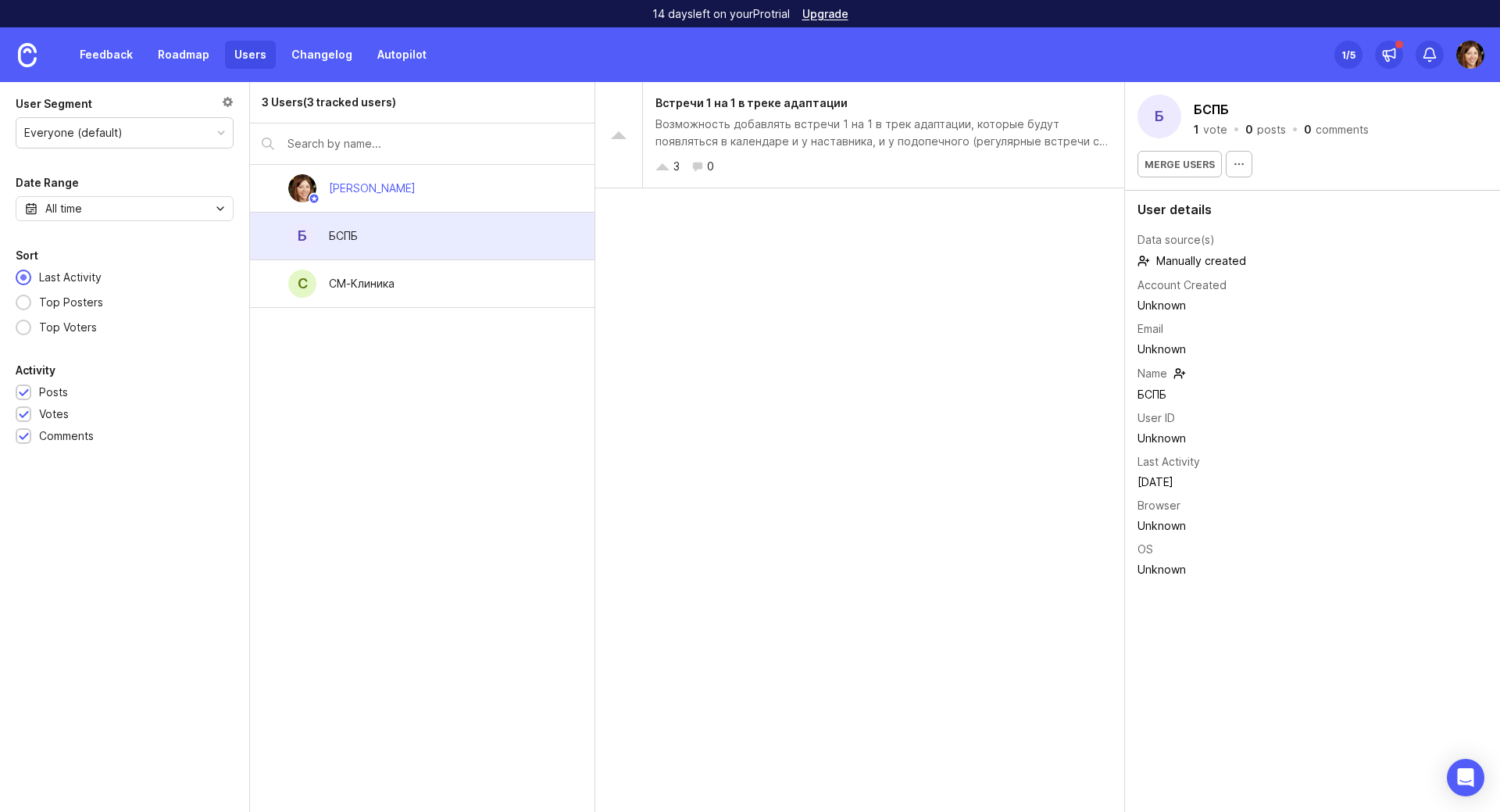
click at [496, 182] on div "[PERSON_NAME]" at bounding box center [422, 188] width 345 height 47
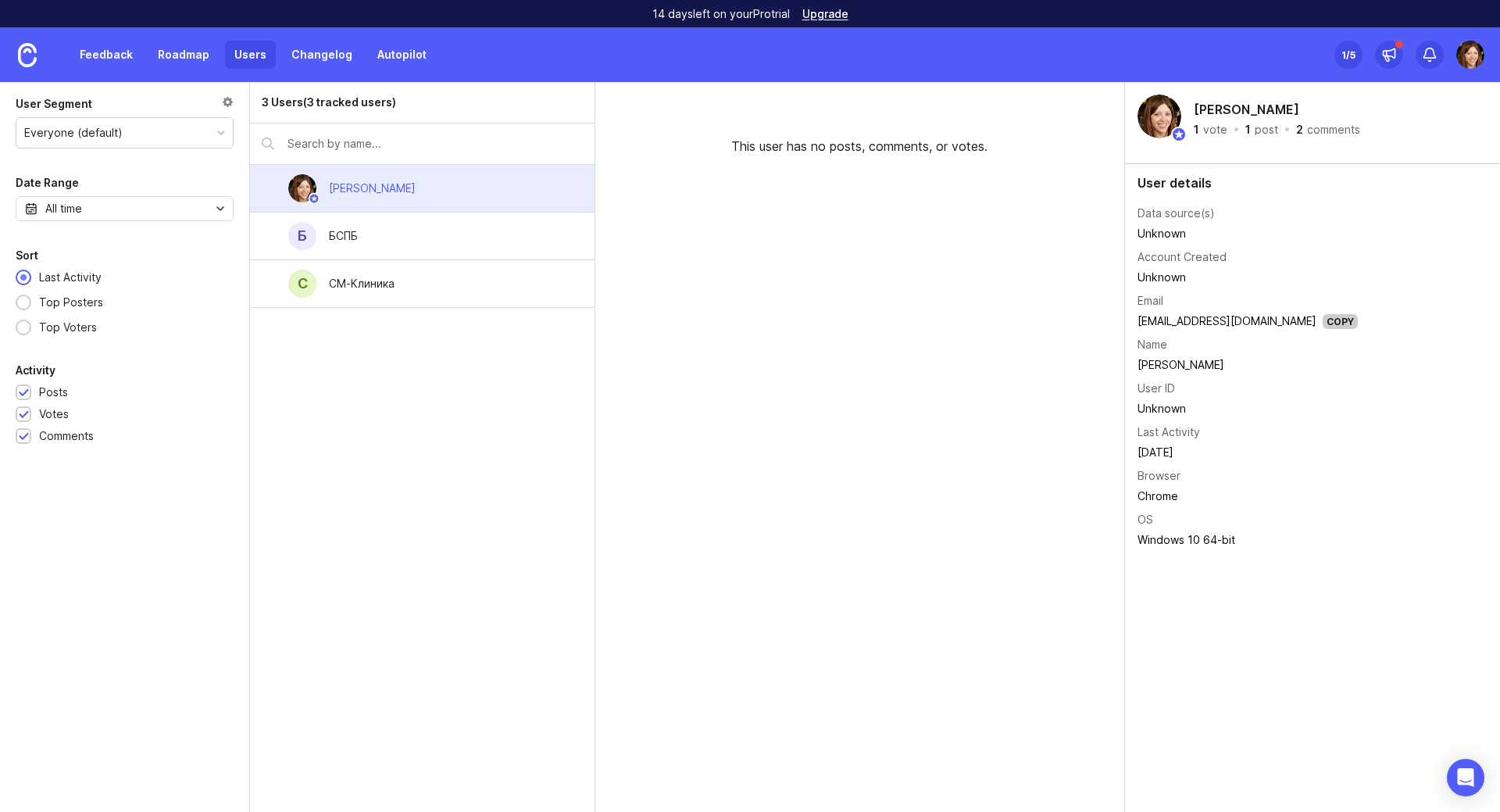
click at [487, 230] on div "Б БСПБ" at bounding box center [422, 236] width 345 height 47
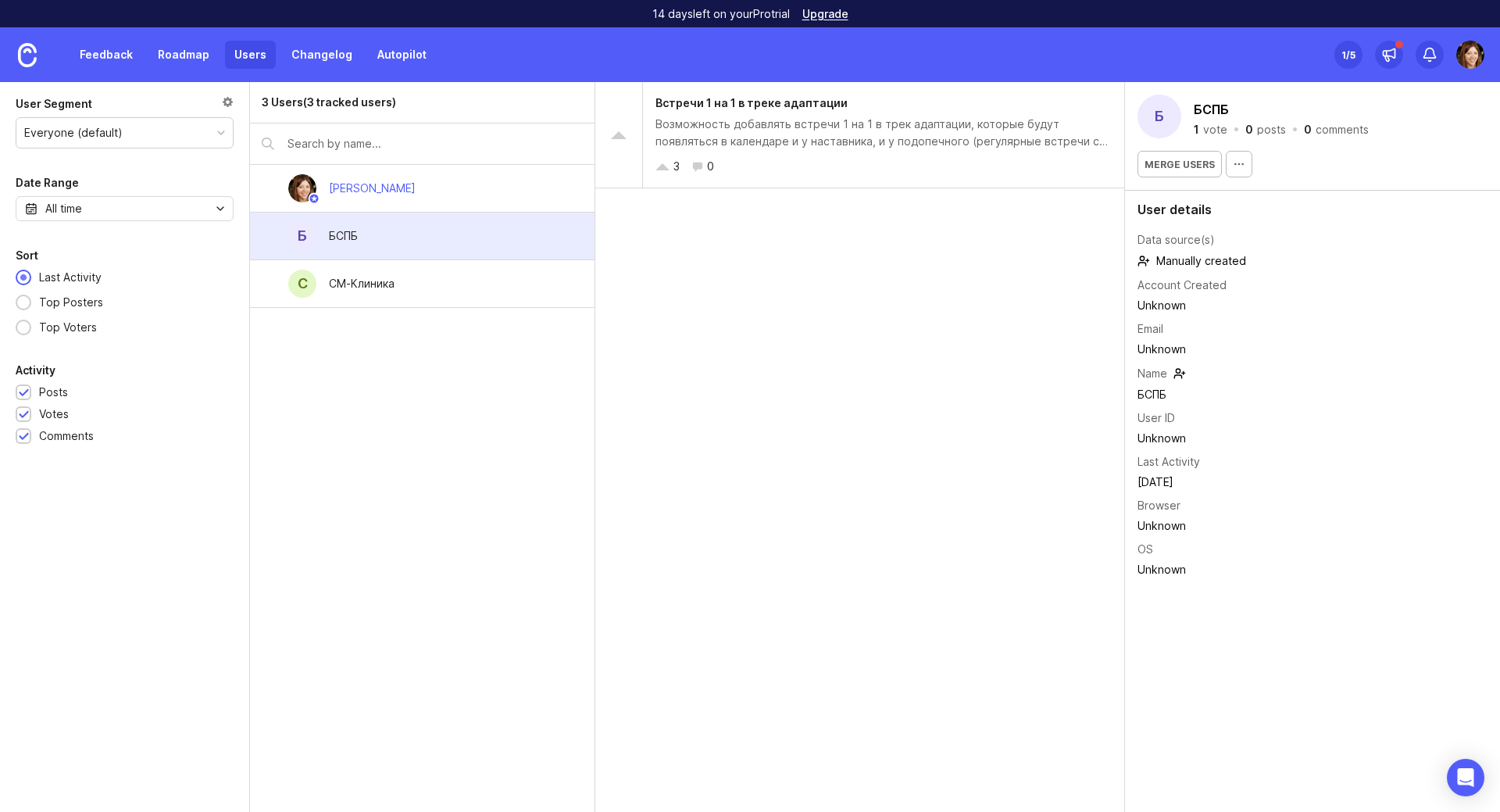
click at [470, 291] on div "С СМ-Клиника" at bounding box center [422, 283] width 345 height 47
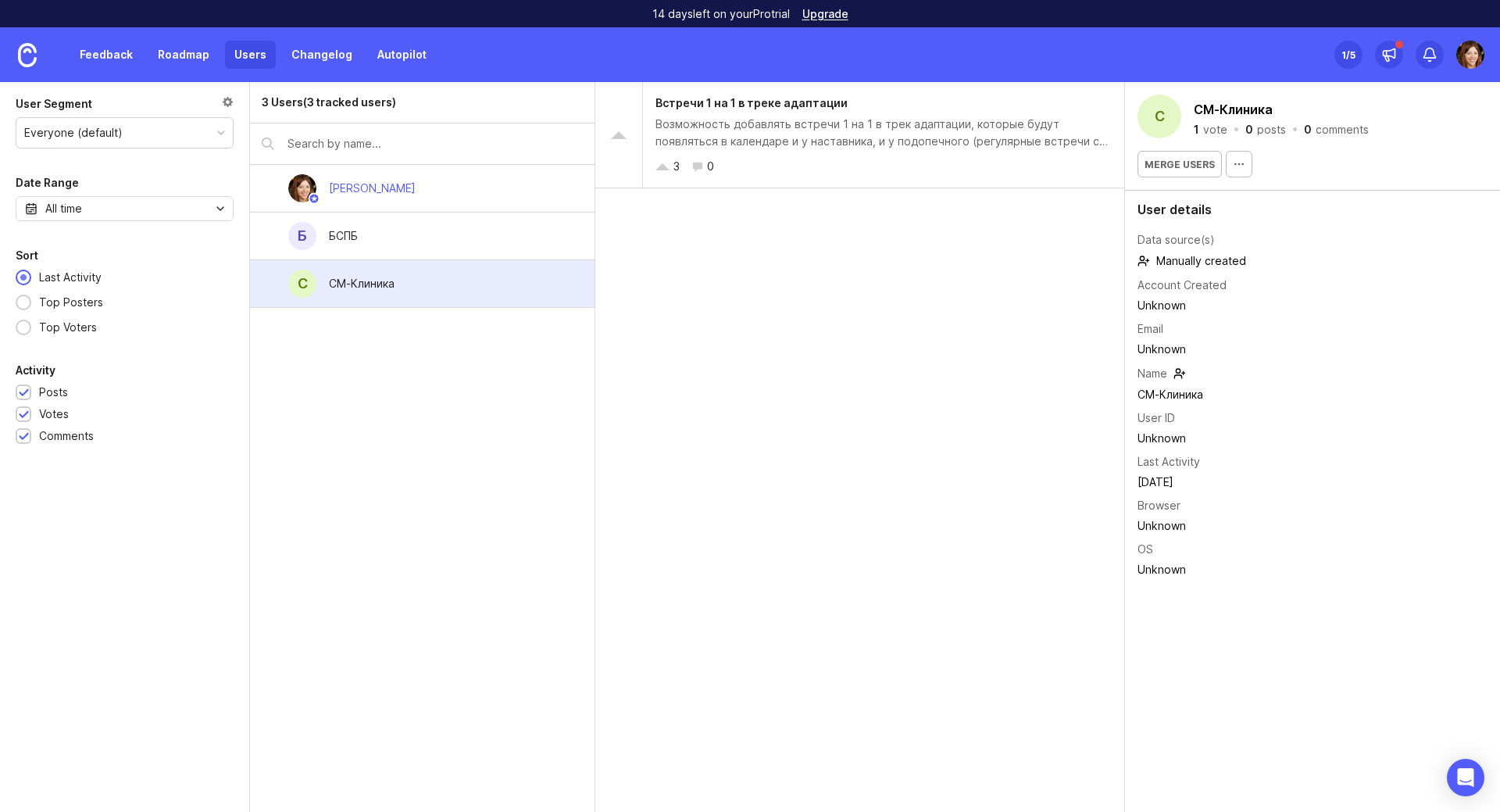
click at [448, 199] on div "[PERSON_NAME]" at bounding box center [422, 188] width 345 height 47
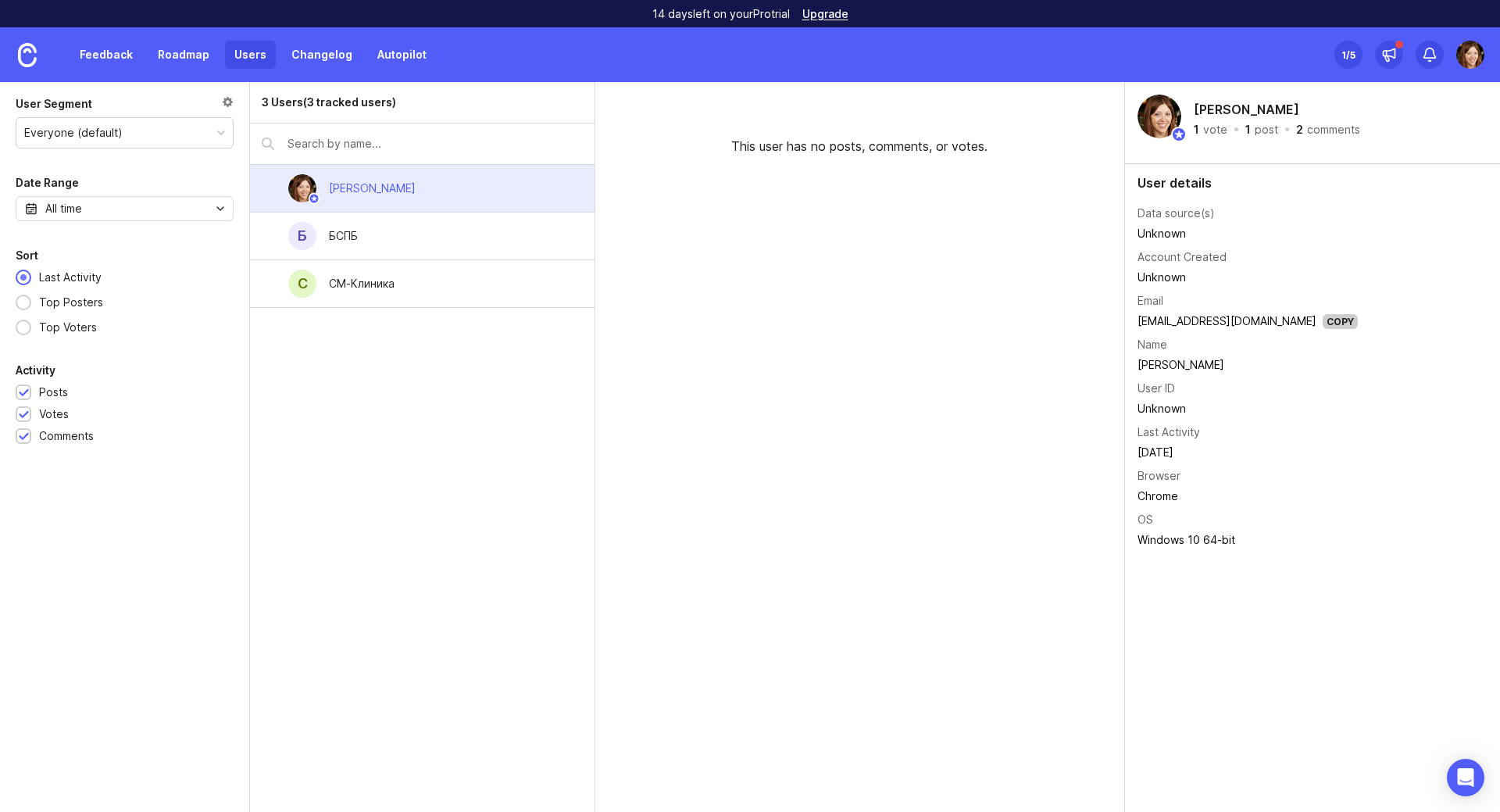
click at [447, 239] on div "Б БСПБ" at bounding box center [422, 236] width 345 height 47
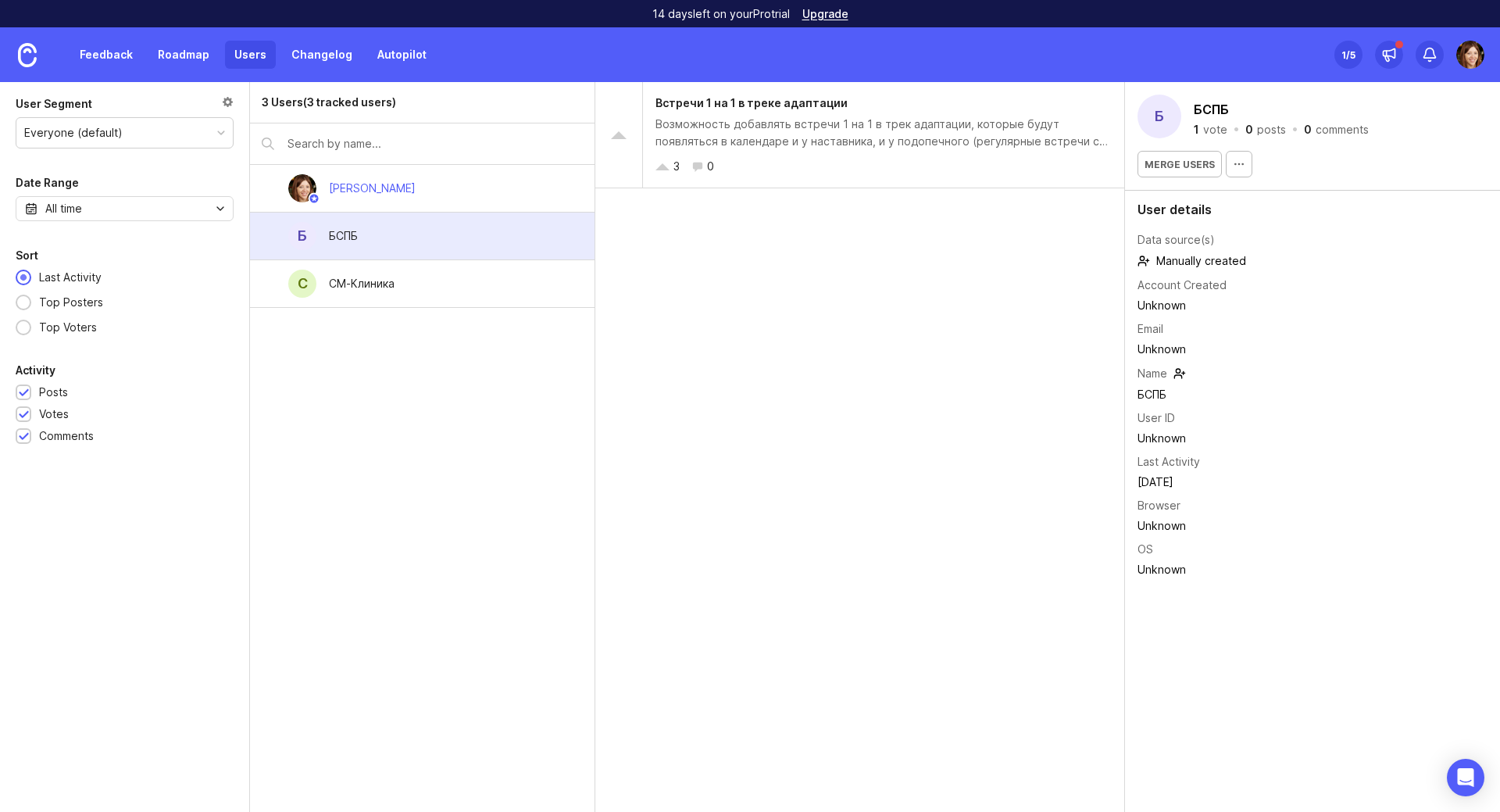
click at [443, 291] on div "С СМ-Клиника" at bounding box center [422, 283] width 345 height 47
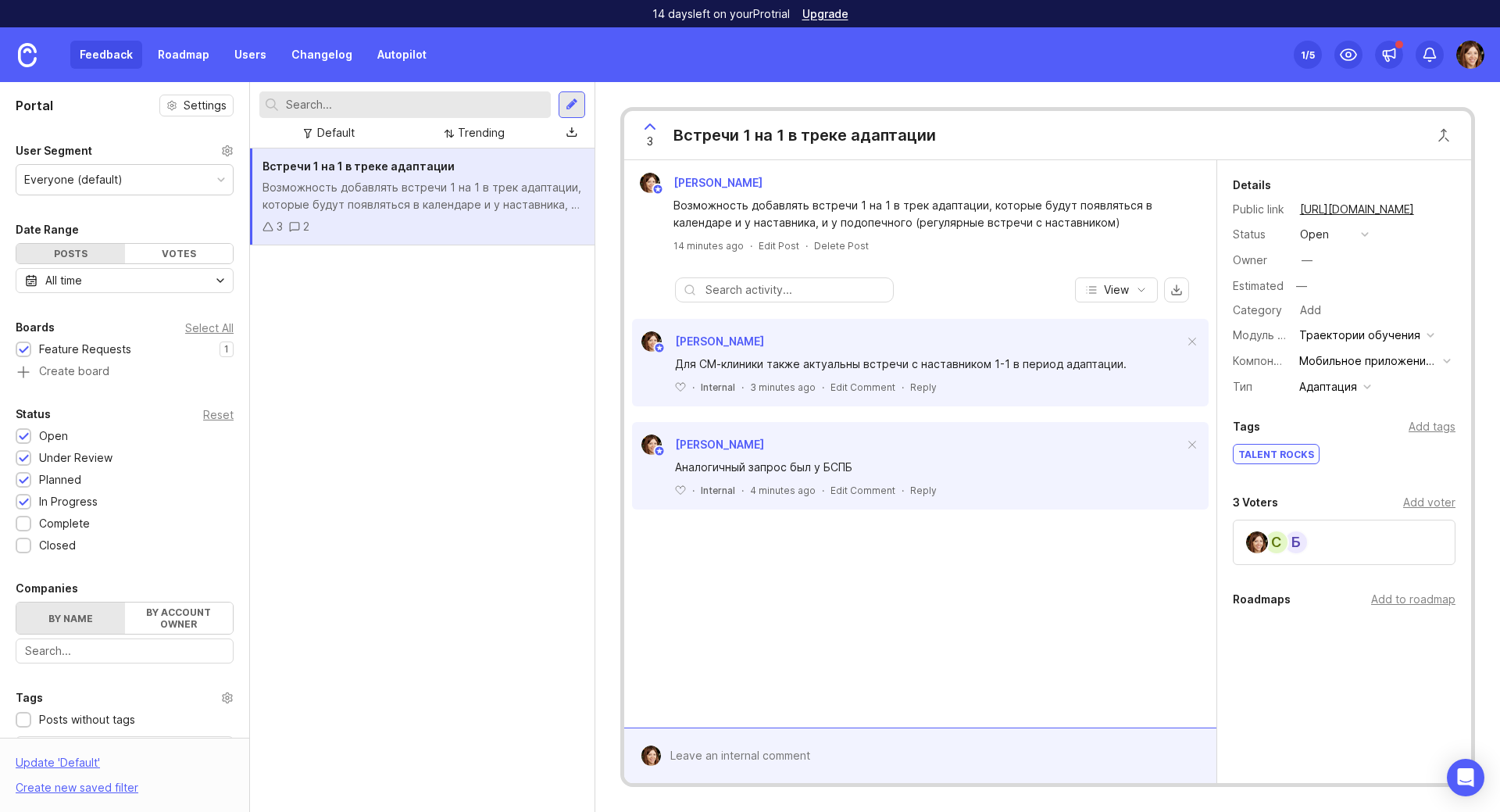
click at [876, 575] on div "[PERSON_NAME] Возможность добавлять встречи 1 на 1 в трек адаптации, которые бу…" at bounding box center [920, 443] width 592 height 567
click at [471, 543] on div "Встречи 1 на 1 в треке адаптации Возможность добавлять встречи 1 на 1 в трек ад…" at bounding box center [422, 480] width 345 height 663
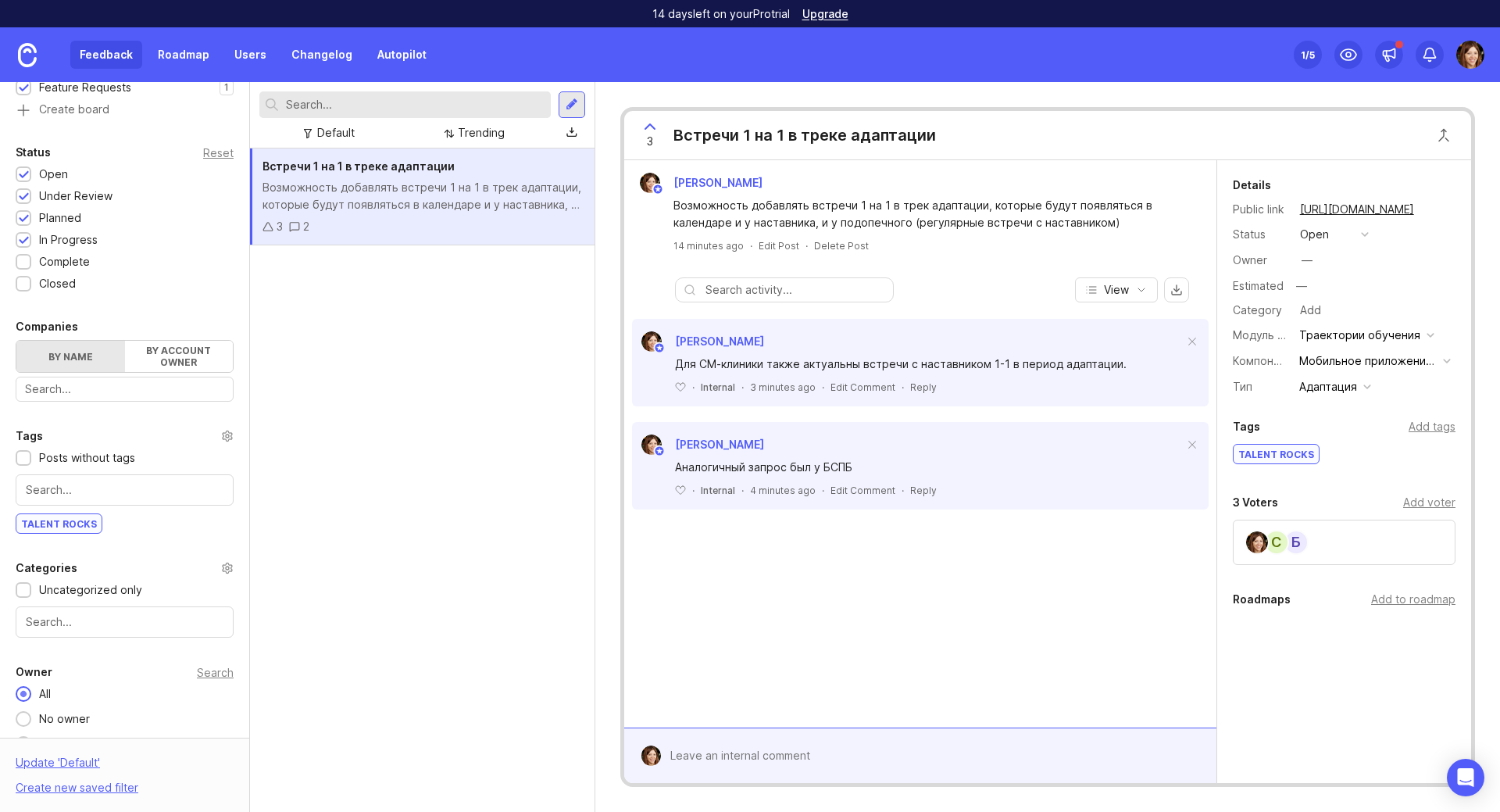
scroll to position [289, 0]
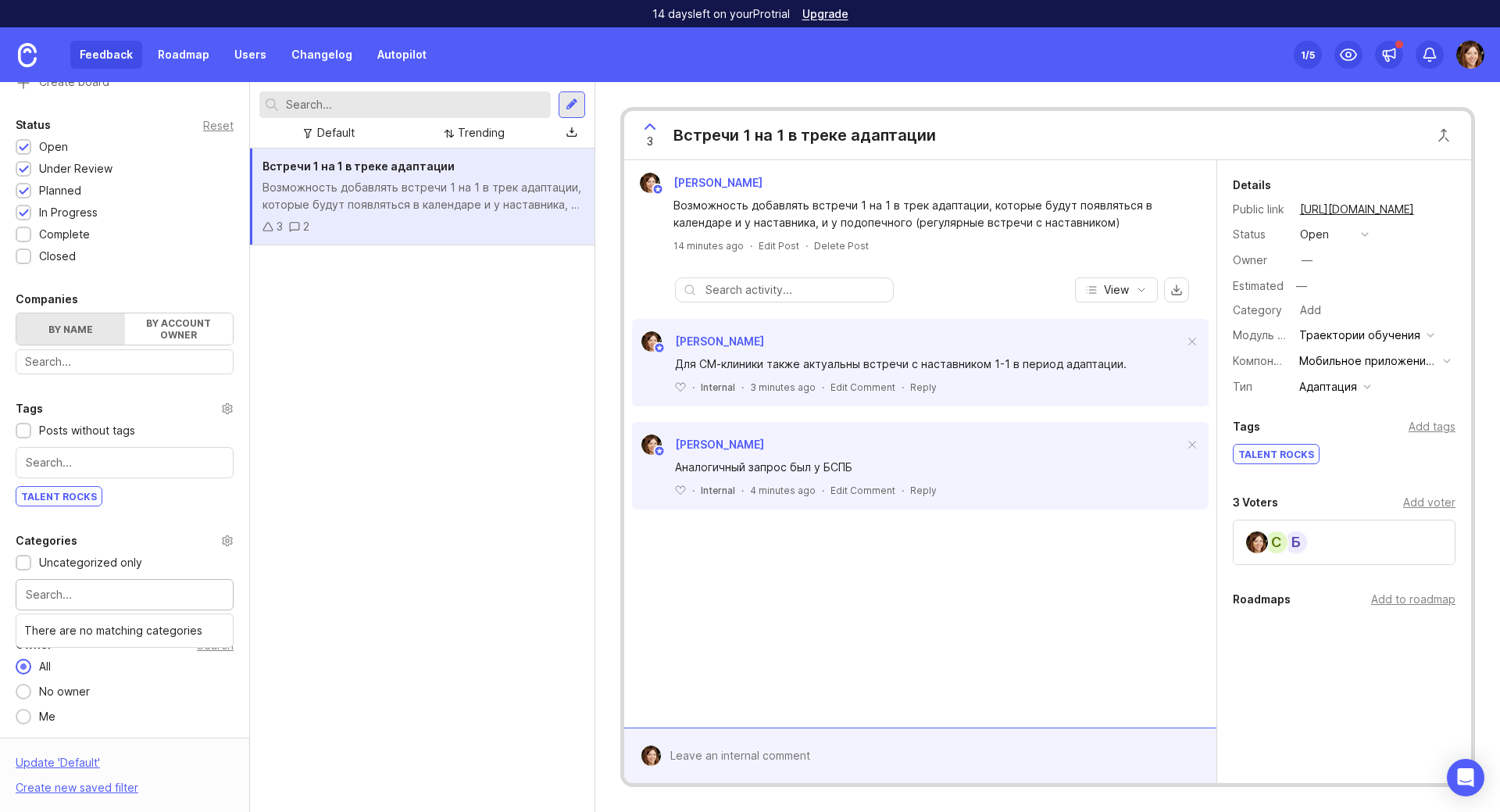
click at [54, 595] on input "text" at bounding box center [124, 595] width 197 height 17
click at [319, 586] on div "Встречи 1 на 1 в треке адаптации Возможность добавлять встречи 1 на 1 в трек ад…" at bounding box center [422, 480] width 345 height 663
click at [149, 597] on input "text" at bounding box center [124, 595] width 197 height 17
click at [91, 561] on div "Uncategorized only" at bounding box center [91, 562] width 103 height 17
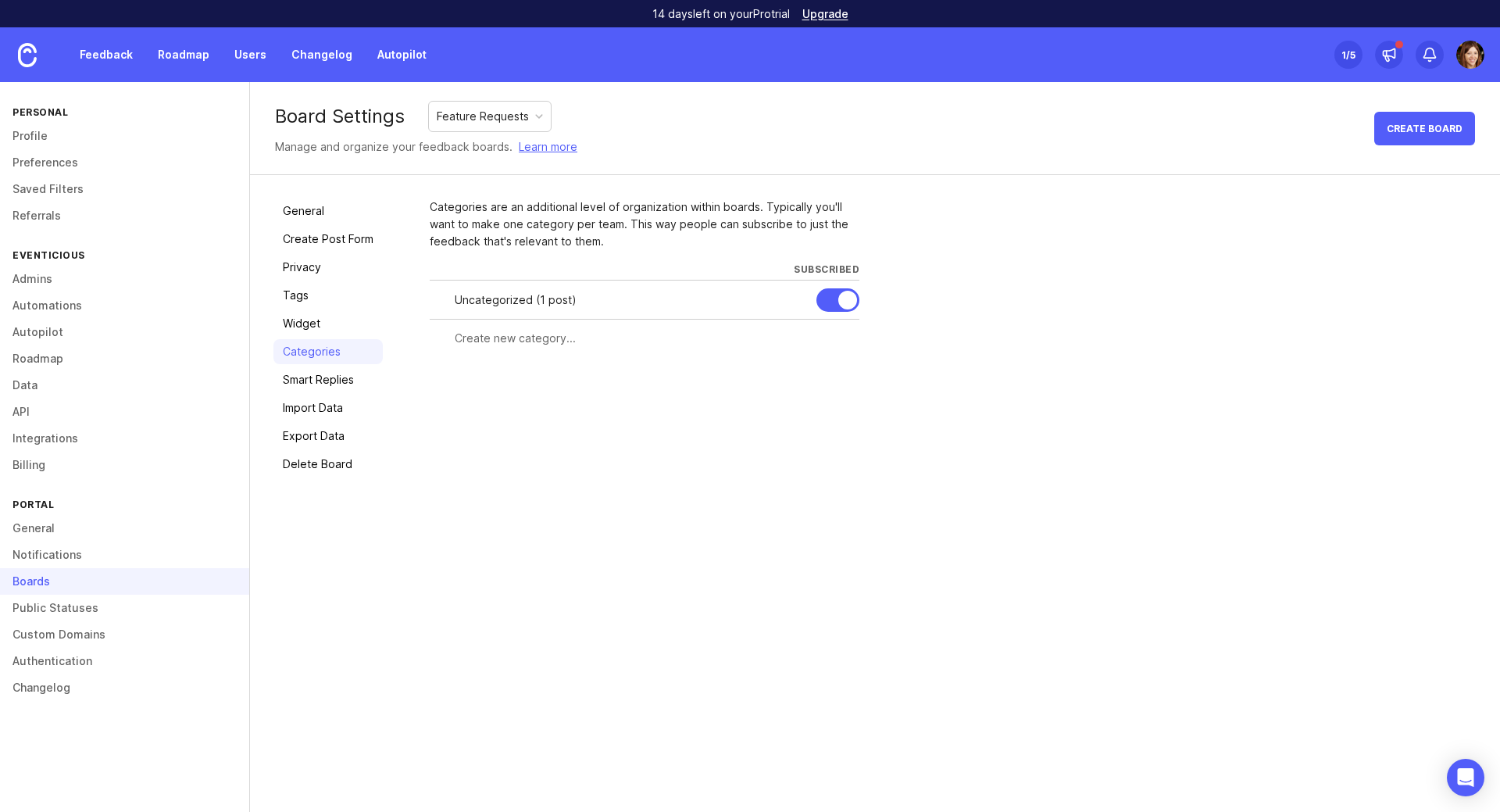
click at [506, 341] on input "text" at bounding box center [652, 338] width 396 height 17
drag, startPoint x: 561, startPoint y: 224, endPoint x: 496, endPoint y: 208, distance: 66.9
click at [496, 208] on div "Categories are an additional level of organization within boards. Typically you…" at bounding box center [645, 224] width 430 height 52
drag, startPoint x: 764, startPoint y: 224, endPoint x: 771, endPoint y: 199, distance: 26.0
click at [771, 199] on div "Categories are an additional level of organization within boards. Typically you…" at bounding box center [645, 224] width 430 height 52
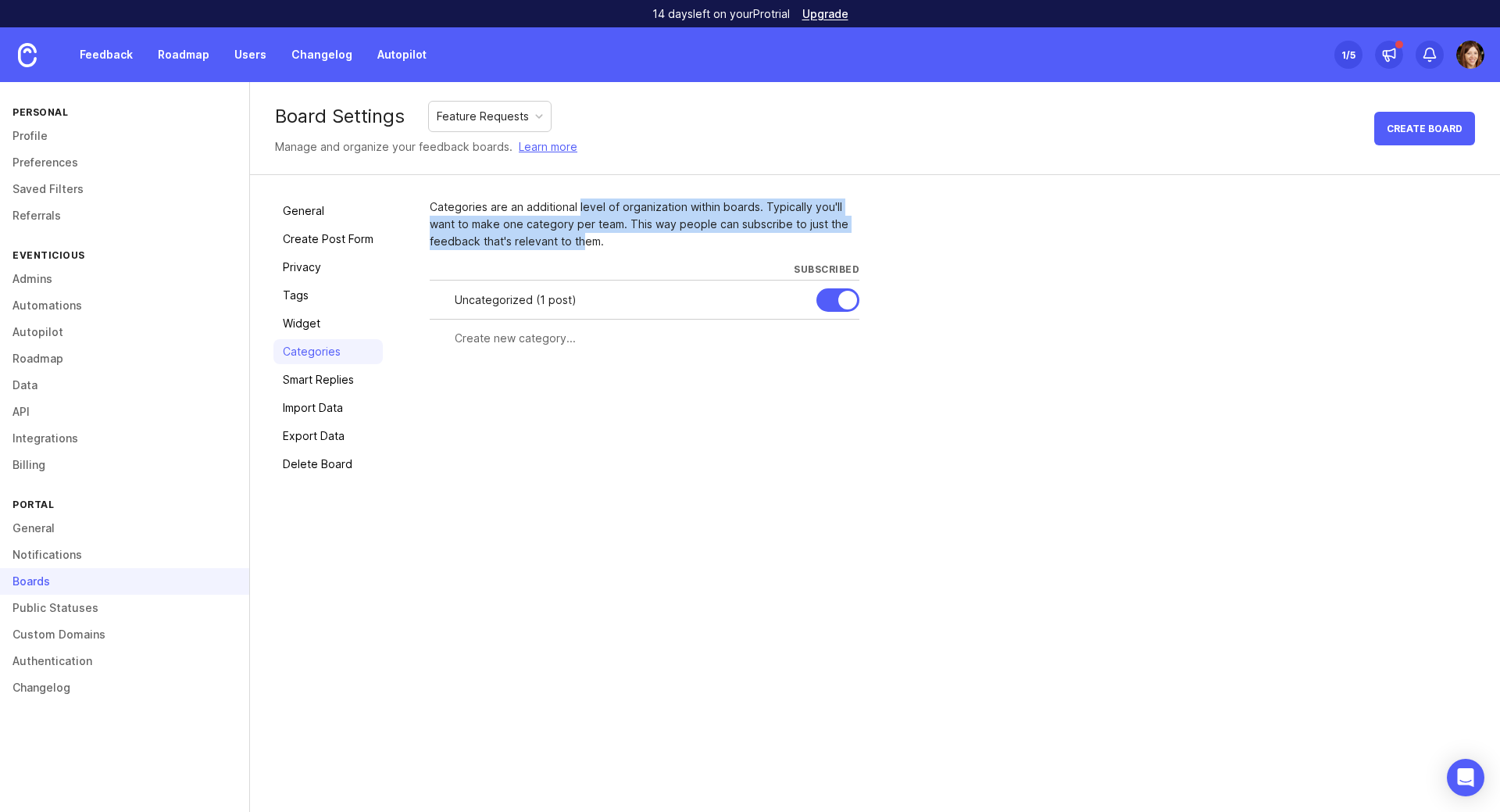
drag, startPoint x: 578, startPoint y: 239, endPoint x: 577, endPoint y: 202, distance: 37.0
click at [577, 202] on div "Categories are an additional level of organization within boards. Typically you…" at bounding box center [645, 224] width 430 height 52
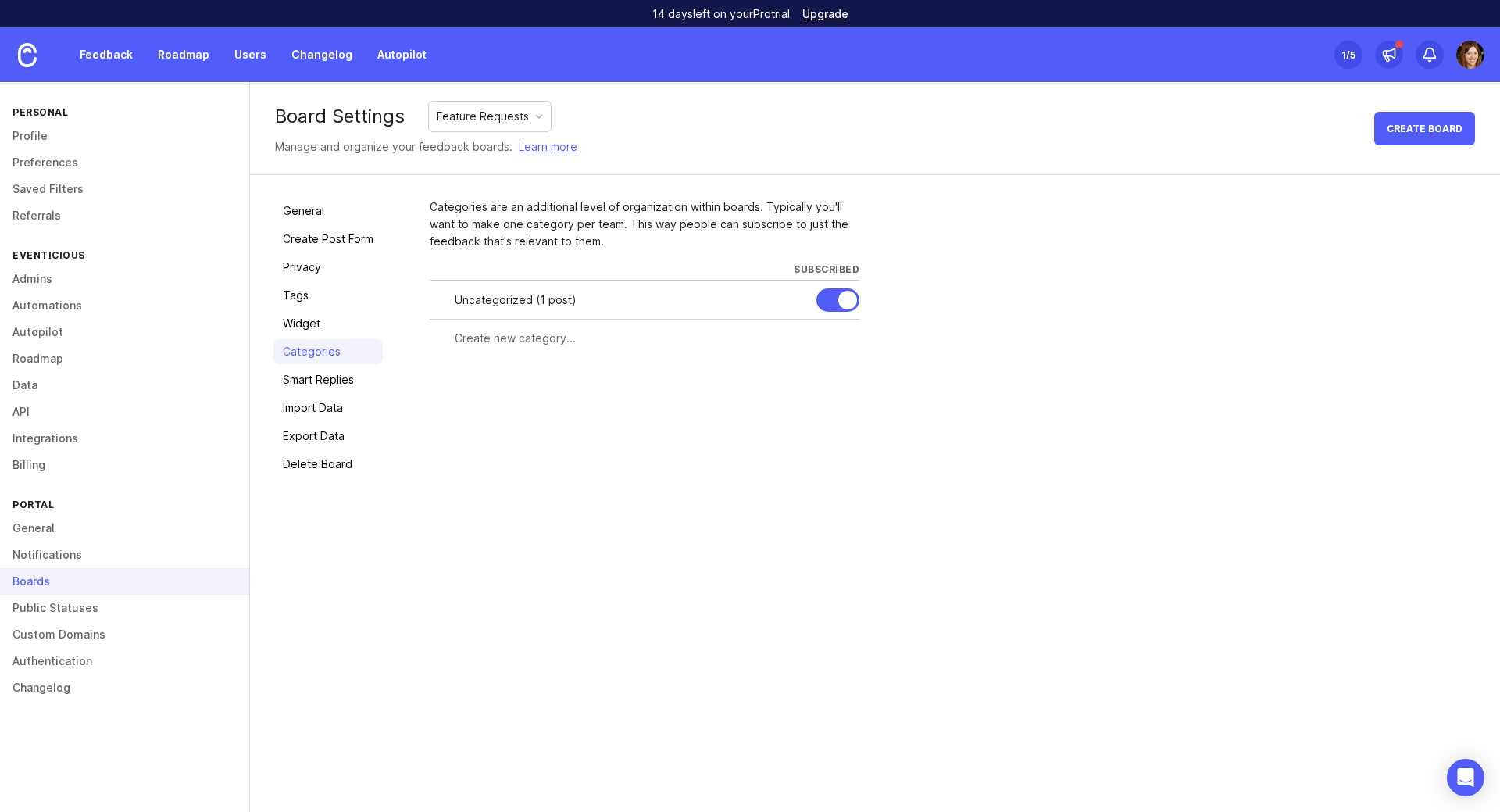
drag, startPoint x: 728, startPoint y: 523, endPoint x: 628, endPoint y: 495, distance: 103.8
click at [722, 520] on div "Board Settings Feature Requests Manage and organize your feedback boards. Learn…" at bounding box center [875, 446] width 1250 height 730
click at [318, 297] on link "Tags" at bounding box center [327, 296] width 109 height 25
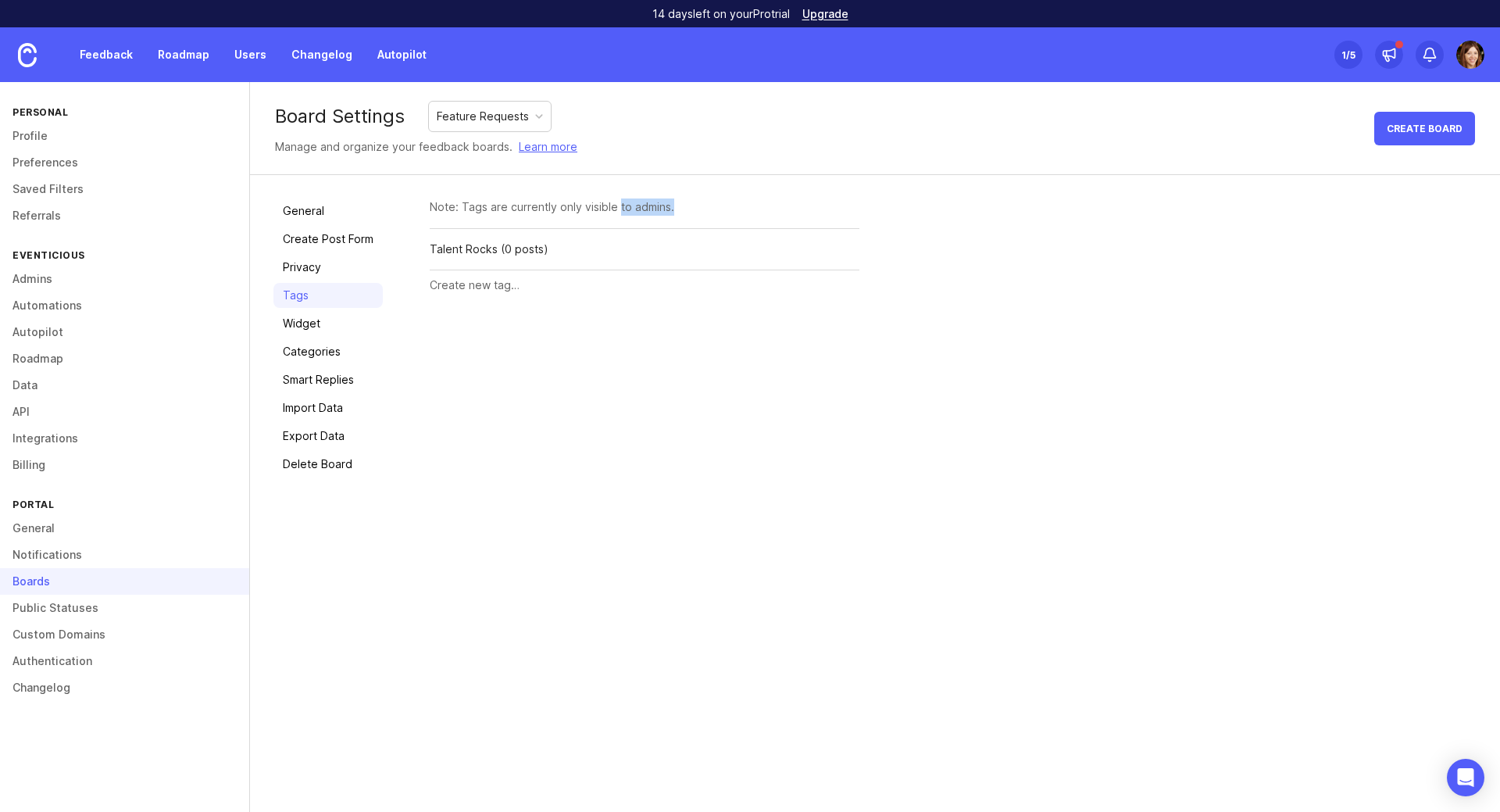
drag, startPoint x: 628, startPoint y: 211, endPoint x: 672, endPoint y: 212, distance: 44.0
click at [672, 212] on div "Note: Tags are currently only visible to admins." at bounding box center [645, 207] width 430 height 17
click at [502, 212] on div "Note: Tags are currently only visible to admins." at bounding box center [645, 207] width 430 height 17
drag, startPoint x: 494, startPoint y: 208, endPoint x: 654, endPoint y: 207, distance: 160.0
click at [654, 207] on div "Note: Tags are currently only visible to admins." at bounding box center [645, 207] width 430 height 17
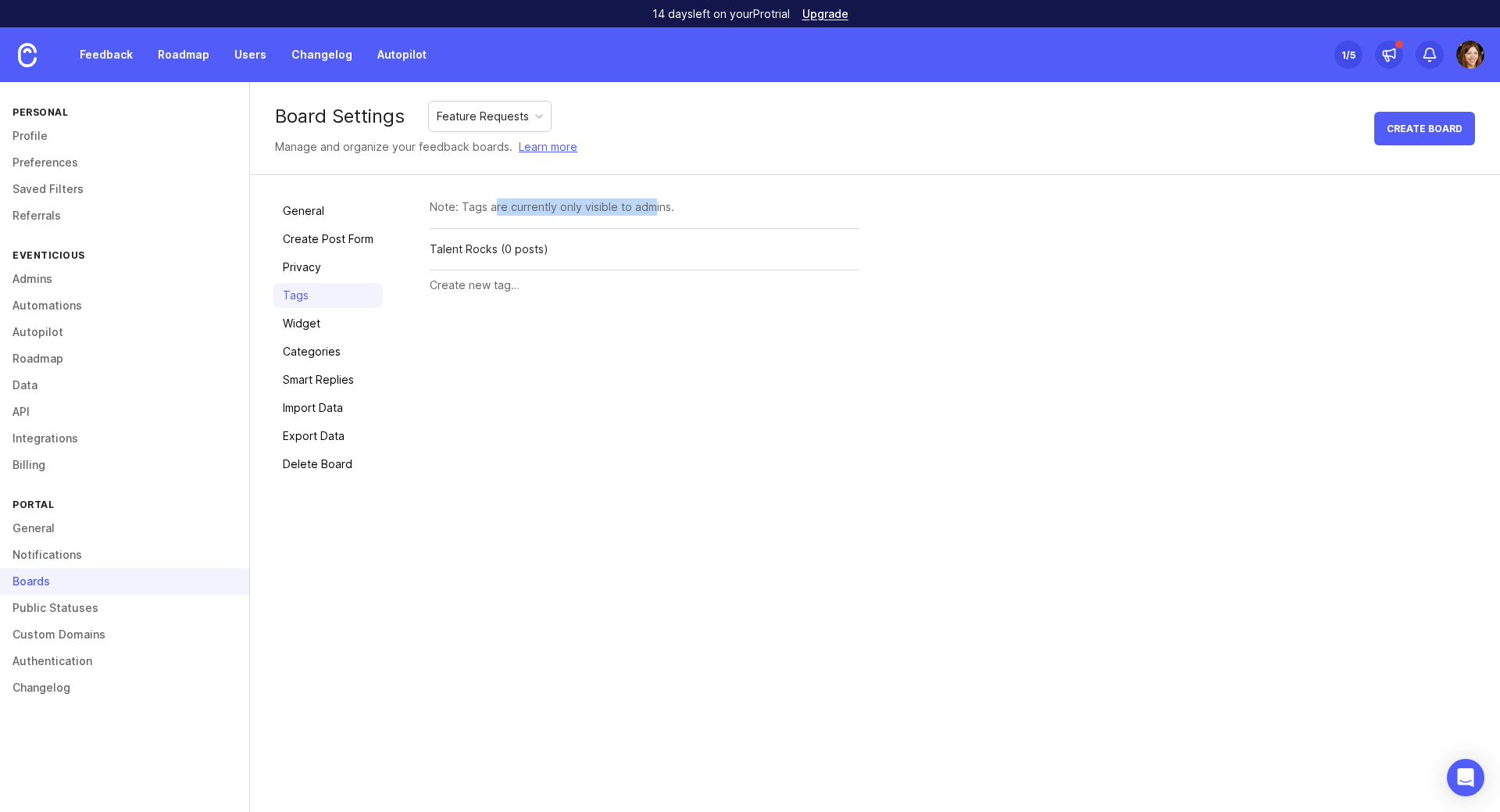
click at [309, 359] on link "Categories" at bounding box center [327, 351] width 109 height 25
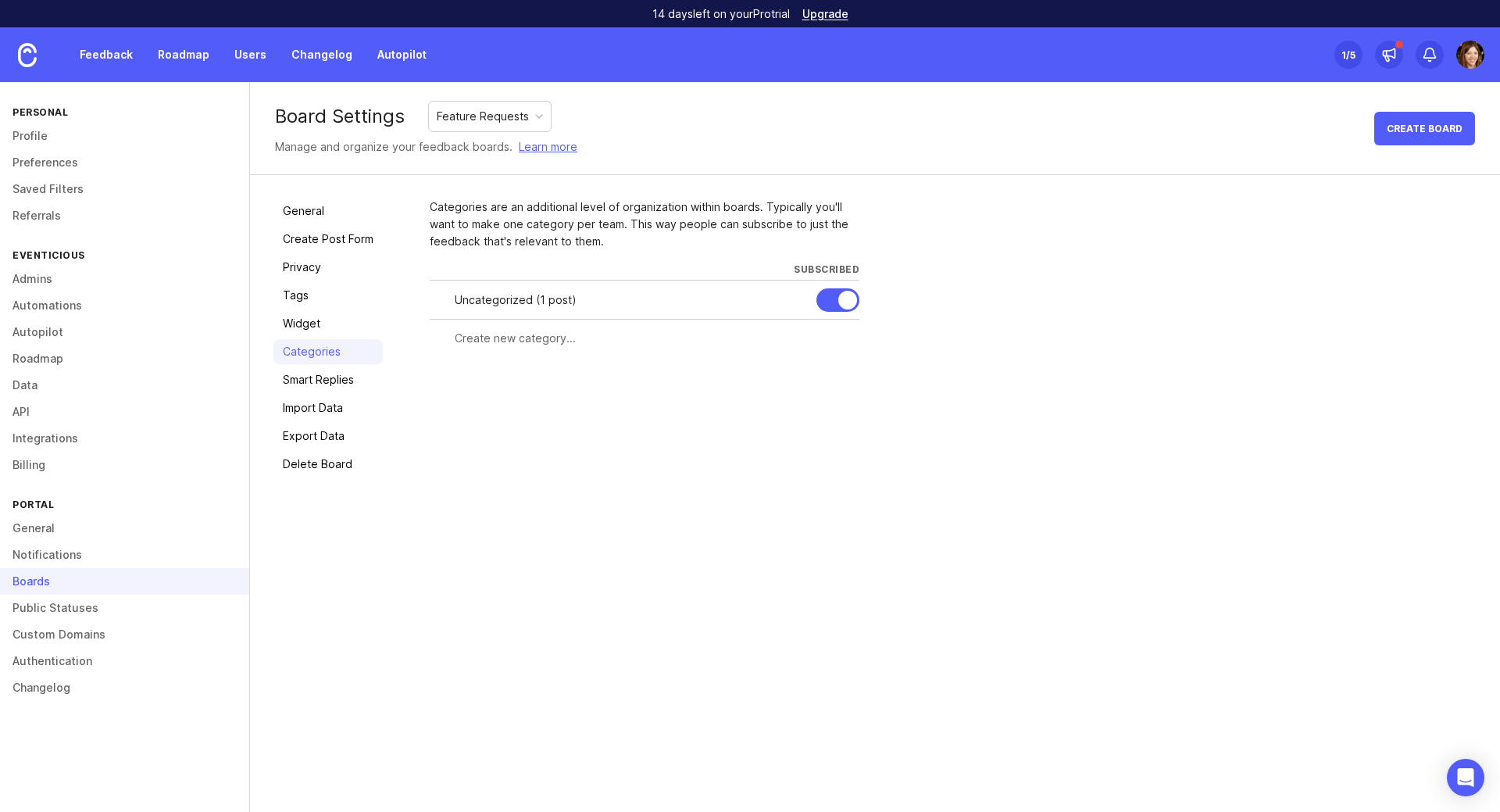
click at [296, 289] on link "Tags" at bounding box center [327, 296] width 109 height 25
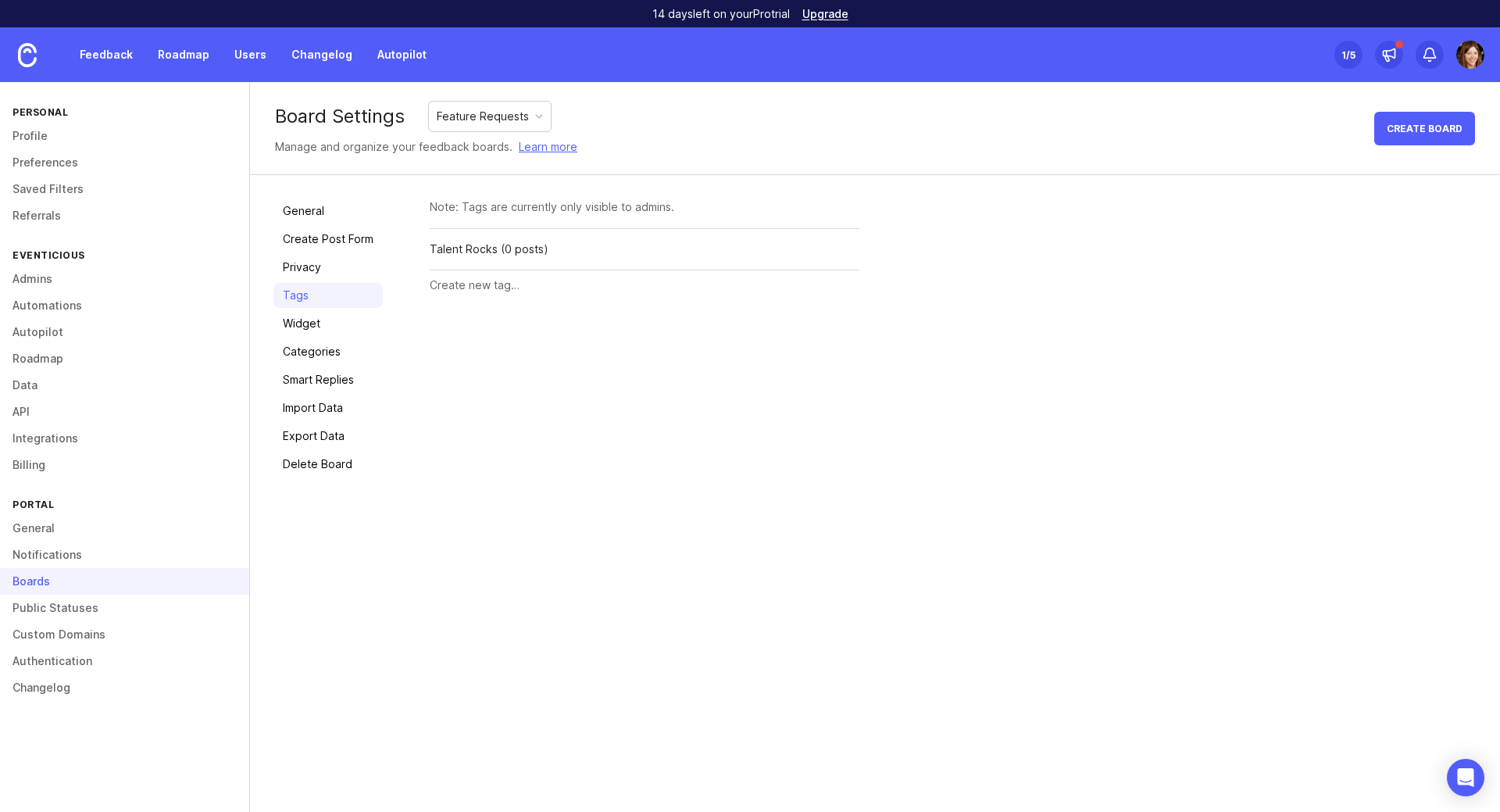
click at [469, 293] on input "text" at bounding box center [645, 285] width 430 height 17
type input "У"
type input "Event Rocks"
drag, startPoint x: 815, startPoint y: 286, endPoint x: 794, endPoint y: 347, distance: 64.5
click at [816, 286] on span "Create" at bounding box center [829, 286] width 39 height 12
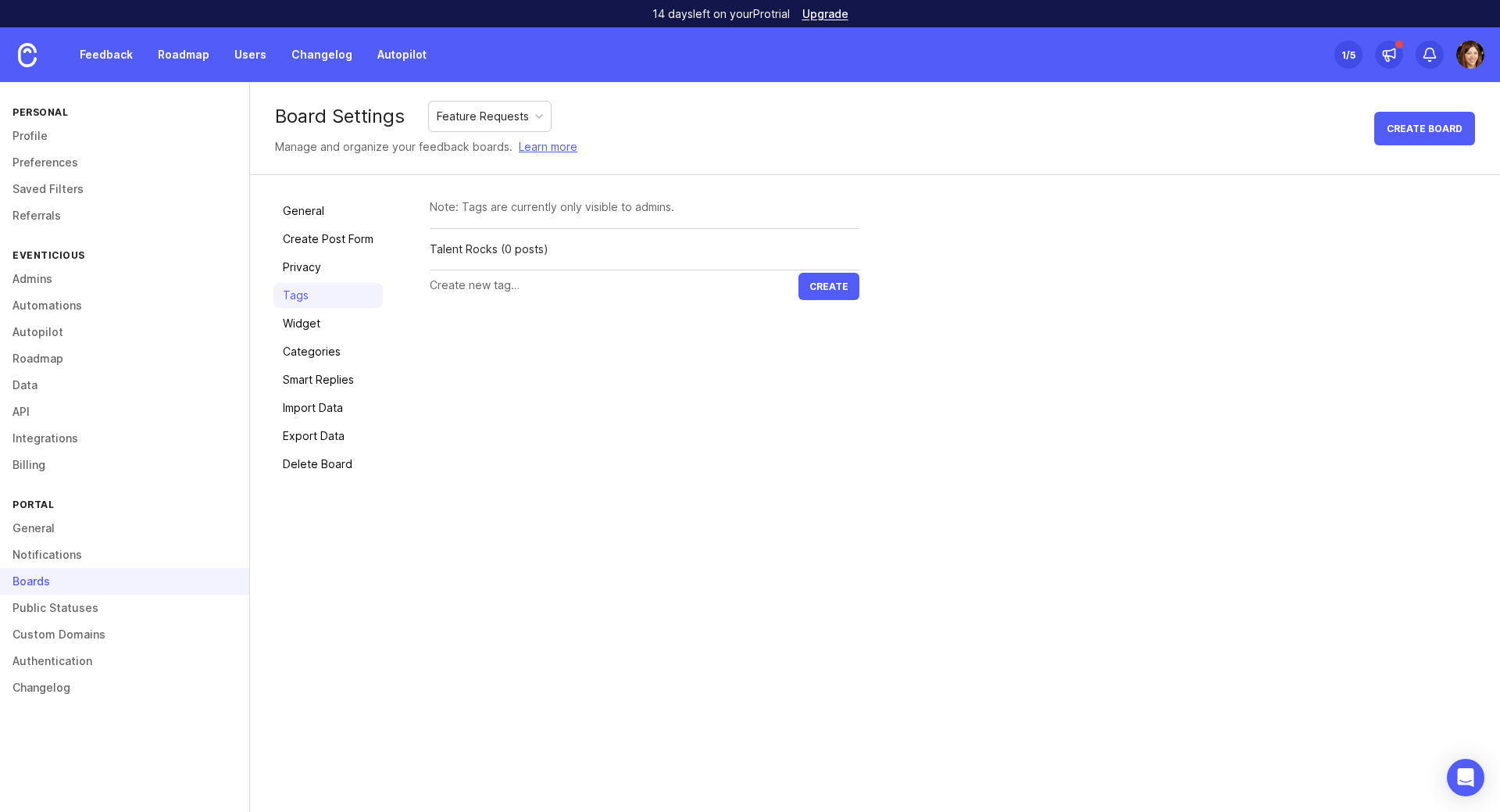
click at [297, 354] on link "Categories" at bounding box center [327, 351] width 109 height 25
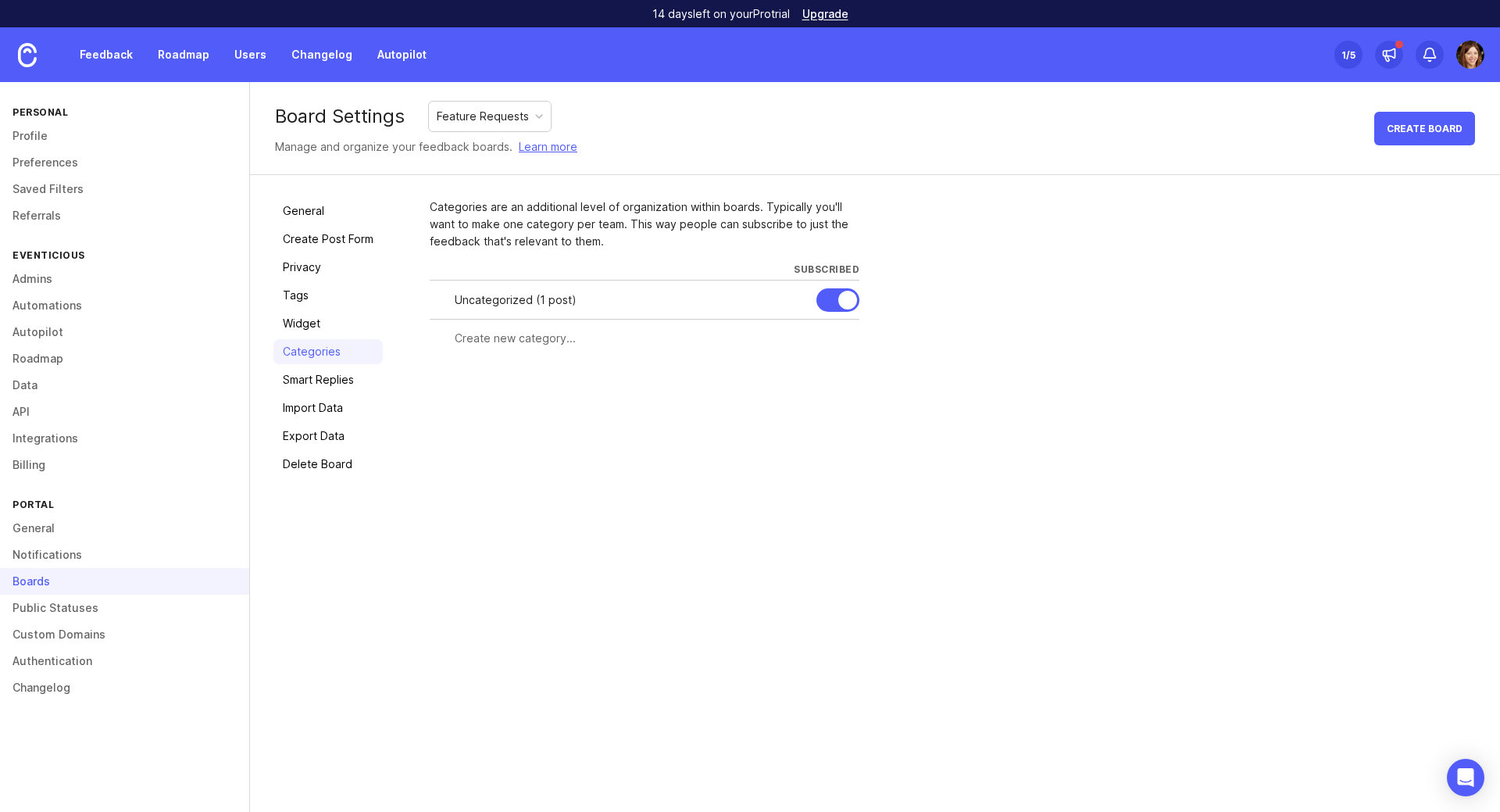
click at [499, 341] on input "text" at bounding box center [652, 338] width 396 height 17
type input "Траектории"
click at [597, 372] on form "Траектории Subscribe all admins Create" at bounding box center [645, 351] width 430 height 66
drag, startPoint x: 517, startPoint y: 339, endPoint x: 431, endPoint y: 337, distance: 86.0
click at [431, 337] on div "Траектории" at bounding box center [576, 338] width 293 height 30
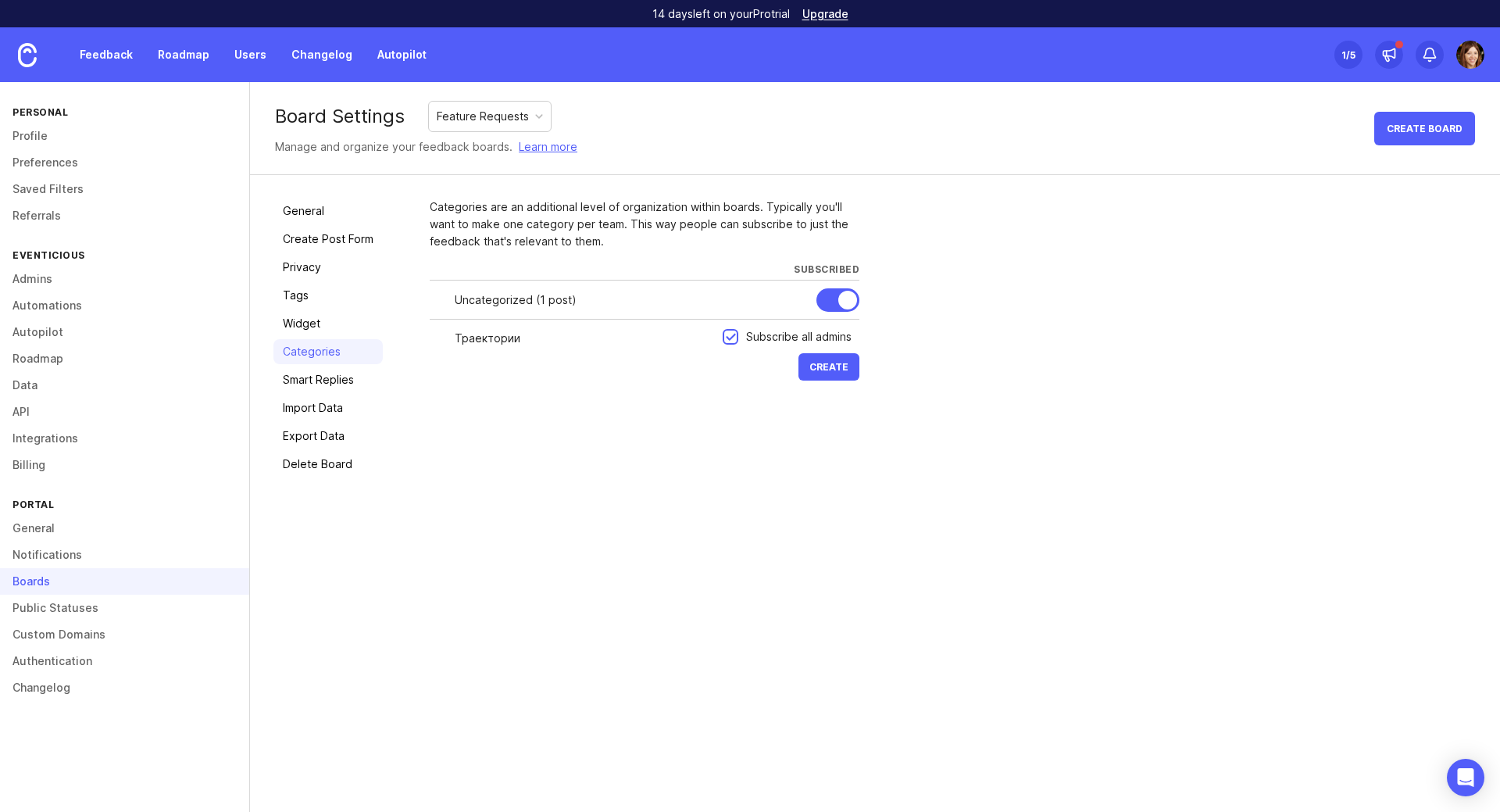
click at [605, 363] on form "Траектории Subscribe all admins Create" at bounding box center [645, 351] width 430 height 66
drag, startPoint x: 552, startPoint y: 226, endPoint x: 536, endPoint y: 212, distance: 21.3
click at [536, 212] on div "Categories are an additional level of organization within boards. Typically you…" at bounding box center [645, 224] width 430 height 52
click at [570, 246] on div "Categories are an additional level of organization within boards. Typically you…" at bounding box center [645, 224] width 430 height 52
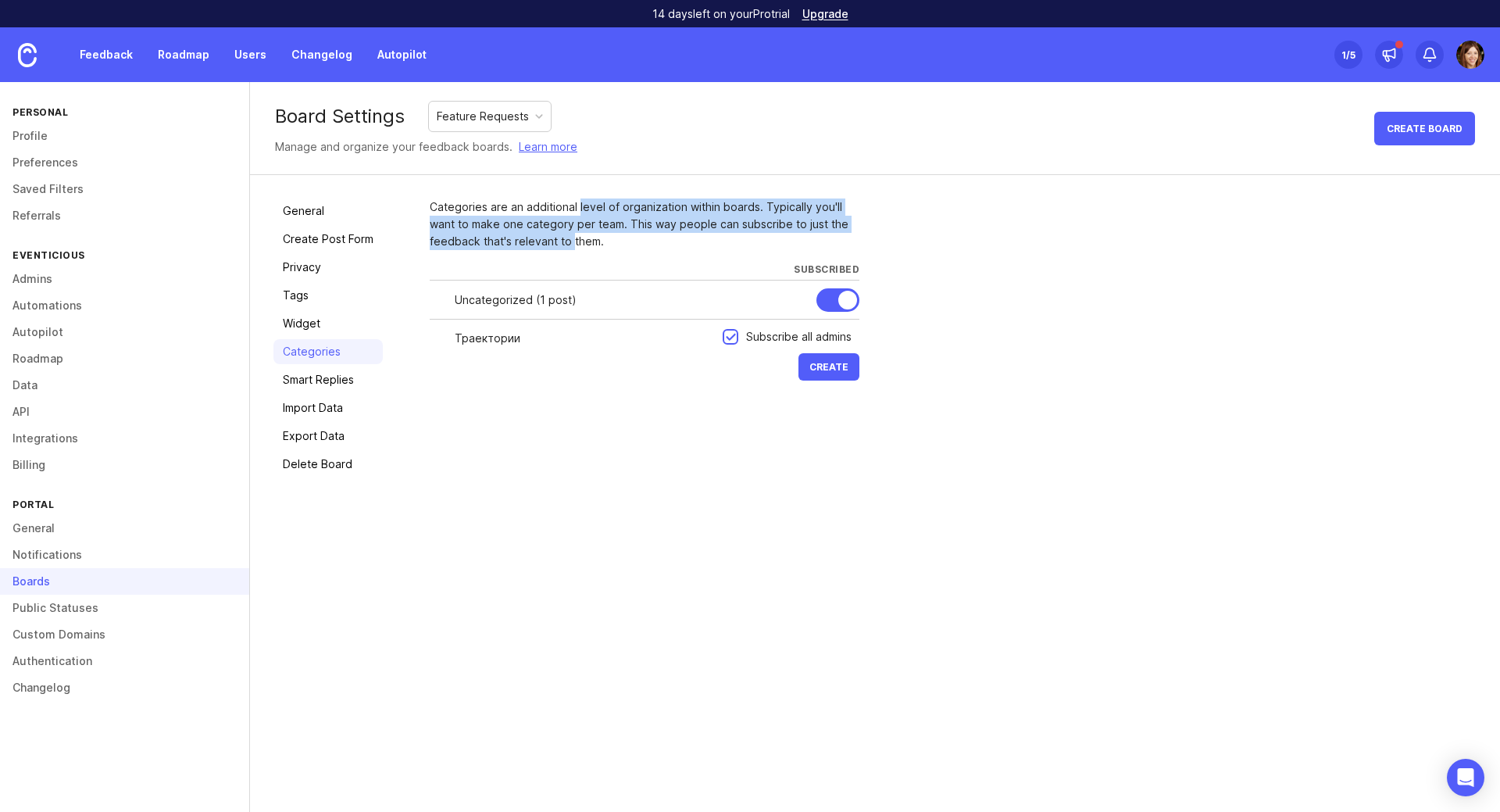
drag, startPoint x: 571, startPoint y: 241, endPoint x: 576, endPoint y: 212, distance: 29.4
click at [576, 212] on div "Categories are an additional level of organization within boards. Typically you…" at bounding box center [645, 224] width 430 height 52
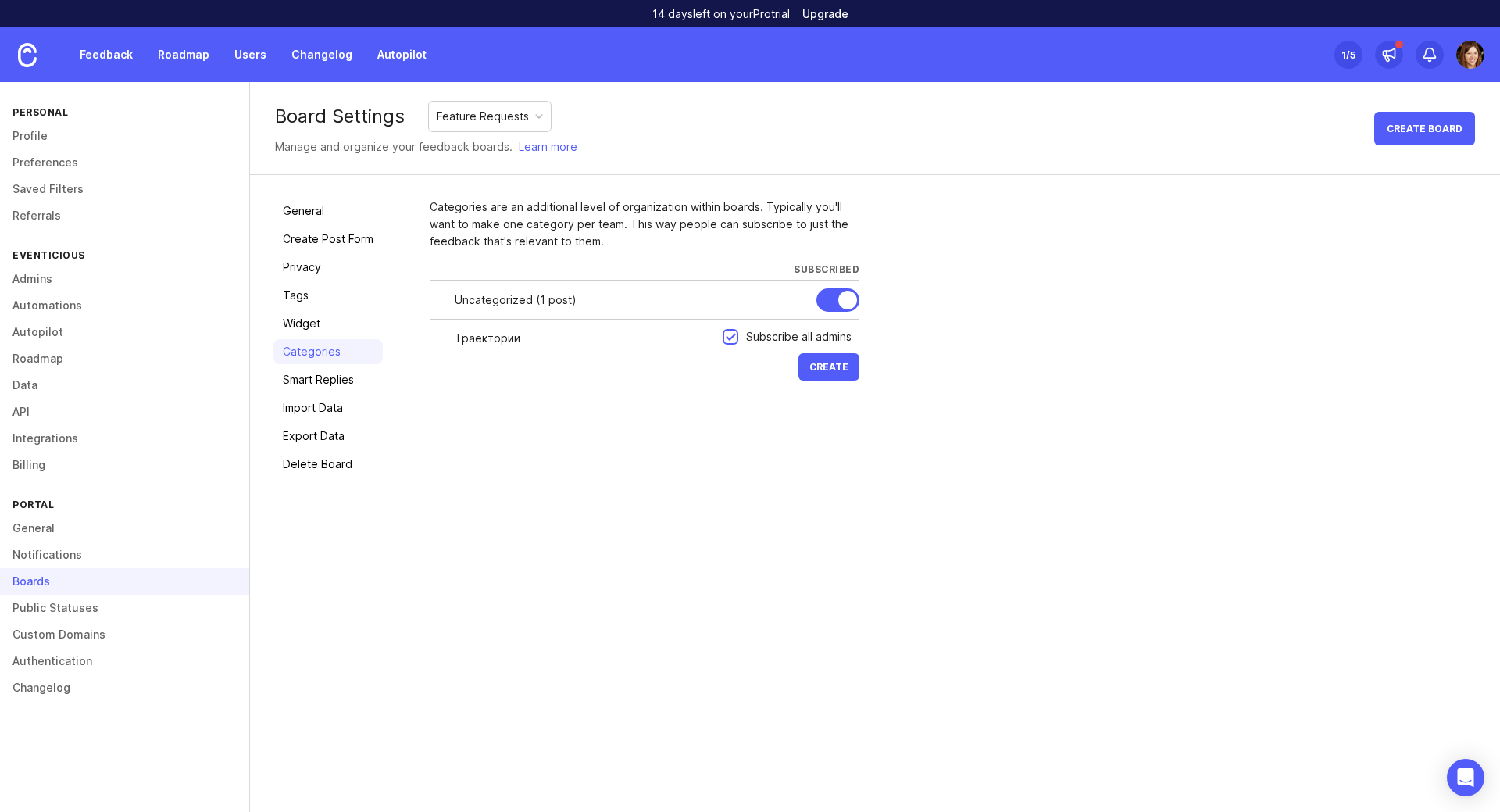
click at [532, 335] on input "Траектории" at bounding box center [584, 338] width 259 height 17
click at [815, 365] on span "Create" at bounding box center [829, 366] width 39 height 12
click at [483, 384] on input "text" at bounding box center [584, 377] width 259 height 17
click at [310, 296] on link "Tags" at bounding box center [327, 296] width 109 height 25
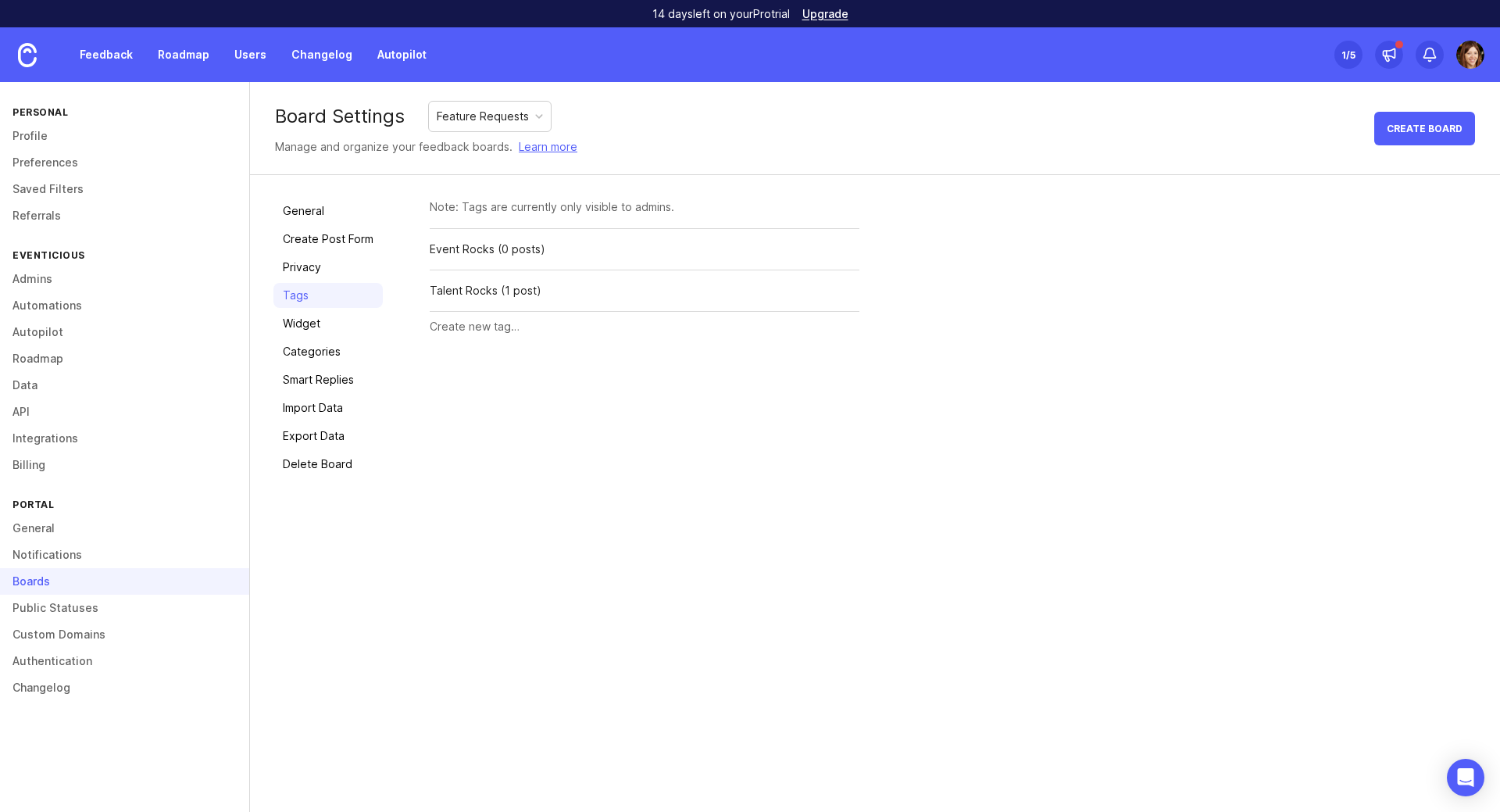
click at [308, 347] on link "Categories" at bounding box center [327, 351] width 109 height 25
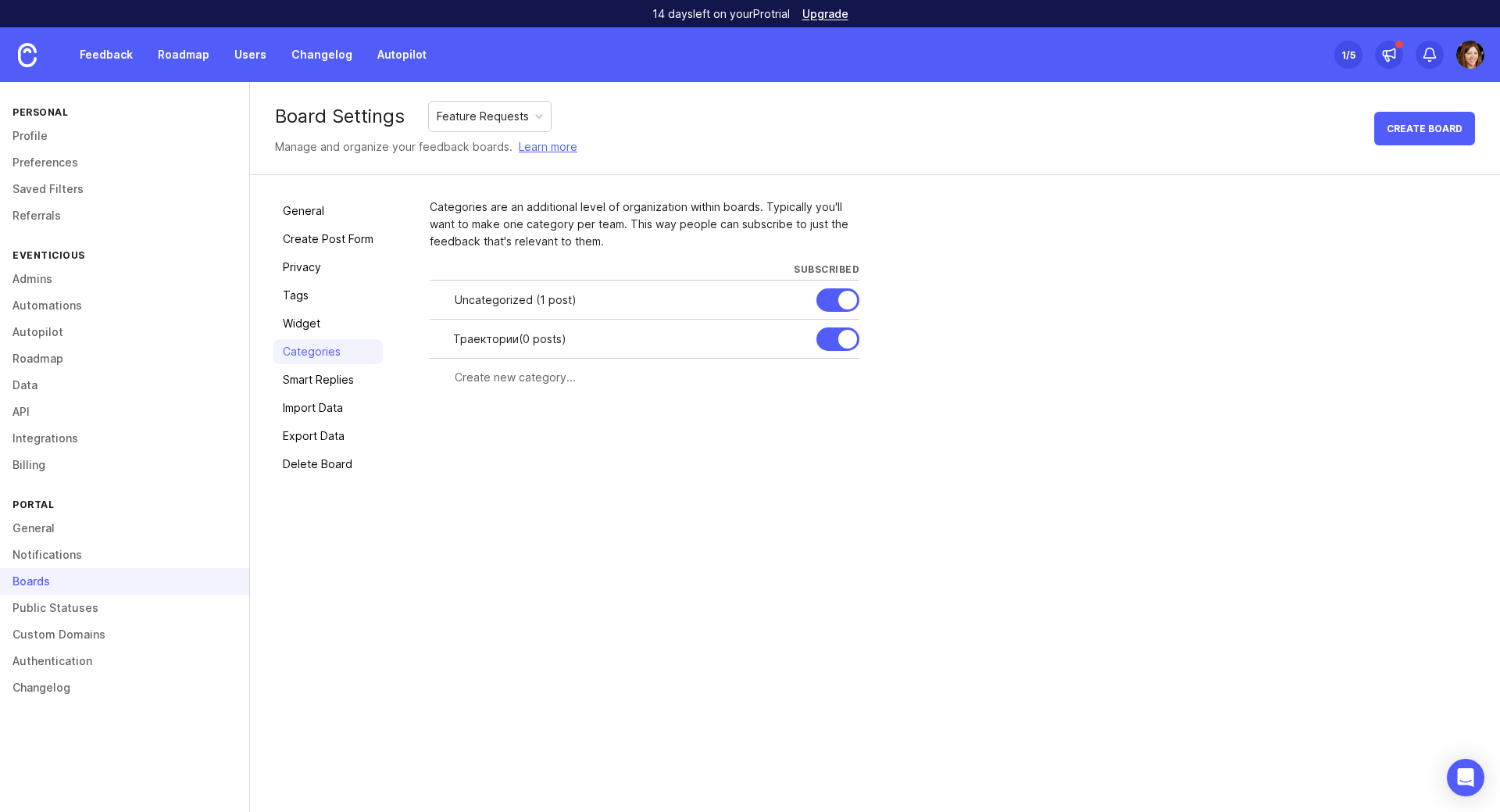
click at [486, 339] on div "Траектории ( 0 posts )" at bounding box center [628, 339] width 351 height 17
click at [0, 0] on div at bounding box center [0, 0] width 0 height 0
drag, startPoint x: 558, startPoint y: 341, endPoint x: 336, endPoint y: 341, distance: 222.0
click at [336, 341] on div "General Create Post Form Privacy Tags Widget Categories Smart Replies Import Da…" at bounding box center [875, 337] width 1250 height 325
type input "Talent Rocks"
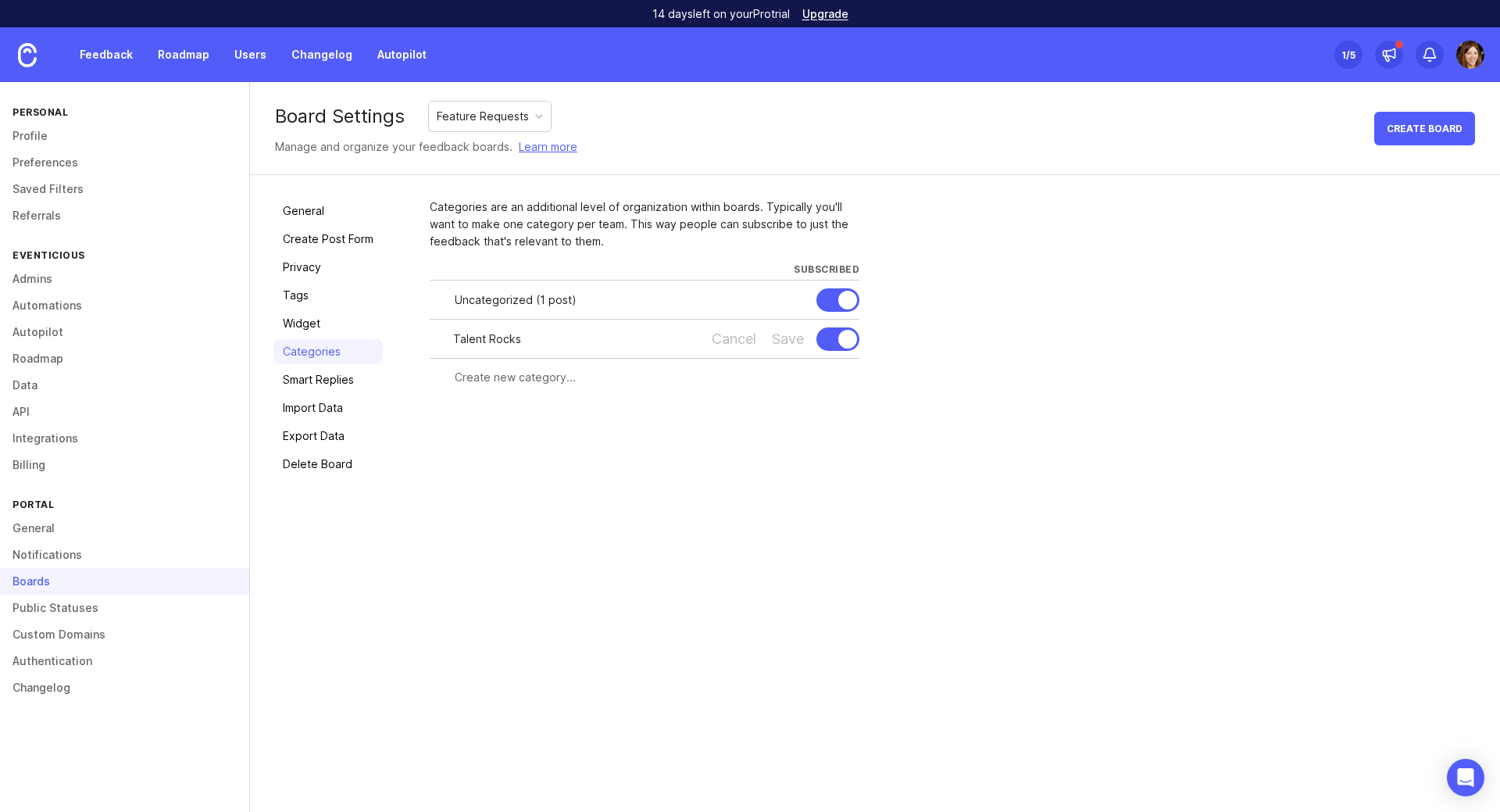
click at [841, 446] on div "Categories are an additional level of organization within boards. Typically you…" at bounding box center [953, 337] width 1047 height 278
click at [775, 334] on div "Save" at bounding box center [788, 339] width 32 height 17
click at [507, 369] on input "text" at bounding box center [652, 377] width 396 height 17
type input "Event Rocks"
click at [813, 406] on span "Create" at bounding box center [829, 406] width 39 height 12
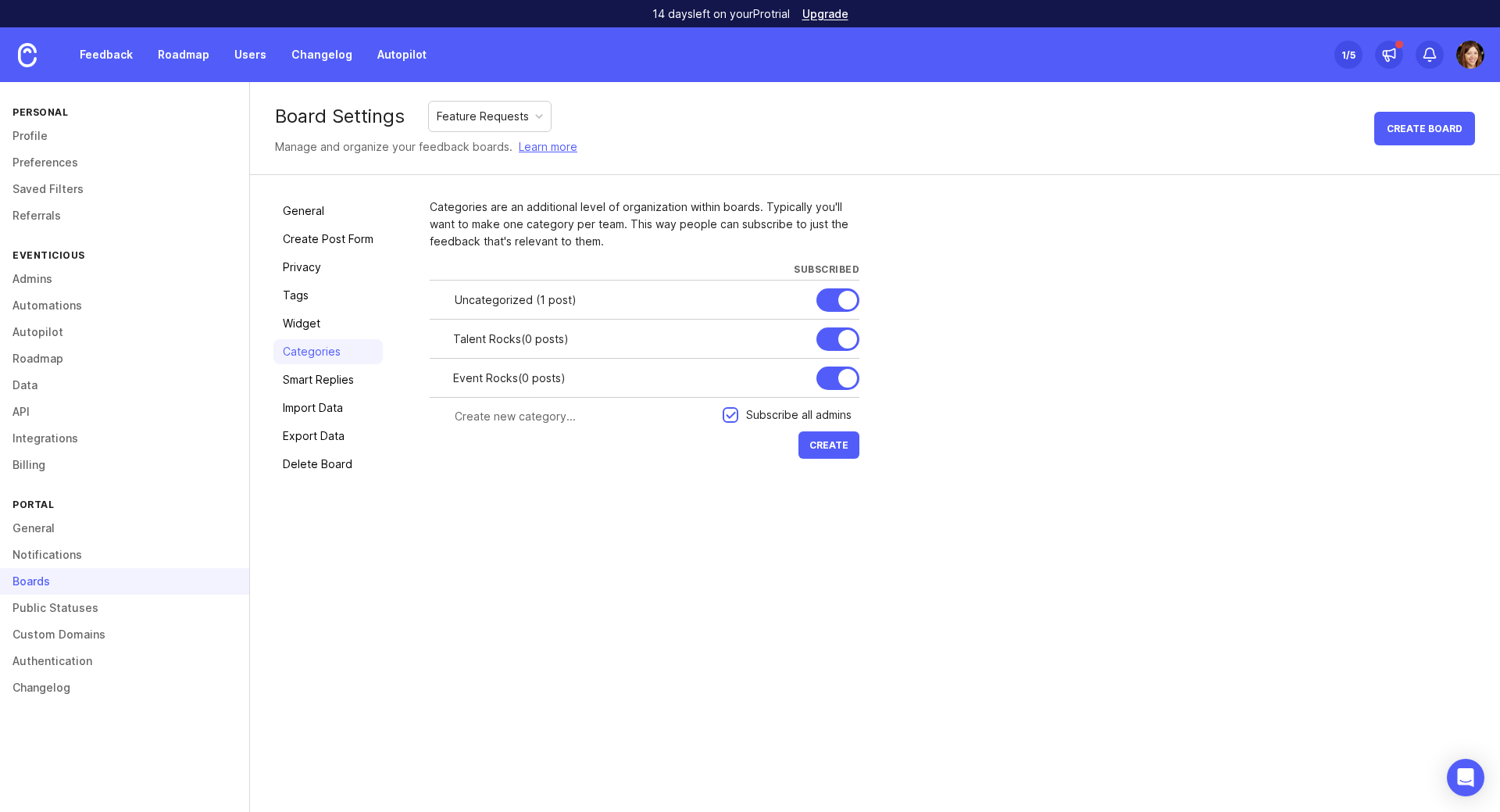
click at [117, 57] on link "Feedback" at bounding box center [106, 55] width 72 height 28
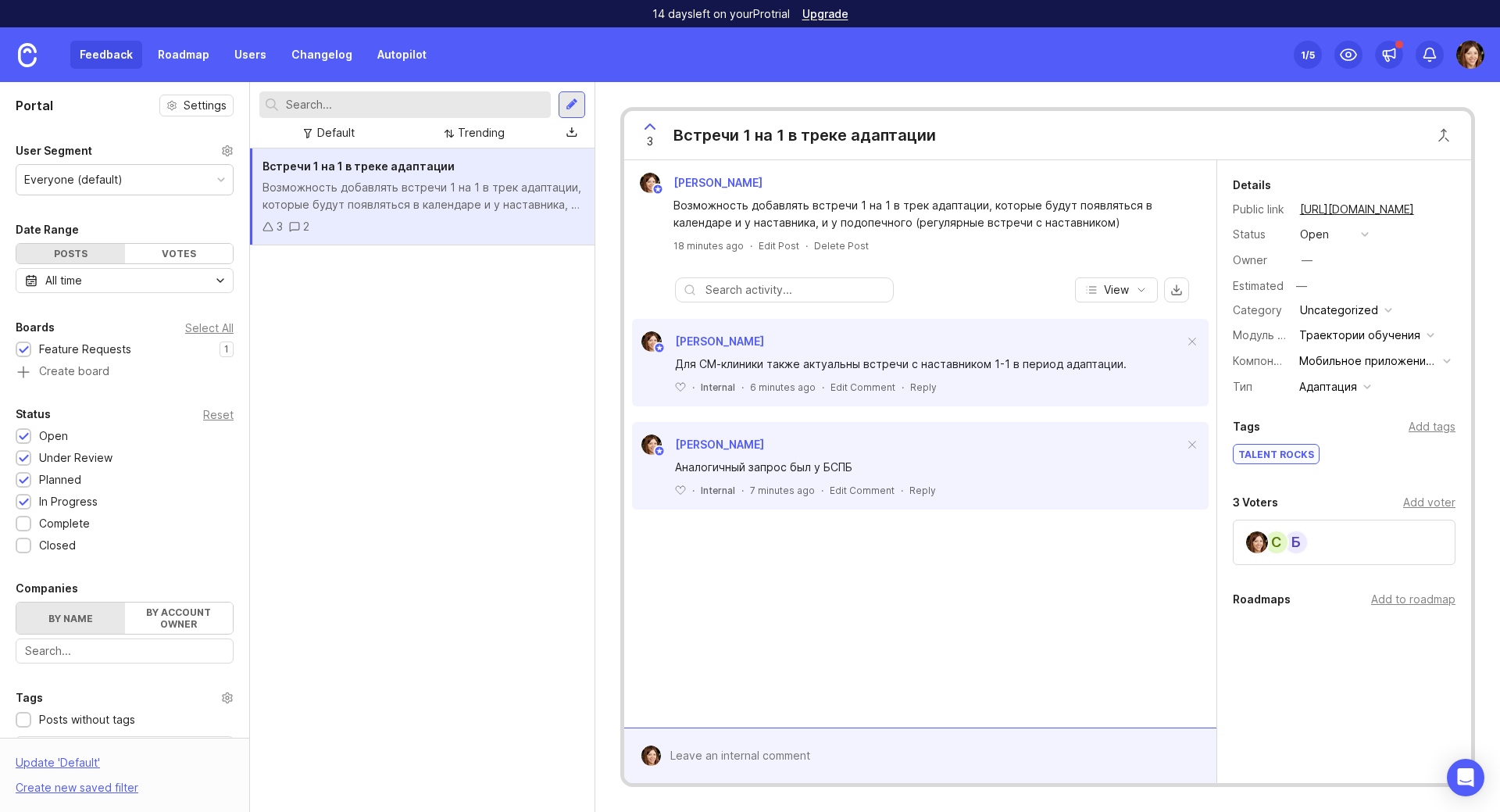
click at [794, 221] on div "Возможность добавлять встречи 1 на 1 в трек адаптации, которые будут появляться…" at bounding box center [929, 213] width 511 height 34
click at [1384, 309] on div "button" at bounding box center [1388, 310] width 7 height 7
click at [1357, 340] on li "Talent Rocks" at bounding box center [1344, 337] width 99 height 29
click at [996, 600] on div "[PERSON_NAME] Возможность добавлять встречи 1 на 1 в трек адаптации, которые бу…" at bounding box center [920, 443] width 592 height 567
click at [1432, 428] on div "Add tags" at bounding box center [1432, 426] width 47 height 17
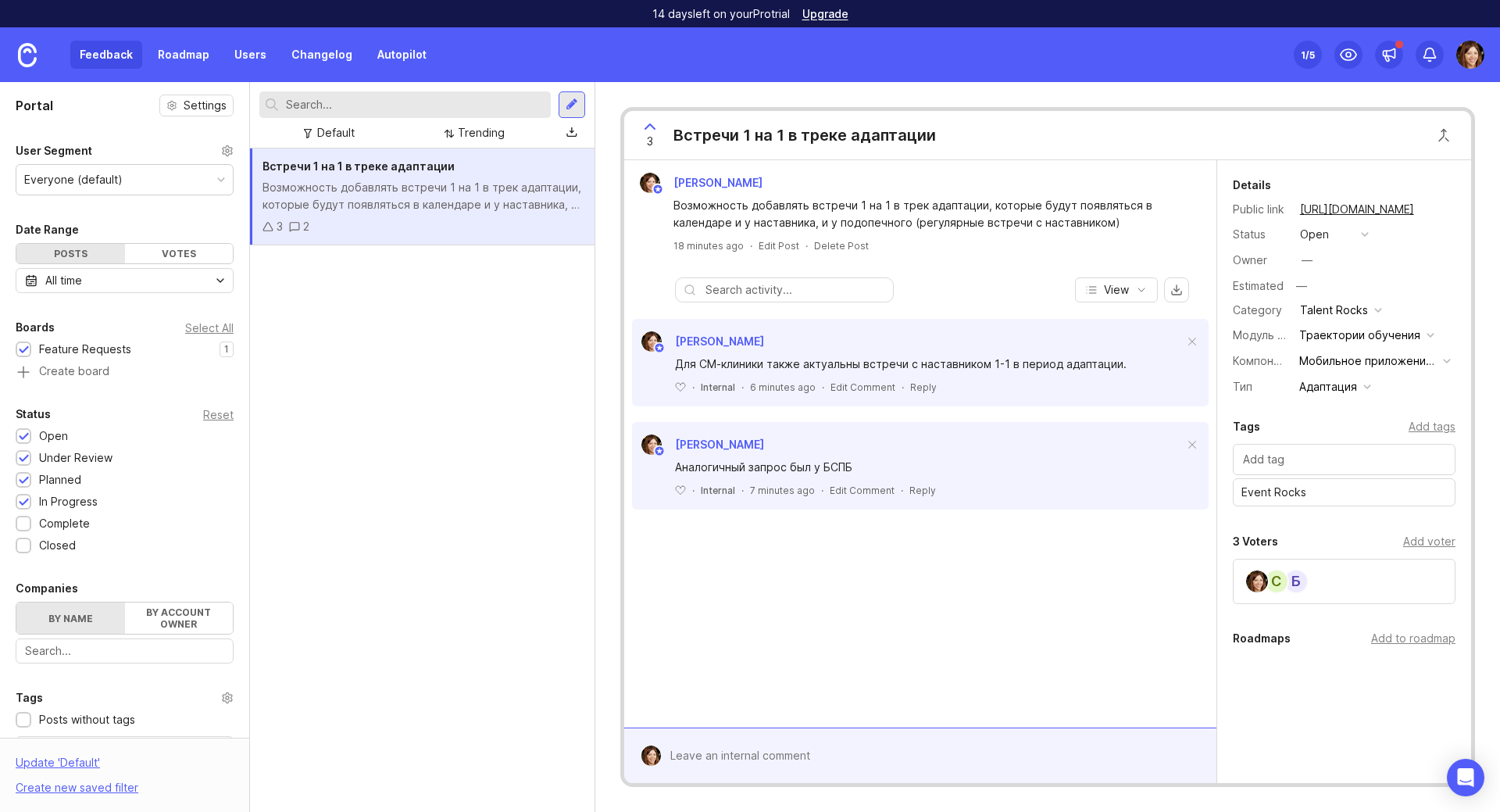
click at [954, 564] on div "[PERSON_NAME] Возможность добавлять встречи 1 на 1 в трек адаптации, которые бу…" at bounding box center [920, 443] width 592 height 567
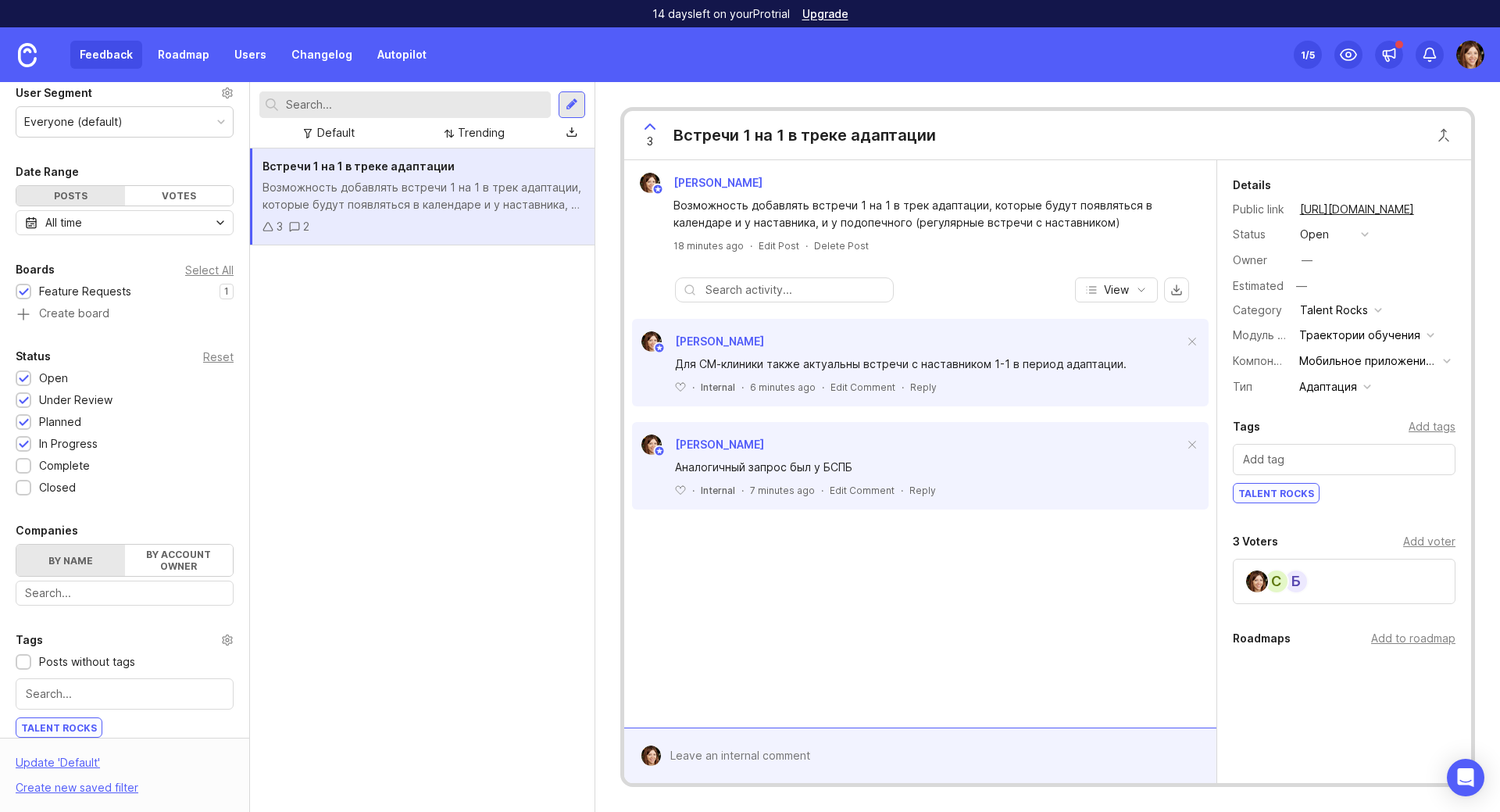
scroll to position [157, 0]
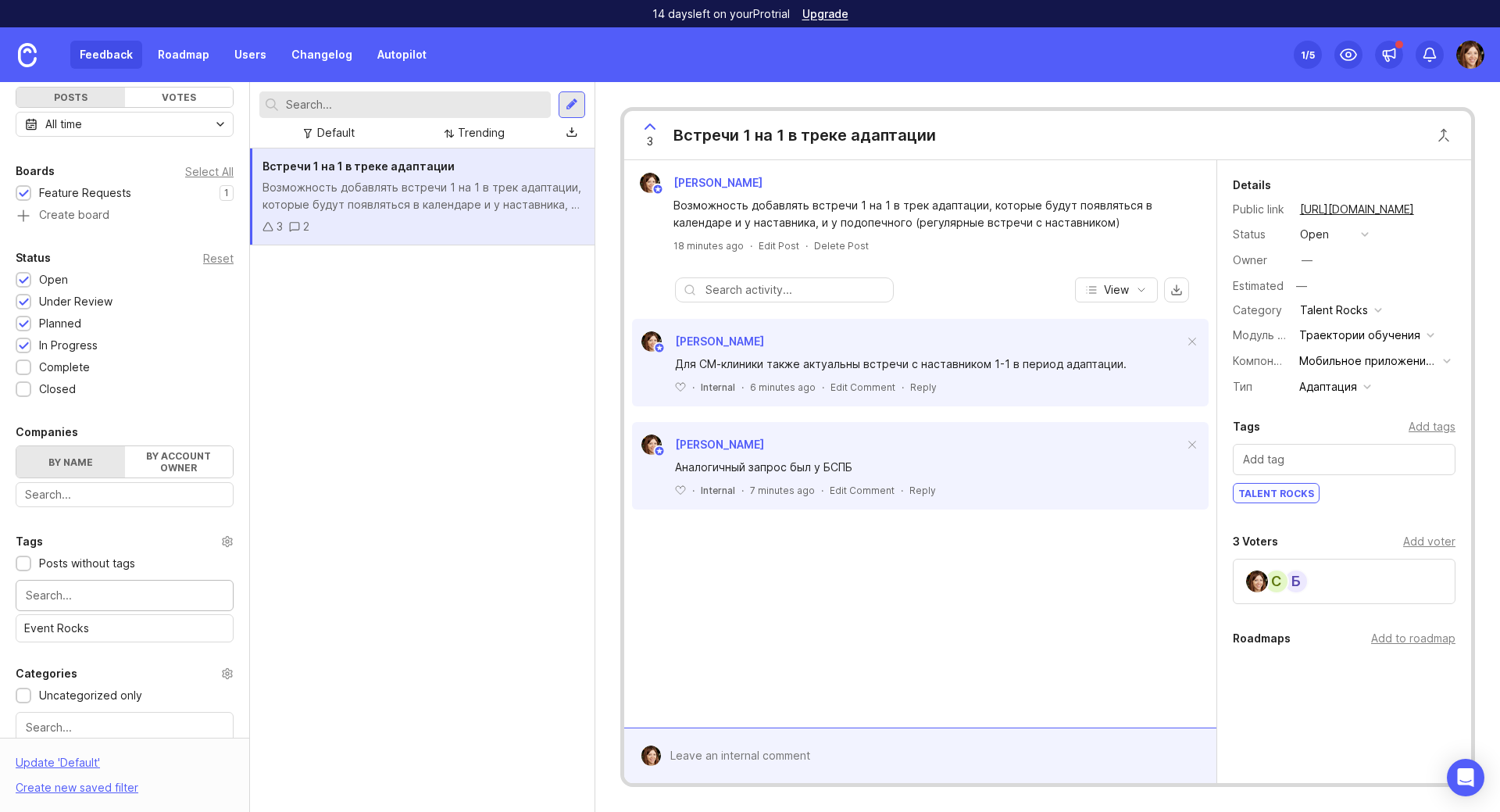
click at [74, 589] on input "text" at bounding box center [124, 595] width 197 height 17
click at [462, 579] on div "Встречи 1 на 1 в треке адаптации Возможность добавлять встречи 1 на 1 в трек ад…" at bounding box center [422, 480] width 345 height 663
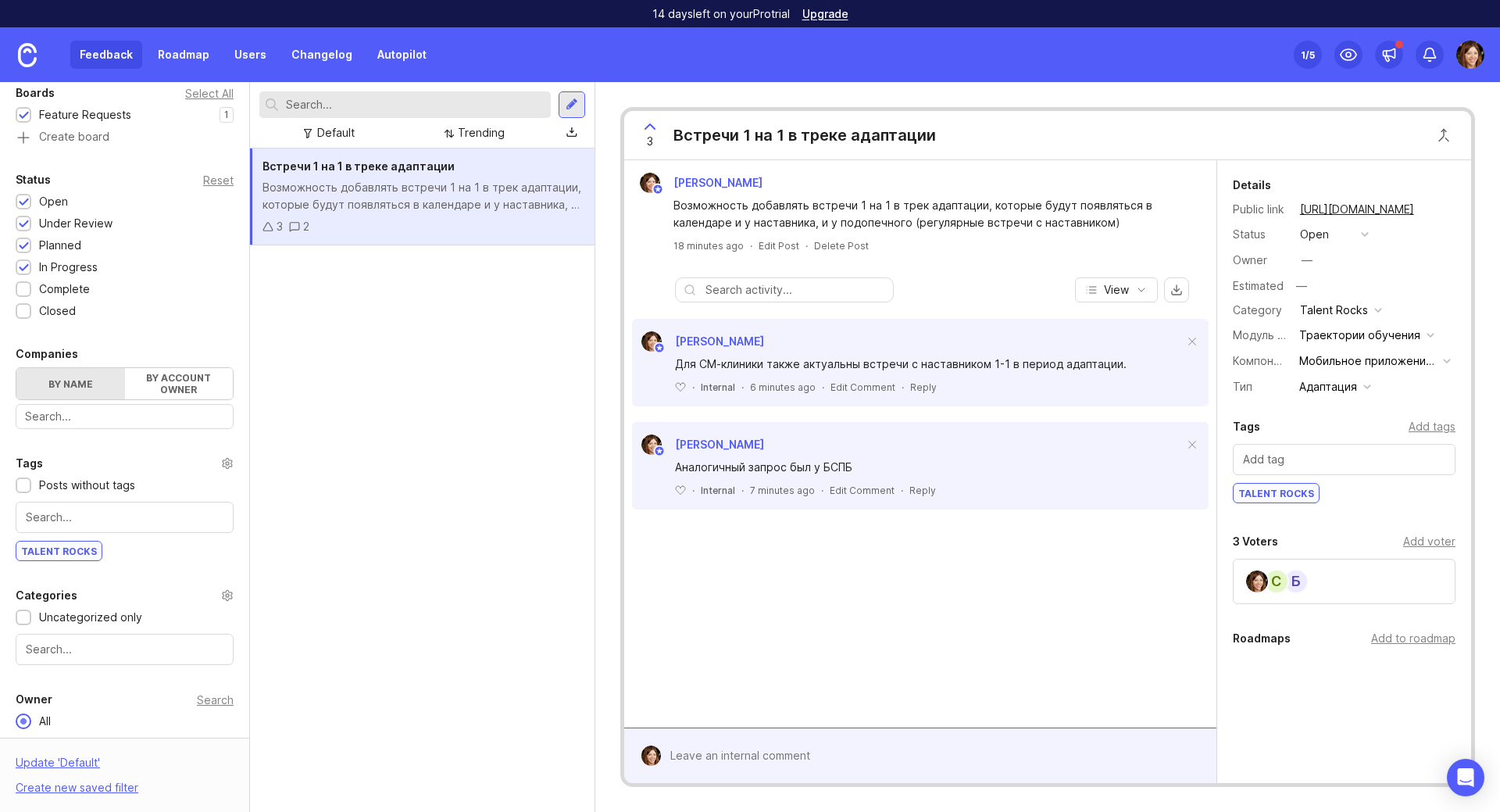
scroll to position [289, 0]
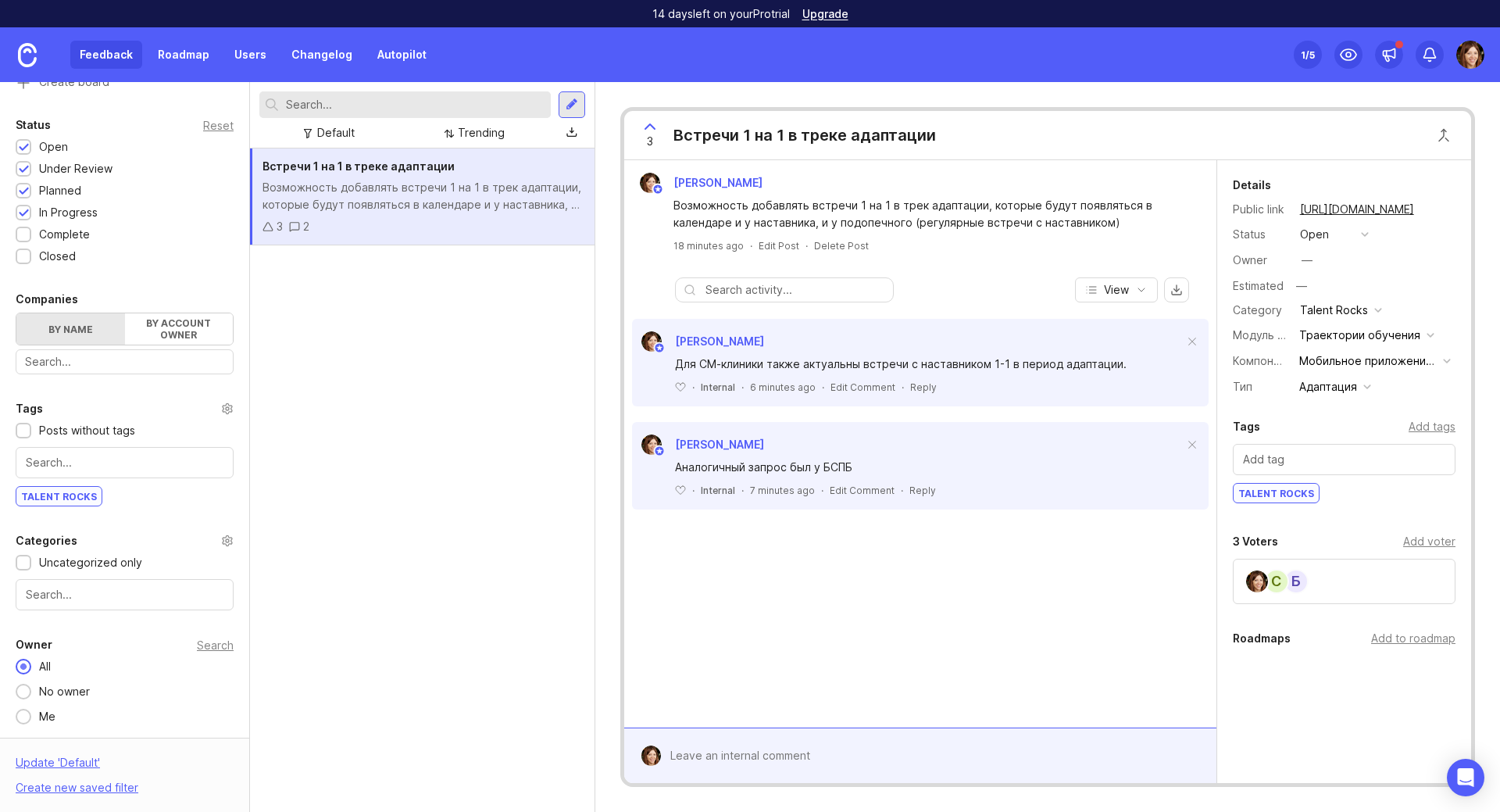
click at [98, 583] on div at bounding box center [125, 595] width 218 height 32
click at [62, 604] on div at bounding box center [125, 595] width 218 height 32
drag, startPoint x: 62, startPoint y: 631, endPoint x: 94, endPoint y: 626, distance: 32.4
drag, startPoint x: 386, startPoint y: 587, endPoint x: 345, endPoint y: 586, distance: 41.0
click at [387, 586] on div "Встречи 1 на 1 в треке адаптации Возможность добавлять встречи 1 на 1 в трек ад…" at bounding box center [422, 480] width 345 height 663
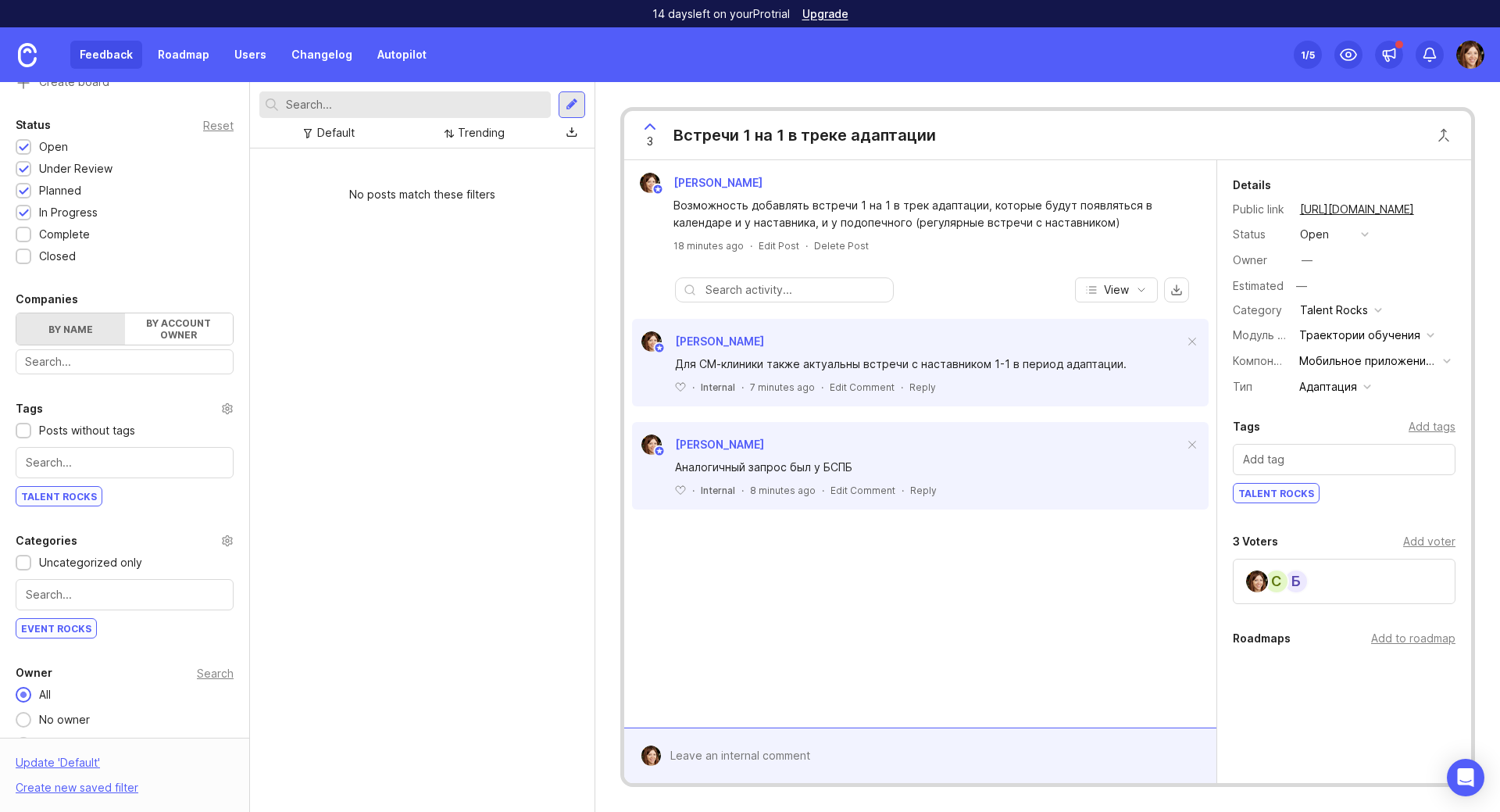
click at [172, 586] on input "text" at bounding box center [124, 595] width 197 height 17
click at [375, 575] on div "No posts match these filters" at bounding box center [422, 480] width 345 height 663
click at [284, 393] on div "No posts match these filters" at bounding box center [422, 480] width 345 height 663
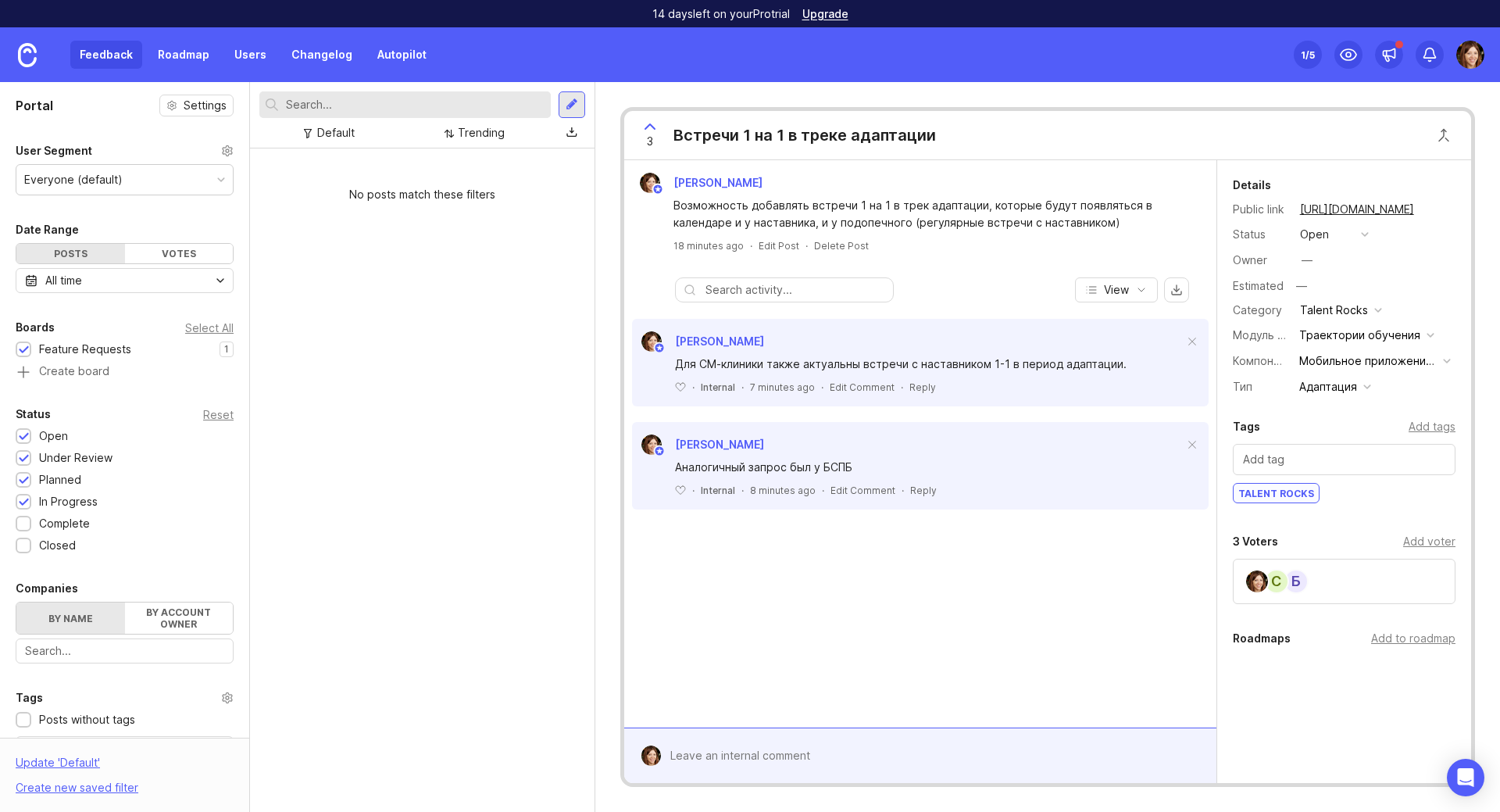
click at [188, 252] on div "Votes" at bounding box center [179, 253] width 108 height 19
click at [75, 253] on div "Posts" at bounding box center [71, 253] width 108 height 19
drag, startPoint x: 384, startPoint y: 299, endPoint x: 521, endPoint y: 313, distance: 137.7
click at [384, 300] on div "No posts match these filters" at bounding box center [422, 480] width 345 height 663
click at [750, 234] on div "[PERSON_NAME] Возможность добавлять встречи 1 на 1 в трек адаптации, которые бу…" at bounding box center [920, 212] width 580 height 80
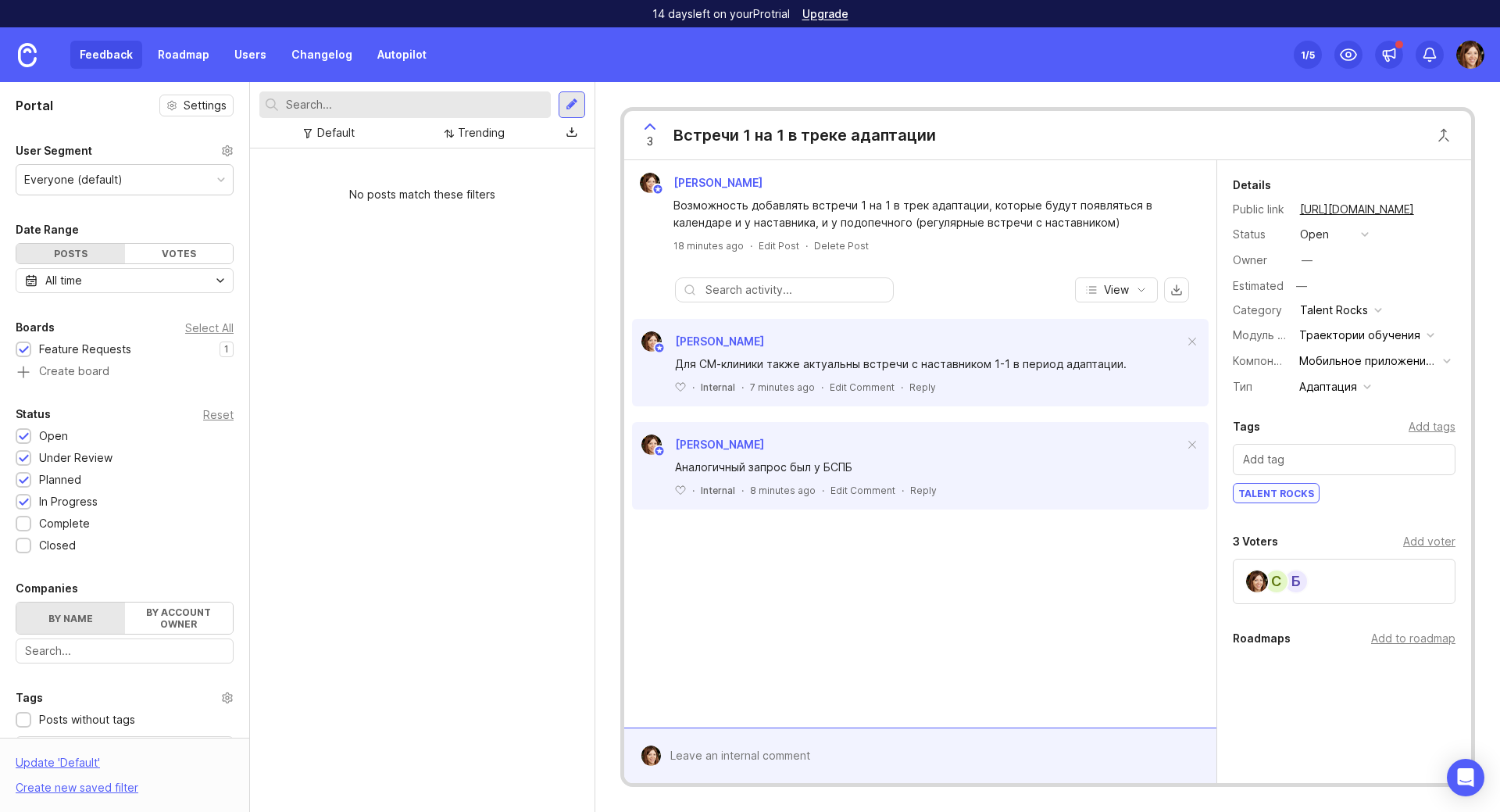
click at [799, 207] on div "Возможность добавлять встречи 1 на 1 в трек адаптации, которые будут появляться…" at bounding box center [929, 213] width 511 height 34
click at [1145, 291] on icon "button" at bounding box center [1141, 290] width 12 height 12
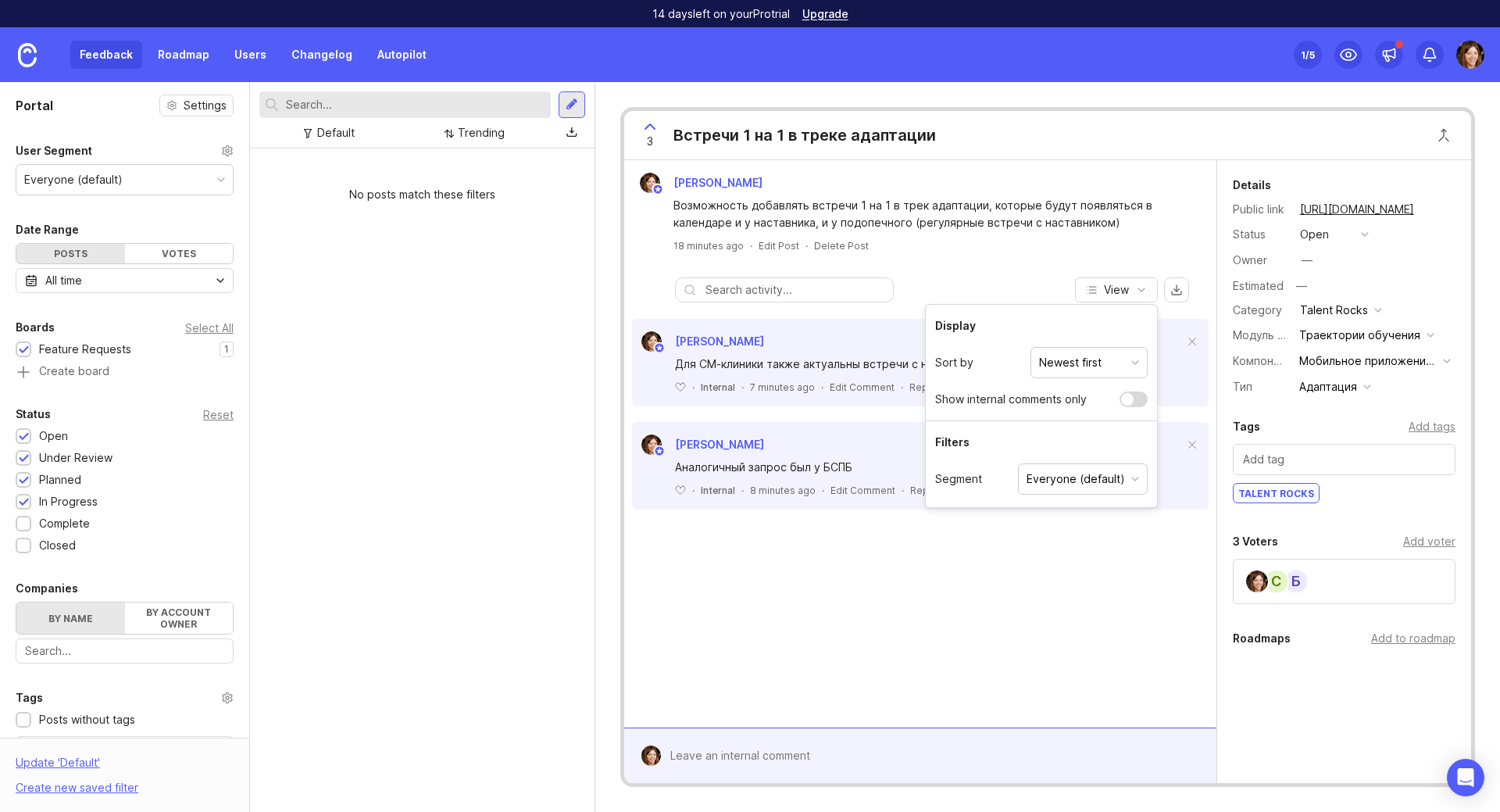
click at [1066, 471] on div "Everyone (default)" at bounding box center [1076, 479] width 98 height 17
click at [872, 588] on div "[PERSON_NAME] Возможность добавлять встречи 1 на 1 в трек адаптации, которые бу…" at bounding box center [920, 443] width 592 height 567
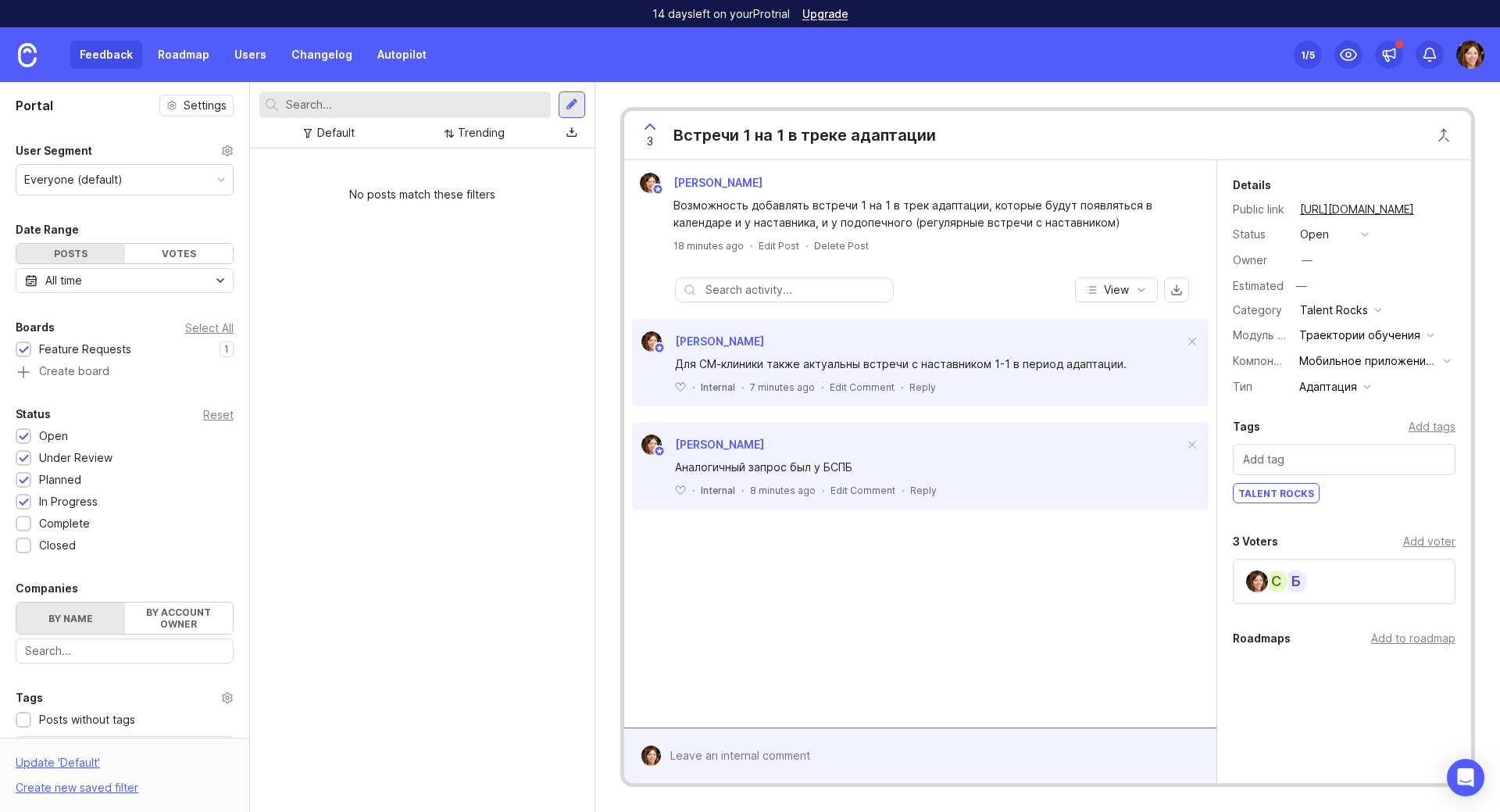
click at [103, 182] on div "Everyone (default)" at bounding box center [73, 179] width 98 height 17
click at [221, 153] on icon at bounding box center [227, 151] width 12 height 12
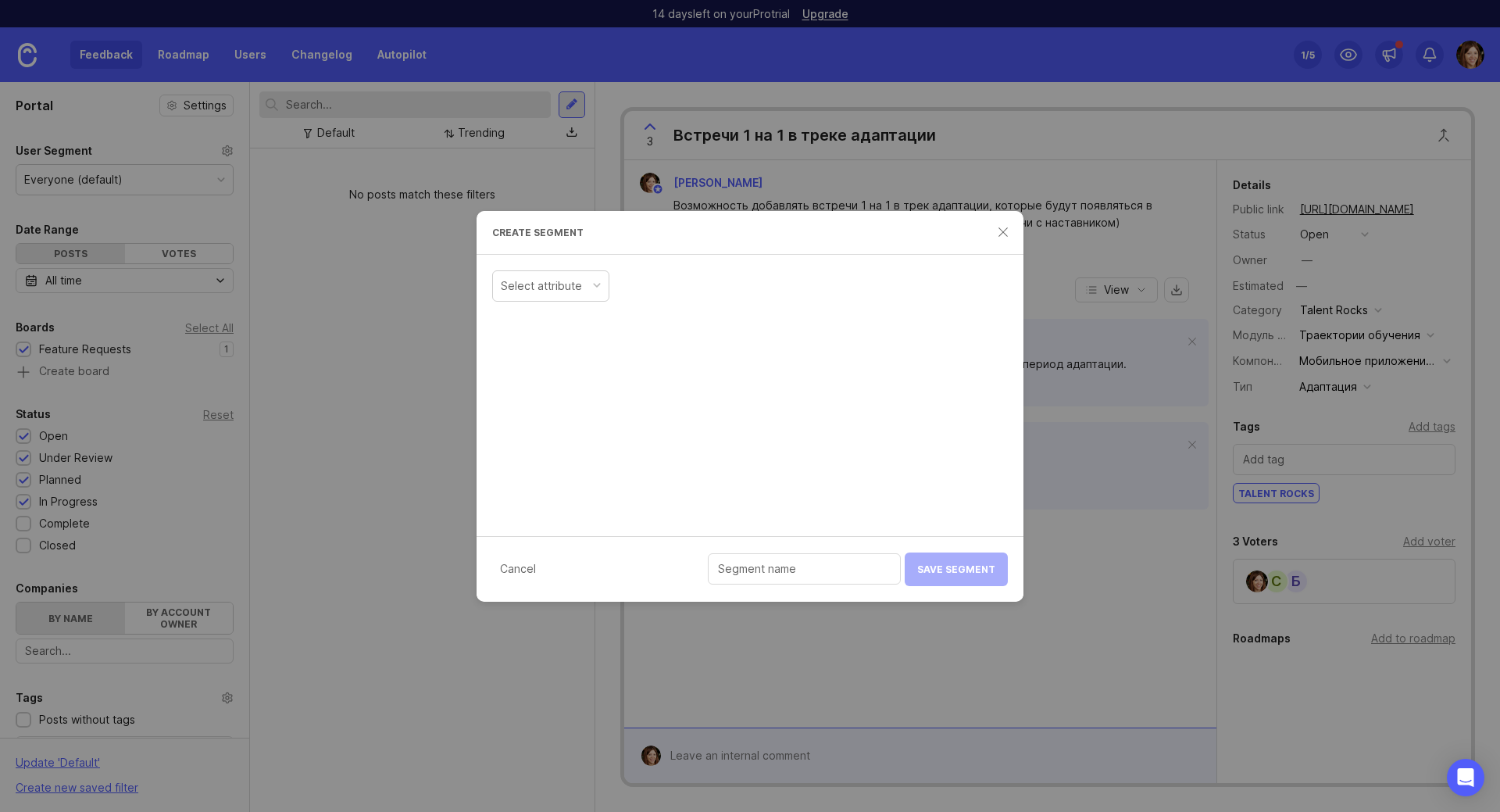
click at [565, 286] on div "Select attribute" at bounding box center [541, 286] width 82 height 17
click at [769, 287] on input "text" at bounding box center [838, 286] width 172 height 17
click at [713, 287] on div "is" at bounding box center [675, 286] width 116 height 30
click at [549, 271] on div "Company Name" at bounding box center [551, 286] width 116 height 30
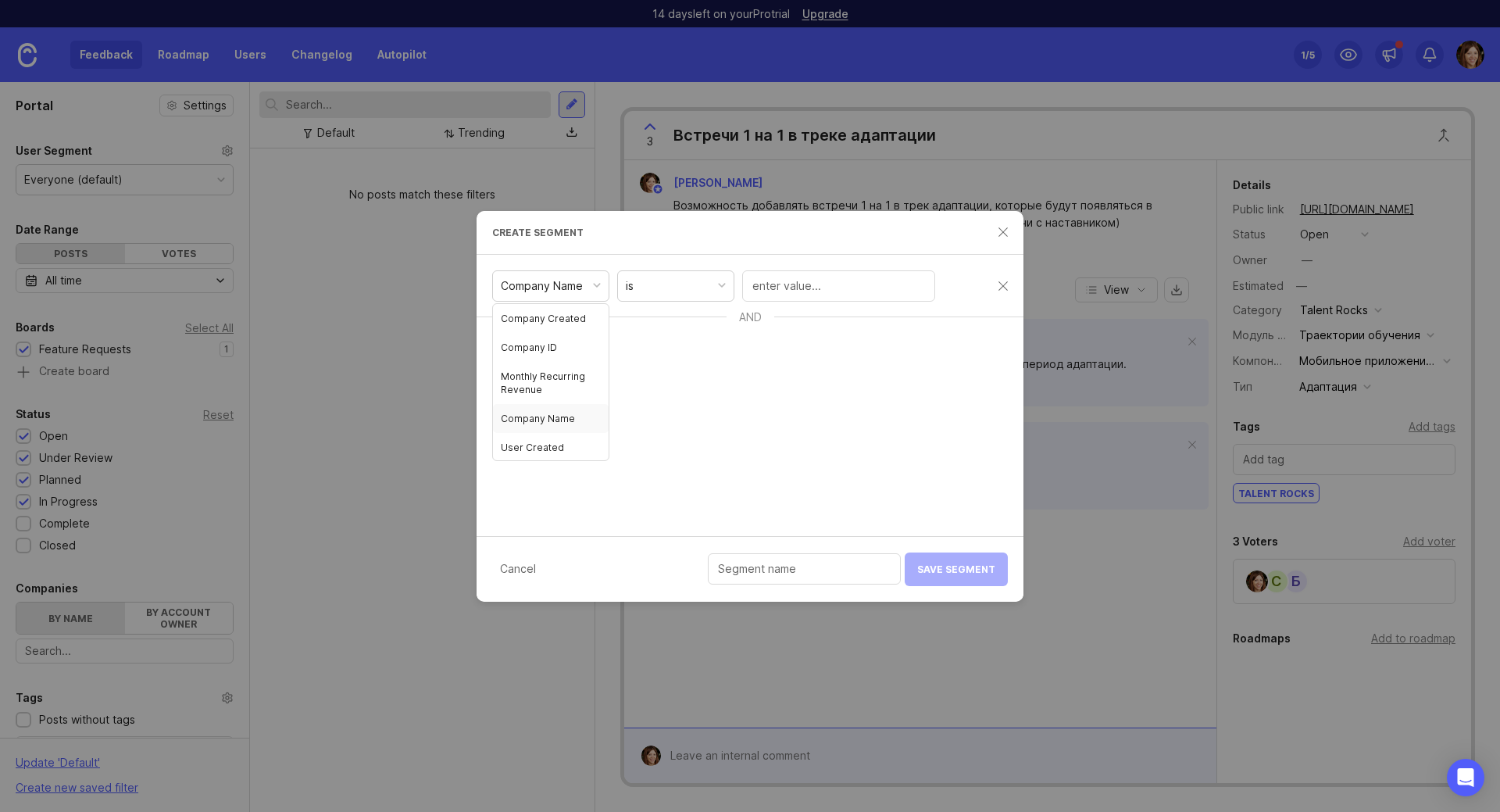
click at [638, 280] on div "is" at bounding box center [675, 286] width 116 height 30
click at [851, 433] on div "Company Name is AND Select attribute" at bounding box center [750, 396] width 547 height 281
click at [549, 351] on div "Select attribute" at bounding box center [541, 348] width 82 height 17
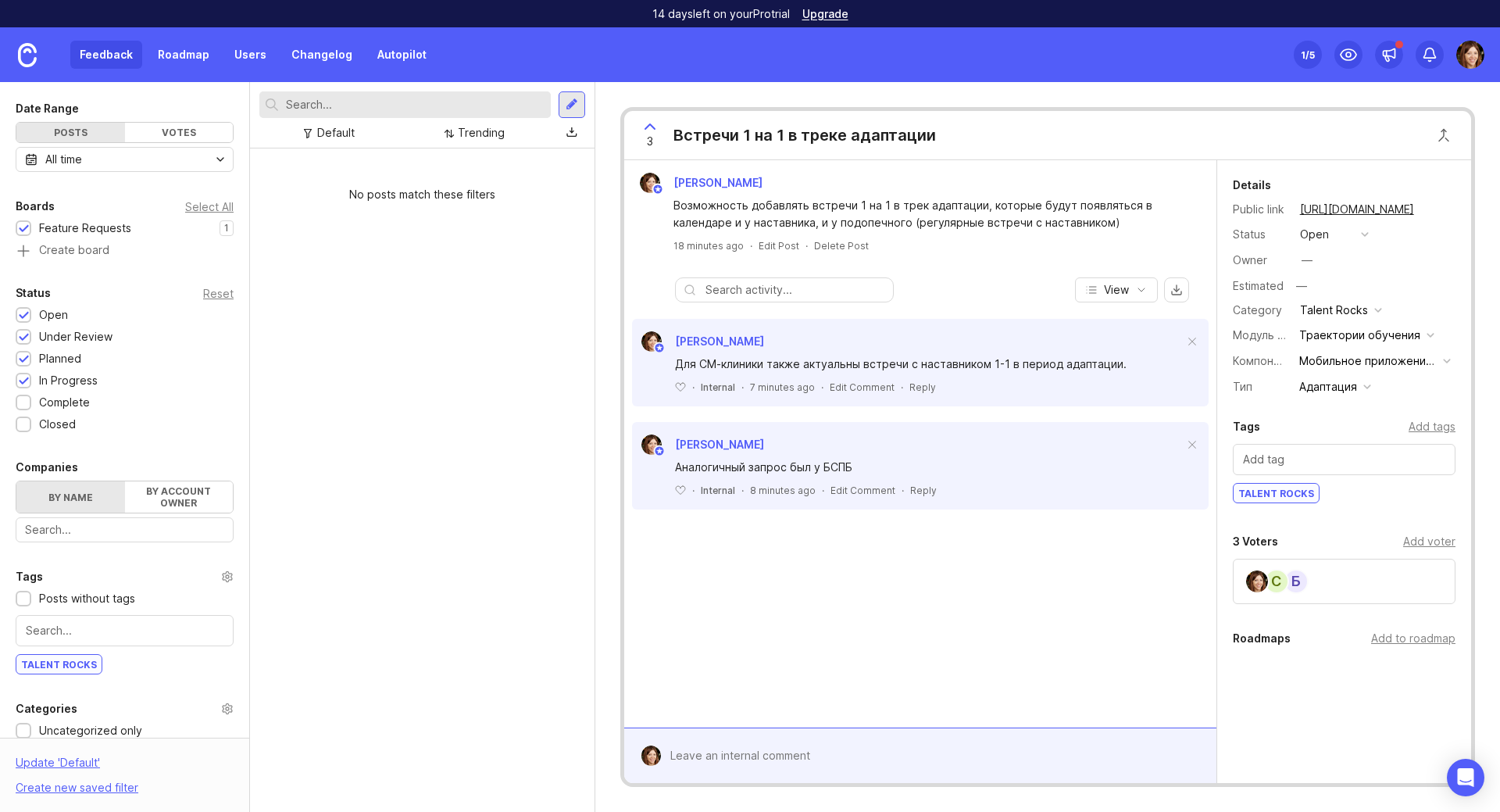
scroll to position [82, 0]
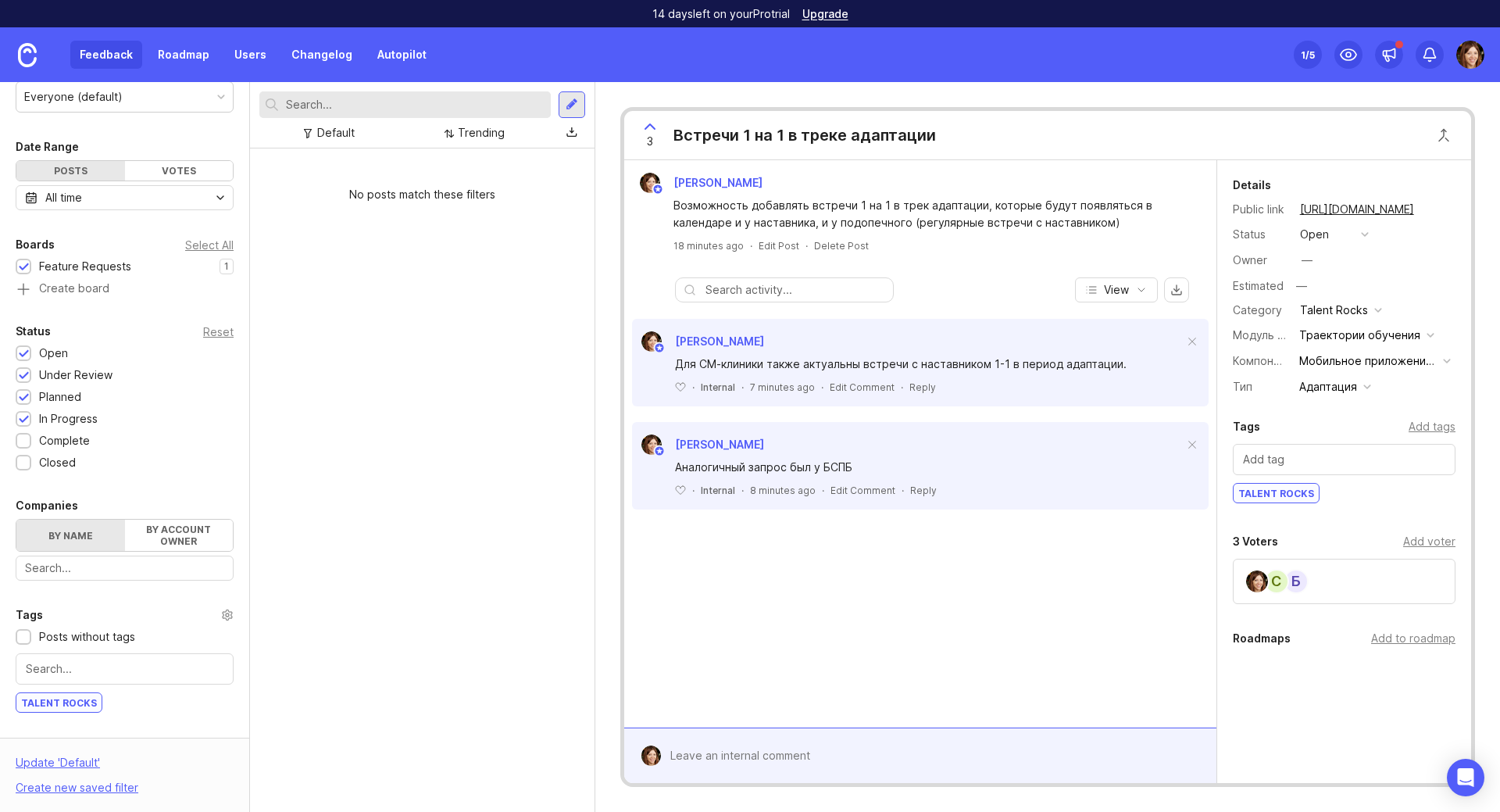
click at [1414, 543] on div "Add voter" at bounding box center [1429, 541] width 52 height 17
click at [1286, 636] on div "С" at bounding box center [1277, 633] width 25 height 25
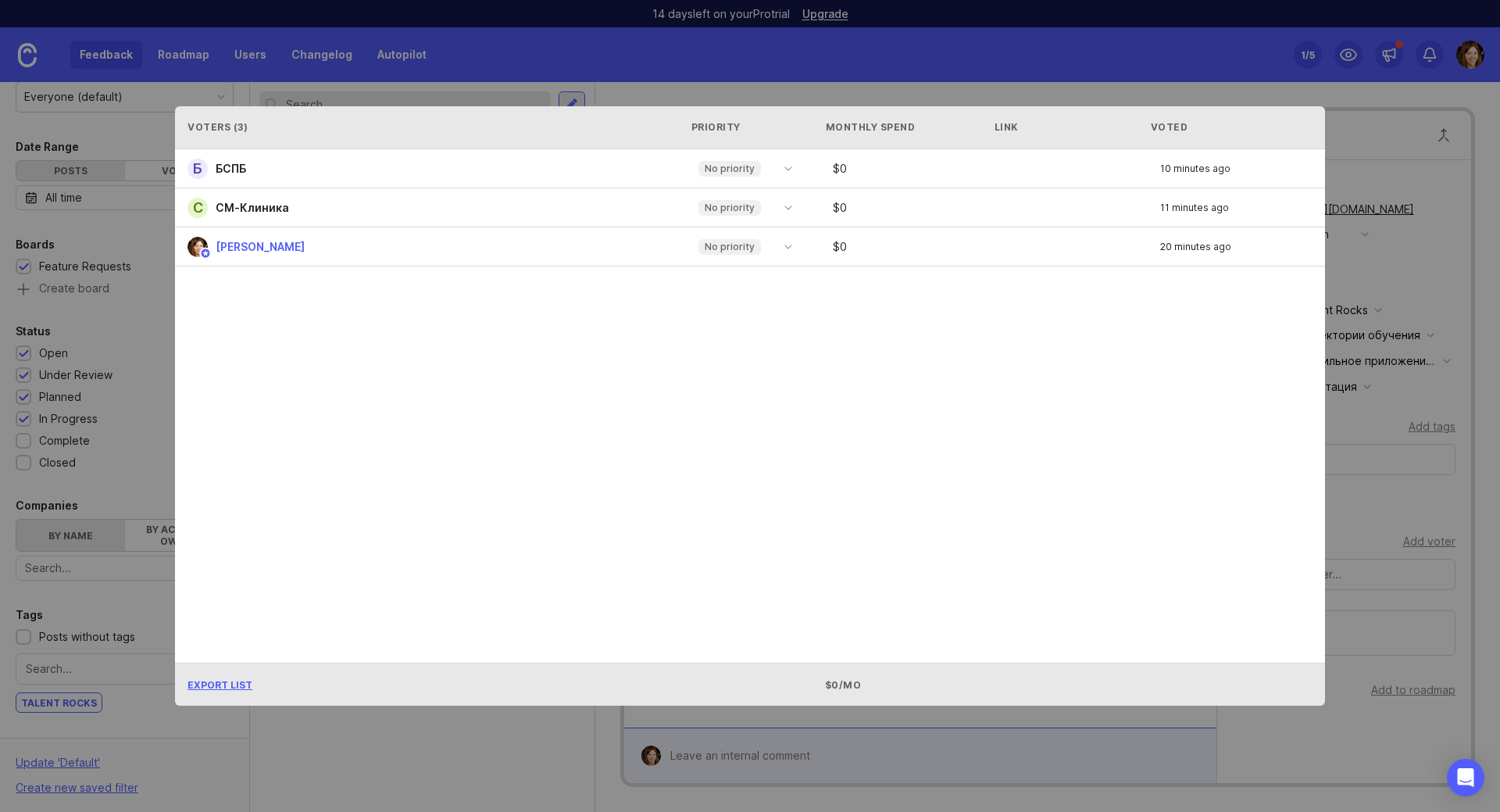
click at [794, 208] on icon "toggle icon" at bounding box center [789, 207] width 25 height 12
click at [938, 346] on div "Б БСПБ No priority $ 0 10 minutes ago С СМ-Клиника No priority $ 0 11 minutes a…" at bounding box center [750, 406] width 1150 height 513
click at [199, 167] on div "Б" at bounding box center [197, 168] width 20 height 20
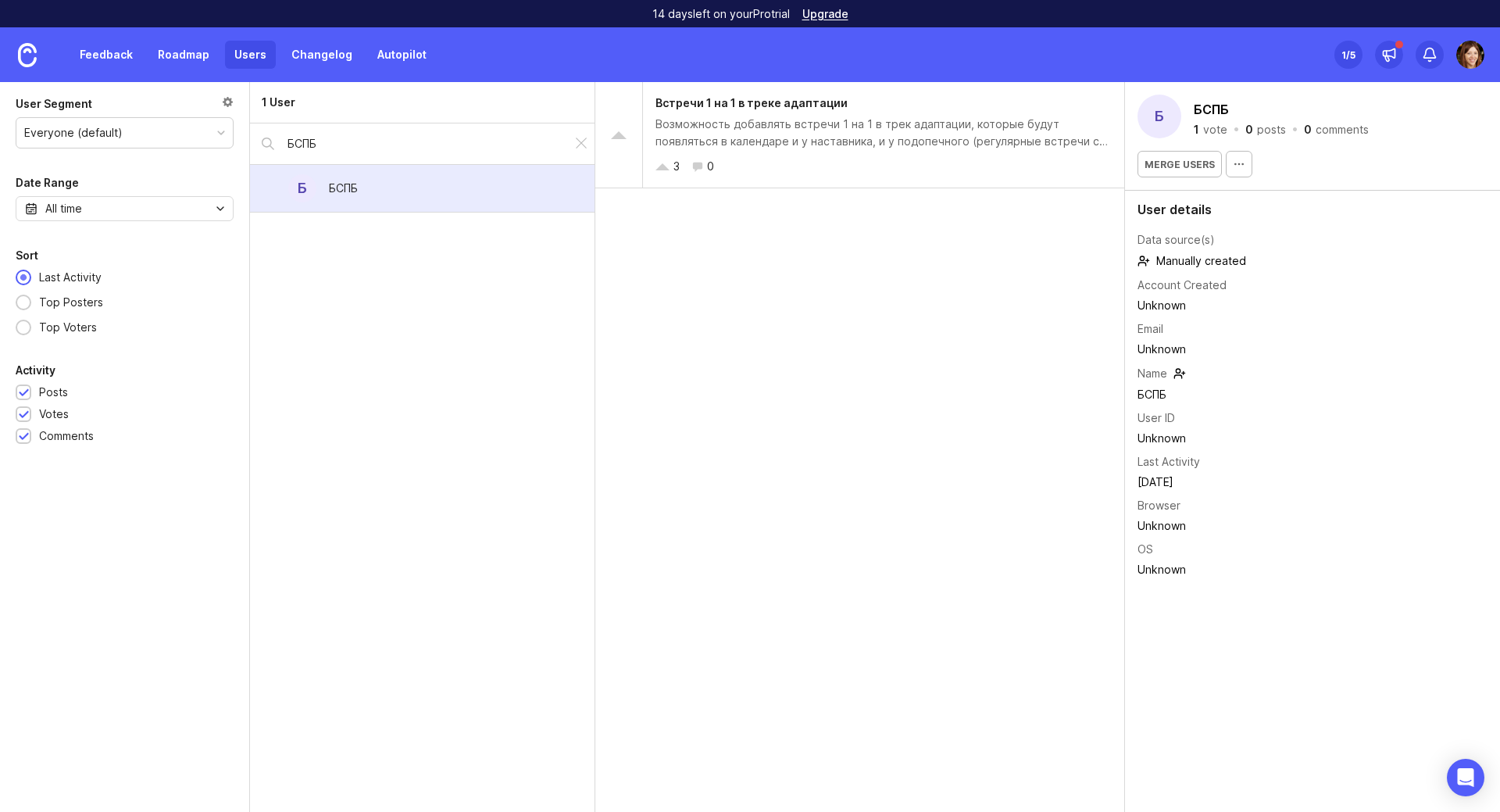
click at [371, 196] on div "БСПБ" at bounding box center [343, 187] width 54 height 34
click at [82, 215] on div "All time" at bounding box center [63, 208] width 37 height 17
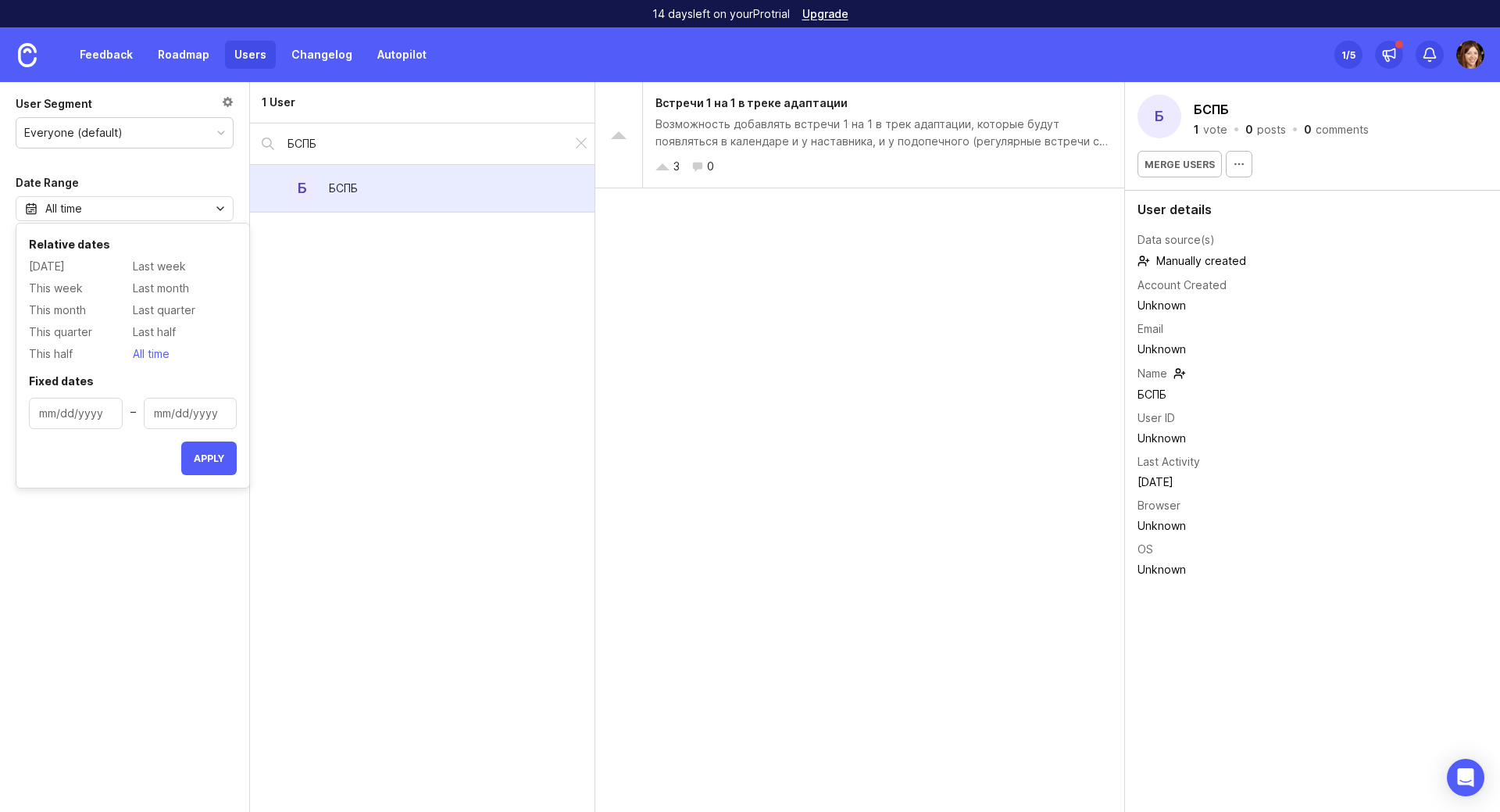
click at [381, 295] on div "1 User БСПБ Б БСПБ" at bounding box center [422, 446] width 346 height 730
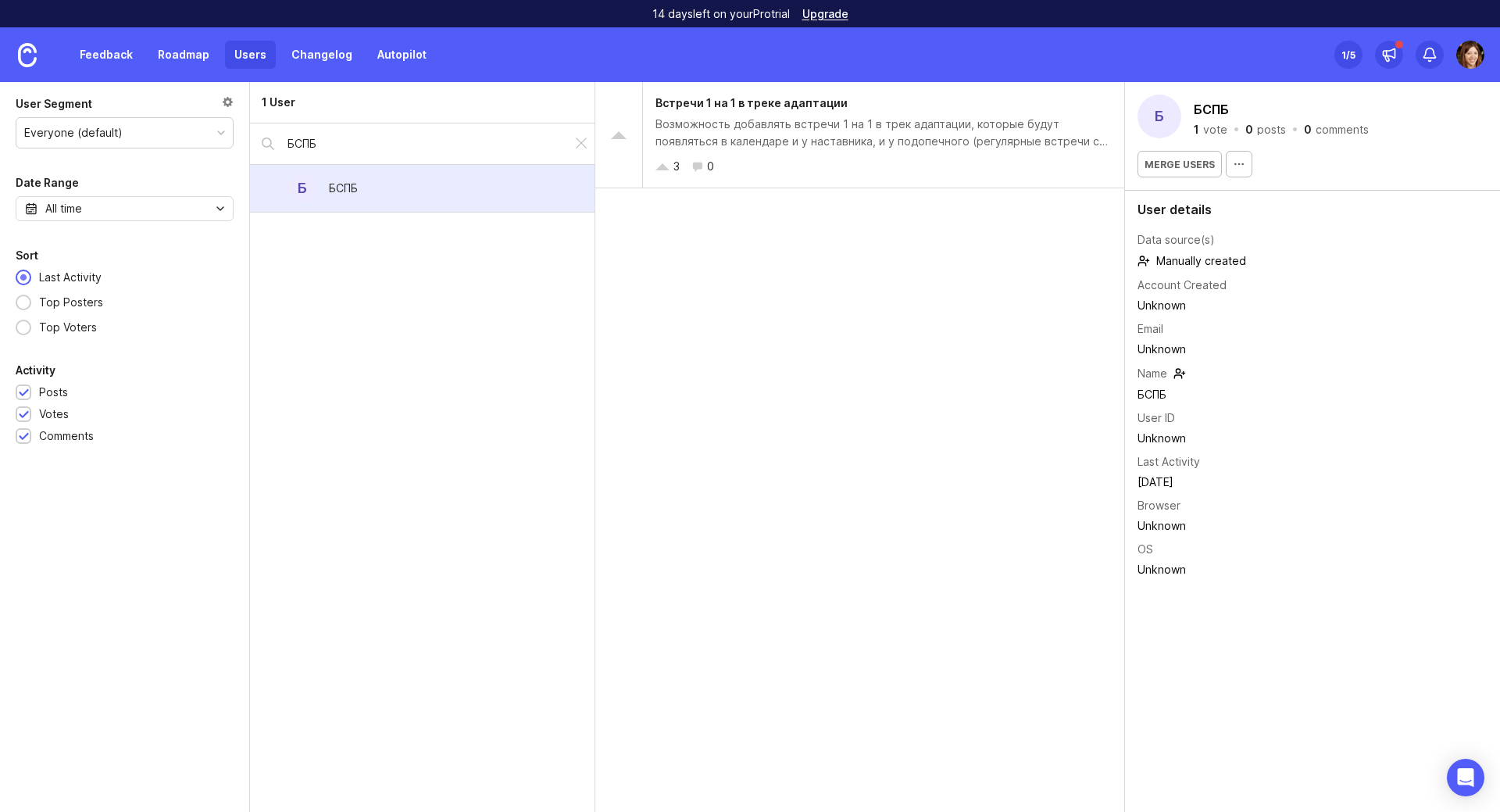
click at [339, 190] on div "БСПБ" at bounding box center [343, 188] width 29 height 17
drag, startPoint x: 843, startPoint y: 405, endPoint x: 841, endPoint y: 392, distance: 13.2
click at [841, 401] on div "Встречи 1 на 1 в треке адаптации Возможность добавлять встречи 1 на 1 в трек ад…" at bounding box center [860, 446] width 530 height 730
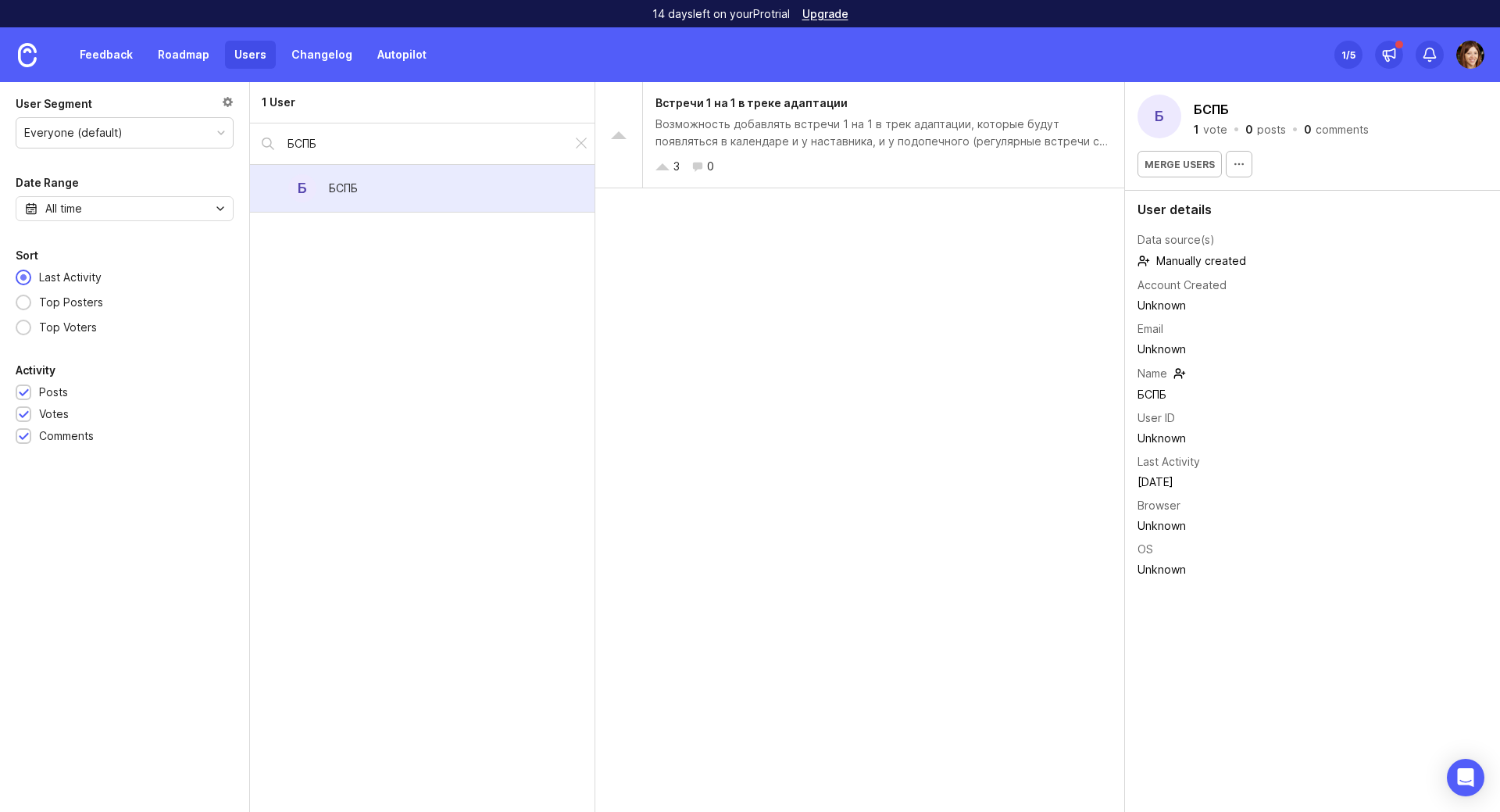
click at [968, 404] on div "Встречи 1 на 1 в треке адаптации Возможность добавлять встречи 1 на 1 в трек ад…" at bounding box center [860, 446] width 530 height 730
click at [37, 125] on div "Everyone (default)" at bounding box center [73, 132] width 98 height 17
click at [40, 122] on div "Everyone (default)" at bounding box center [125, 133] width 217 height 30
click at [58, 217] on div "All time" at bounding box center [63, 208] width 37 height 17
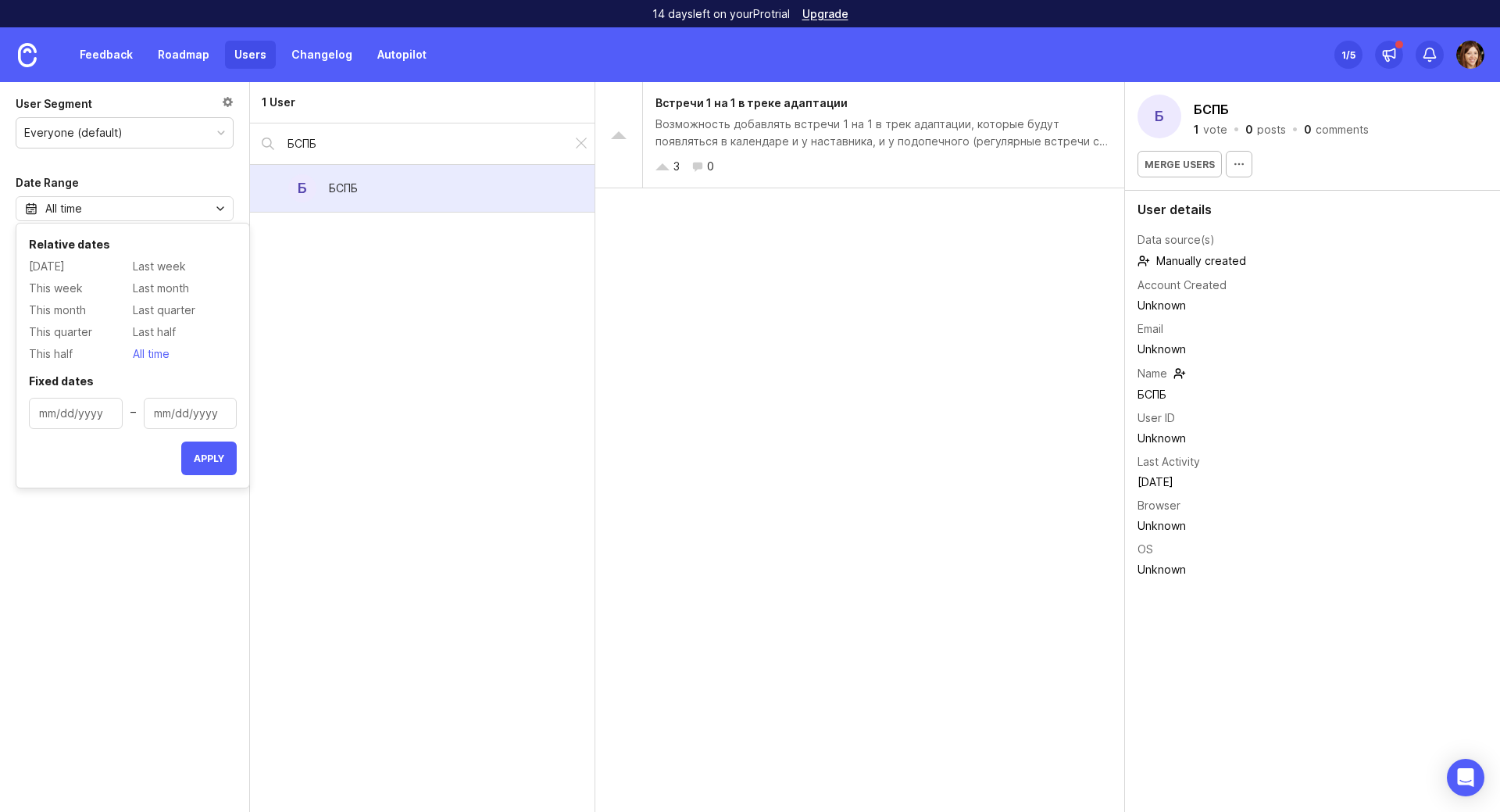
click at [428, 332] on div "1 User БСПБ Б БСПБ" at bounding box center [422, 446] width 346 height 730
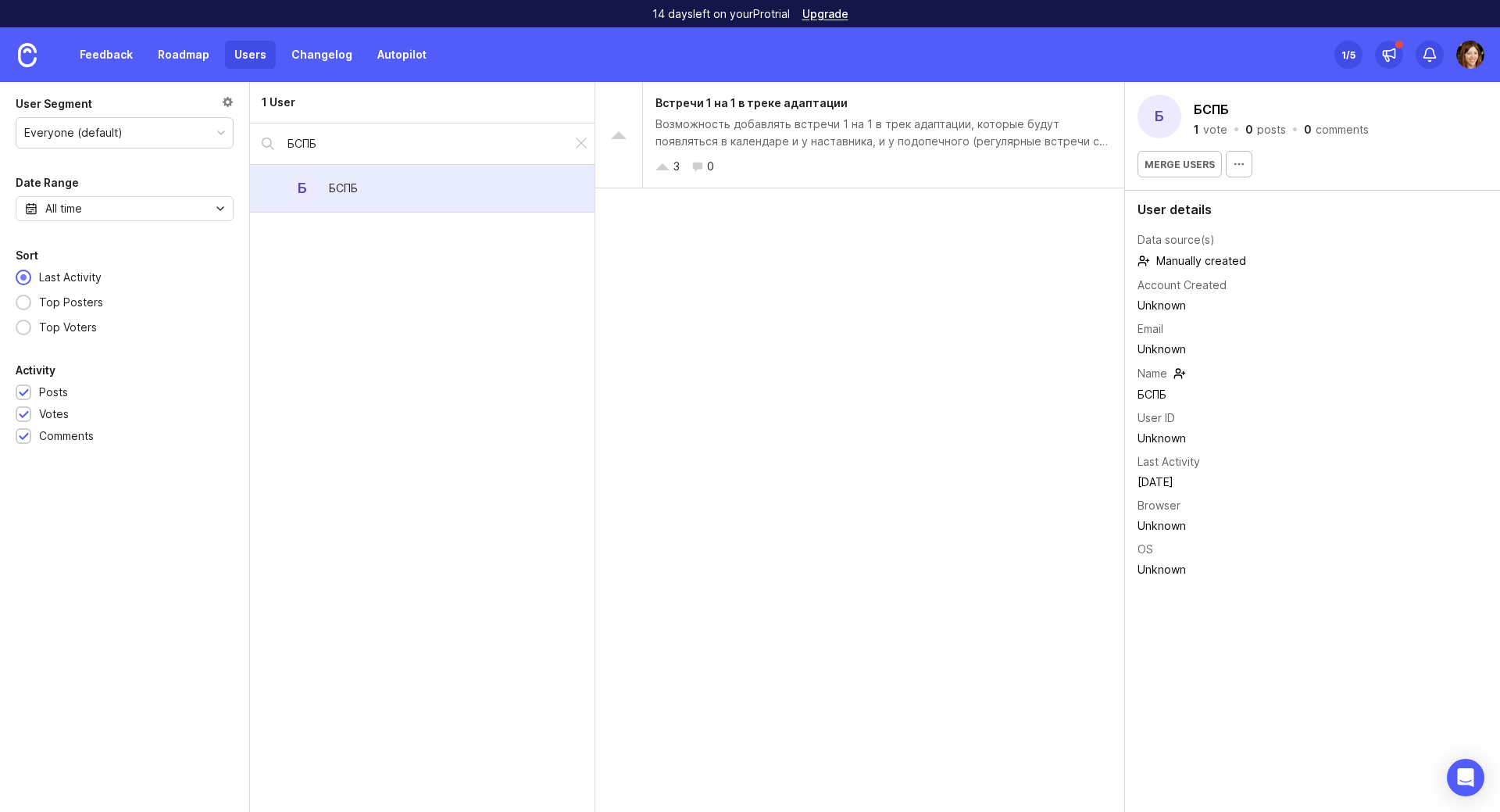
click at [899, 516] on div "Встречи 1 на 1 в треке адаптации Возможность добавлять встречи 1 на 1 в трек ад…" at bounding box center [860, 446] width 530 height 730
click at [97, 51] on link "Feedback" at bounding box center [106, 55] width 72 height 28
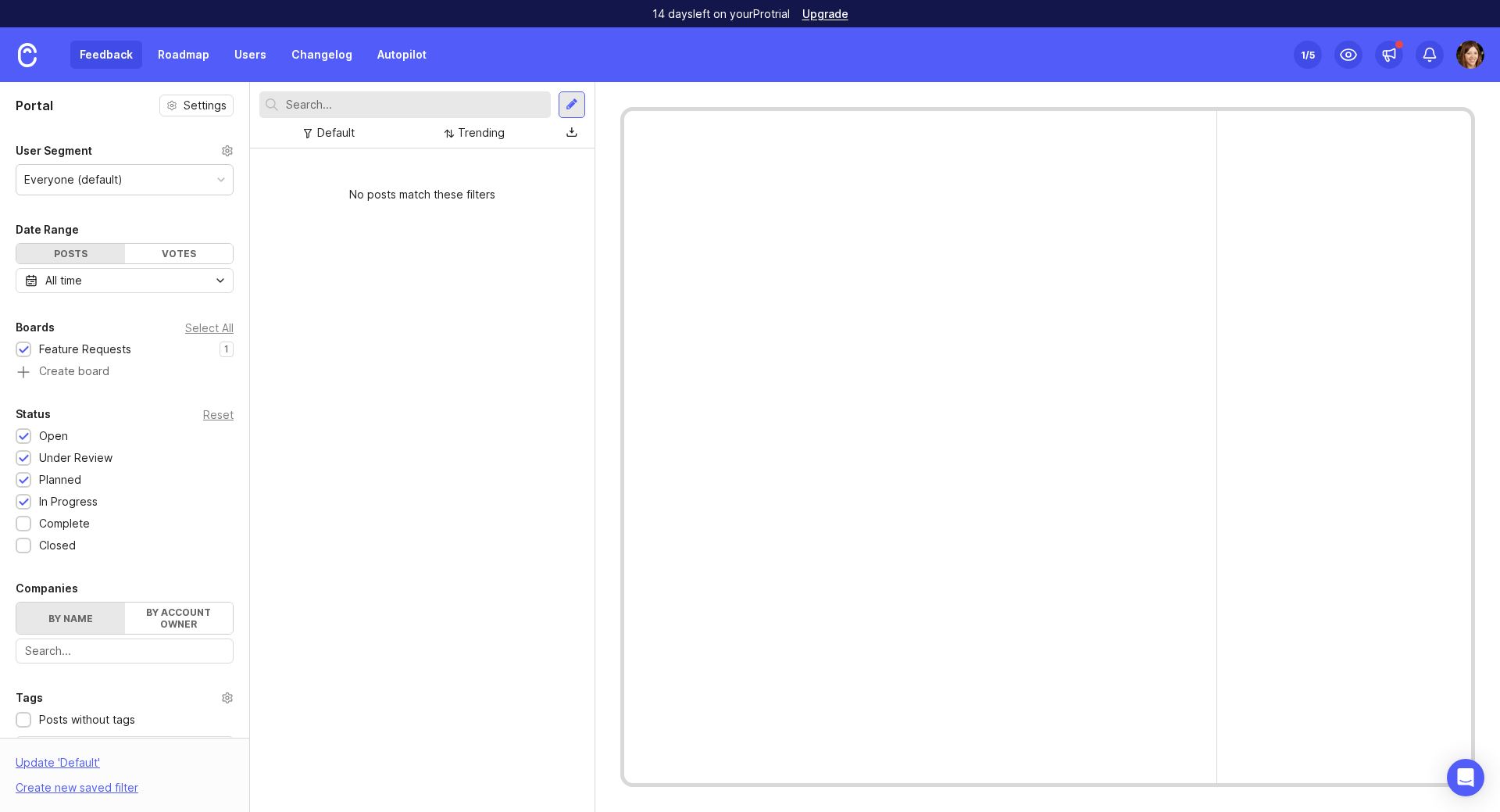
click at [429, 271] on div "No posts match these filters" at bounding box center [422, 480] width 345 height 663
click at [460, 190] on div "No posts match these filters" at bounding box center [422, 194] width 345 height 42
click at [194, 64] on link "Roadmap" at bounding box center [183, 55] width 70 height 28
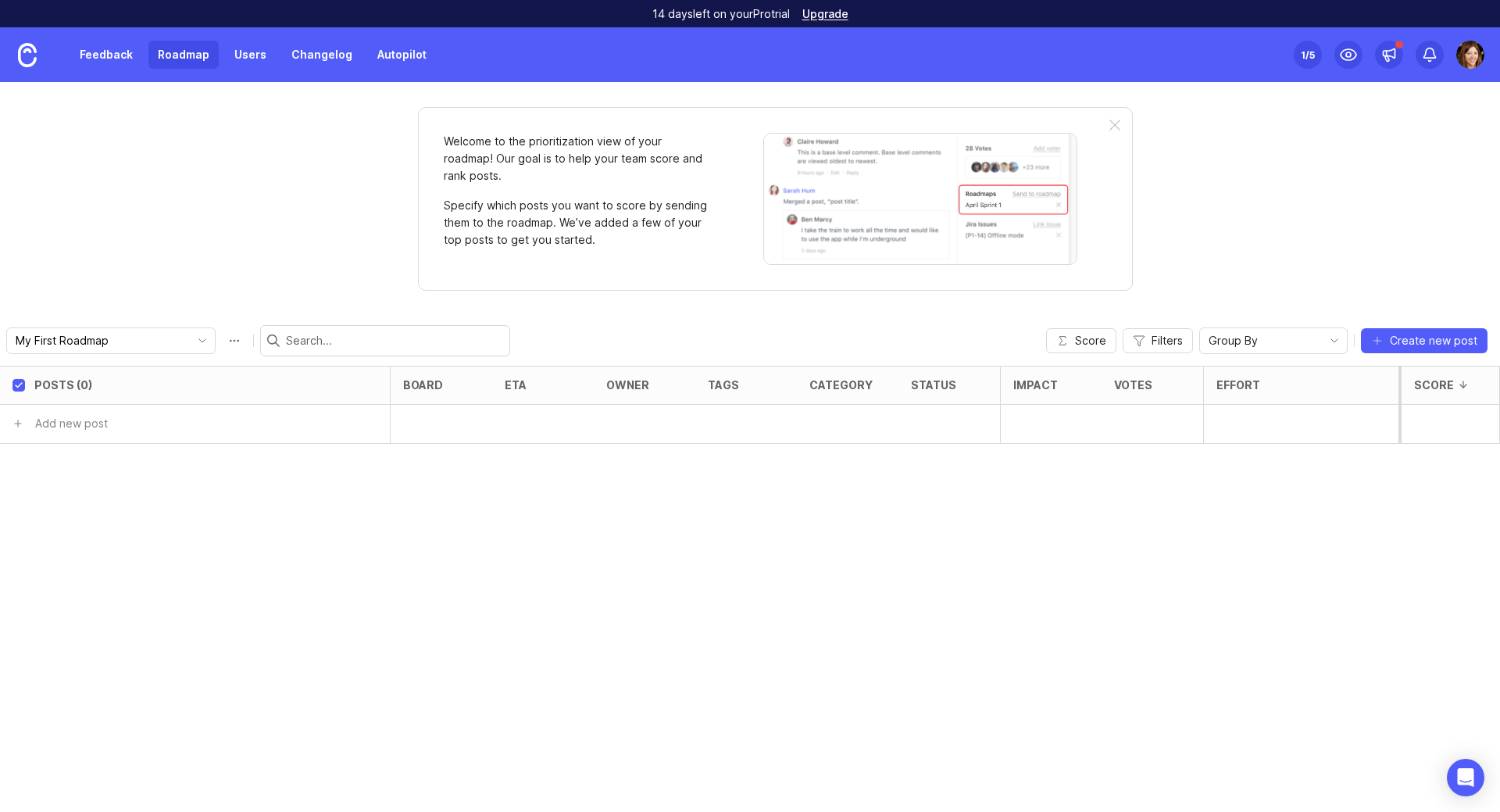
click at [117, 57] on link "Feedback" at bounding box center [106, 55] width 72 height 28
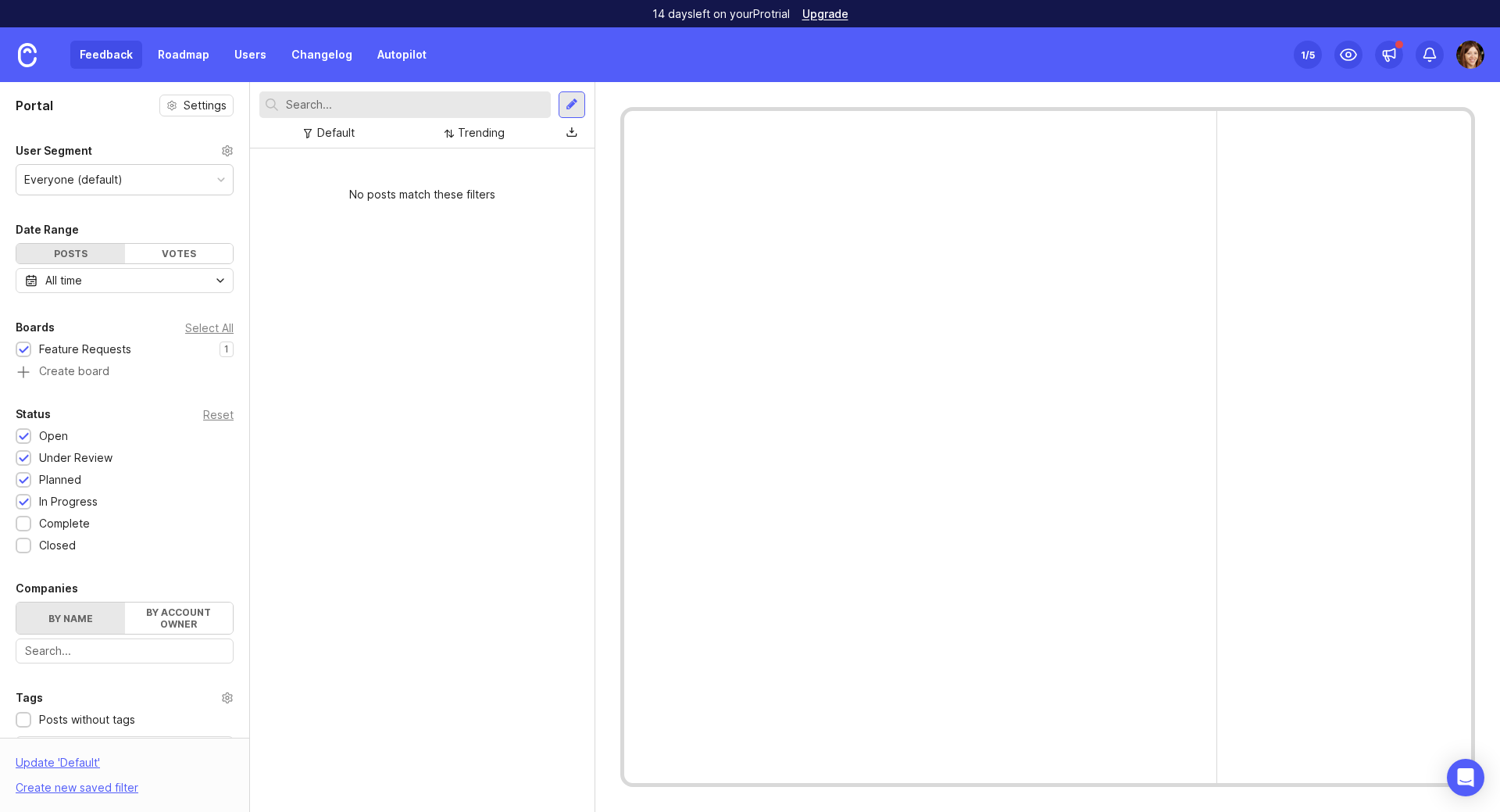
click at [411, 175] on div "No posts match these filters" at bounding box center [422, 194] width 345 height 42
click at [486, 140] on div "Trending" at bounding box center [481, 132] width 47 height 17
click at [337, 137] on div "Default" at bounding box center [336, 132] width 37 height 17
click at [386, 319] on div "No posts match these filters" at bounding box center [422, 480] width 345 height 663
click at [414, 378] on div "No posts match these filters" at bounding box center [422, 480] width 345 height 663
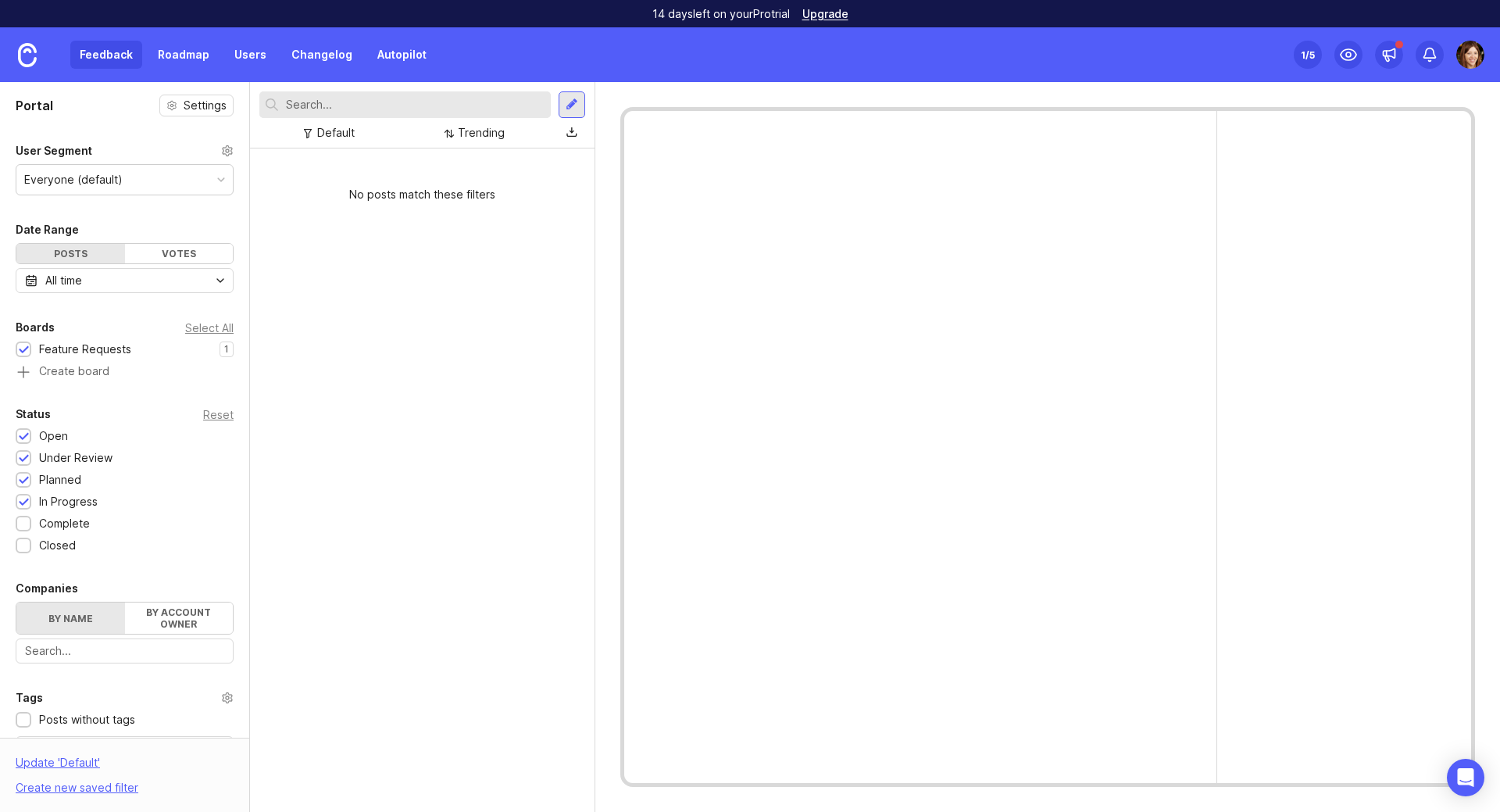
click at [108, 52] on div "Feedback Roadmap Users Changelog Autopilot" at bounding box center [252, 55] width 366 height 28
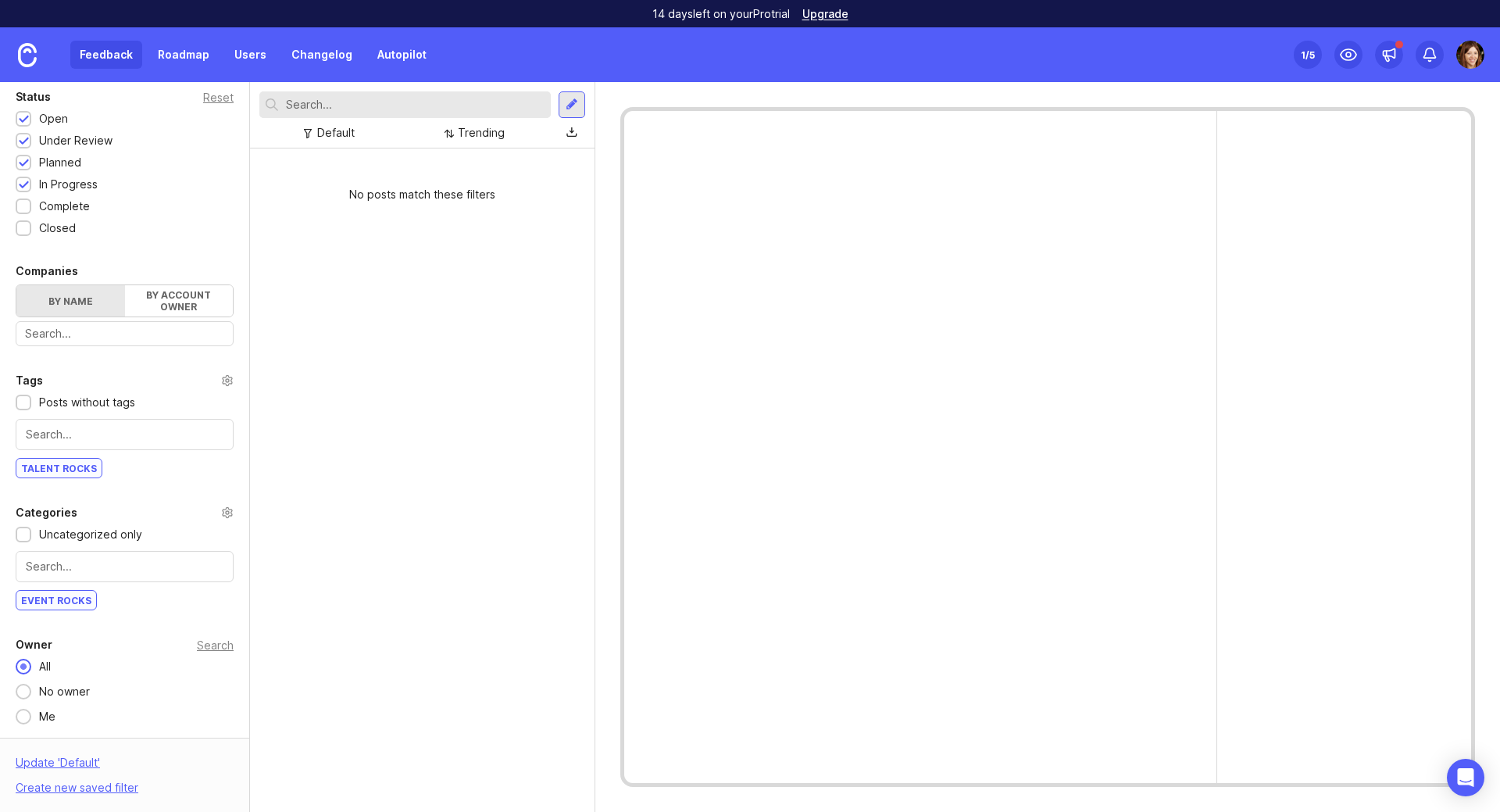
scroll to position [82, 0]
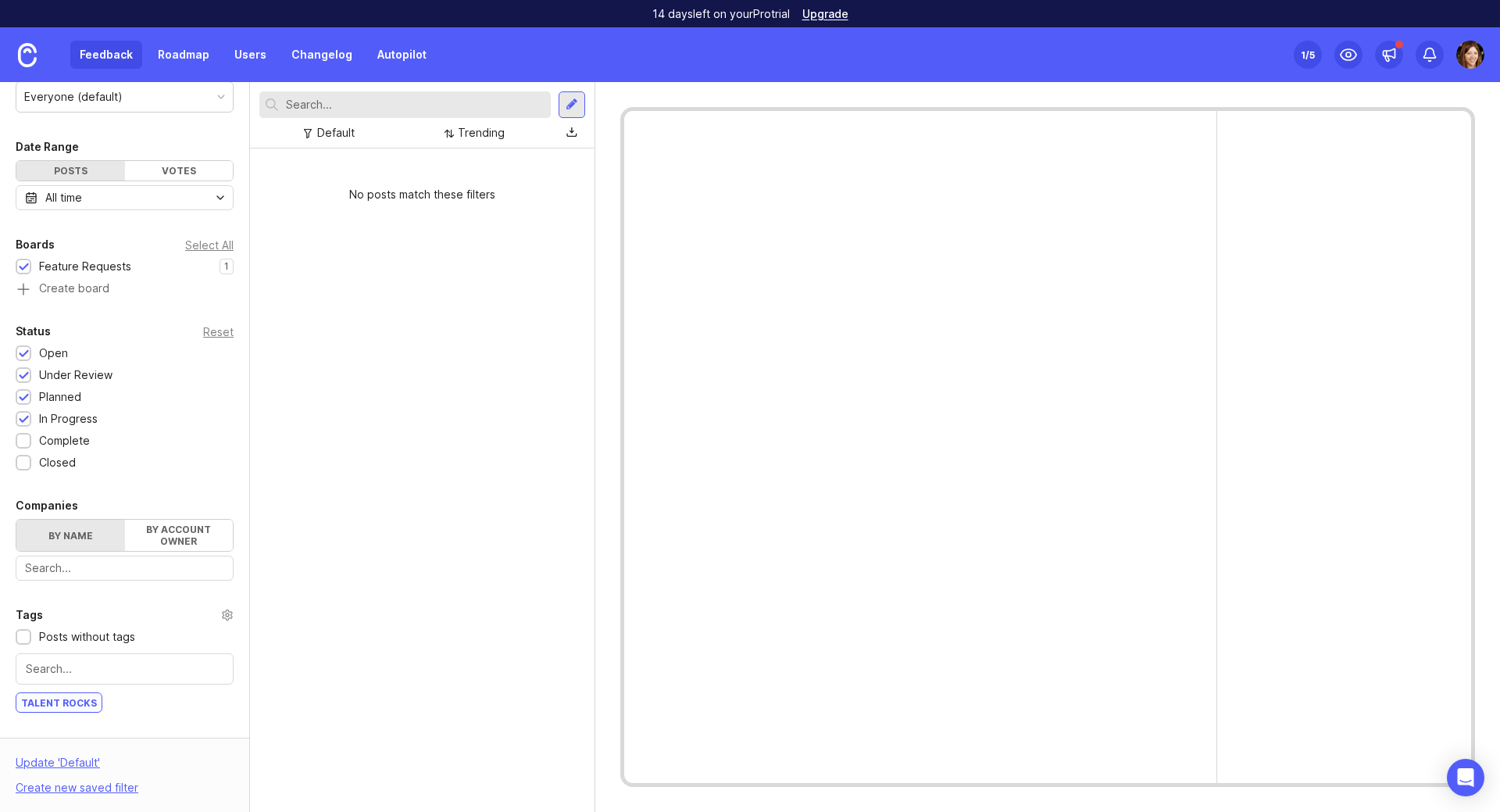
click at [0, 0] on div "1" at bounding box center [0, 0] width 0 height 0
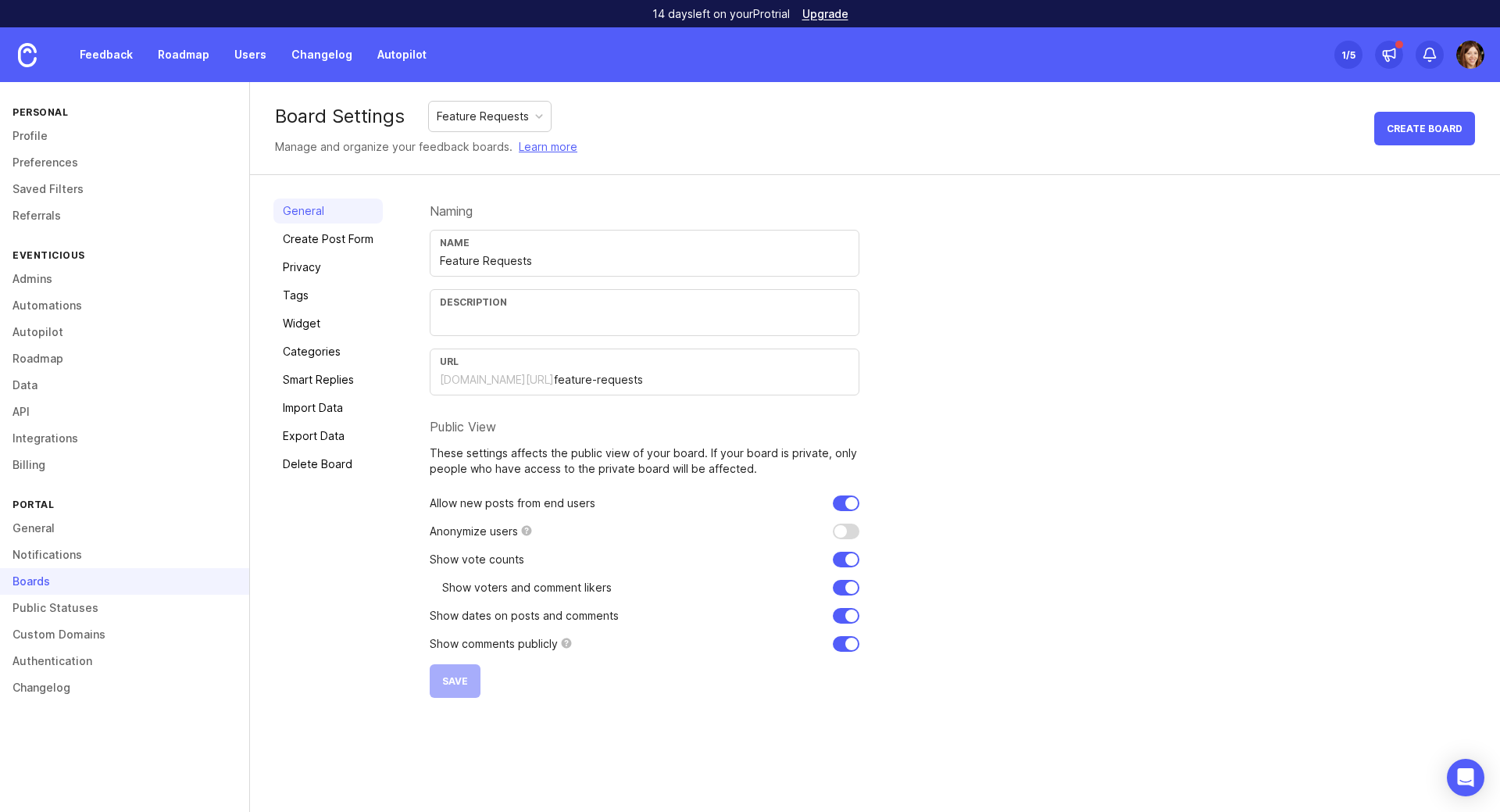
click at [120, 52] on link "Feedback" at bounding box center [106, 55] width 72 height 28
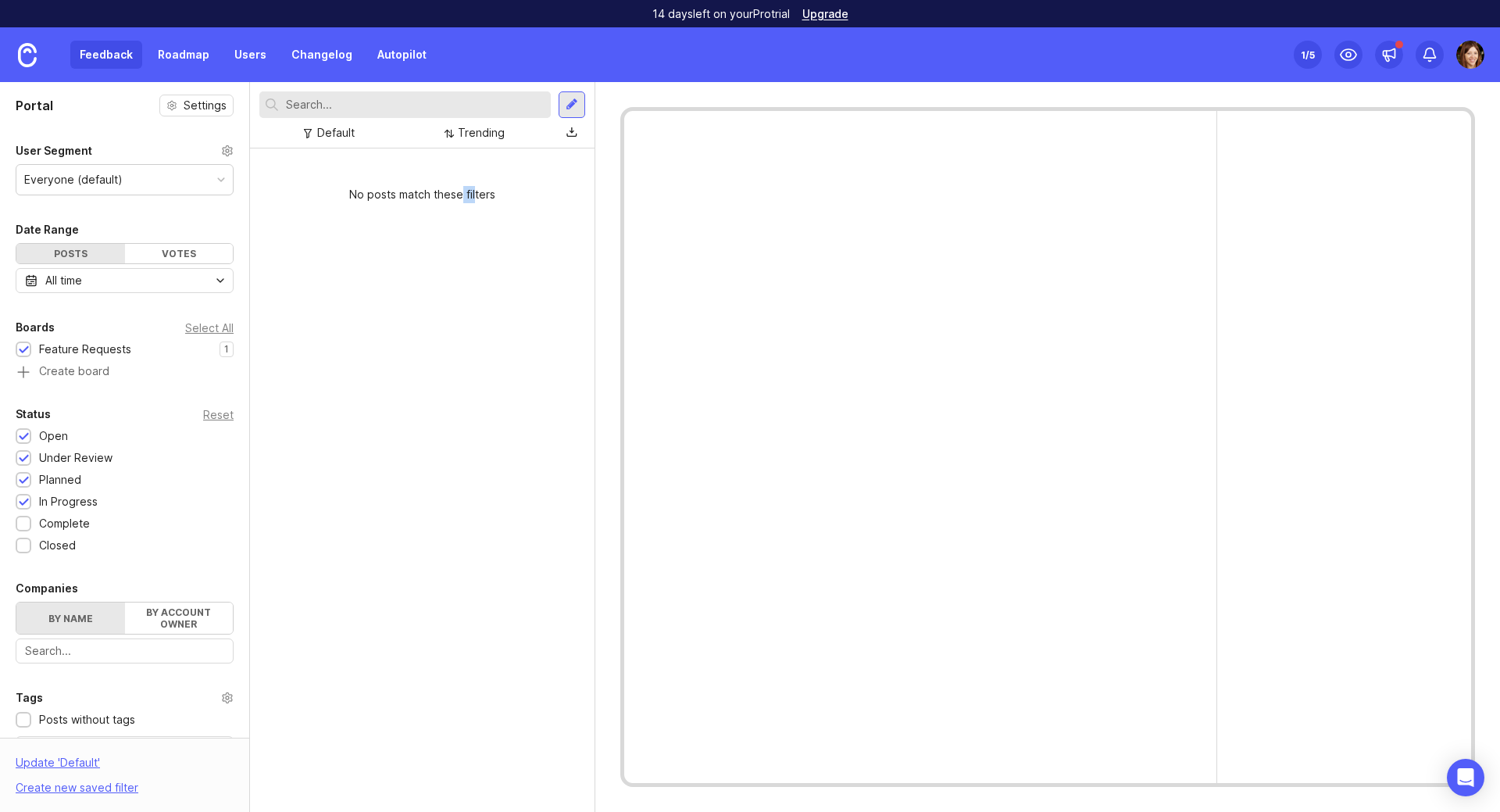
drag, startPoint x: 461, startPoint y: 189, endPoint x: 476, endPoint y: 189, distance: 15.0
click at [476, 189] on div "No posts match these filters" at bounding box center [422, 194] width 345 height 42
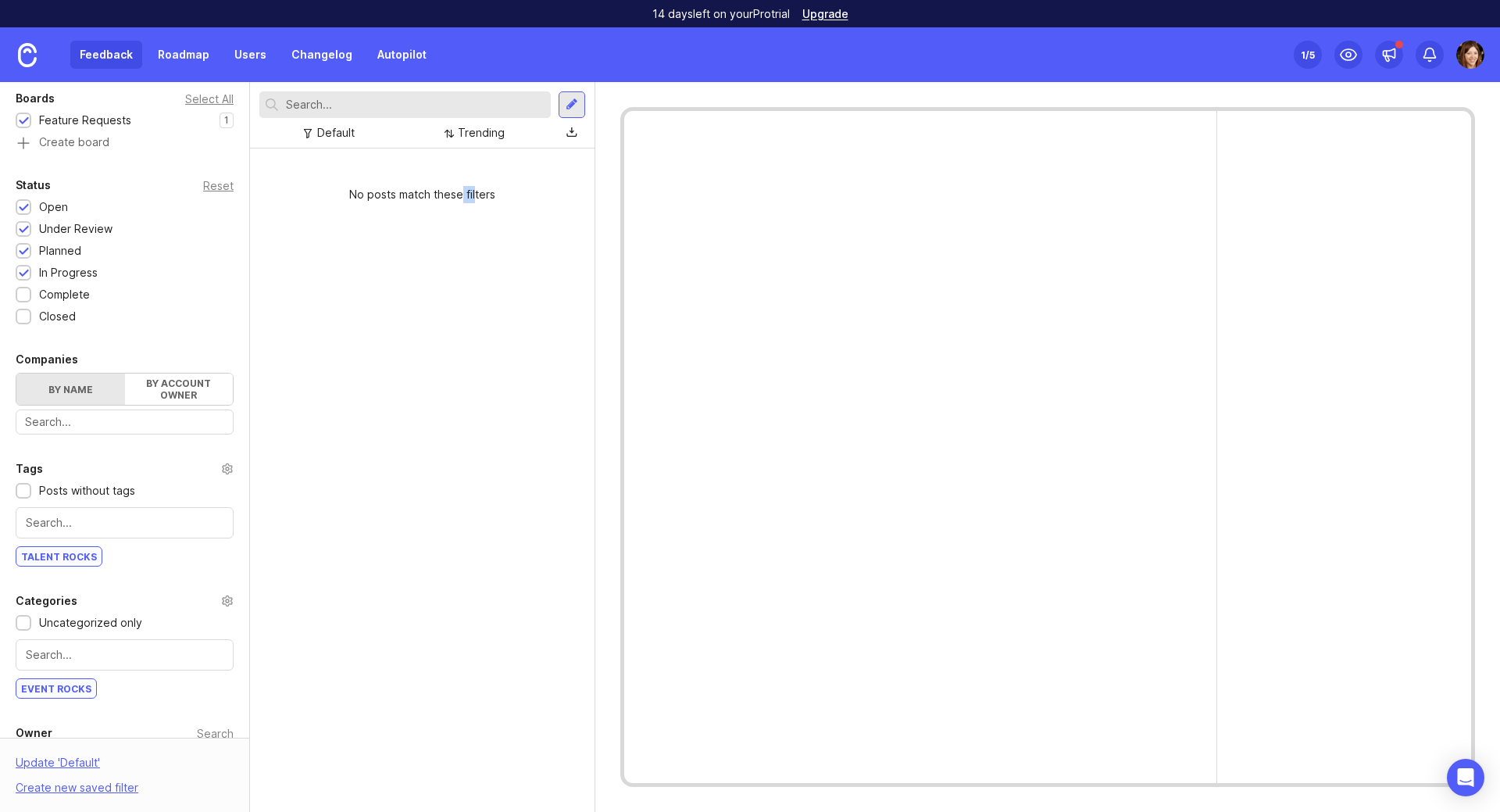
scroll to position [317, 0]
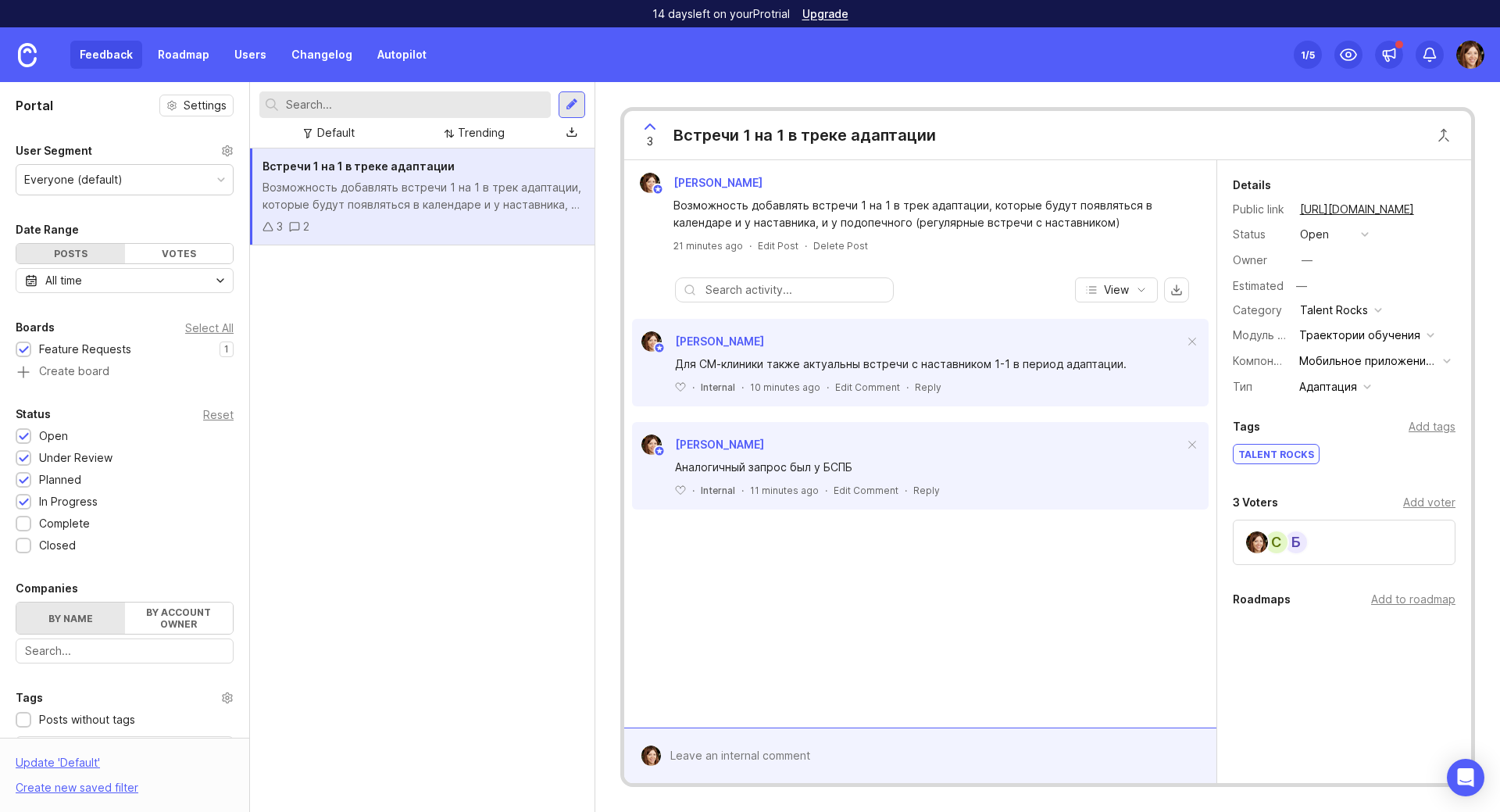
click at [1343, 241] on button "open" at bounding box center [1334, 234] width 78 height 20
click at [1378, 123] on div "3 Встречи 1 на 1 в треке адаптации" at bounding box center [1048, 135] width 847 height 49
click at [1154, 574] on div "[PERSON_NAME] Возможность добавлять встречи 1 на 1 в трек адаптации, которые бу…" at bounding box center [920, 443] width 592 height 567
click at [924, 640] on div "[PERSON_NAME] Возможность добавлять встречи 1 на 1 в трек адаптации, которые бу…" at bounding box center [920, 443] width 592 height 567
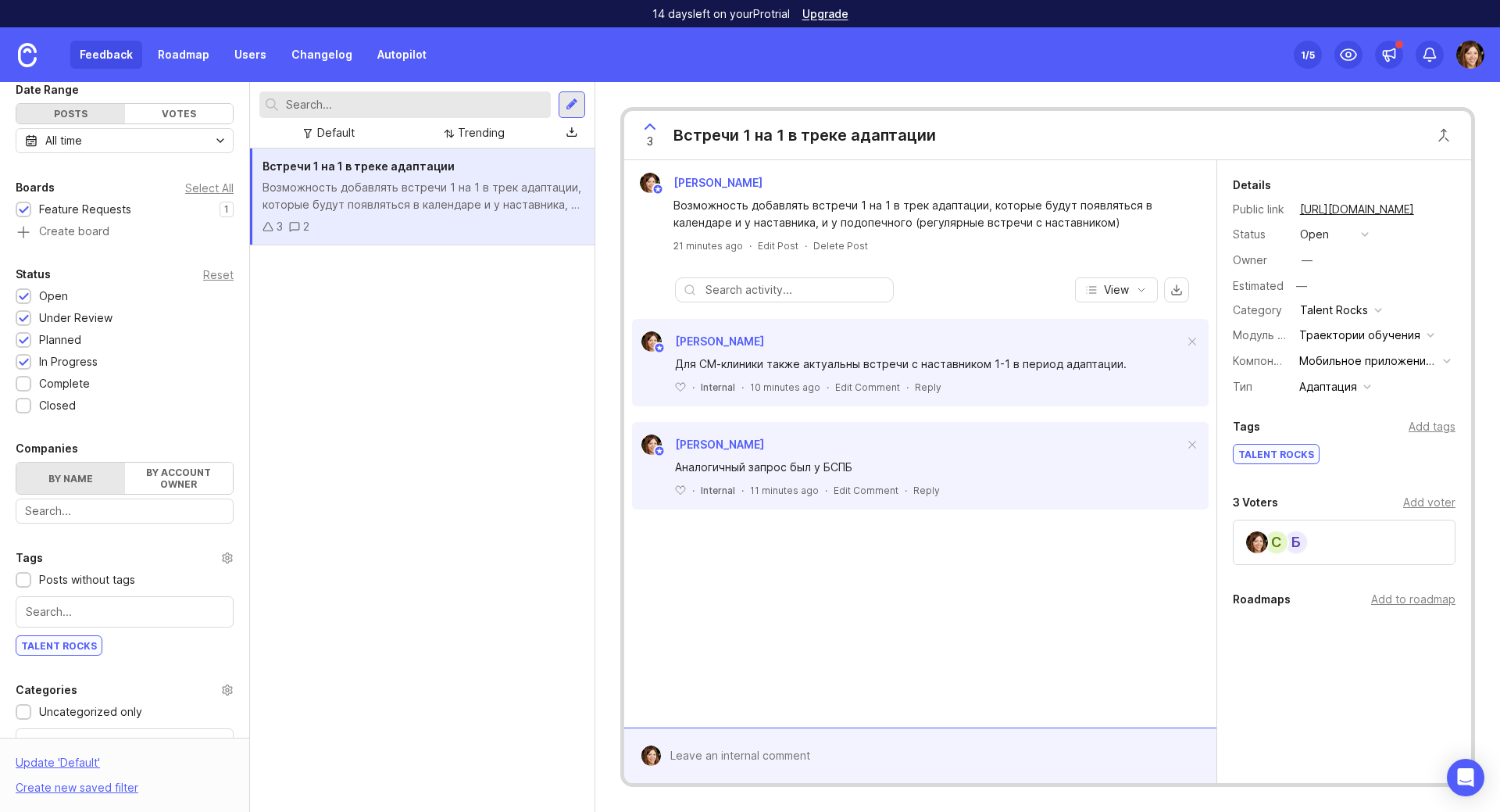
scroll to position [289, 0]
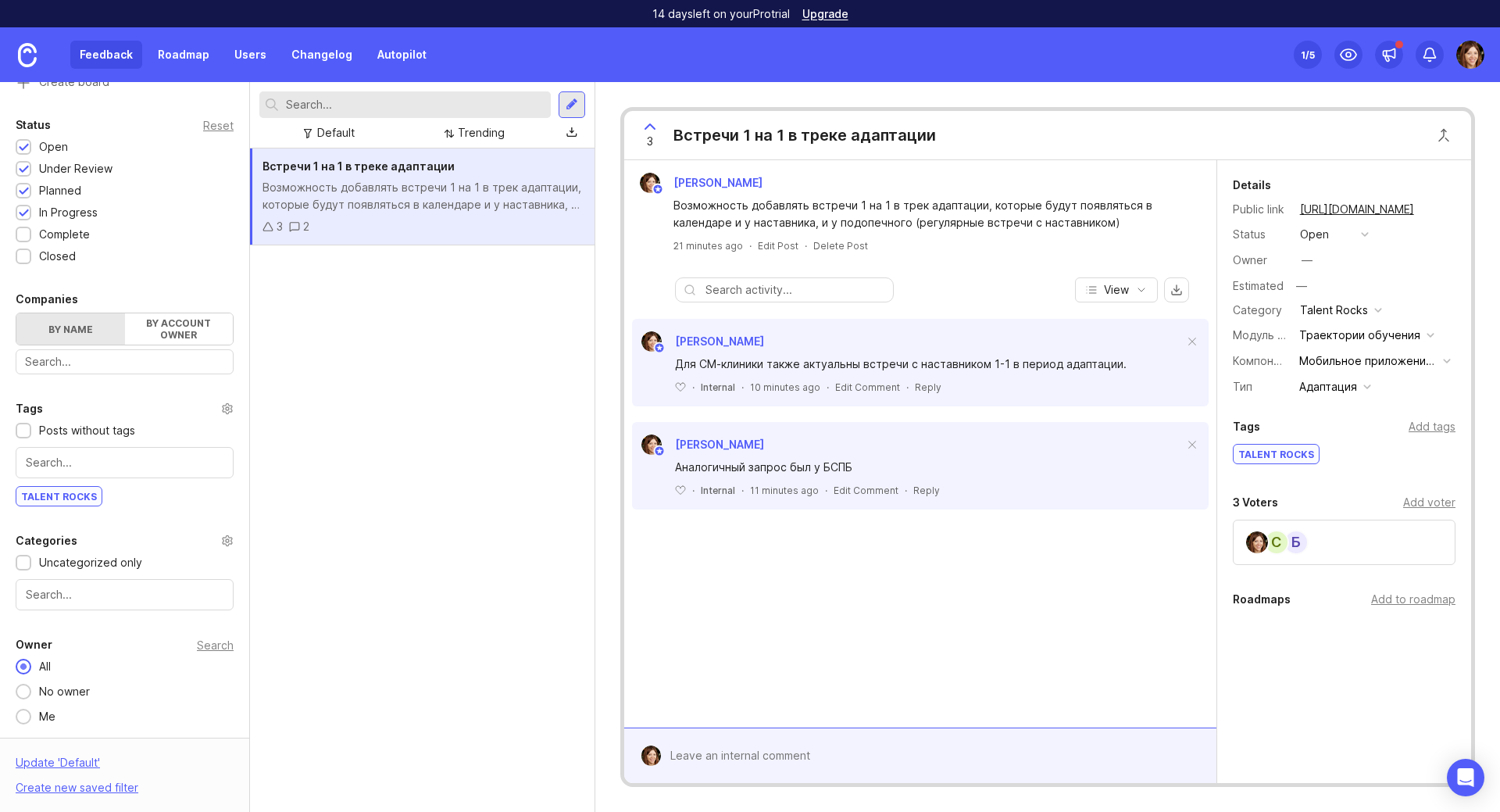
click at [97, 595] on input "text" at bounding box center [124, 595] width 197 height 17
click at [373, 552] on div "Встречи 1 на 1 в треке адаптации Возможность добавлять встречи 1 на 1 в трек ад…" at bounding box center [422, 480] width 345 height 663
click at [356, 346] on div "Встречи 1 на 1 в треке адаптации Возможность добавлять встречи 1 на 1 в трек ад…" at bounding box center [422, 480] width 345 height 663
click at [404, 306] on div "Встречи 1 на 1 в треке адаптации Возможность добавлять встречи 1 на 1 в трек ад…" at bounding box center [422, 480] width 345 height 663
